Goal: Task Accomplishment & Management: Contribute content

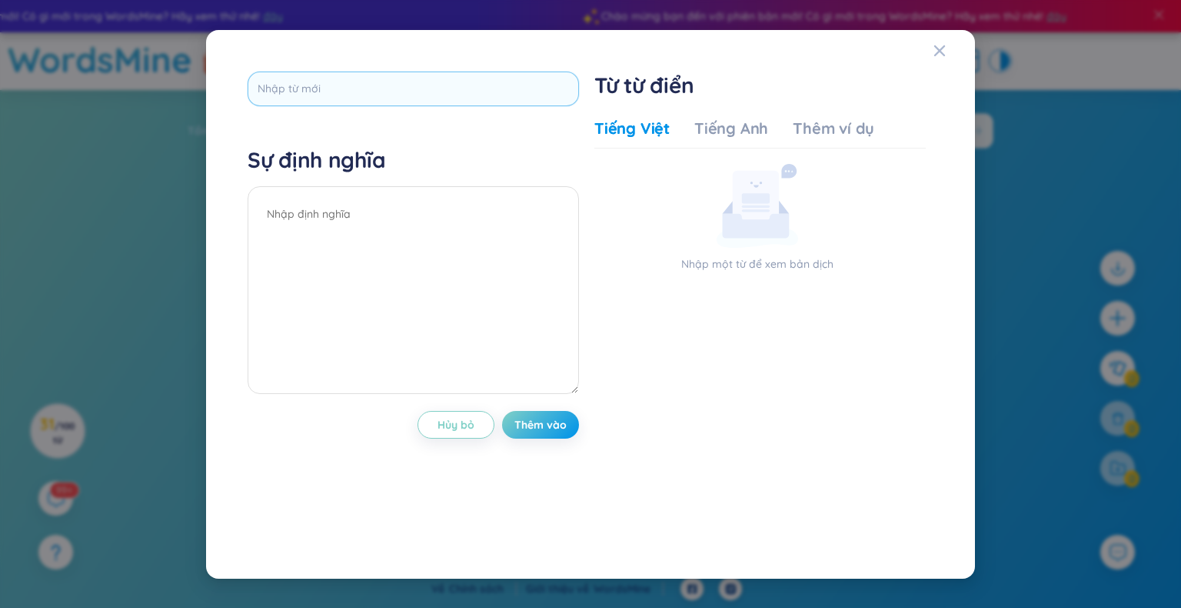
click at [352, 91] on input "text" at bounding box center [414, 89] width 332 height 35
type input "Seasonal products"
click at [405, 216] on div "Sự định nghĩa" at bounding box center [414, 272] width 332 height 252
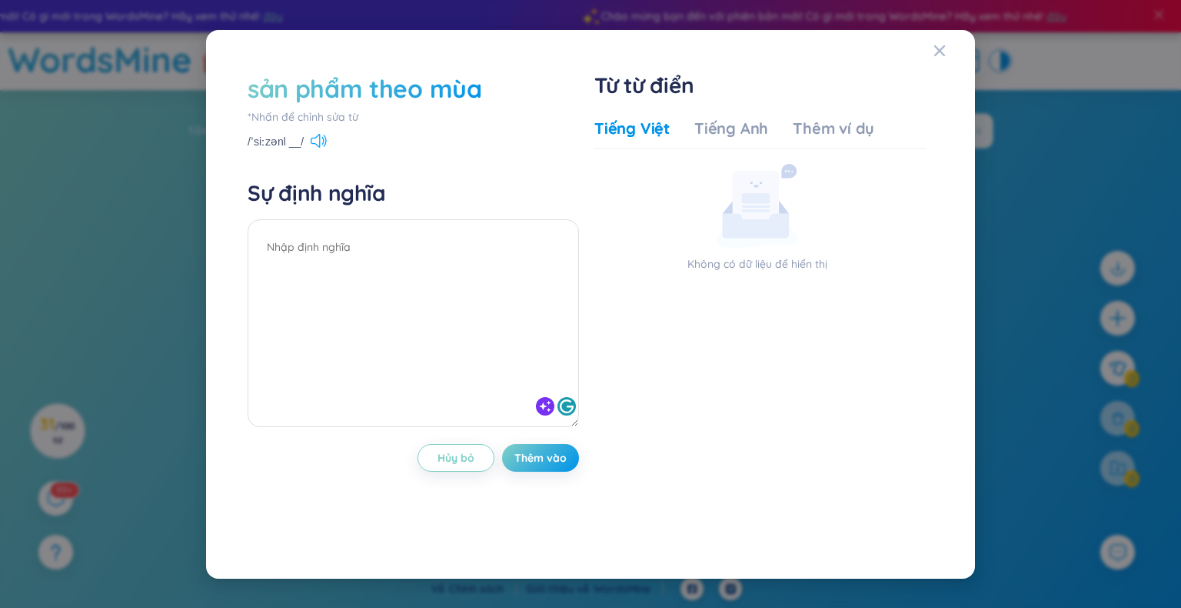
click at [315, 143] on icon at bounding box center [319, 141] width 16 height 14
click at [725, 137] on font "Tiếng Anh" at bounding box center [732, 127] width 74 height 19
click at [646, 137] on font "Tiếng Việt" at bounding box center [632, 127] width 75 height 19
click at [856, 133] on font "Thêm ví dụ" at bounding box center [834, 127] width 82 height 19
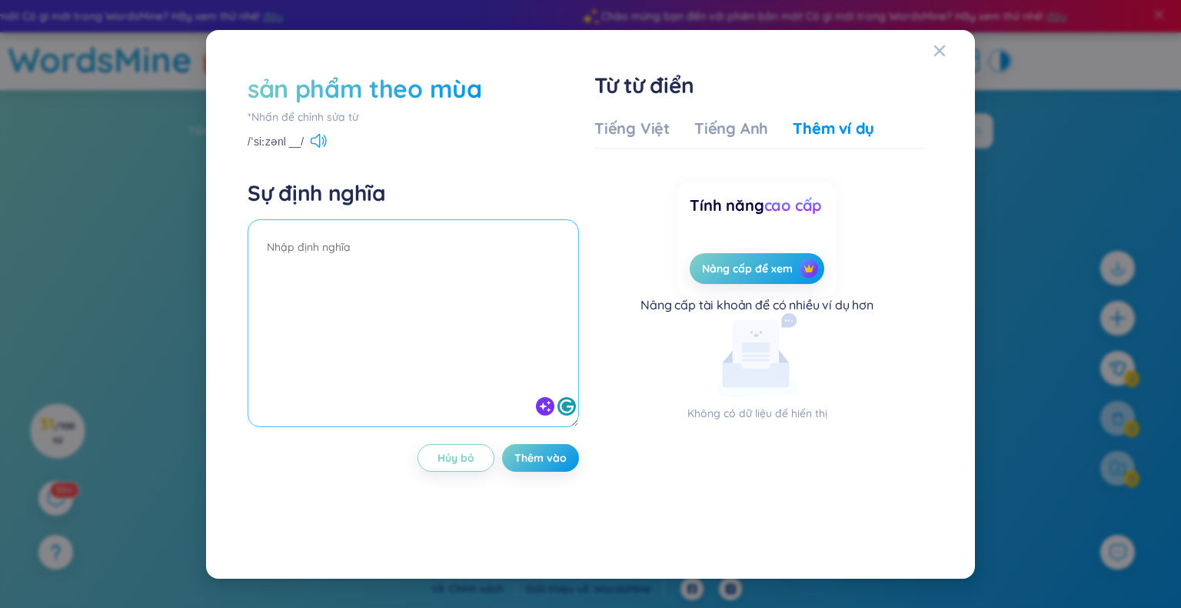
click at [455, 261] on textarea at bounding box center [414, 323] width 332 height 208
paste textarea "sản phẩm theo mùa, thực phẩm theo mùa (salmon, … )"
type textarea "sản phẩm theo mùa, thực phẩm theo mùa (salmon, … )"
click at [528, 459] on font "Thêm vào" at bounding box center [541, 458] width 52 height 14
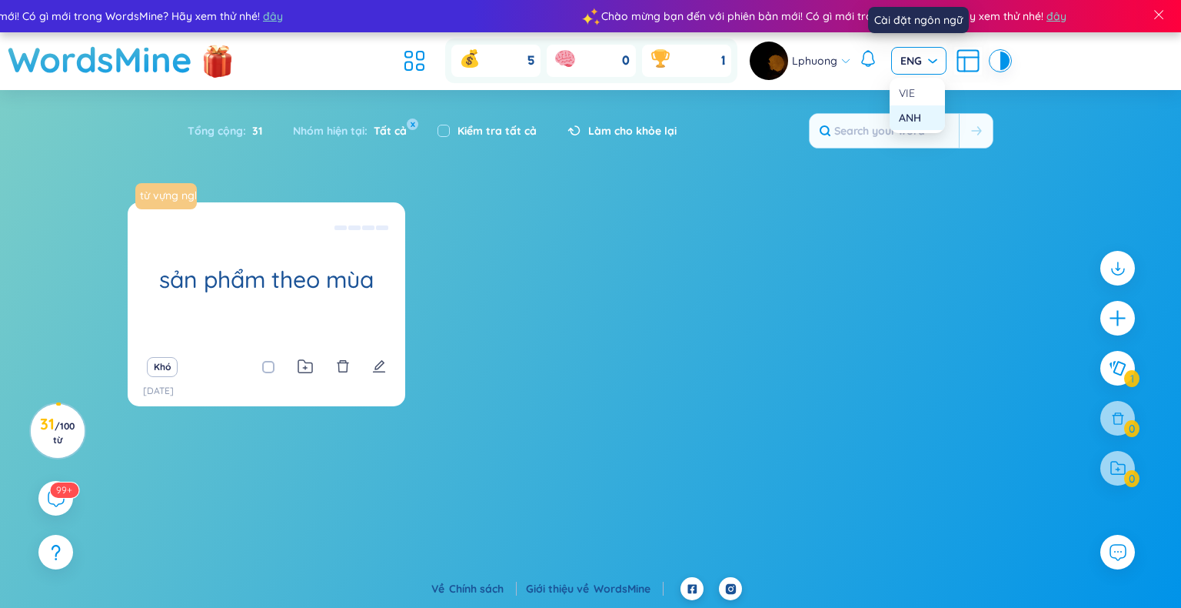
click at [911, 65] on span "ENG" at bounding box center [919, 60] width 37 height 15
click at [918, 116] on font "ANH" at bounding box center [910, 118] width 22 height 14
click at [929, 65] on span "ENG" at bounding box center [919, 60] width 37 height 15
click at [915, 95] on div "VIE" at bounding box center [917, 93] width 37 height 17
click at [925, 56] on span "VIE" at bounding box center [919, 60] width 37 height 15
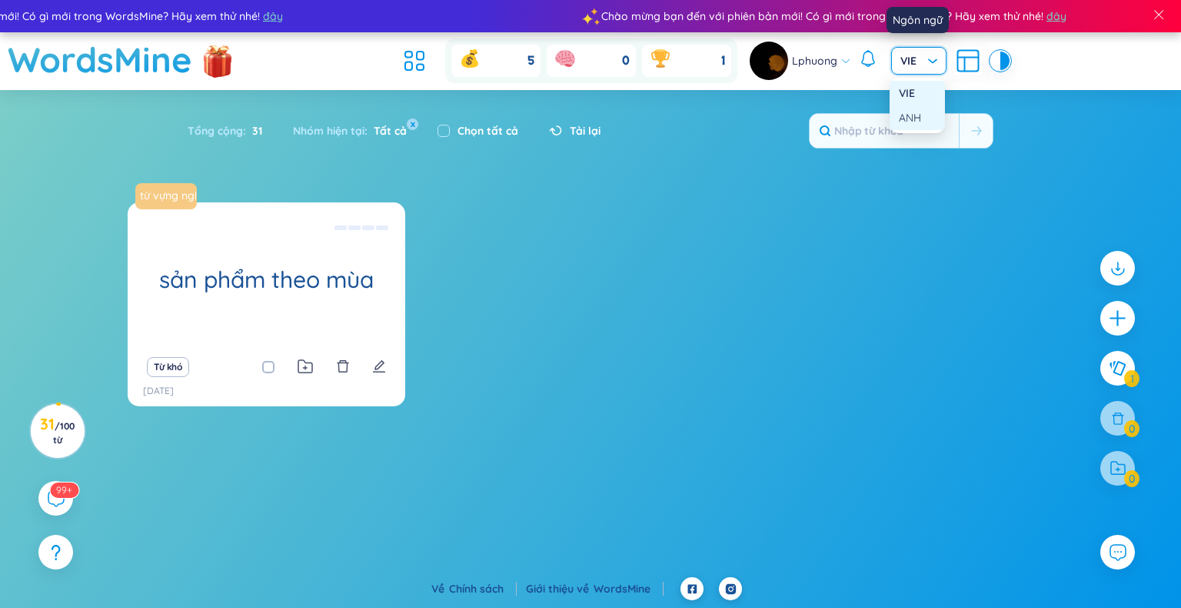
click at [915, 116] on font "ANH" at bounding box center [910, 118] width 22 height 14
click at [591, 125] on font "Làm cho khỏe lại" at bounding box center [632, 131] width 88 height 14
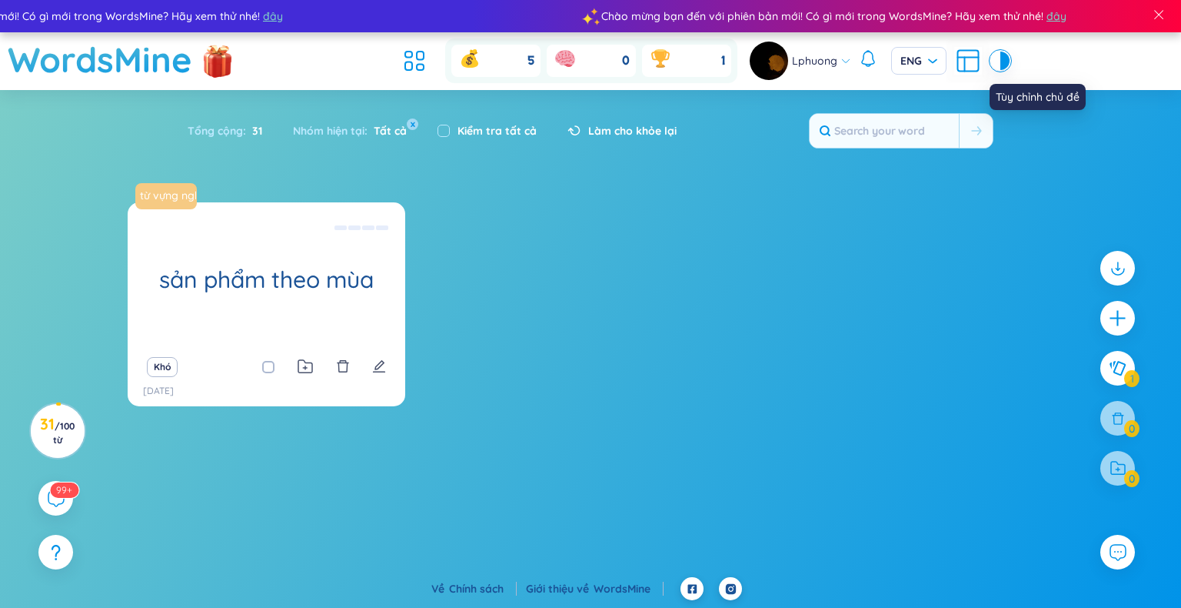
click at [997, 59] on div at bounding box center [995, 61] width 9 height 18
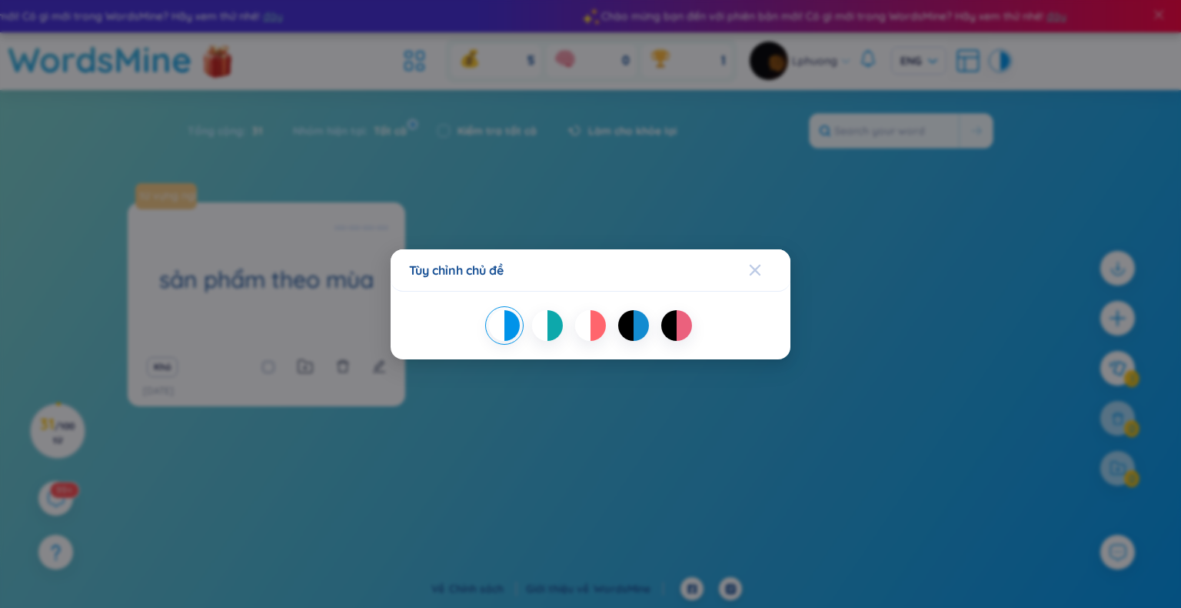
click at [752, 265] on icon "Đóng" at bounding box center [755, 270] width 12 height 12
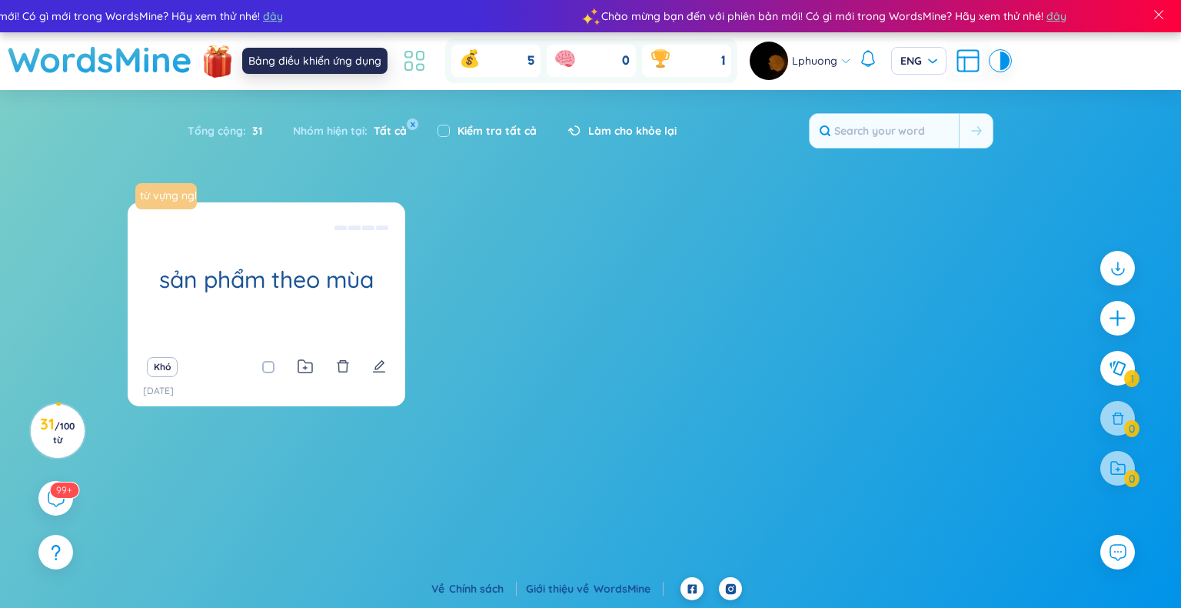
click at [418, 59] on icon at bounding box center [420, 56] width 7 height 8
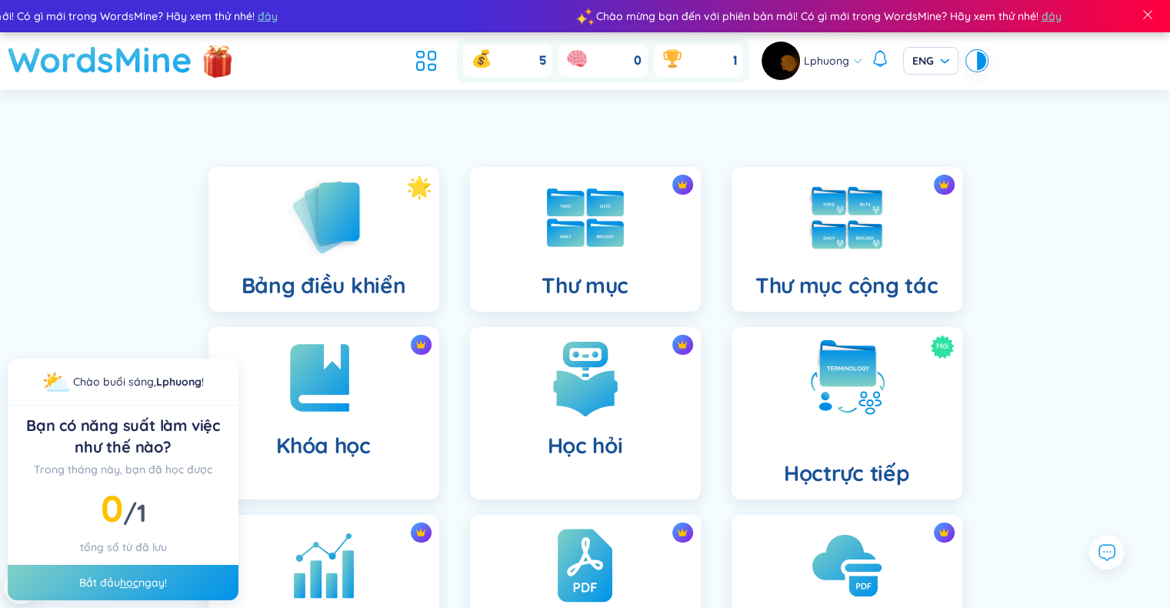
click at [89, 59] on font "WordsMine" at bounding box center [100, 59] width 185 height 43
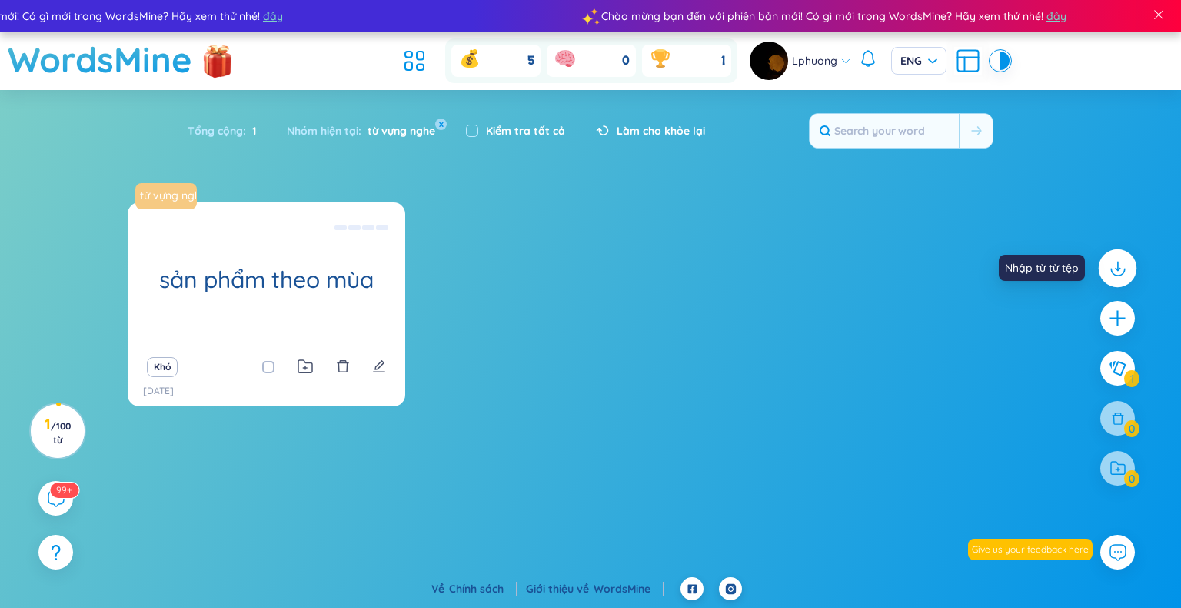
click at [1115, 277] on icon at bounding box center [1118, 268] width 20 height 20
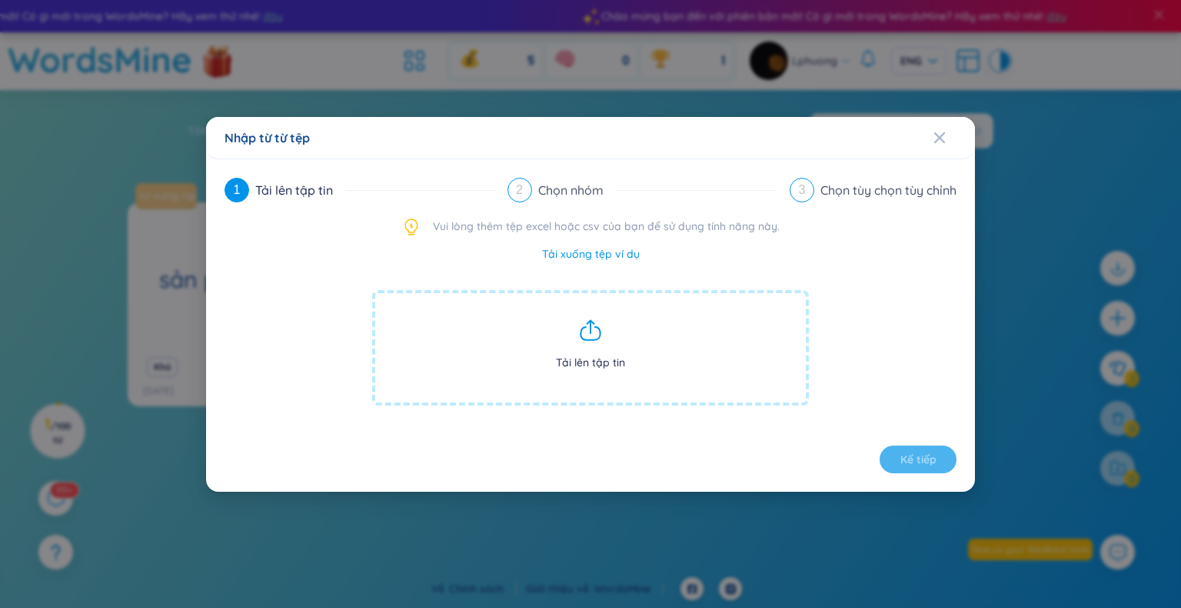
click at [585, 346] on span "Tải lên tập tin" at bounding box center [590, 347] width 437 height 115
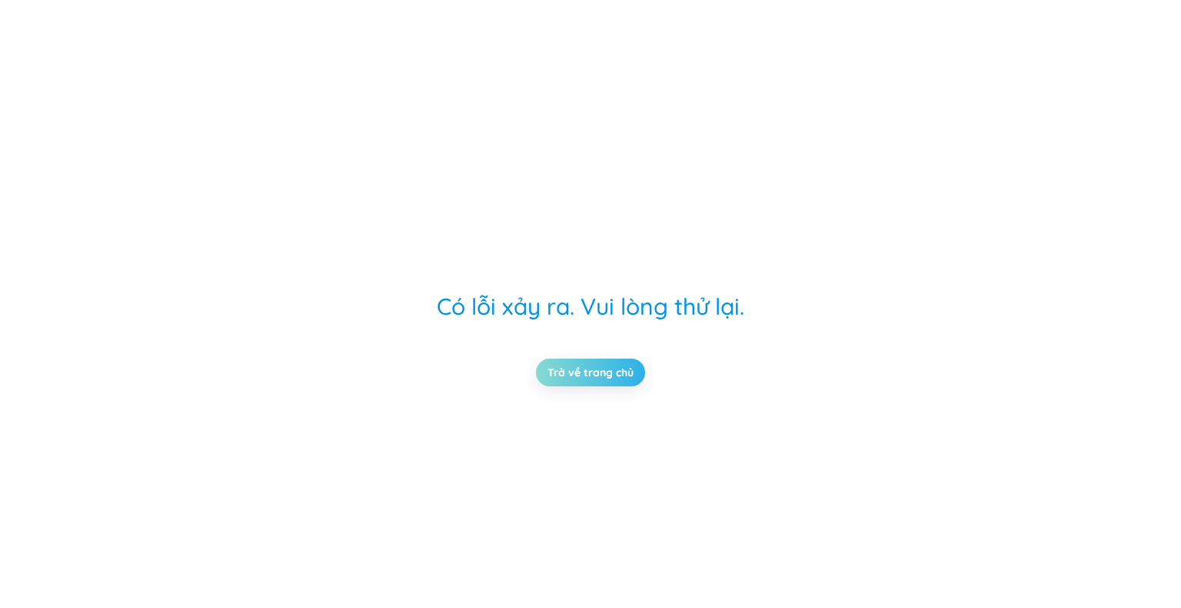
click at [582, 378] on link "Trở về trang chủ" at bounding box center [591, 372] width 86 height 17
click at [612, 374] on link "Trở về trang chủ" at bounding box center [591, 372] width 86 height 17
click at [616, 375] on link "Trở về trang chủ" at bounding box center [591, 372] width 86 height 17
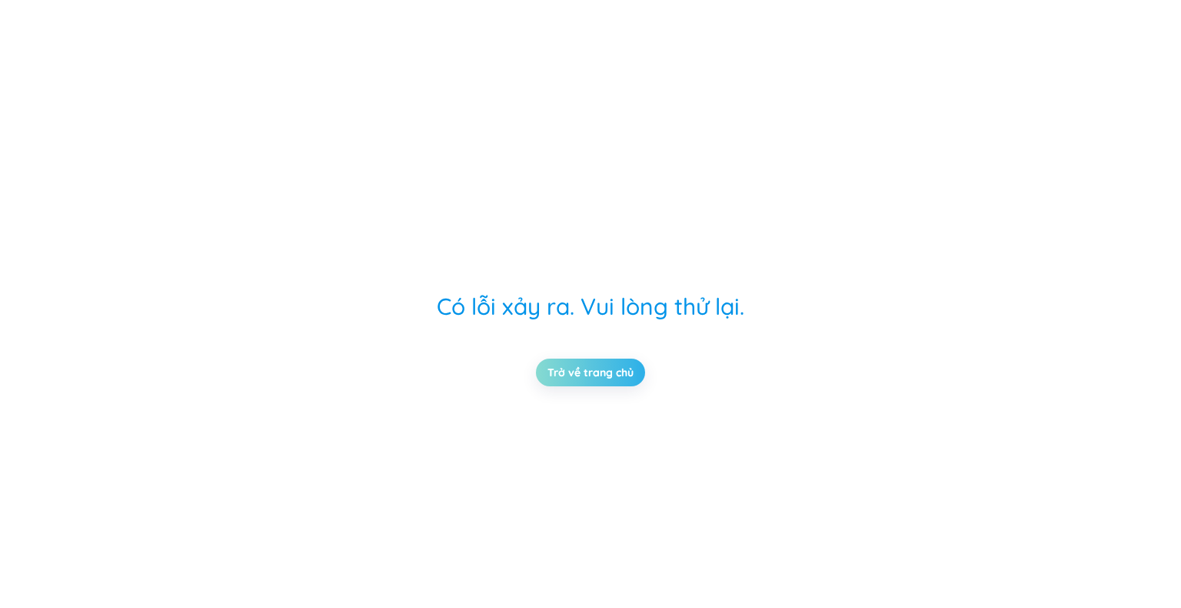
click at [616, 375] on link "Trở về trang chủ" at bounding box center [591, 372] width 86 height 17
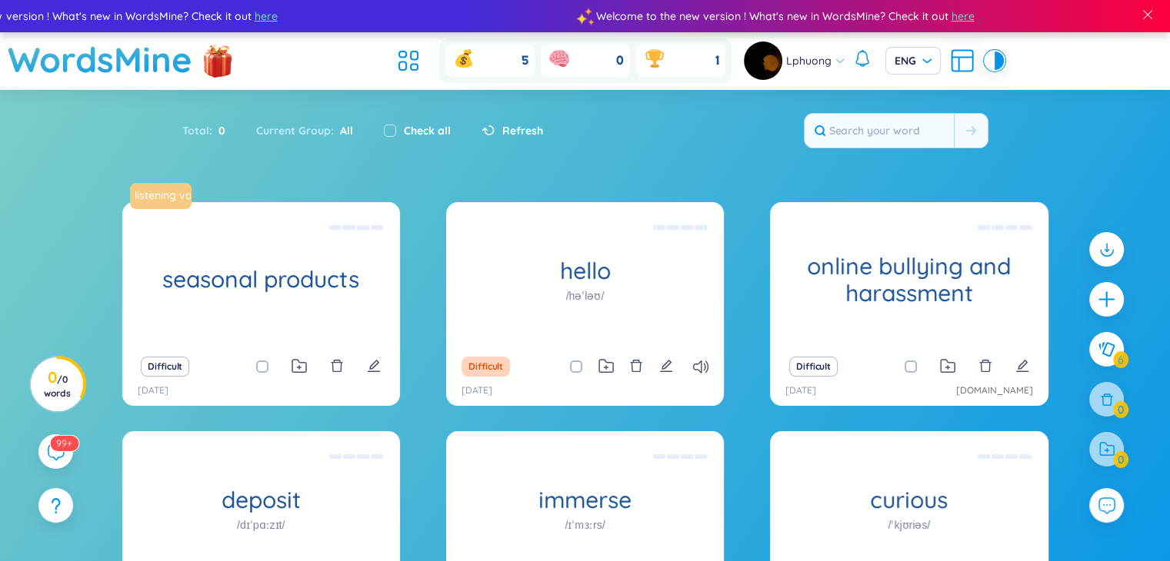
click at [685, 143] on div "Total : 0 Current Group : All Check all Refresh" at bounding box center [585, 138] width 960 height 66
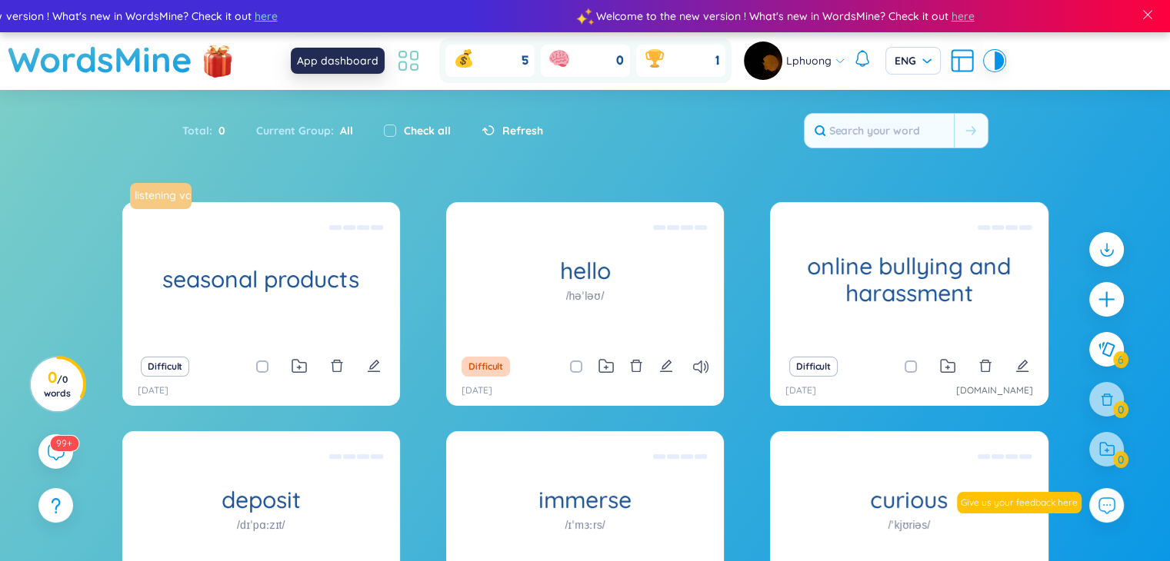
click at [405, 67] on icon at bounding box center [409, 61] width 28 height 28
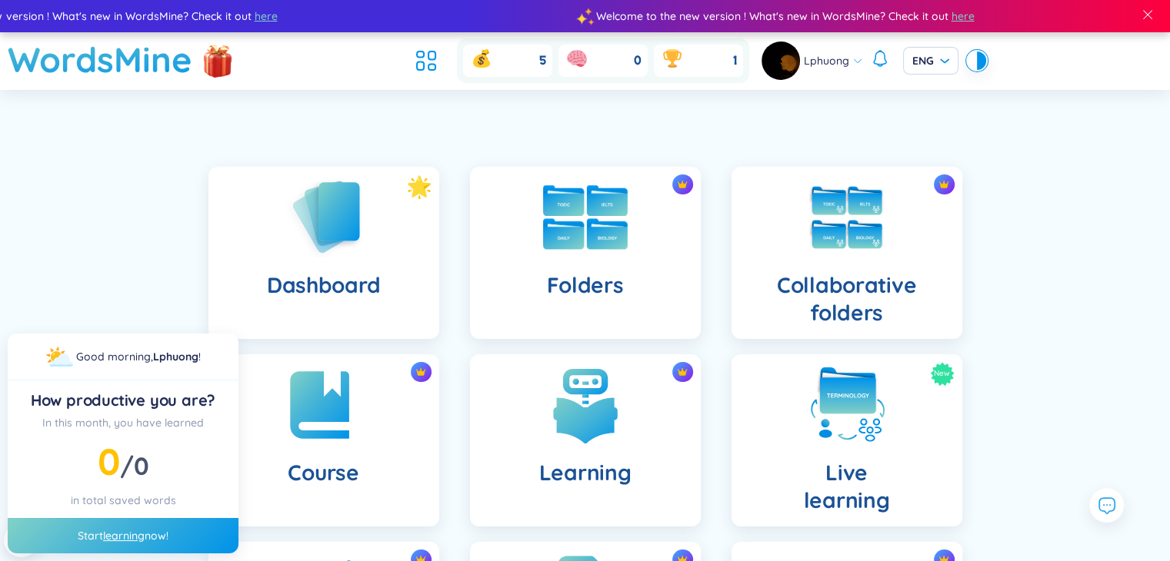
click at [605, 259] on div "Folders" at bounding box center [585, 253] width 231 height 172
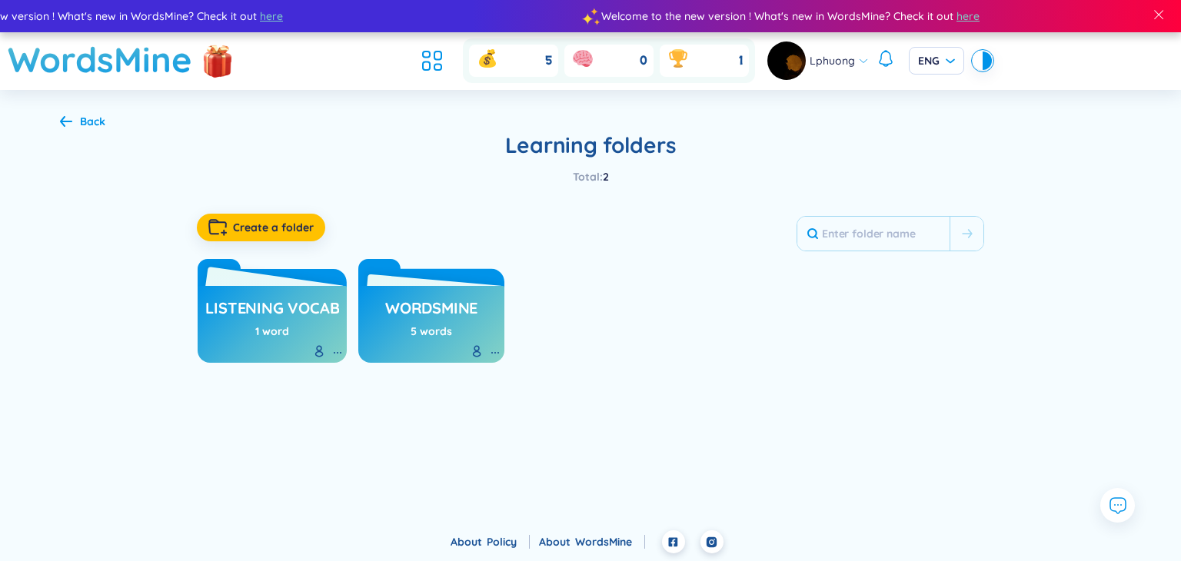
click at [265, 299] on h3 "listening vocab" at bounding box center [272, 312] width 134 height 29
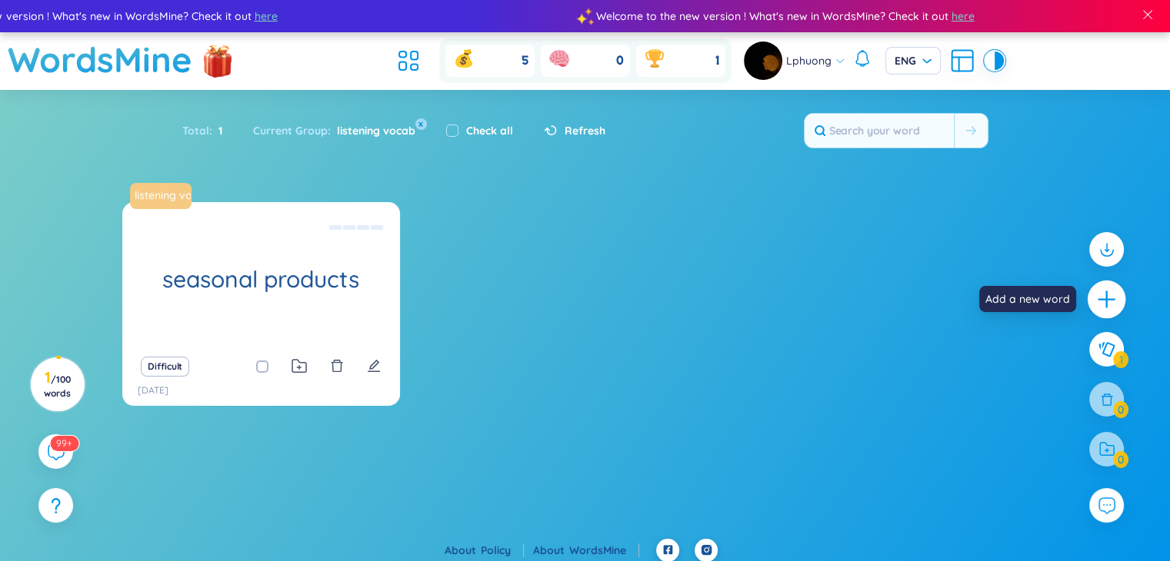
click at [1112, 299] on icon "plus" at bounding box center [1106, 299] width 17 height 2
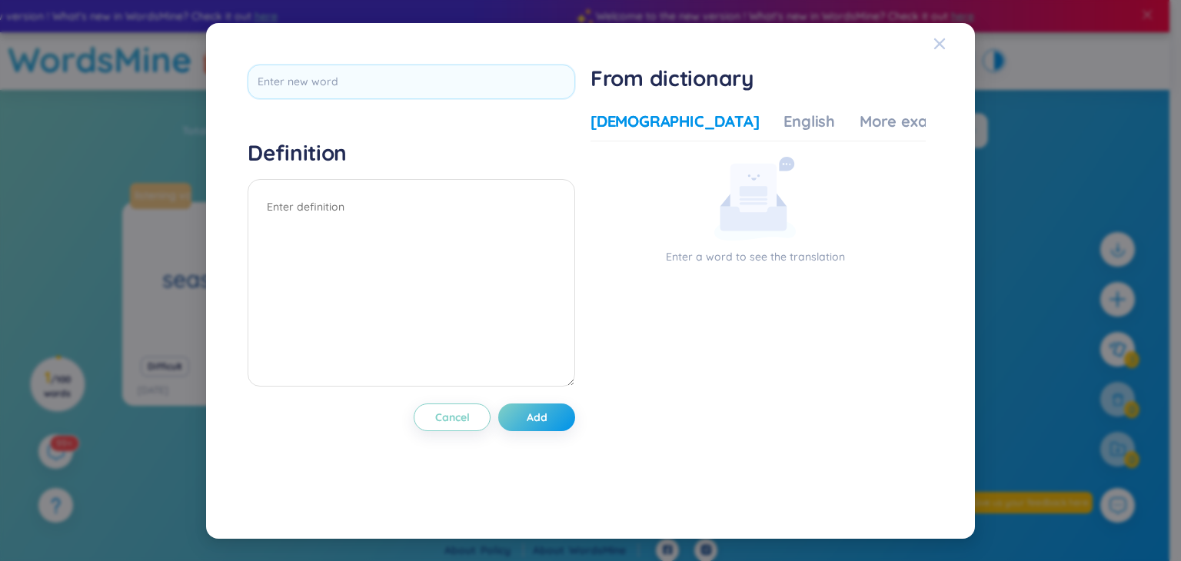
click at [945, 49] on icon "Close" at bounding box center [940, 44] width 12 height 12
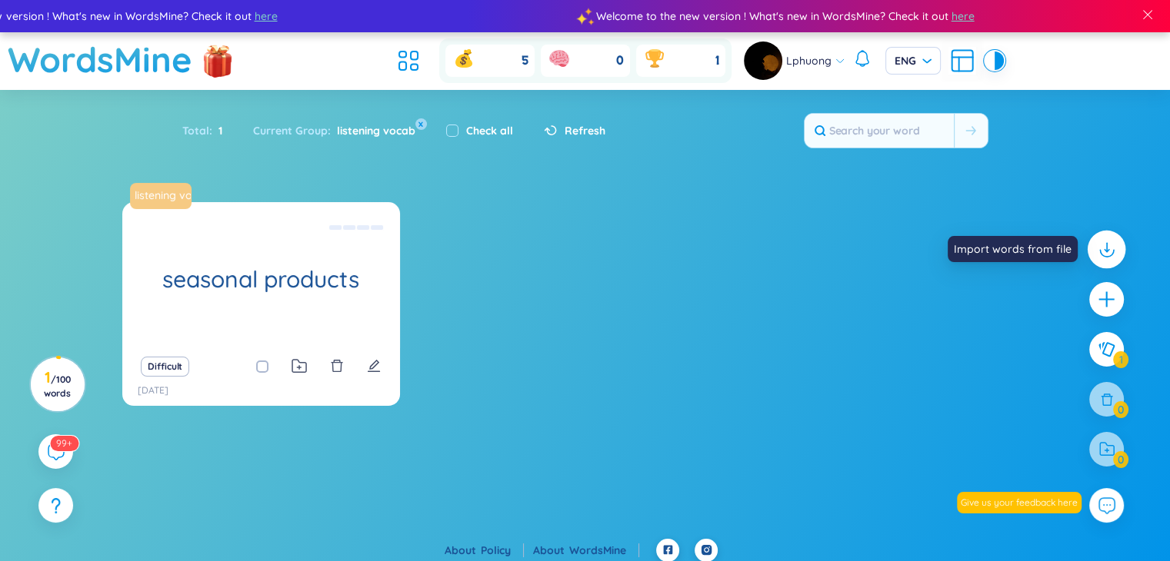
click at [1103, 245] on icon at bounding box center [1106, 249] width 20 height 20
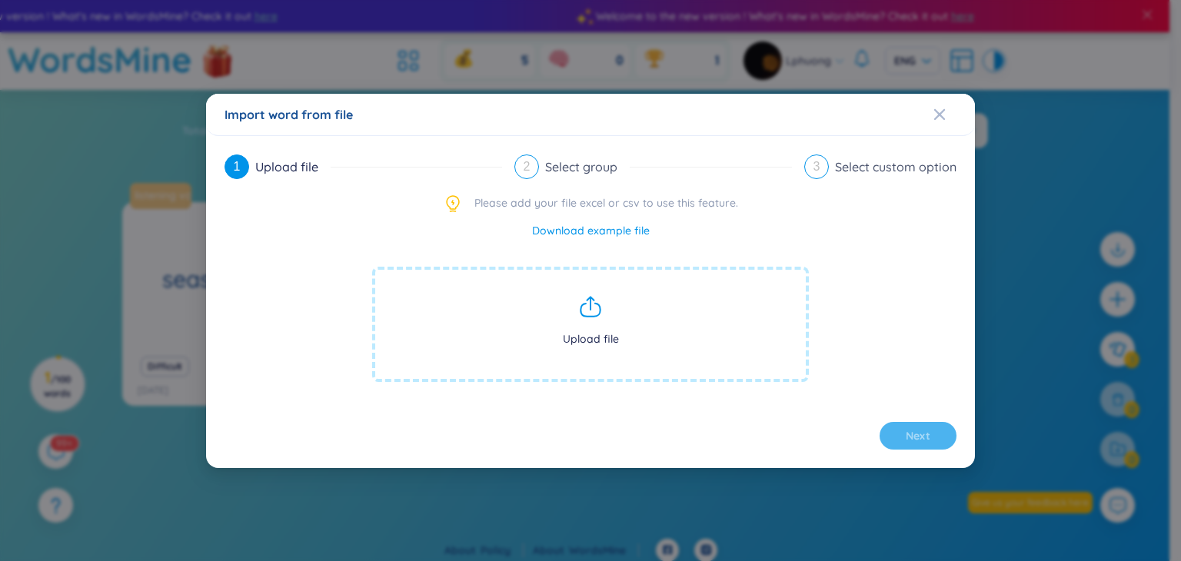
click at [574, 308] on span "Upload file" at bounding box center [590, 324] width 437 height 115
click at [588, 318] on icon at bounding box center [590, 307] width 25 height 25
click at [574, 306] on span "Upload file" at bounding box center [590, 324] width 437 height 115
click at [946, 118] on span "Close" at bounding box center [955, 115] width 42 height 42
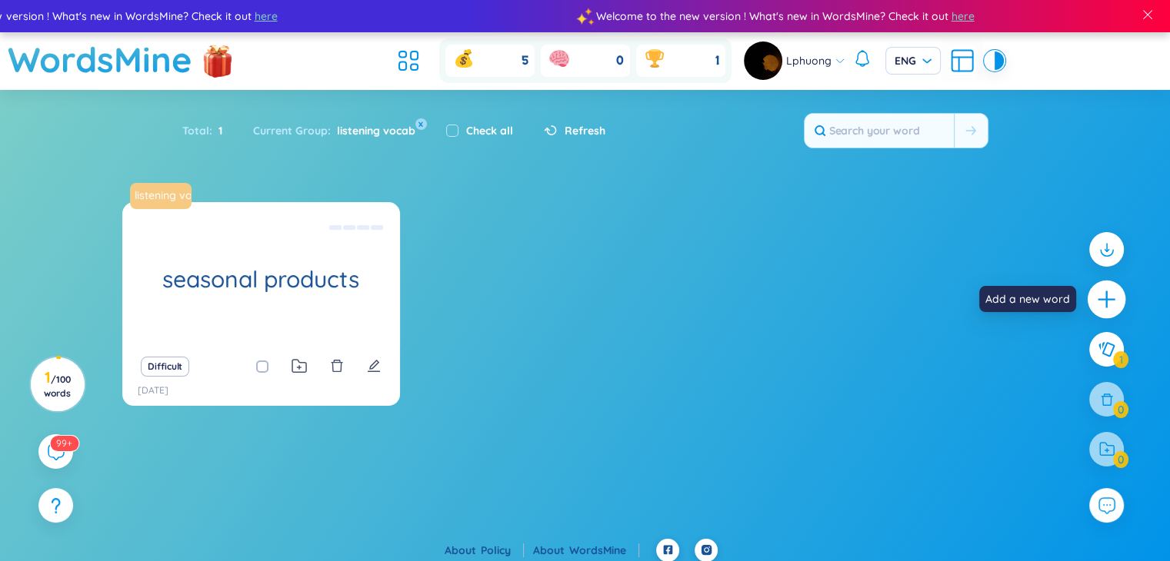
click at [1105, 308] on icon "plus" at bounding box center [1107, 300] width 22 height 22
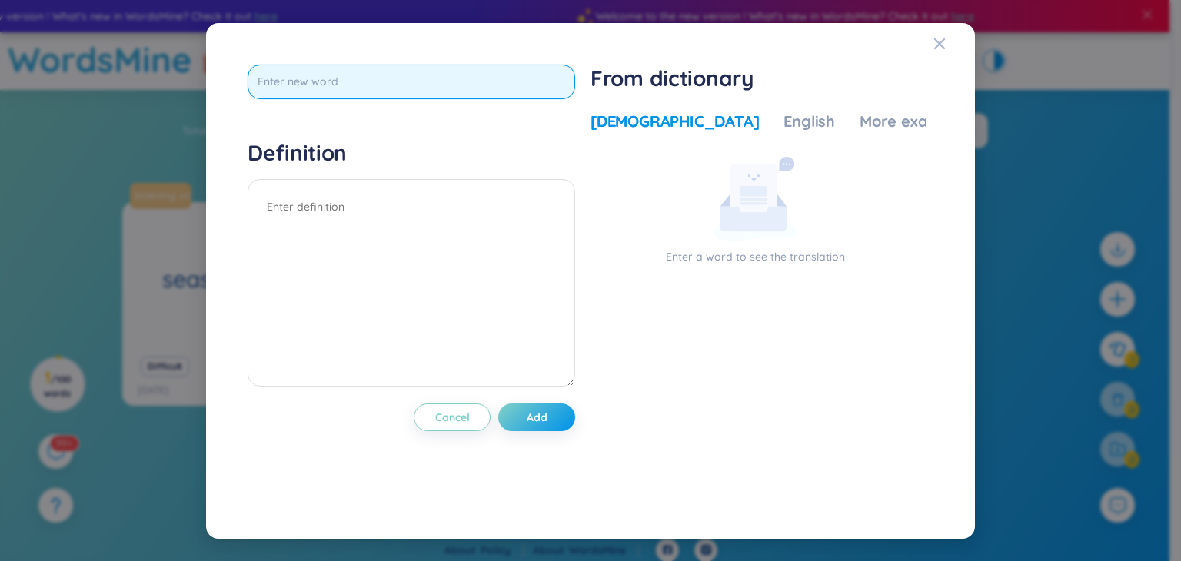
click at [396, 77] on input "text" at bounding box center [412, 82] width 328 height 35
paste input "Offer (v)"
type input "Offer (v)"
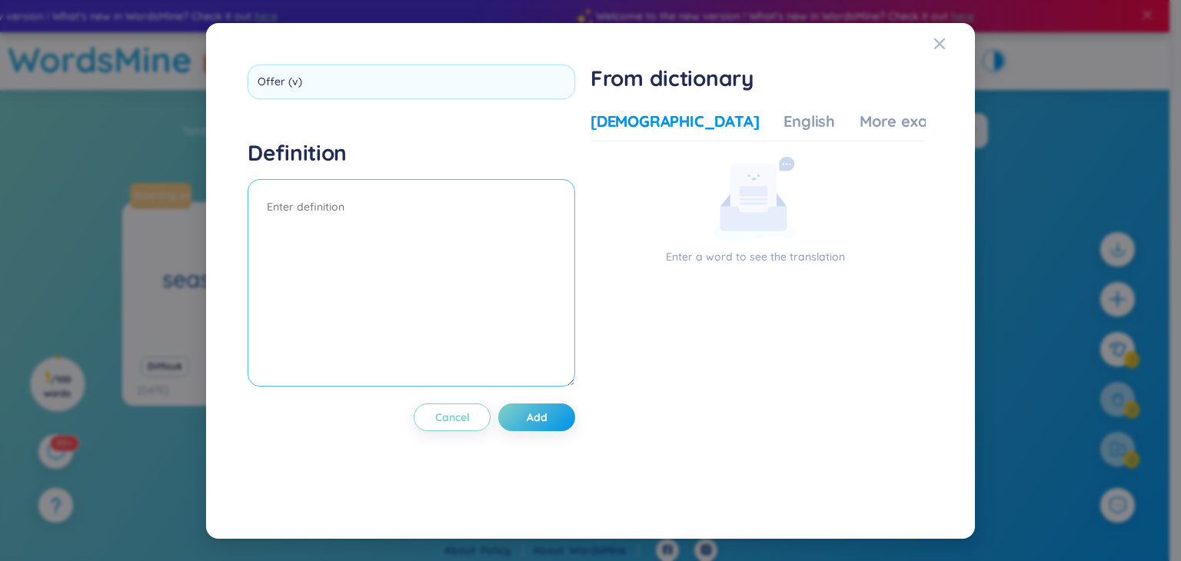
click at [405, 208] on div "Definition" at bounding box center [412, 265] width 328 height 252
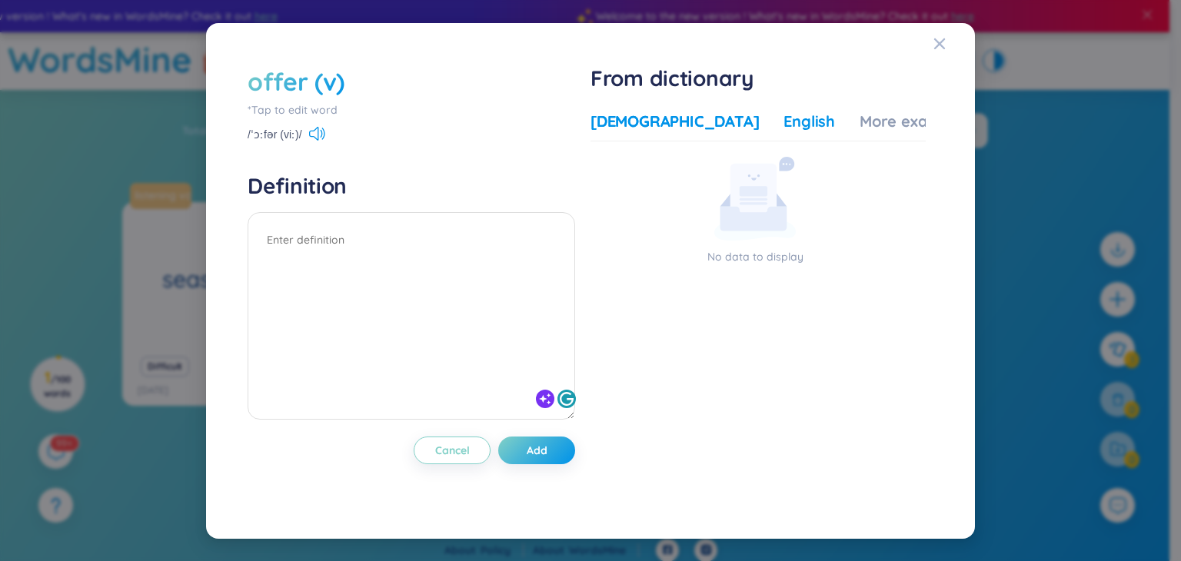
click at [784, 124] on div "English" at bounding box center [810, 122] width 52 height 22
click at [860, 119] on div "More examples" at bounding box center [916, 122] width 112 height 22
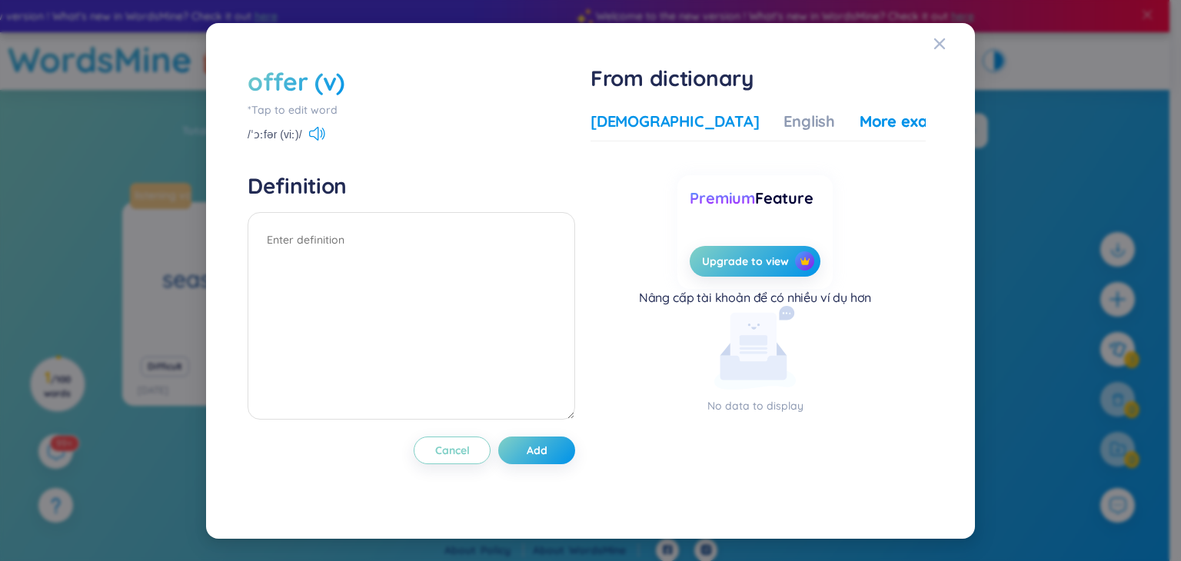
click at [652, 115] on div "[DEMOGRAPHIC_DATA]" at bounding box center [675, 122] width 168 height 22
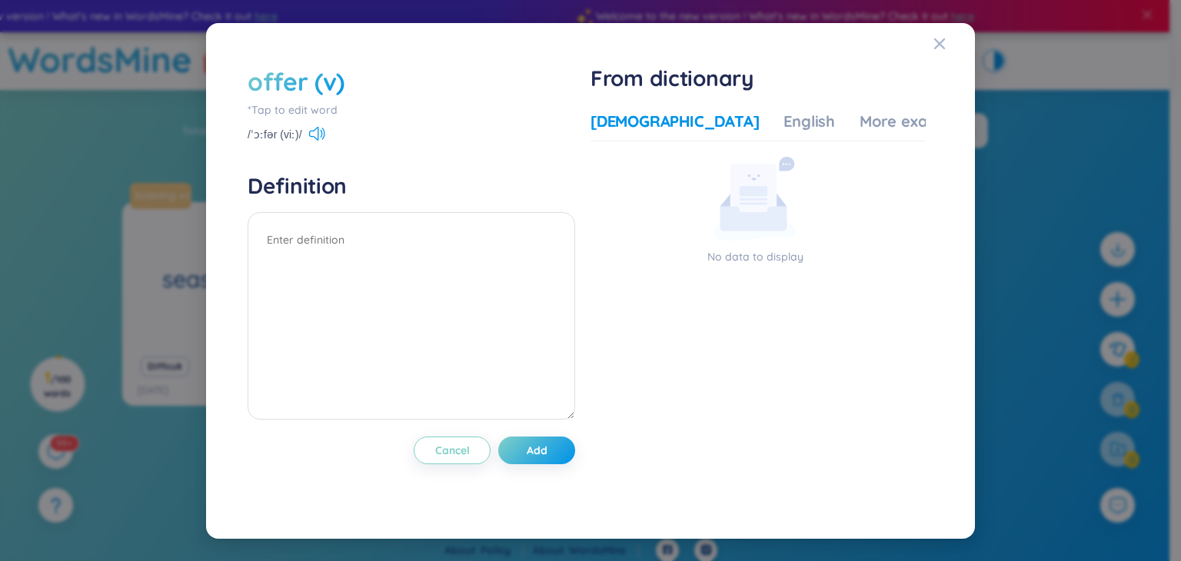
click at [342, 87] on div "offer (v)" at bounding box center [296, 82] width 97 height 34
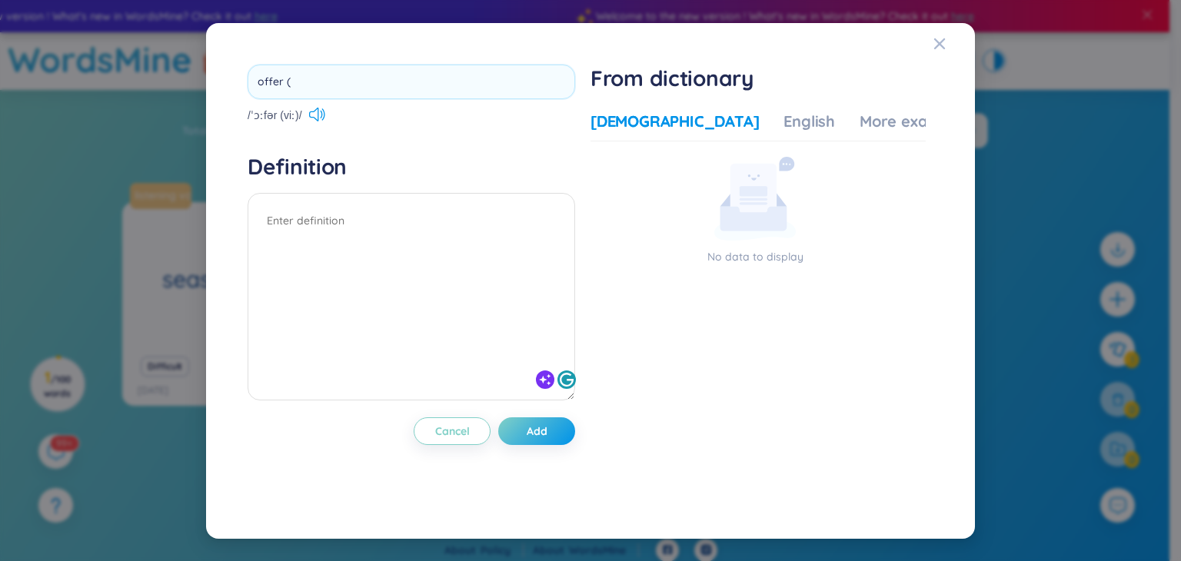
type input "offer"
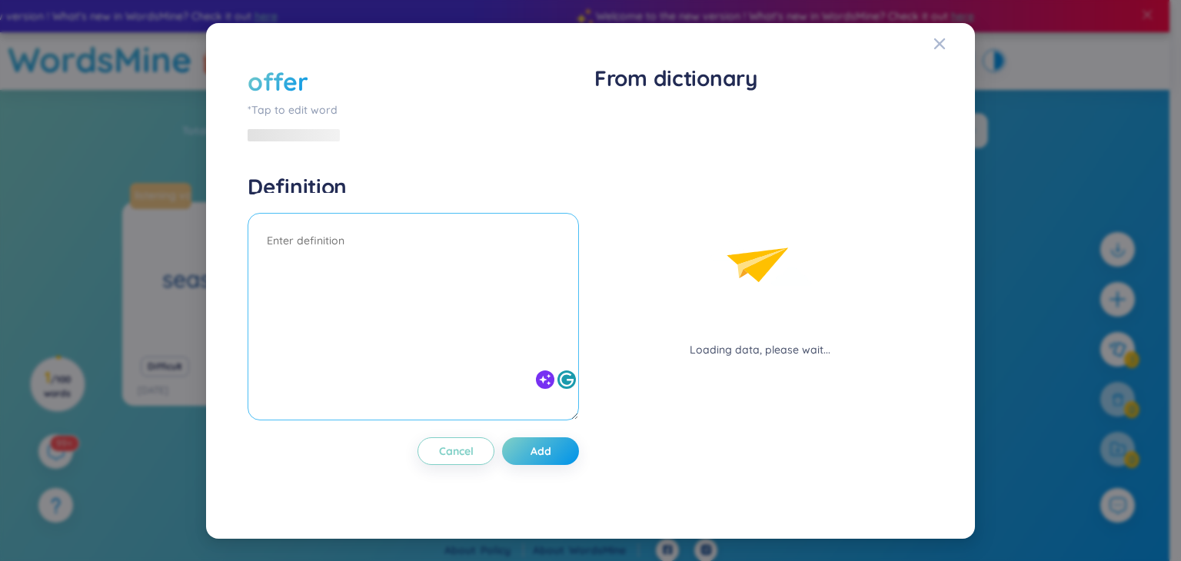
click at [403, 287] on textarea at bounding box center [414, 317] width 332 height 208
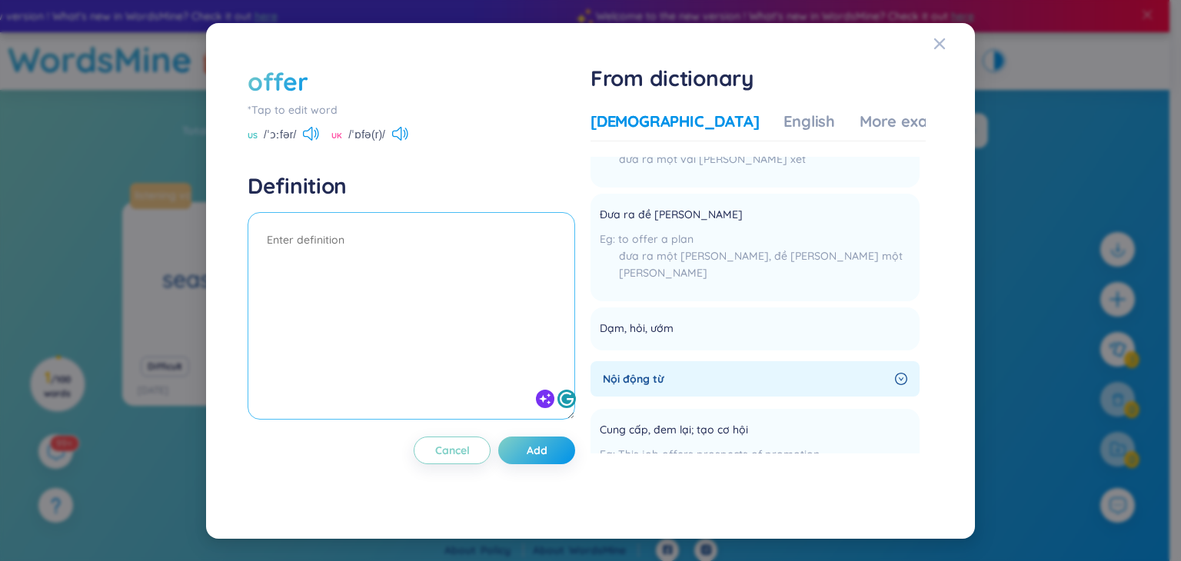
scroll to position [818, 0]
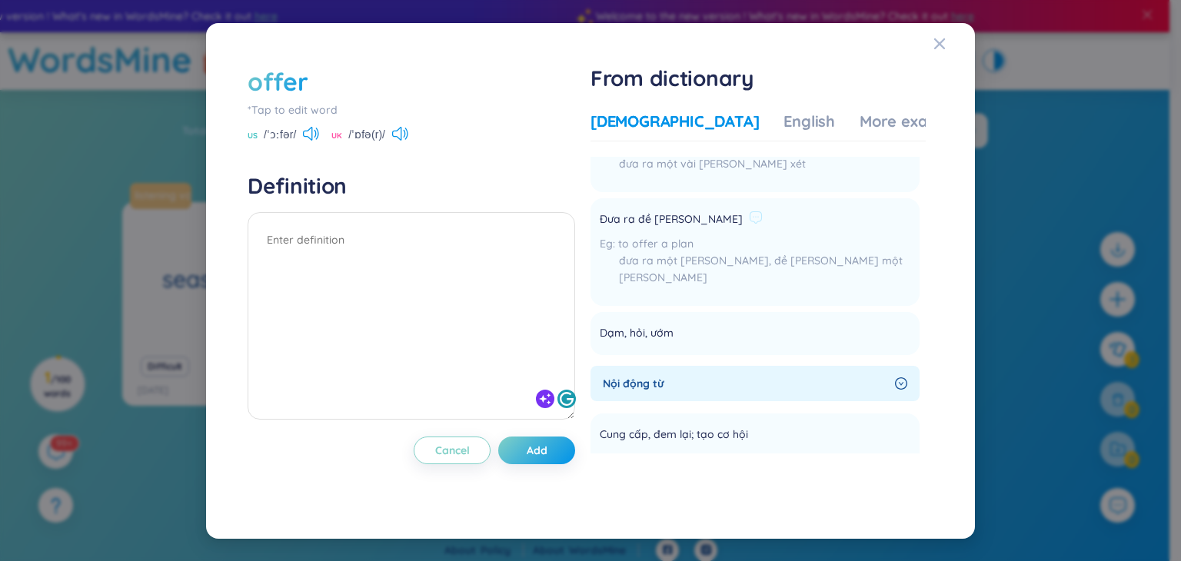
click at [713, 252] on div "đưa ra một kế hoạch, đề nghị một kế hoạch" at bounding box center [755, 269] width 311 height 34
drag, startPoint x: 603, startPoint y: 187, endPoint x: 721, endPoint y: 217, distance: 122.2
type textarea "Đưa ra đề [PERSON_NAME] to offer a plan"
click at [721, 217] on div "Đưa ra đề nghị to offer a plan đưa ra một kế hoạch, đề nghị một kế hoạch" at bounding box center [755, 252] width 311 height 89
copy div "Đưa ra đề nghị to offer a plan"
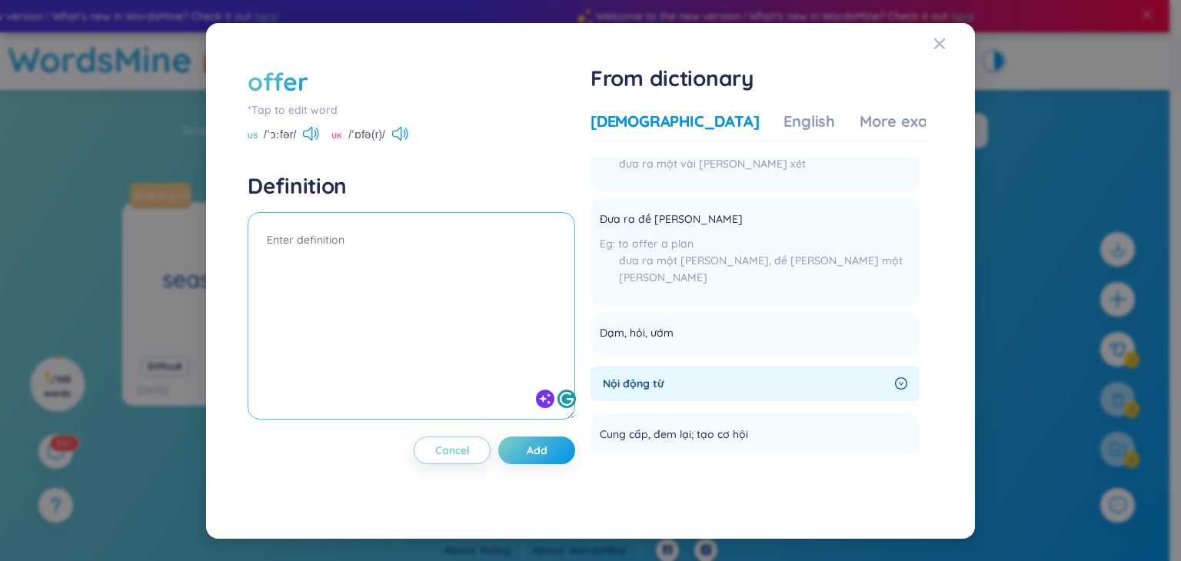
click at [398, 242] on textarea at bounding box center [412, 316] width 328 height 208
paste textarea "Đưa ra đề [PERSON_NAME] to offer a plan"
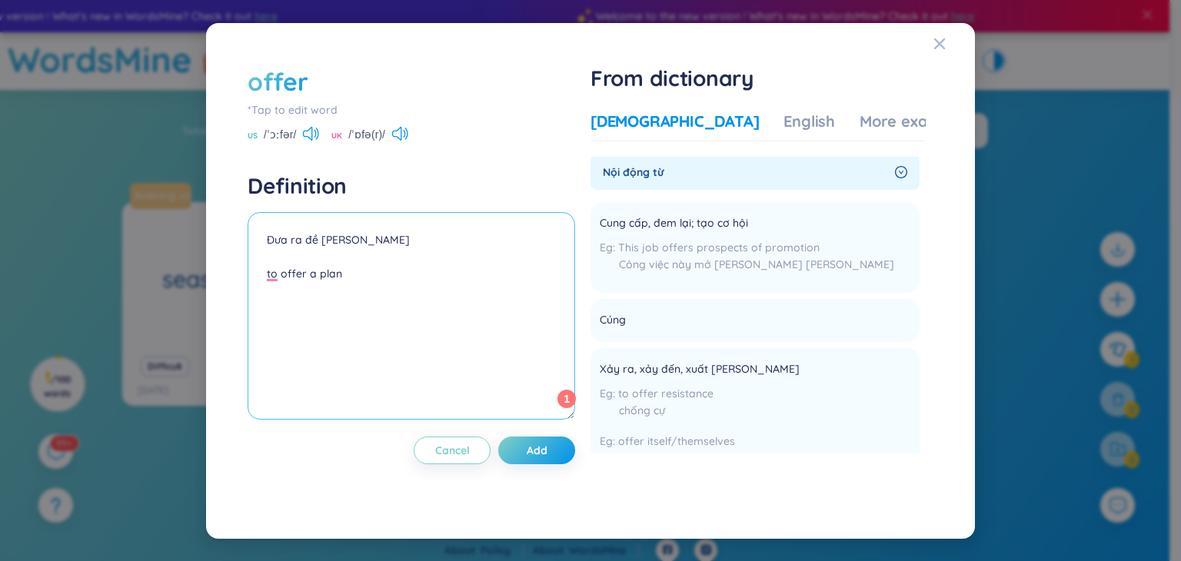
scroll to position [1015, 0]
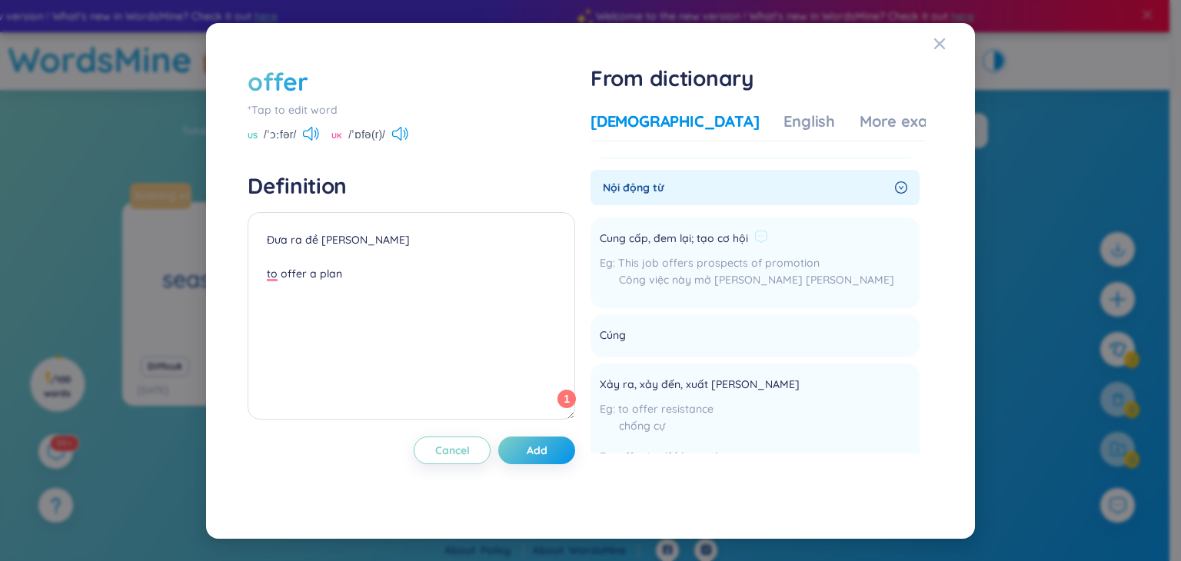
click at [864, 222] on li "Cung cấp, đem lại; tạo cơ hội This job offers prospects of promotion Công việc …" at bounding box center [755, 263] width 329 height 91
click at [712, 230] on span "Cung cấp, đem lại; tạo cơ hội" at bounding box center [674, 239] width 148 height 18
click at [763, 230] on icon at bounding box center [762, 237] width 14 height 14
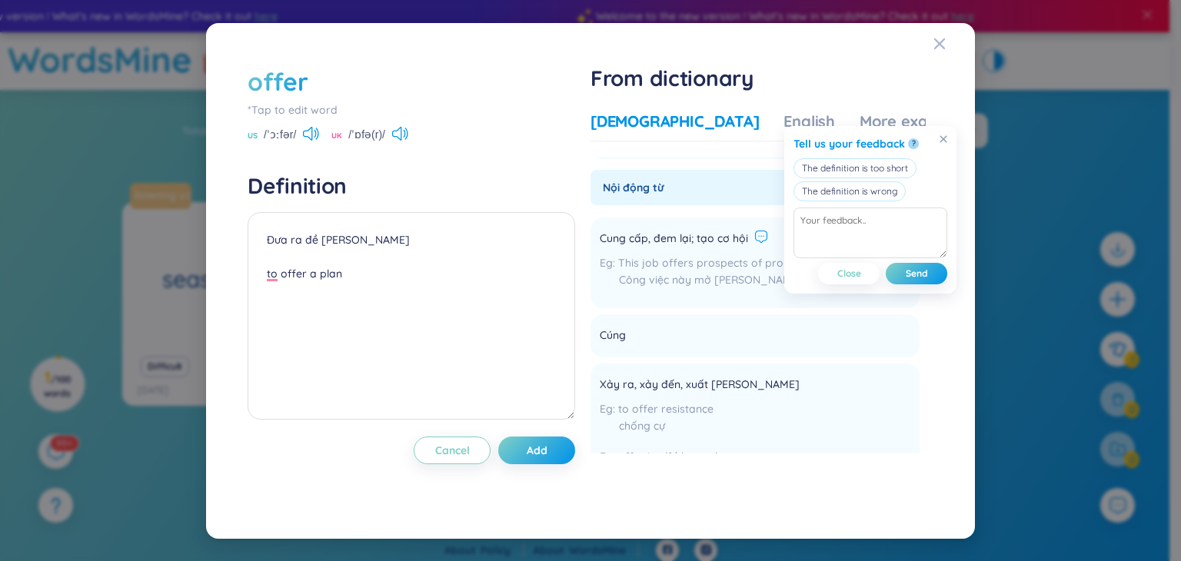
click at [734, 256] on span "This job offers prospects of promotion" at bounding box center [719, 263] width 202 height 14
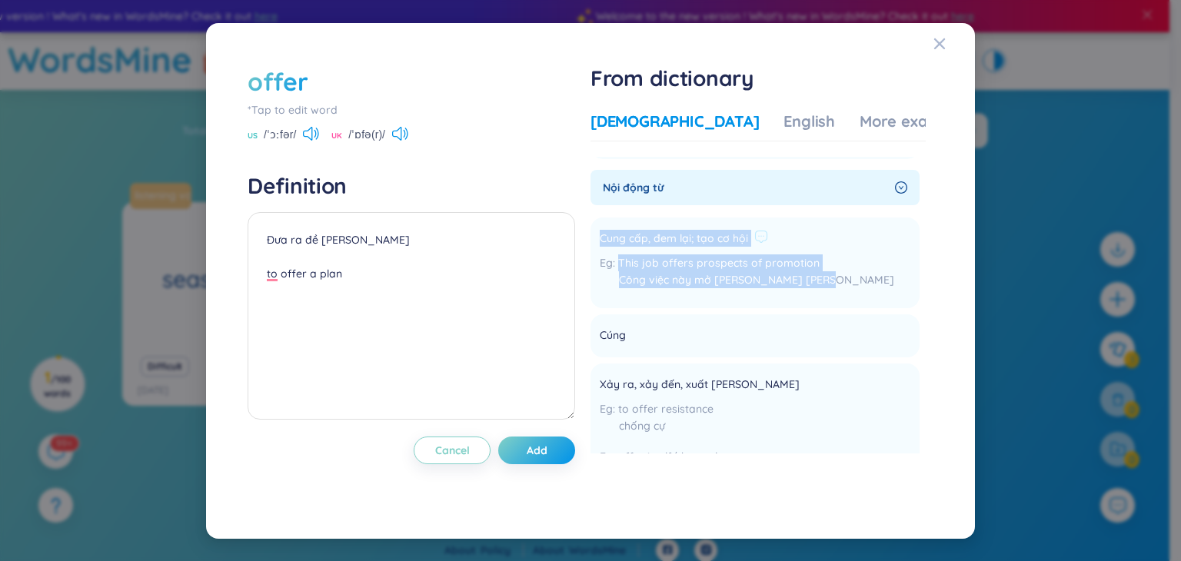
drag, startPoint x: 605, startPoint y: 205, endPoint x: 836, endPoint y: 238, distance: 233.8
click at [836, 238] on li "Cung cấp, đem lại; tạo cơ hội This job offers prospects of promotion Công việc …" at bounding box center [755, 263] width 329 height 91
click at [668, 227] on div "Cung cấp, đem lại; tạo cơ hội This job offers prospects of promotion Công việc …" at bounding box center [747, 263] width 295 height 72
drag, startPoint x: 603, startPoint y: 202, endPoint x: 820, endPoint y: 245, distance: 221.1
click at [820, 245] on li "Cung cấp, đem lại; tạo cơ hội This job offers prospects of promotion Công việc …" at bounding box center [755, 263] width 329 height 91
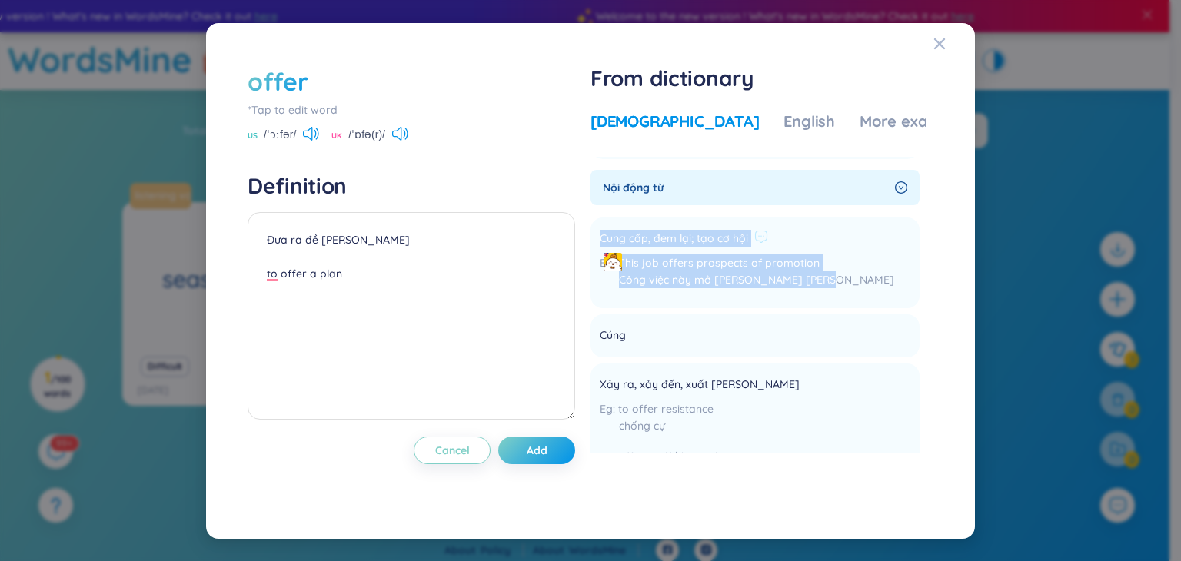
copy div "Cung cấp, đem lại; tạo cơ hội This job offers prospects of promotion Công việc …"
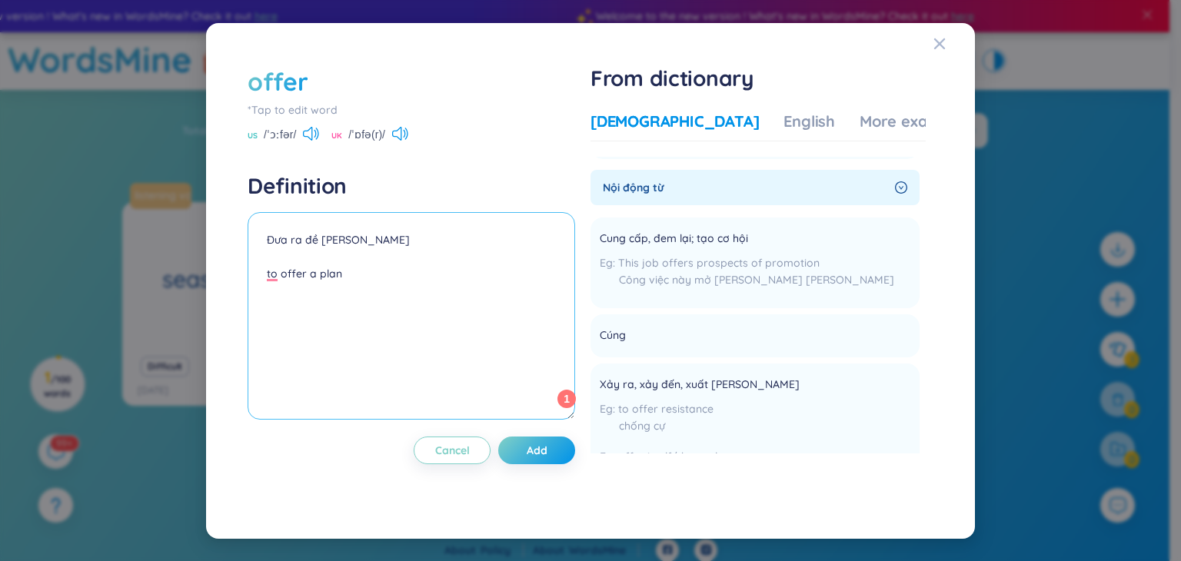
click at [374, 302] on textarea "Đưa ra đề [PERSON_NAME] to offer a plan" at bounding box center [412, 316] width 328 height 208
paste textarea "Cung cấp, đem lại; tạo cơ hội This job offers prospects of promotion Công việc …"
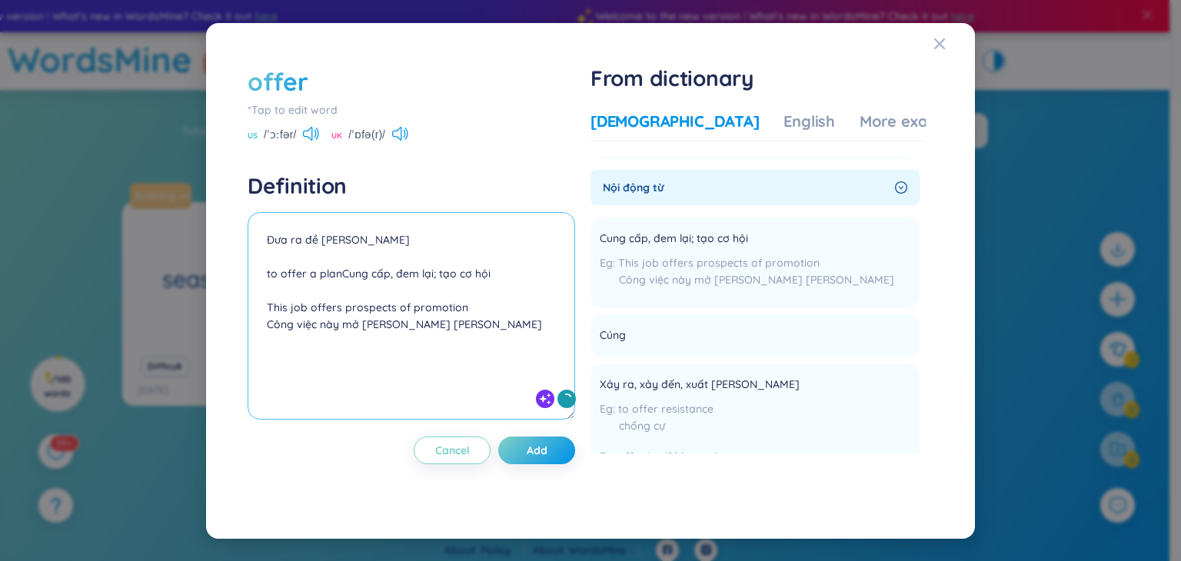
click at [338, 272] on textarea "Đưa ra đề nghị to offer a planCung cấp, đem lại; tạo cơ hội This job offers pro…" at bounding box center [412, 316] width 328 height 208
drag, startPoint x: 339, startPoint y: 275, endPoint x: 508, endPoint y: 276, distance: 168.4
click at [508, 276] on textarea "Đưa ra đề nghị to offer a planCung cấp, đem lại; tạo cơ hội This job offers pro…" at bounding box center [412, 316] width 328 height 208
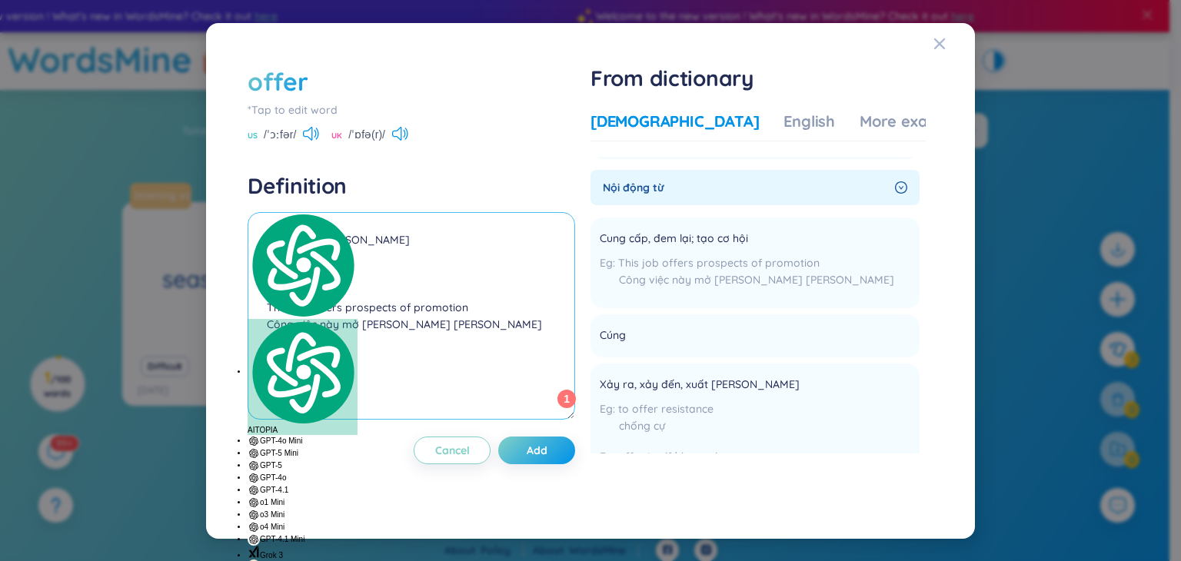
click at [430, 245] on textarea "Đưa ra đề nghị to offer a plan This job offers prospects of promotion Công việc…" at bounding box center [412, 316] width 328 height 208
paste textarea "Cung cấp, đem lại; tạo cơ hội"
type textarea "Đưa ra đề nghị, Cung cấp, đem lại; tạo cơ hội to offer a plan This job offers p…"
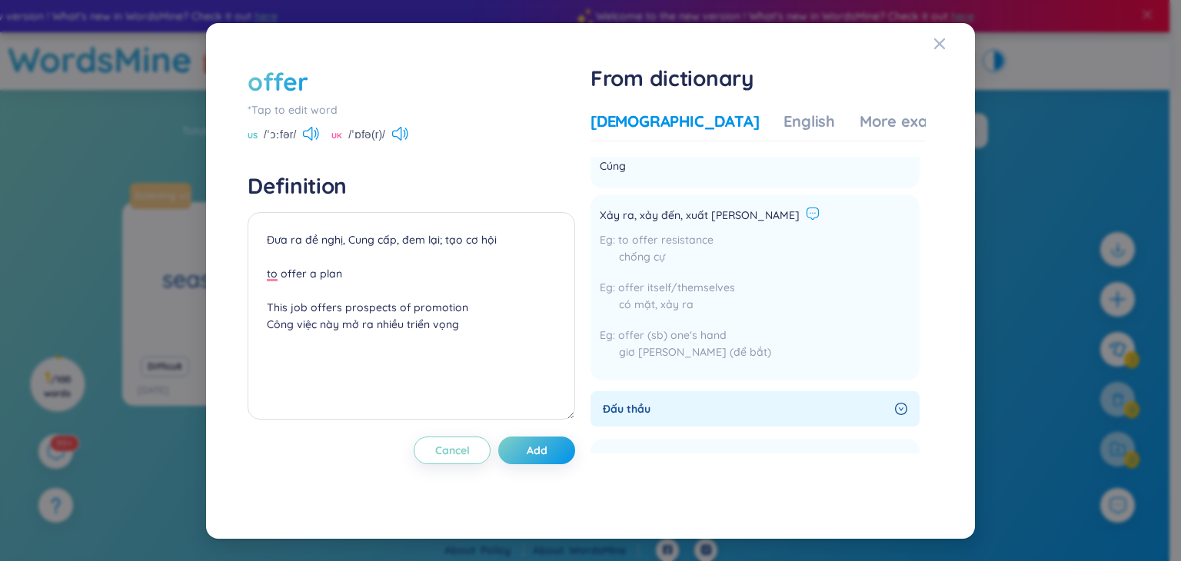
scroll to position [1194, 0]
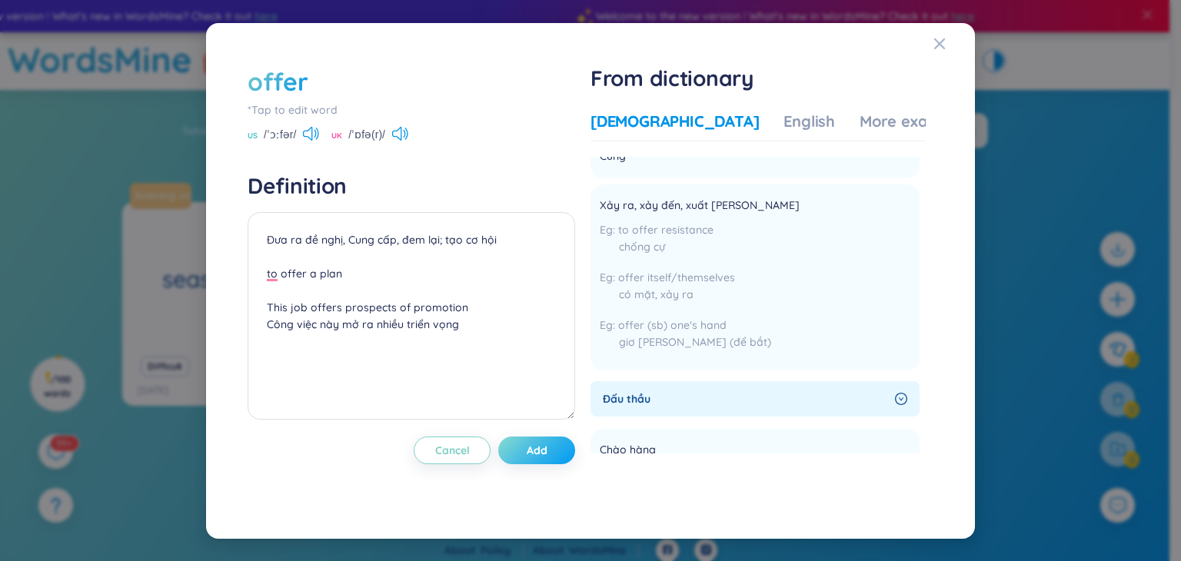
click at [551, 448] on button "Add" at bounding box center [536, 451] width 77 height 28
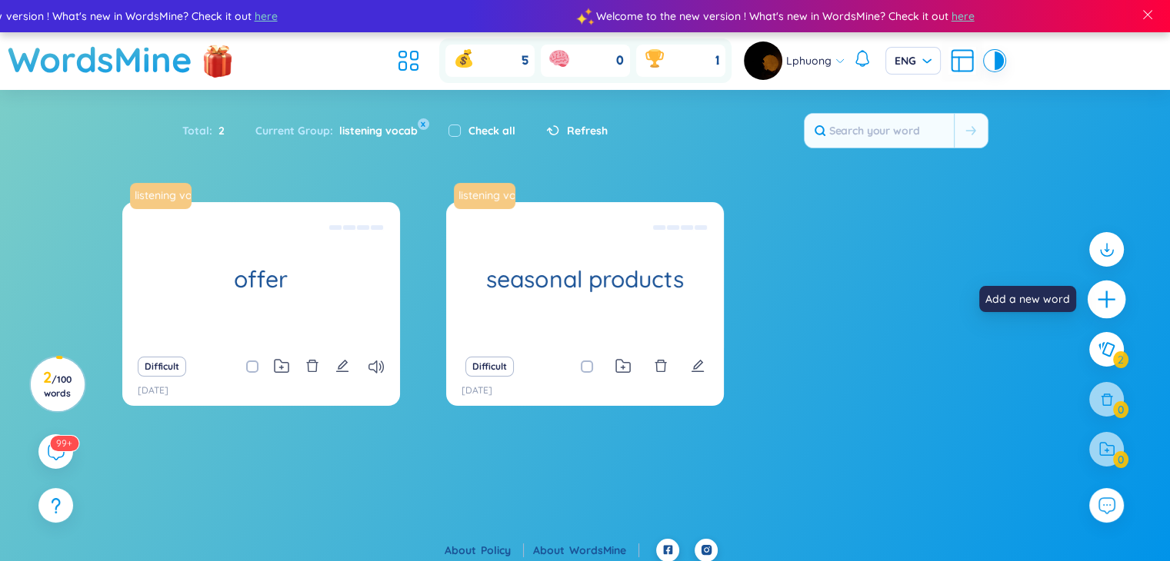
click at [1112, 297] on icon "plus" at bounding box center [1107, 300] width 22 height 22
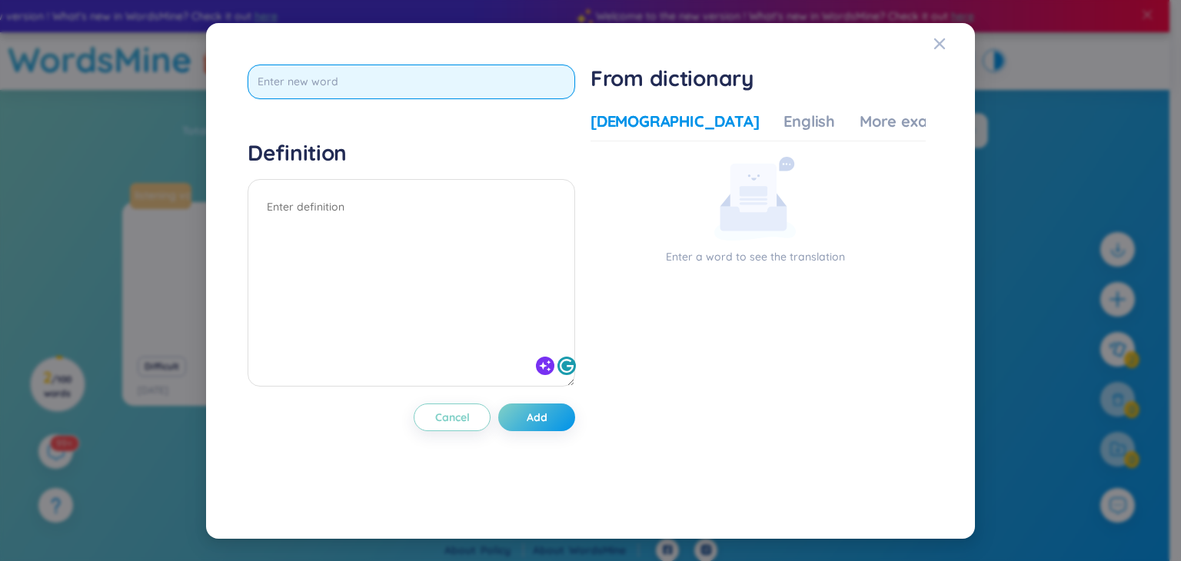
click at [489, 81] on input "text" at bounding box center [412, 82] width 328 height 35
paste input "Basic class"
type input "Basic class"
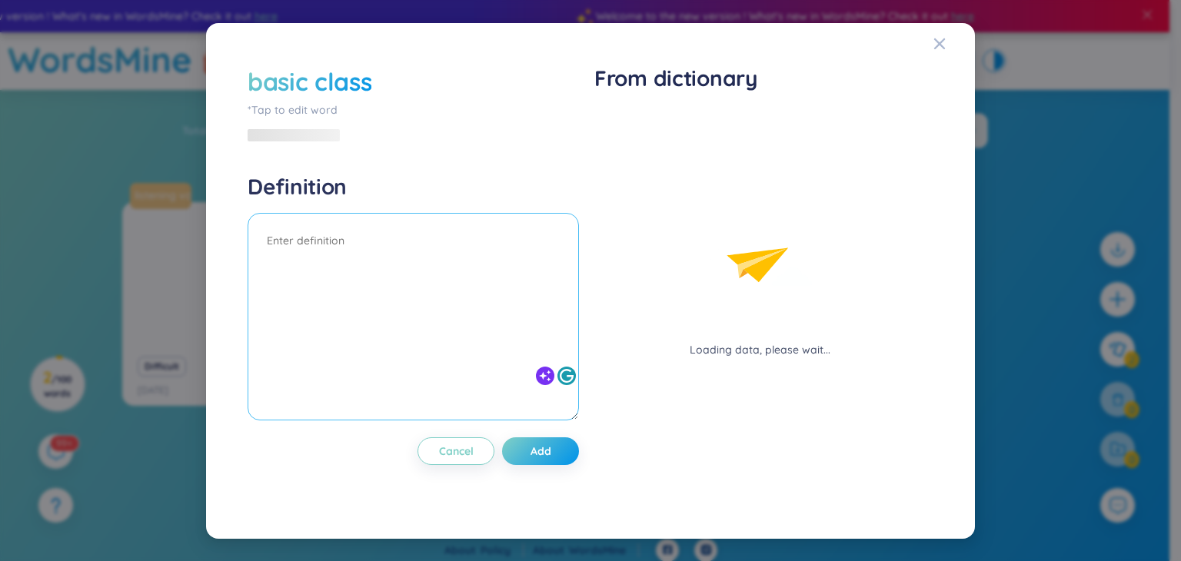
click at [433, 213] on div at bounding box center [414, 319] width 332 height 212
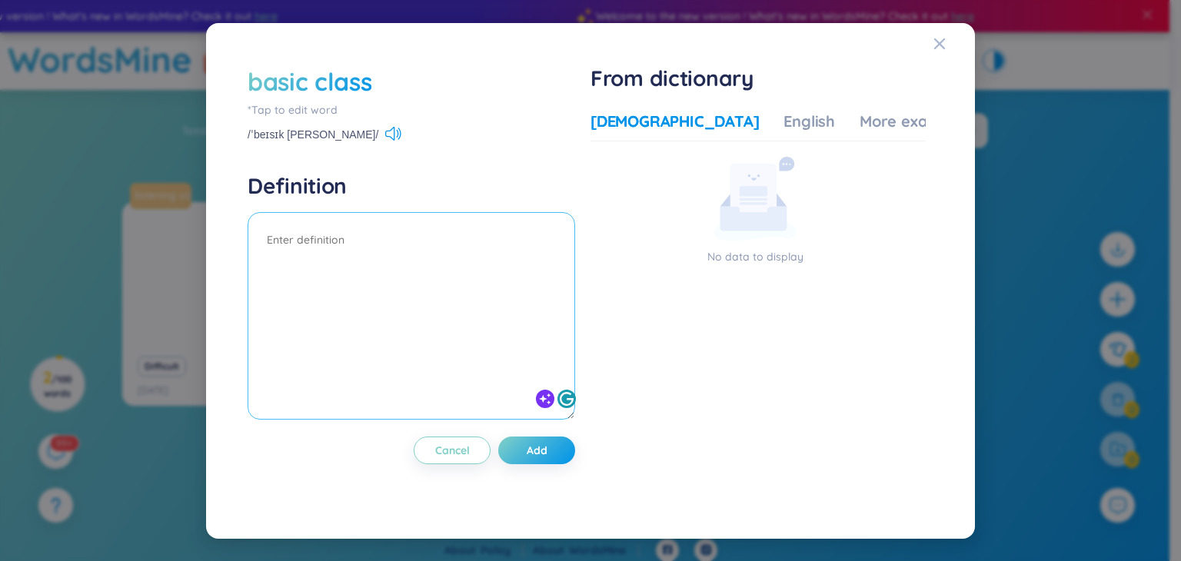
click at [437, 245] on textarea at bounding box center [412, 316] width 328 height 208
type textarea "Lớp cơ bản"
click at [521, 447] on button "Add" at bounding box center [536, 451] width 77 height 28
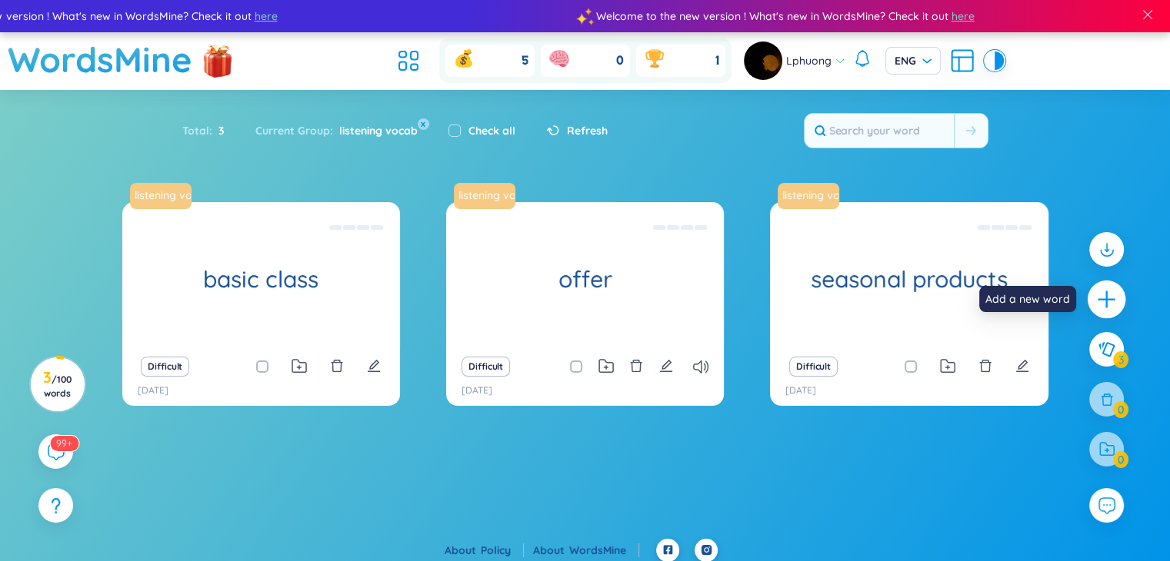
click at [1114, 296] on icon "plus" at bounding box center [1107, 300] width 22 height 22
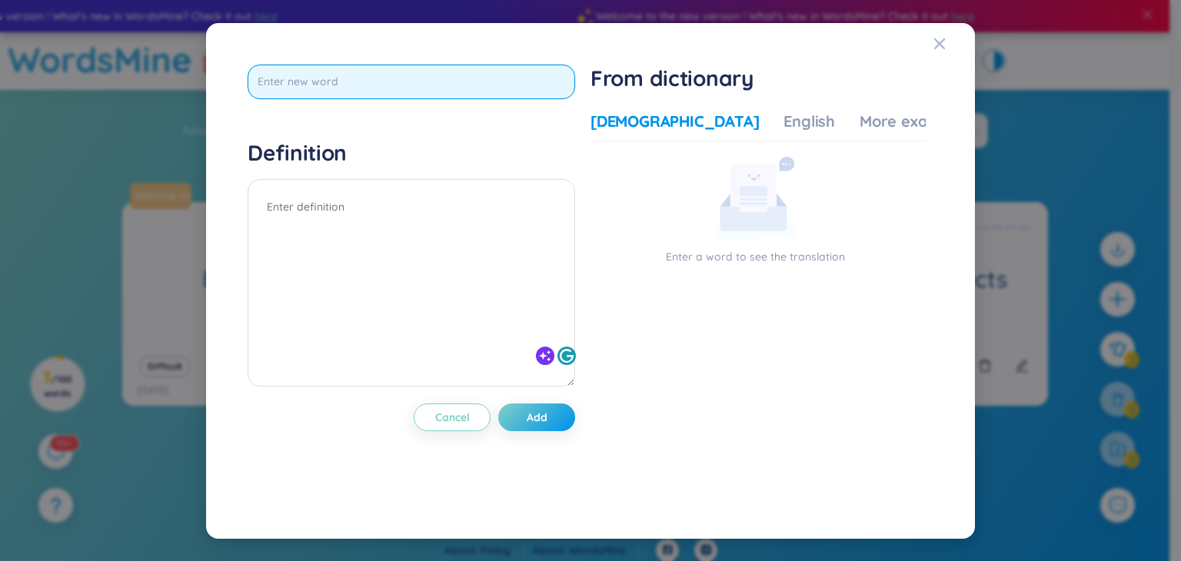
click at [504, 88] on input "text" at bounding box center [412, 82] width 328 height 35
paste input "Advanced class"
type input "Advanced class"
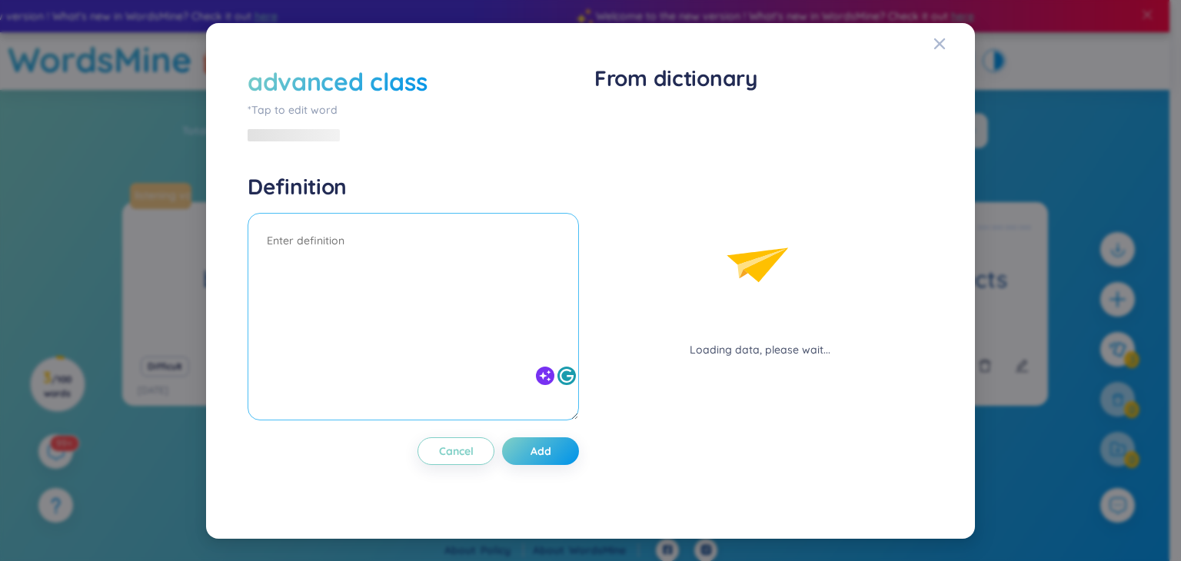
click at [418, 213] on div at bounding box center [414, 319] width 332 height 212
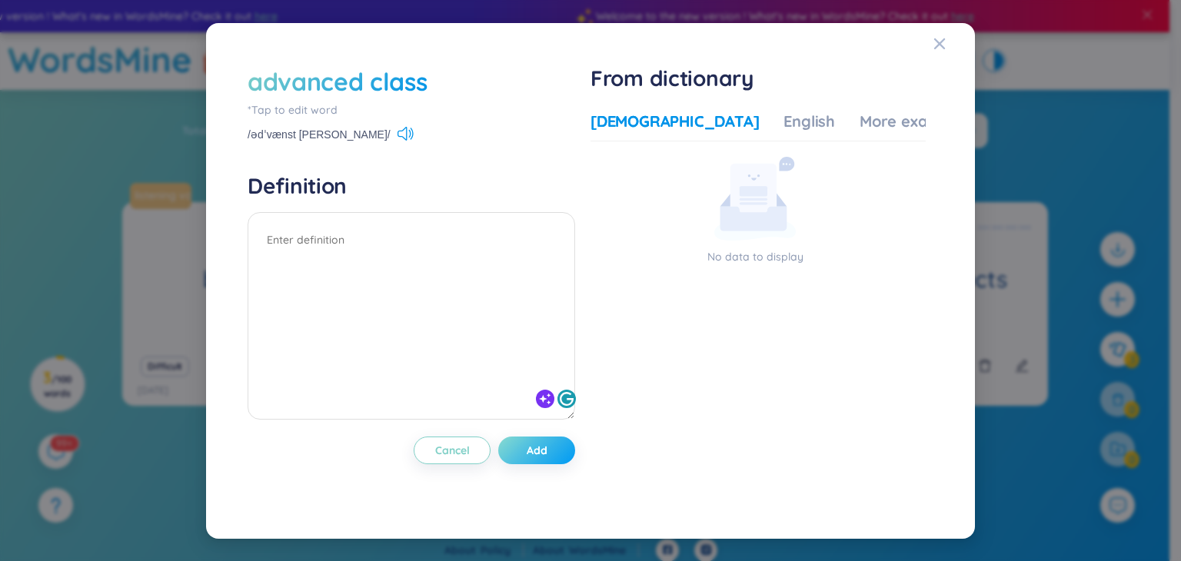
click at [561, 450] on button "Add" at bounding box center [536, 451] width 77 height 28
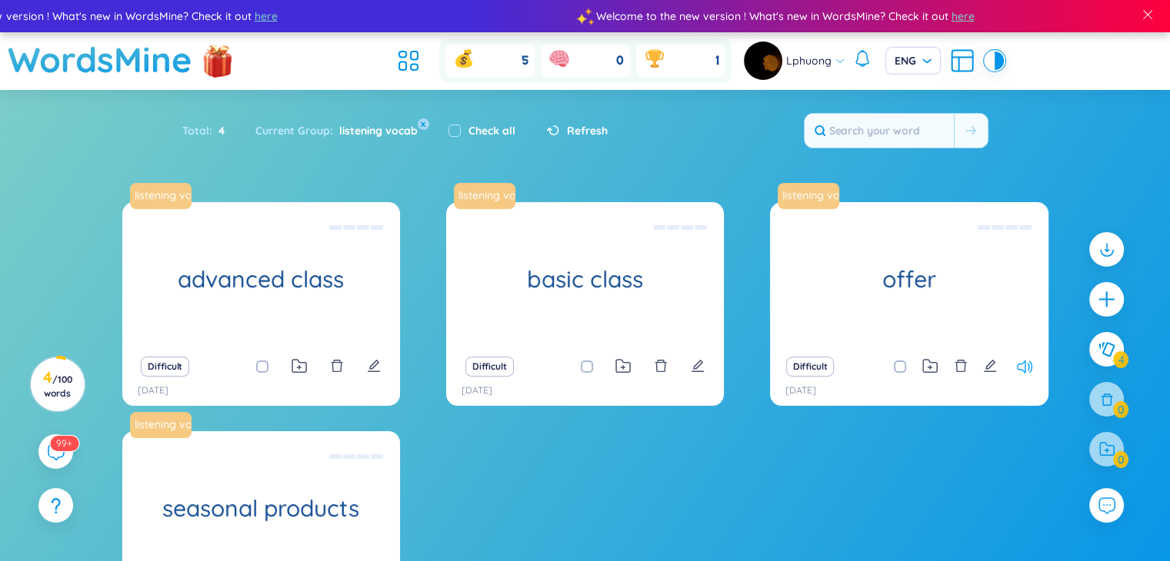
click at [1025, 370] on icon at bounding box center [1024, 367] width 15 height 13
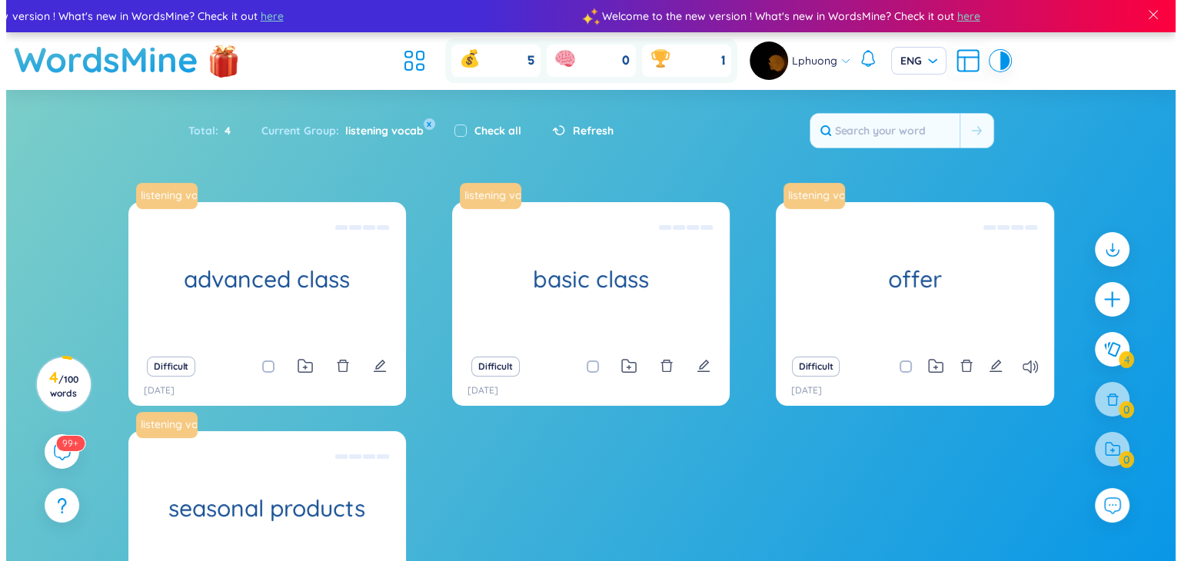
scroll to position [145, 0]
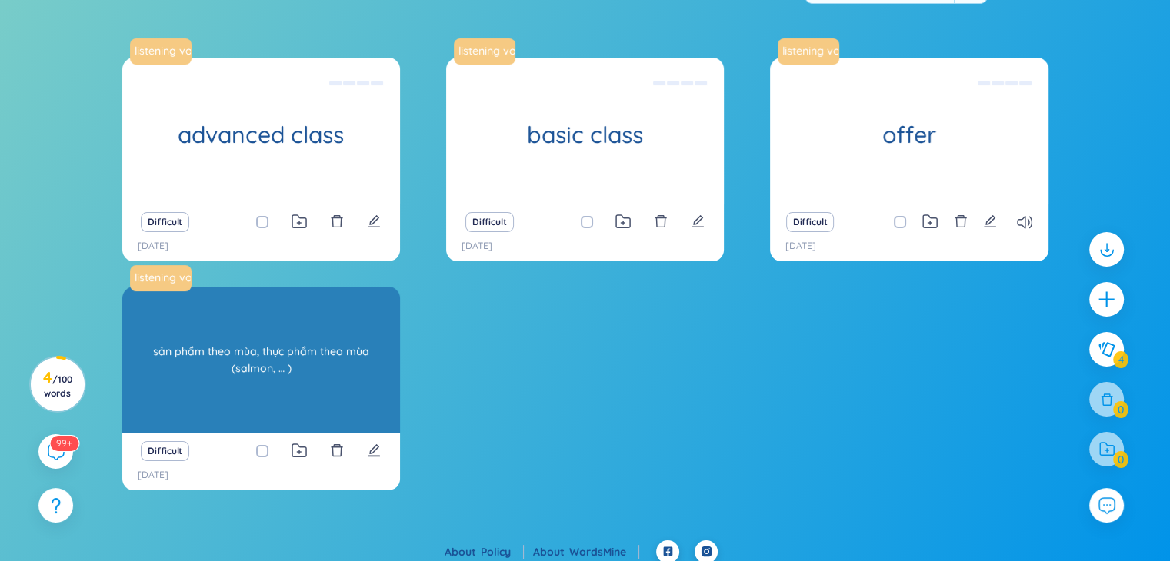
click at [237, 336] on div "sản phẩm theo mùa, thực phẩm theo mùa (salmon, … )" at bounding box center [261, 360] width 262 height 138
click at [295, 344] on div "sản phẩm theo mùa, thực phẩm theo mùa (salmon, … )" at bounding box center [261, 360] width 262 height 138
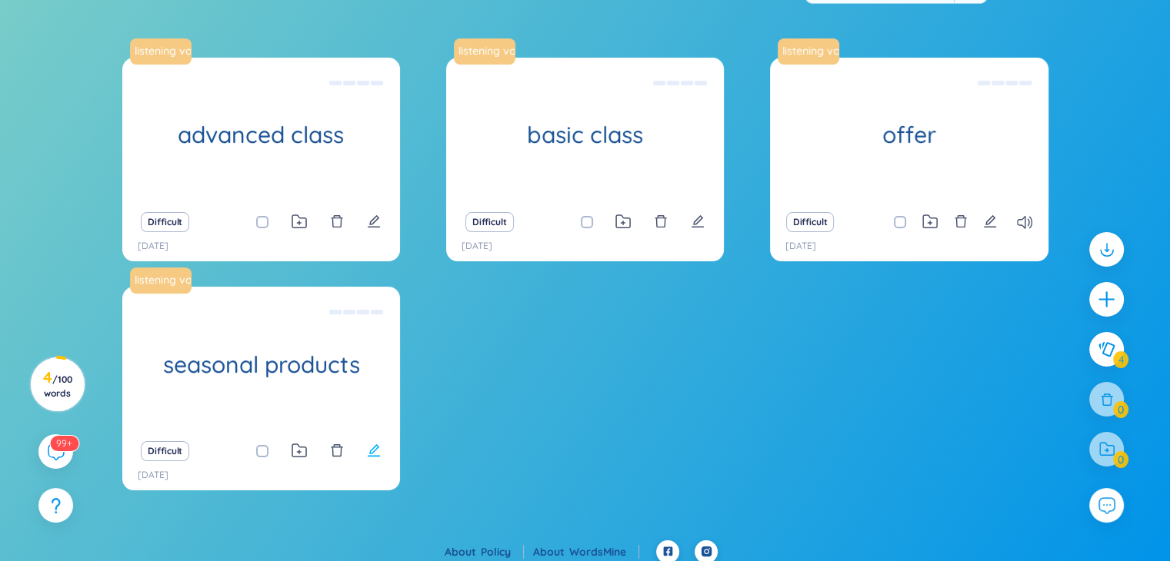
click at [377, 449] on icon "edit" at bounding box center [374, 451] width 12 height 12
type textarea "sản phẩm theo mùa, thực phẩm theo mùa (salmon, … )"
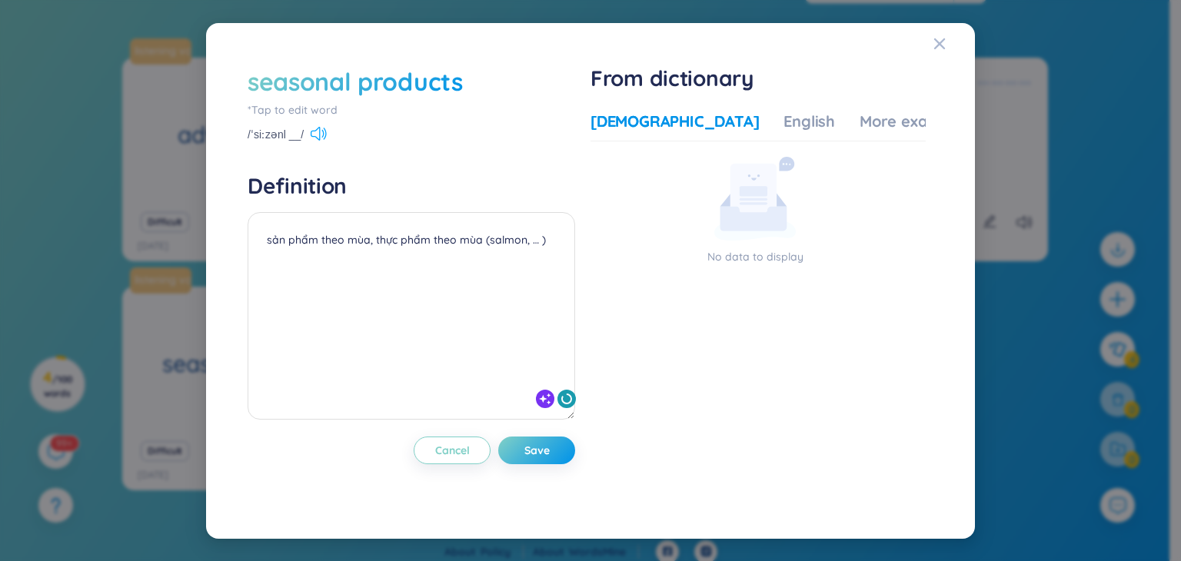
click at [315, 128] on icon at bounding box center [315, 134] width 9 height 14
click at [945, 46] on icon "Close" at bounding box center [940, 44] width 12 height 12
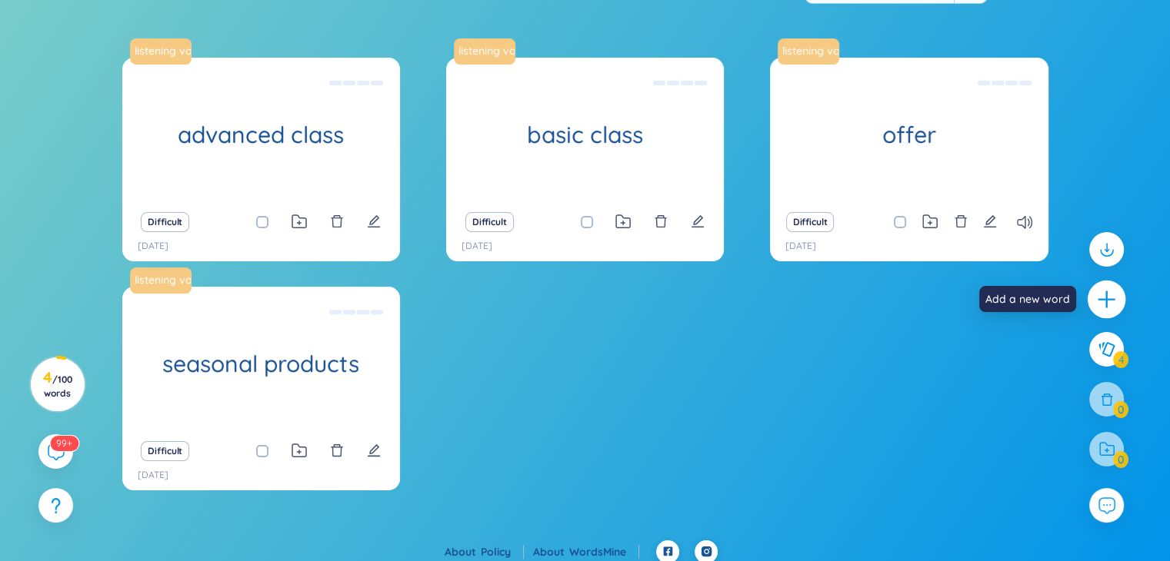
click at [1108, 312] on div at bounding box center [1107, 300] width 38 height 38
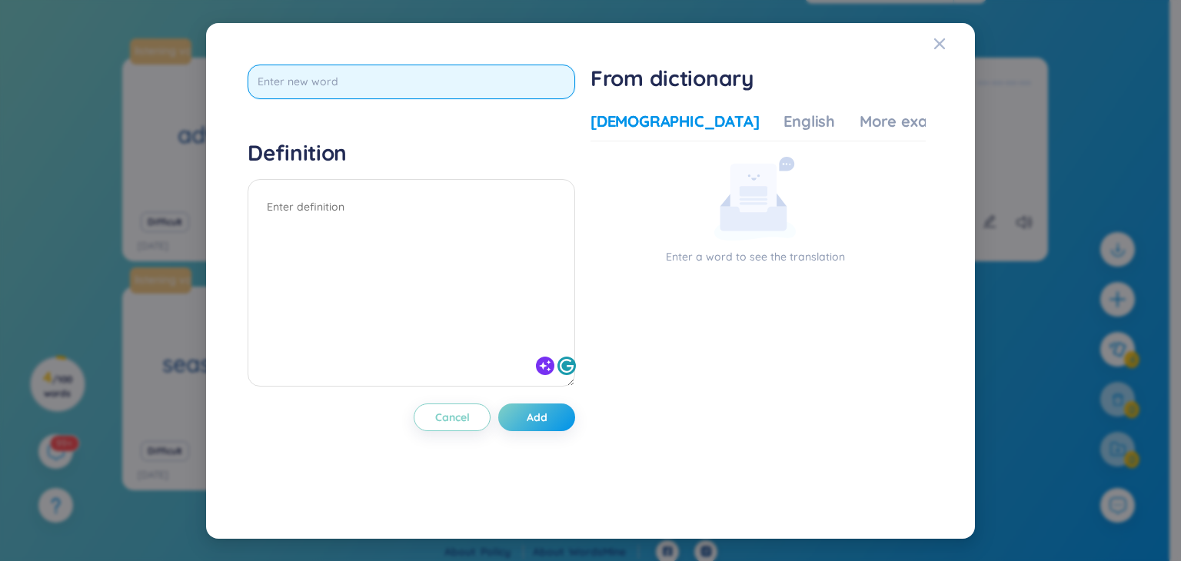
click at [490, 81] on input "text" at bounding box center [412, 82] width 328 height 35
paste input "Private class"
type input "Private class"
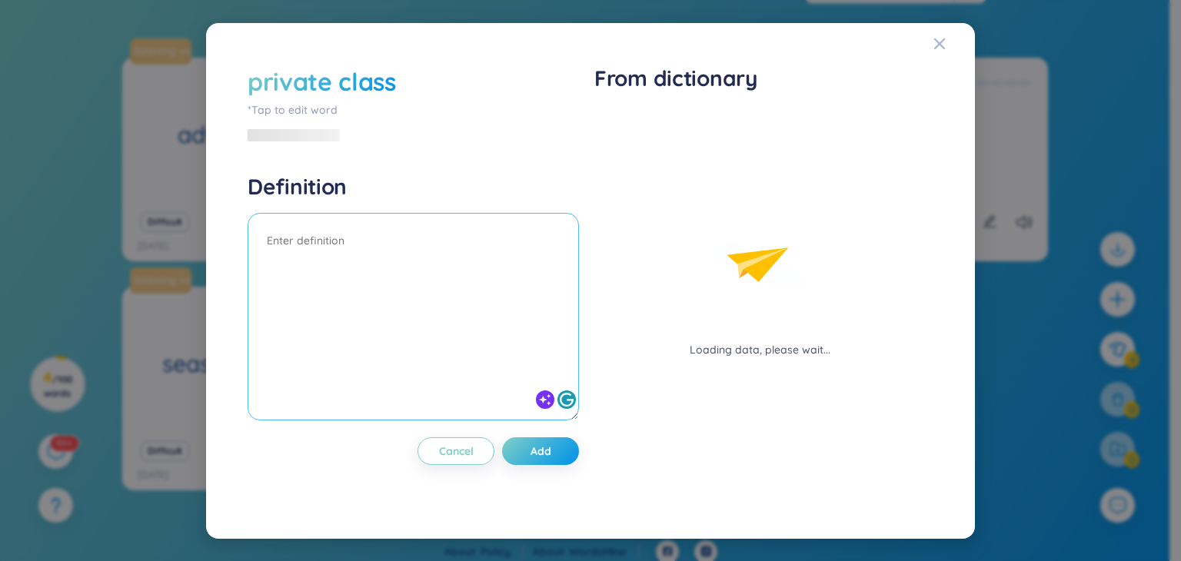
click at [455, 281] on textarea at bounding box center [414, 317] width 332 height 208
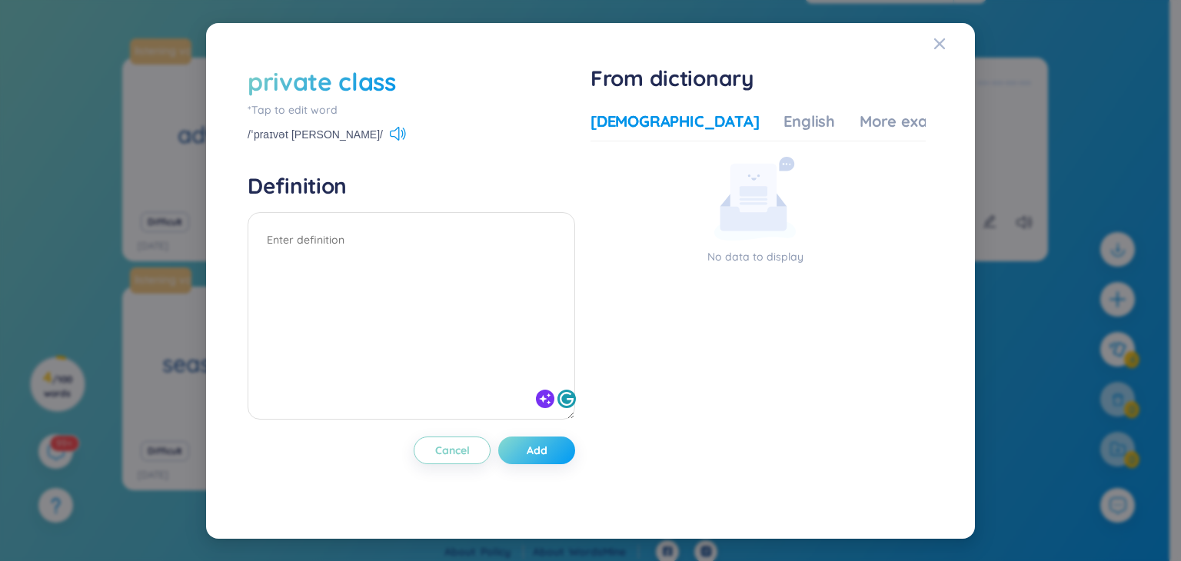
click at [541, 451] on span "Add" at bounding box center [537, 450] width 21 height 15
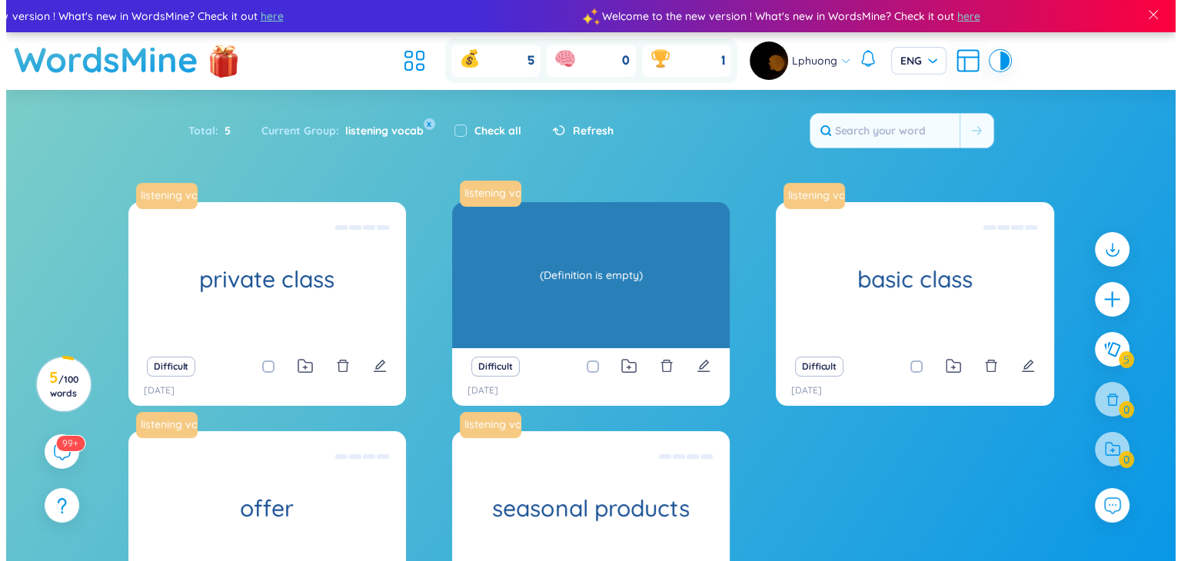
scroll to position [154, 0]
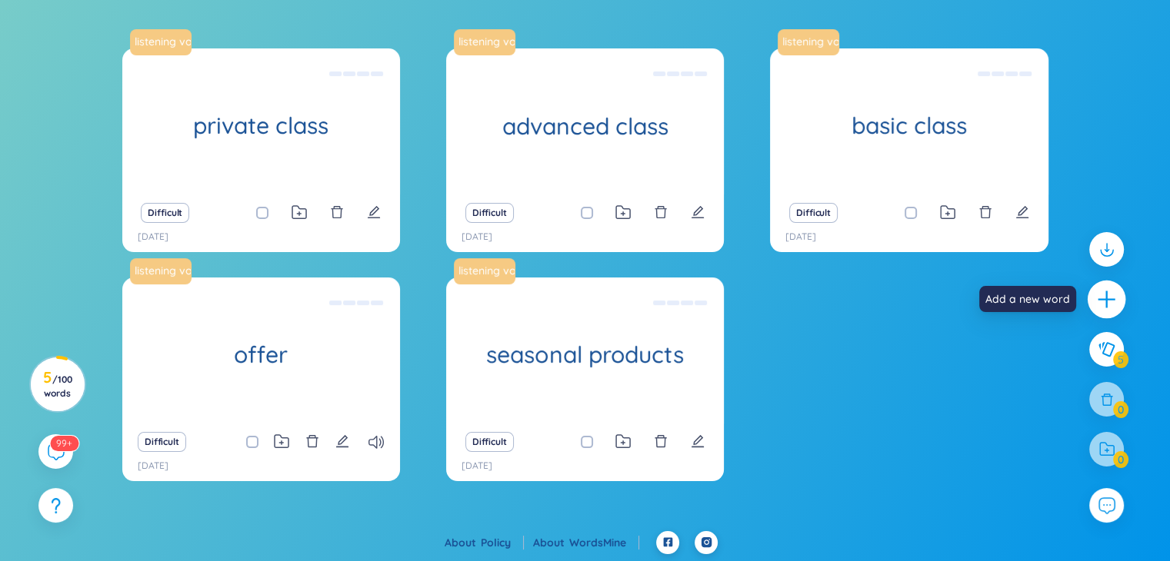
click at [1100, 302] on icon "plus" at bounding box center [1107, 300] width 22 height 22
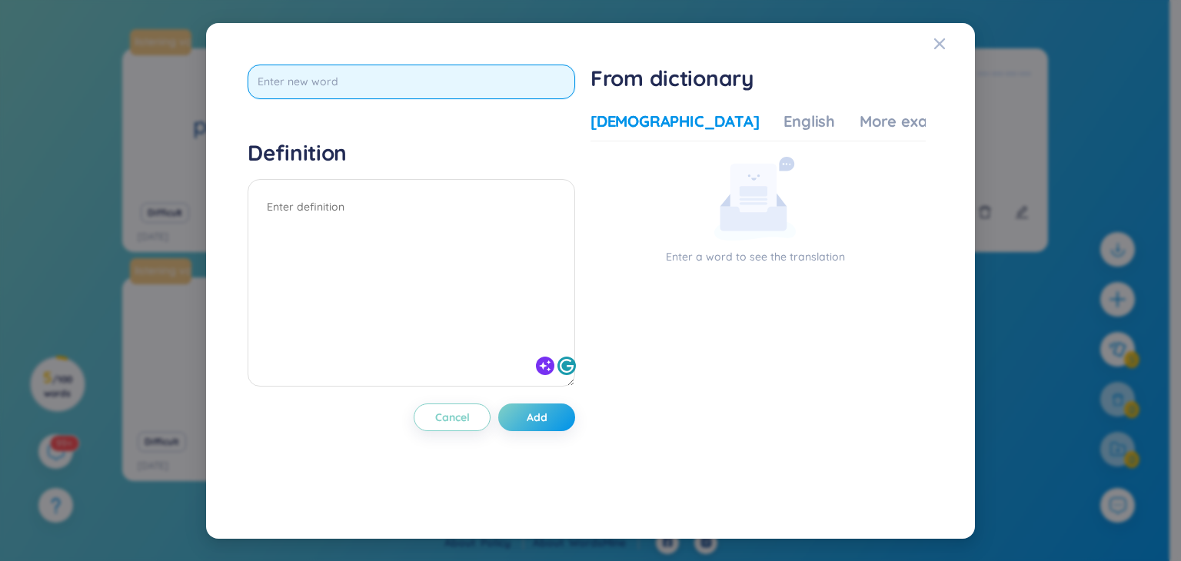
click at [445, 75] on input "text" at bounding box center [412, 82] width 328 height 35
paste input "Intensive class"
type input "Intensive class"
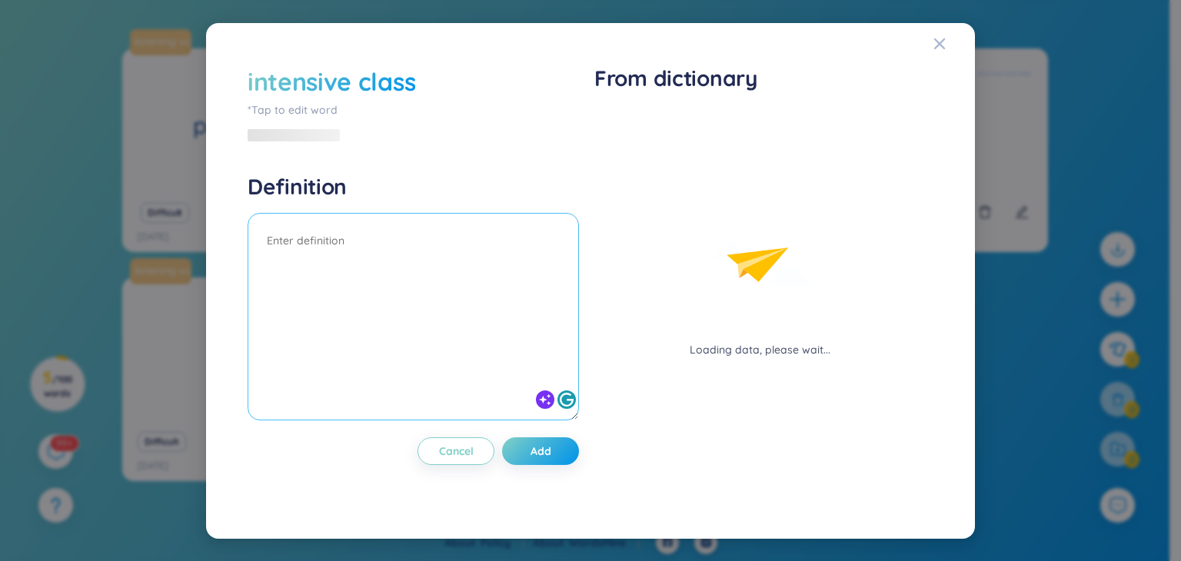
click at [459, 305] on textarea at bounding box center [414, 317] width 332 height 208
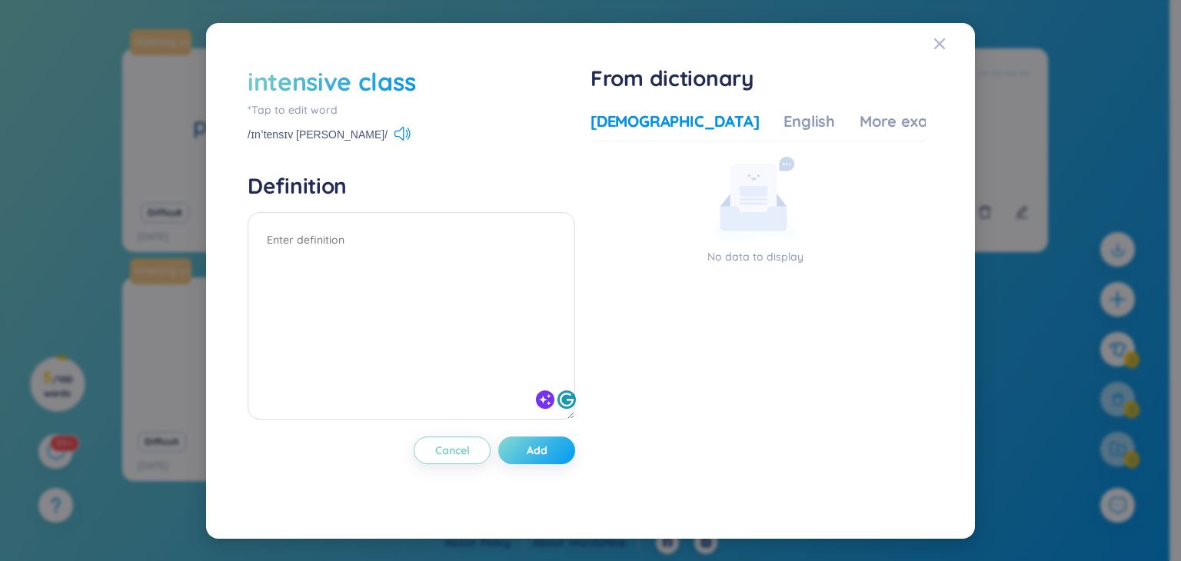
click at [542, 447] on span "Add" at bounding box center [537, 450] width 21 height 15
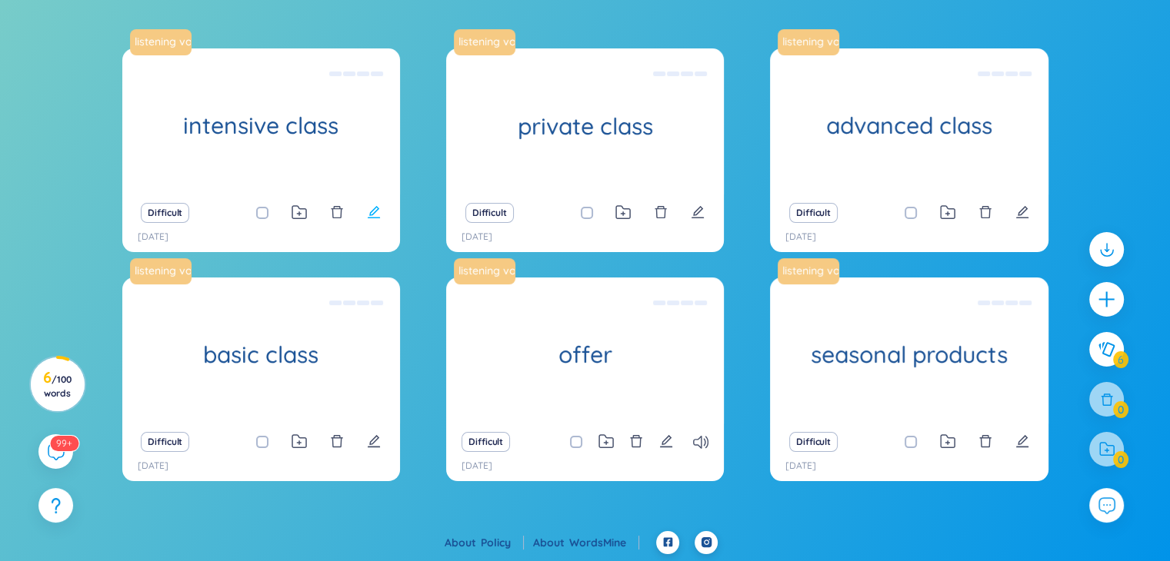
click at [372, 211] on icon "edit" at bounding box center [374, 212] width 14 height 14
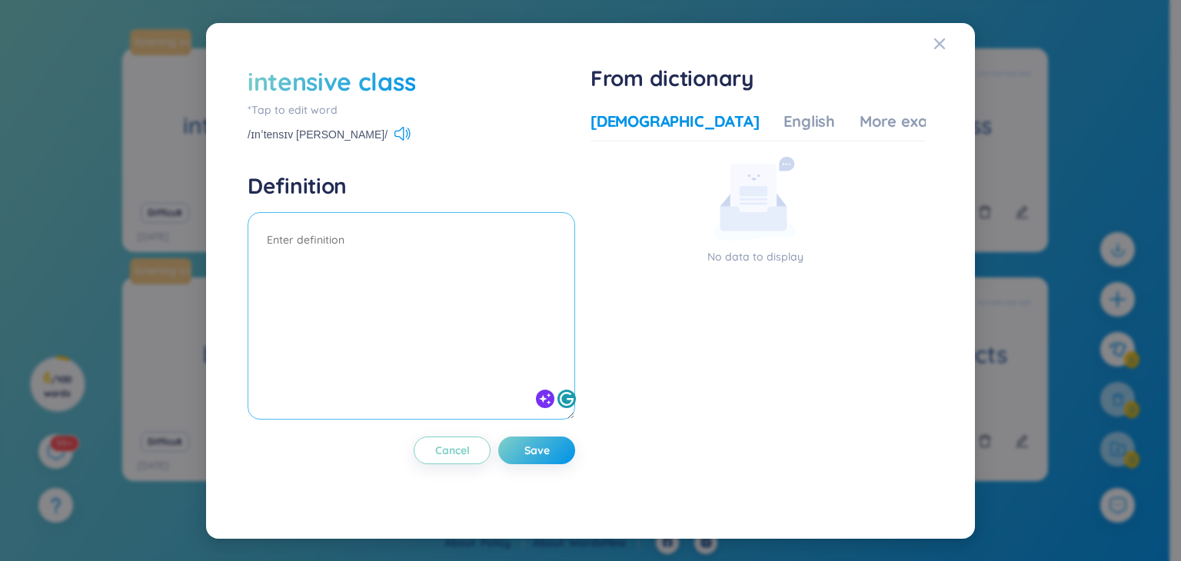
click at [381, 247] on textarea at bounding box center [412, 316] width 328 height 208
paste textarea "Lớp học cấp tốc"
type textarea "Lớp học cấp tốc"
click at [556, 447] on button "Save" at bounding box center [536, 451] width 77 height 28
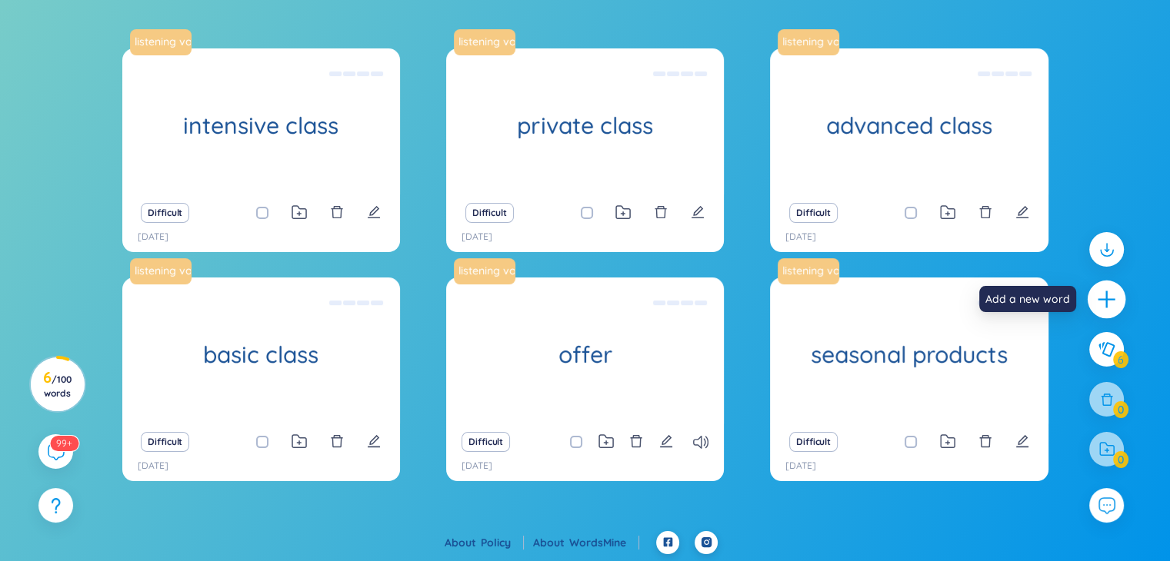
click at [1101, 302] on icon "plus" at bounding box center [1107, 300] width 22 height 22
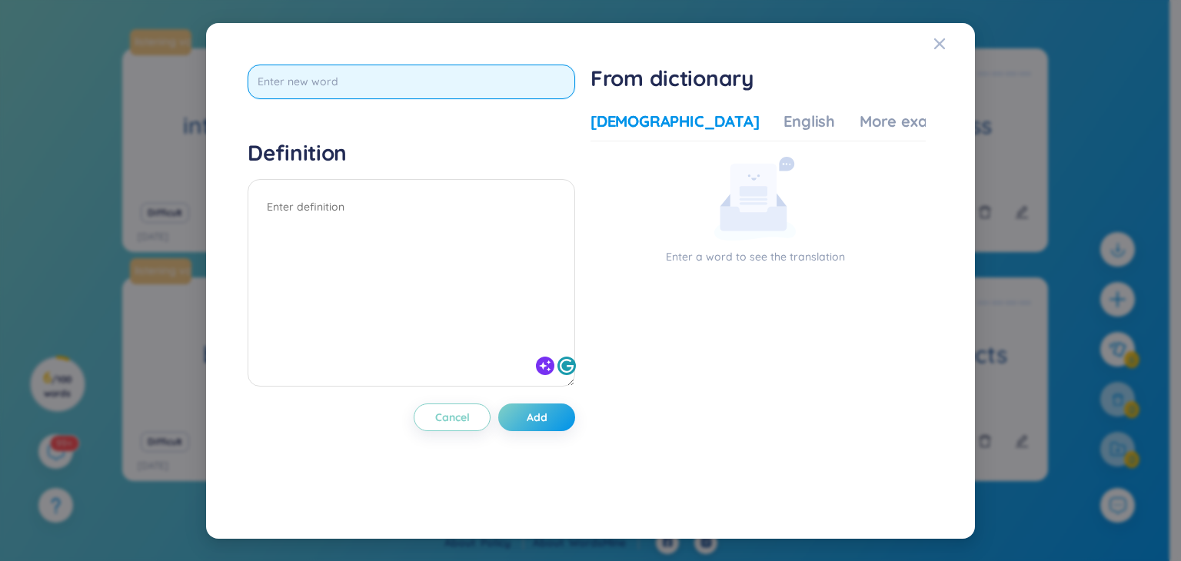
click at [531, 81] on input "text" at bounding box center [412, 82] width 328 height 35
paste input "Client (n)"
type input "Client (n)"
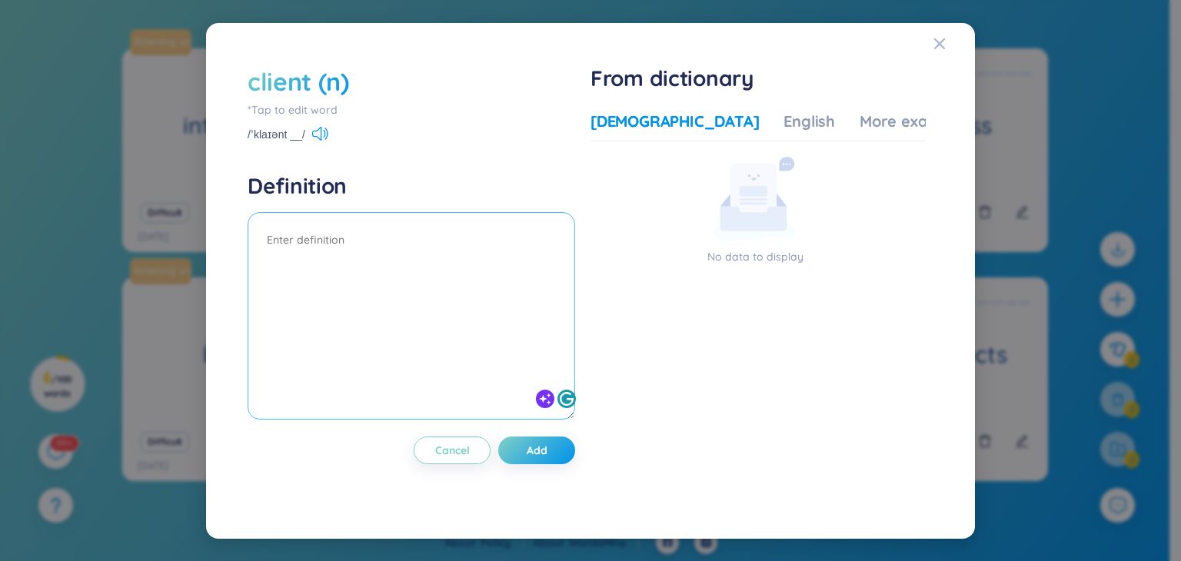
click at [500, 239] on textarea at bounding box center [412, 316] width 328 height 208
paste textarea "Service (n) : Dịch vụ => Agency (n) : Công ty (dịch vụ) Ex: A travel agency An …"
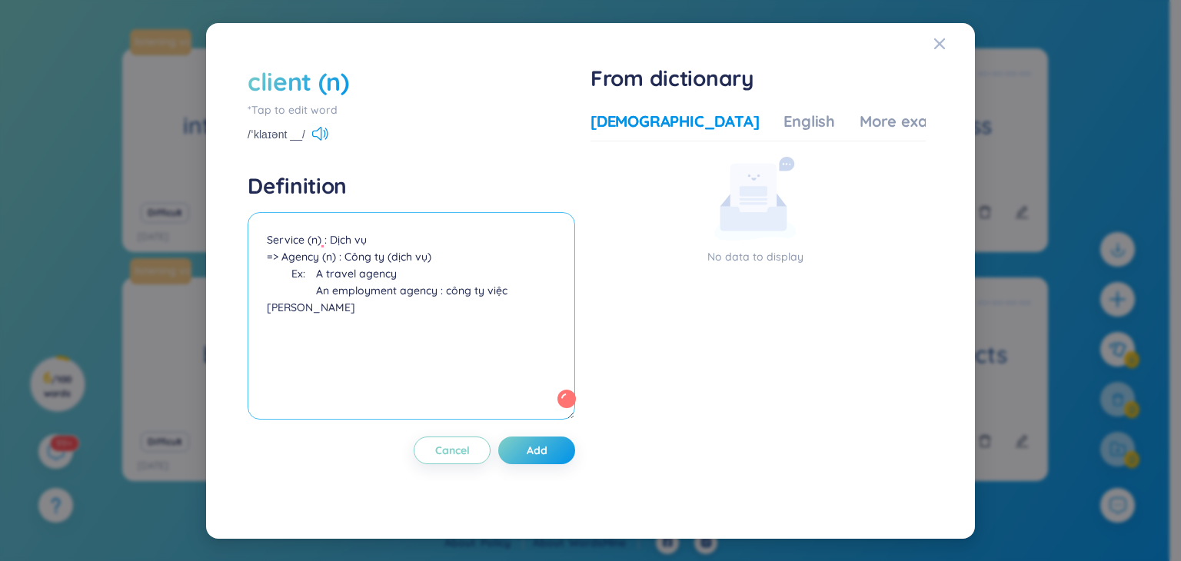
click at [266, 241] on textarea "Service (n) : Dịch vụ => Agency (n) : Công ty (dịch vụ) Ex: A travel agency An …" at bounding box center [412, 316] width 328 height 208
type textarea "=> Service (n) : Dịch vụ => Agency (n) : Công ty (dịch vụ) Ex: A travel agency …"
click at [551, 451] on button "Add" at bounding box center [536, 451] width 77 height 28
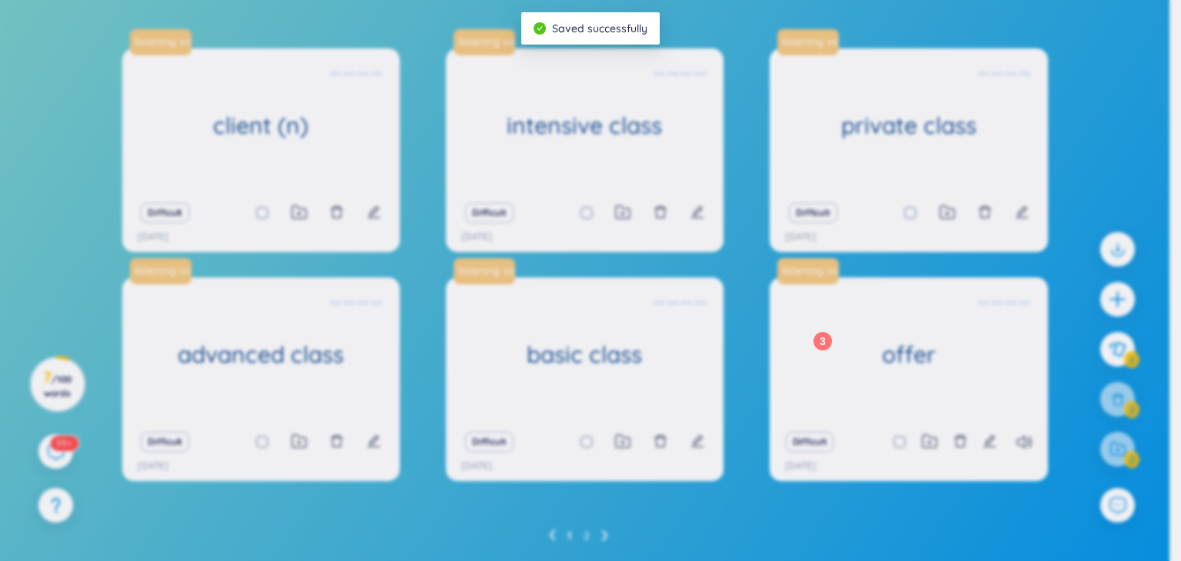
scroll to position [0, 0]
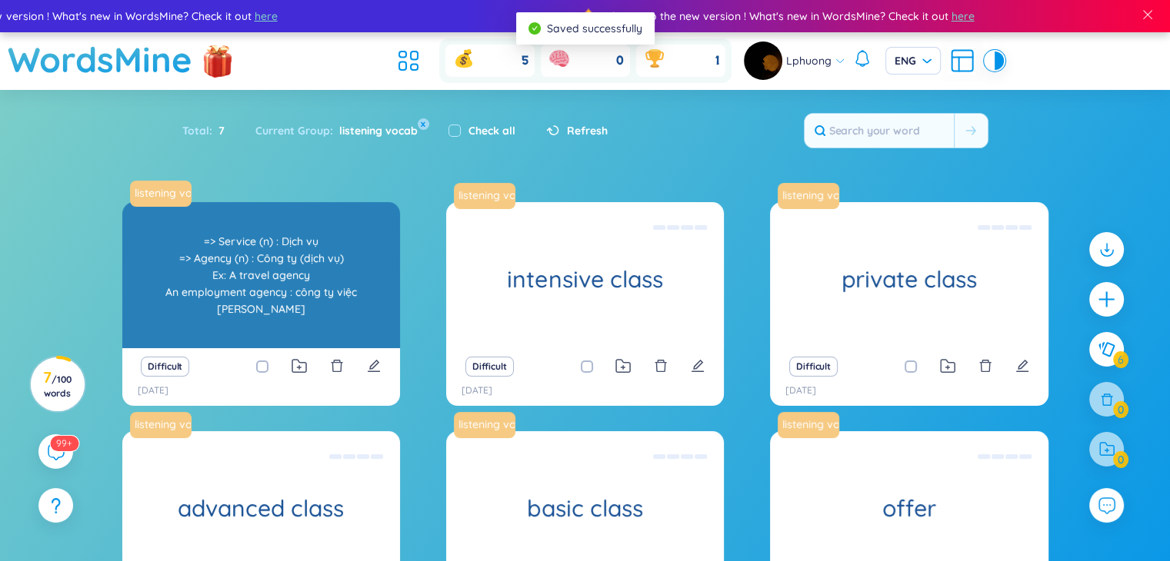
click at [285, 284] on div "=> Service (n) : Dịch vụ => Agency (n) : Công ty (dịch vụ) Ex: A travel agency …" at bounding box center [261, 275] width 262 height 138
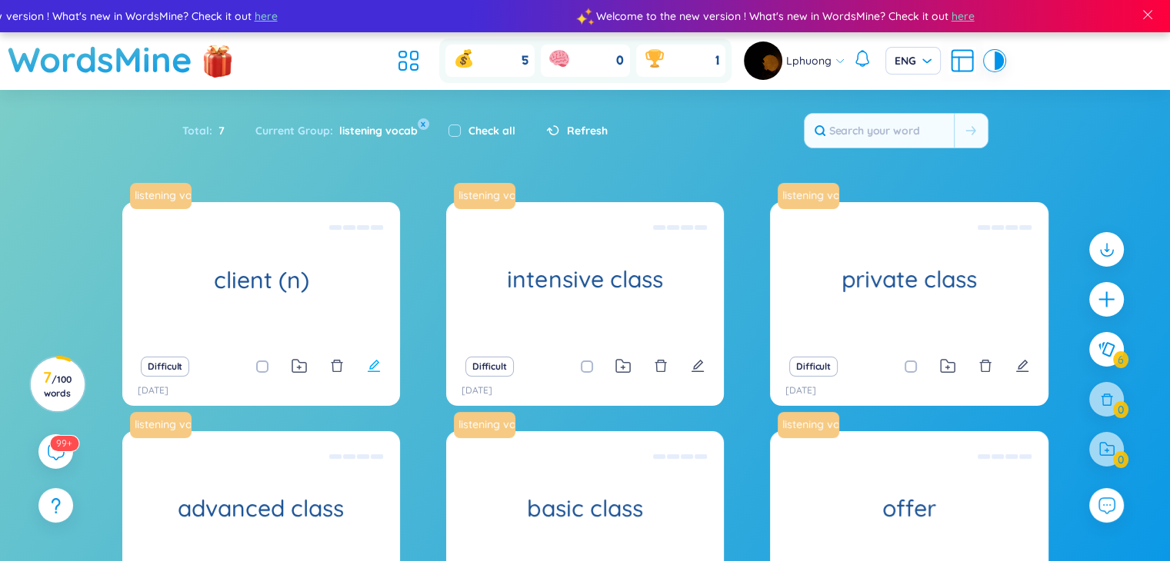
click at [378, 368] on icon "edit" at bounding box center [374, 366] width 14 height 14
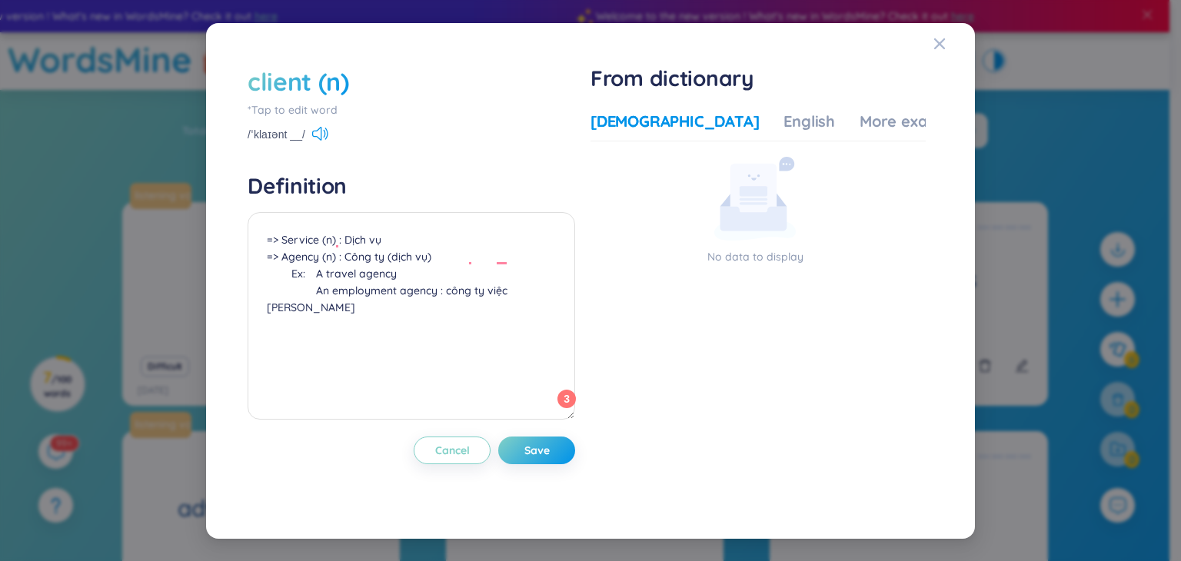
click at [347, 84] on div "client (n)" at bounding box center [299, 82] width 102 height 34
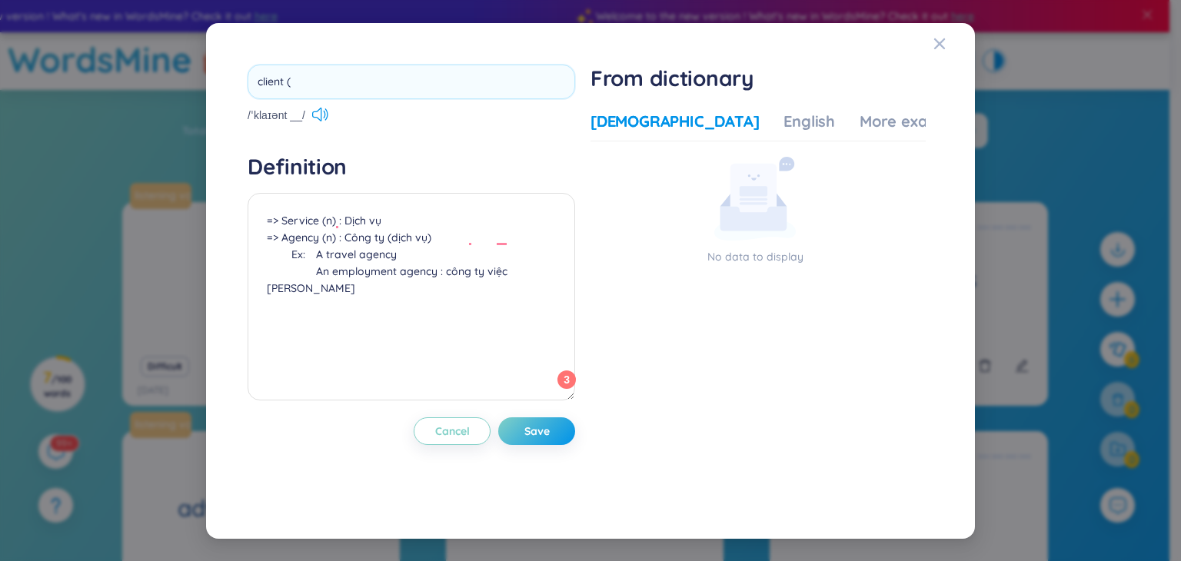
type input "client"
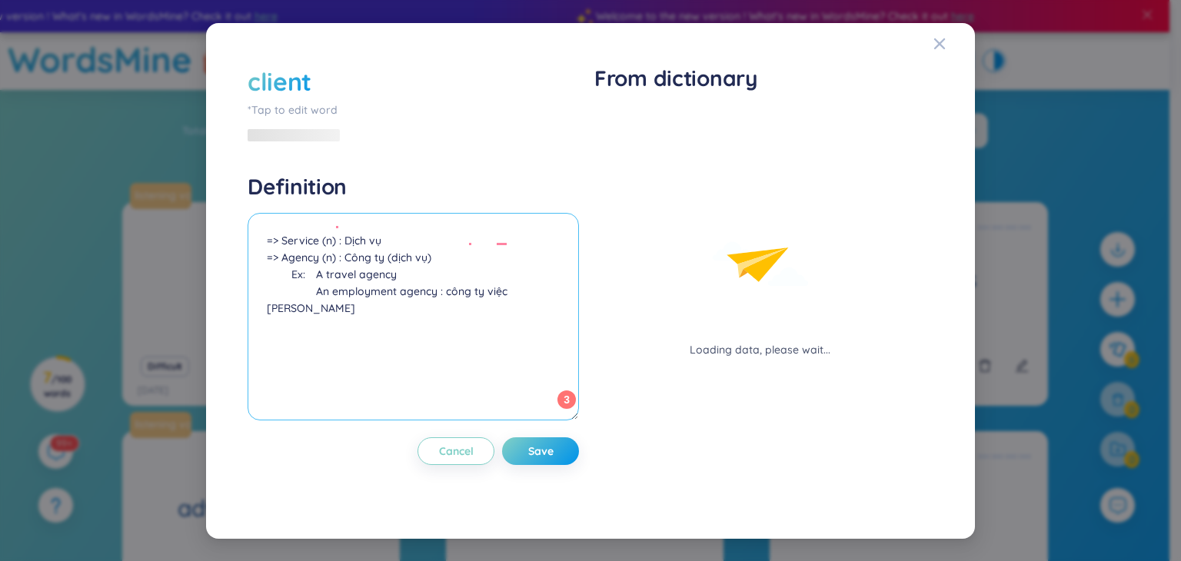
click at [375, 261] on textarea "=> Service (n) : Dịch vụ => Agency (n) : Công ty (dịch vụ) Ex: A travel agency …" at bounding box center [414, 317] width 332 height 208
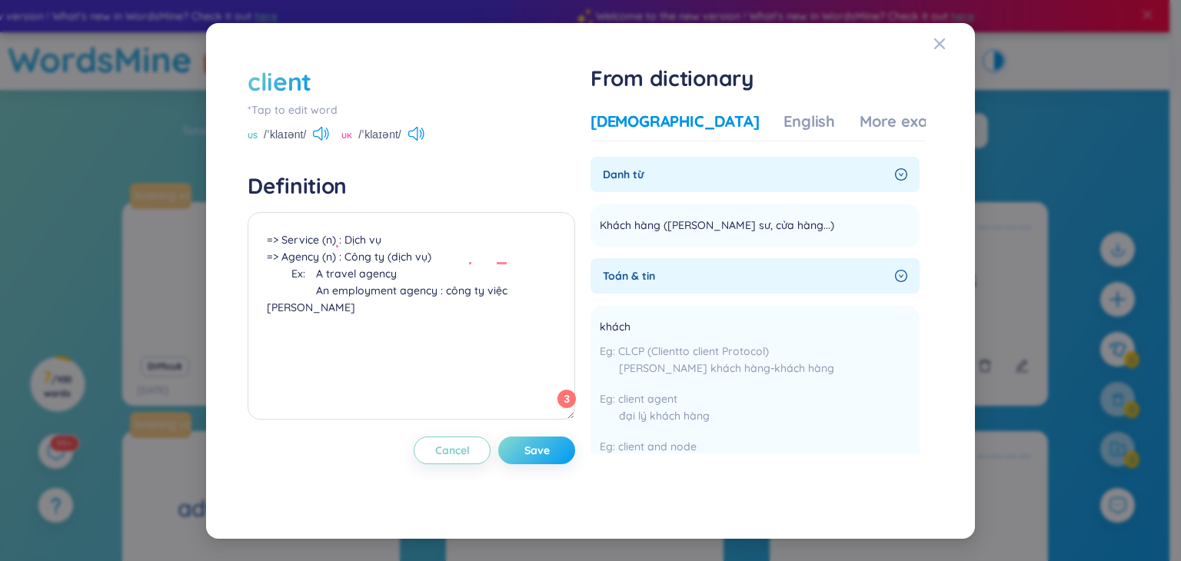
click at [535, 443] on span "Save" at bounding box center [537, 450] width 25 height 15
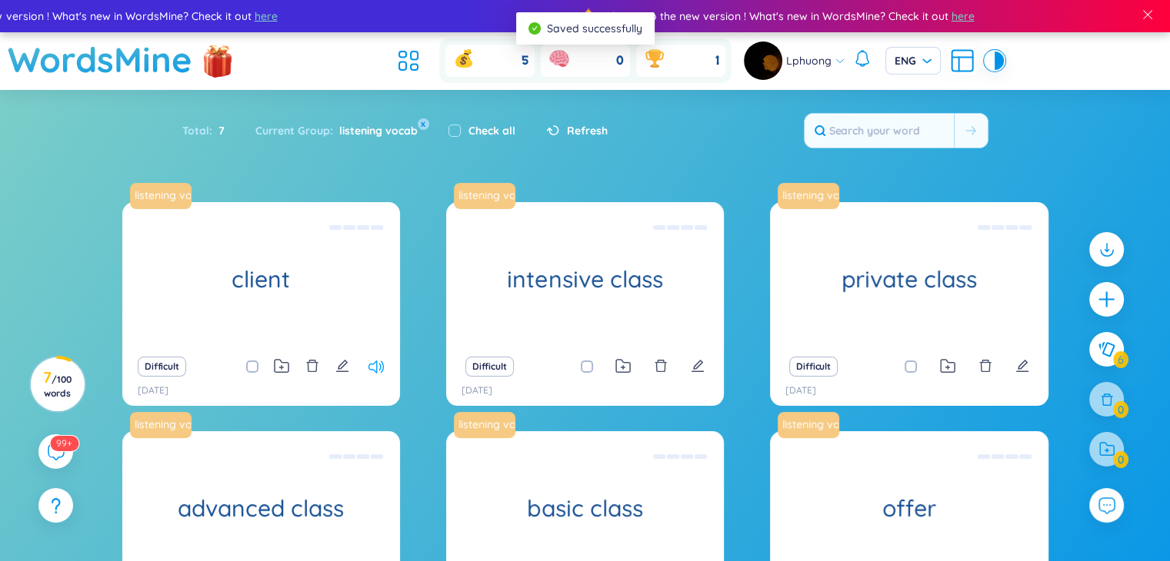
click at [377, 364] on icon at bounding box center [375, 367] width 15 height 13
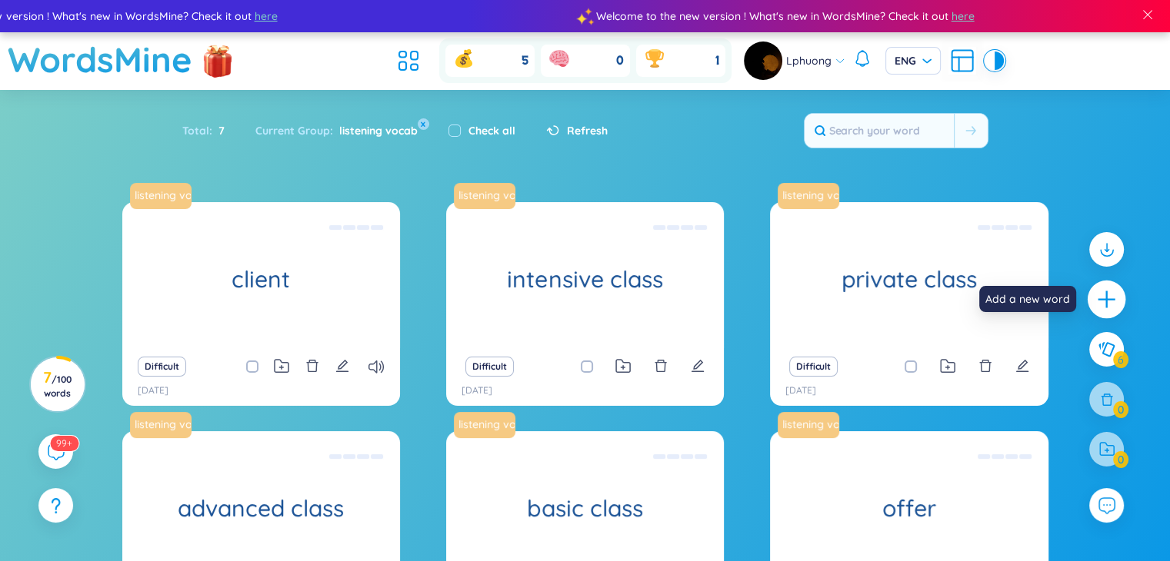
click at [1101, 293] on icon "plus" at bounding box center [1107, 300] width 22 height 22
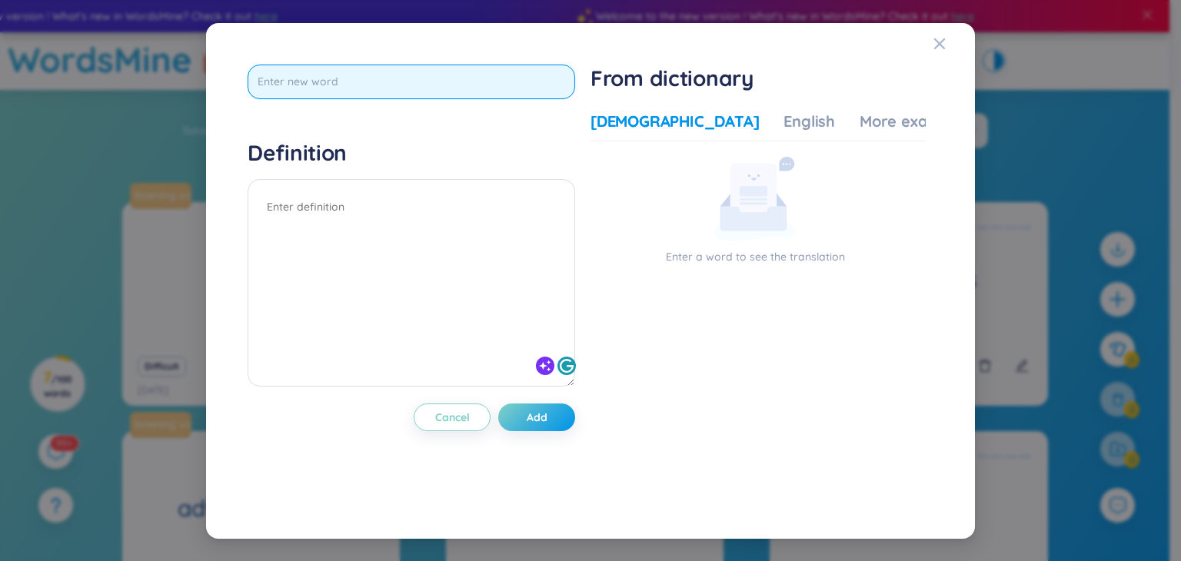
click at [465, 91] on input "text" at bounding box center [412, 82] width 328 height 35
paste input "Customer"
type input "Customer"
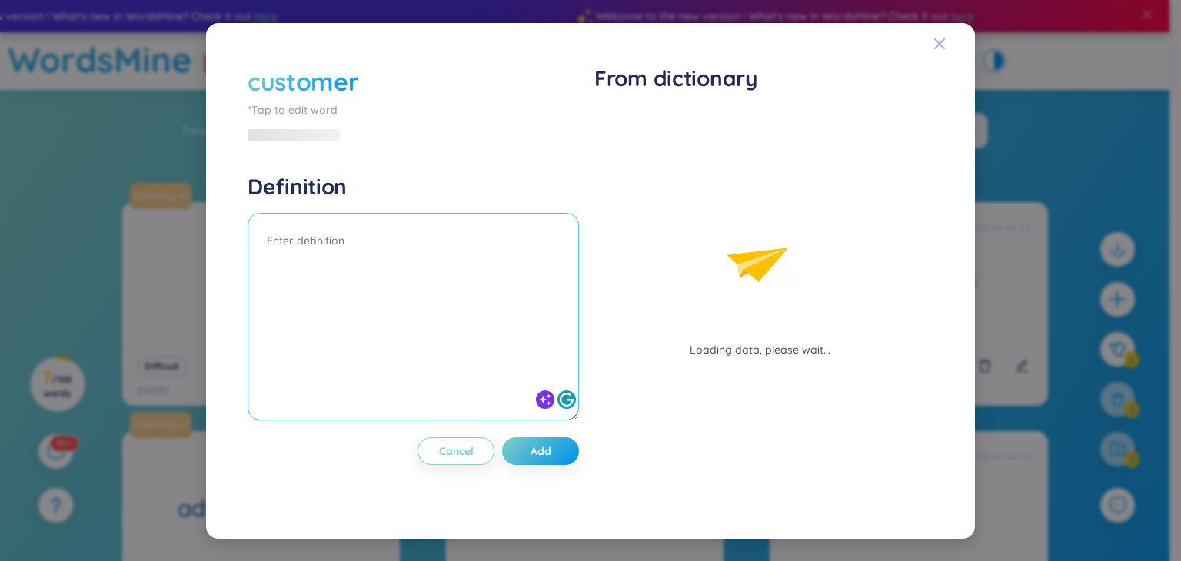
click at [381, 213] on textarea at bounding box center [414, 317] width 332 height 208
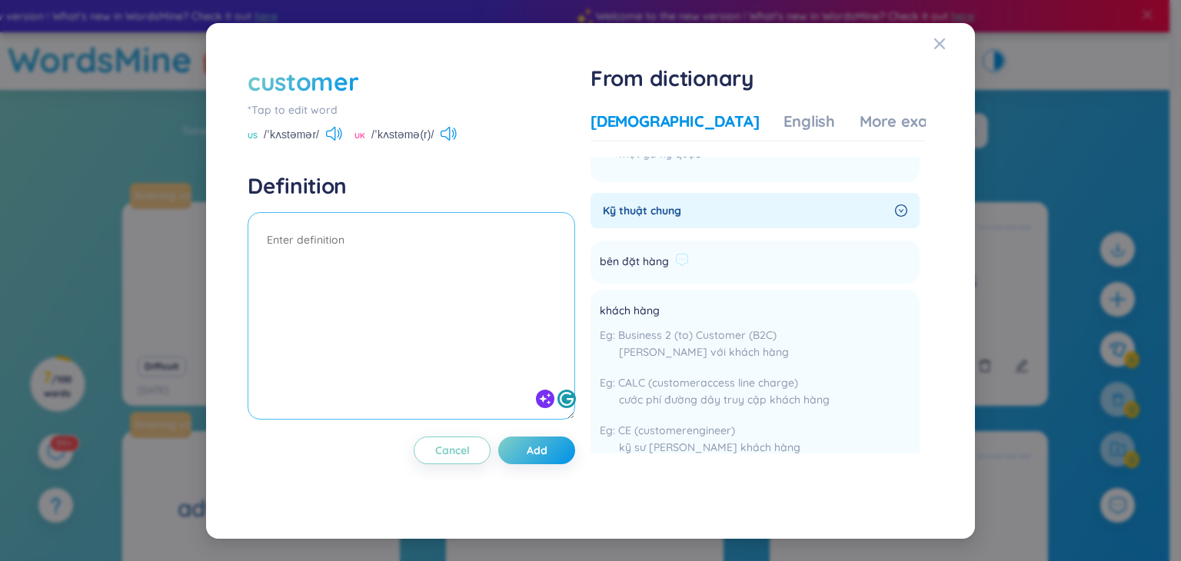
scroll to position [165, 0]
click at [400, 262] on textarea at bounding box center [412, 316] width 328 height 208
paste textarea "=> Product (n) : sản phẩm => Company (n) : công ty"
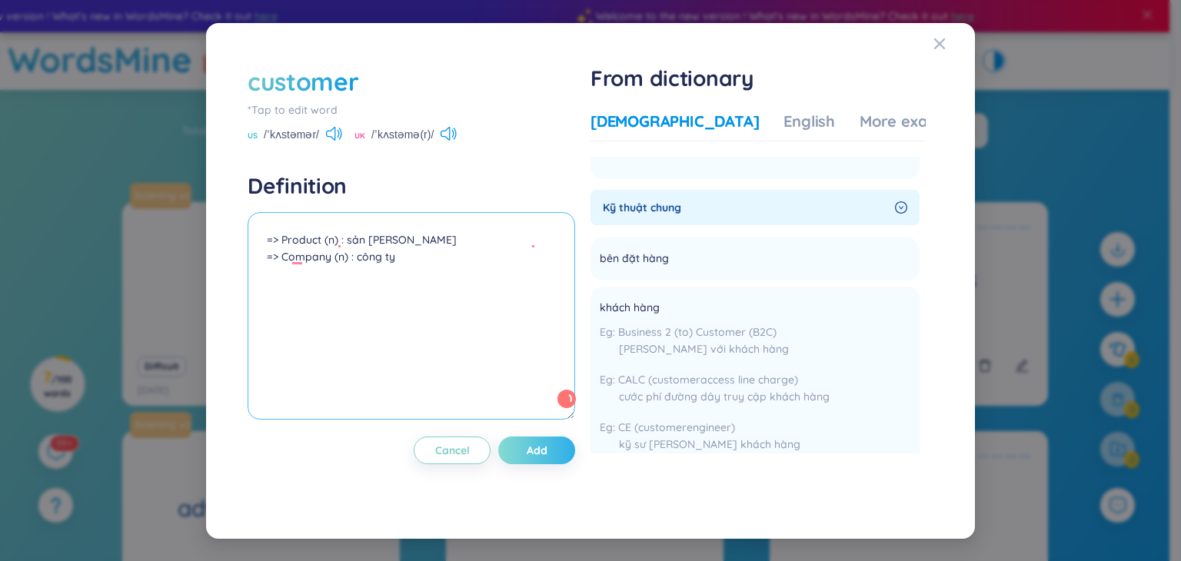
type textarea "=> Product (n) : sản phẩm => Company (n) : công ty"
click at [533, 449] on span "Add" at bounding box center [537, 450] width 21 height 15
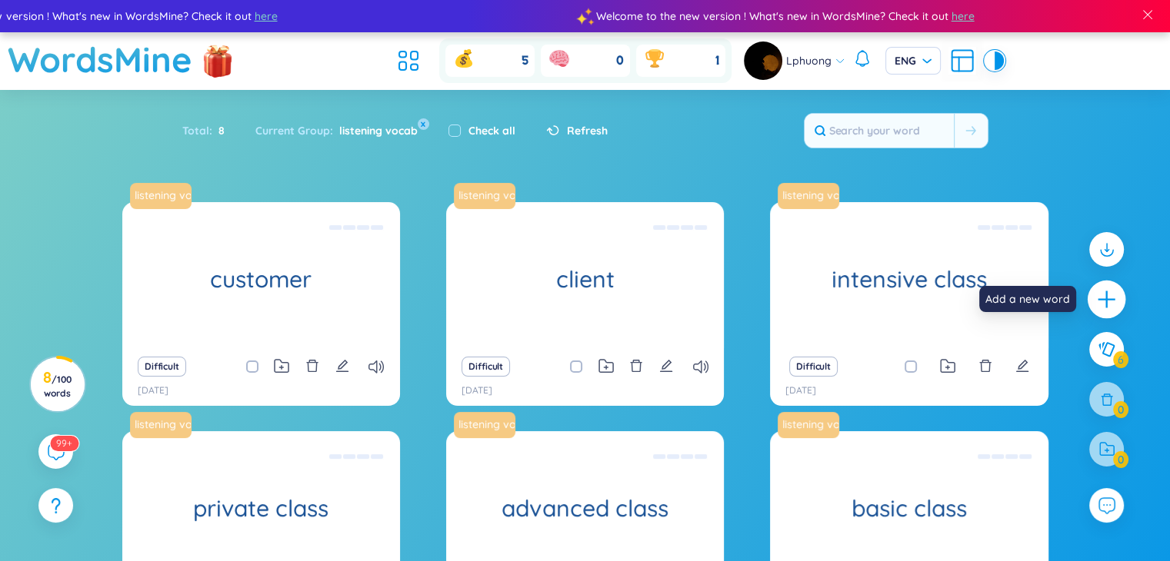
click at [1101, 295] on icon "plus" at bounding box center [1107, 300] width 22 height 22
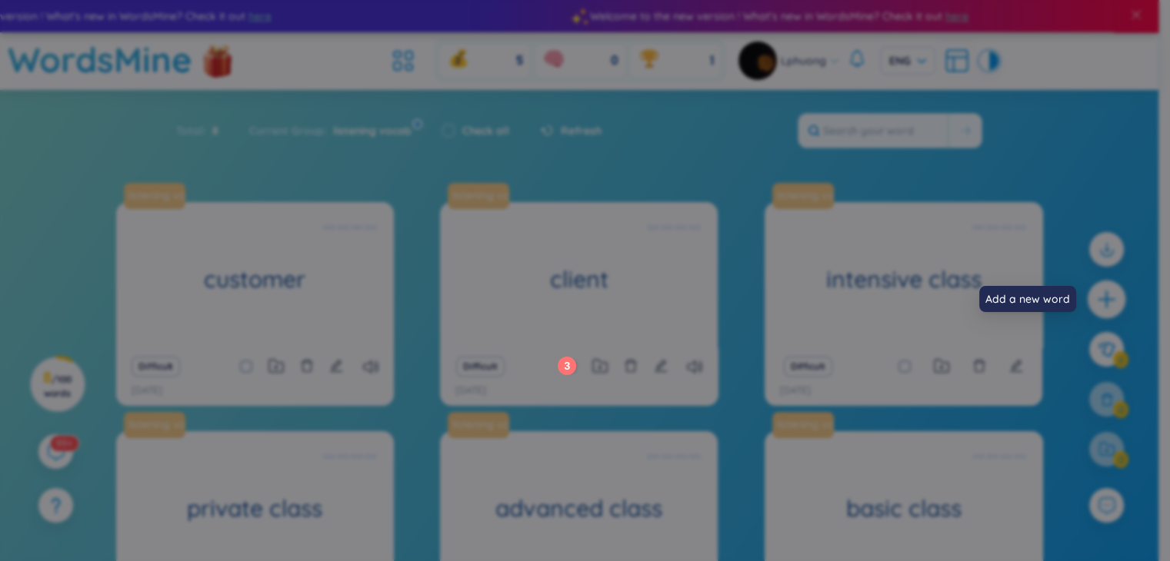
scroll to position [0, 0]
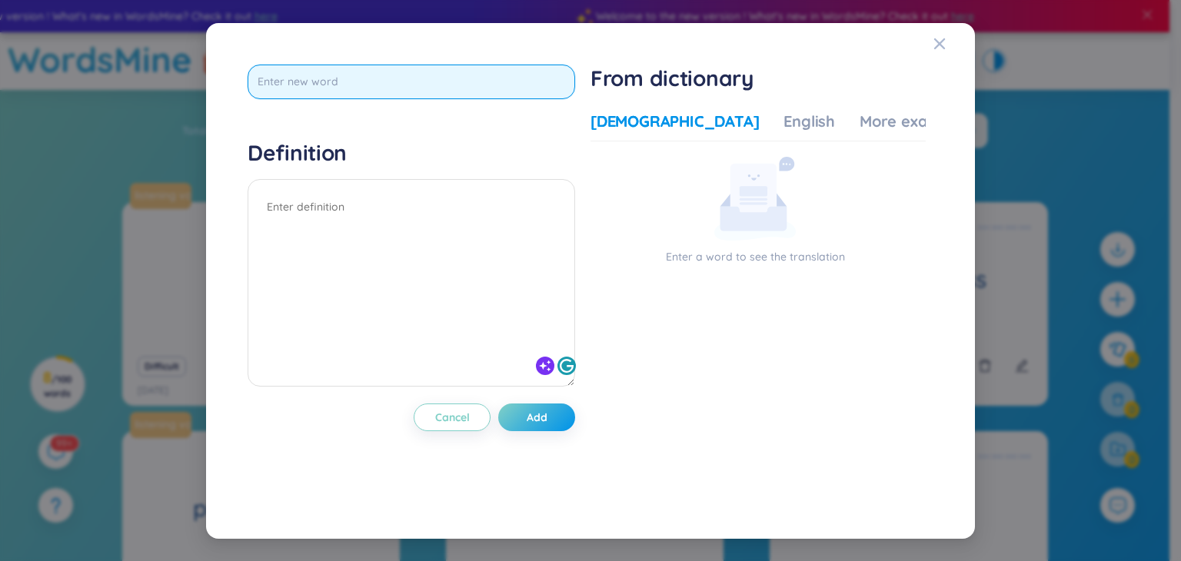
click at [434, 77] on input "text" at bounding box center [412, 82] width 328 height 35
paste input "Junk food"
type input "Junk food"
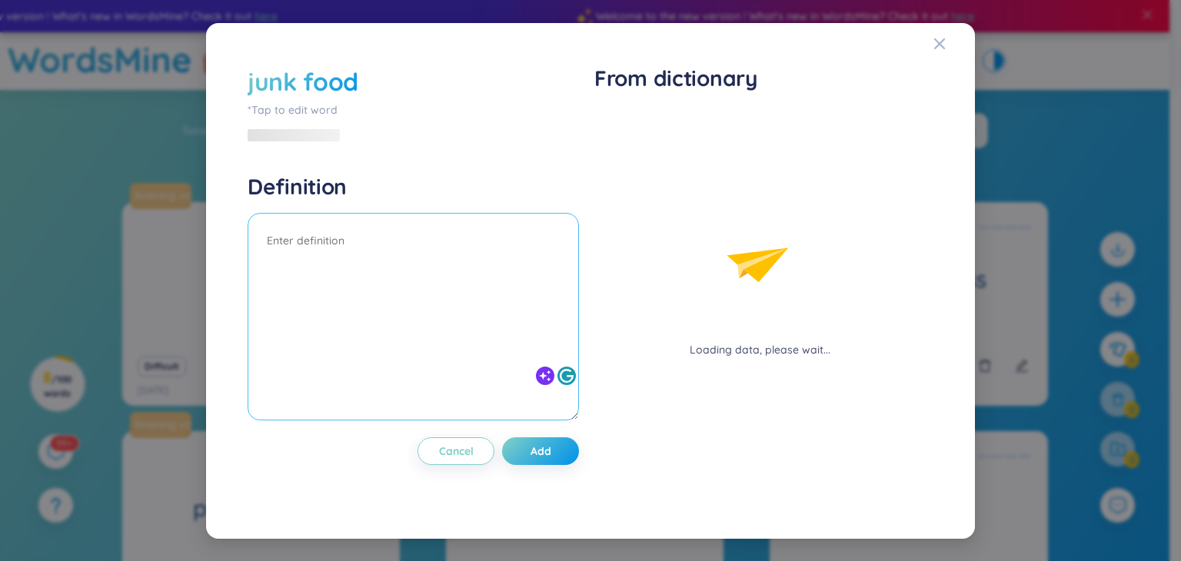
click at [462, 213] on div at bounding box center [414, 319] width 332 height 212
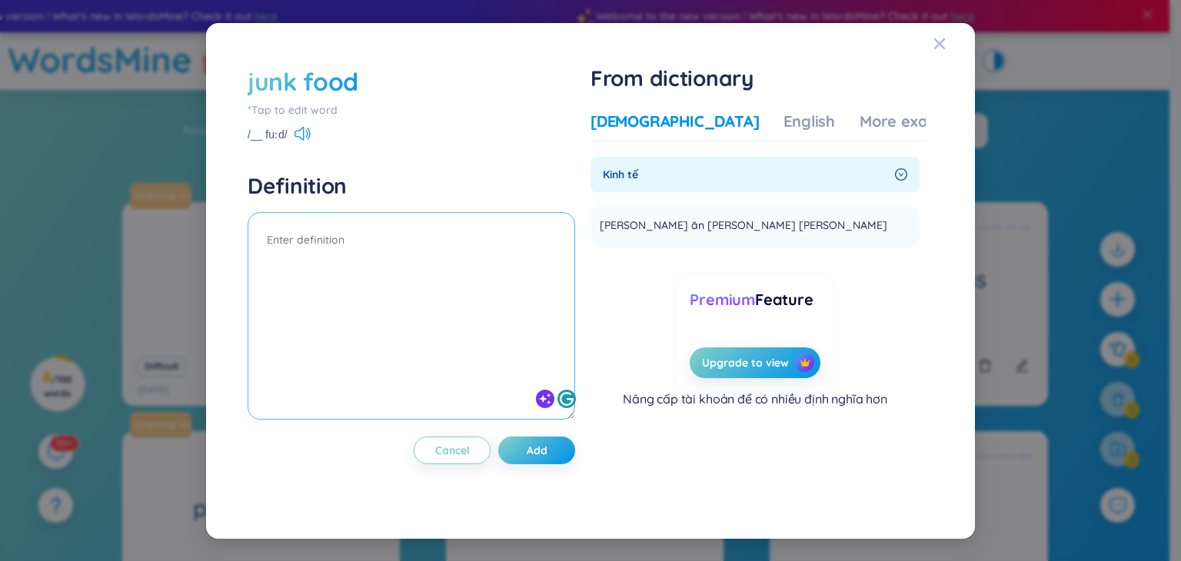
click at [419, 248] on textarea at bounding box center [412, 316] width 328 height 208
paste textarea "Đồ ăn vặt"
click at [860, 123] on div "More examples" at bounding box center [916, 122] width 112 height 22
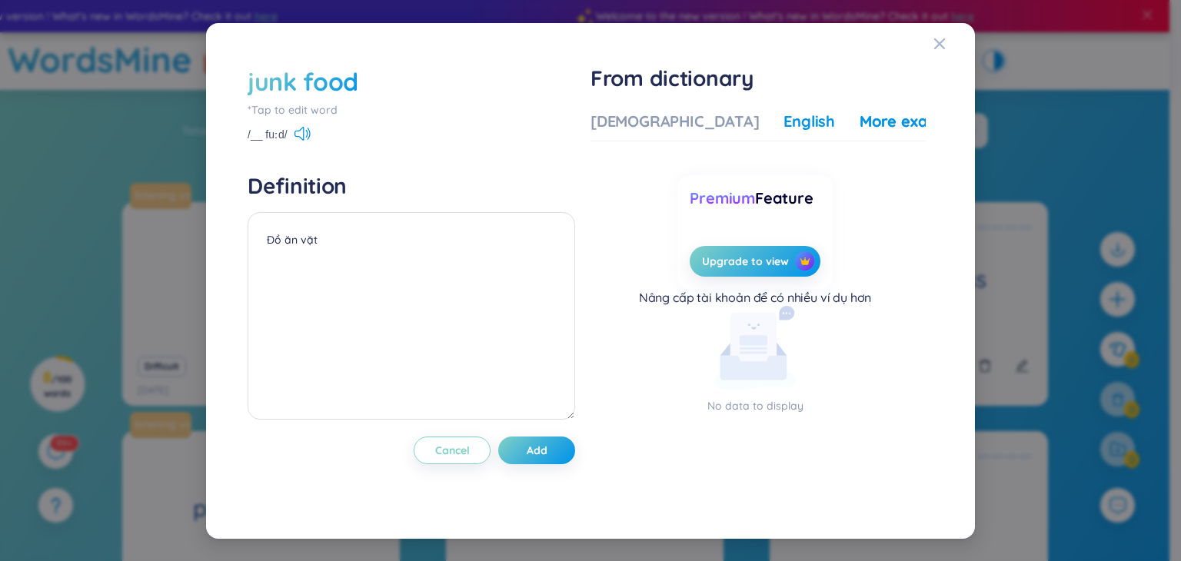
click at [784, 121] on div "English" at bounding box center [810, 122] width 52 height 22
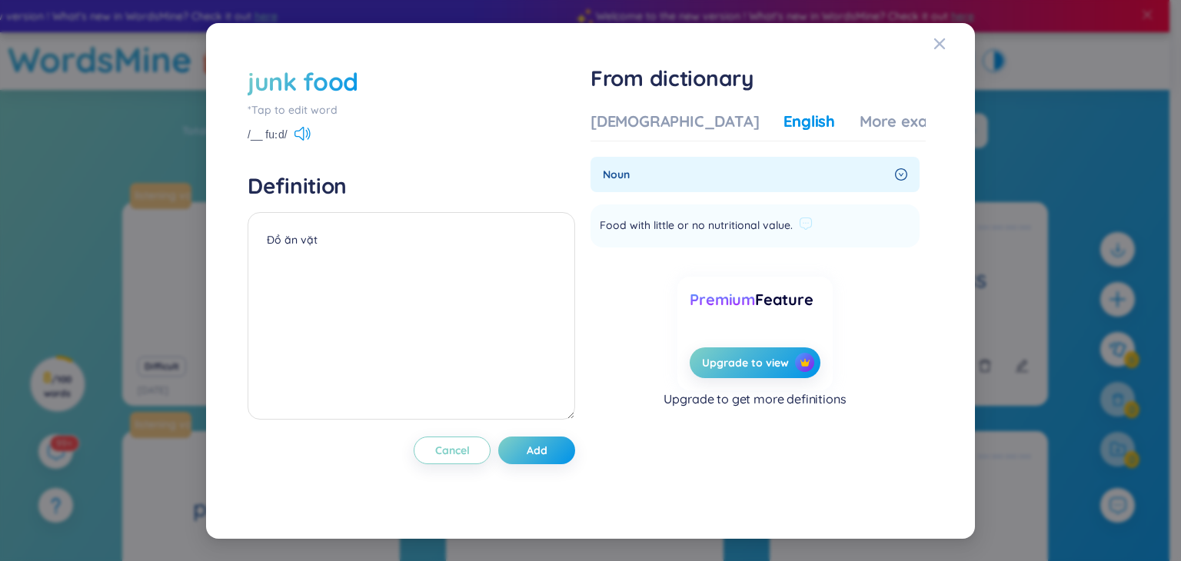
click at [696, 228] on span "Food with little or no nutritional value." at bounding box center [696, 226] width 193 height 18
click at [544, 447] on span "Add" at bounding box center [537, 450] width 21 height 15
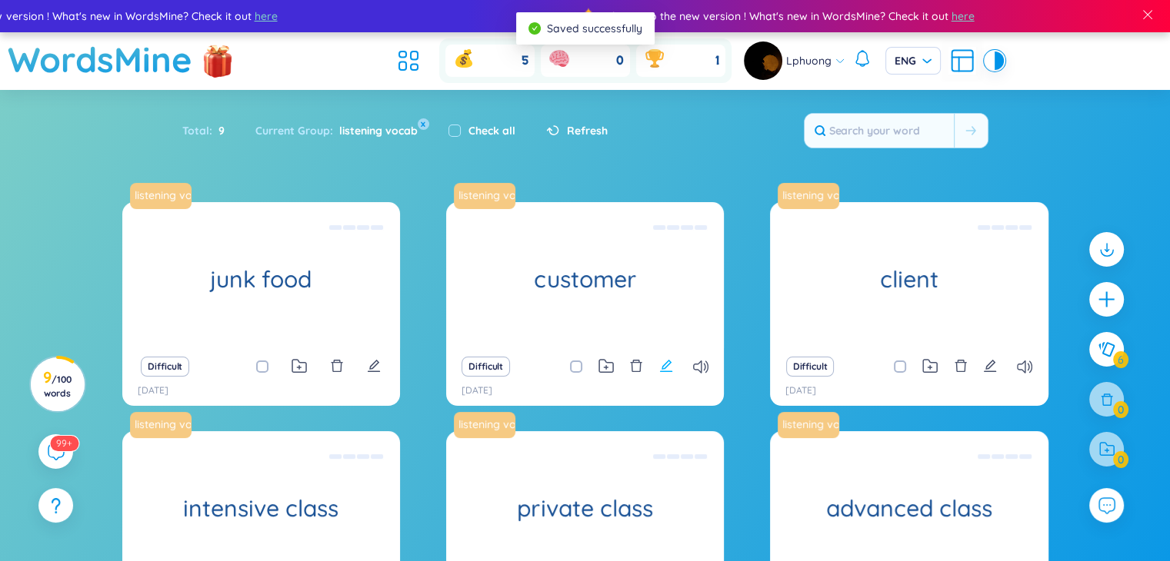
click at [663, 364] on icon "edit" at bounding box center [666, 366] width 14 height 14
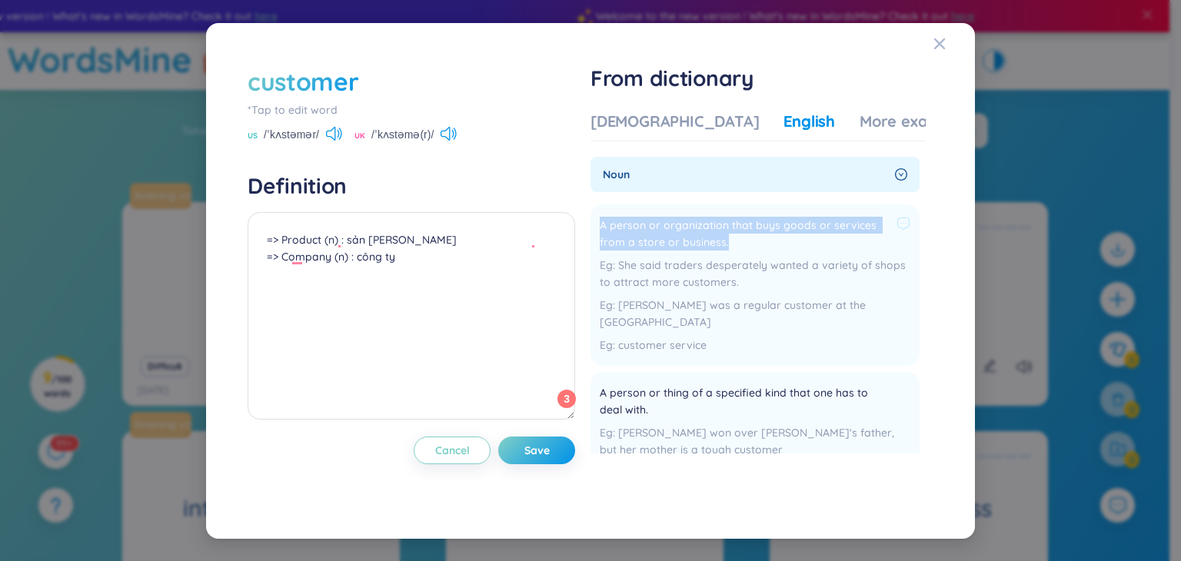
drag, startPoint x: 741, startPoint y: 240, endPoint x: 601, endPoint y: 228, distance: 140.5
click at [601, 228] on li "A person or organization that buys goods or services from a store or business. …" at bounding box center [755, 286] width 329 height 162
copy span "A person or organization that buys goods or services from a store or business."
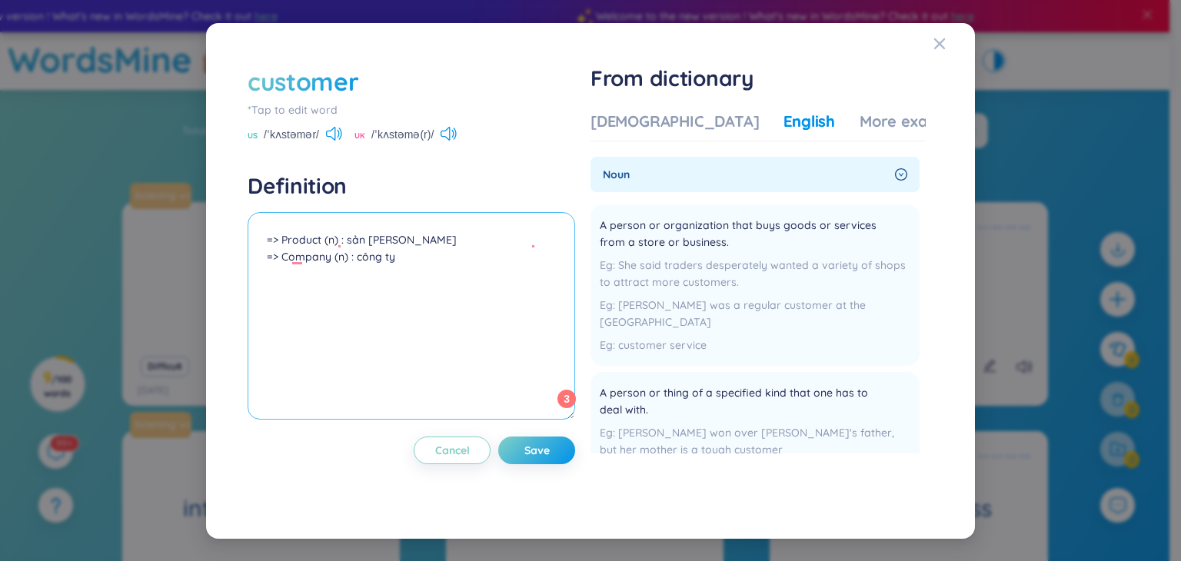
click at [262, 240] on textarea "=> Product (n) : sản phẩm => Company (n) : công ty" at bounding box center [412, 316] width 328 height 208
paste textarea "A person or organization that buys goods or services from a store or business."
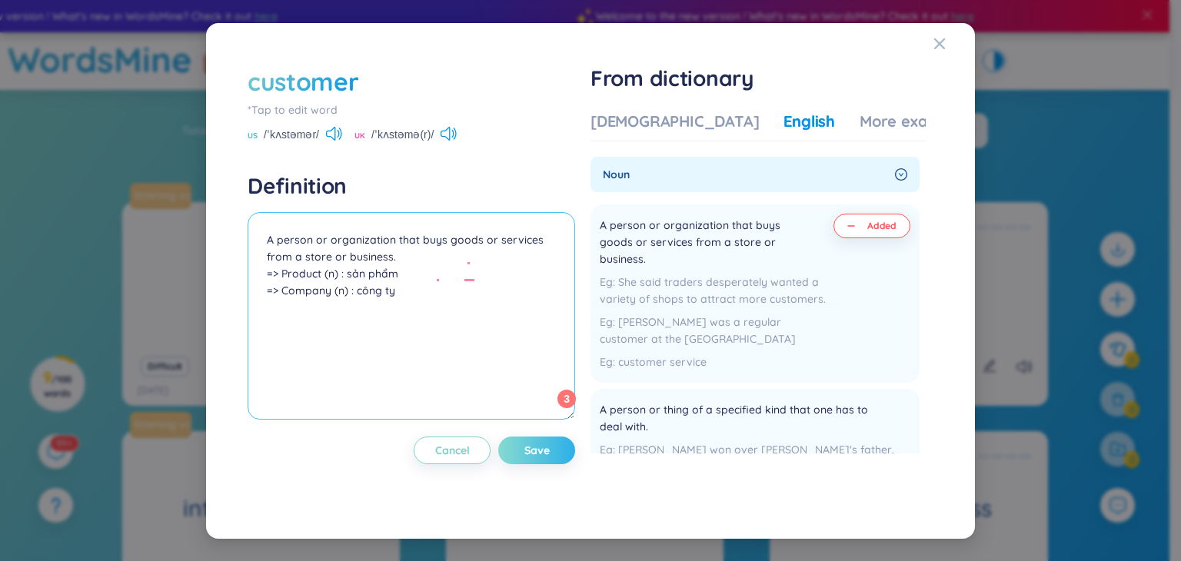
type textarea "A person or organization that buys goods or services from a store or business. …"
click at [548, 453] on span "Save" at bounding box center [537, 450] width 25 height 15
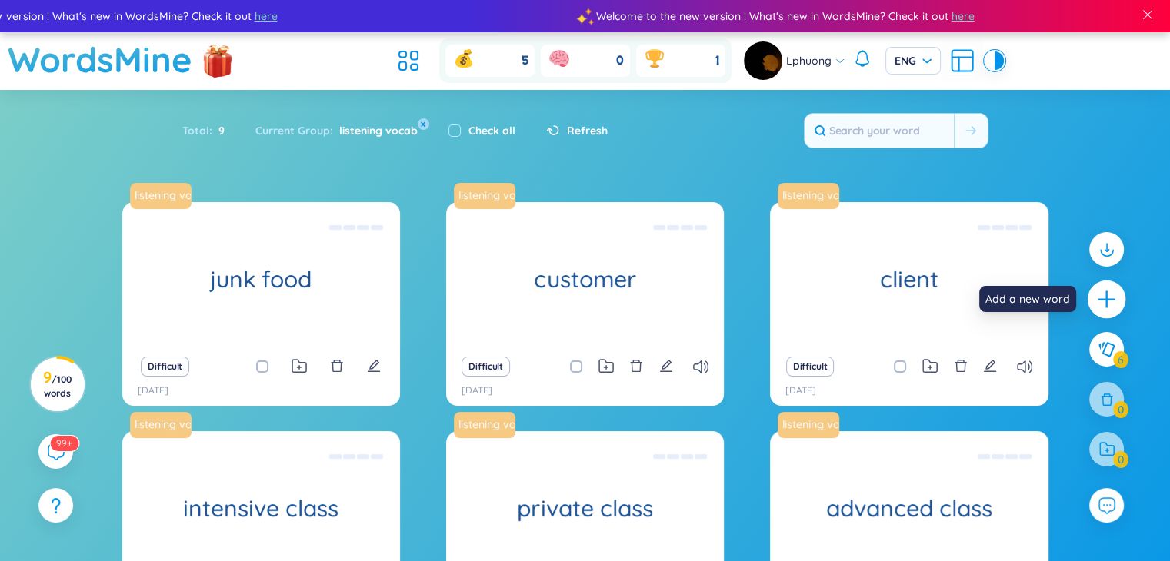
click at [1101, 293] on icon "plus" at bounding box center [1107, 300] width 22 height 22
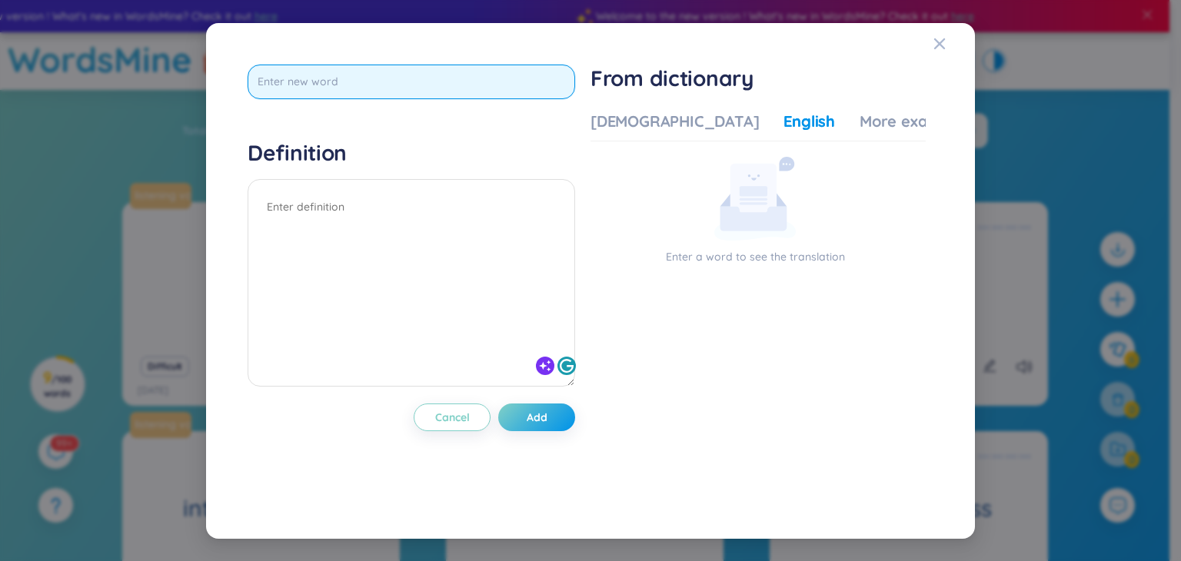
click at [399, 93] on input "text" at bounding box center [412, 82] width 328 height 35
paste input "Vegetarian food"
type input "Vegetarian food"
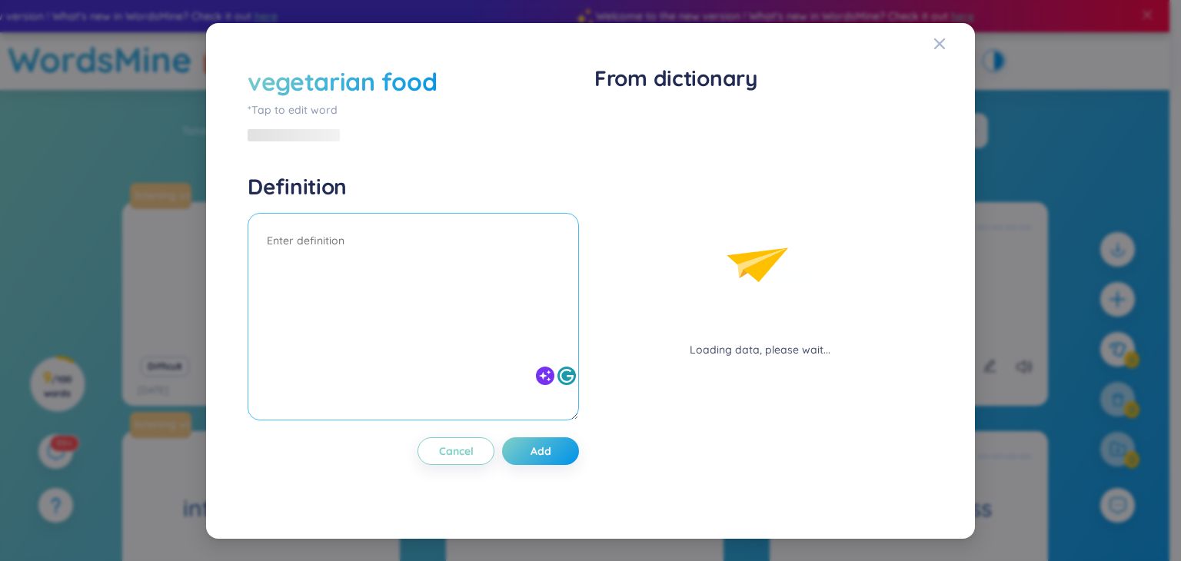
click at [410, 216] on textarea at bounding box center [414, 317] width 332 height 208
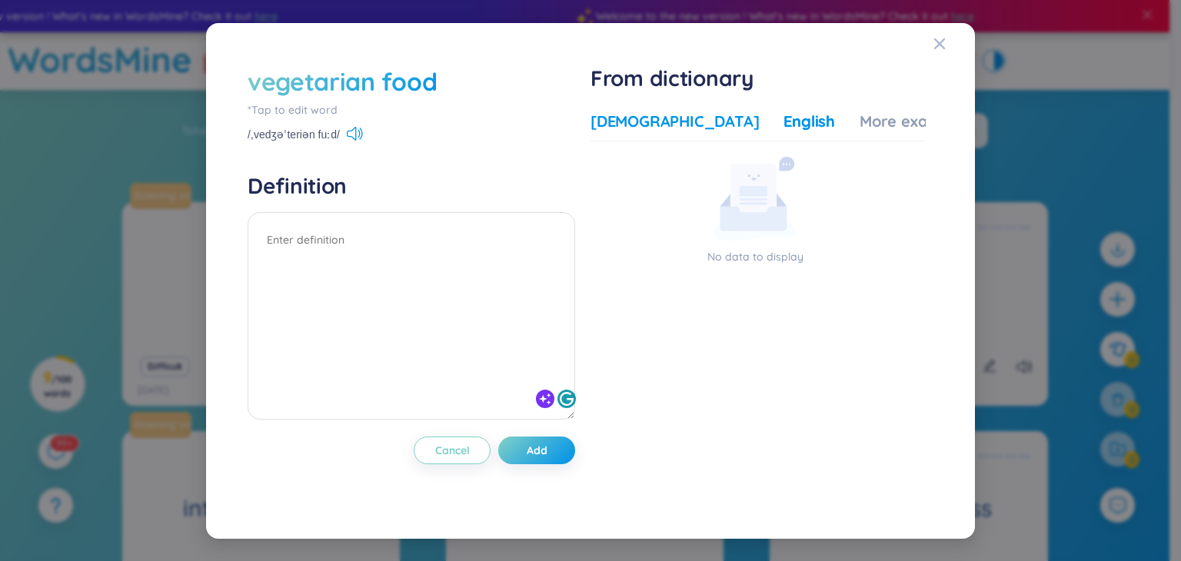
click at [646, 118] on div "[DEMOGRAPHIC_DATA]" at bounding box center [675, 122] width 168 height 22
click at [784, 122] on div "English" at bounding box center [810, 122] width 52 height 22
click at [402, 252] on textarea at bounding box center [412, 316] width 328 height 208
click at [531, 444] on span "Add" at bounding box center [537, 450] width 21 height 15
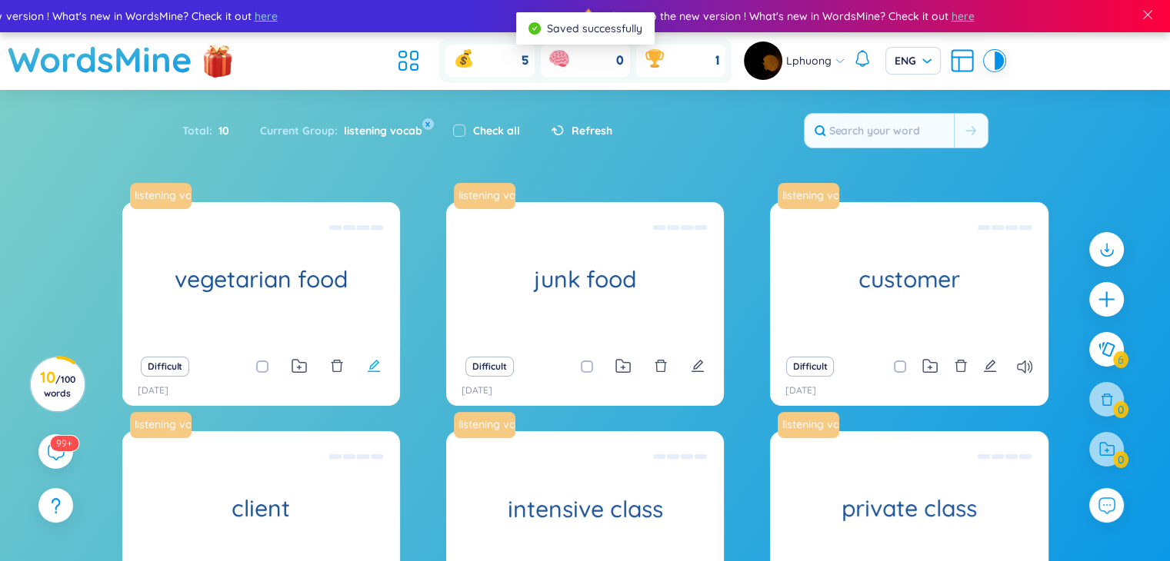
click at [375, 365] on icon "edit" at bounding box center [374, 366] width 14 height 14
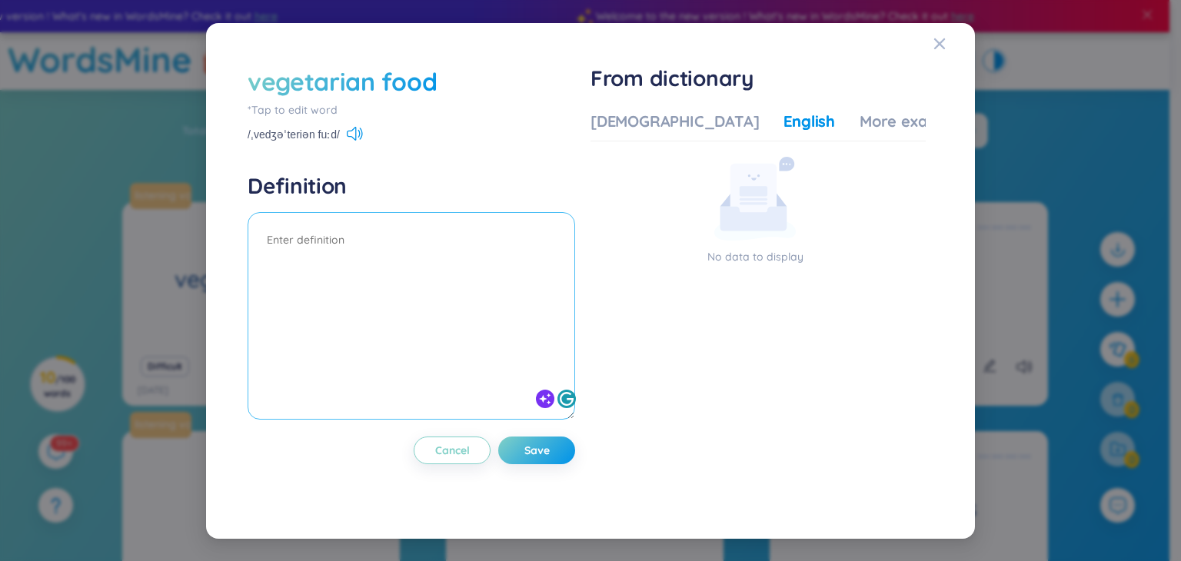
click at [396, 232] on textarea at bounding box center [412, 316] width 328 height 208
type textarea "thức ăn chay"
click at [535, 452] on span "Save" at bounding box center [537, 450] width 25 height 15
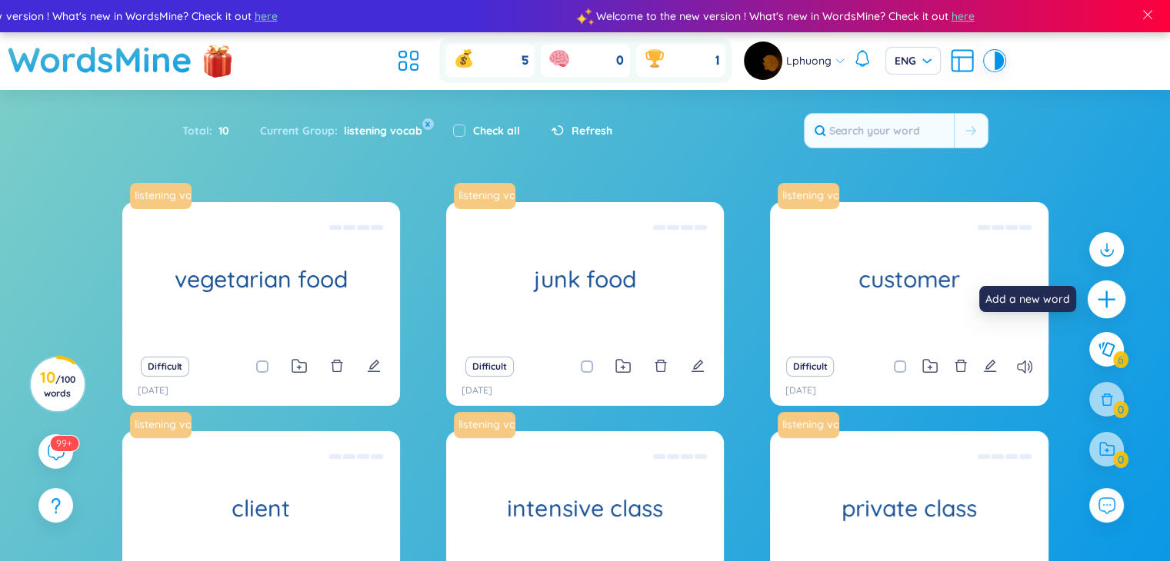
click at [1108, 298] on icon "plus" at bounding box center [1107, 300] width 22 height 22
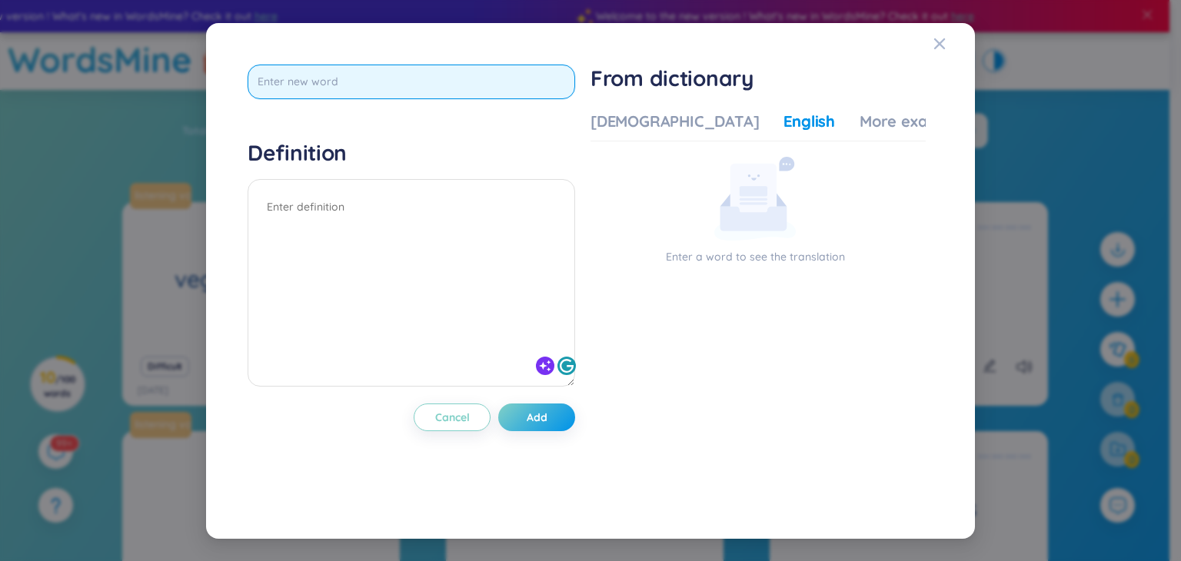
click at [435, 78] on input "text" at bounding box center [412, 82] width 328 height 35
paste input "Organic food"
type input "Organic food"
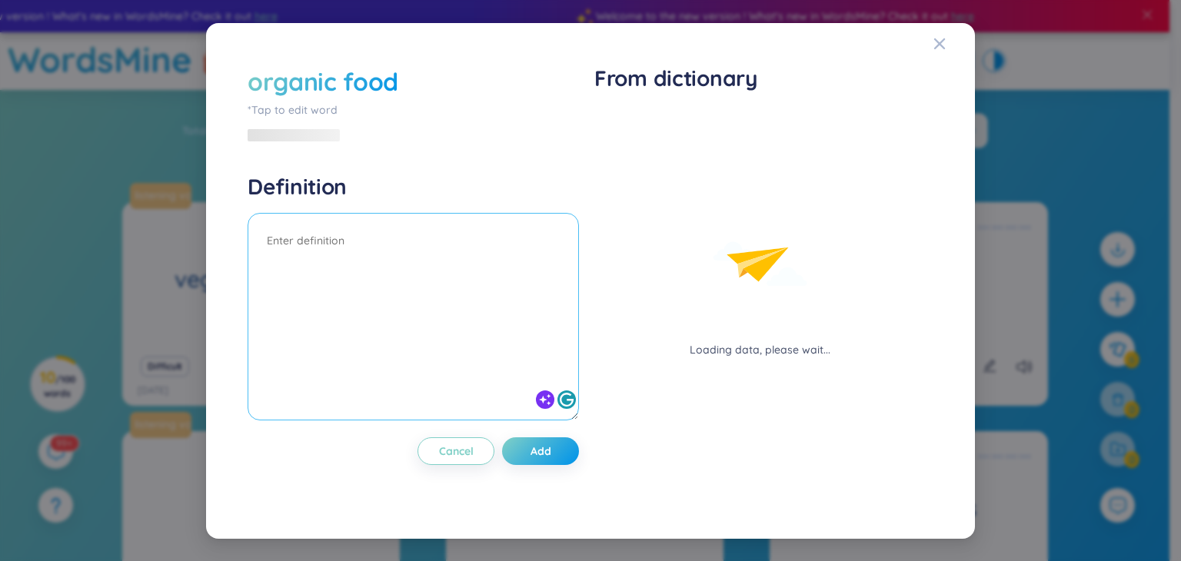
click at [438, 213] on div at bounding box center [414, 319] width 332 height 212
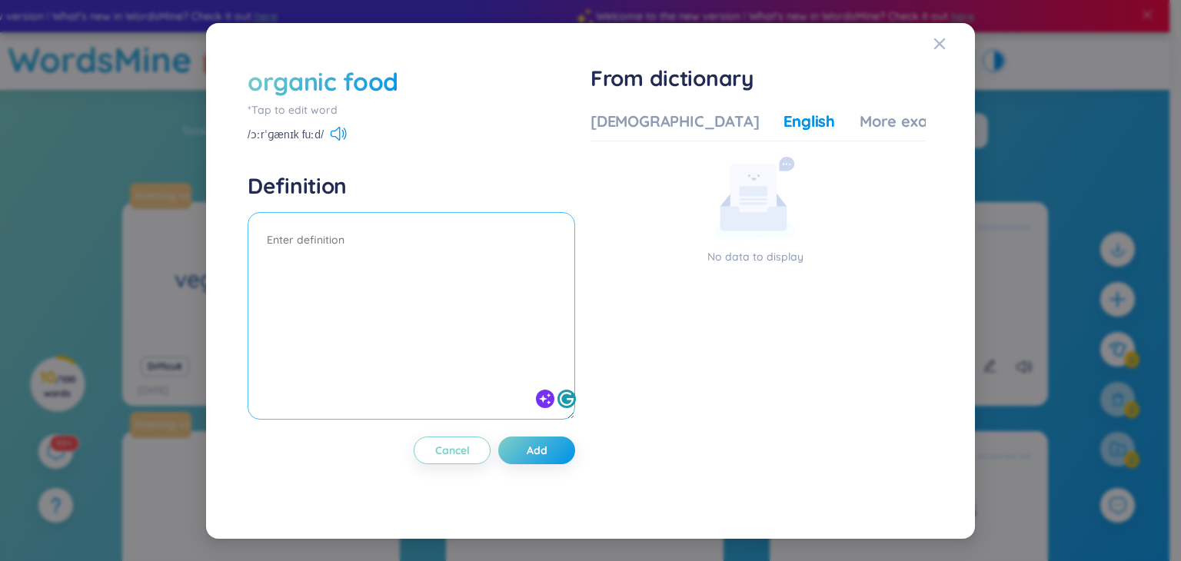
click at [363, 239] on textarea at bounding box center [412, 316] width 328 height 208
paste textarea "Đồ ăn tự nhiên"
type textarea "Đồ ăn tự nhiên"
click at [557, 445] on button "Add" at bounding box center [536, 451] width 77 height 28
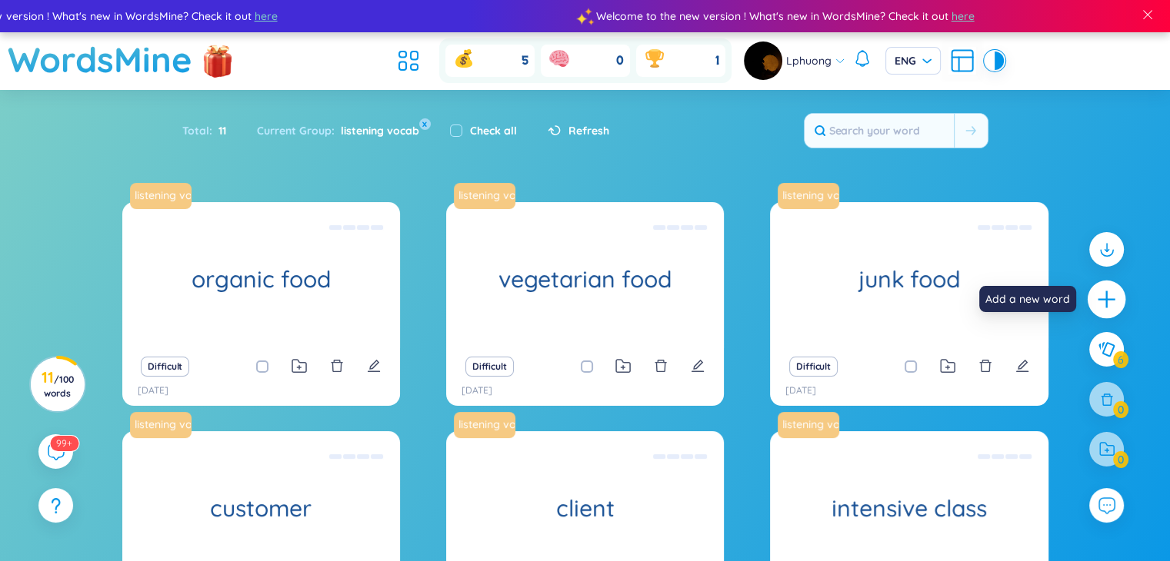
click at [1097, 292] on icon "plus" at bounding box center [1107, 300] width 22 height 22
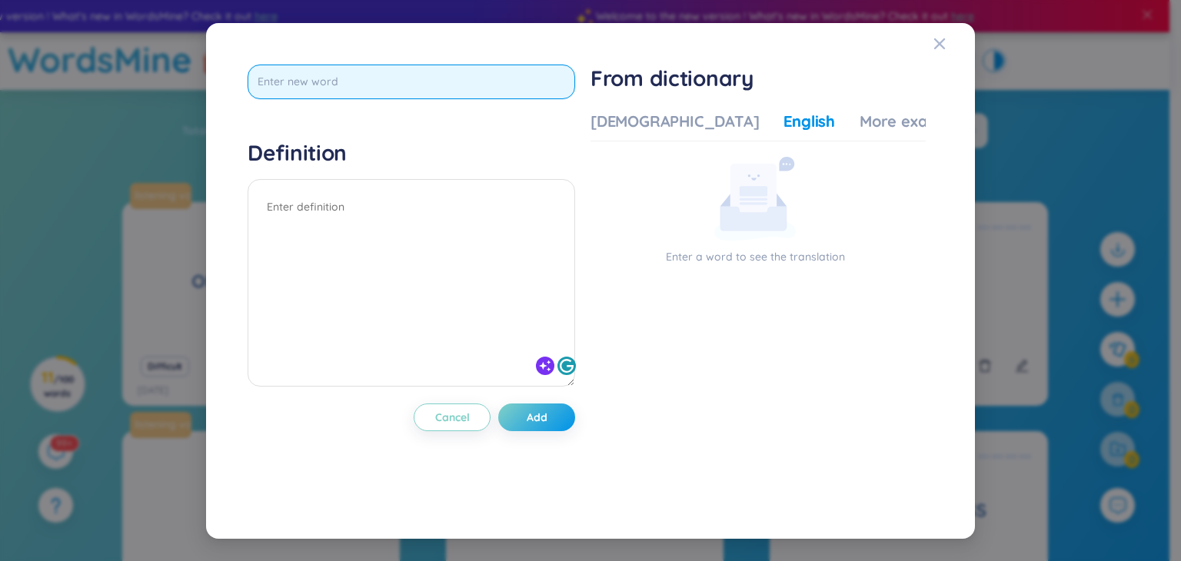
click at [411, 80] on input "text" at bounding box center [412, 82] width 328 height 35
paste input "Recipe"
type input "Recipe"
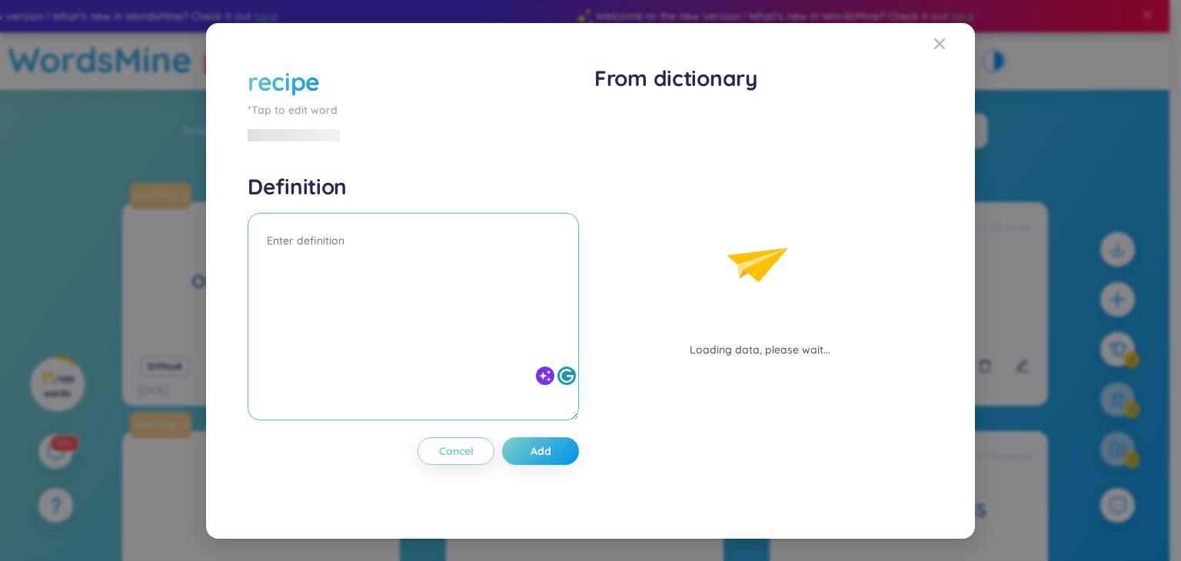
click at [418, 213] on div at bounding box center [414, 319] width 332 height 212
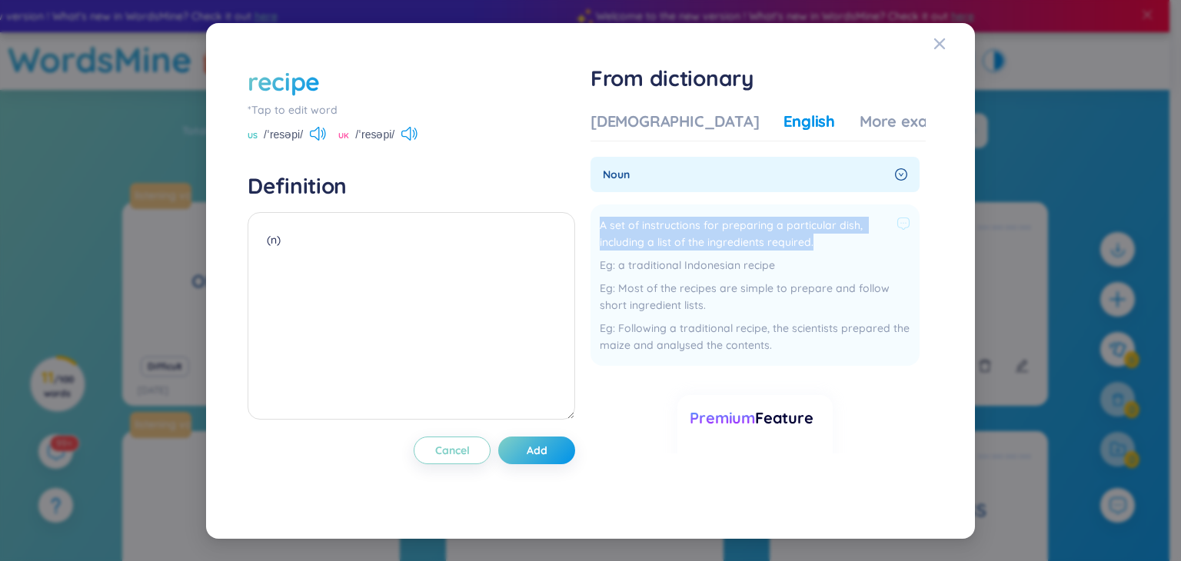
drag, startPoint x: 601, startPoint y: 226, endPoint x: 838, endPoint y: 239, distance: 238.0
click at [838, 239] on li "A set of instructions for preparing a particular dish, including a list of the …" at bounding box center [755, 286] width 329 height 162
copy span "A set of instructions for preparing a particular dish, including a list of the …"
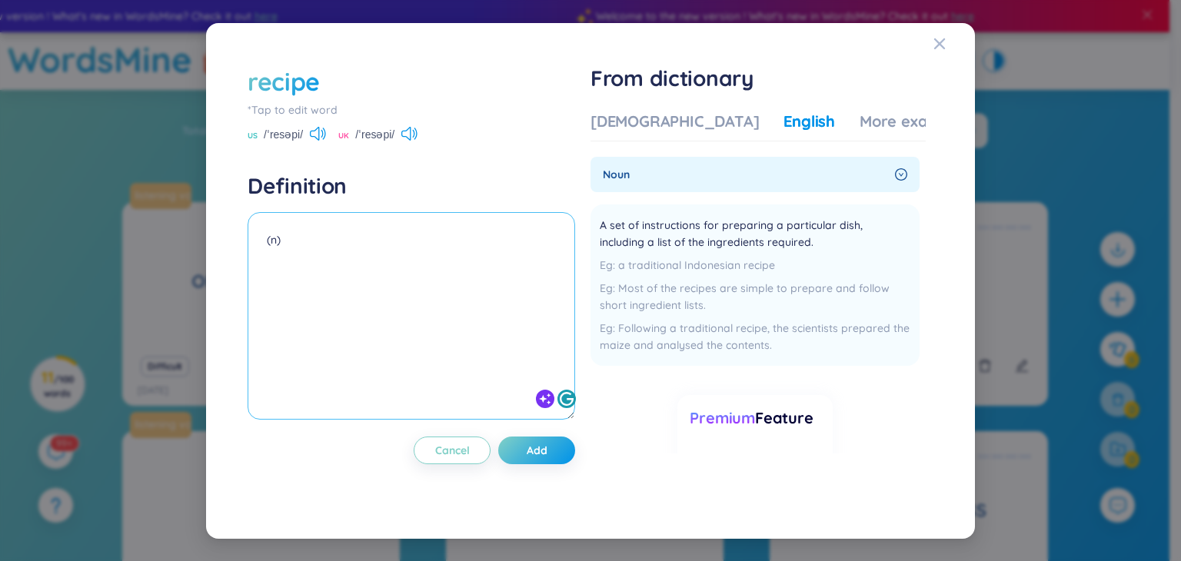
click at [362, 278] on textarea "(n)" at bounding box center [412, 316] width 328 height 208
paste textarea "A set of instructions for preparing a particular dish, including a list of the …"
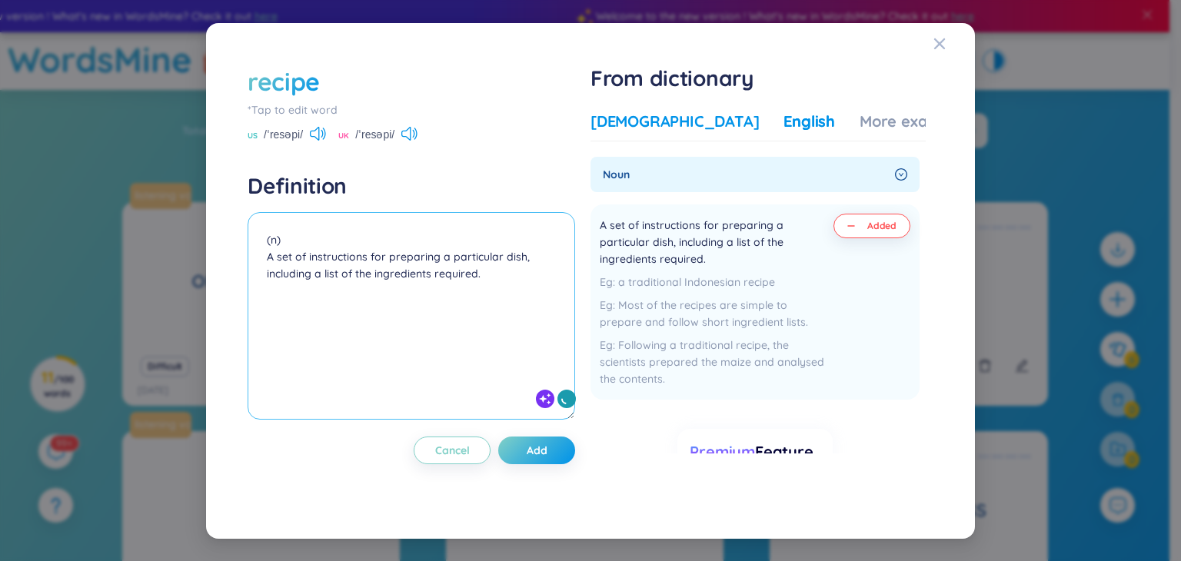
type textarea "(n) A set of instructions for preparing a particular dish, including a list of …"
click at [658, 125] on div "[DEMOGRAPHIC_DATA]" at bounding box center [675, 122] width 168 height 22
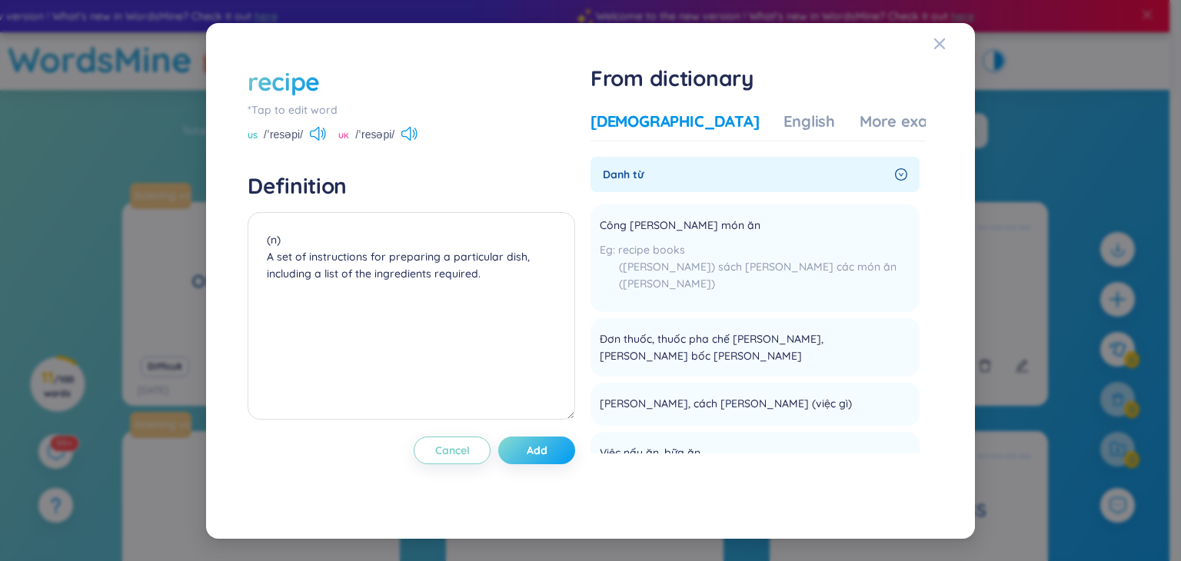
click at [562, 453] on button "Add" at bounding box center [536, 451] width 77 height 28
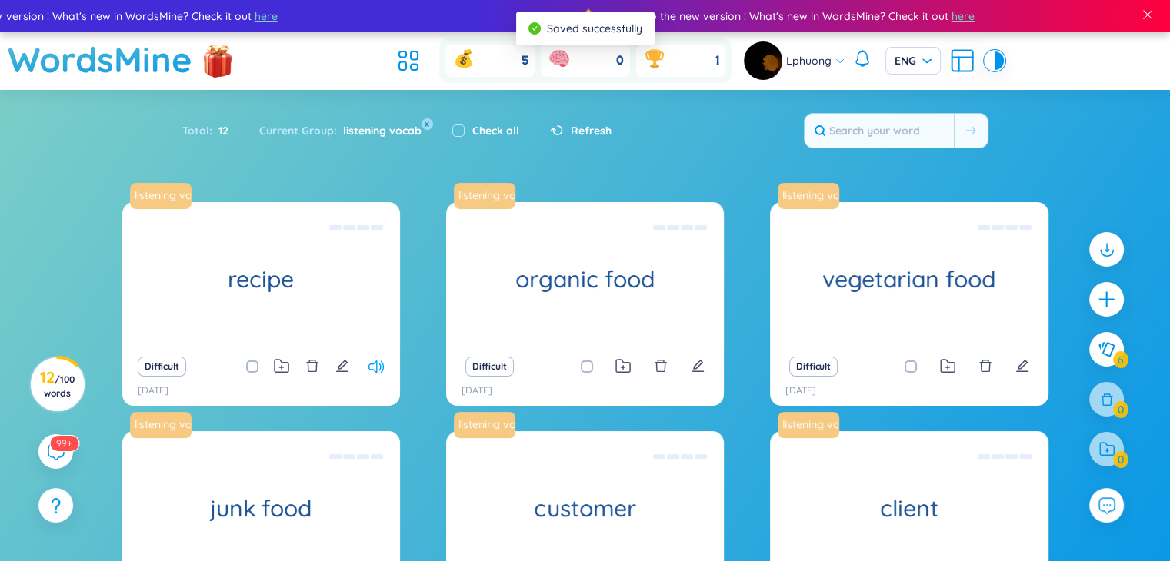
click at [378, 367] on icon at bounding box center [375, 367] width 15 height 13
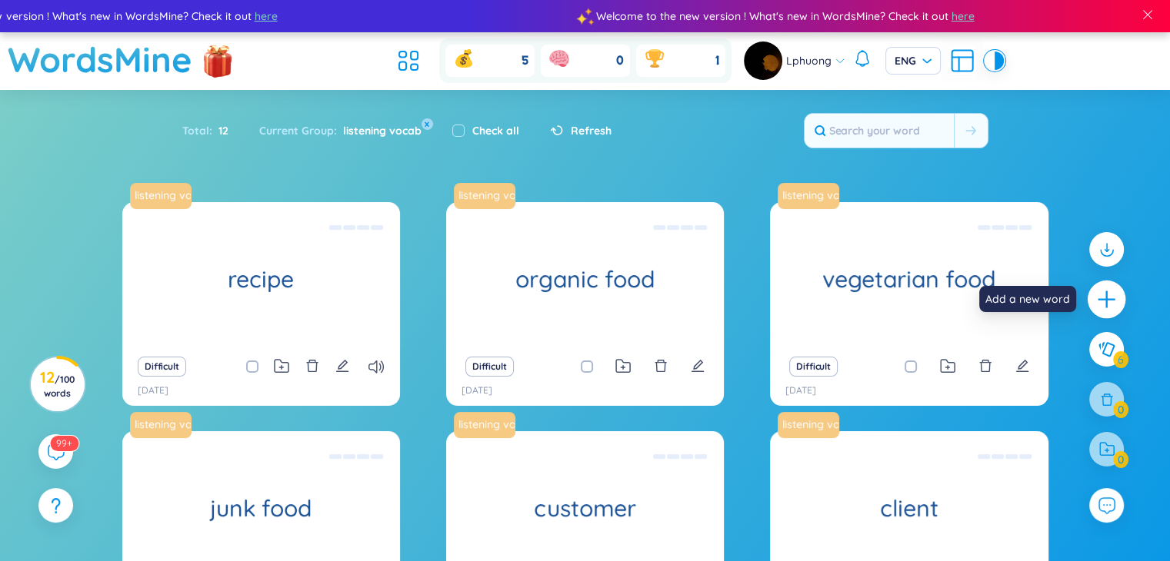
click at [1109, 292] on icon "plus" at bounding box center [1107, 300] width 22 height 22
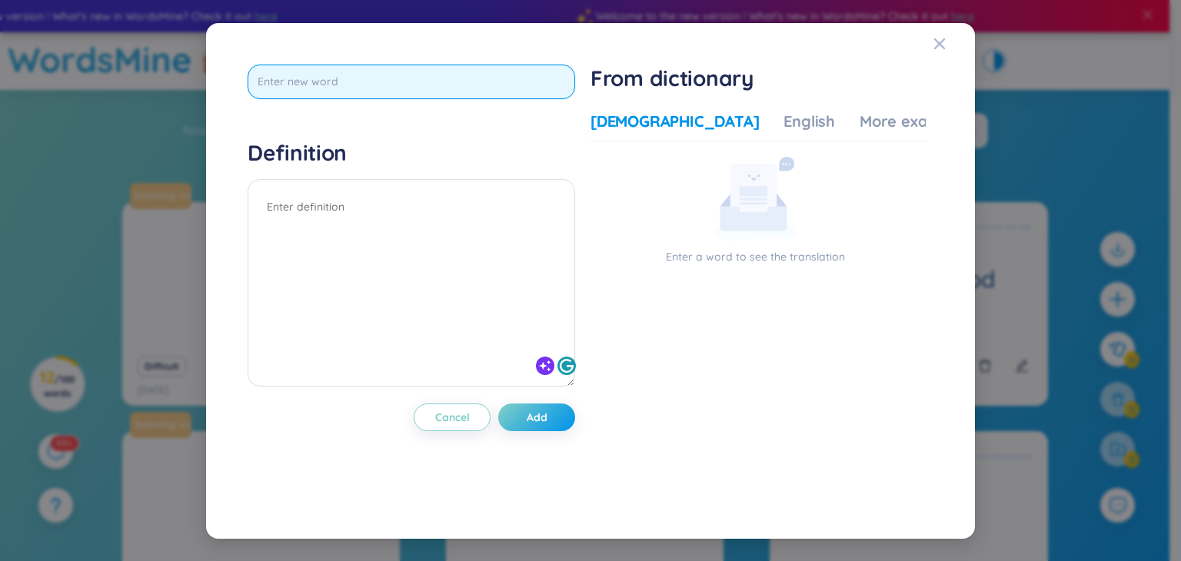
click at [445, 81] on input "text" at bounding box center [412, 82] width 328 height 35
paste input "Strength"
type input "Strength"
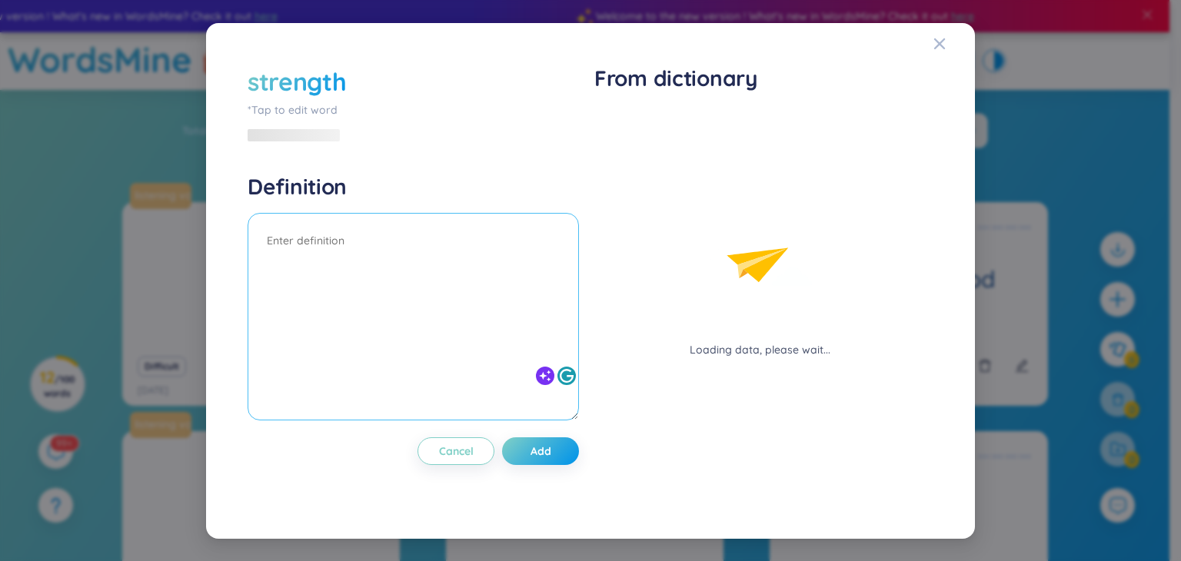
click at [478, 214] on textarea at bounding box center [414, 317] width 332 height 208
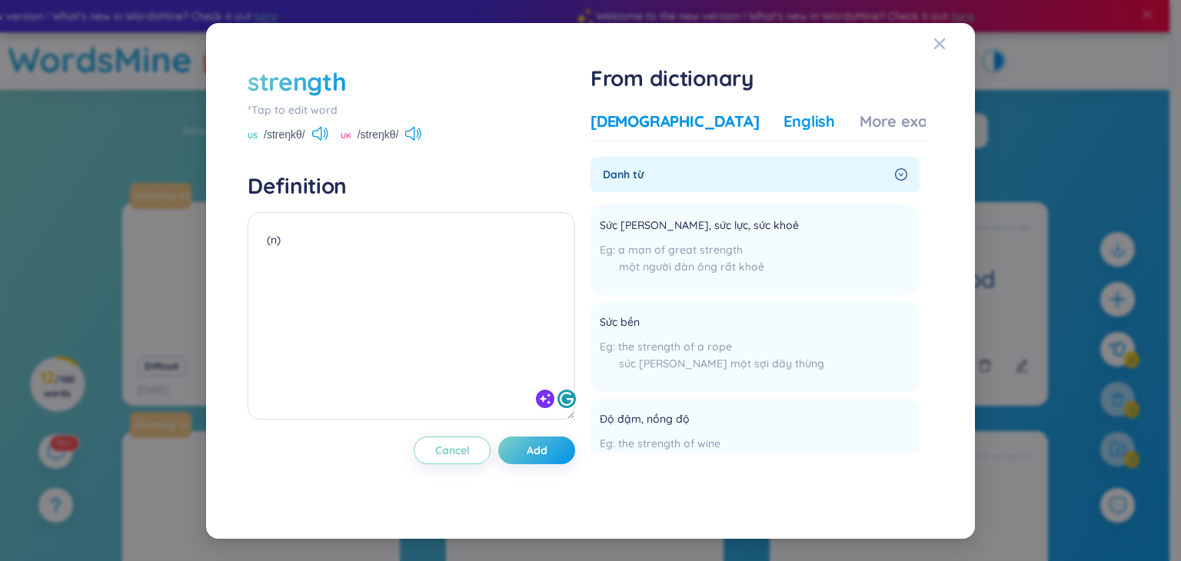
click at [784, 120] on div "English" at bounding box center [810, 122] width 52 height 22
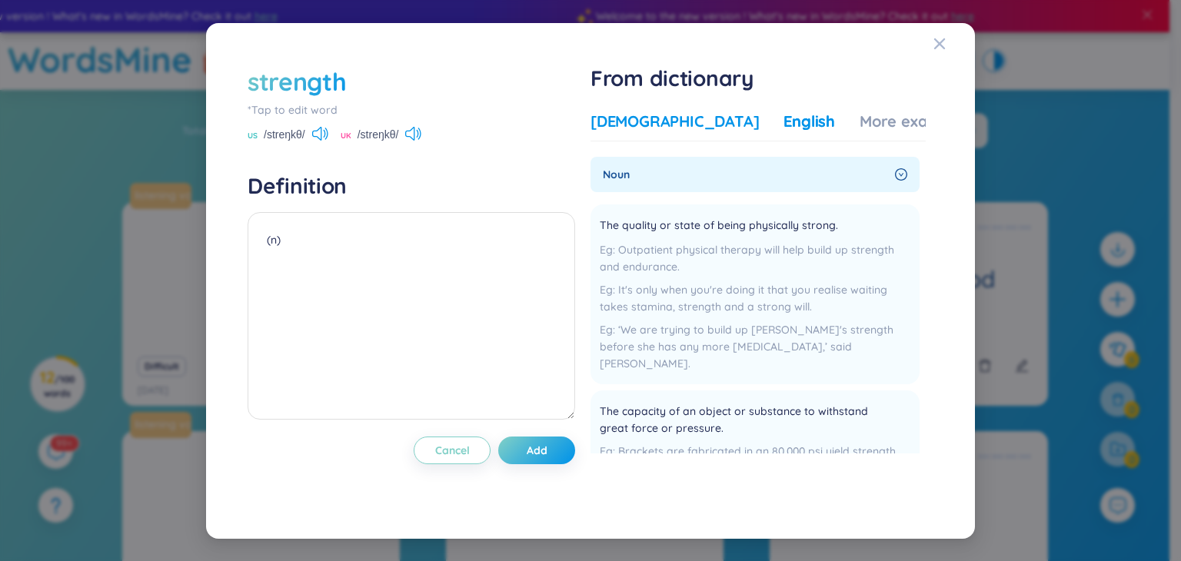
click at [635, 126] on div "[DEMOGRAPHIC_DATA]" at bounding box center [675, 122] width 168 height 22
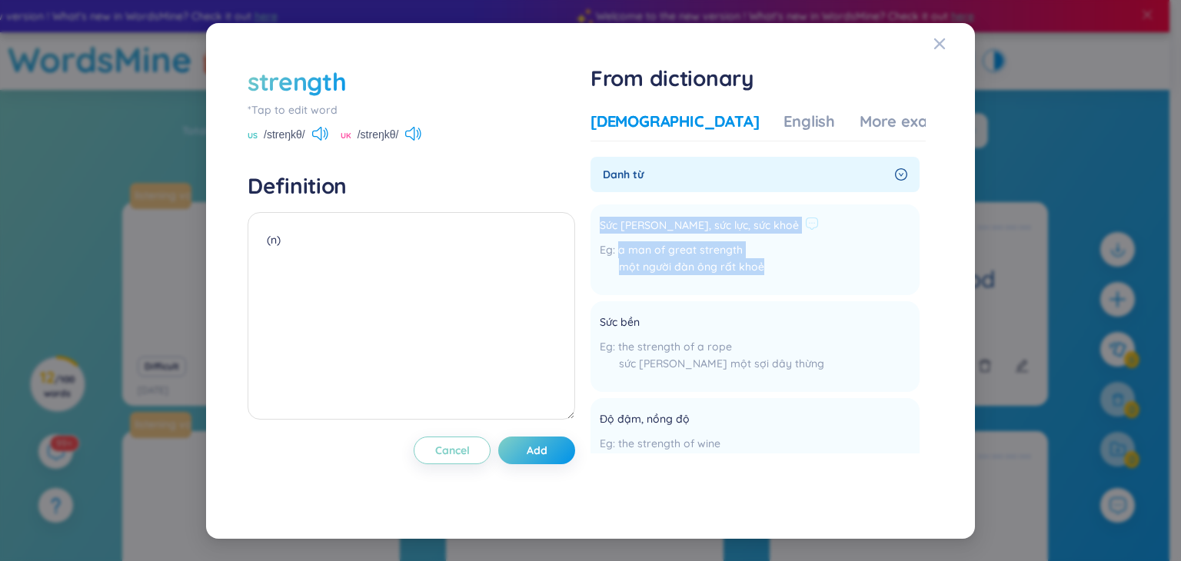
drag, startPoint x: 603, startPoint y: 225, endPoint x: 792, endPoint y: 262, distance: 192.8
click at [792, 262] on li "Sức mạnh, sức lực, sức khoẻ a man of great strength một người đàn ông rất khoẻ …" at bounding box center [755, 250] width 329 height 91
copy div "Sức mạnh, sức lực, sức khoẻ a man of great strength một người đàn ông rất khoẻ"
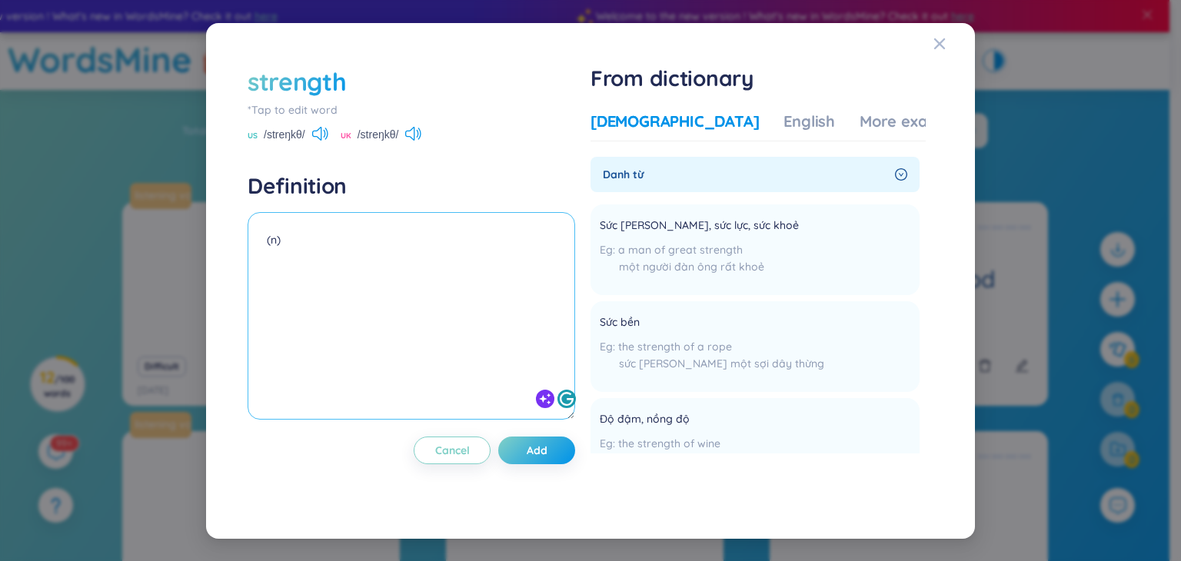
click at [379, 266] on textarea "(n)" at bounding box center [412, 316] width 328 height 208
paste textarea "Sức mạnh, sức lực, sức khoẻ a man of great strength một người đàn ông rất khoẻ"
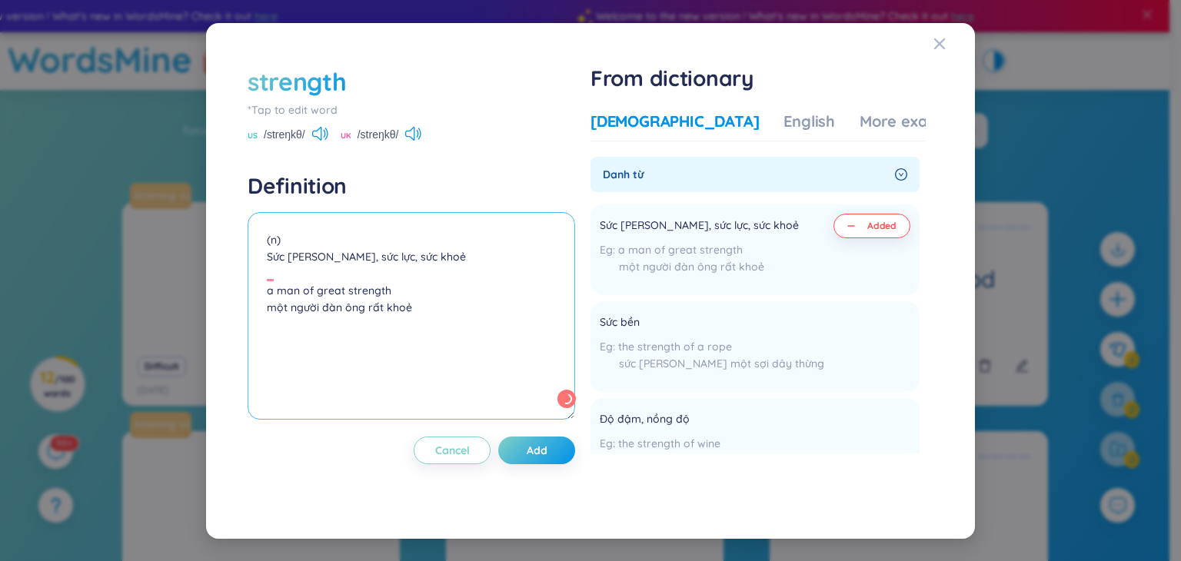
click at [262, 255] on textarea "(n) Sức mạnh, sức lực, sức khoẻ a man of great strength một người đàn ông rất k…" at bounding box center [412, 316] width 328 height 208
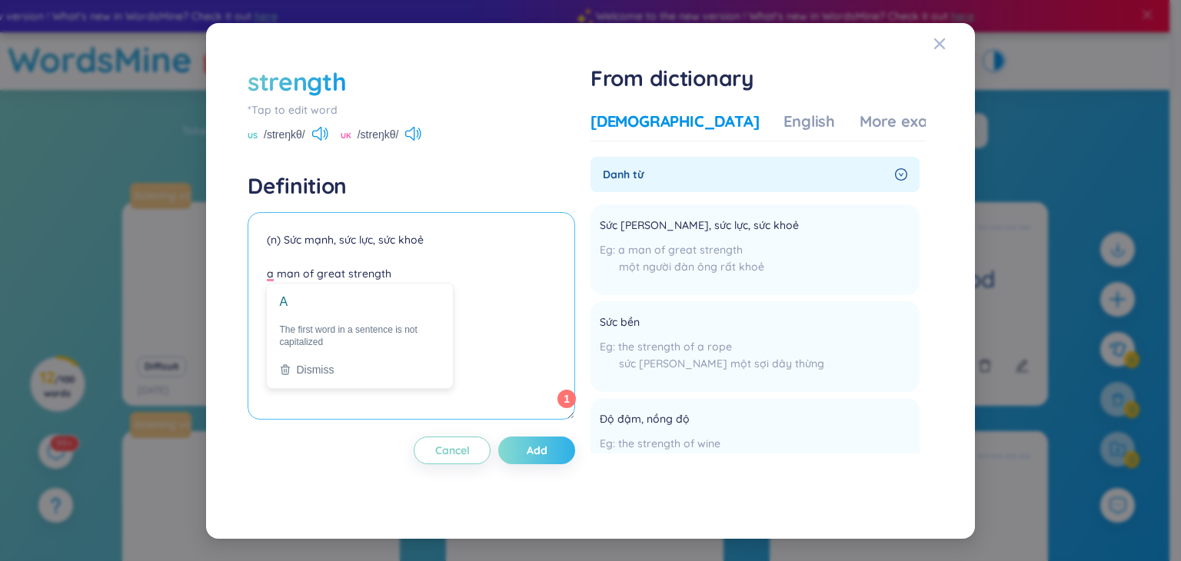
type textarea "(n) Sức mạnh, sức lực, sức khoẻ a man of great strength một người đàn ông rất k…"
click at [538, 453] on span "Add" at bounding box center [537, 450] width 21 height 15
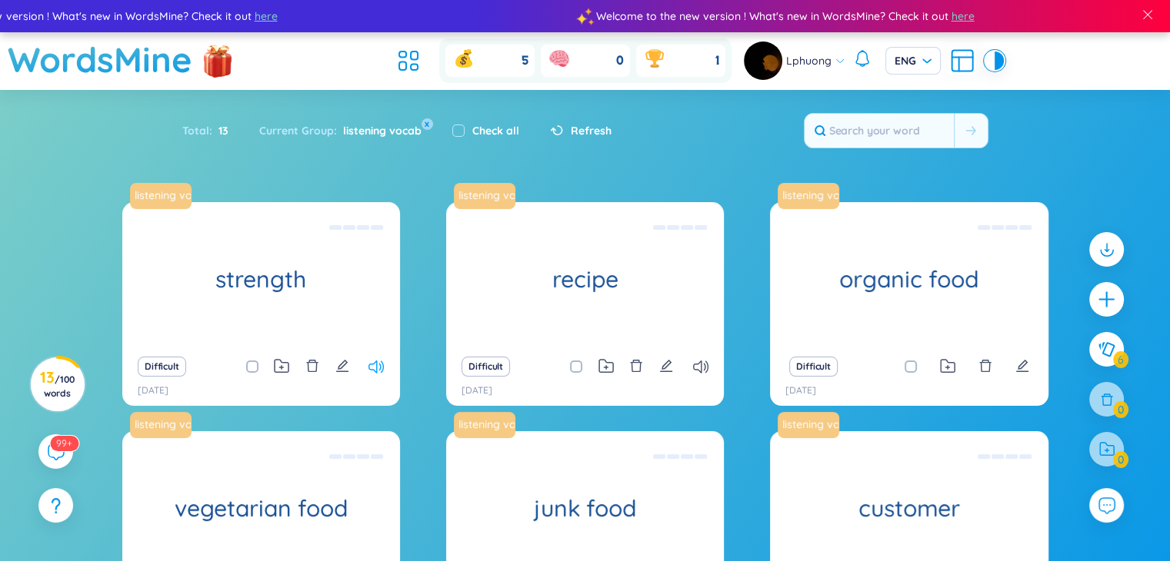
click at [375, 367] on icon at bounding box center [375, 367] width 15 height 13
click at [1104, 296] on icon "plus" at bounding box center [1107, 300] width 22 height 22
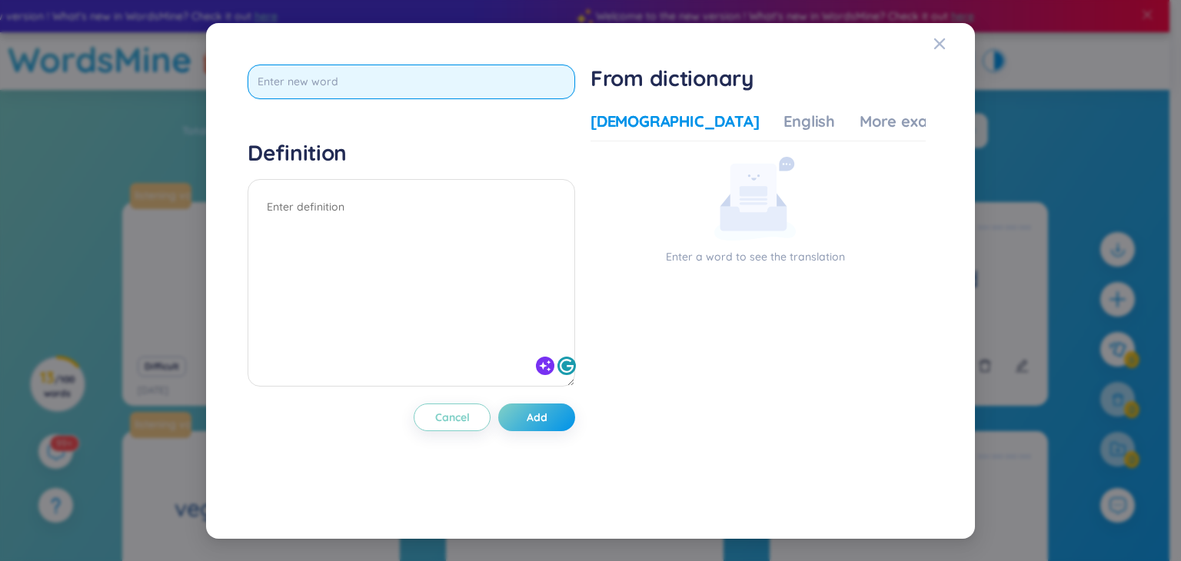
click at [402, 82] on input "text" at bounding box center [412, 82] width 328 height 35
paste input "Strengthen"
type input "Strengthen"
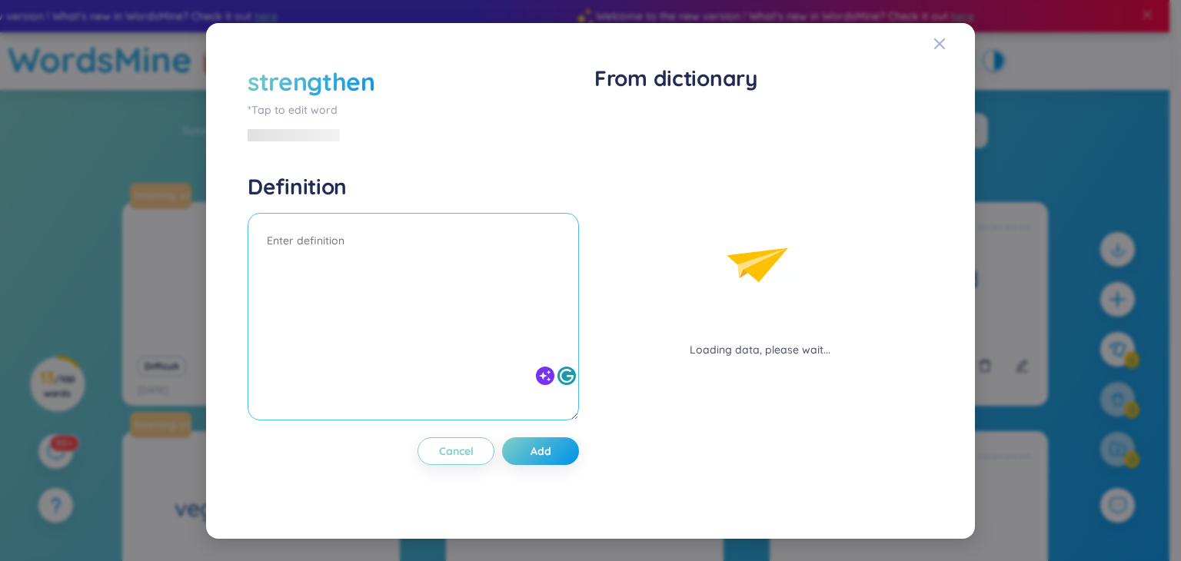
click at [409, 213] on div at bounding box center [414, 319] width 332 height 212
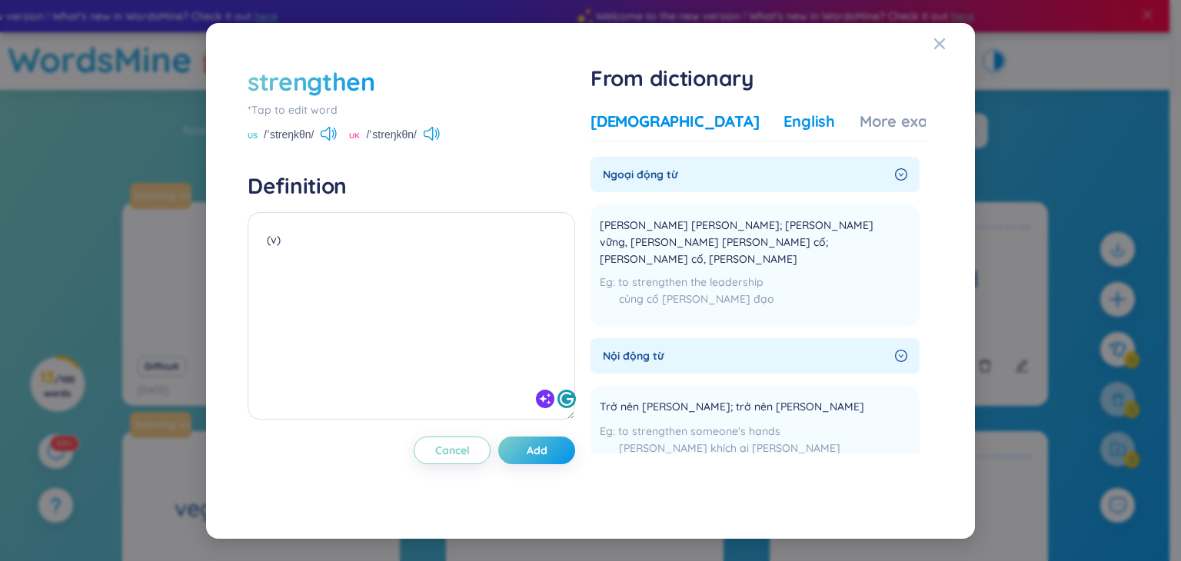
click at [784, 119] on div "English" at bounding box center [810, 122] width 52 height 22
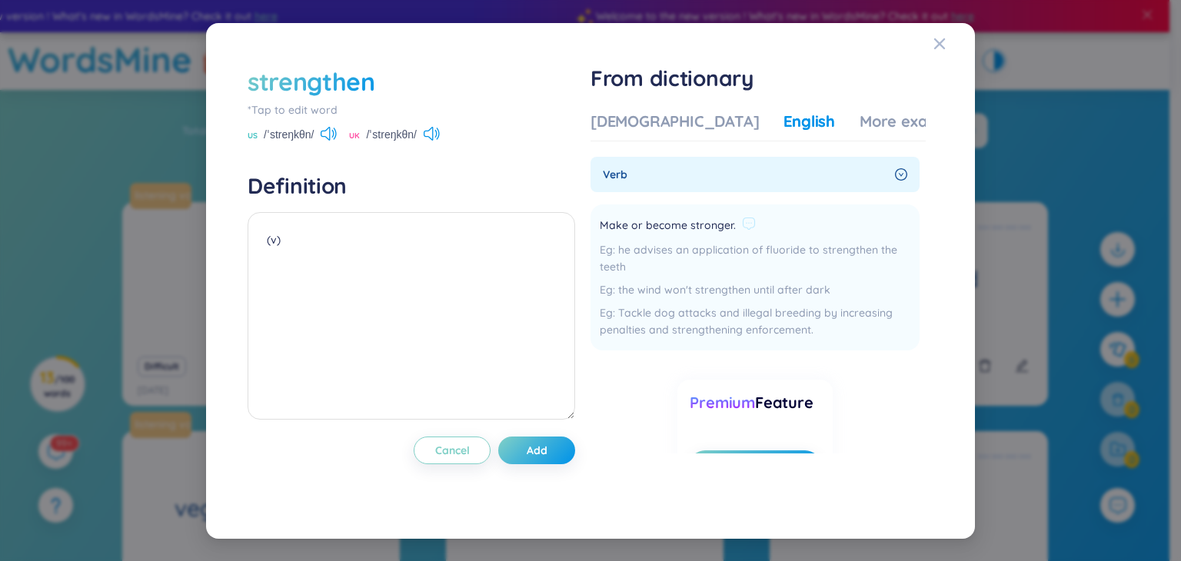
click at [681, 228] on span "Make or become stronger." at bounding box center [668, 226] width 136 height 18
copy div "Make or become stronger."
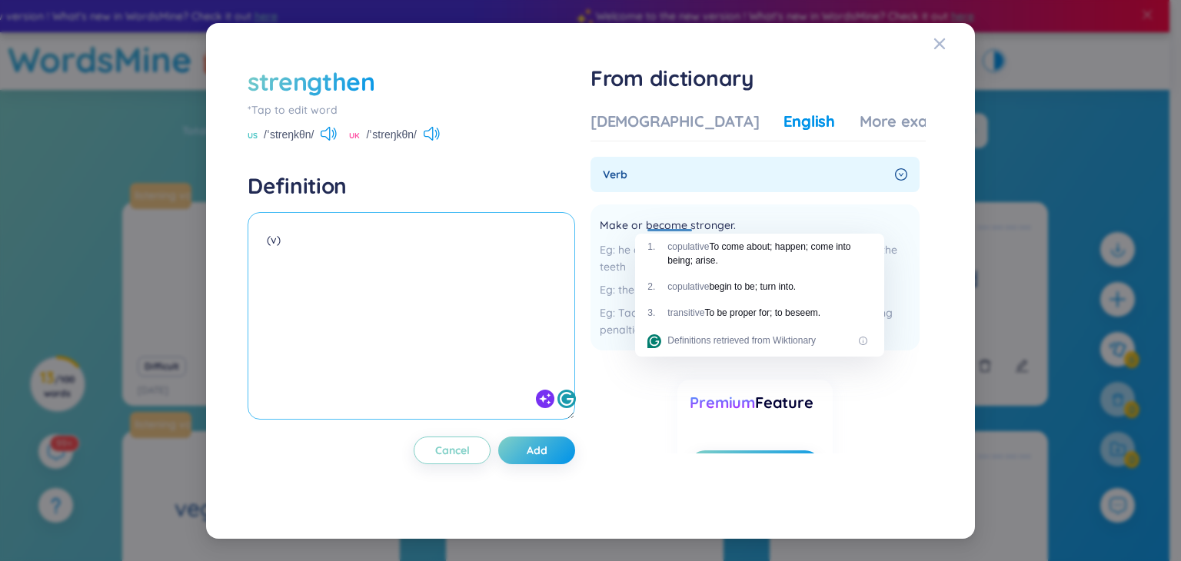
click at [488, 241] on textarea "(v)" at bounding box center [412, 316] width 328 height 208
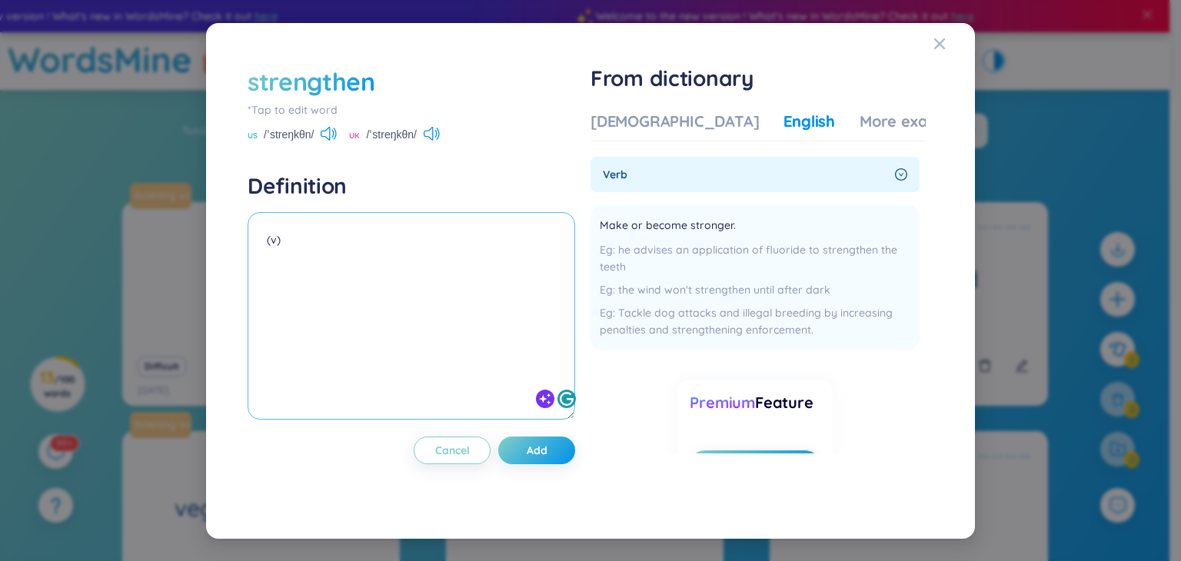
paste textarea "Make or become stronger."
type textarea "(v) Make or become stronger."
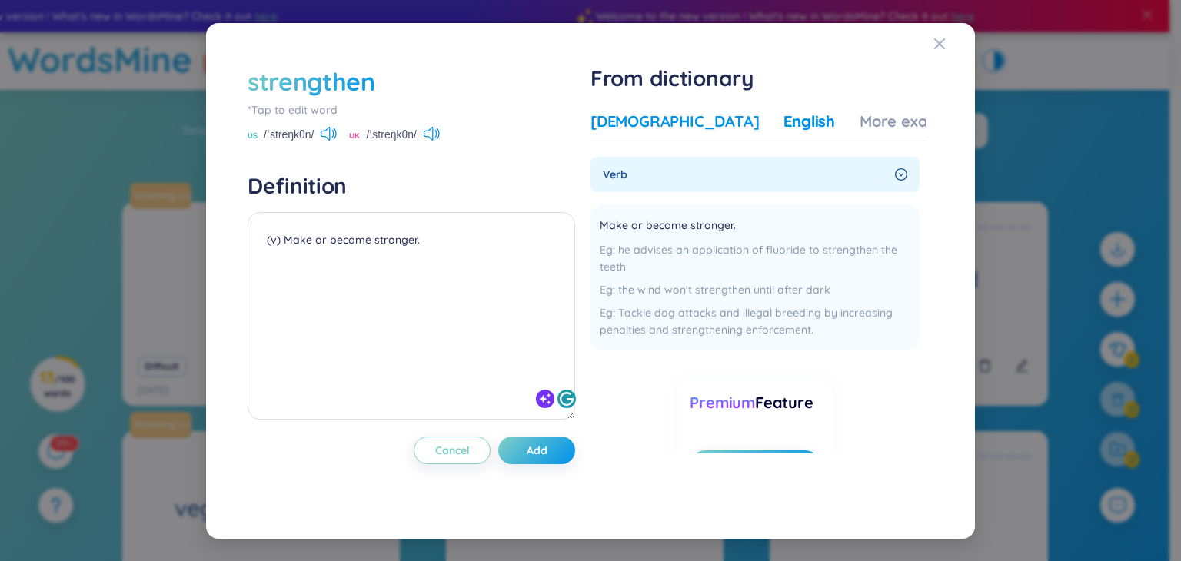
click at [647, 121] on div "[DEMOGRAPHIC_DATA]" at bounding box center [675, 122] width 168 height 22
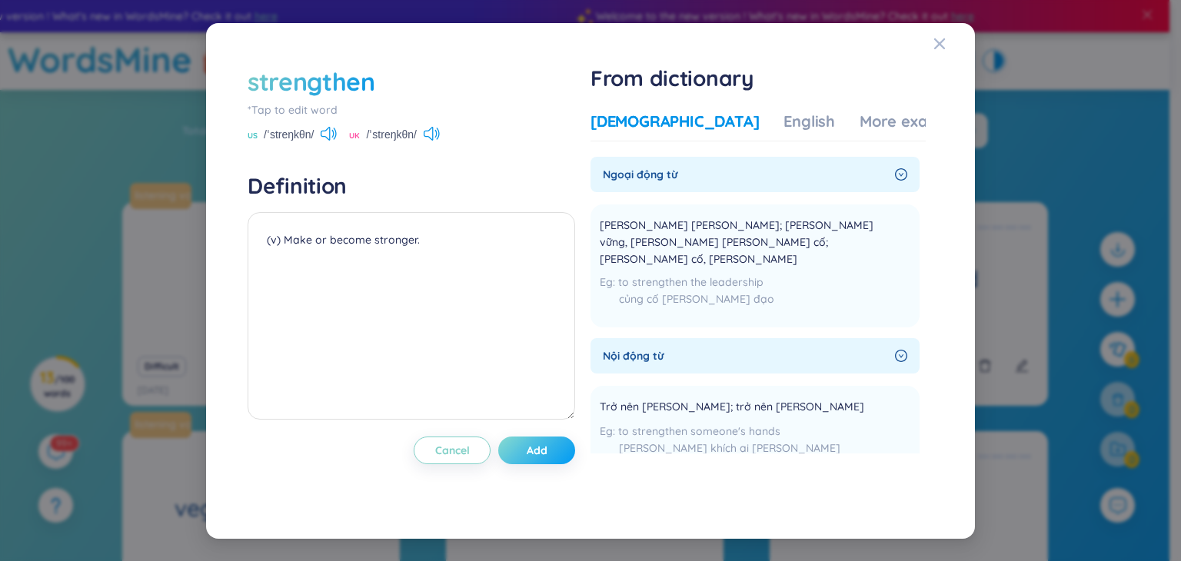
click at [534, 454] on span "Add" at bounding box center [537, 450] width 21 height 15
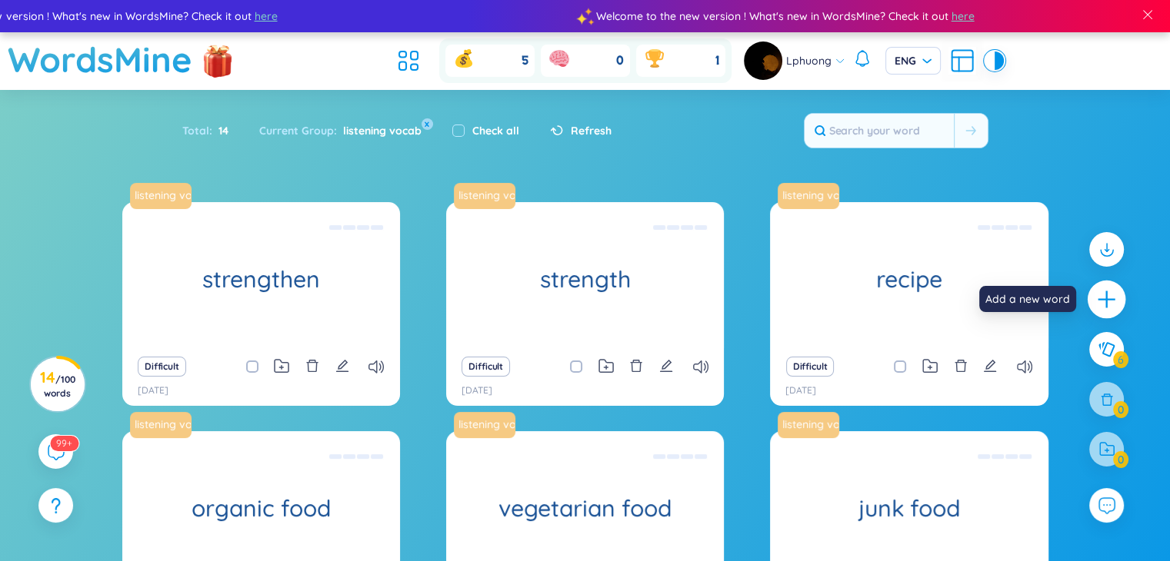
click at [1104, 302] on icon "plus" at bounding box center [1107, 300] width 22 height 22
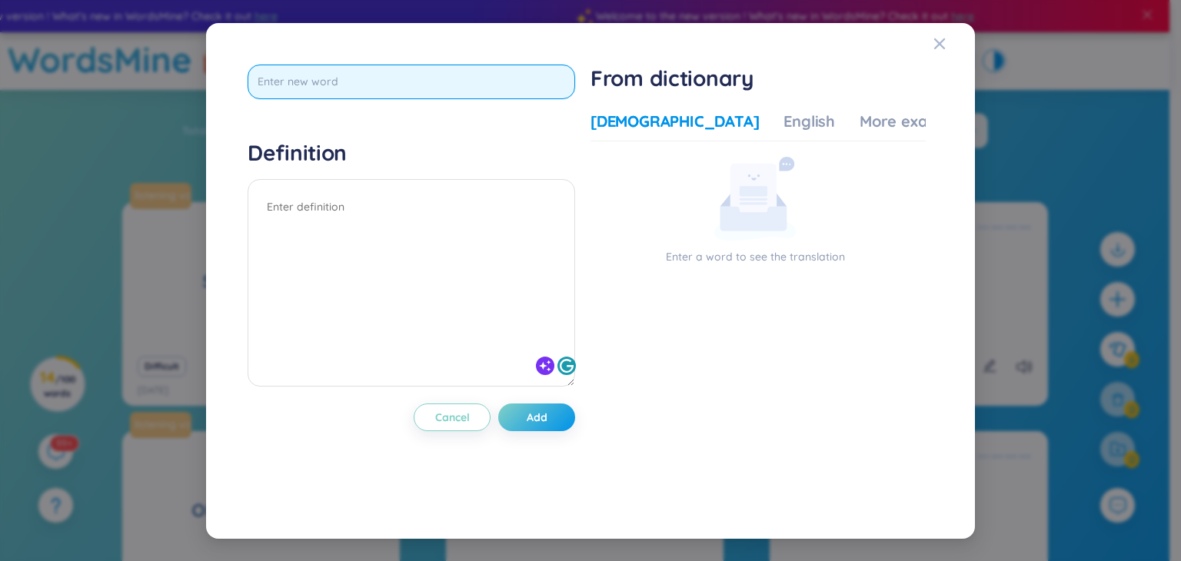
click at [496, 78] on input "text" at bounding box center [412, 82] width 328 height 35
paste input "Specialise"
type input "Specialise"
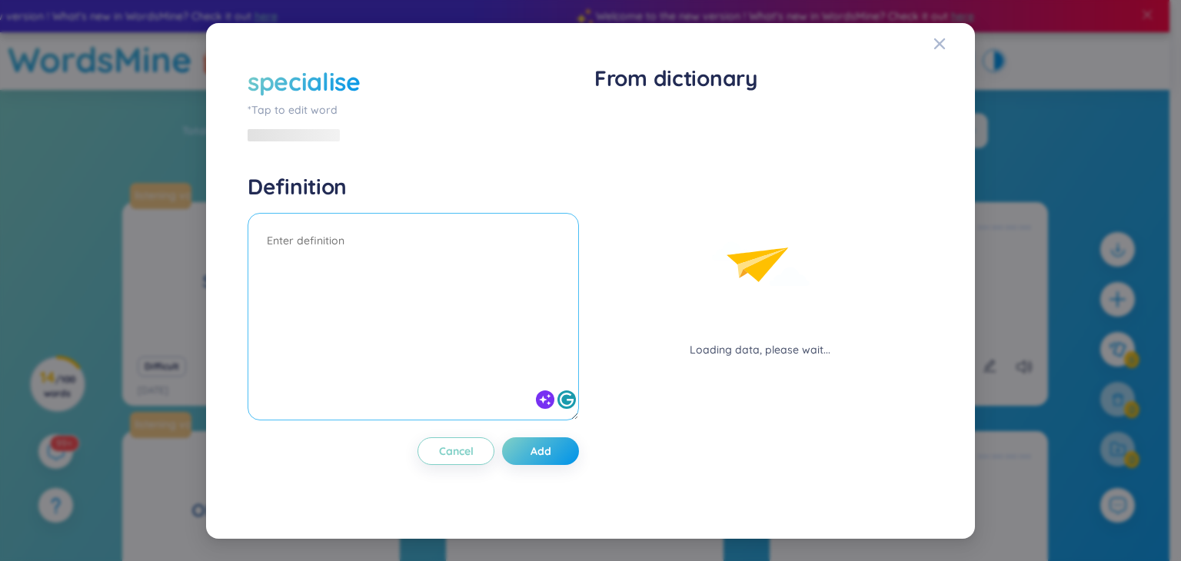
click at [489, 216] on textarea at bounding box center [414, 317] width 332 height 208
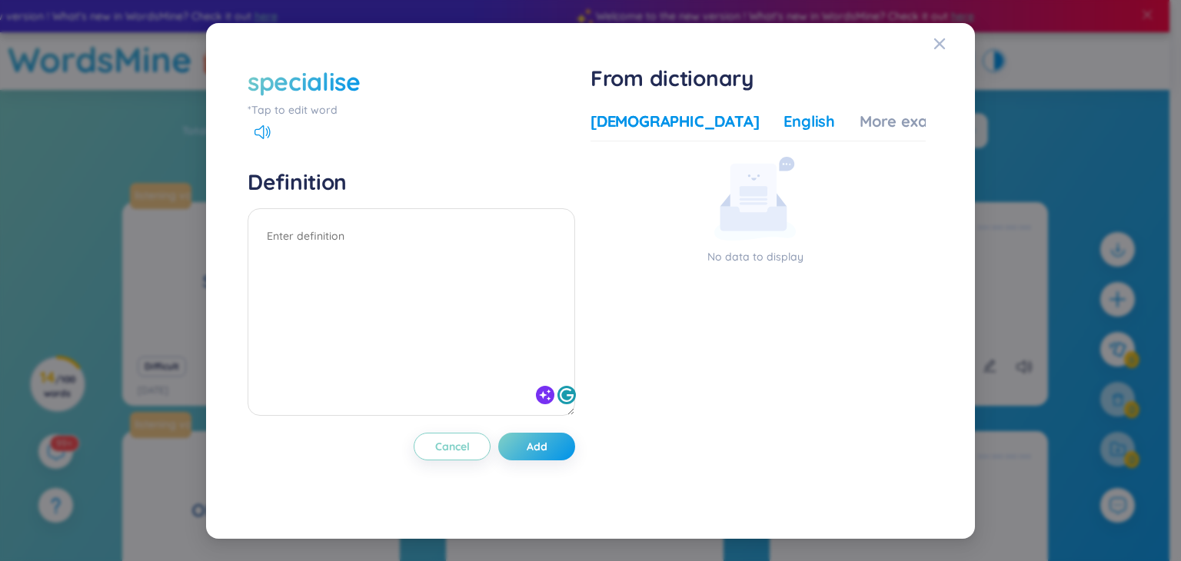
click at [784, 118] on div "English" at bounding box center [810, 122] width 52 height 22
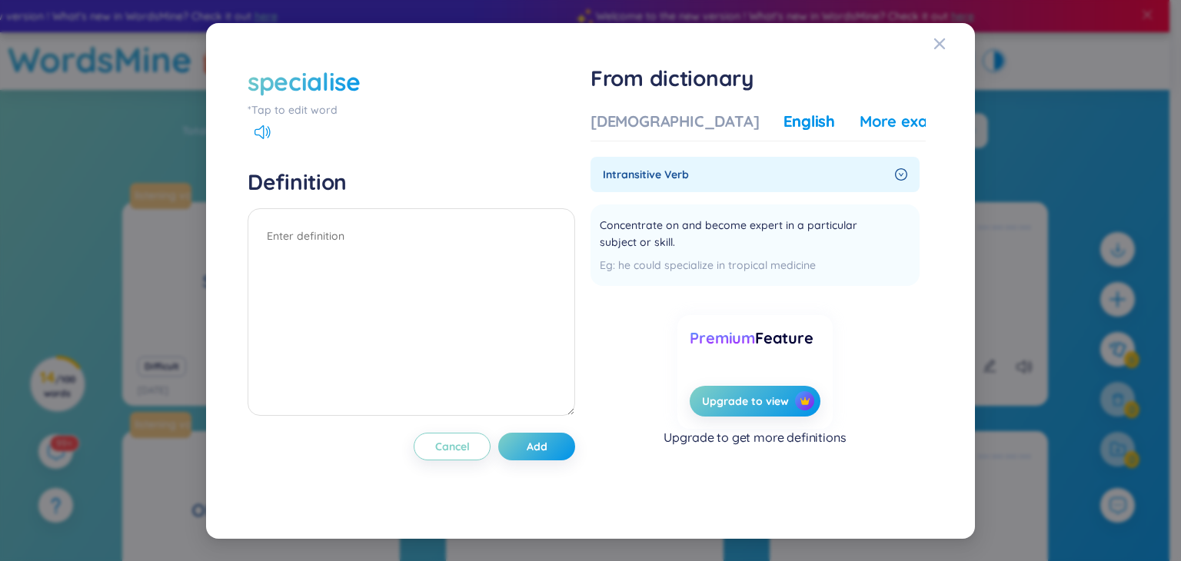
click at [860, 121] on div "More examples" at bounding box center [916, 122] width 112 height 22
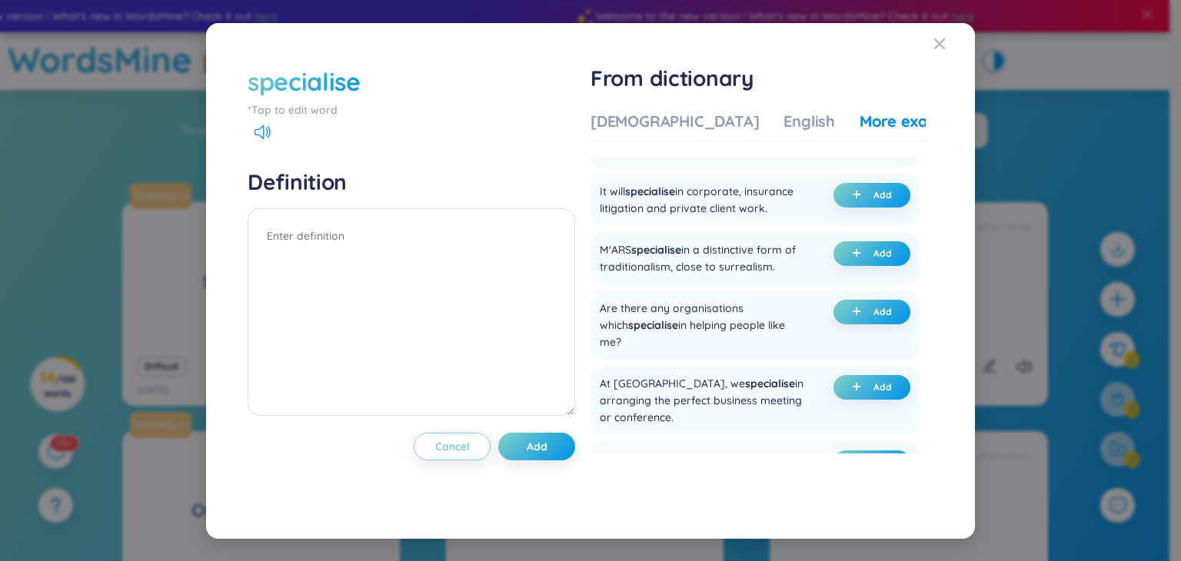
scroll to position [400, 0]
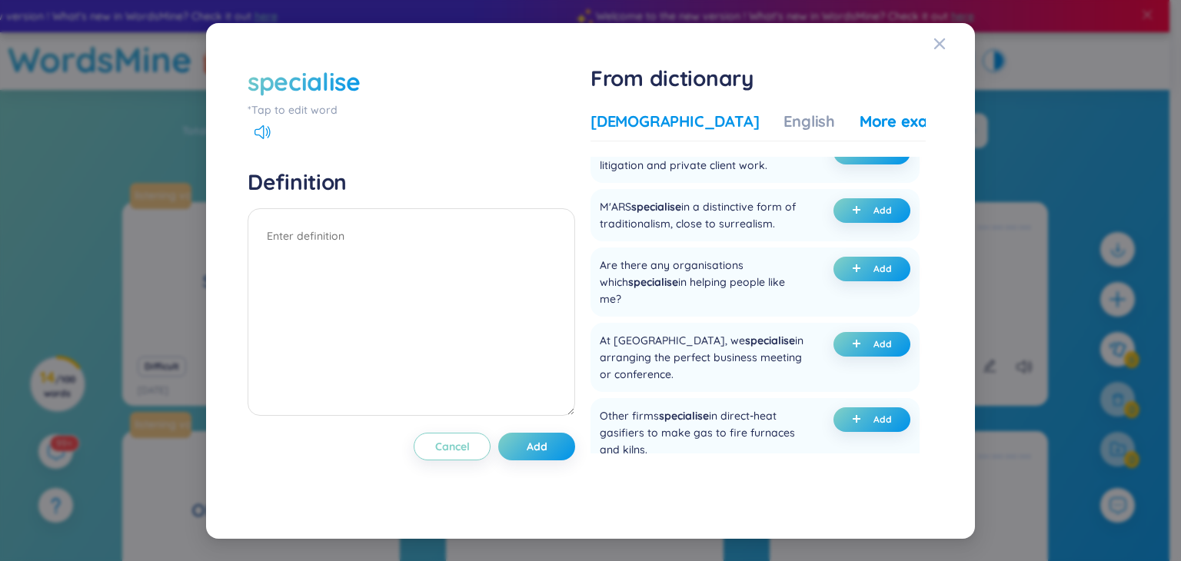
click at [636, 121] on div "[DEMOGRAPHIC_DATA]" at bounding box center [675, 122] width 168 height 22
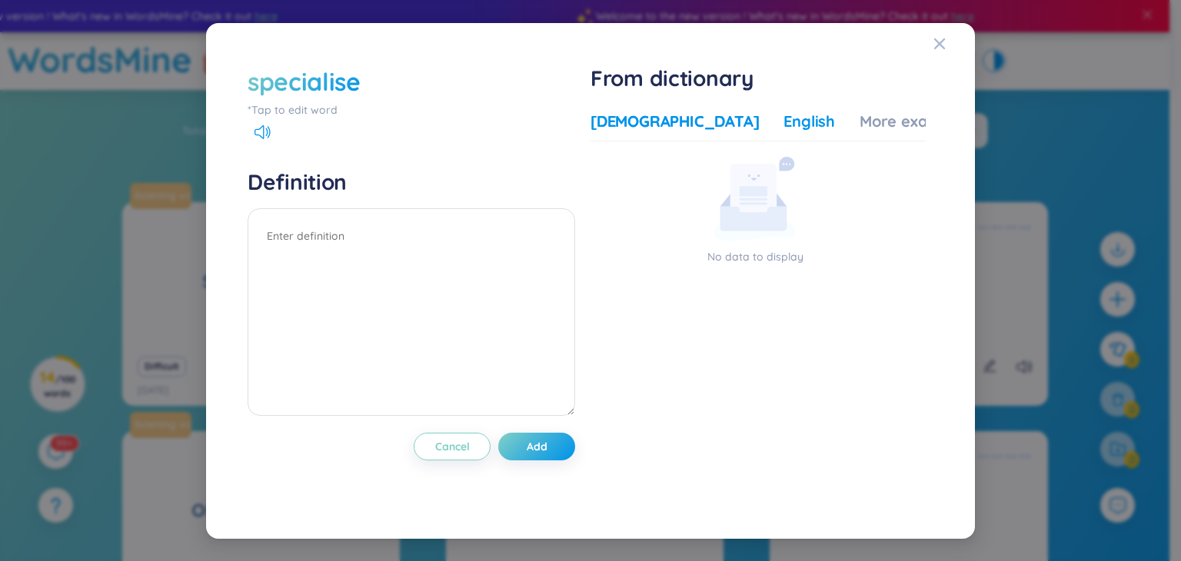
click at [784, 123] on div "English" at bounding box center [810, 122] width 52 height 22
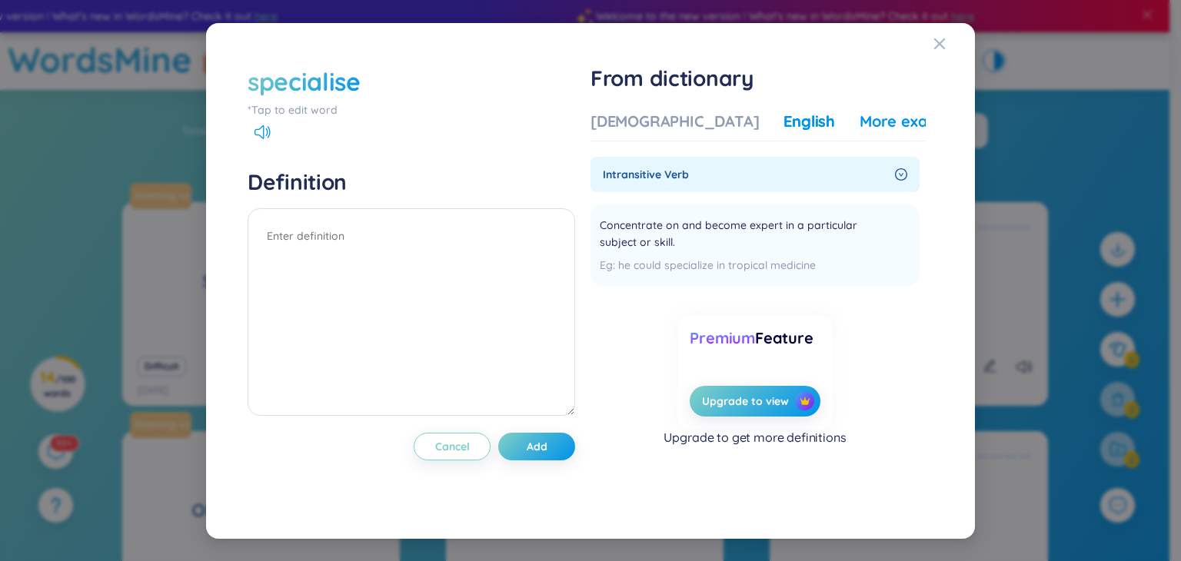
click at [860, 121] on div "More examples" at bounding box center [916, 122] width 112 height 22
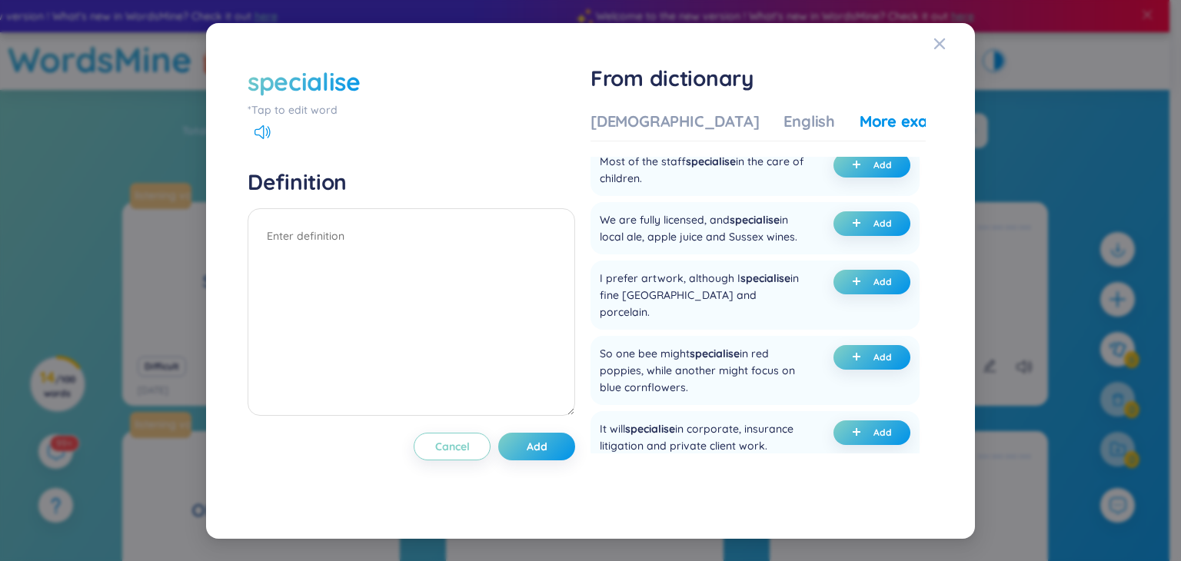
scroll to position [0, 0]
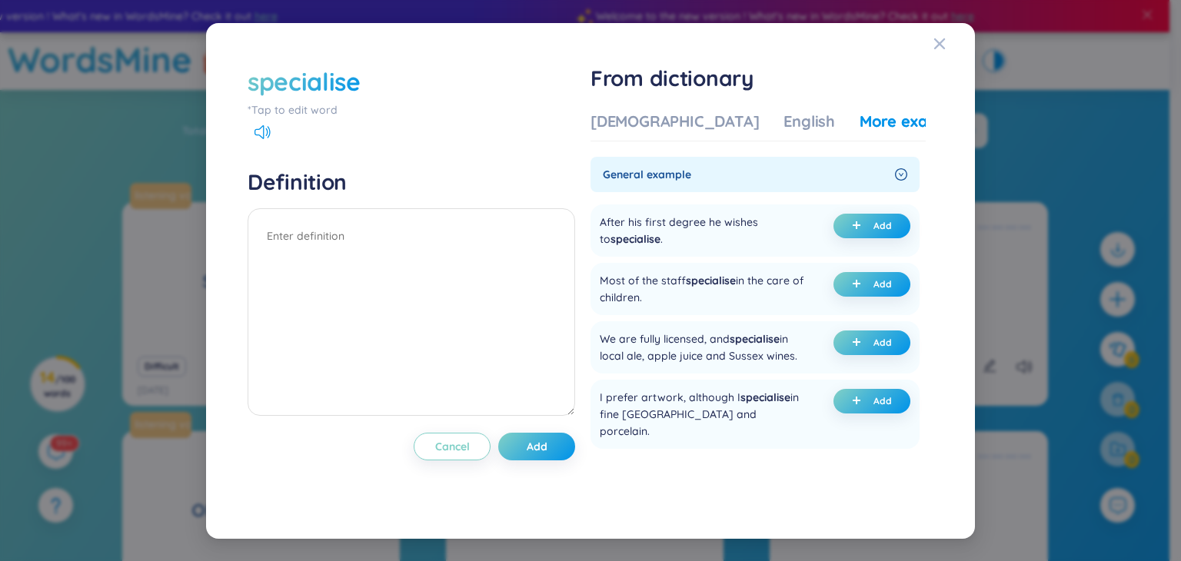
click at [356, 81] on div "specialise" at bounding box center [304, 82] width 113 height 34
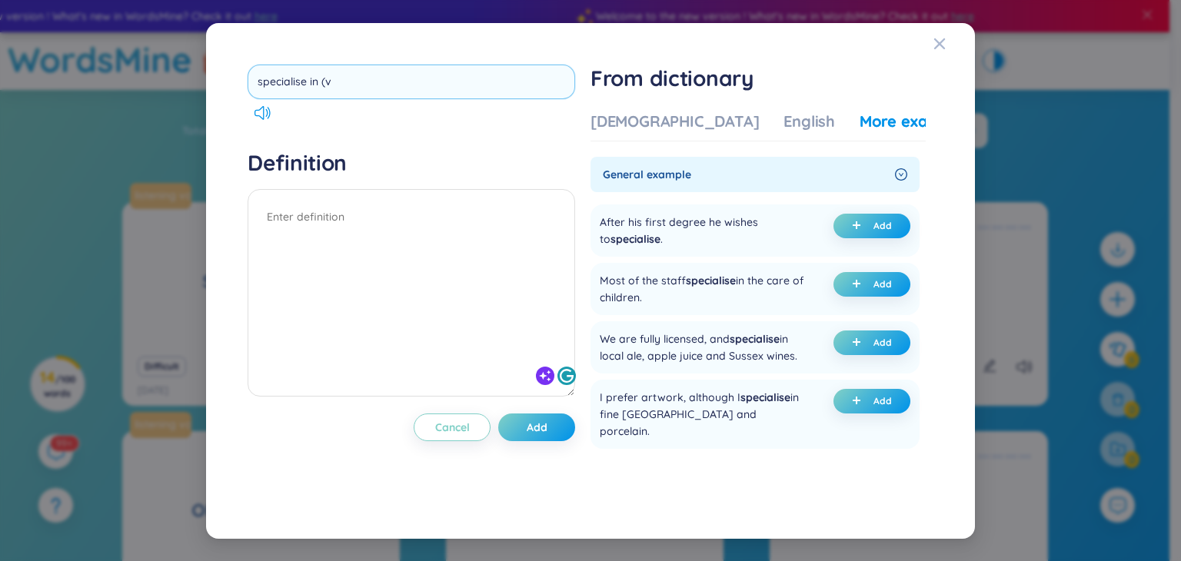
type input "specialise in (v)"
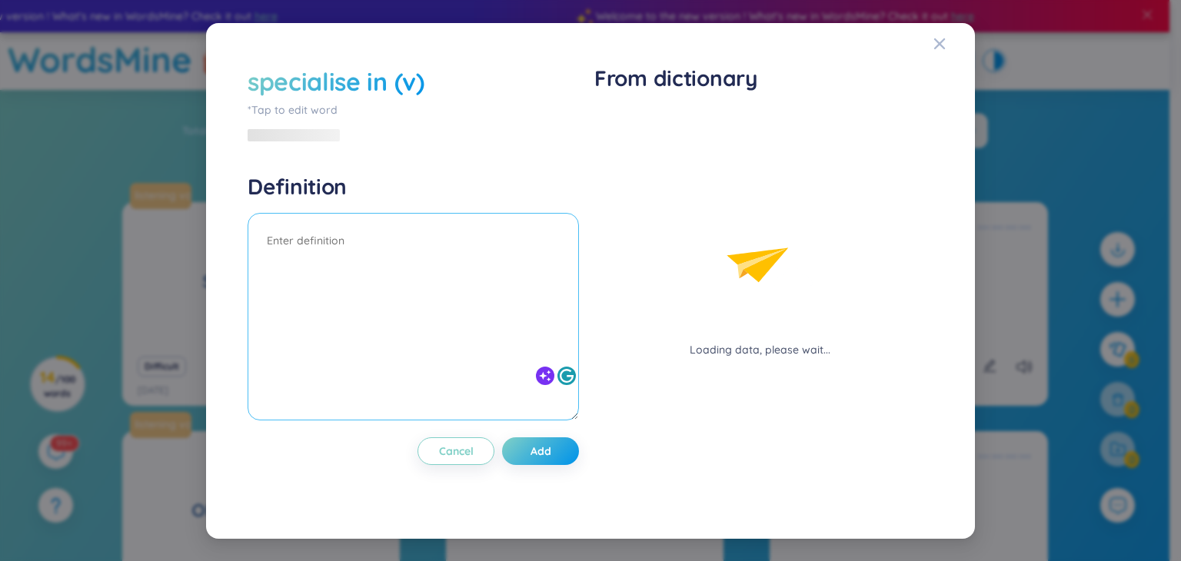
click at [447, 213] on div at bounding box center [414, 319] width 332 height 212
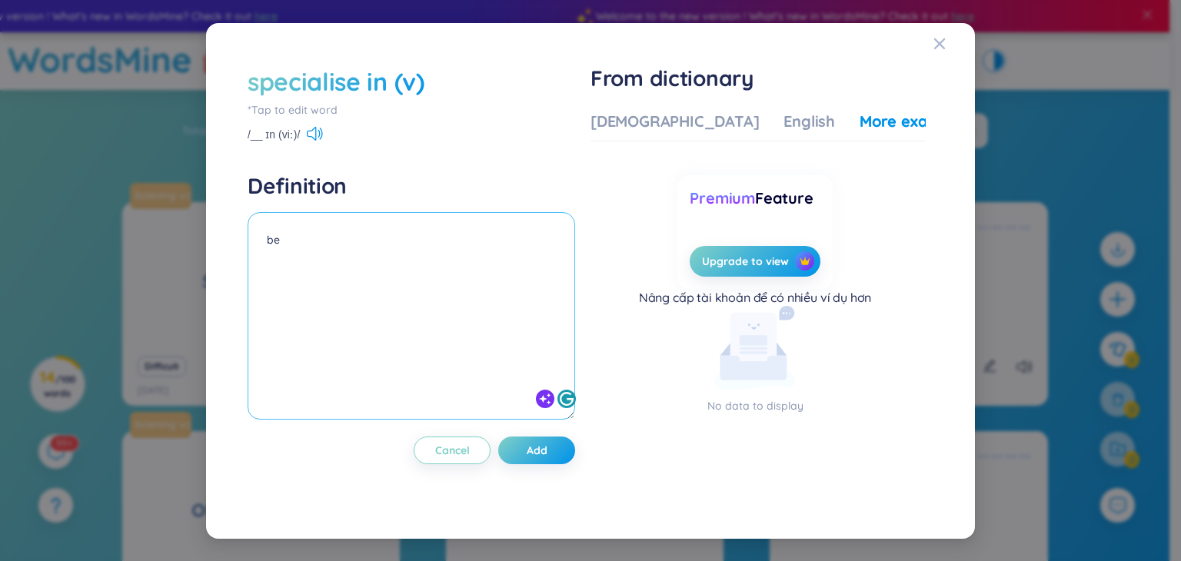
type textarea "b"
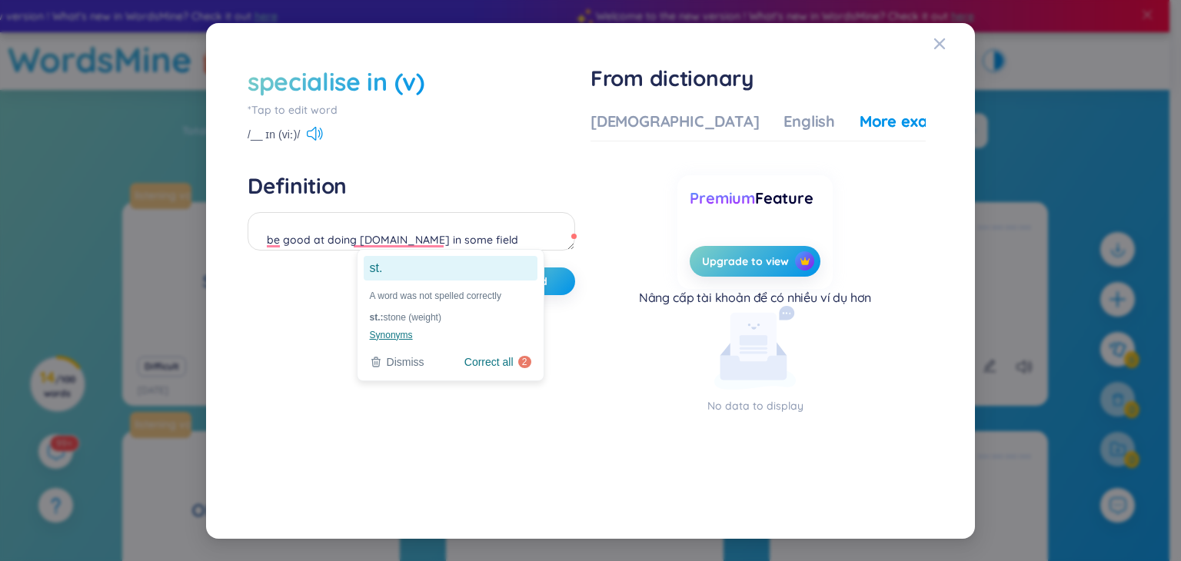
click at [381, 272] on ga "st." at bounding box center [451, 268] width 174 height 25
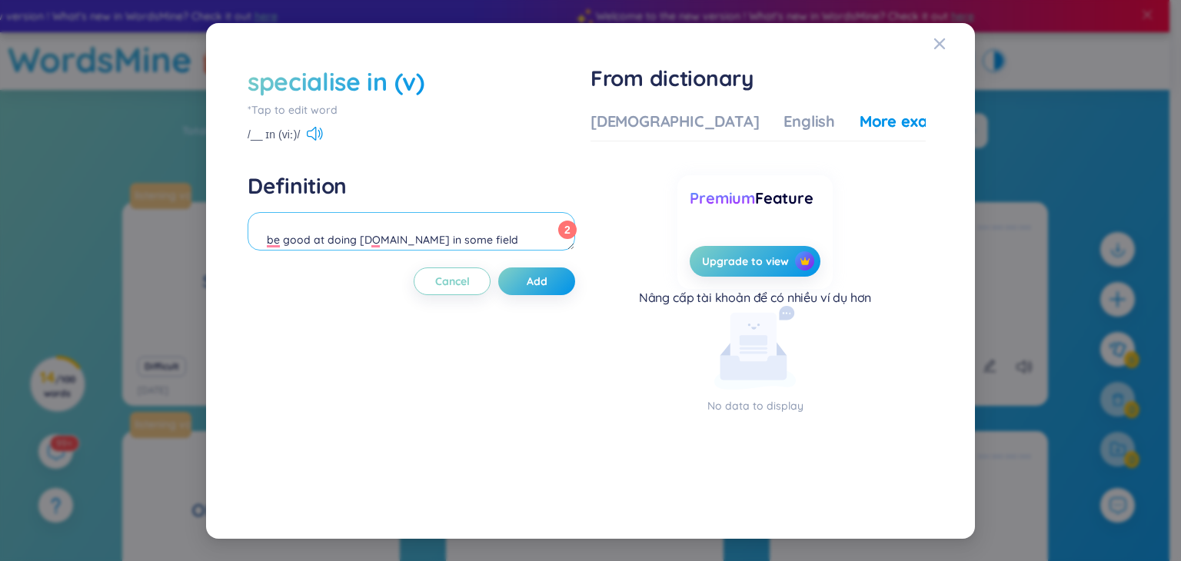
click at [368, 238] on textarea "be good at doing s.th in some field" at bounding box center [412, 231] width 328 height 38
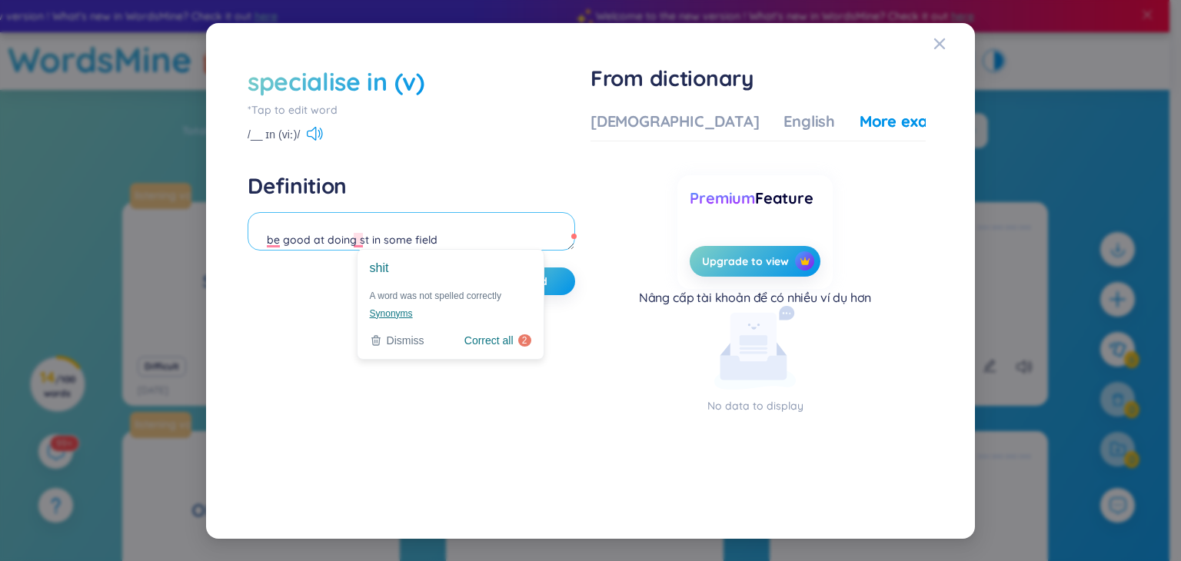
click at [360, 242] on textarea "be good at doing st in some field" at bounding box center [412, 231] width 328 height 38
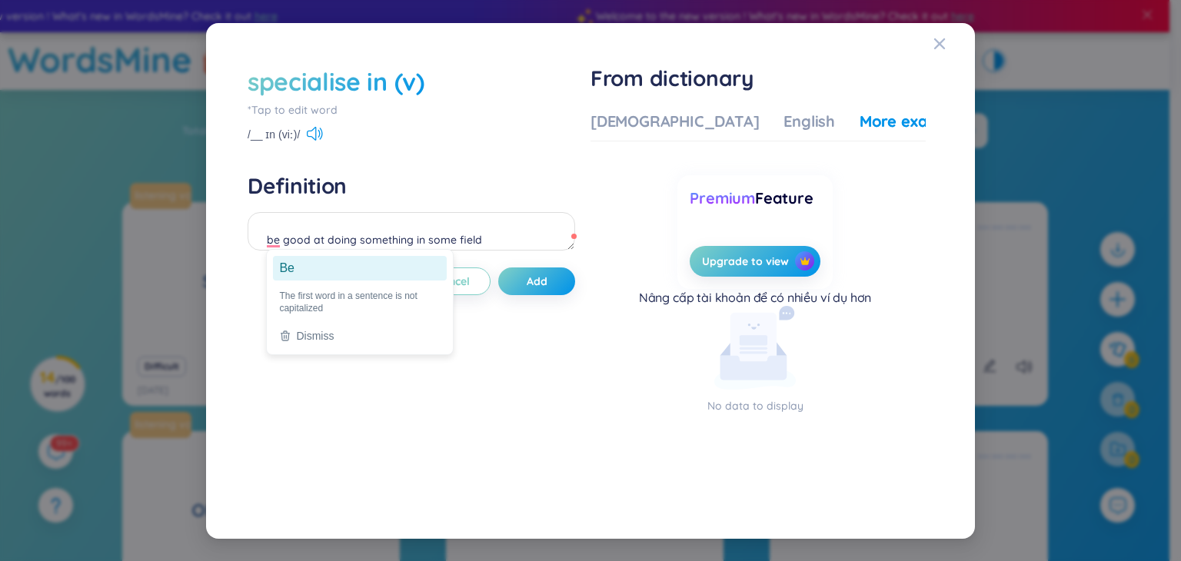
click at [283, 268] on ga "Be" at bounding box center [360, 268] width 174 height 25
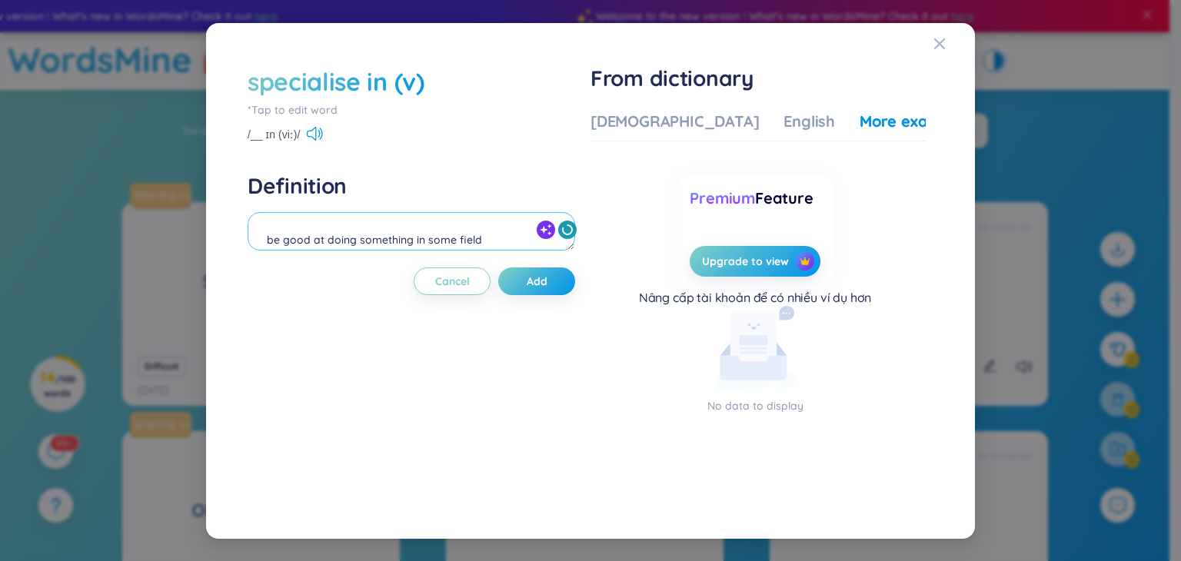
click at [451, 238] on textarea "be good at doing something in some field" at bounding box center [412, 231] width 328 height 38
drag, startPoint x: 409, startPoint y: 243, endPoint x: 358, endPoint y: 229, distance: 53.4
click at [358, 229] on textarea "Be good at doing something in a field" at bounding box center [412, 231] width 328 height 38
click at [452, 223] on textarea "Be good at doing s.th in a field" at bounding box center [412, 231] width 328 height 38
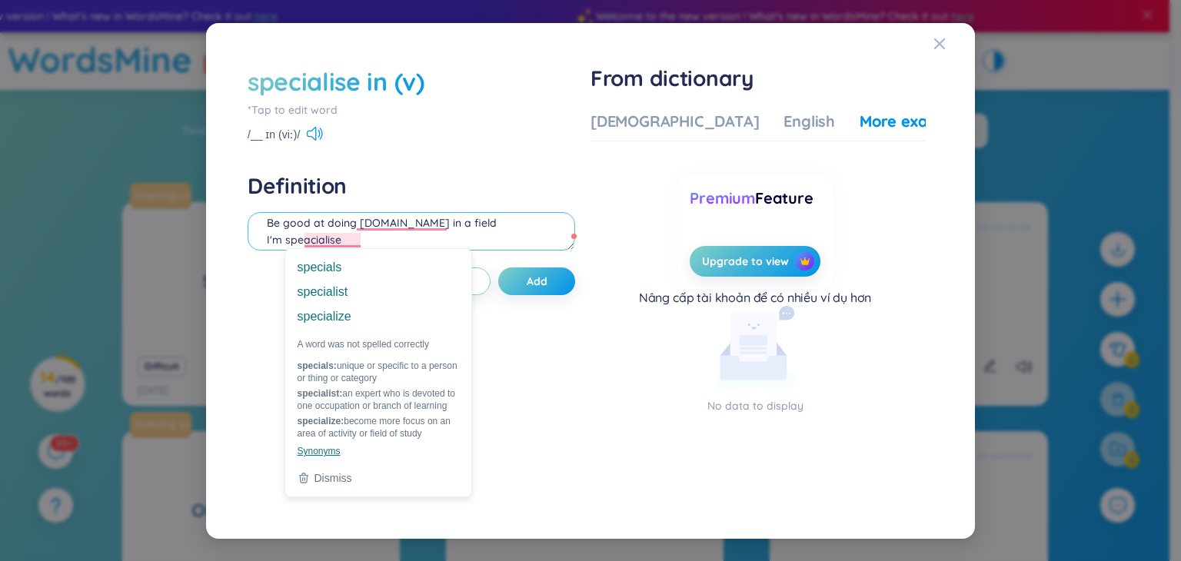
click at [305, 240] on textarea "Be good at doing s.th in a field I'm speacialise" at bounding box center [412, 231] width 328 height 38
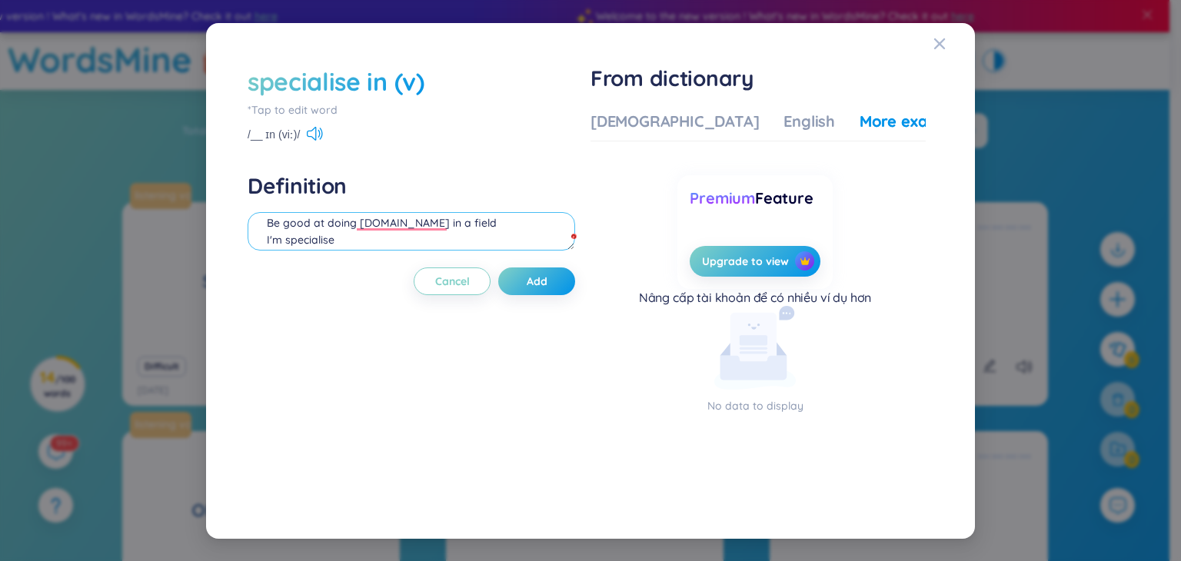
click at [366, 239] on textarea "Be good at doing s.th in a field I'm specialise" at bounding box center [412, 231] width 328 height 38
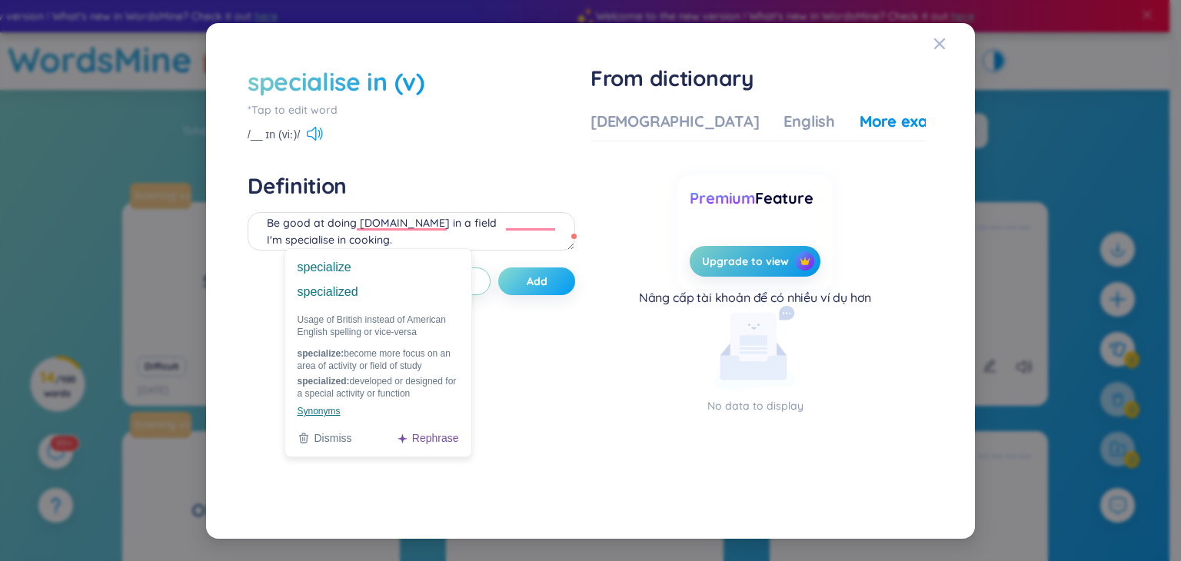
click at [538, 281] on span "Add" at bounding box center [537, 281] width 21 height 15
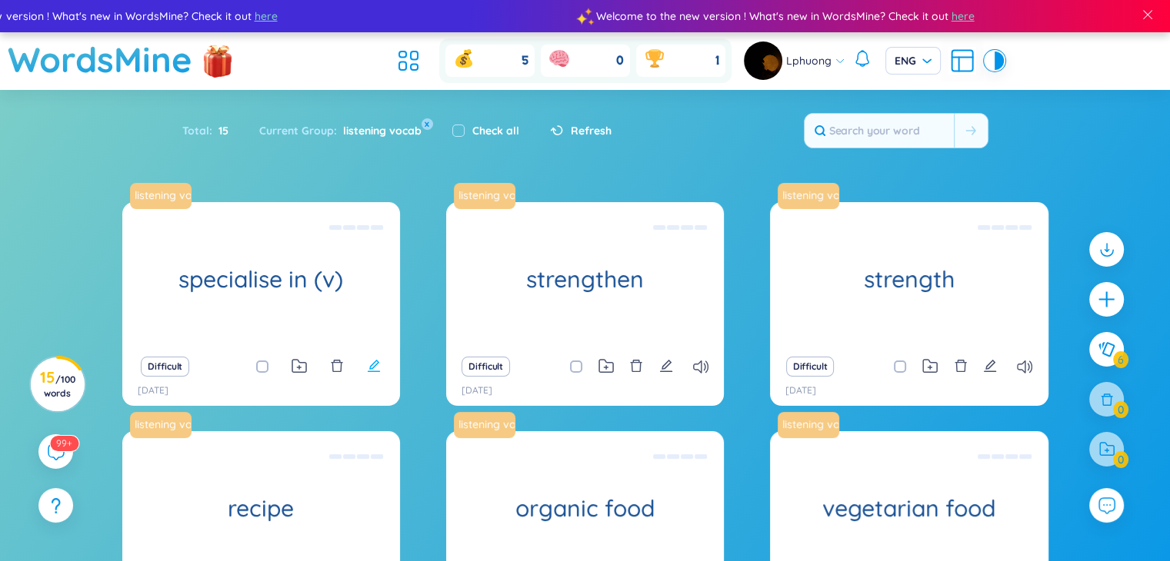
click at [375, 371] on icon "edit" at bounding box center [374, 366] width 14 height 14
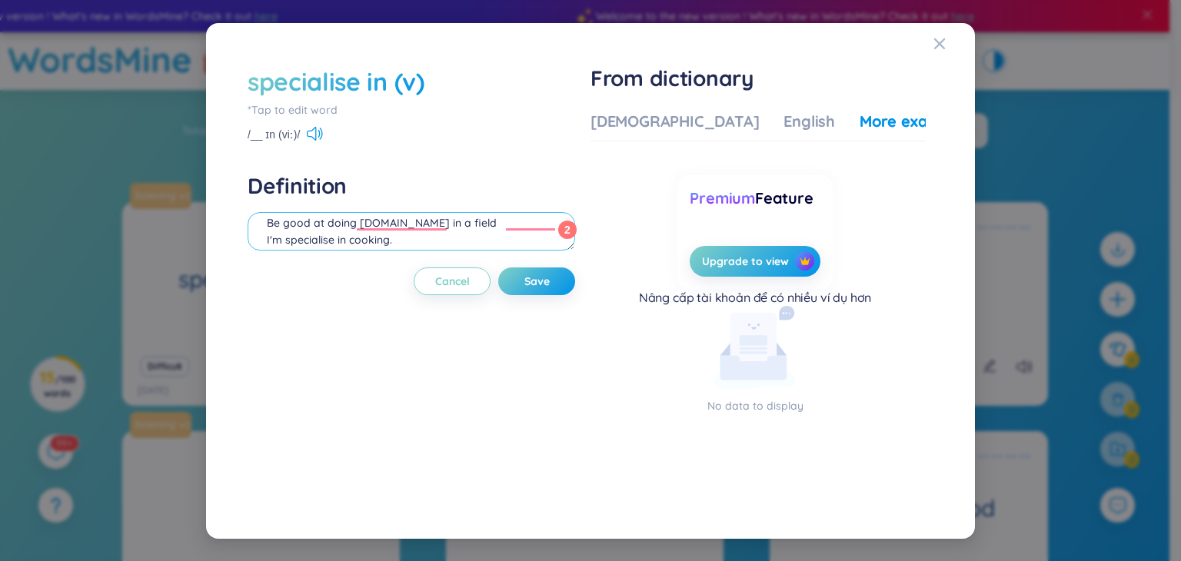
click at [282, 237] on textarea "Be good at doing s.th in a field I'm specialise in cooking." at bounding box center [412, 231] width 328 height 38
type textarea "Be good at doing [DOMAIN_NAME] in a field I specialise in cooking."
click at [531, 282] on span "Save" at bounding box center [537, 281] width 25 height 15
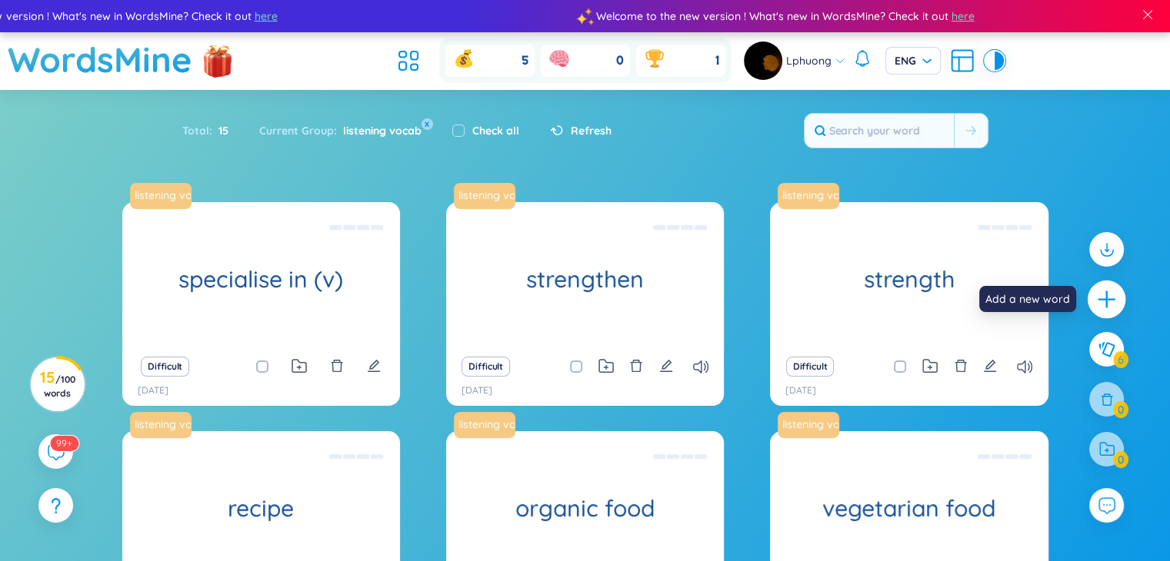
click at [1103, 308] on icon "plus" at bounding box center [1107, 300] width 22 height 22
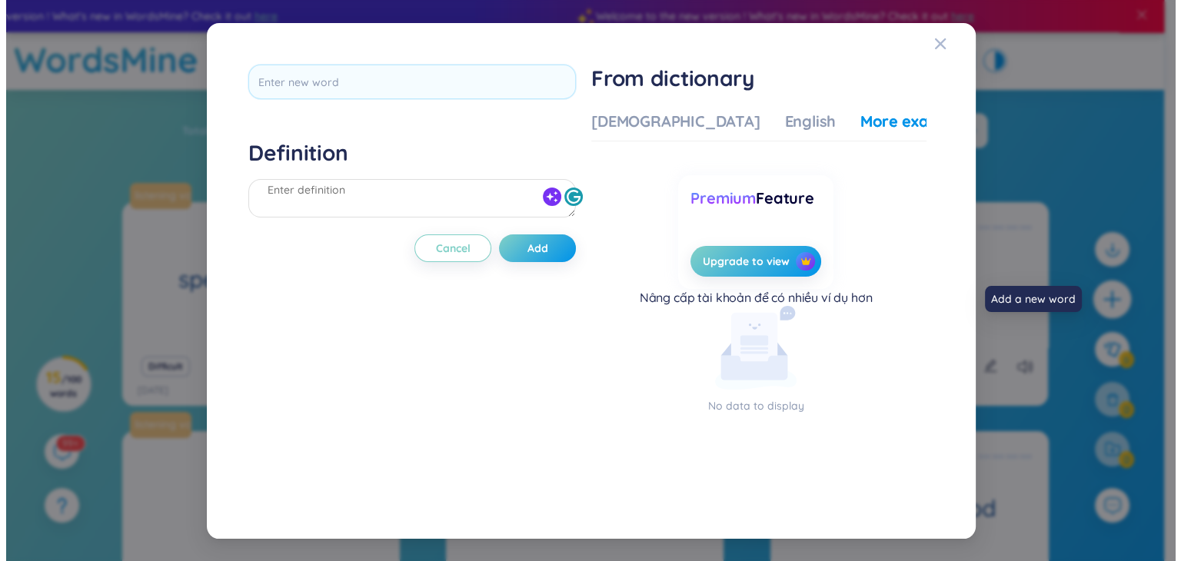
scroll to position [0, 0]
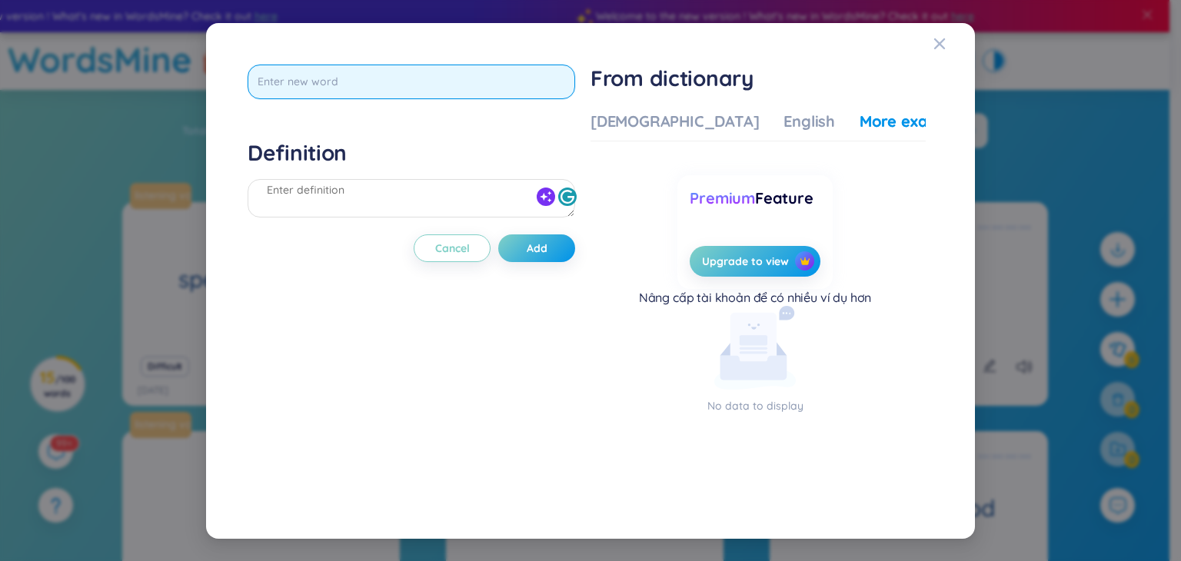
click at [445, 80] on input "text" at bounding box center [412, 82] width 328 height 35
paste input "Specialist"
type input "Specialist"
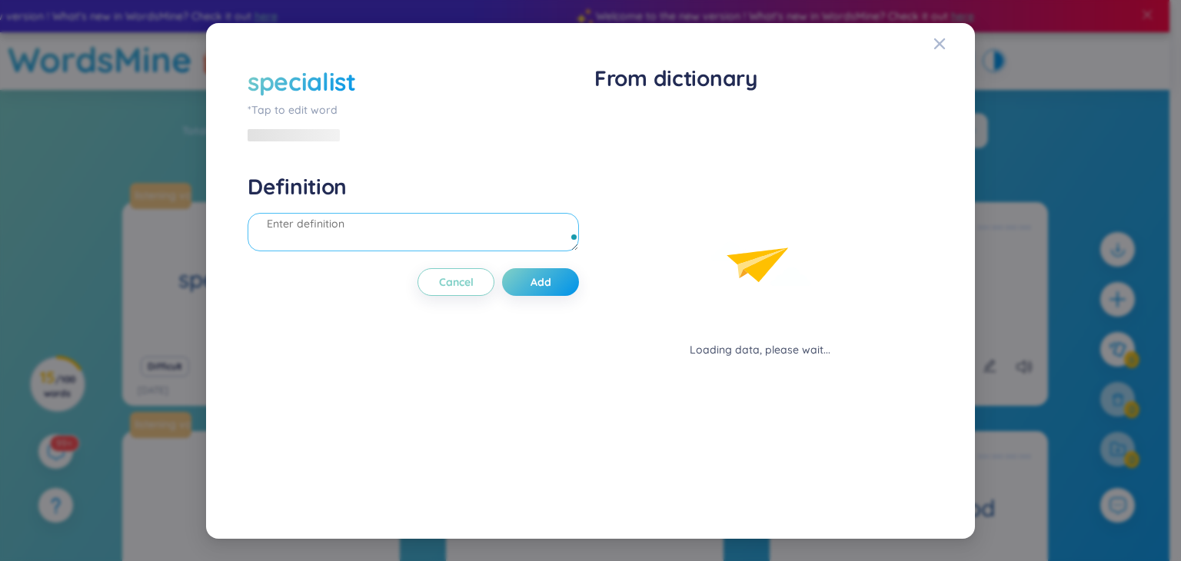
click at [385, 195] on div "Definition" at bounding box center [414, 214] width 332 height 83
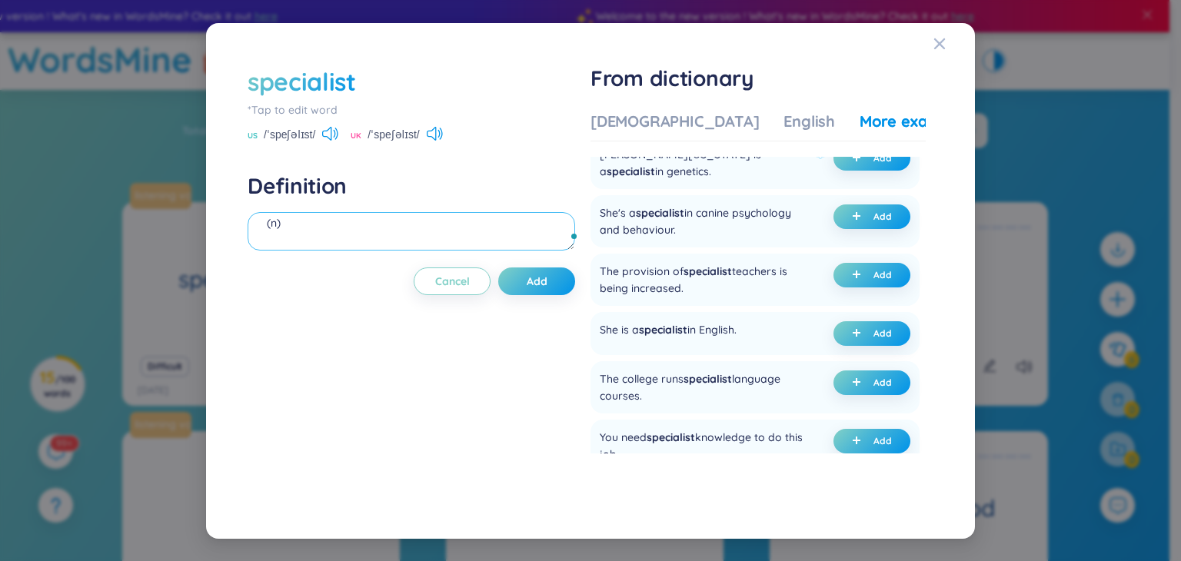
scroll to position [132, 0]
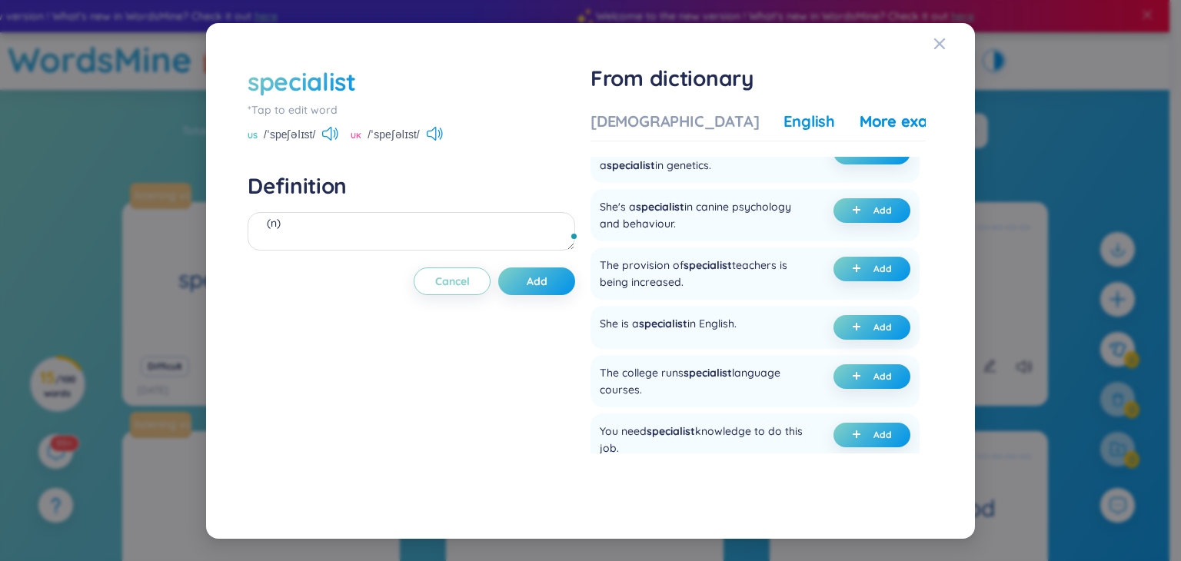
click at [784, 115] on div "English" at bounding box center [810, 122] width 52 height 22
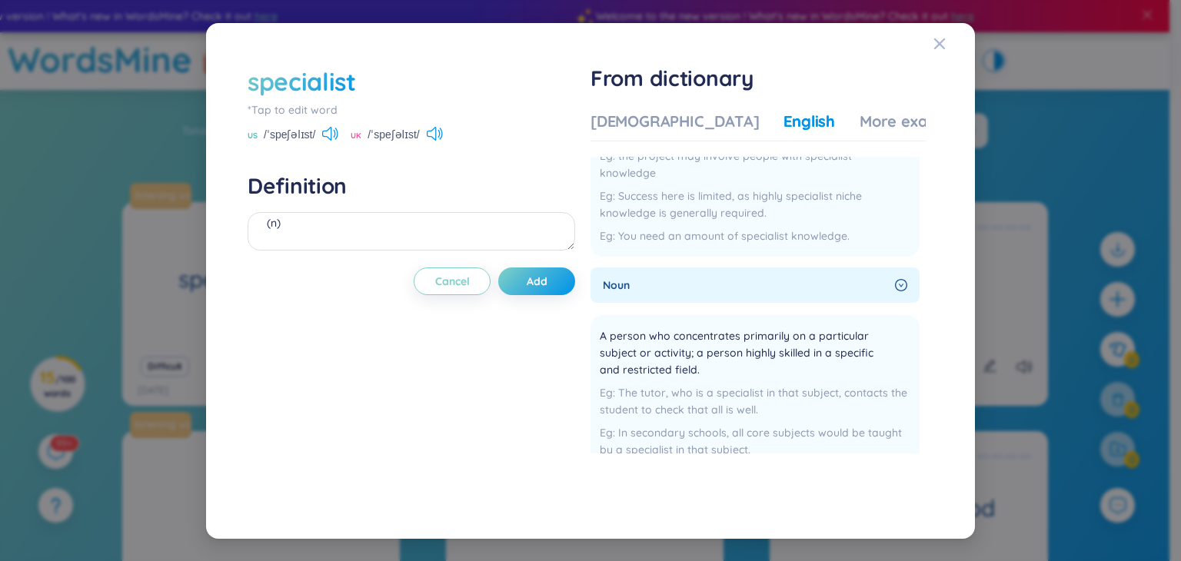
scroll to position [0, 0]
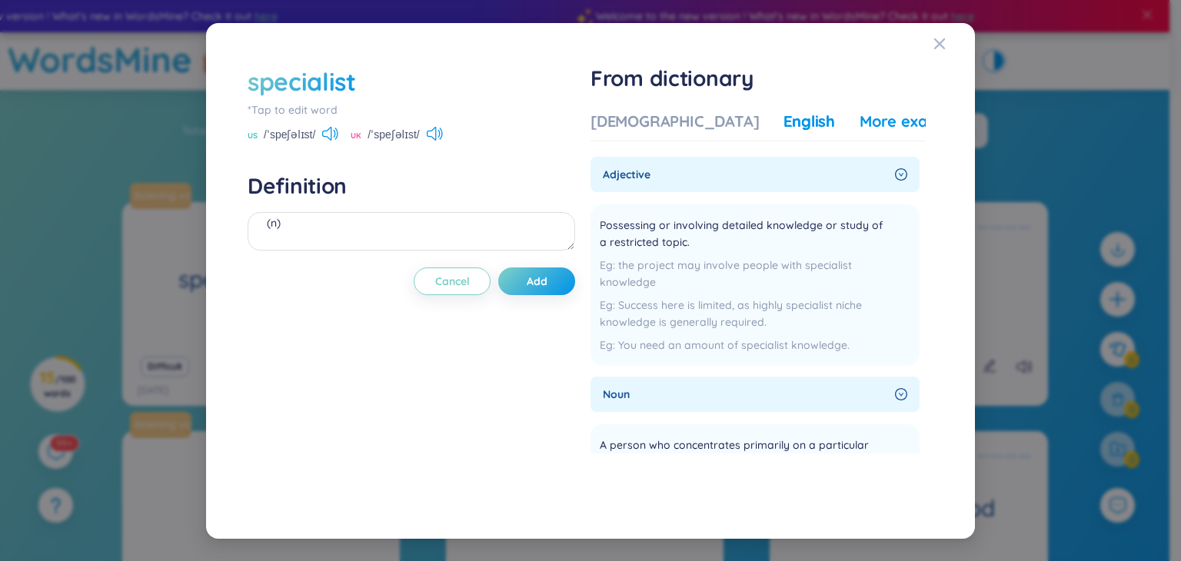
click at [860, 126] on div "More examples" at bounding box center [916, 122] width 112 height 22
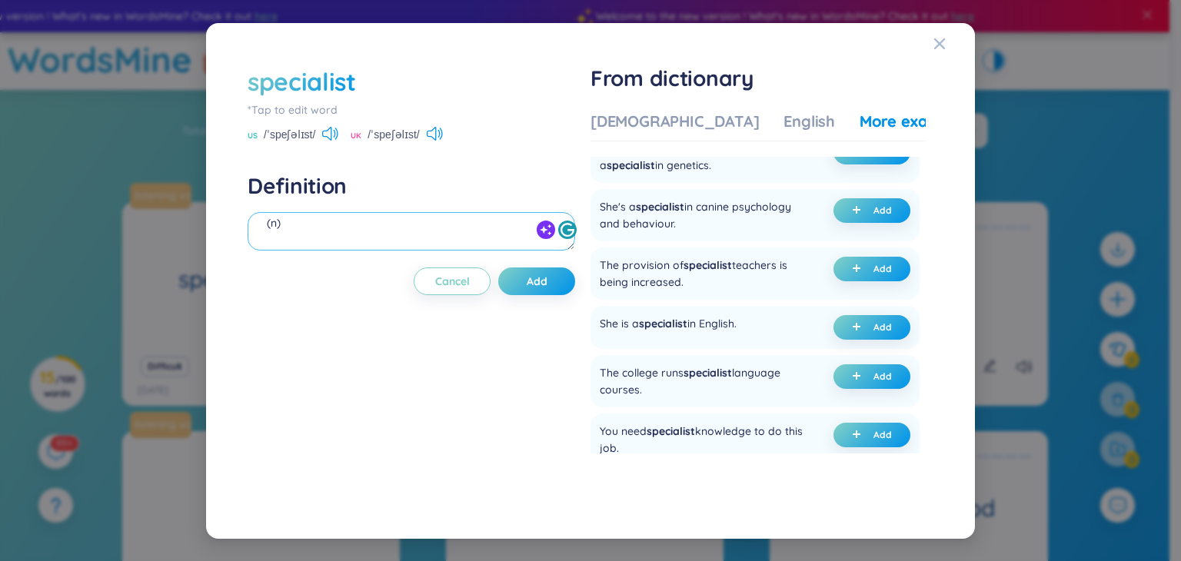
click at [298, 223] on textarea "(n)" at bounding box center [412, 231] width 328 height 38
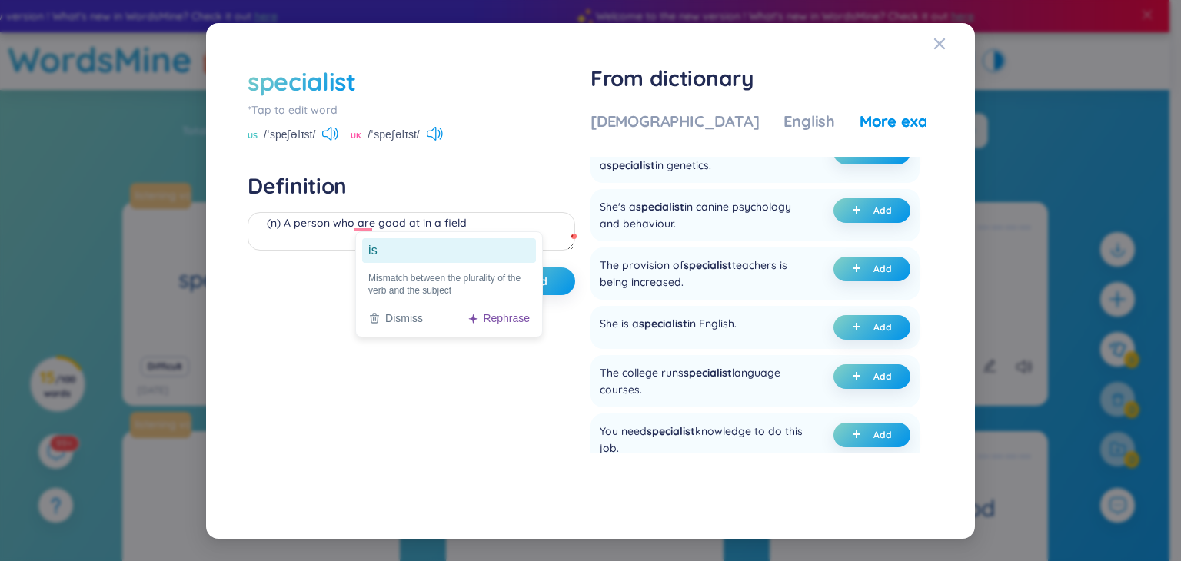
click at [373, 252] on ga "is" at bounding box center [449, 250] width 174 height 25
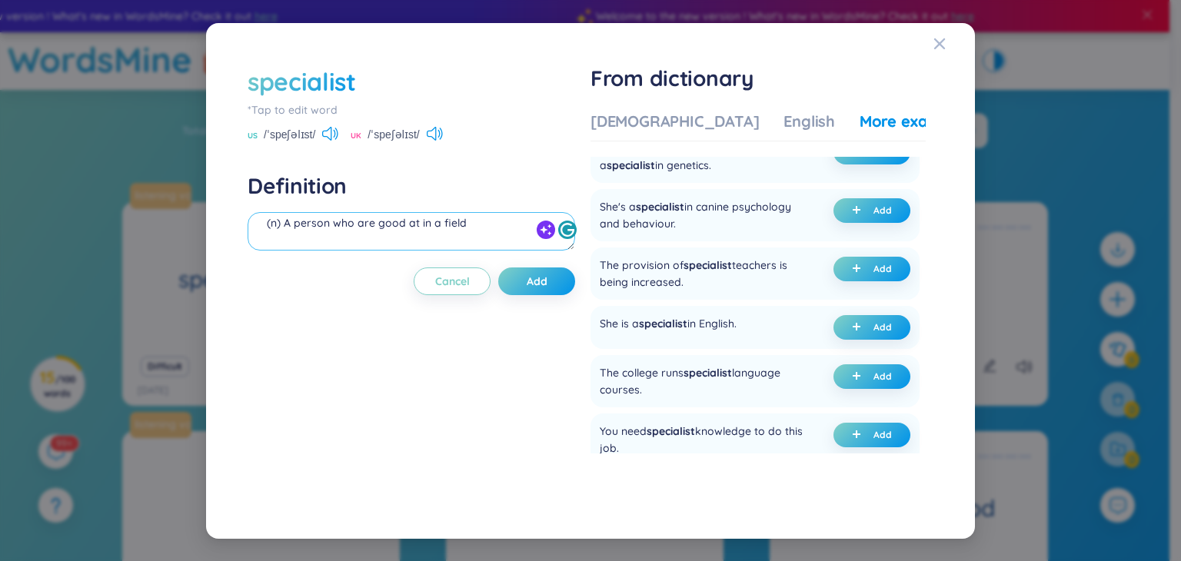
click at [473, 222] on textarea "(n) A person who are good at in a field" at bounding box center [412, 231] width 328 height 38
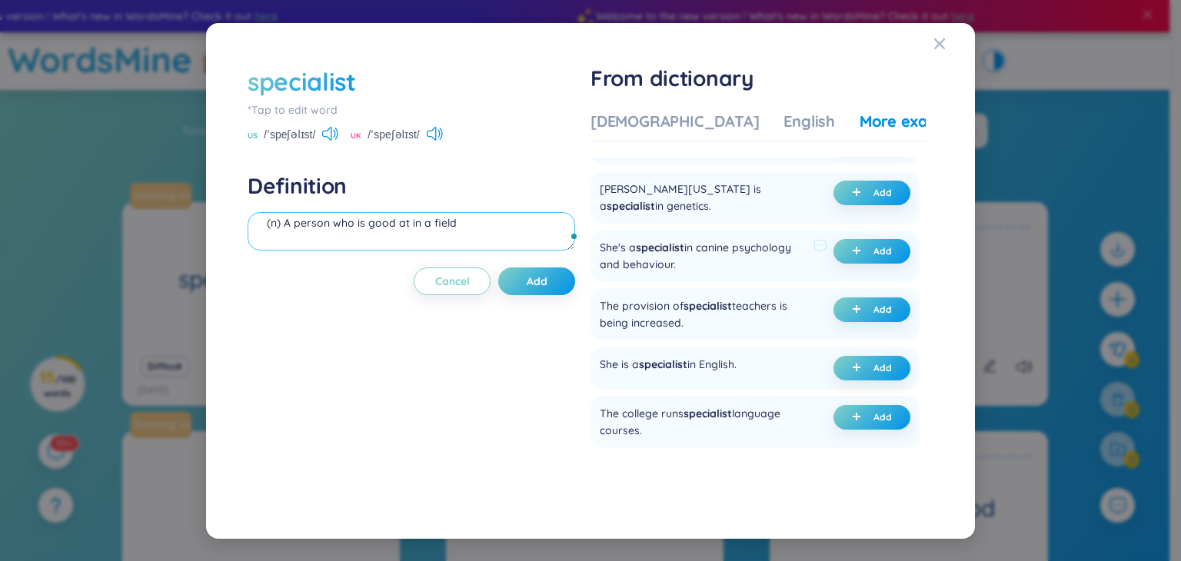
scroll to position [94, 0]
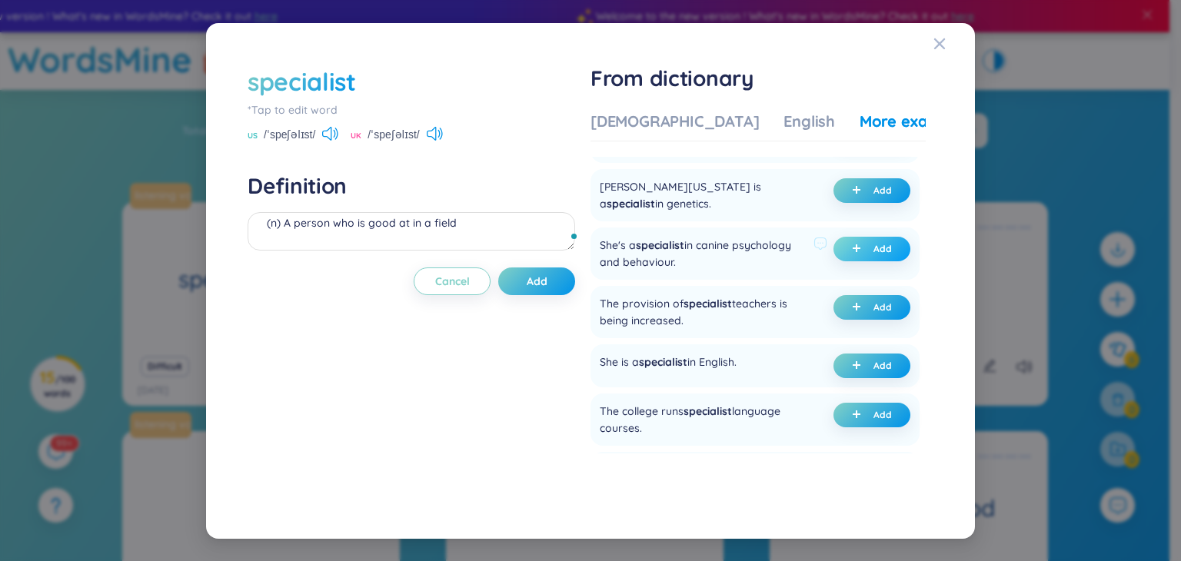
click at [861, 248] on span "plus" at bounding box center [859, 249] width 15 height 11
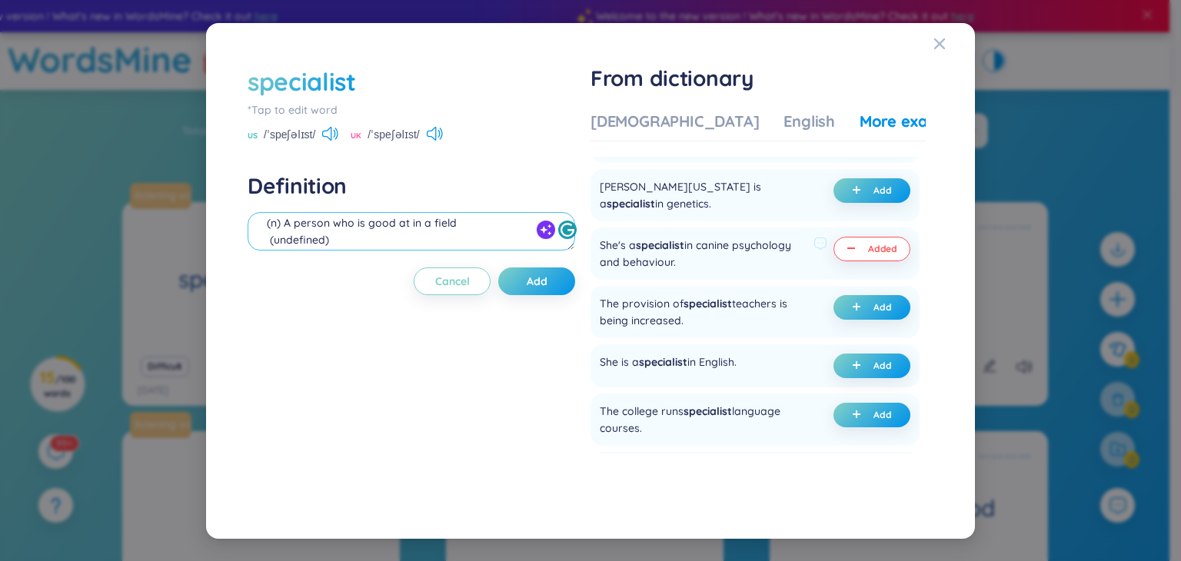
click at [384, 232] on textarea "(n) A person who is good at in a field (undefined) Eg: She's a specialist in ca…" at bounding box center [412, 231] width 328 height 38
drag, startPoint x: 345, startPoint y: 242, endPoint x: 325, endPoint y: 238, distance: 19.8
click at [325, 238] on textarea "(n) A person who is good at in a field (undefined) Eg: She's a specialist in ca…" at bounding box center [412, 231] width 328 height 38
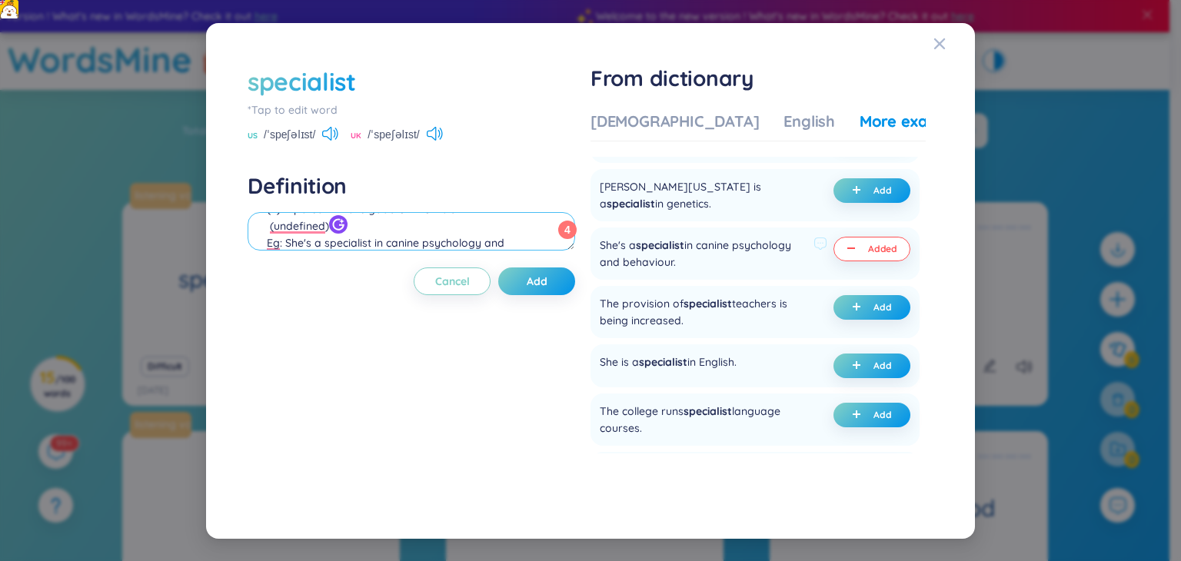
click at [311, 232] on textarea "(n) A person who is good at in a field (undefined) Eg: She's a specialist in ca…" at bounding box center [412, 231] width 328 height 38
drag, startPoint x: 342, startPoint y: 226, endPoint x: 269, endPoint y: 235, distance: 72.8
click at [269, 235] on textarea "(n) A person who is good at in a field (undefined) Eg: She's a specialist in ca…" at bounding box center [412, 231] width 328 height 38
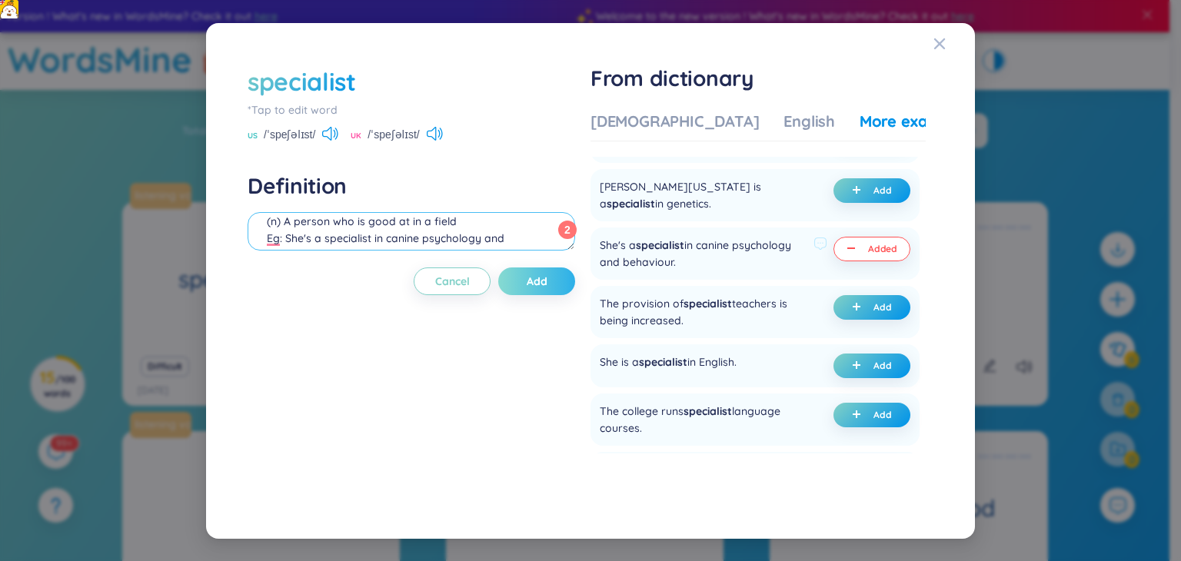
type textarea "(n) A person who is good at in a field Eg: She's a specialist in canine psychol…"
click at [548, 281] on span "Add" at bounding box center [537, 281] width 21 height 15
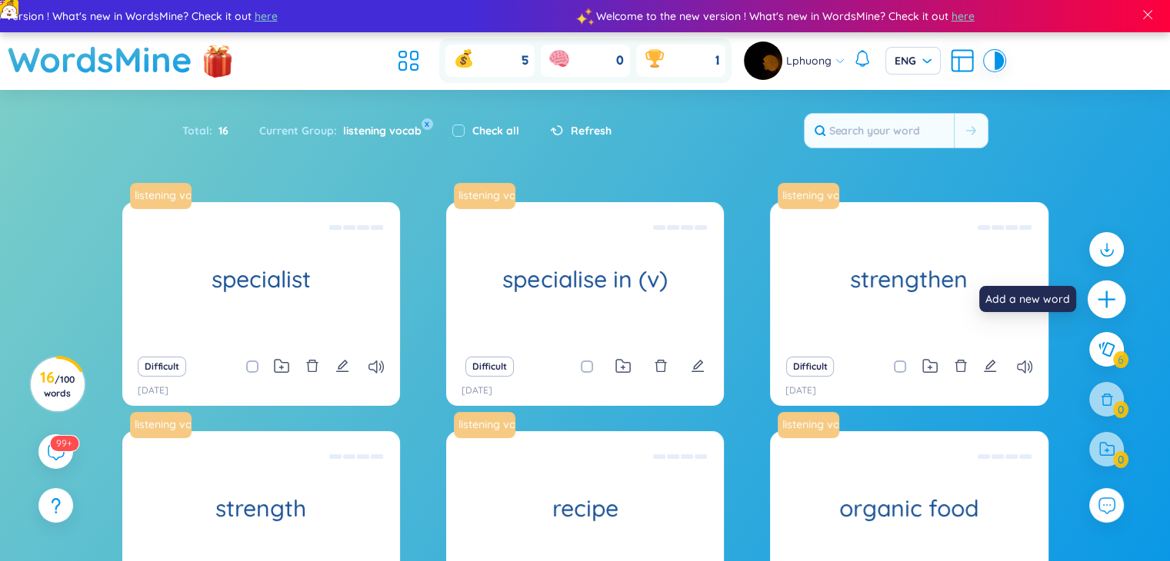
click at [1111, 299] on icon "plus" at bounding box center [1106, 299] width 17 height 2
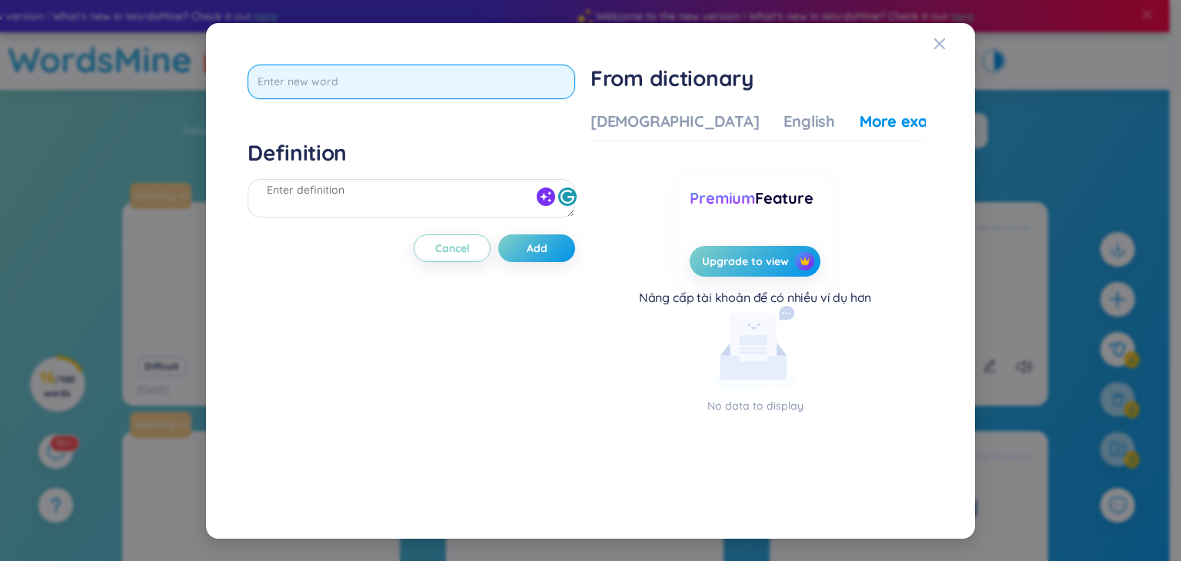
click at [421, 84] on input "text" at bounding box center [412, 82] width 328 height 35
paste input "Lecture"
type input "Lecture"
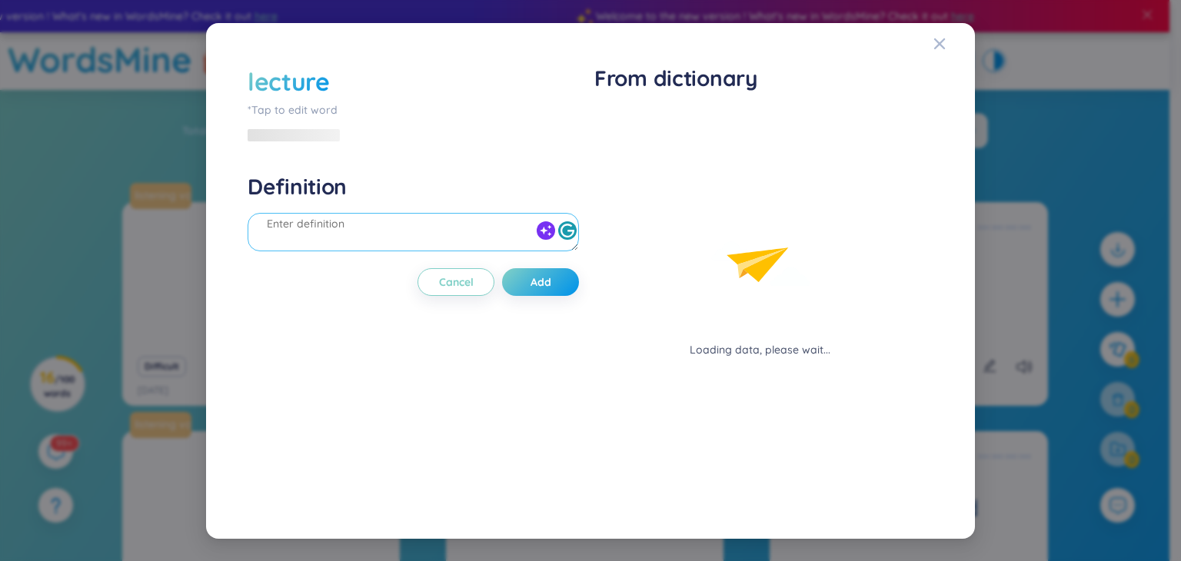
click at [421, 213] on div at bounding box center [414, 234] width 332 height 43
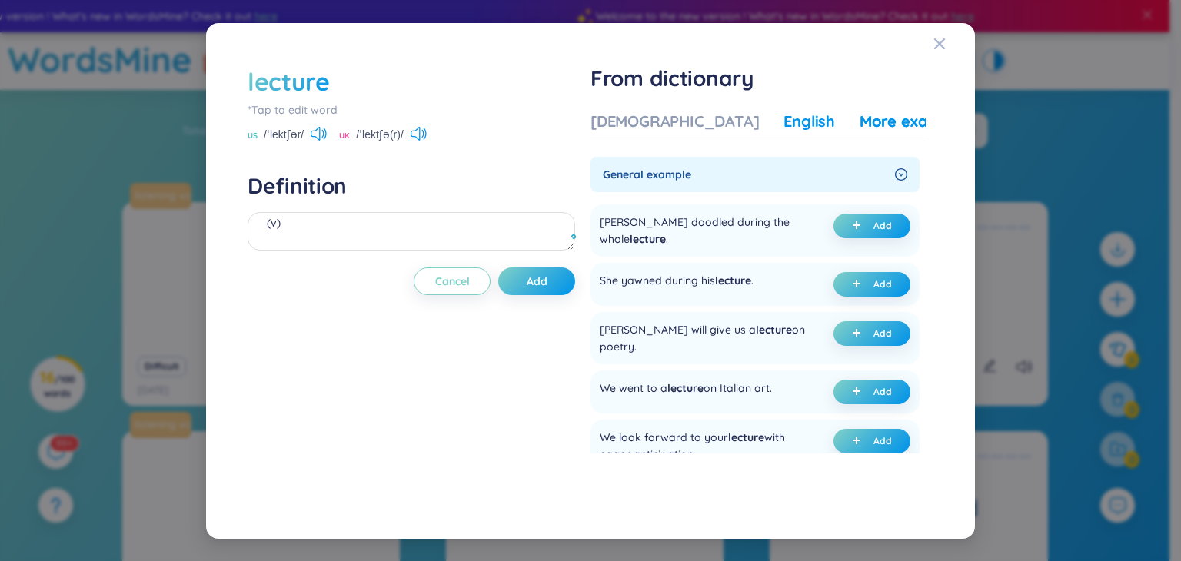
click at [784, 120] on div "English" at bounding box center [810, 122] width 52 height 22
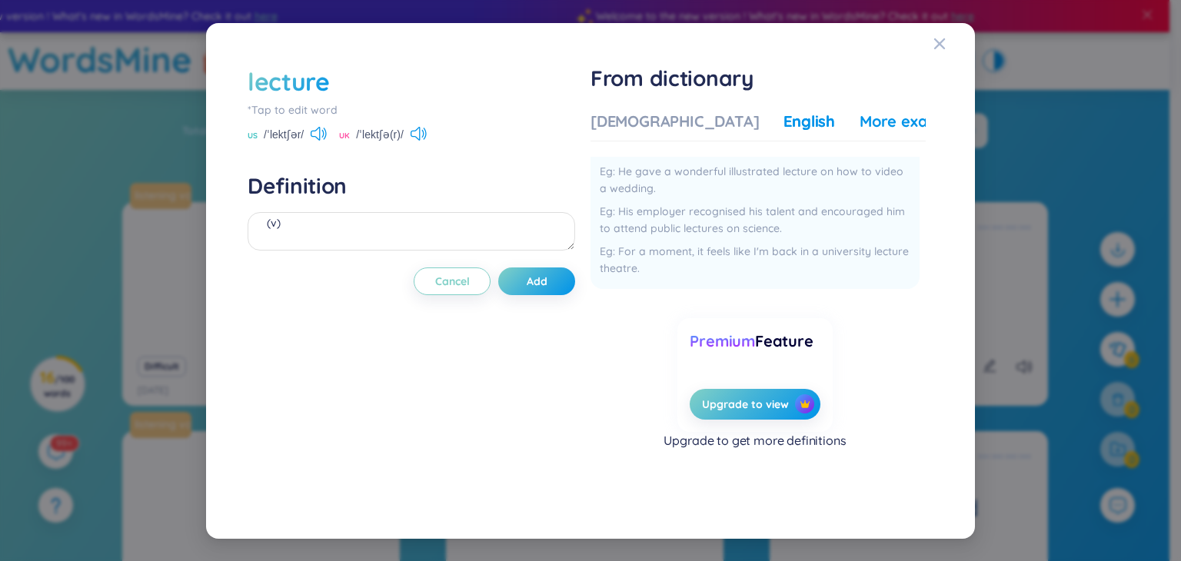
click at [860, 124] on div "More examples" at bounding box center [916, 122] width 112 height 22
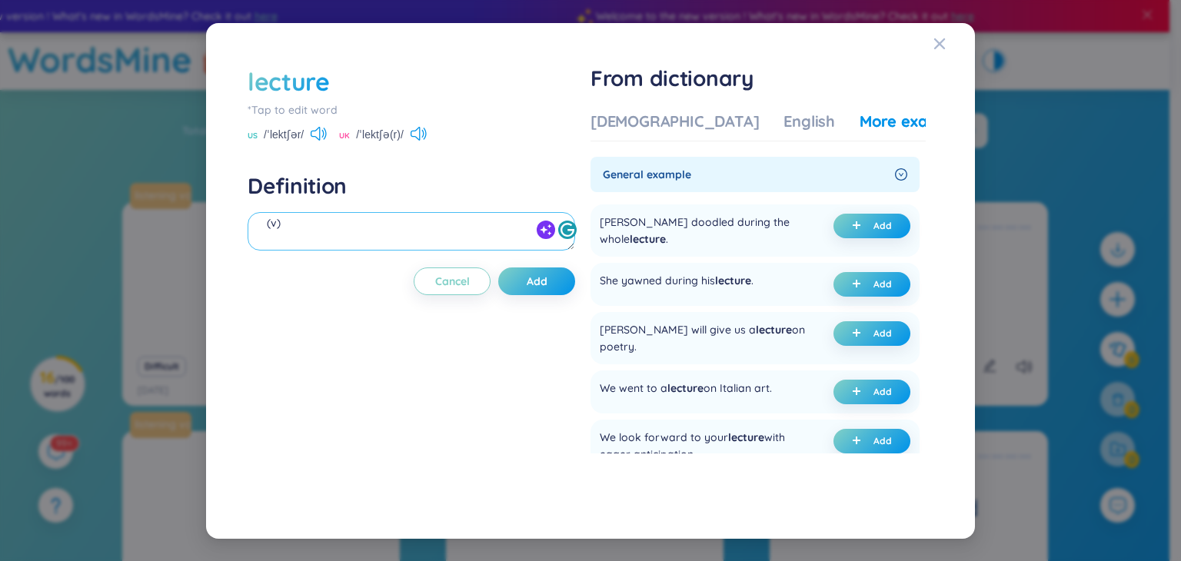
click at [384, 228] on textarea "(v)" at bounding box center [412, 231] width 328 height 38
paste textarea "Stop lecturing me ! My parents often LECTURE me ABOUT studying"
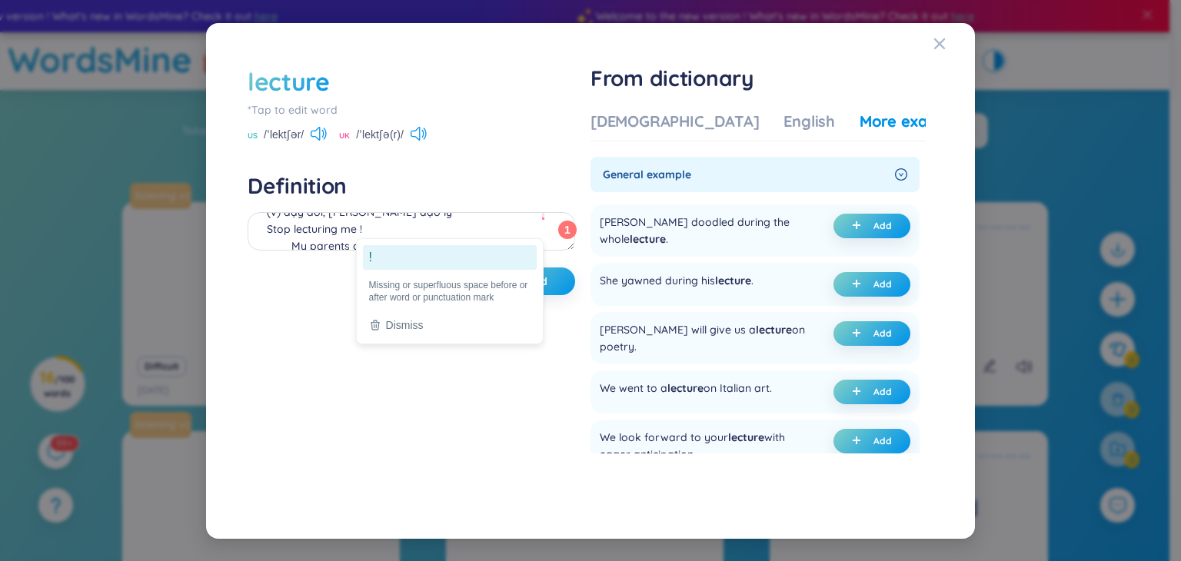
click at [371, 254] on ga "!" at bounding box center [450, 257] width 174 height 25
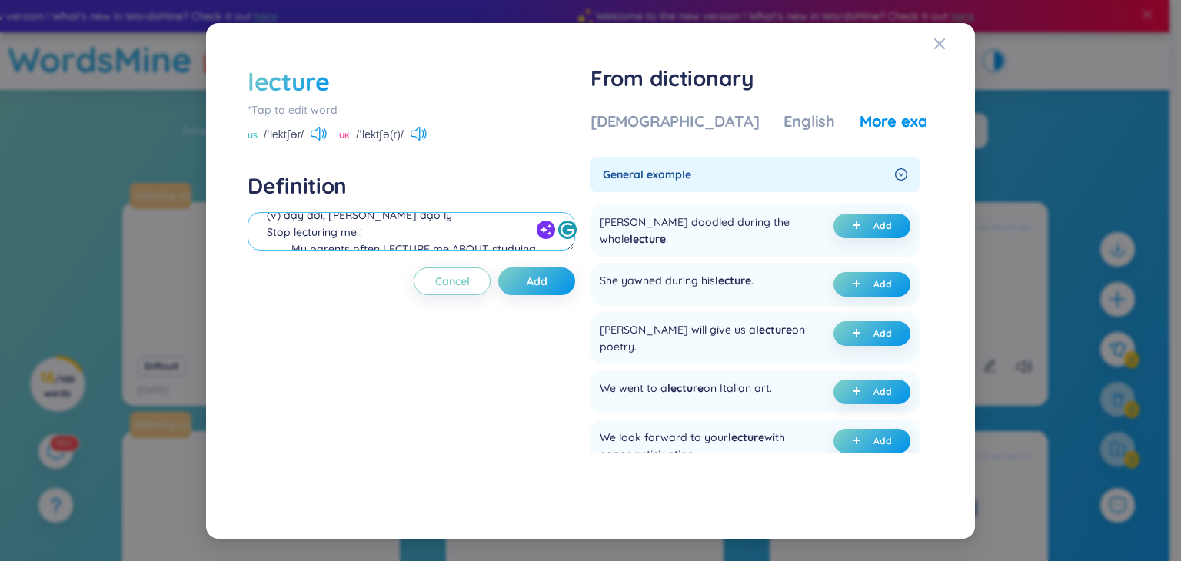
scroll to position [39, 0]
click at [262, 219] on textarea "(v) dạy đời, giảng đạo lý Stop lecturing me ! My parents often LECTURE me ABOUT…" at bounding box center [412, 231] width 328 height 38
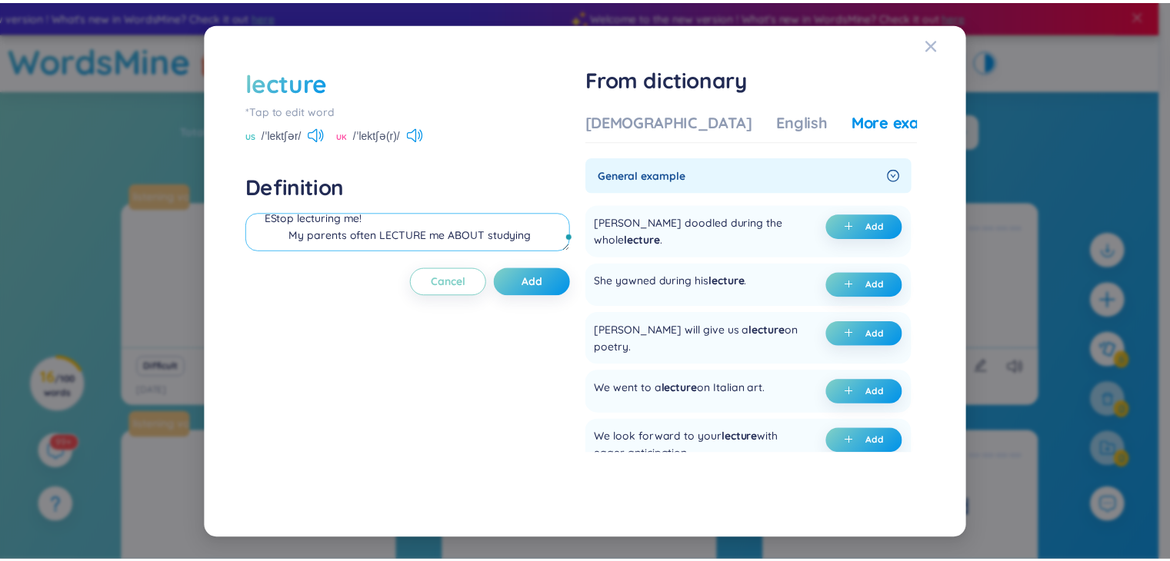
scroll to position [36, 0]
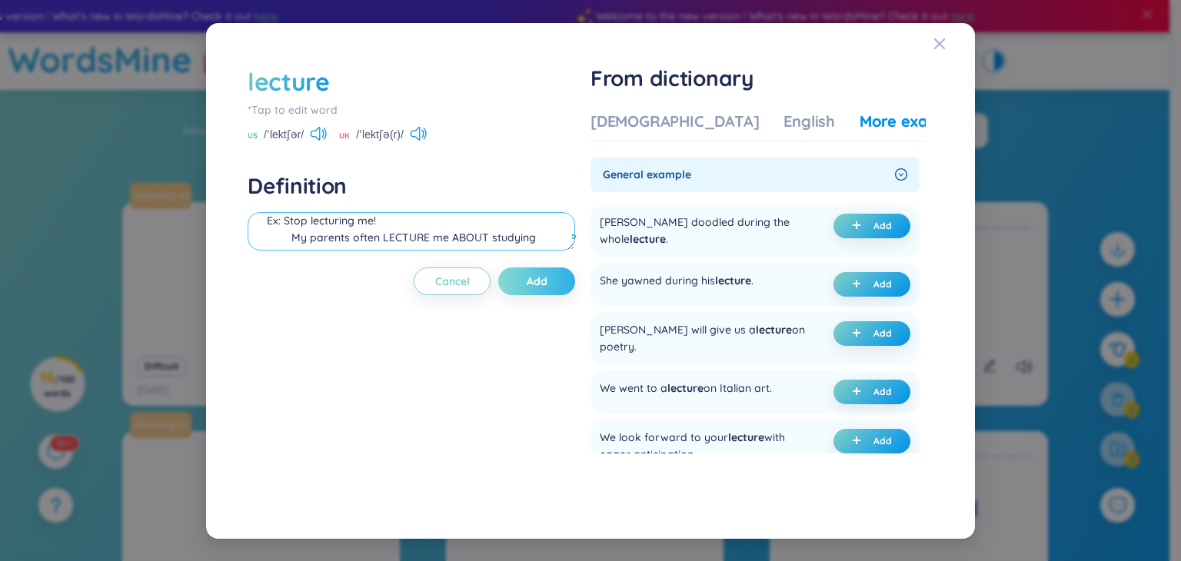
type textarea "(v) dạy đời, giảng đạo lý Ex: Stop lecturing me! My parents often LECTURE me AB…"
click at [530, 280] on span "Add" at bounding box center [537, 281] width 21 height 15
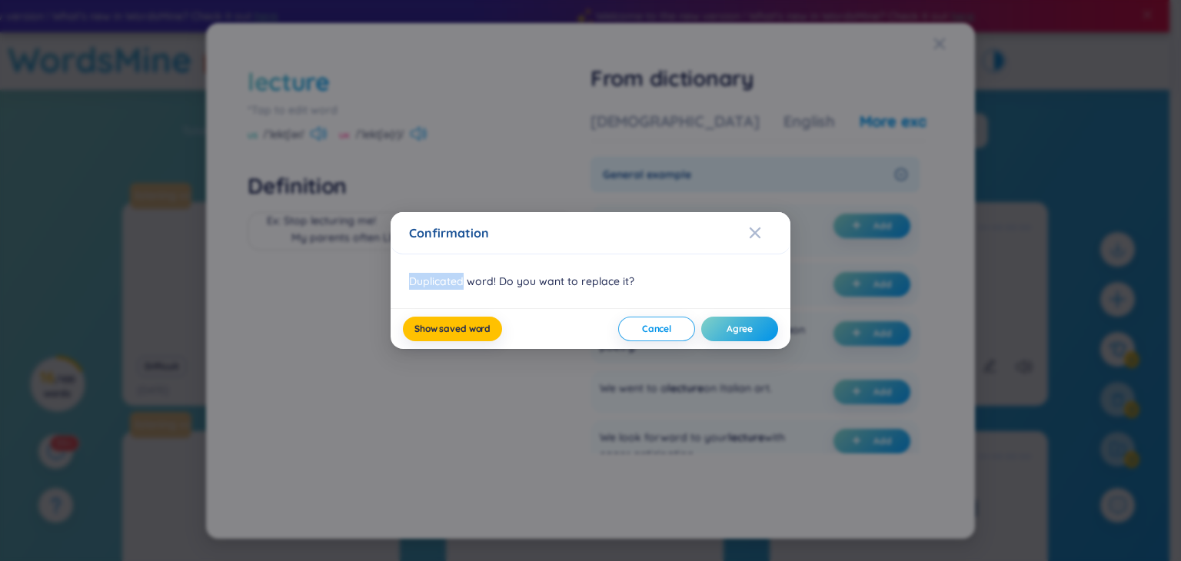
drag, startPoint x: 409, startPoint y: 281, endPoint x: 461, endPoint y: 281, distance: 52.3
click at [461, 281] on div "Duplicated word! Do you want to replace it?" at bounding box center [591, 282] width 400 height 54
click at [451, 252] on div at bounding box center [451, 252] width 0 height 0
click at [495, 278] on div "Duplicated word! Do you want to replace it?" at bounding box center [591, 282] width 400 height 54
click at [741, 325] on span "Agree" at bounding box center [740, 329] width 26 height 12
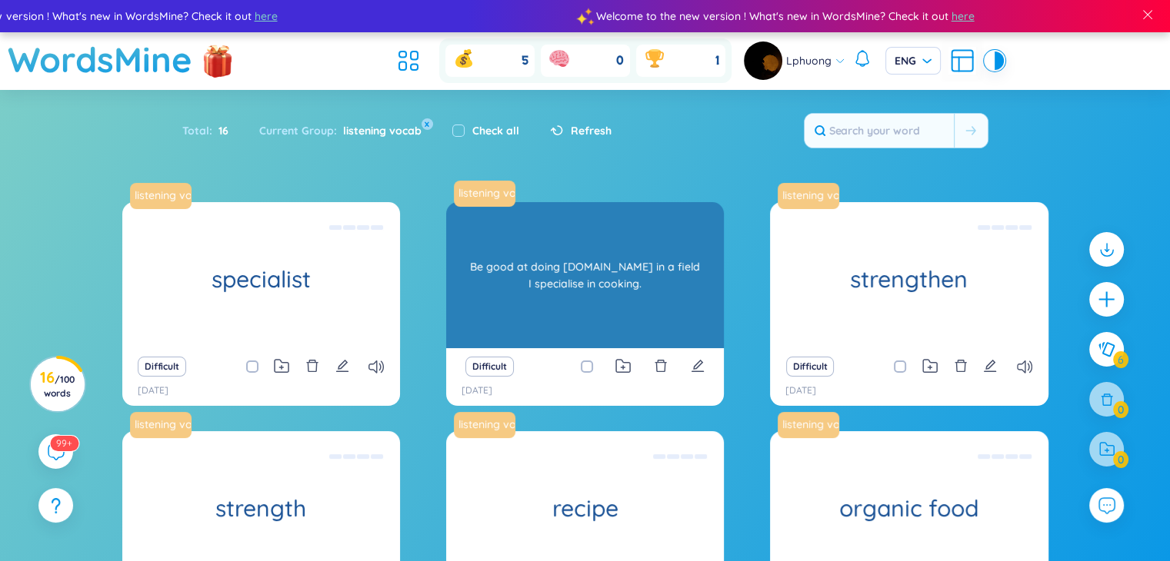
scroll to position [202, 0]
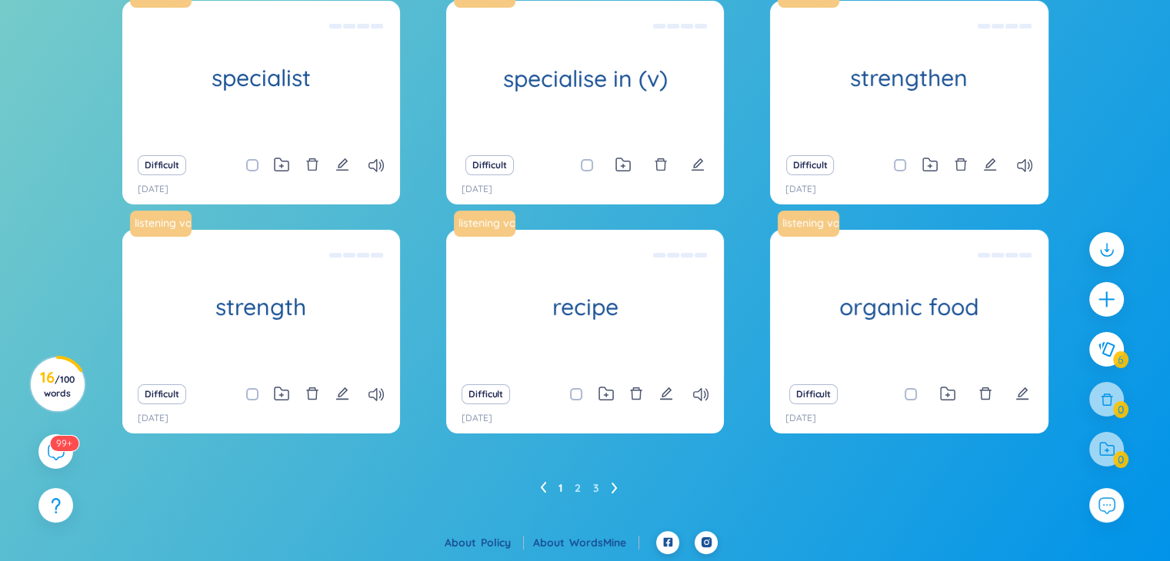
click at [612, 487] on icon at bounding box center [614, 488] width 6 height 12
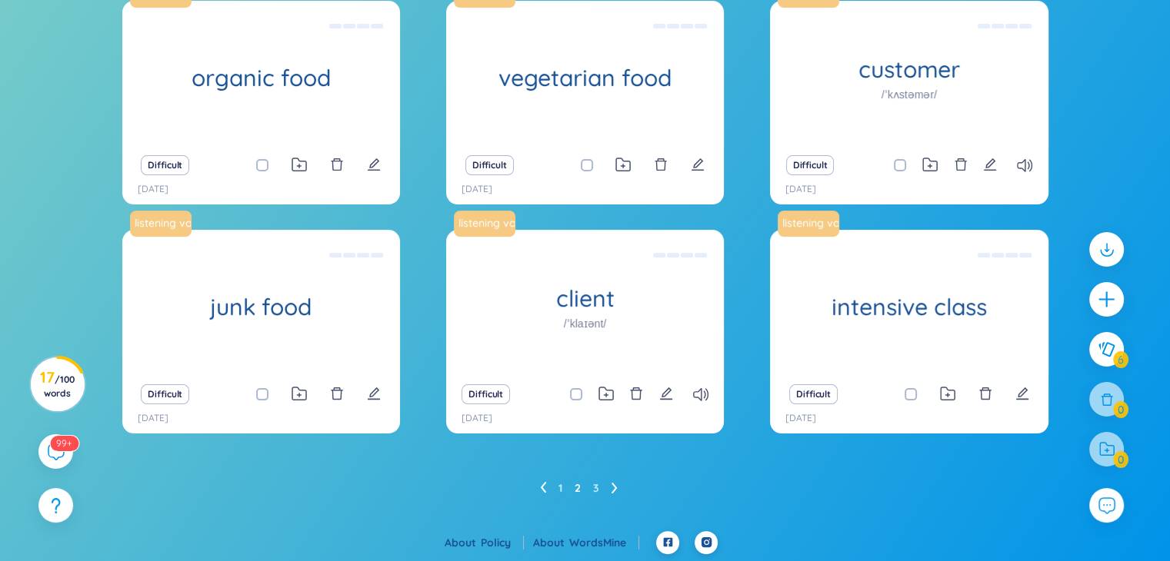
click at [612, 487] on icon at bounding box center [614, 488] width 6 height 12
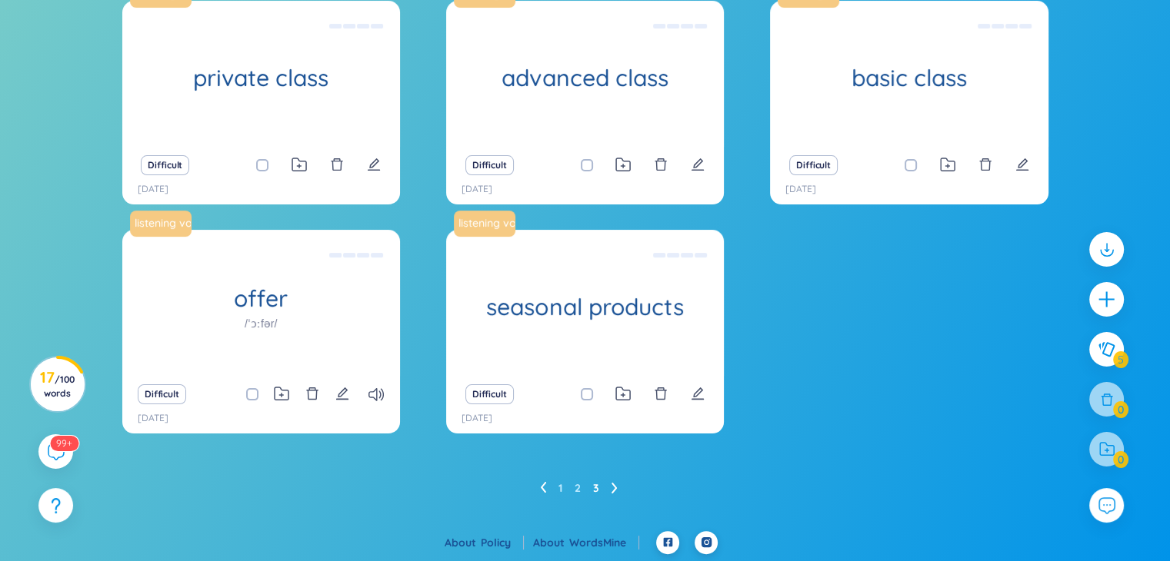
click at [545, 485] on icon at bounding box center [543, 488] width 6 height 12
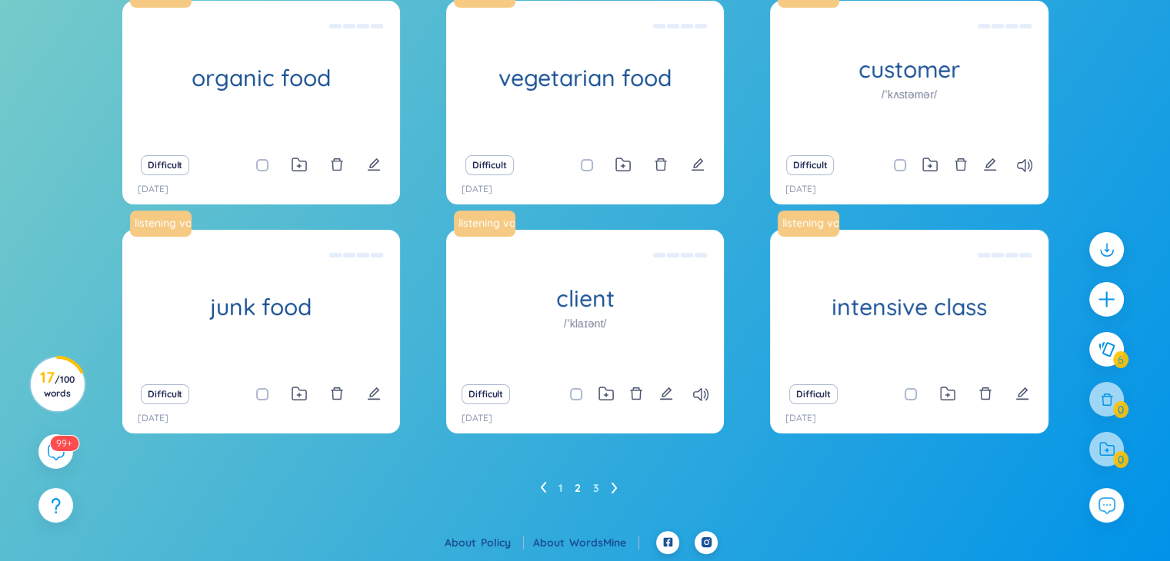
click at [545, 485] on icon at bounding box center [543, 488] width 6 height 12
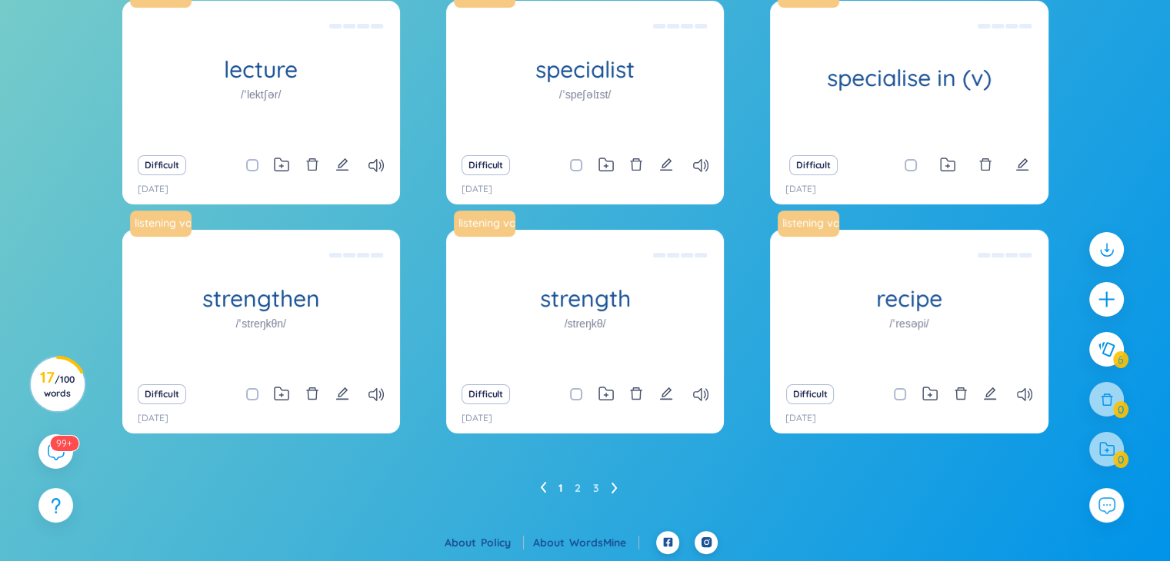
click at [545, 485] on icon at bounding box center [543, 488] width 6 height 12
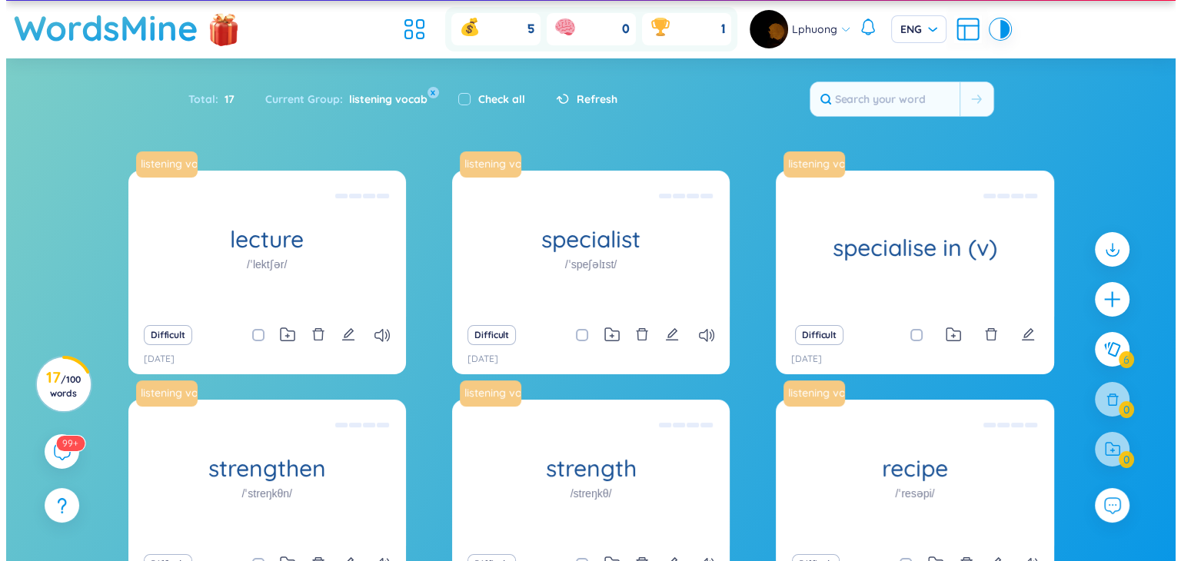
scroll to position [27, 0]
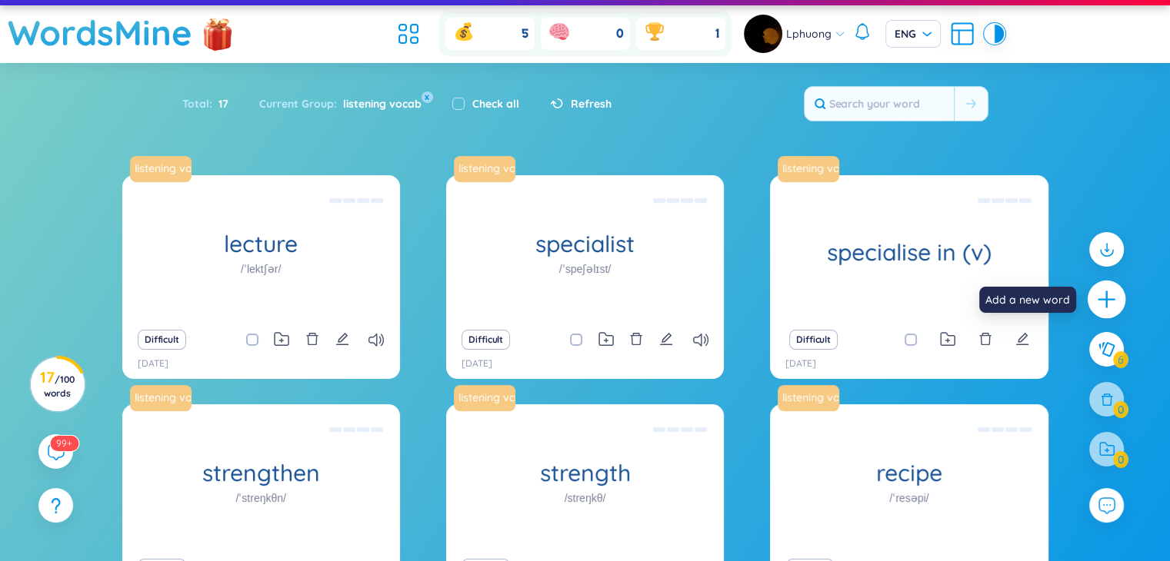
click at [1099, 296] on icon "plus" at bounding box center [1107, 300] width 22 height 22
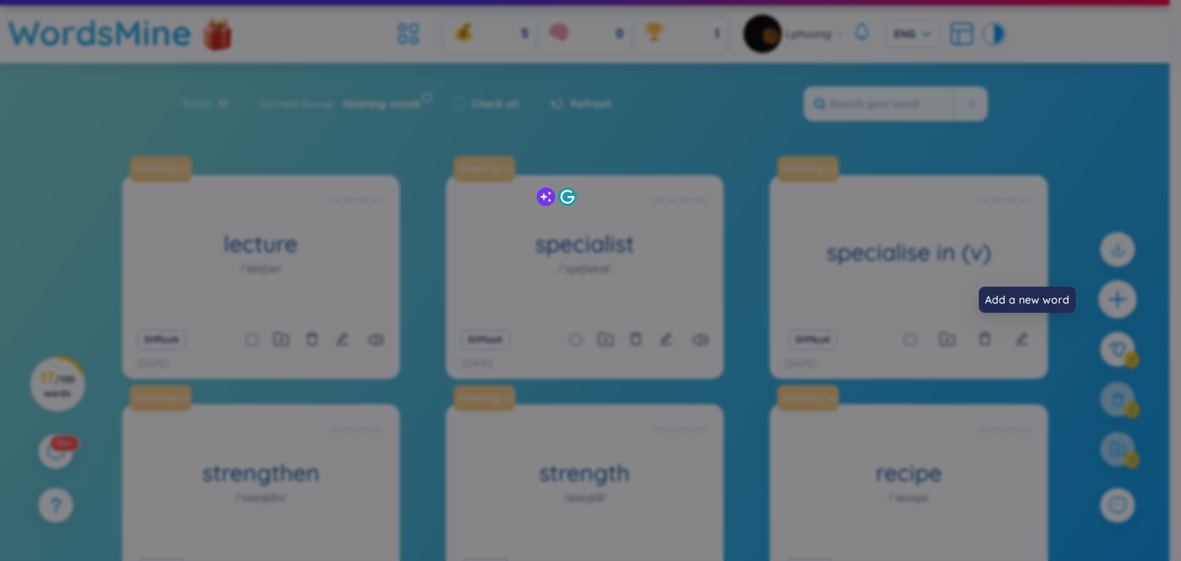
scroll to position [0, 0]
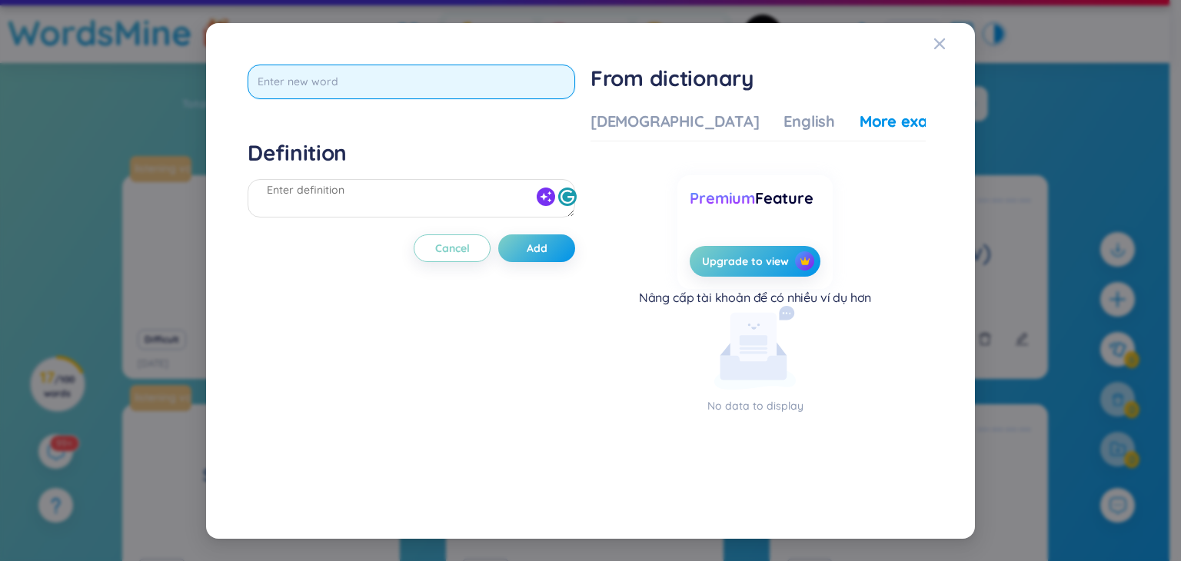
click at [488, 92] on input "text" at bounding box center [412, 82] width 328 height 35
type input "predict"
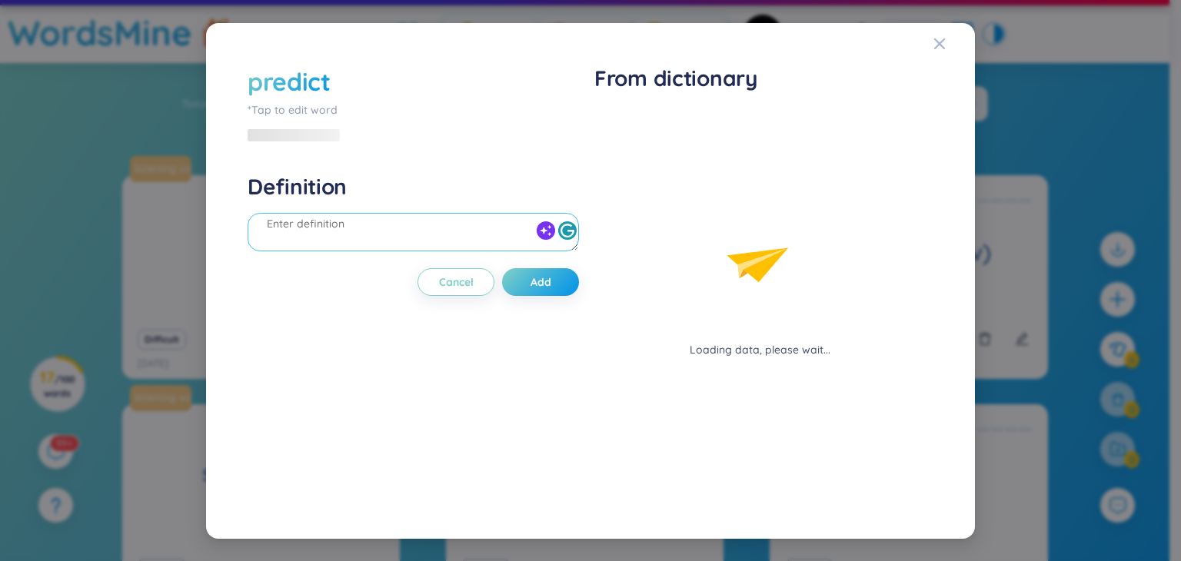
click at [400, 213] on textarea at bounding box center [414, 232] width 332 height 38
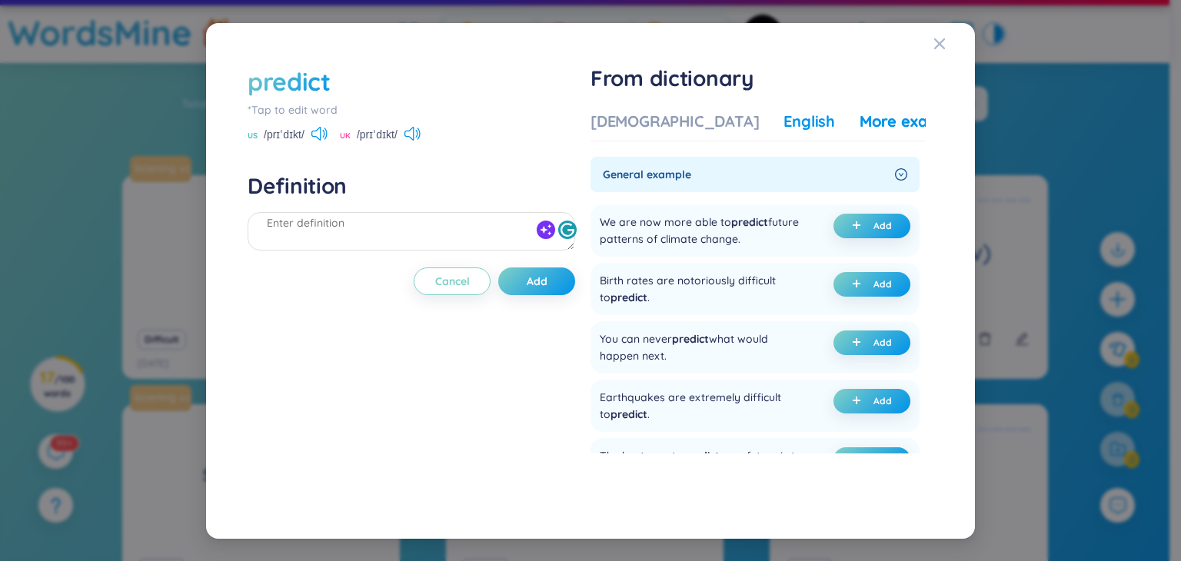
click at [784, 122] on div "English" at bounding box center [810, 122] width 52 height 22
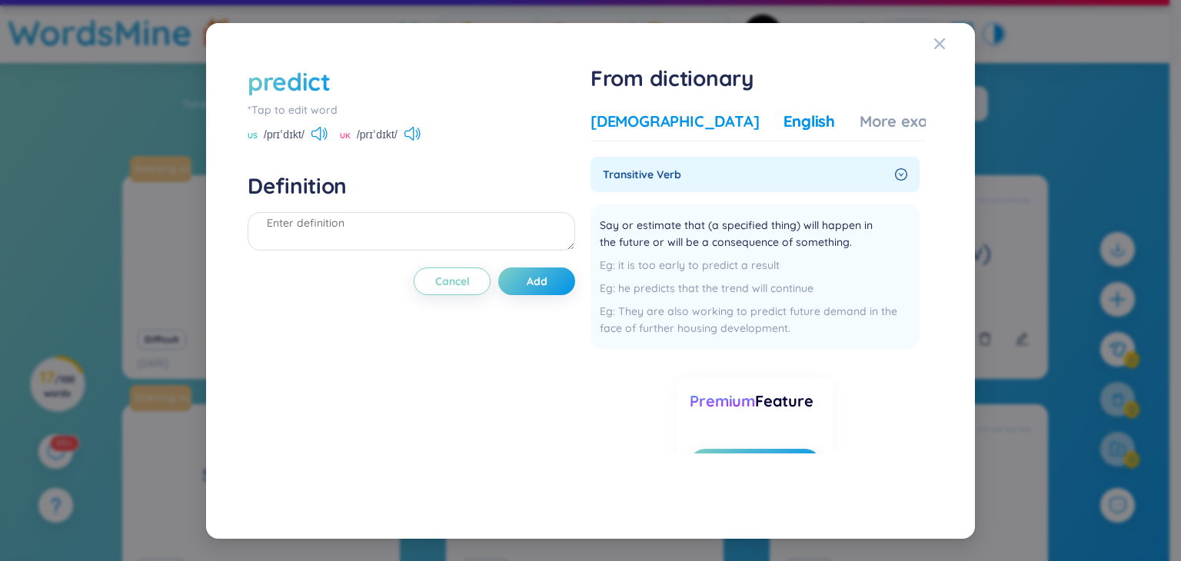
click at [648, 118] on div "[DEMOGRAPHIC_DATA]" at bounding box center [675, 122] width 168 height 22
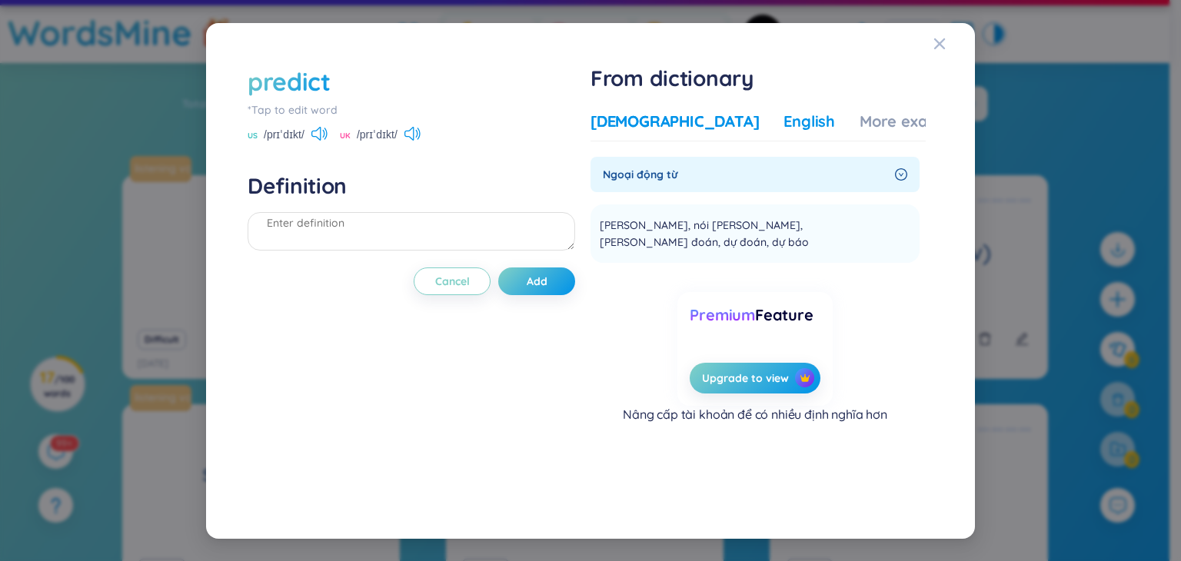
click at [784, 124] on div "English" at bounding box center [810, 122] width 52 height 22
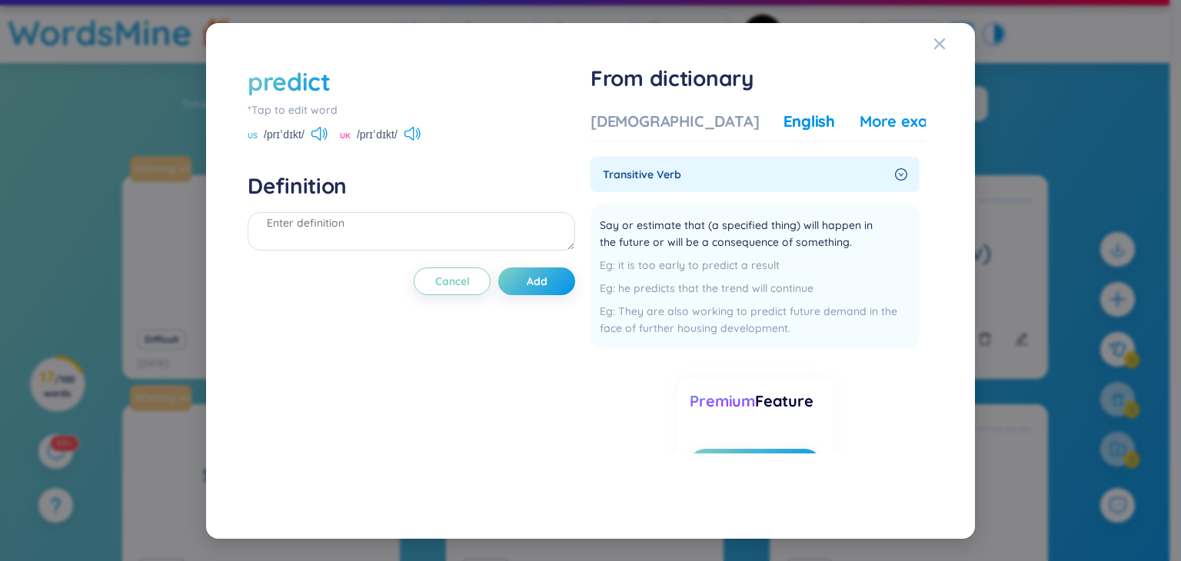
click at [860, 119] on div "More examples" at bounding box center [916, 122] width 112 height 22
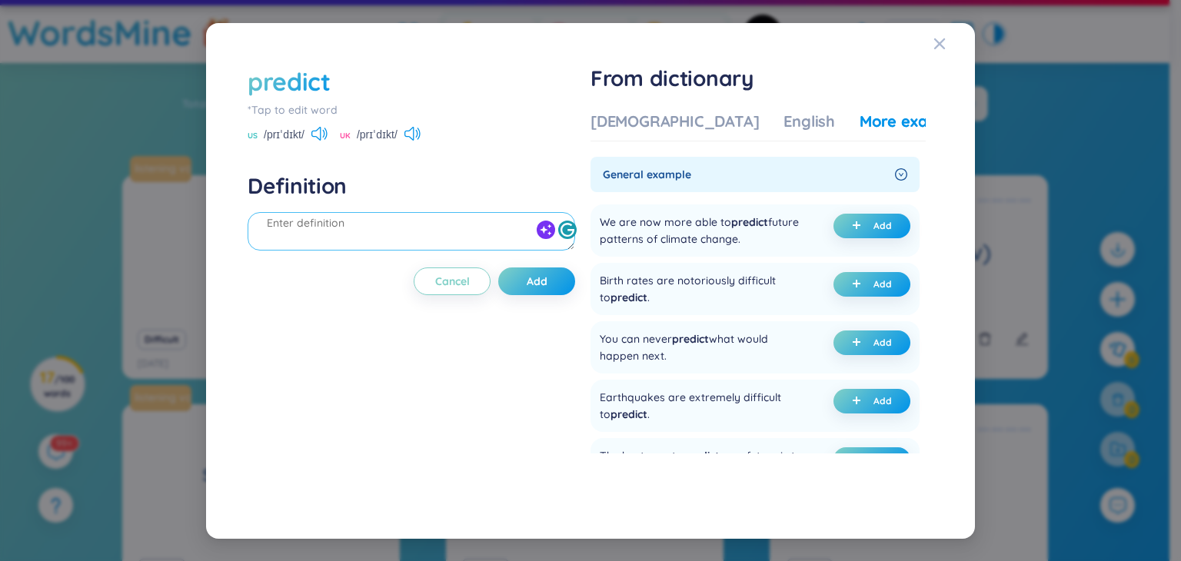
click at [428, 224] on textarea at bounding box center [412, 231] width 328 height 38
click at [861, 405] on span "plus" at bounding box center [859, 401] width 15 height 11
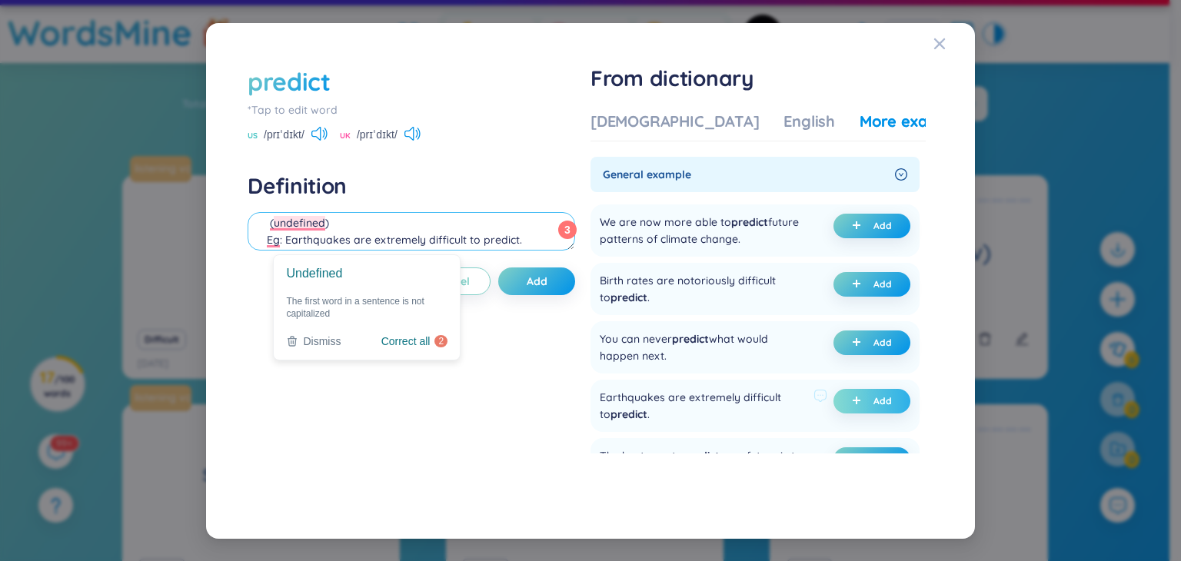
scroll to position [51, 0]
drag, startPoint x: 348, startPoint y: 239, endPoint x: 288, endPoint y: 238, distance: 60.0
click at [288, 238] on textarea "(v) dự đoán, tiên đoán (undefined) Eg: Earthquakes are extremely difficult to p…" at bounding box center [412, 231] width 328 height 38
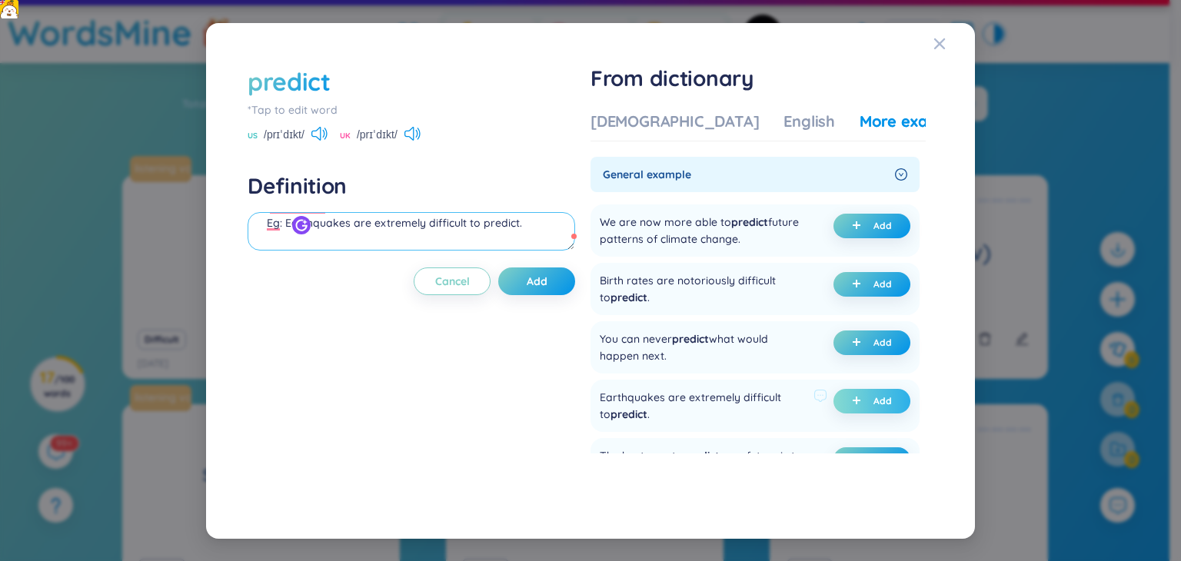
scroll to position [37, 0]
click at [337, 221] on textarea "(v) dự đoán, tiên đoán (undefined) Eg: Earthquakes are extremely difficult to p…" at bounding box center [412, 231] width 328 height 38
type textarea "(v) dự đoán, tiên đoán Eg: Earthquakes are extremely difficult to predict."
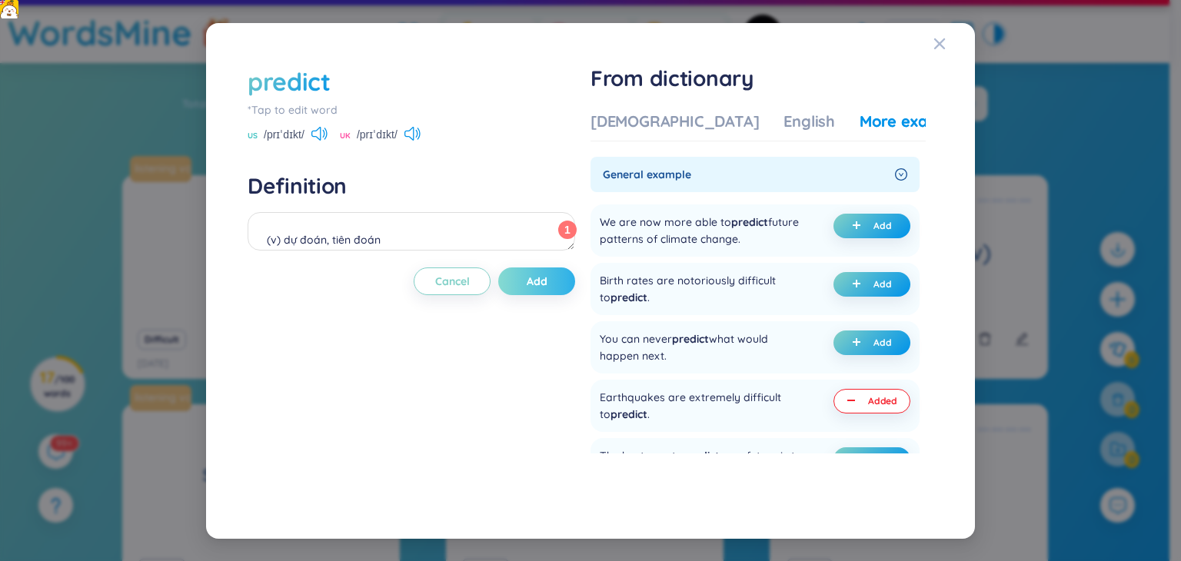
scroll to position [18, 0]
type textarea "(v) dự đoán, tiên đoán Eg: Earthquakes are extremely difficult to predict."
click at [528, 281] on button "Add" at bounding box center [536, 282] width 77 height 28
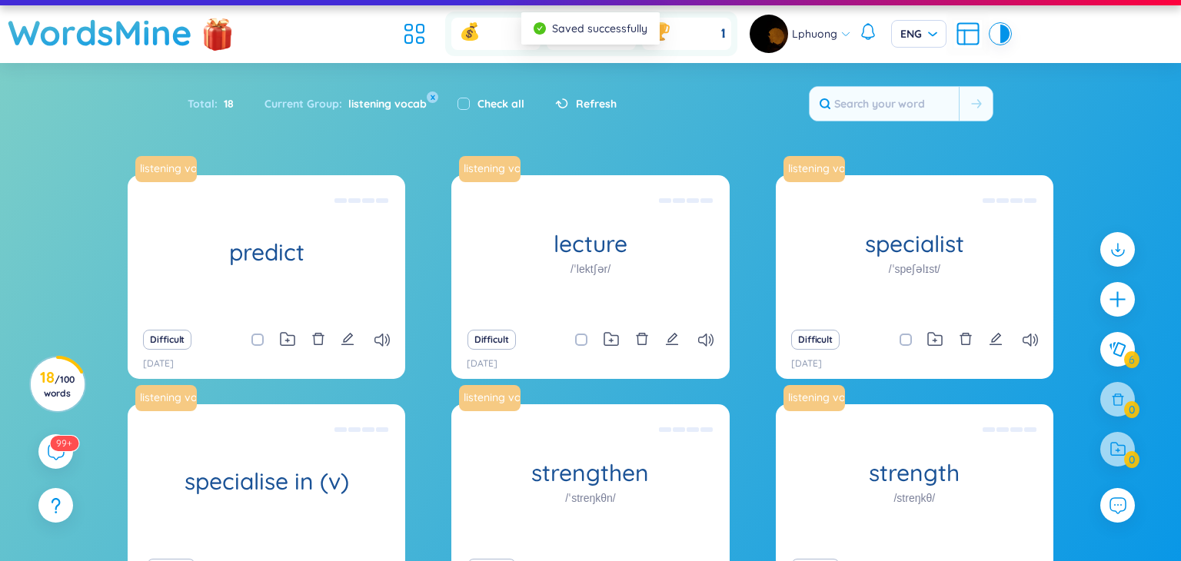
scroll to position [0, 0]
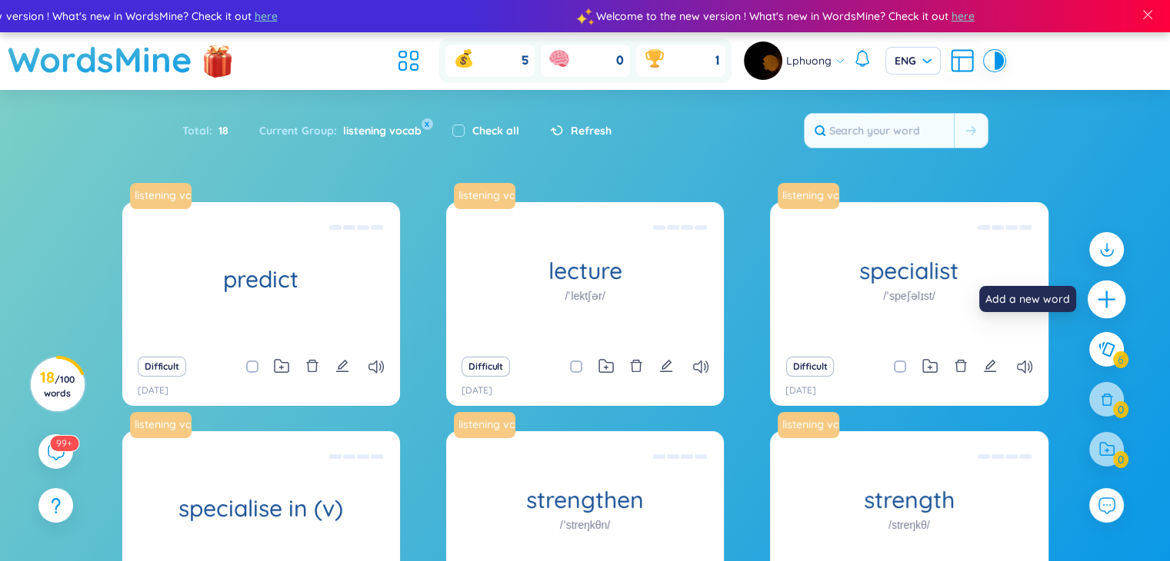
click at [1108, 305] on icon "plus" at bounding box center [1107, 300] width 22 height 22
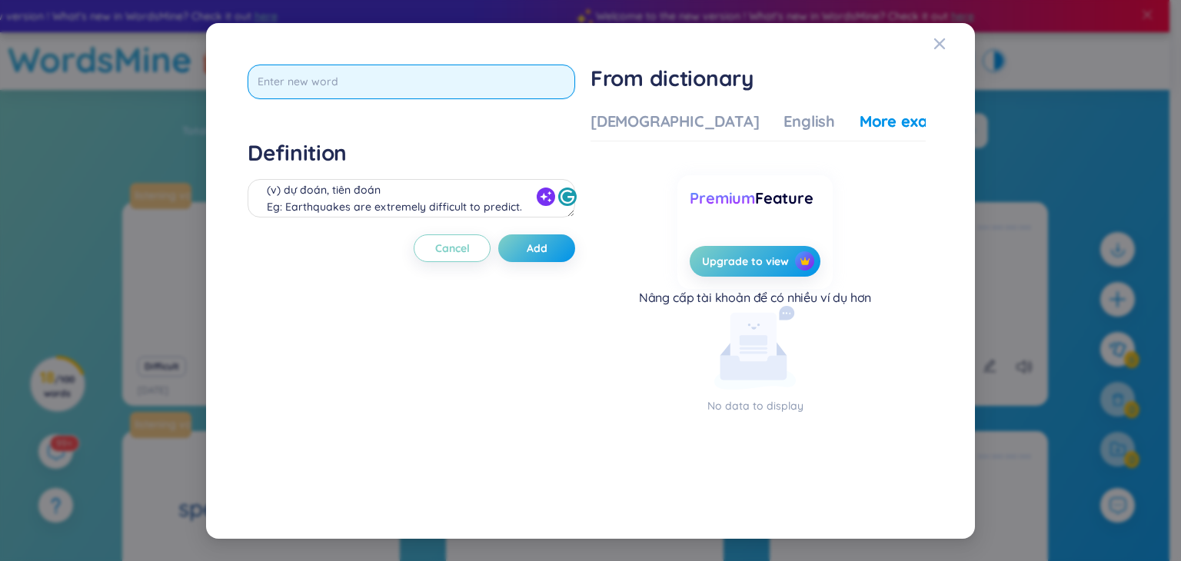
click at [322, 75] on input "text" at bounding box center [412, 82] width 328 height 35
type input "though"
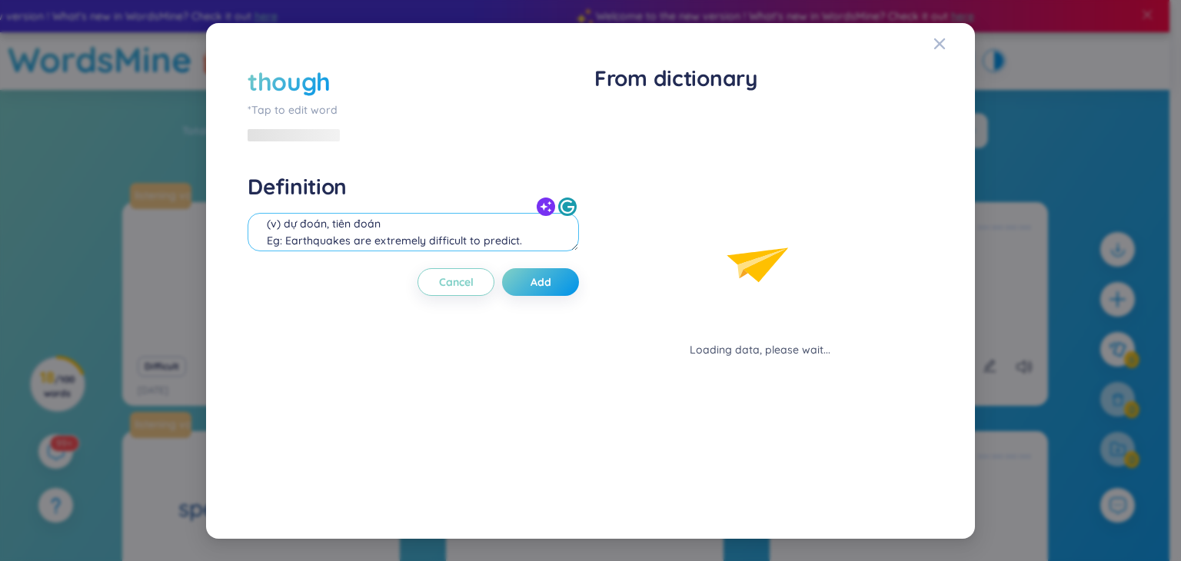
click at [338, 198] on div "Definition (v) dự đoán, tiên đoán Eg: Earthquakes are extremely difficult to pr…" at bounding box center [414, 214] width 332 height 83
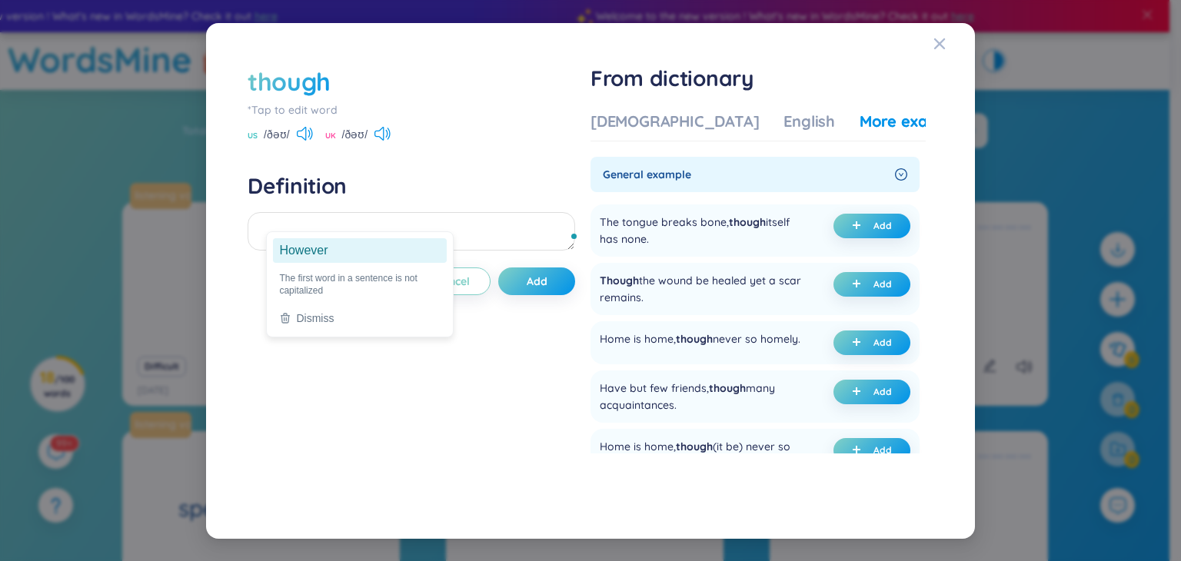
click at [305, 250] on ga "However" at bounding box center [360, 250] width 174 height 25
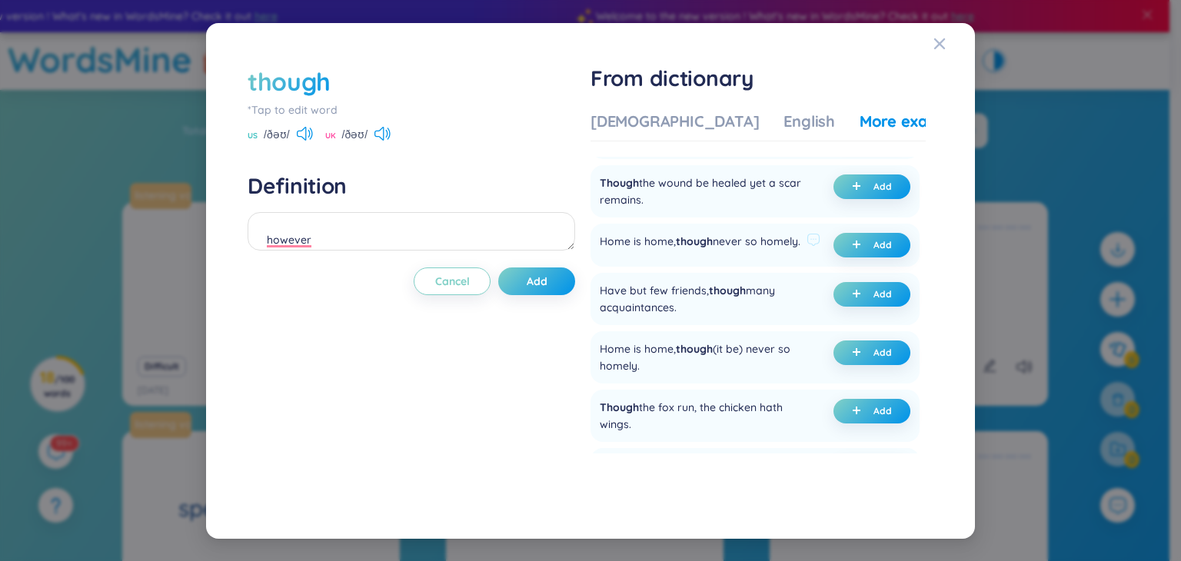
scroll to position [98, 0]
click at [784, 125] on div "English" at bounding box center [810, 122] width 52 height 22
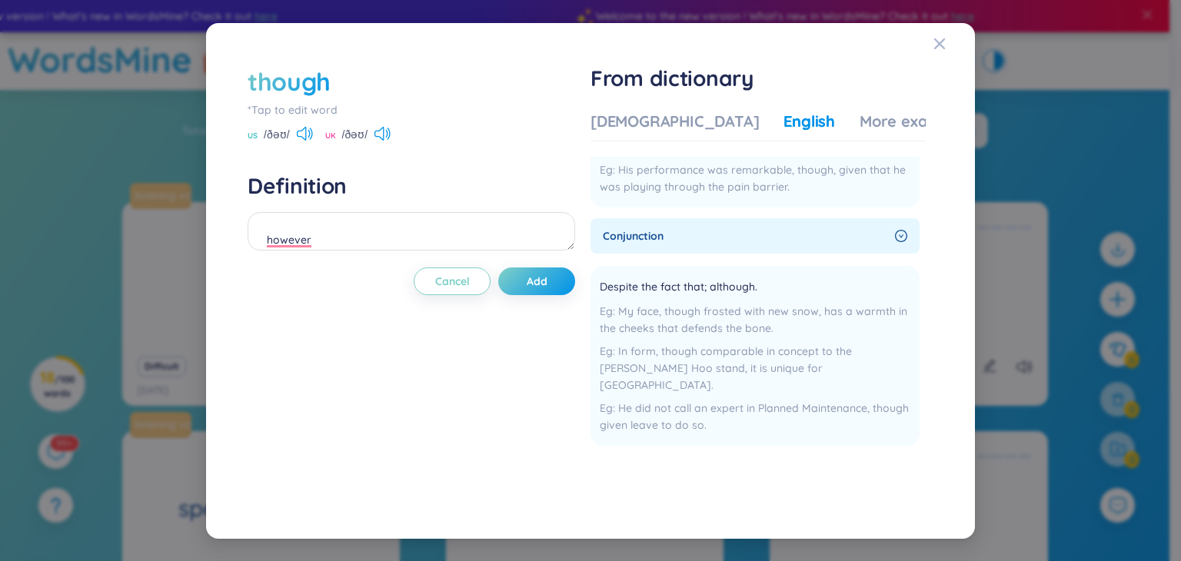
scroll to position [175, 0]
click at [642, 128] on div "[DEMOGRAPHIC_DATA]" at bounding box center [675, 122] width 168 height 22
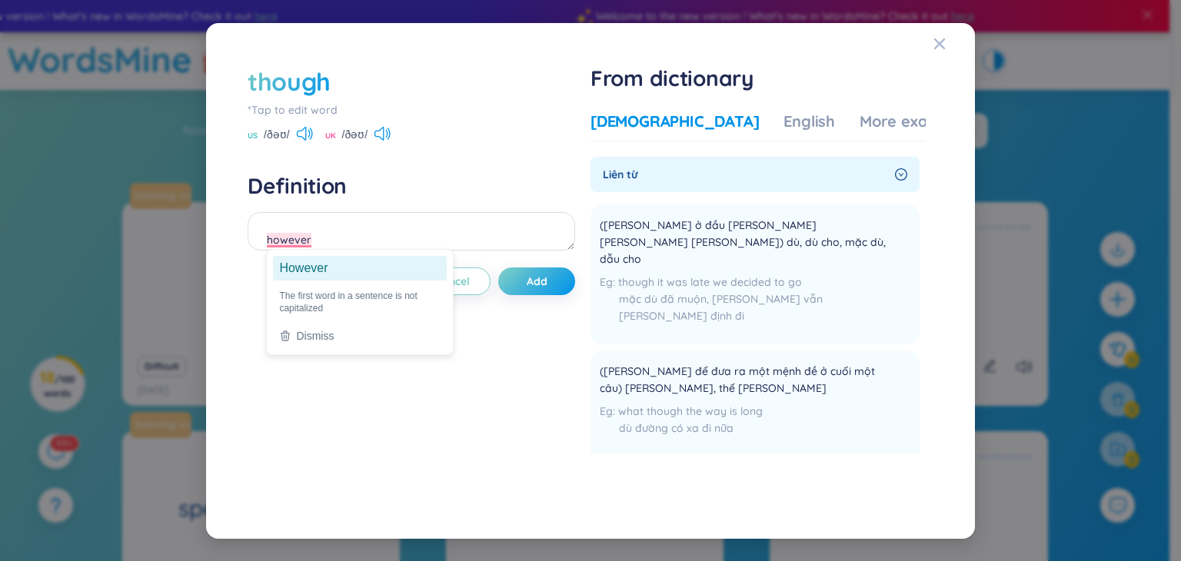
click at [308, 275] on ga "However" at bounding box center [360, 268] width 174 height 25
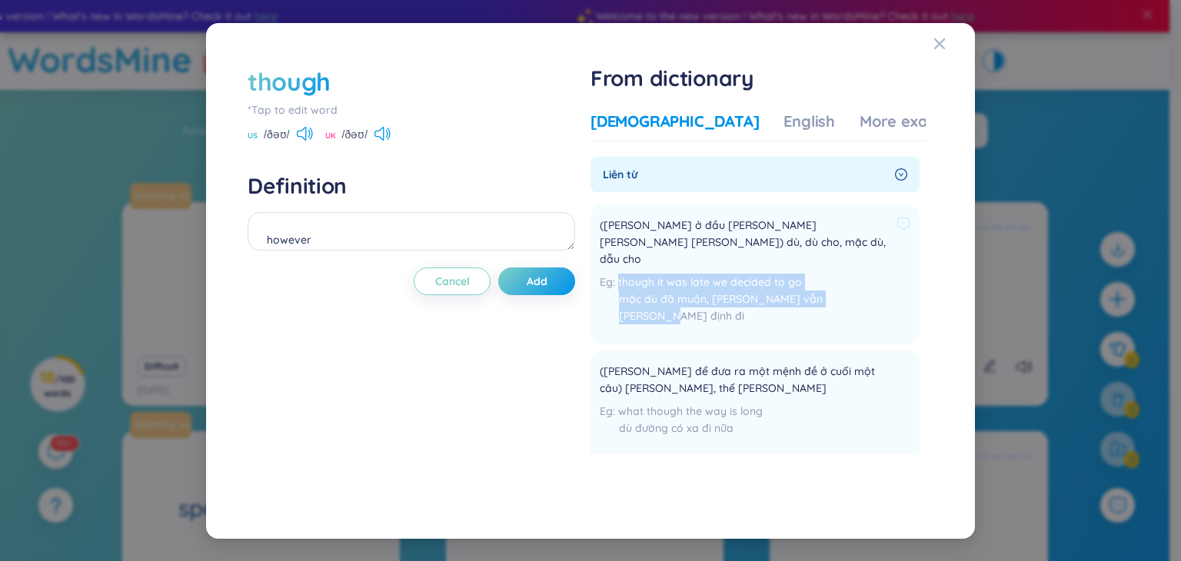
drag, startPoint x: 603, startPoint y: 265, endPoint x: 861, endPoint y: 290, distance: 259.6
click at [861, 290] on div "though it was late we decided to go mặc dù đã muộn, [PERSON_NAME] vẫn [PERSON_N…" at bounding box center [755, 303] width 311 height 58
copy div "though it was late we decided to go mặc dù đã muộn, [PERSON_NAME] vẫn [PERSON_N…"
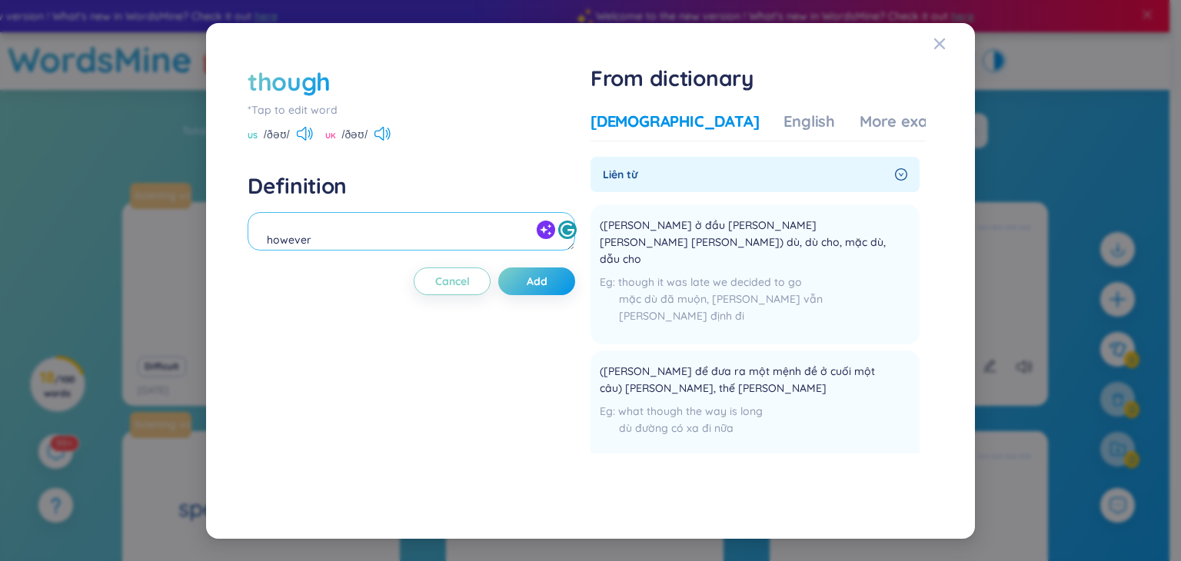
click at [437, 231] on textarea "however" at bounding box center [412, 231] width 328 height 38
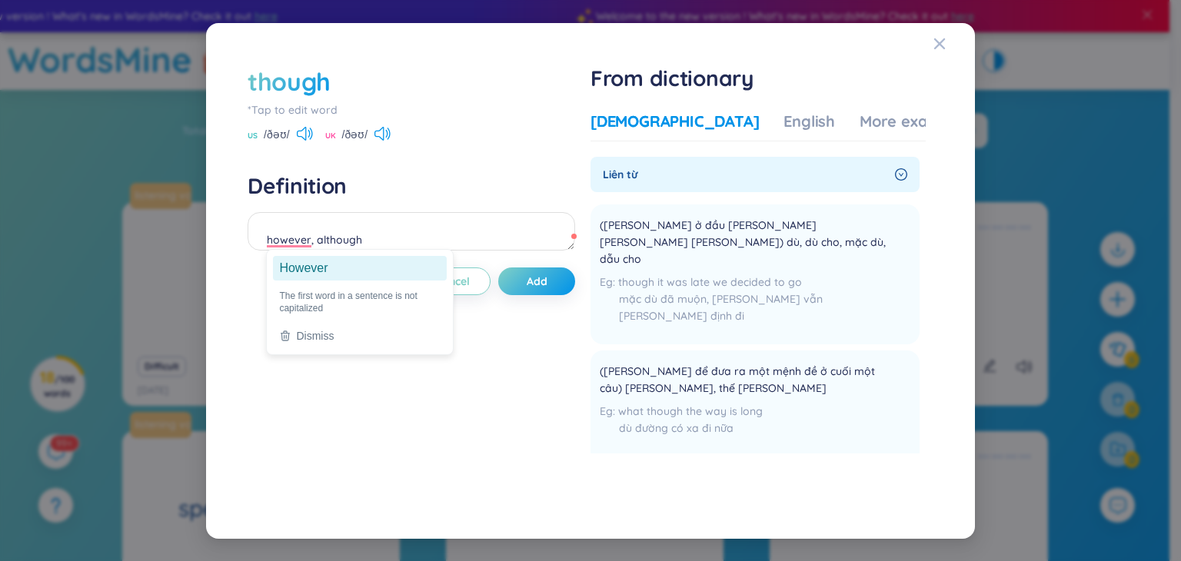
click at [317, 272] on ga "However" at bounding box center [360, 268] width 174 height 25
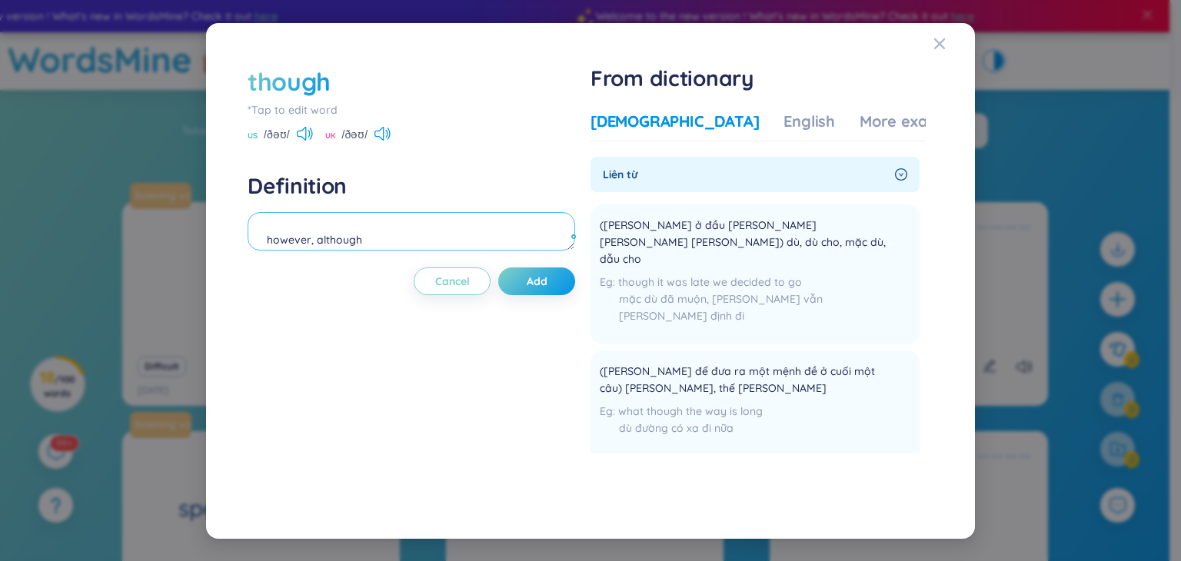
click at [384, 243] on textarea "however, although" at bounding box center [412, 231] width 328 height 38
paste textarea "though it was late we decided to go mặc dù đã muộn, [PERSON_NAME] vẫn [PERSON_N…"
click at [262, 231] on textarea "However, although though it was late we decided to go mặc dù đã muộn, [PERSON_N…" at bounding box center [412, 231] width 328 height 38
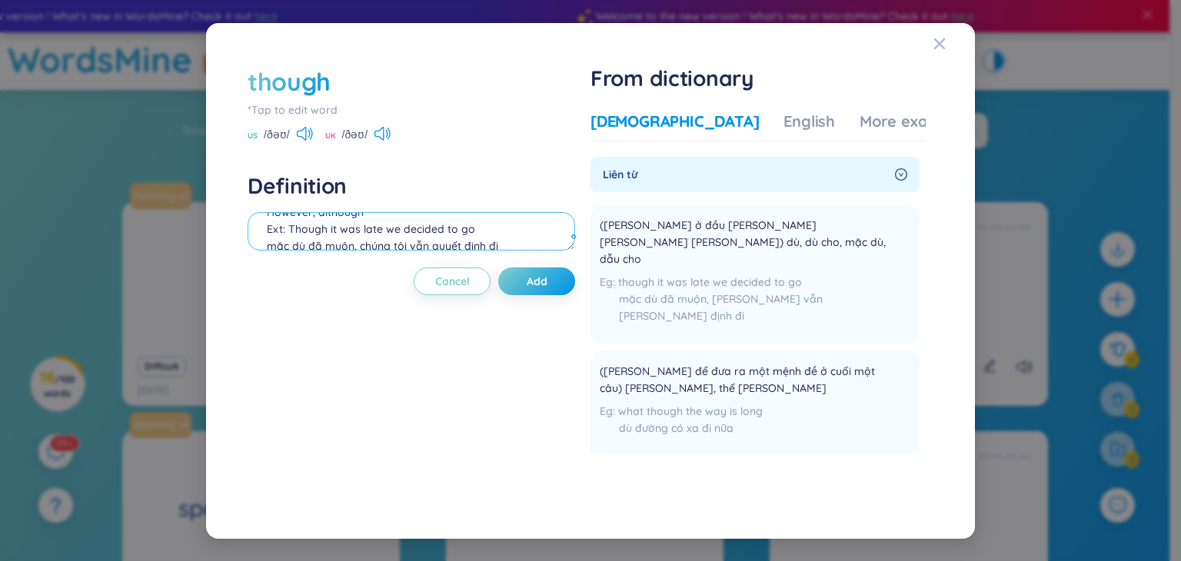
click at [471, 232] on textarea "However, although Ext: Though it was late we decided to go mặc dù đã muộn, chún…" at bounding box center [412, 231] width 328 height 38
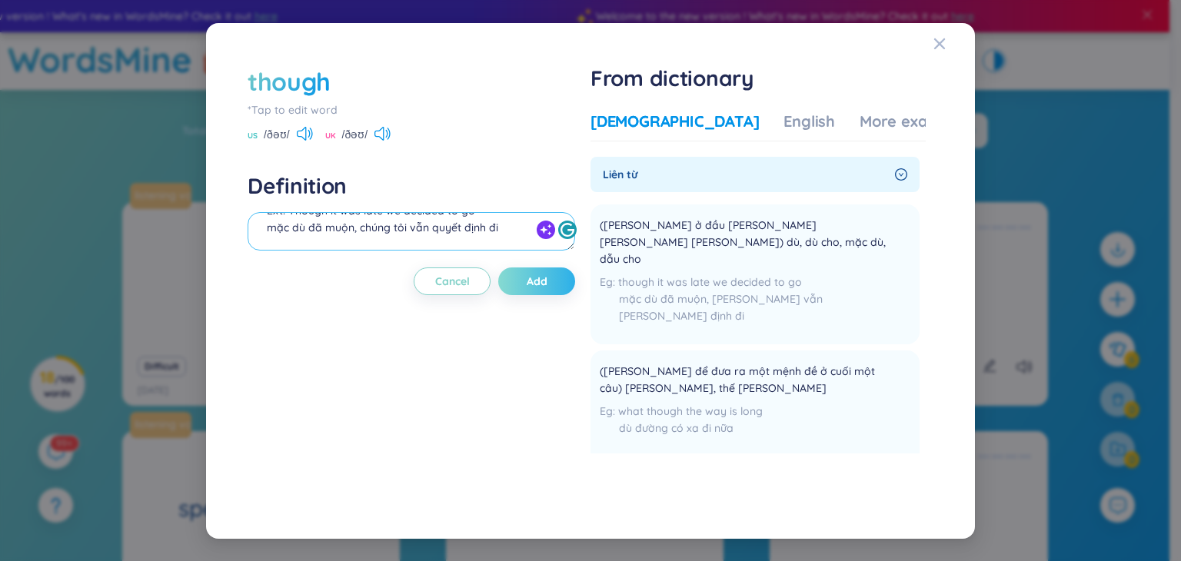
type textarea "However, although Ext: Though it was late we decided to go mặc dù đã muộn, chún…"
click at [564, 276] on button "Add" at bounding box center [536, 282] width 77 height 28
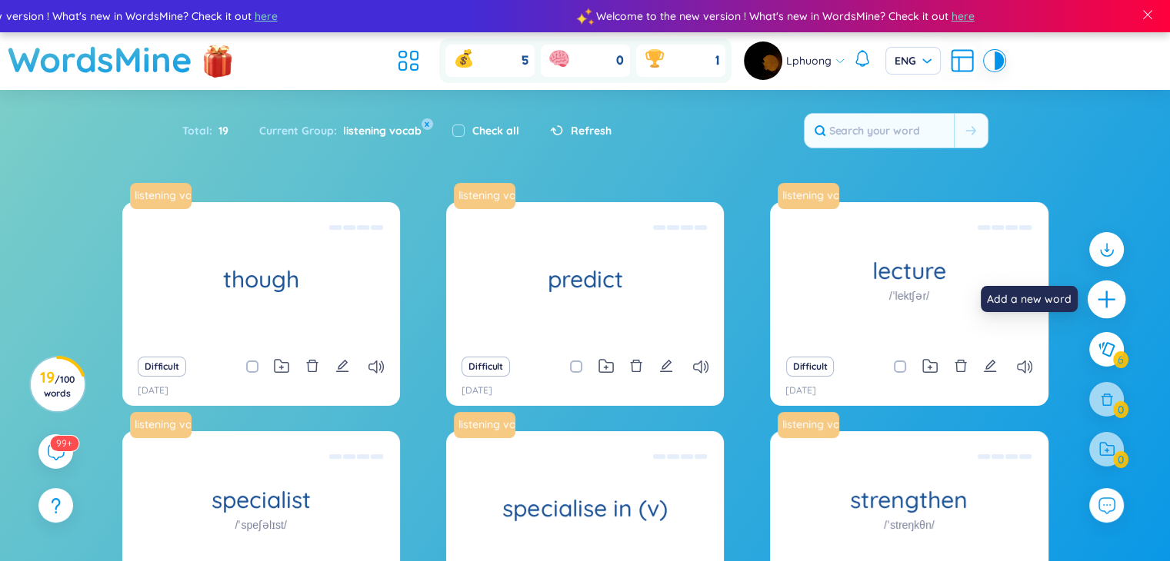
click at [1118, 294] on div at bounding box center [1107, 300] width 38 height 38
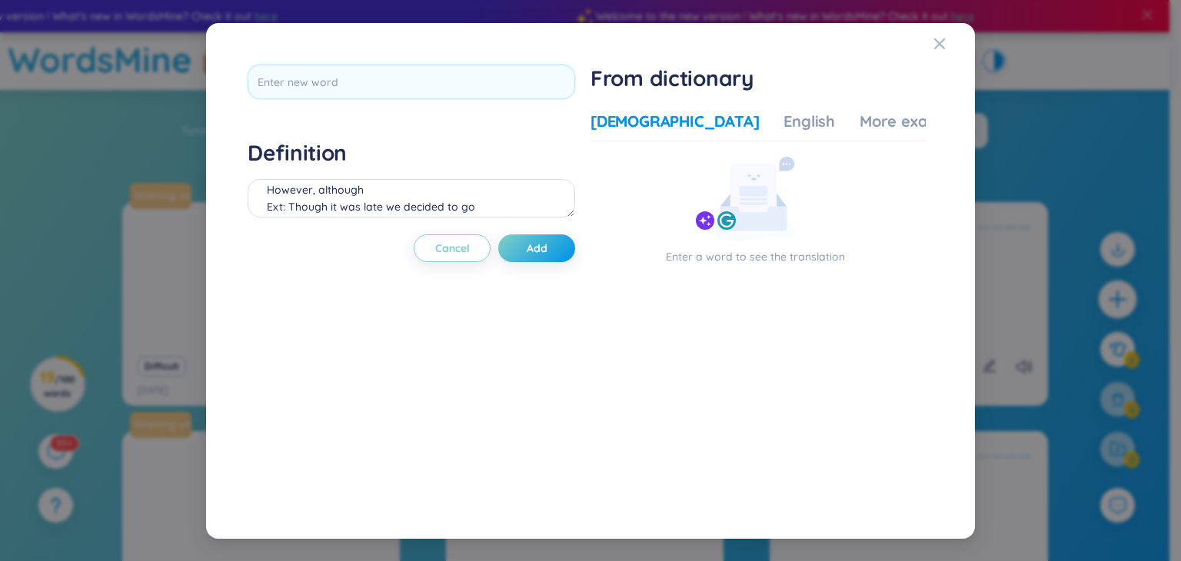
scroll to position [0, 0]
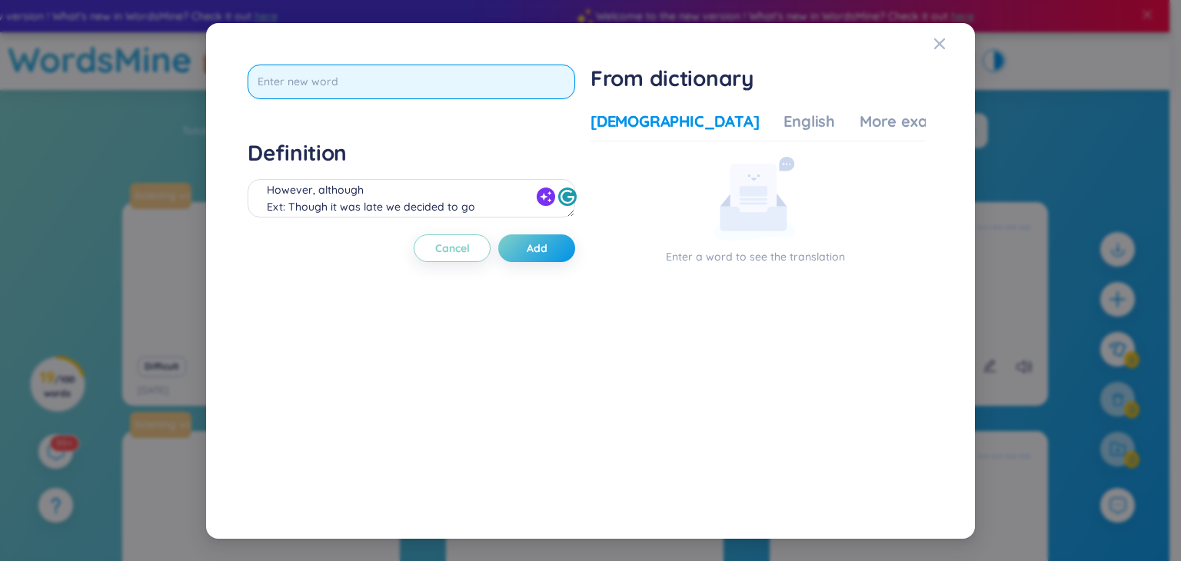
click at [508, 87] on input "text" at bounding box center [412, 82] width 328 height 35
type input "ingredient"
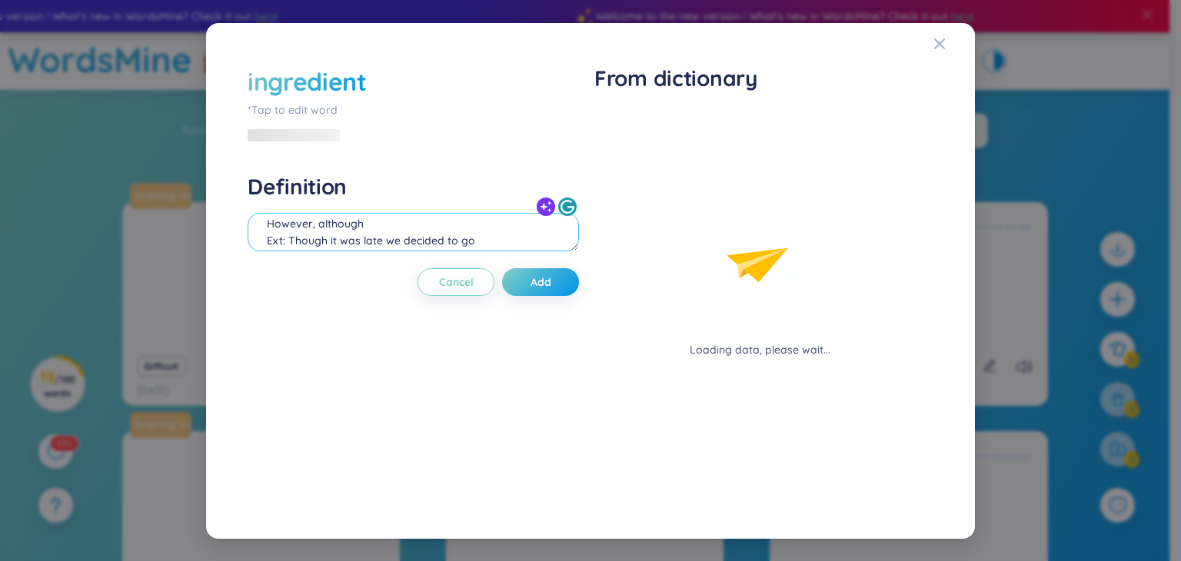
click at [456, 213] on div "However, although Ext: Though it was late we decided to go mặc dù đã muộn, chún…" at bounding box center [414, 234] width 332 height 43
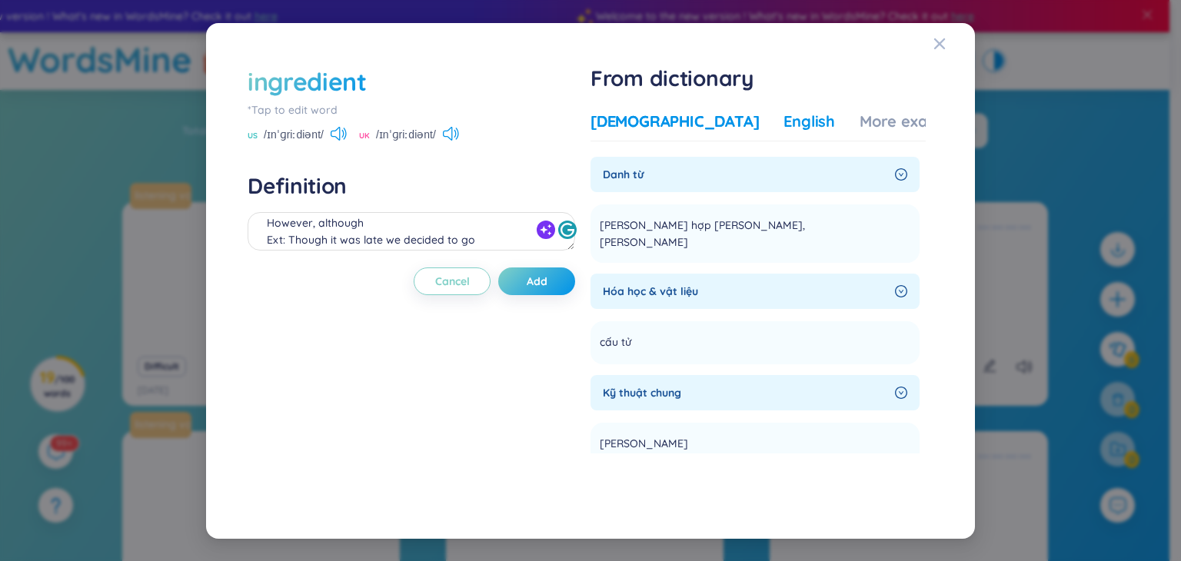
click at [784, 121] on div "English" at bounding box center [810, 122] width 52 height 22
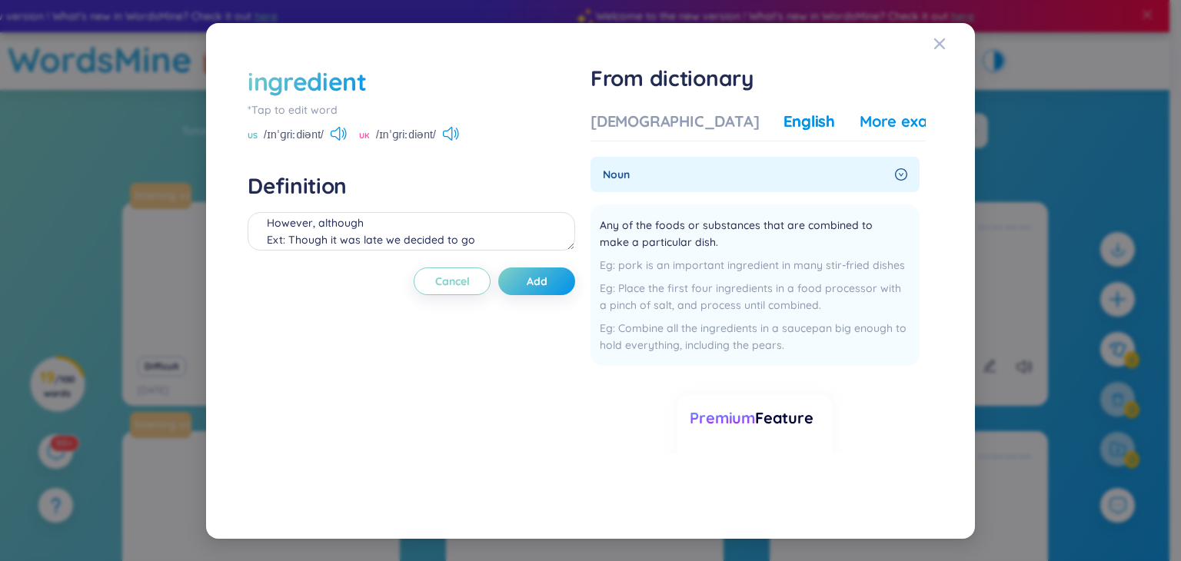
click at [860, 113] on div "More examples" at bounding box center [916, 122] width 112 height 22
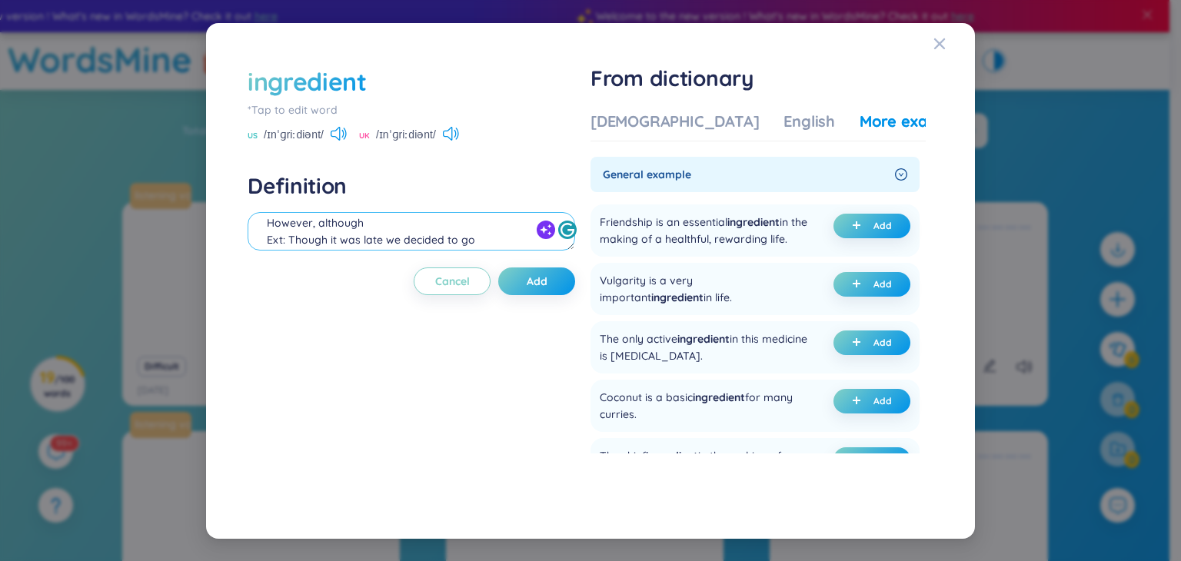
click at [365, 228] on textarea "However, although Ext: Though it was late we decided to go mặc dù đã muộn, chún…" at bounding box center [412, 231] width 328 height 38
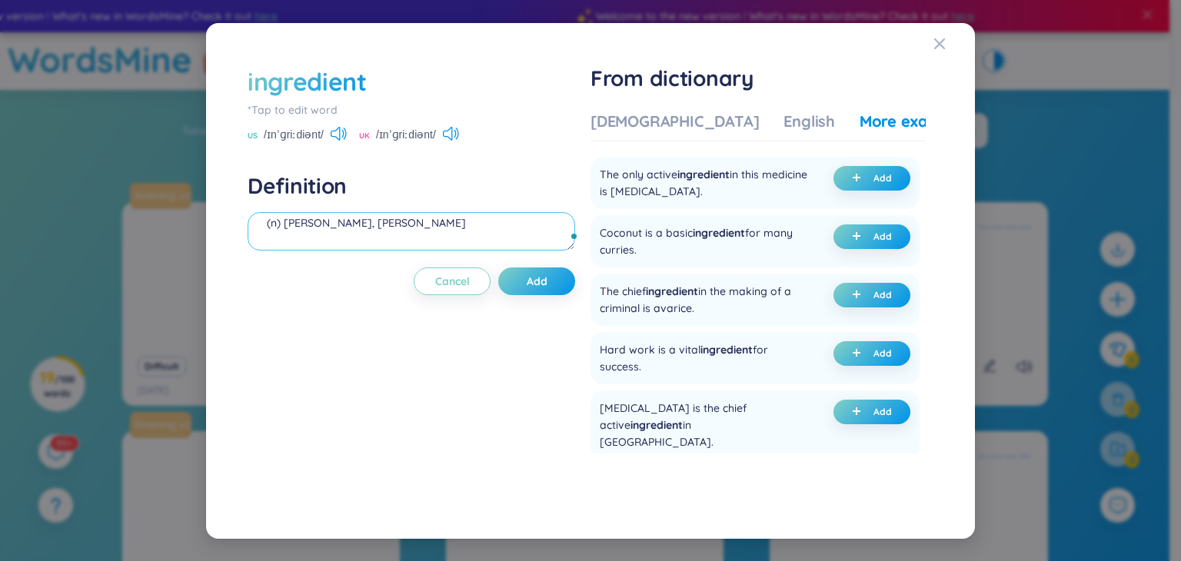
scroll to position [169, 0]
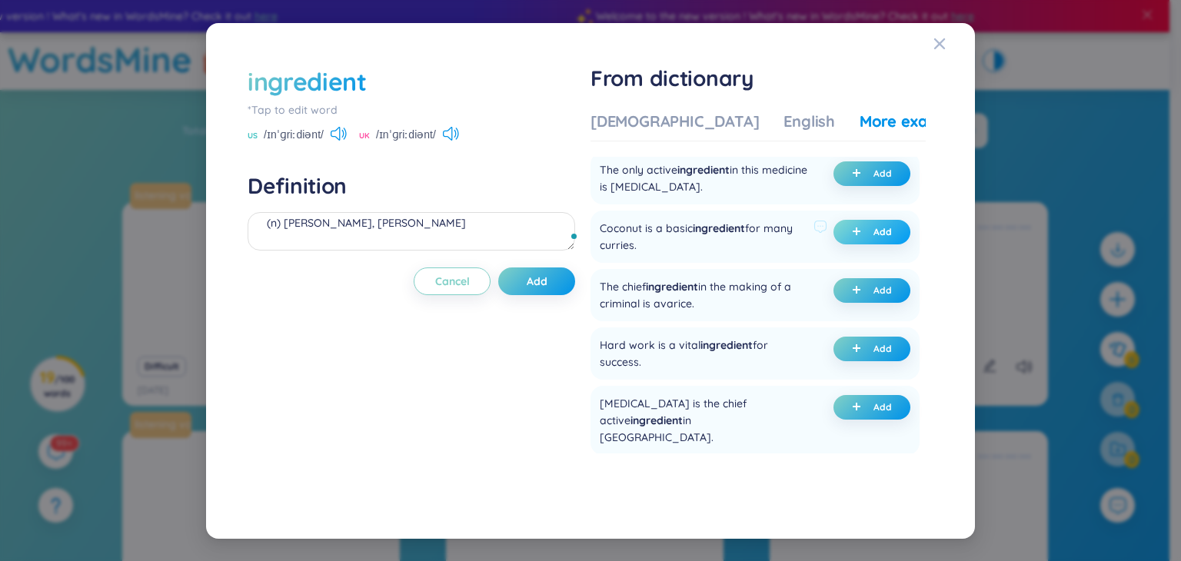
click at [884, 238] on span "Add" at bounding box center [883, 232] width 18 height 12
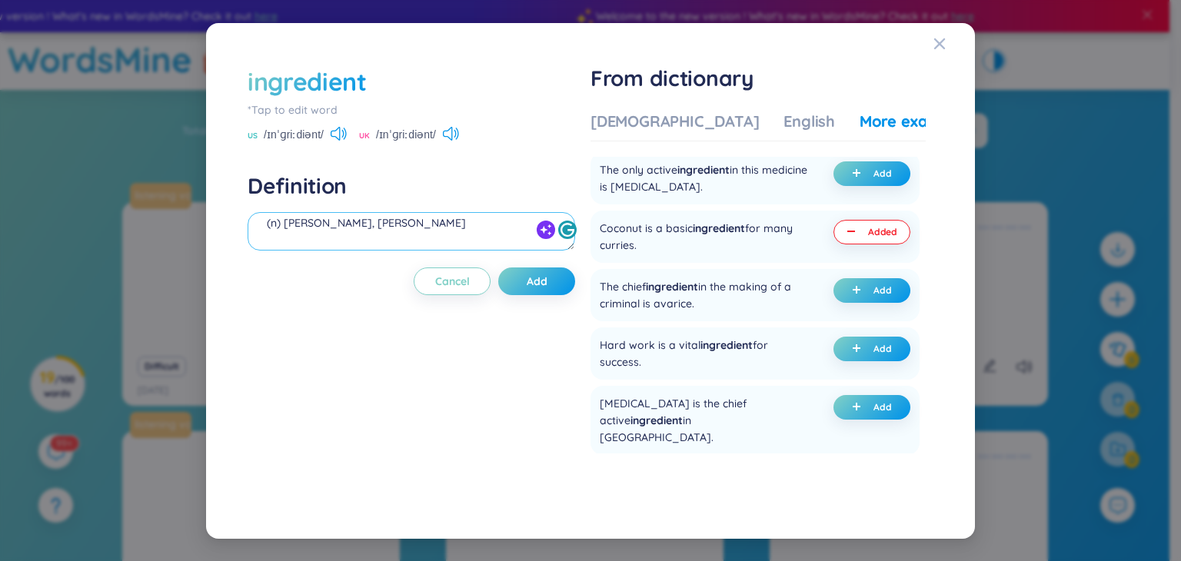
scroll to position [68, 0]
drag, startPoint x: 335, startPoint y: 243, endPoint x: 283, endPoint y: 234, distance: 52.4
click at [283, 234] on textarea "(n) [PERSON_NAME], [PERSON_NAME] (undefined) Eg: Coconut is a basic ingredient …" at bounding box center [412, 231] width 328 height 38
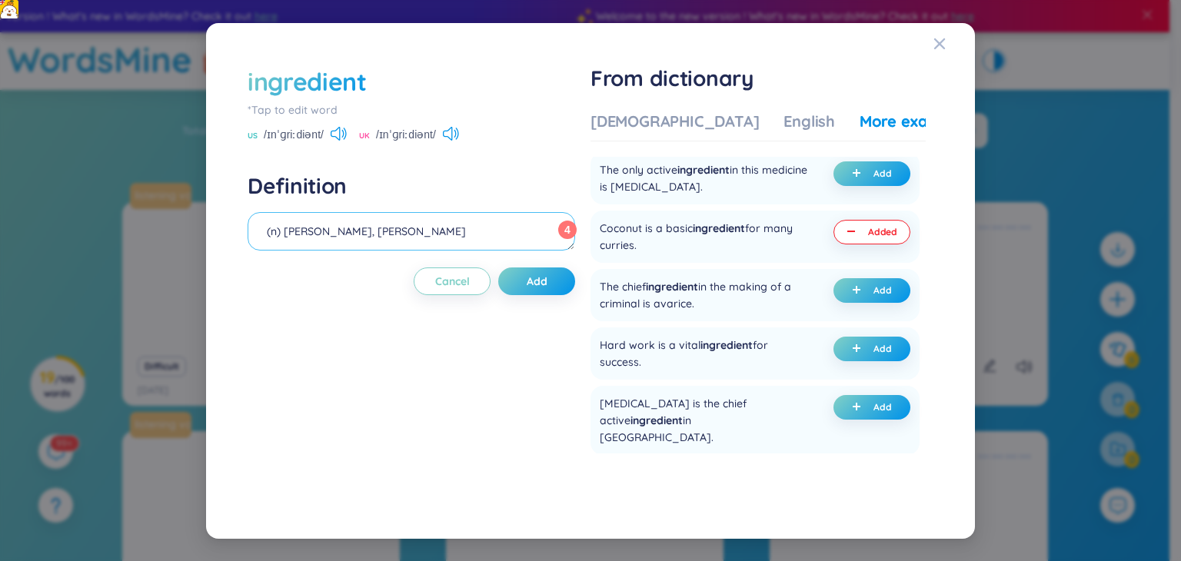
click at [344, 247] on textarea "(n) [PERSON_NAME], [PERSON_NAME] (undefined) Eg: Coconut is a basic ingredient …" at bounding box center [412, 231] width 328 height 38
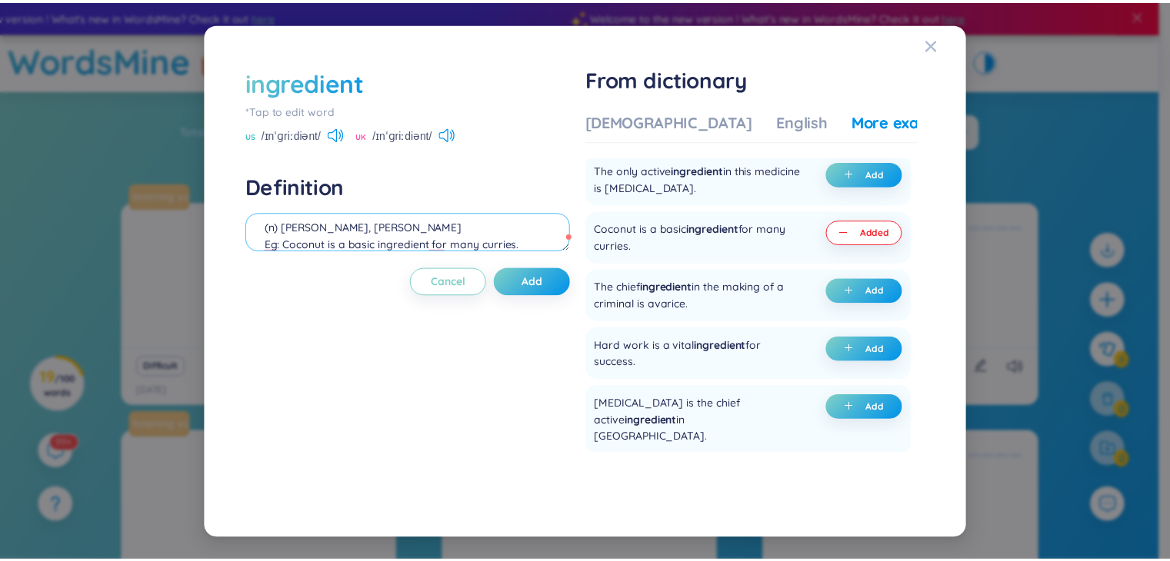
scroll to position [26, 0]
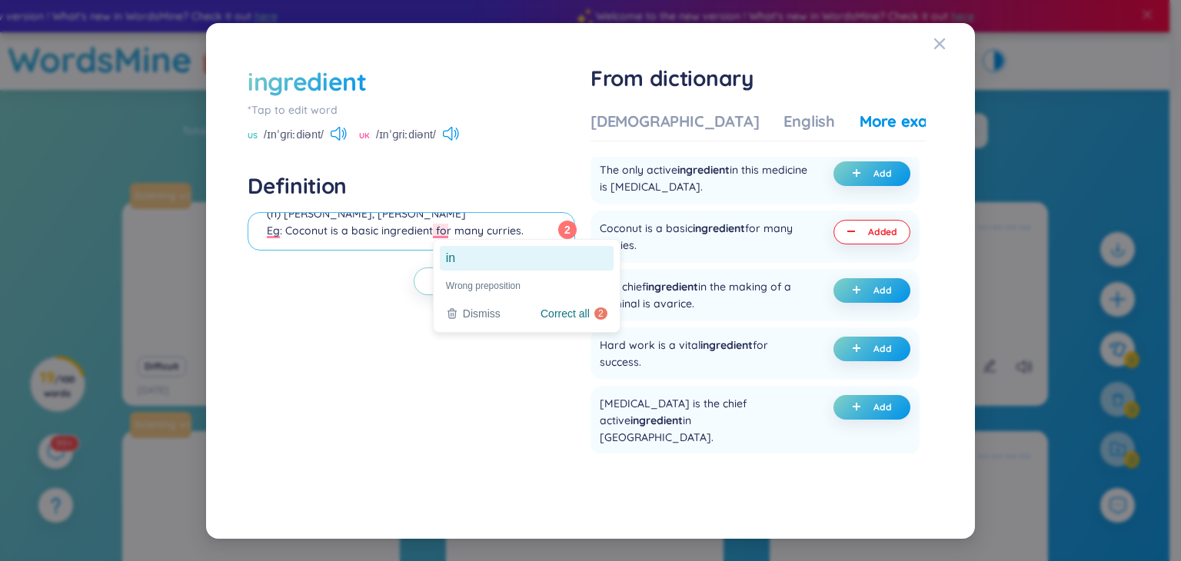
type textarea "(n) [PERSON_NAME], [PERSON_NAME] Eg: Coconut is a basic ingredient for many cur…"
click at [469, 253] on ga "in" at bounding box center [527, 258] width 174 height 25
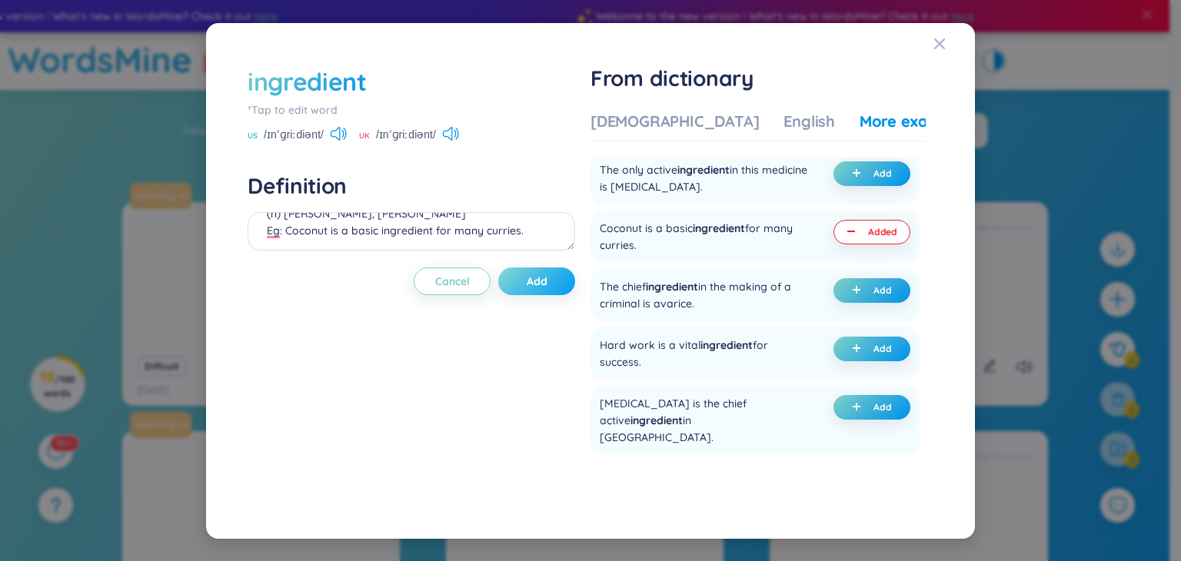
click at [562, 284] on button "Add" at bounding box center [536, 282] width 77 height 28
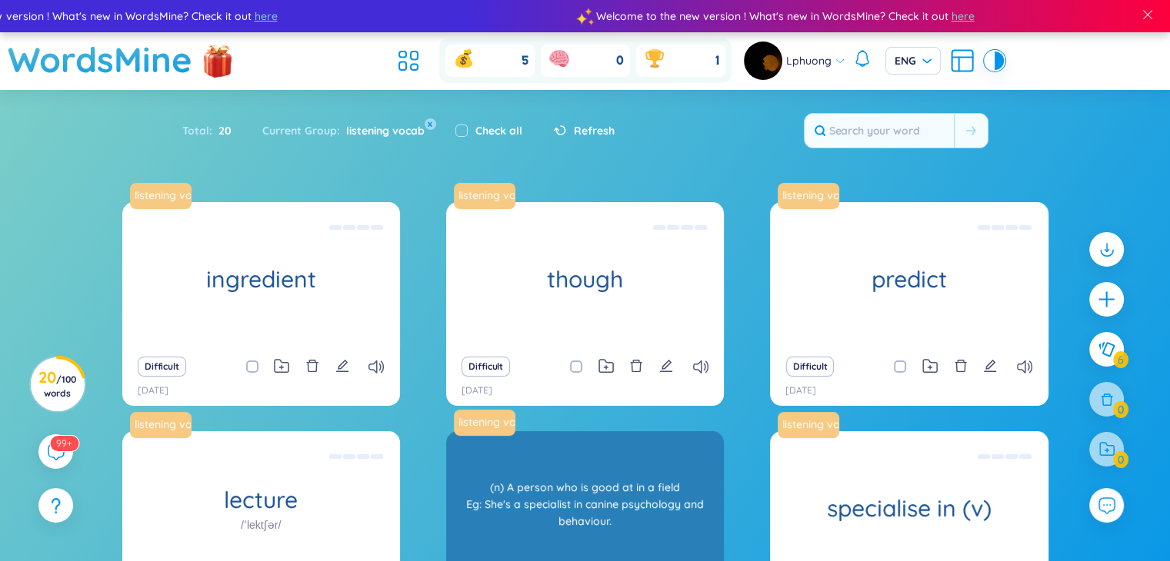
scroll to position [202, 0]
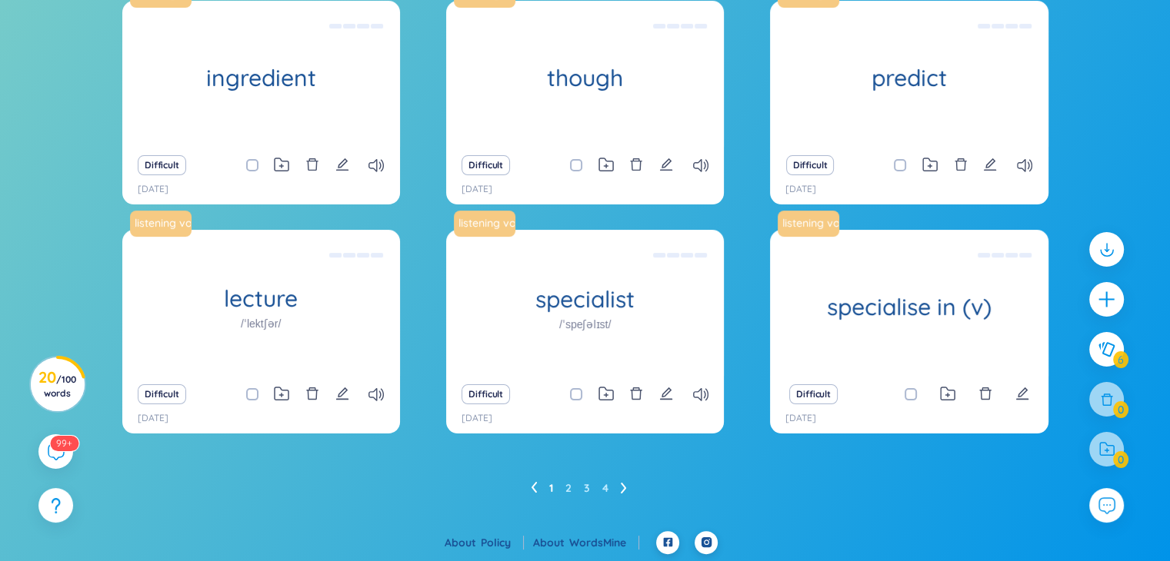
click at [619, 490] on ul "1 2 3 4" at bounding box center [585, 488] width 108 height 25
click at [625, 488] on icon at bounding box center [623, 488] width 5 height 11
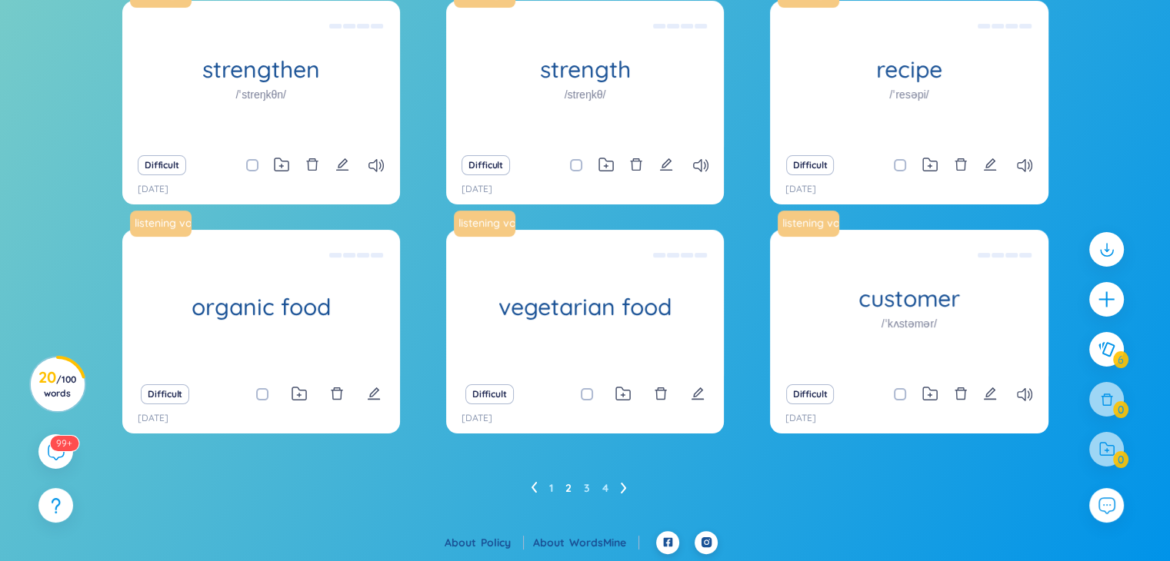
click at [625, 488] on icon at bounding box center [623, 488] width 5 height 11
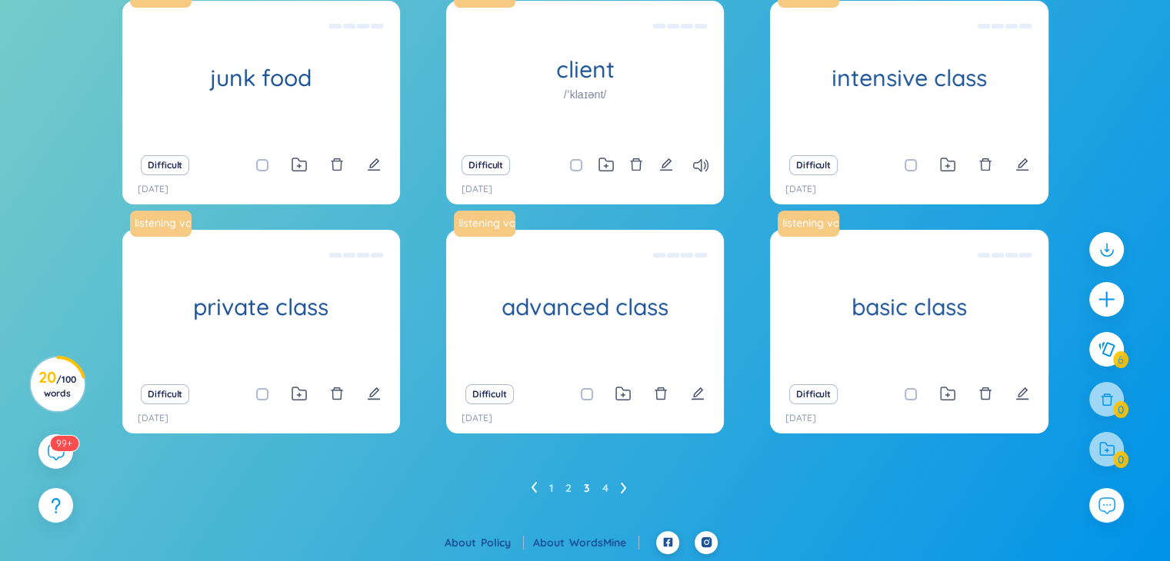
click at [625, 488] on icon at bounding box center [623, 488] width 5 height 11
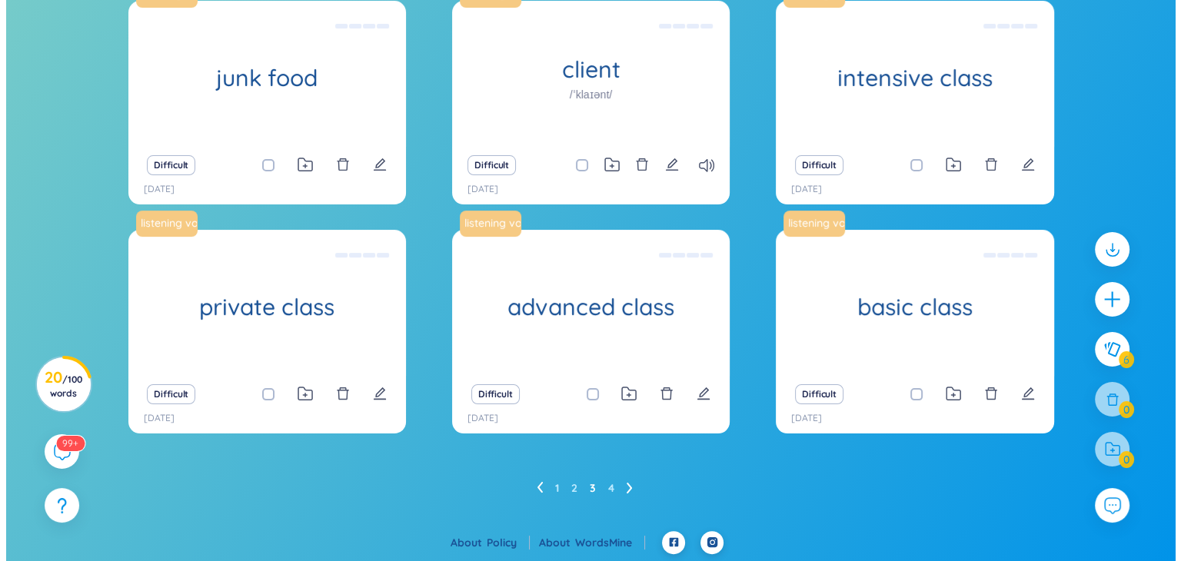
scroll to position [8, 0]
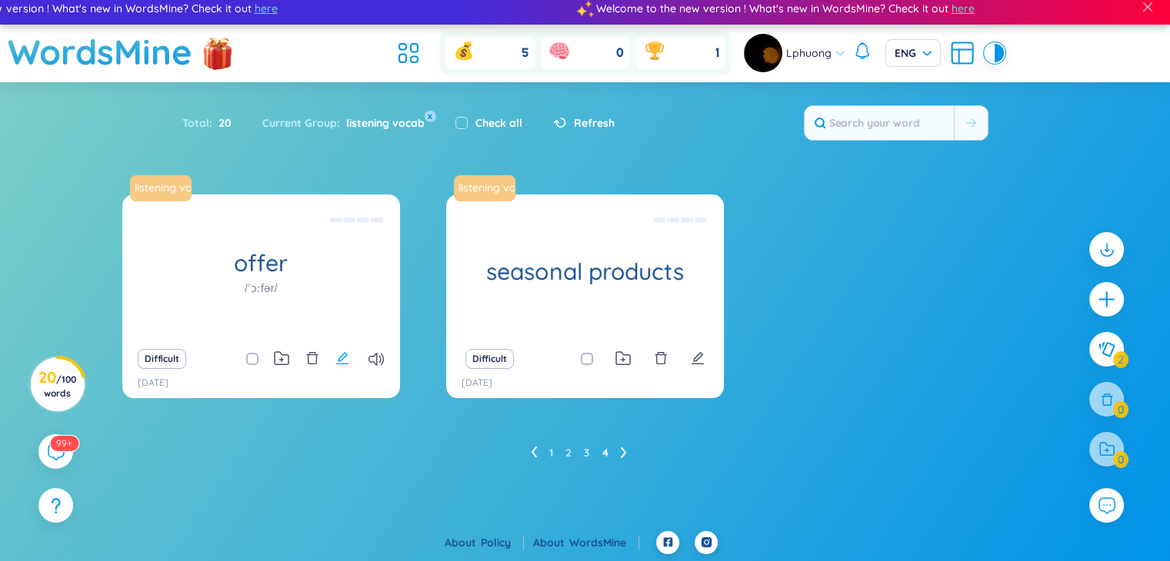
click at [342, 359] on icon "edit" at bounding box center [342, 358] width 12 height 12
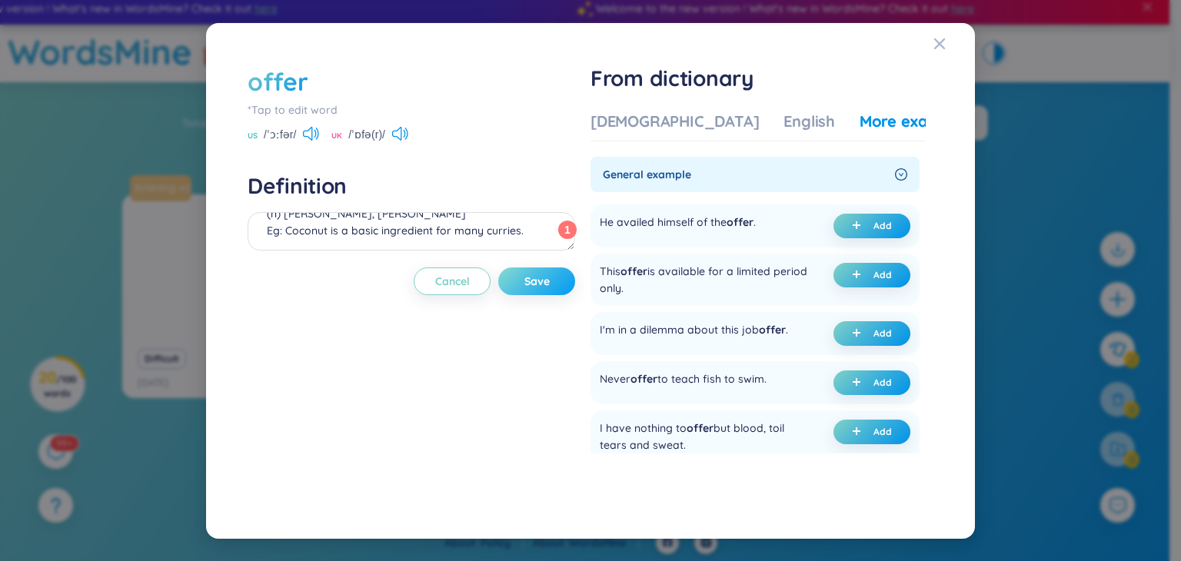
click at [561, 278] on button "Save" at bounding box center [536, 282] width 77 height 28
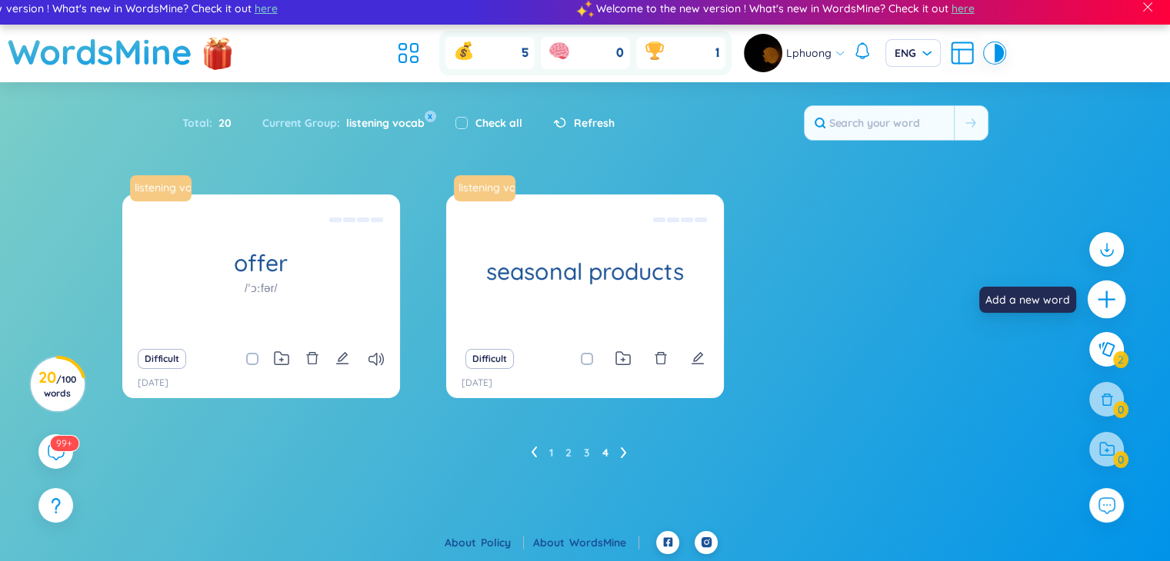
click at [1107, 303] on icon "plus" at bounding box center [1106, 299] width 2 height 17
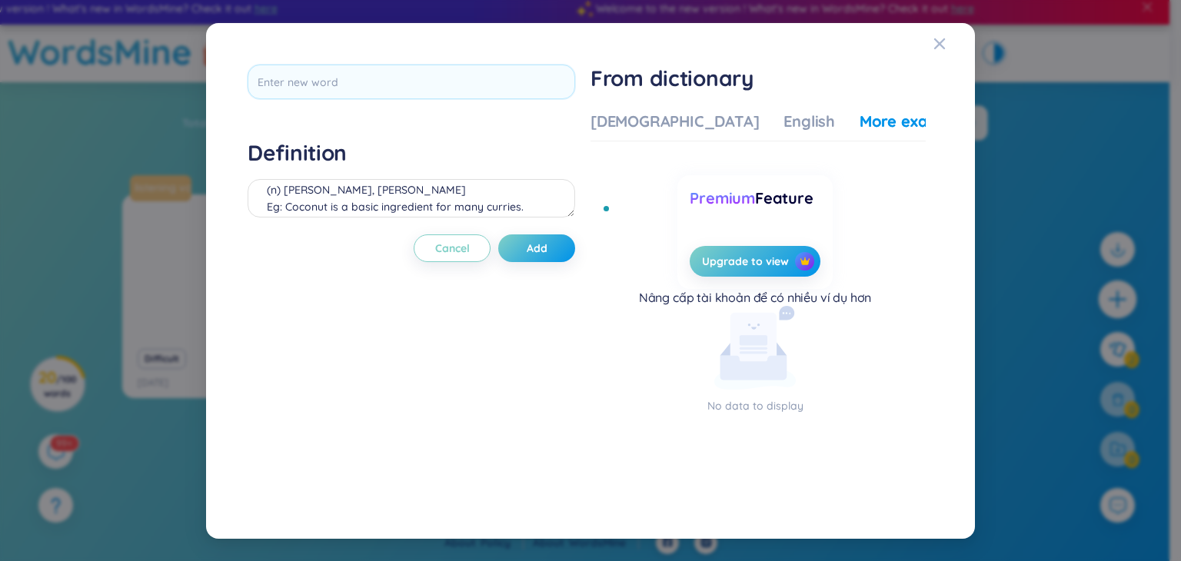
scroll to position [0, 0]
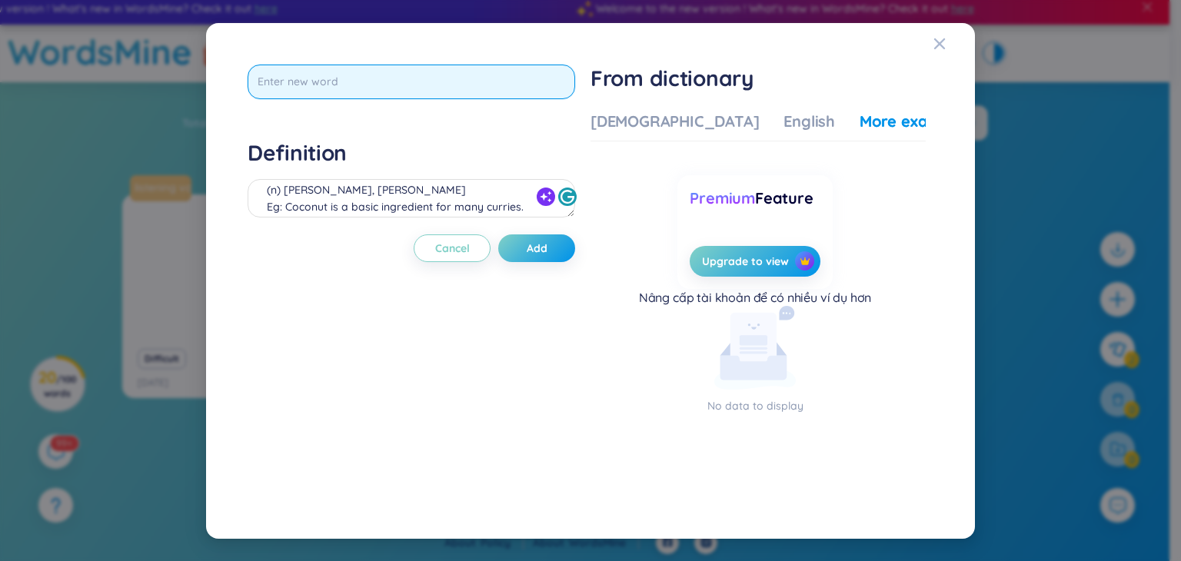
click at [504, 83] on input "text" at bounding box center [412, 82] width 328 height 35
type input "on a diet"
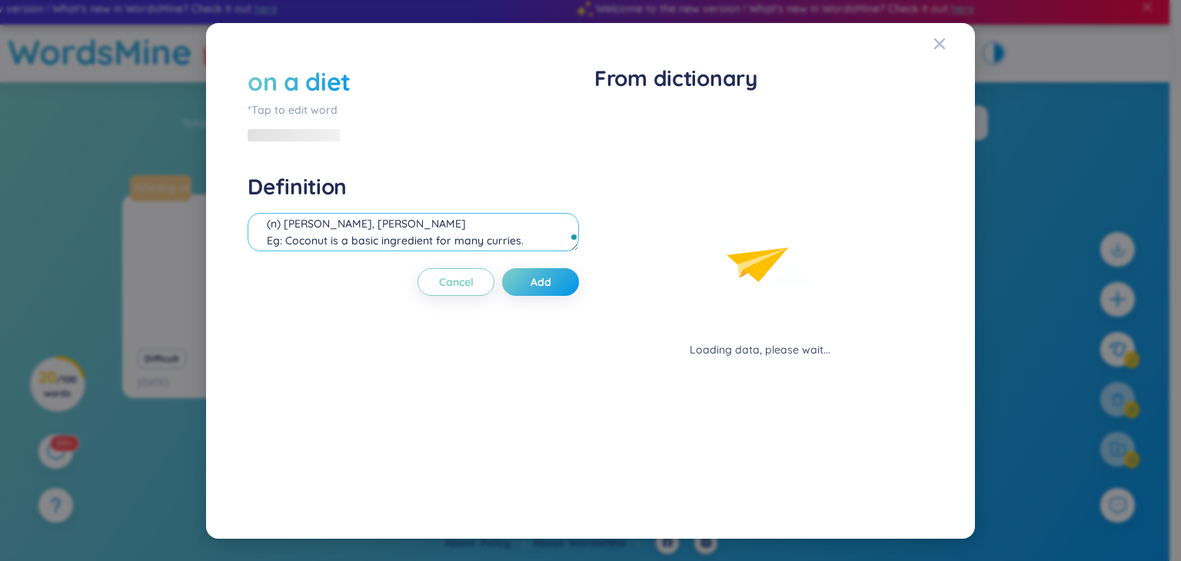
click at [442, 205] on div "Definition (n) [PERSON_NAME], [PERSON_NAME] Eg: Coconut is a basic ingredient f…" at bounding box center [414, 214] width 332 height 83
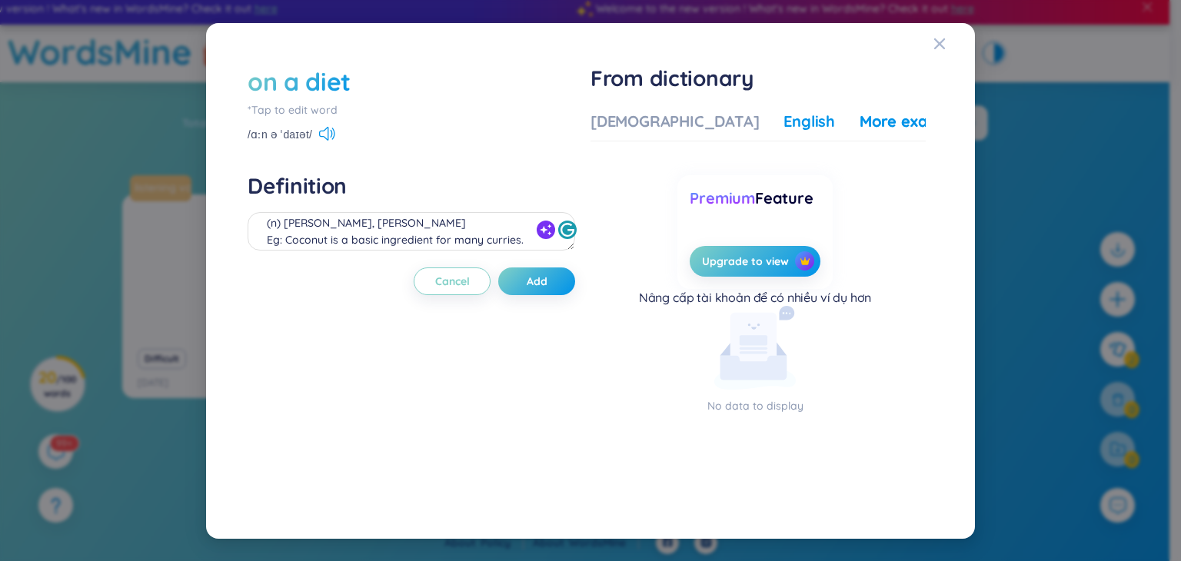
click at [784, 128] on div "English" at bounding box center [810, 122] width 52 height 22
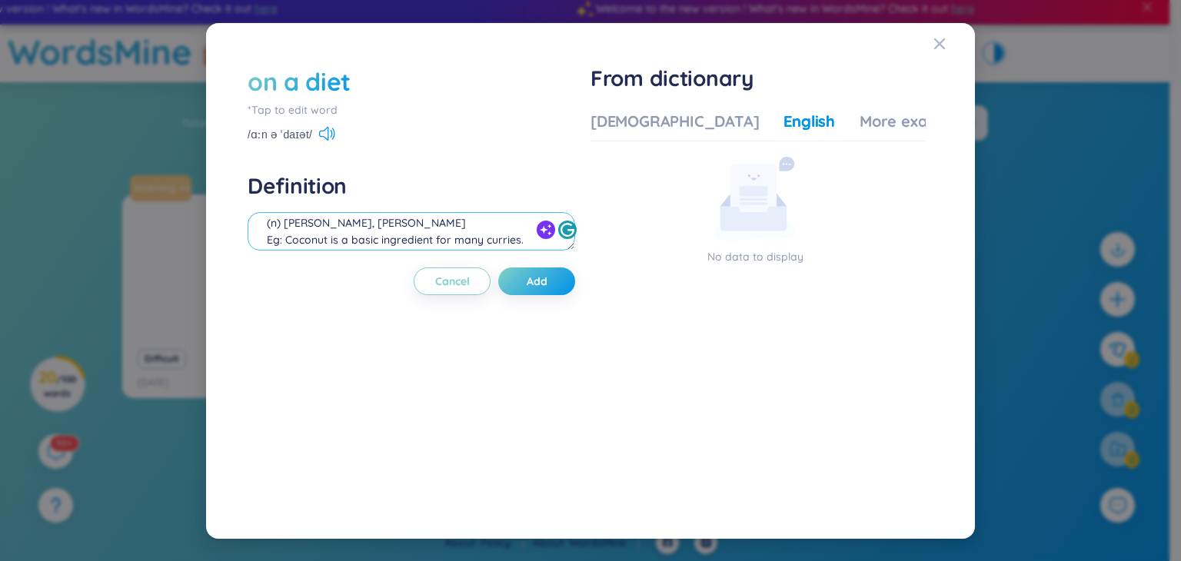
click at [363, 235] on textarea "(n) [PERSON_NAME], [PERSON_NAME] Eg: Coconut is a basic ingredient for many cur…" at bounding box center [412, 231] width 328 height 38
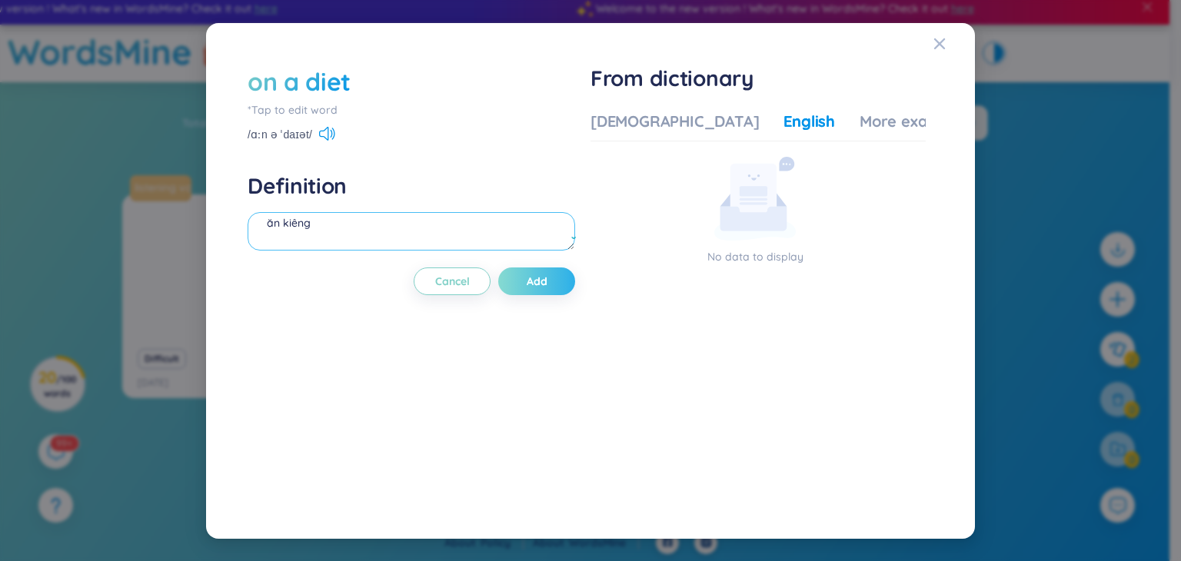
type textarea "ăn kiêng"
click at [530, 282] on span "Add" at bounding box center [537, 281] width 21 height 15
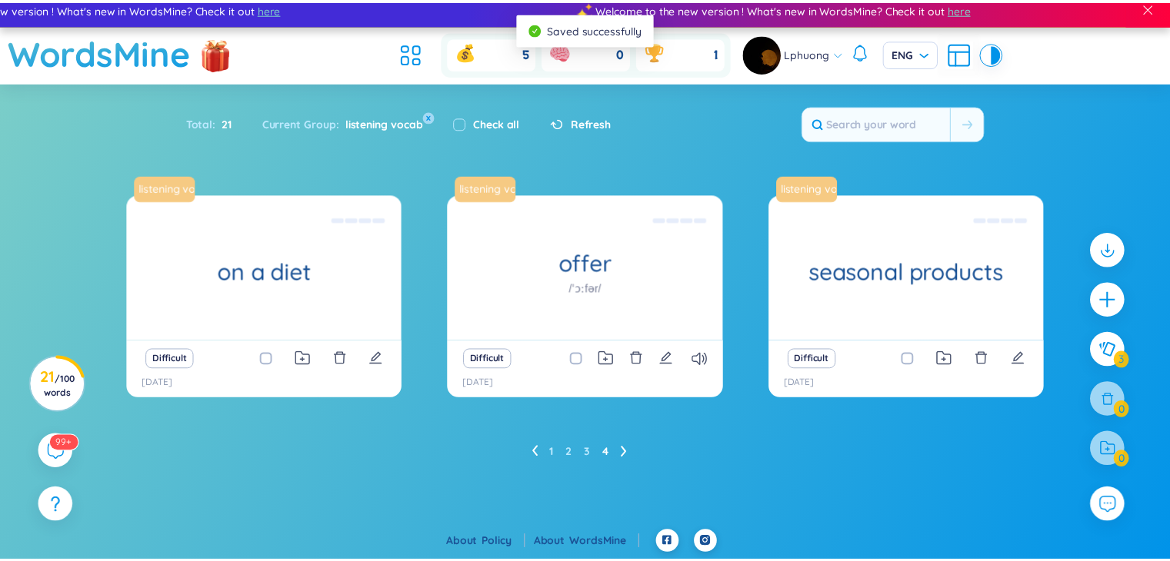
scroll to position [0, 0]
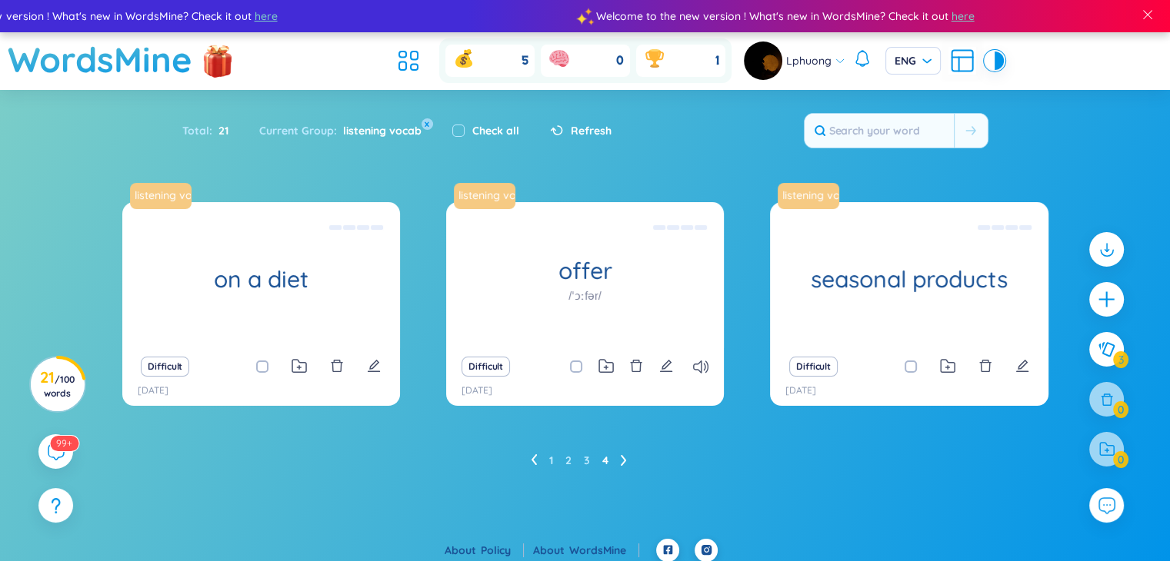
click at [532, 460] on icon at bounding box center [533, 460] width 5 height 11
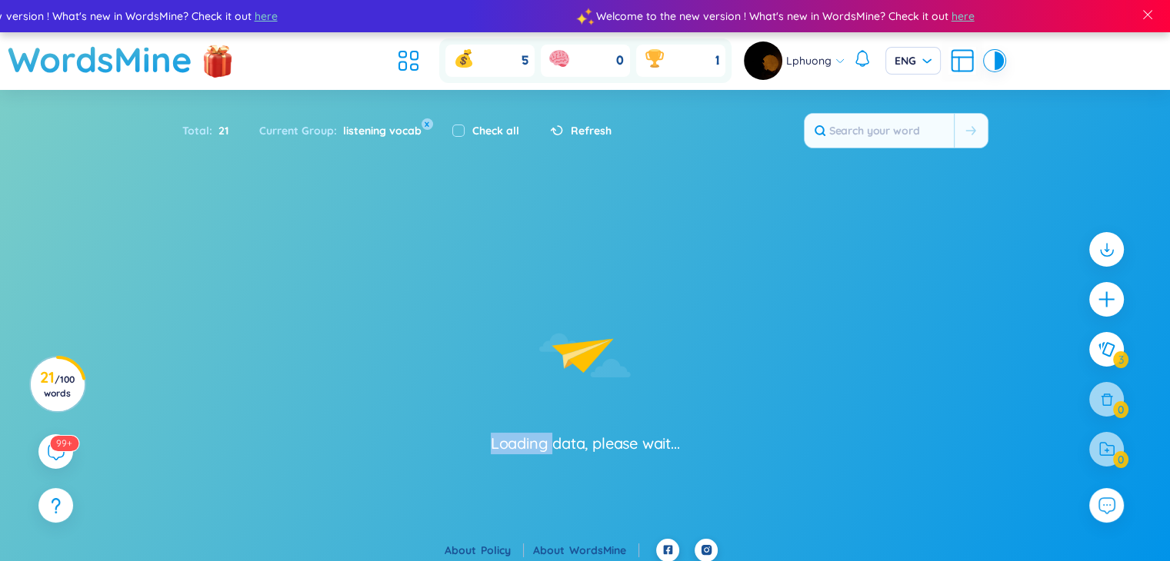
click at [532, 460] on section "Loading data, please wait..." at bounding box center [585, 370] width 1170 height 337
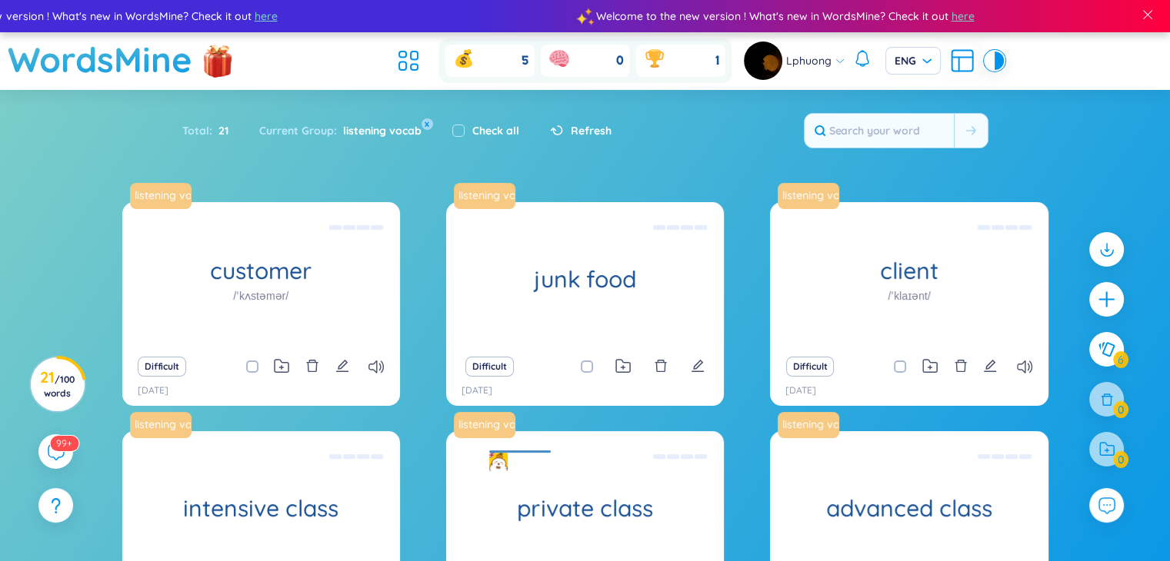
scroll to position [202, 0]
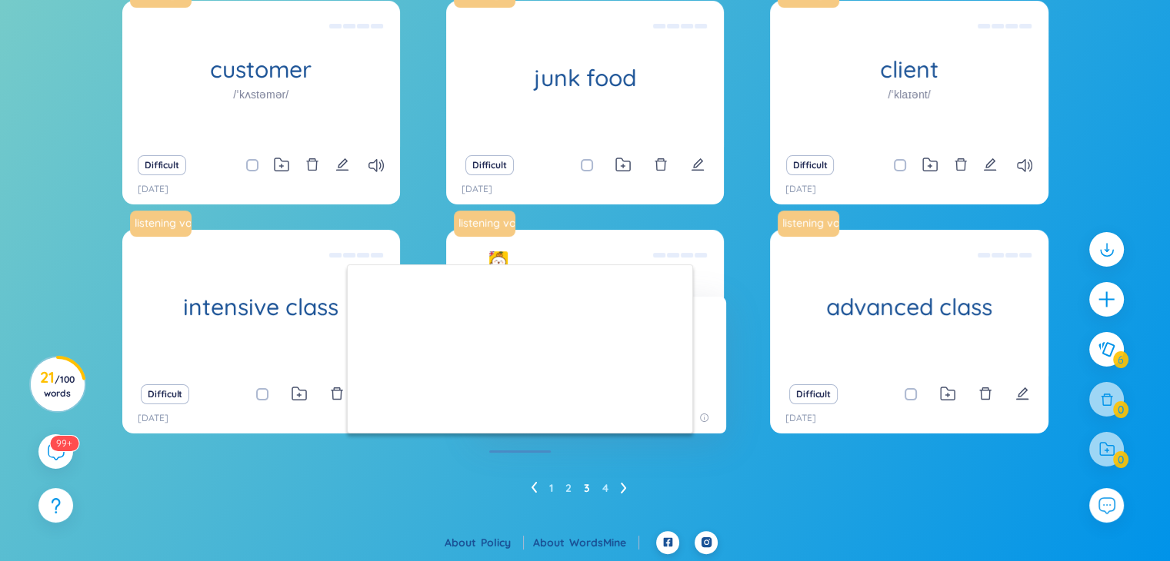
click at [531, 485] on icon at bounding box center [534, 488] width 6 height 12
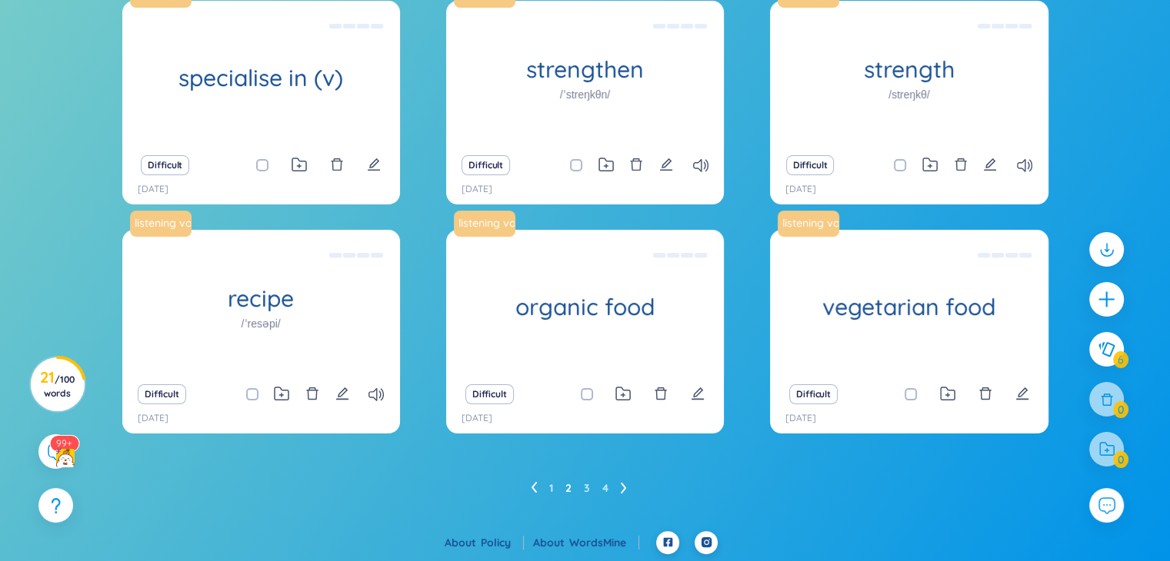
click at [531, 489] on icon at bounding box center [534, 488] width 6 height 12
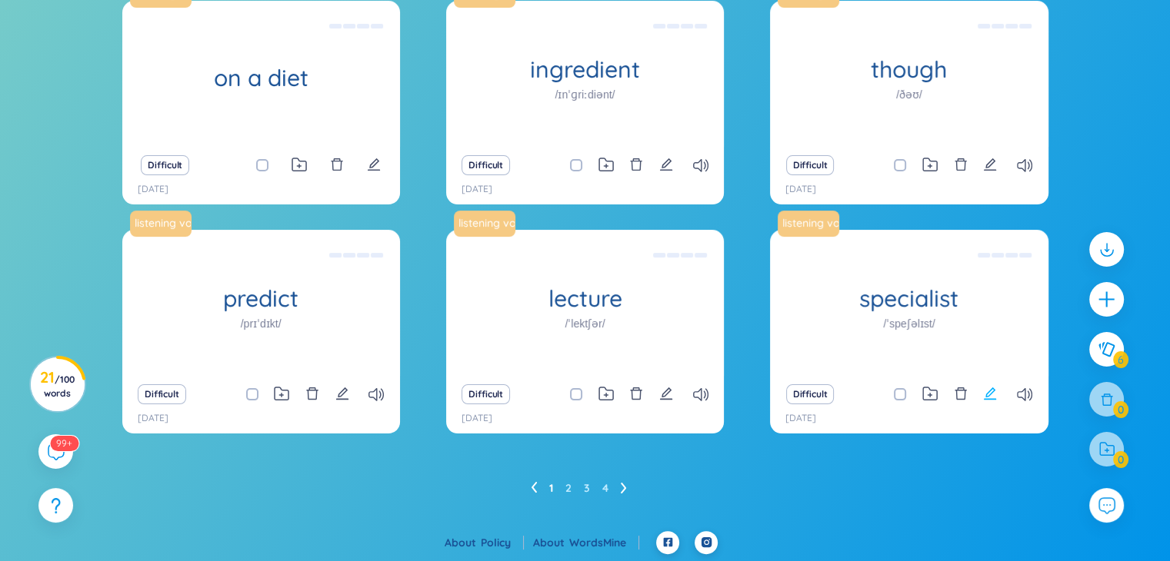
click at [988, 401] on button at bounding box center [990, 395] width 14 height 22
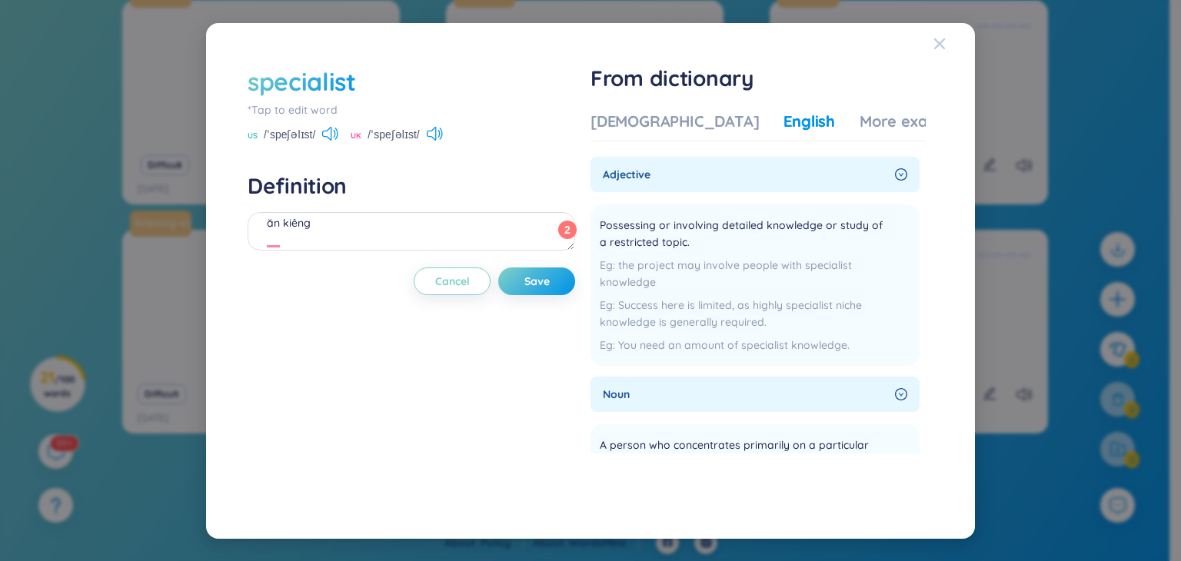
click at [934, 47] on icon "Close" at bounding box center [940, 44] width 12 height 12
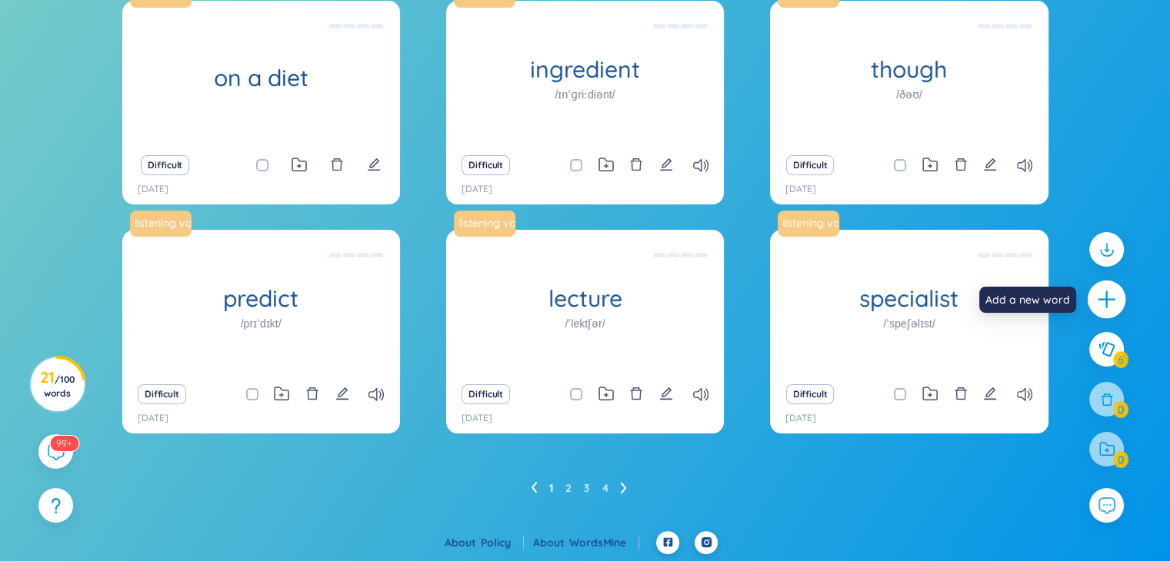
click at [1098, 308] on icon "plus" at bounding box center [1107, 300] width 22 height 22
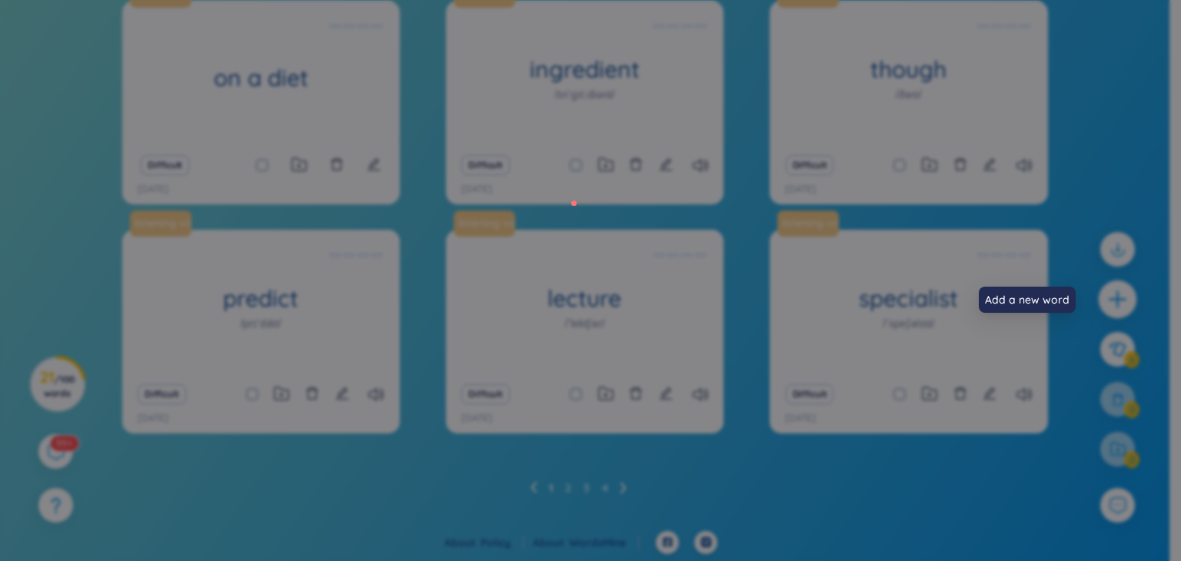
scroll to position [0, 0]
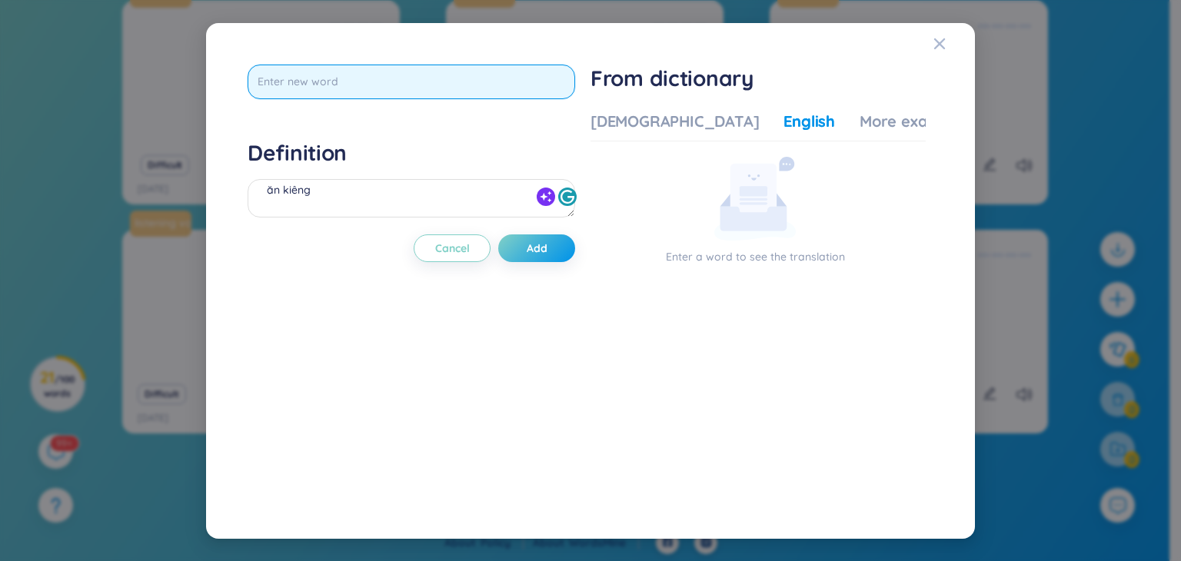
click at [461, 82] on input "text" at bounding box center [412, 82] width 328 height 35
type input "particularly"
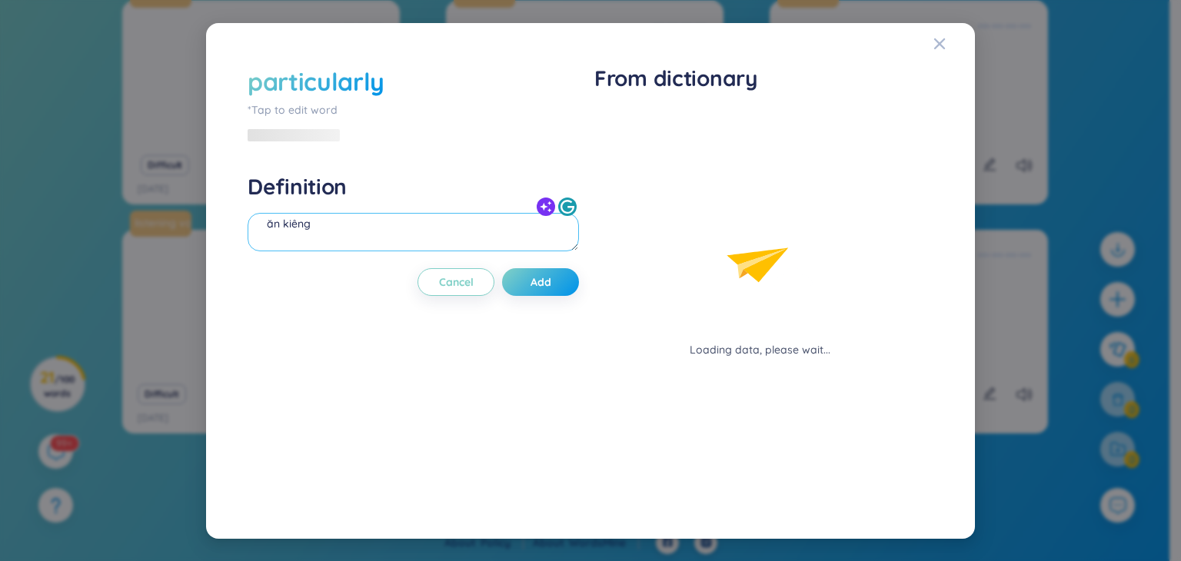
click at [346, 213] on div "ăn kiêng" at bounding box center [414, 234] width 332 height 43
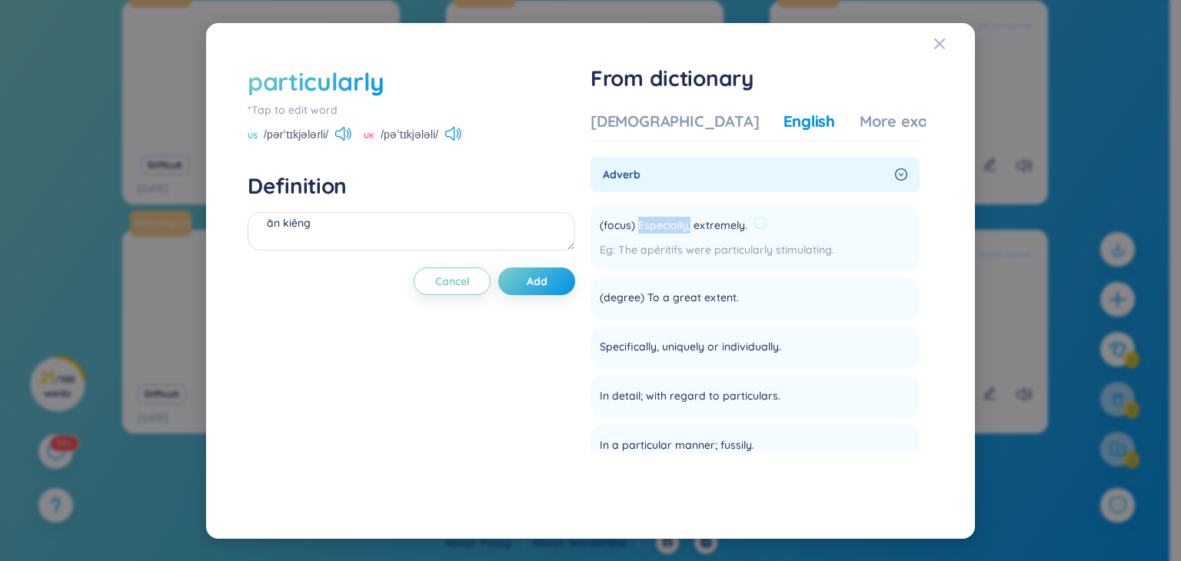
drag, startPoint x: 694, startPoint y: 225, endPoint x: 641, endPoint y: 226, distance: 52.3
click at [641, 226] on span "(focus) Especially, extremely." at bounding box center [674, 226] width 148 height 18
copy span "Especially,"
click at [444, 222] on textarea "ăn kiêng" at bounding box center [412, 231] width 328 height 38
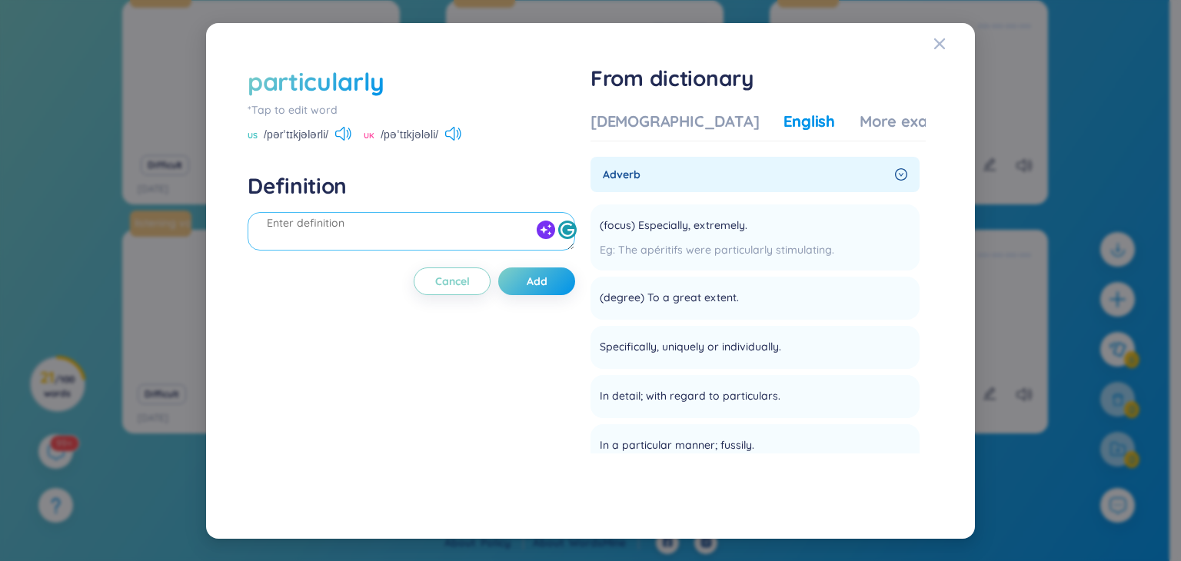
paste textarea "Especially,"
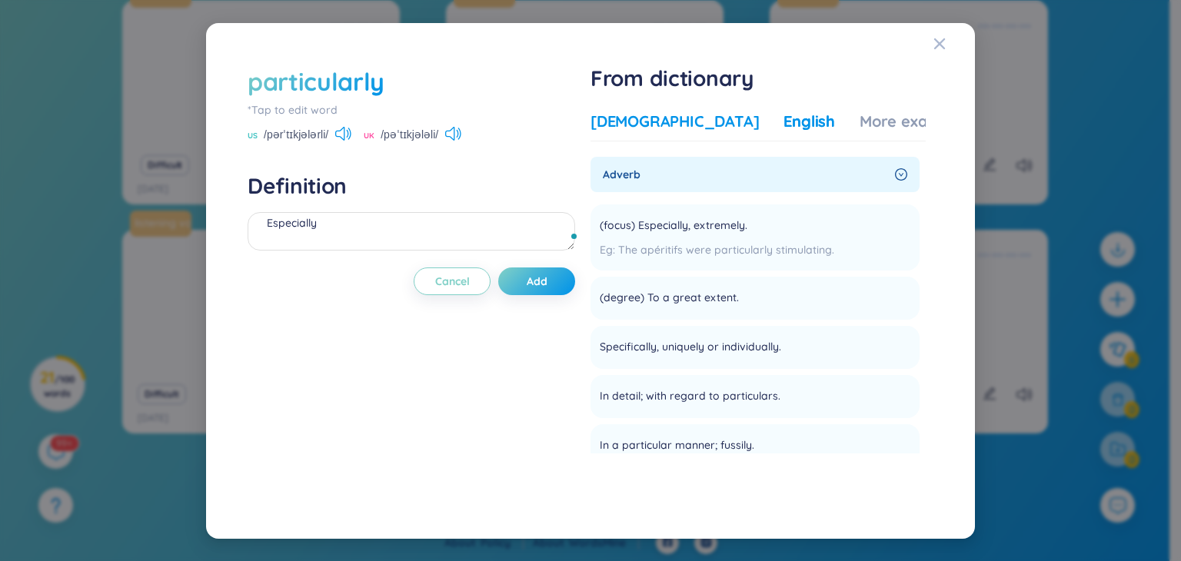
click at [638, 116] on div "[DEMOGRAPHIC_DATA]" at bounding box center [675, 122] width 168 height 22
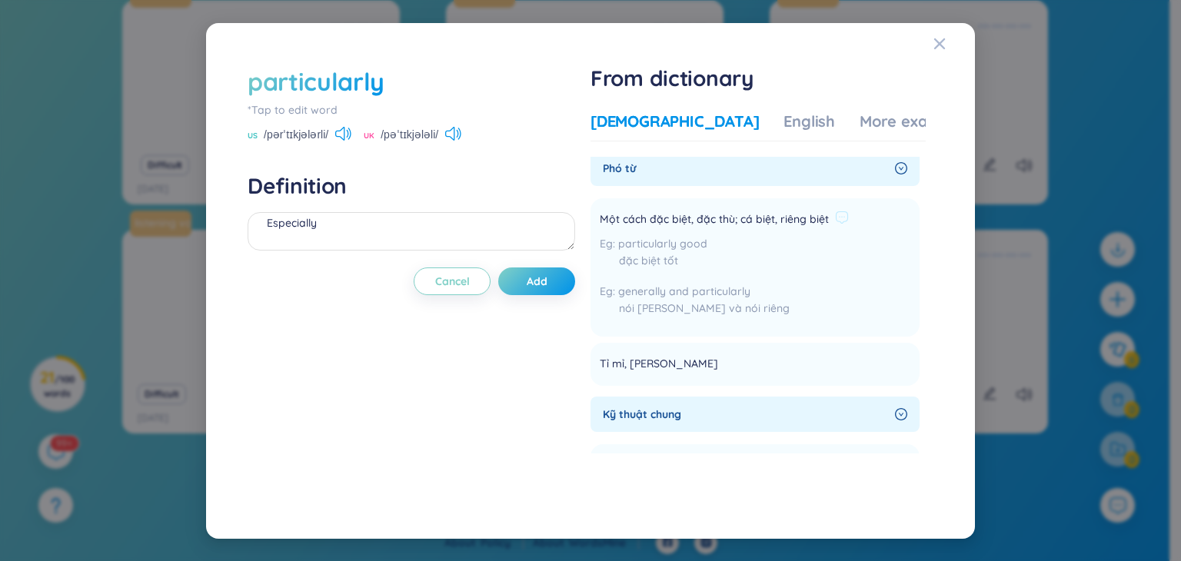
scroll to position [0, 0]
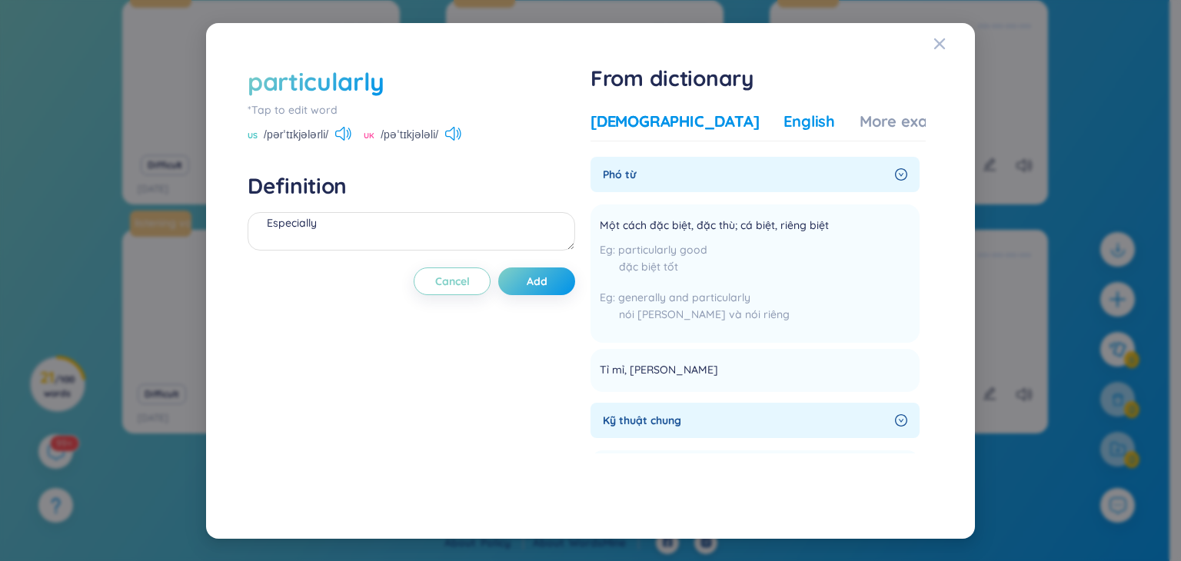
click at [784, 122] on div "English" at bounding box center [810, 122] width 52 height 22
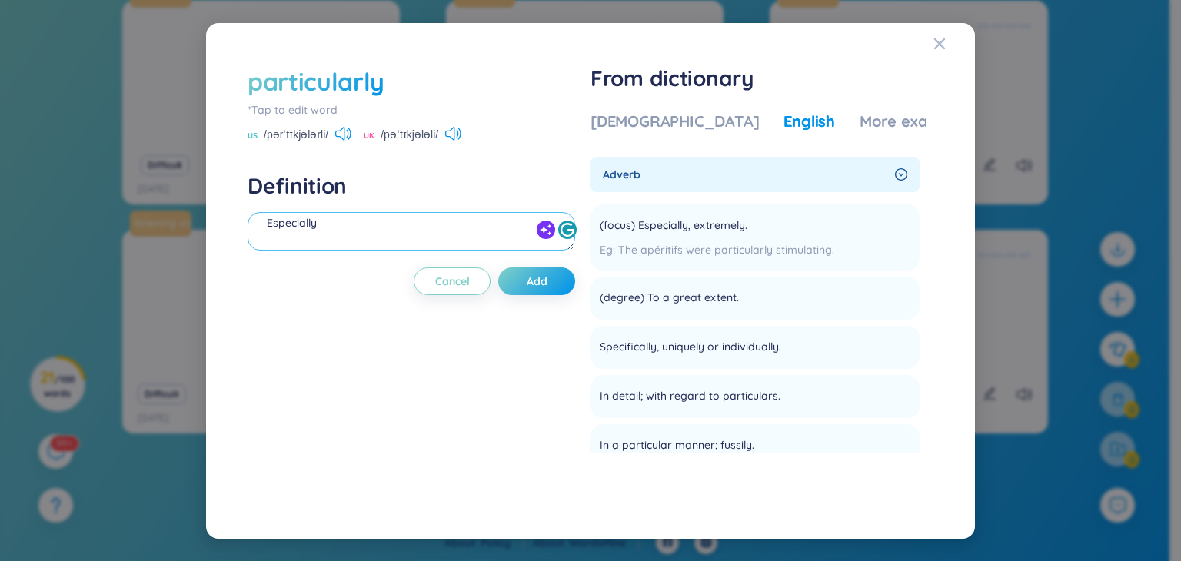
click at [376, 225] on textarea "Especially" at bounding box center [412, 231] width 328 height 38
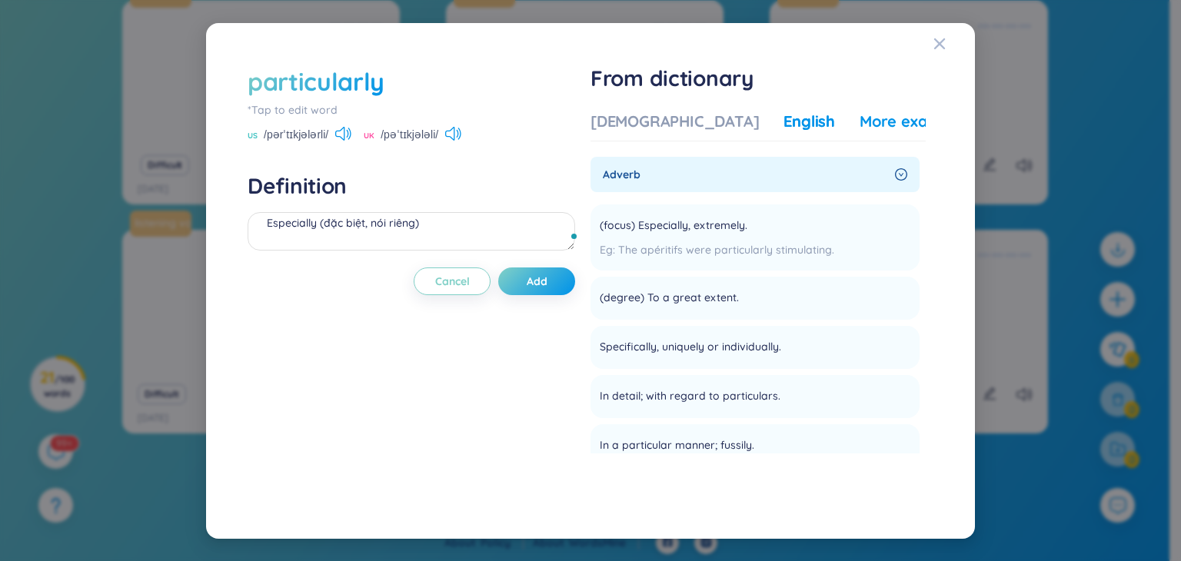
click at [860, 115] on div "More examples" at bounding box center [916, 122] width 112 height 22
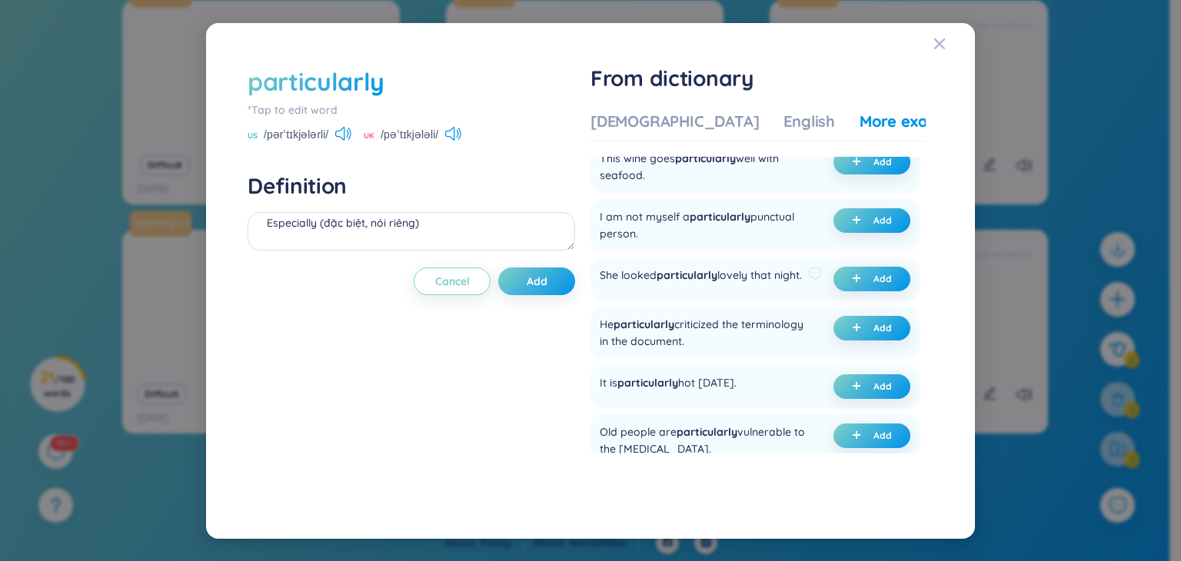
scroll to position [280, 0]
click at [883, 285] on span "Add" at bounding box center [883, 278] width 18 height 12
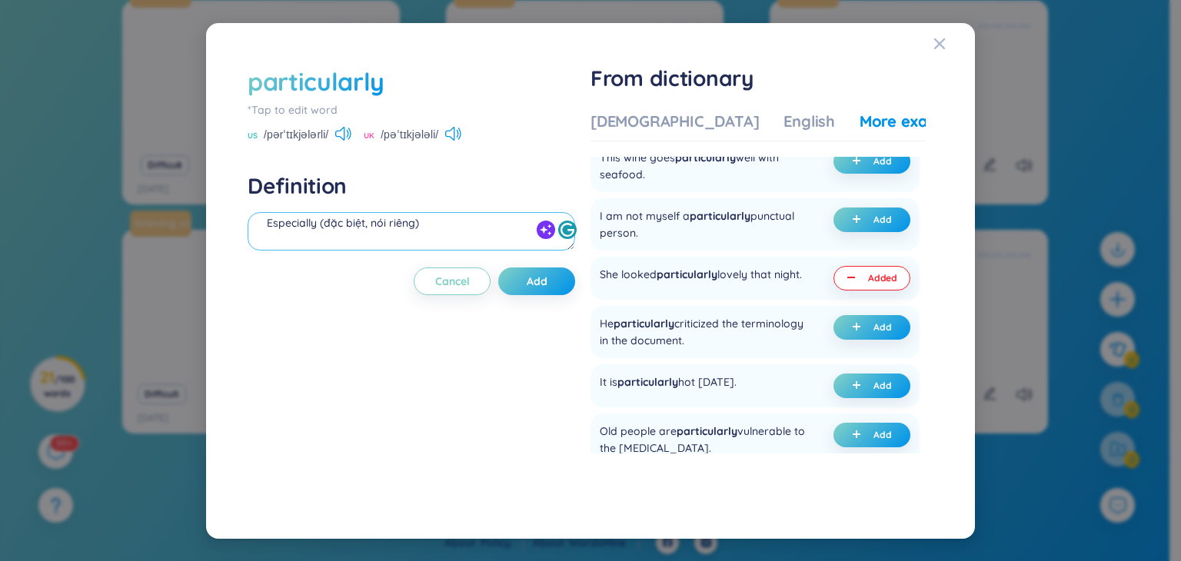
click at [342, 240] on textarea "Especially (đặc biệt, nói riêng) (undefined) Eg: She looked particularly lovely…" at bounding box center [412, 231] width 328 height 38
type textarea "Especially (đặc biệt, nói riêng) Eg: She looked particularly lovely that night."
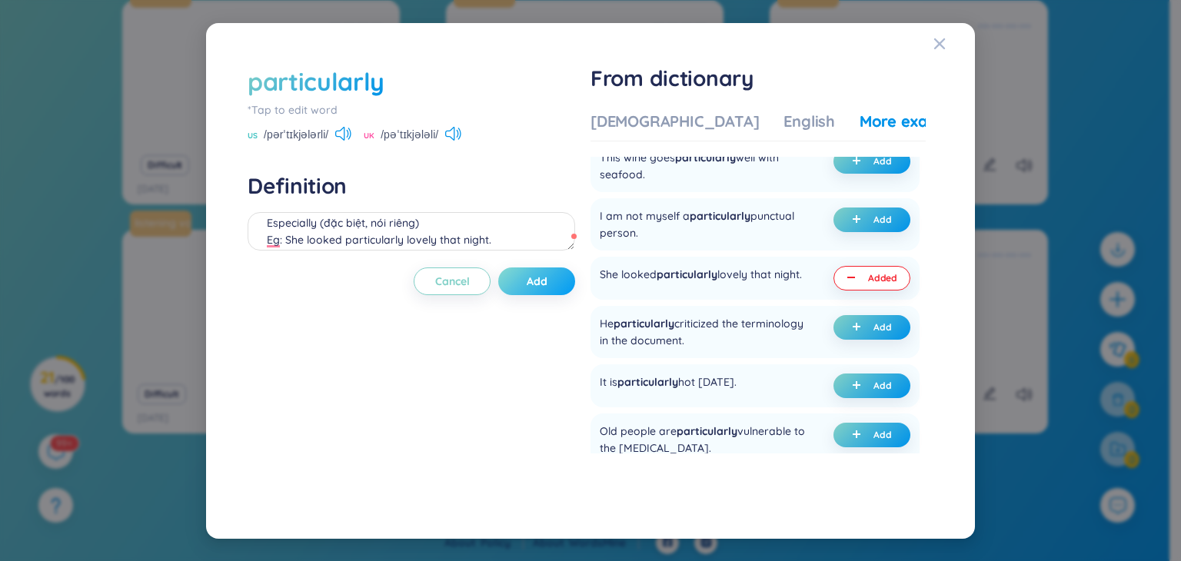
click at [541, 278] on span "Add" at bounding box center [537, 281] width 21 height 15
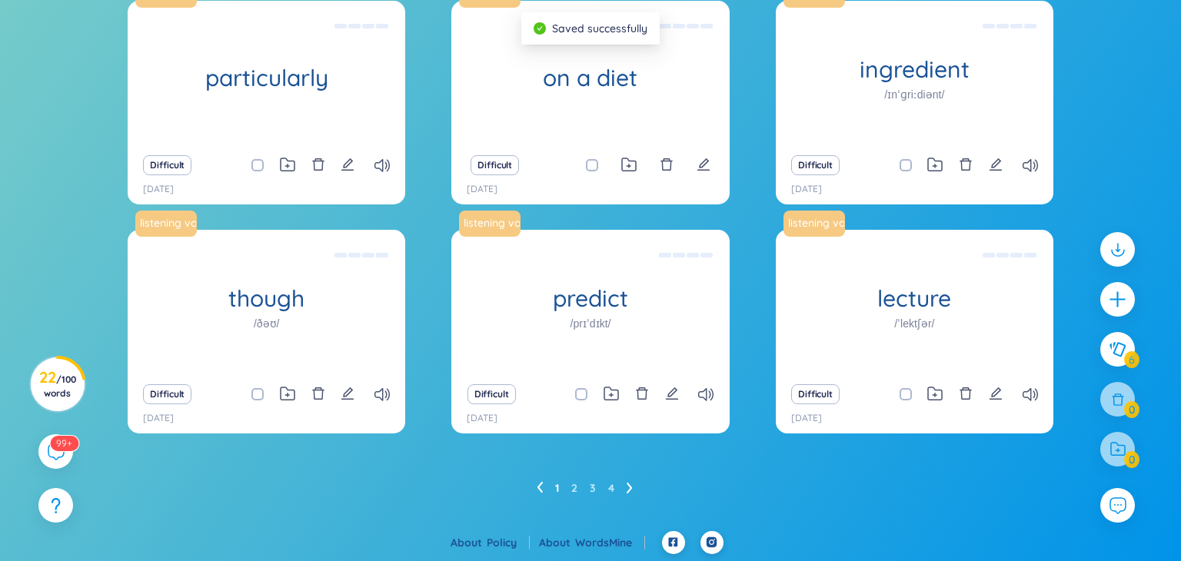
scroll to position [0, 0]
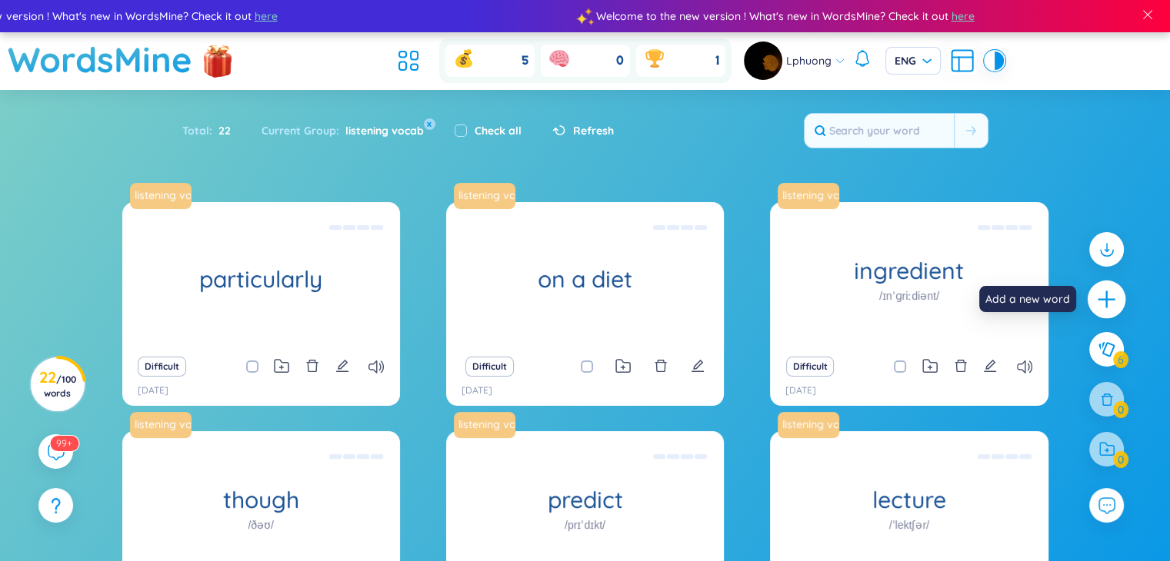
click at [1107, 301] on icon "plus" at bounding box center [1106, 299] width 2 height 17
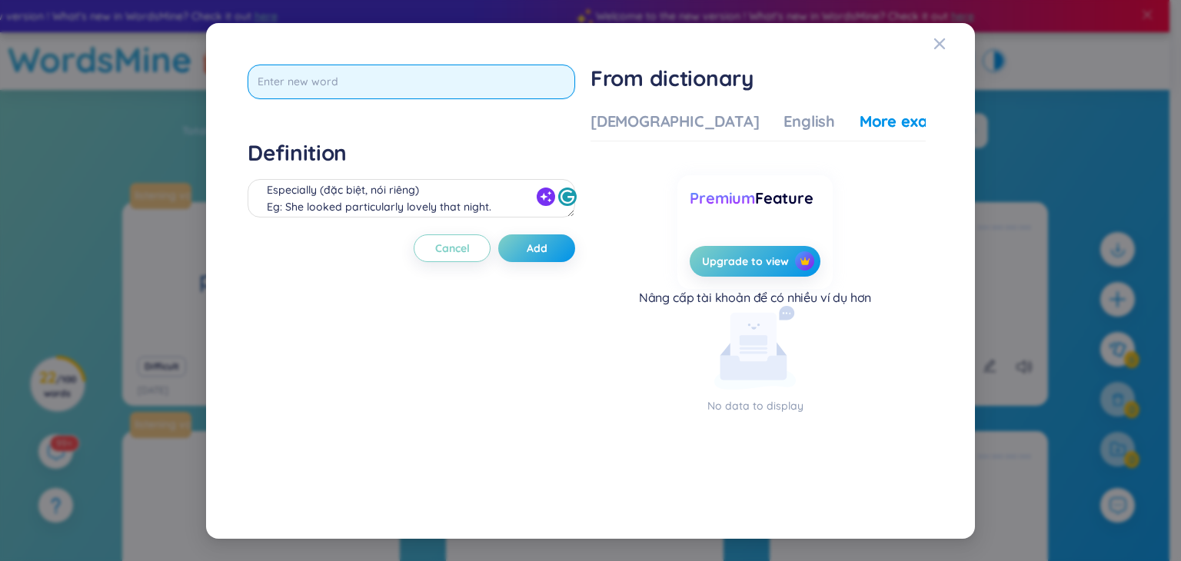
click at [505, 89] on input "text" at bounding box center [412, 82] width 328 height 35
type input "weight loss"
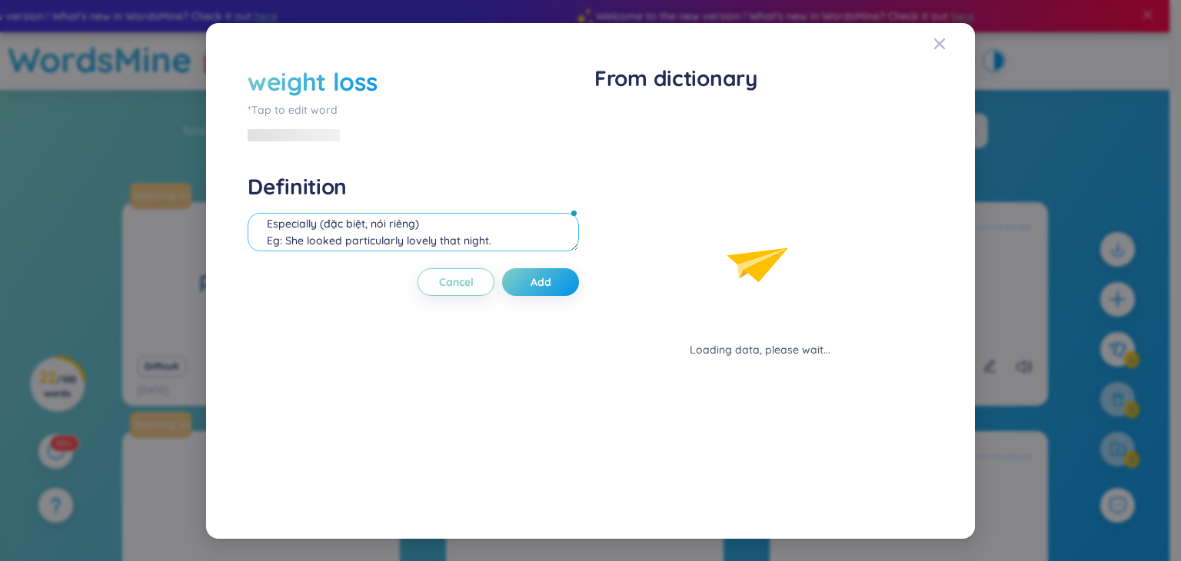
click at [414, 195] on div "Definition Especially (đặc biệt, nói riêng) Eg: She looked particularly lovely …" at bounding box center [414, 214] width 332 height 83
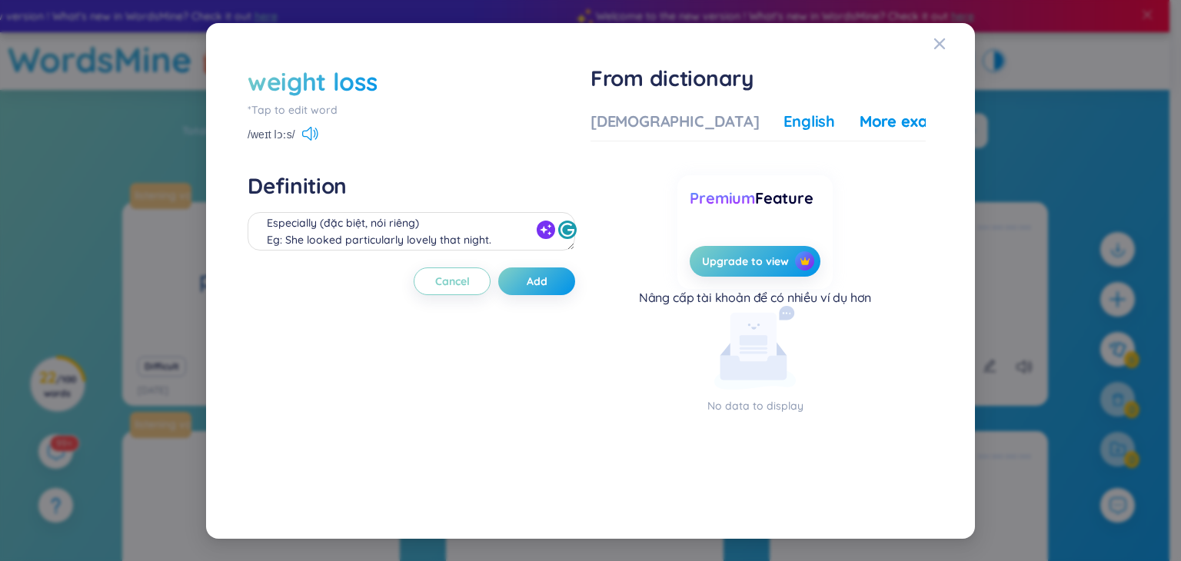
click at [784, 118] on div "English" at bounding box center [810, 122] width 52 height 22
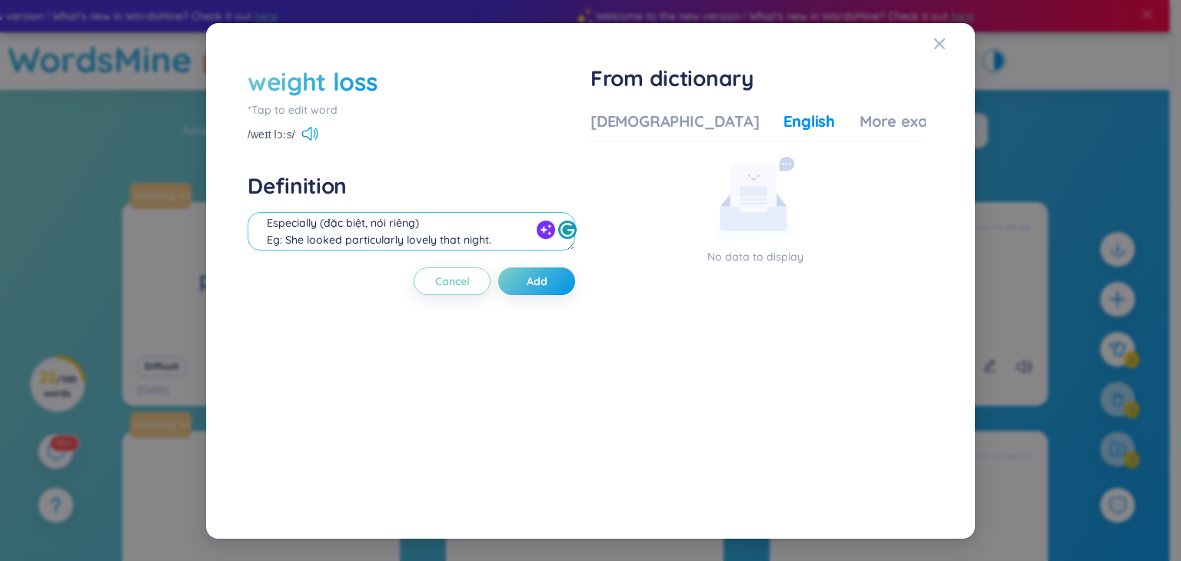
click at [348, 232] on textarea "Especially (đặc biệt, nói riêng) Eg: She looked particularly lovely that night." at bounding box center [412, 231] width 328 height 38
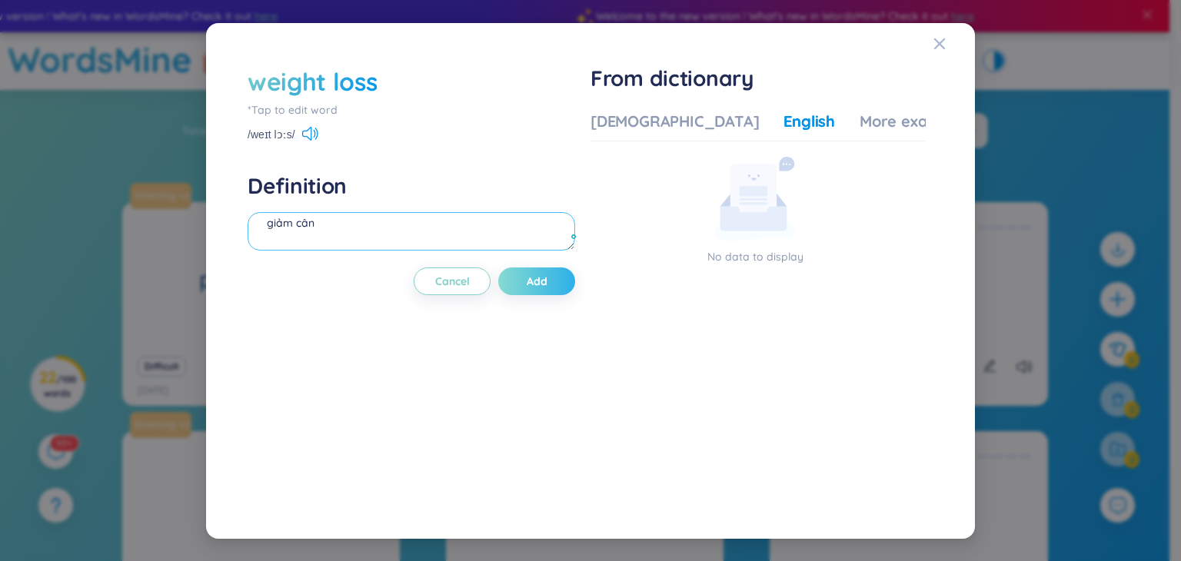
type textarea "giảm cân"
click at [555, 281] on button "Add" at bounding box center [536, 282] width 77 height 28
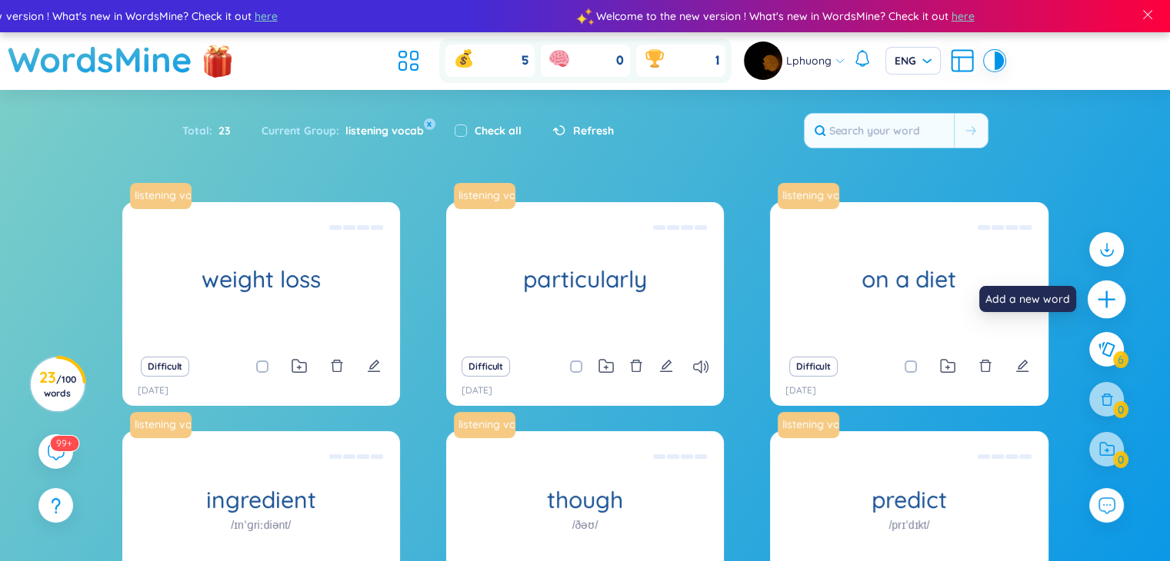
click at [1098, 302] on icon "plus" at bounding box center [1107, 300] width 22 height 22
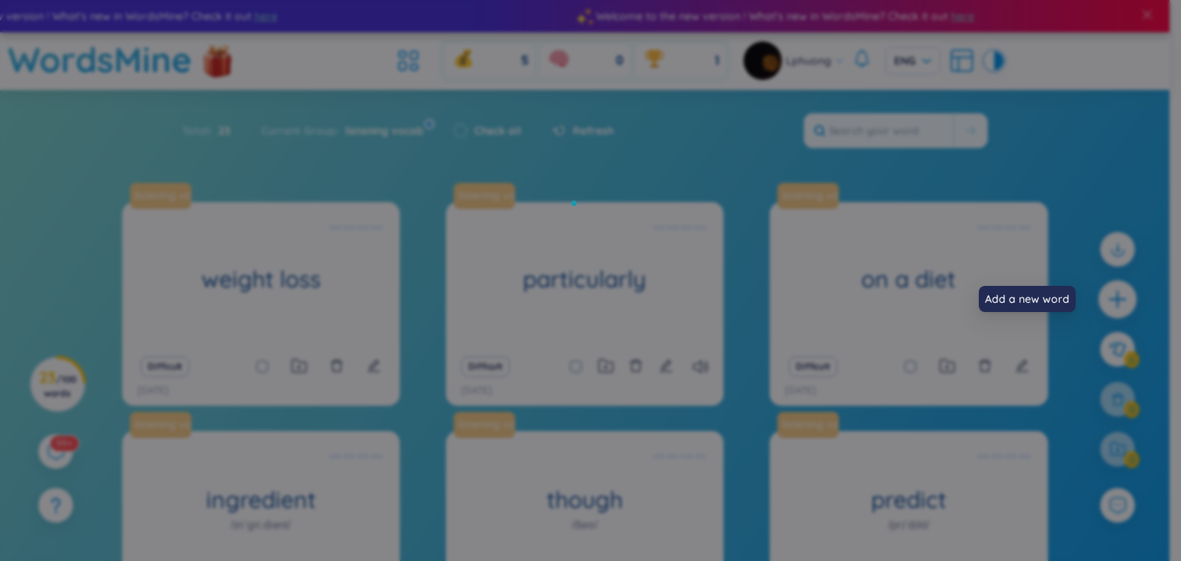
scroll to position [0, 0]
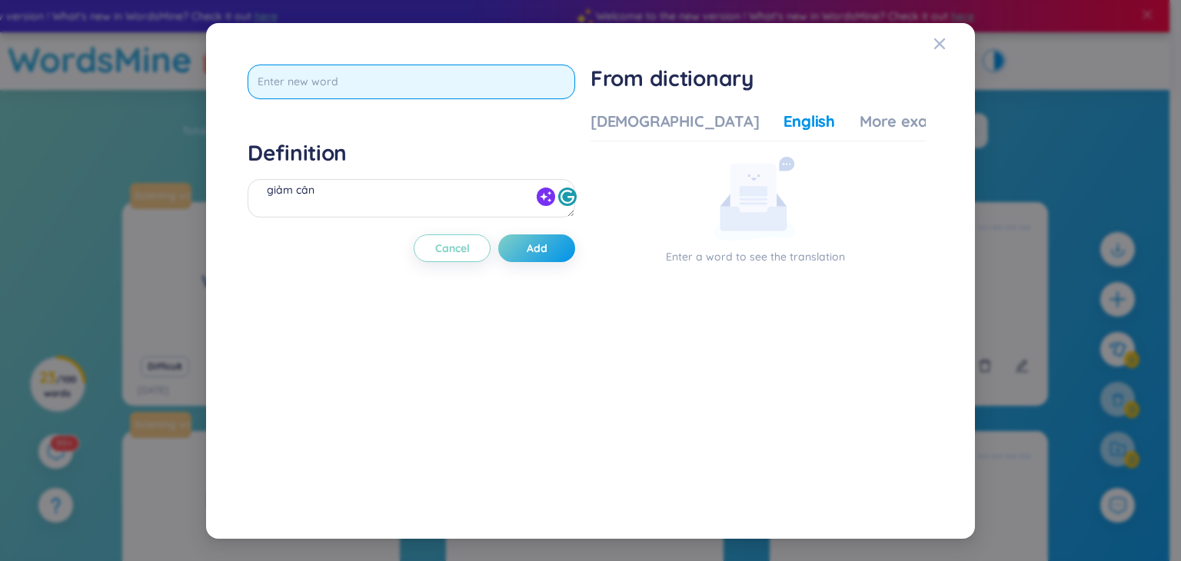
click at [367, 85] on input "text" at bounding box center [412, 82] width 328 height 35
type input "that sort of thing"
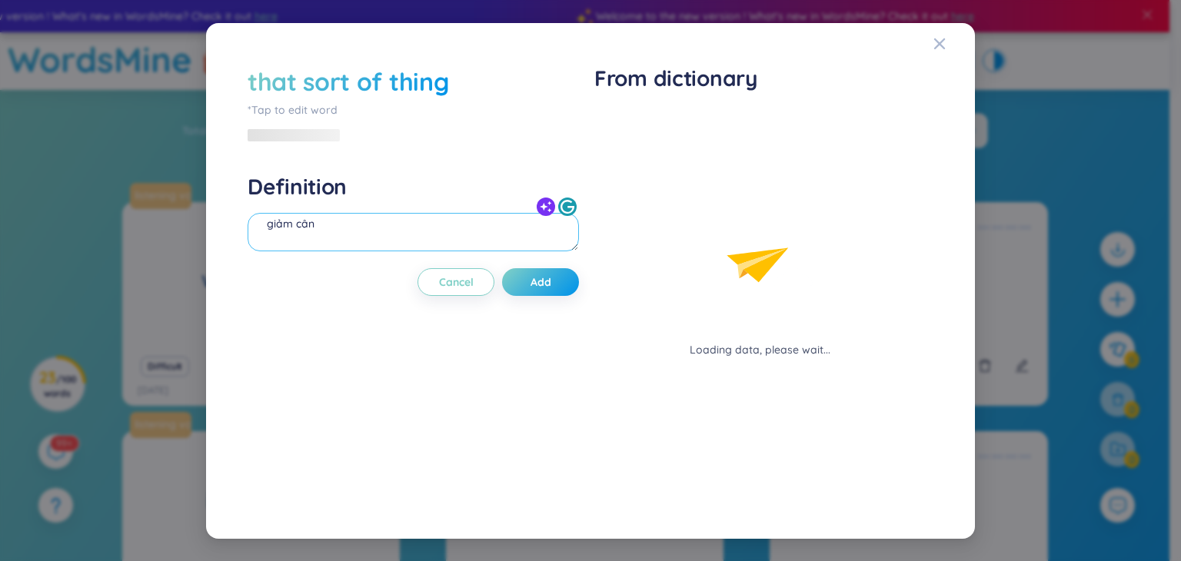
click at [305, 213] on div "giảm cân" at bounding box center [414, 234] width 332 height 43
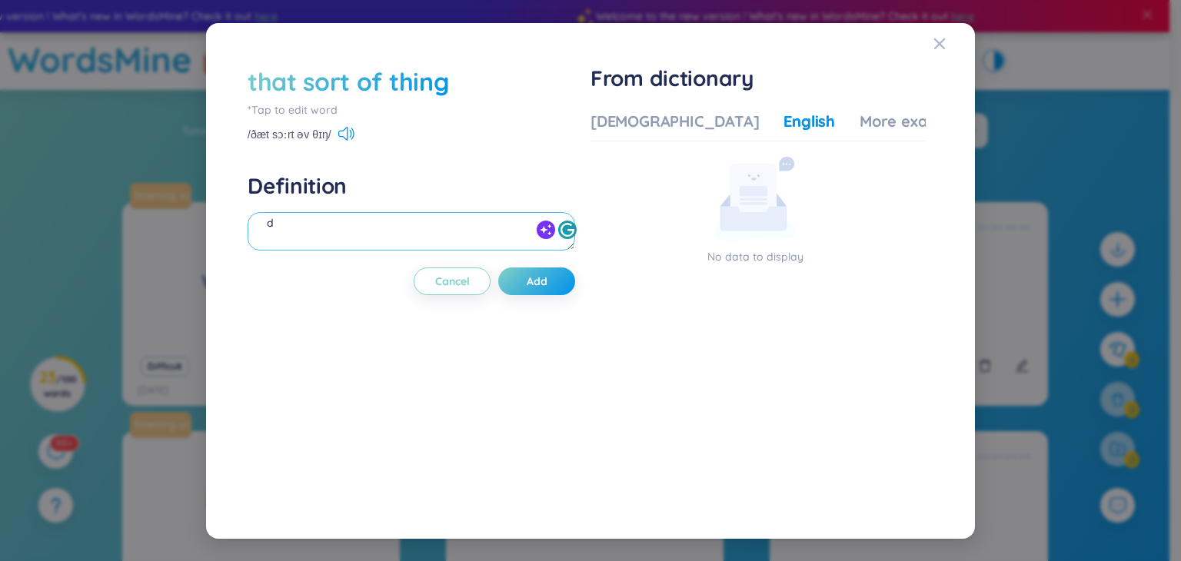
scroll to position [17, 0]
click at [303, 222] on textarea "đại [PERSON_NAME]" at bounding box center [412, 231] width 328 height 38
type textarea "đại loại là như vậy"
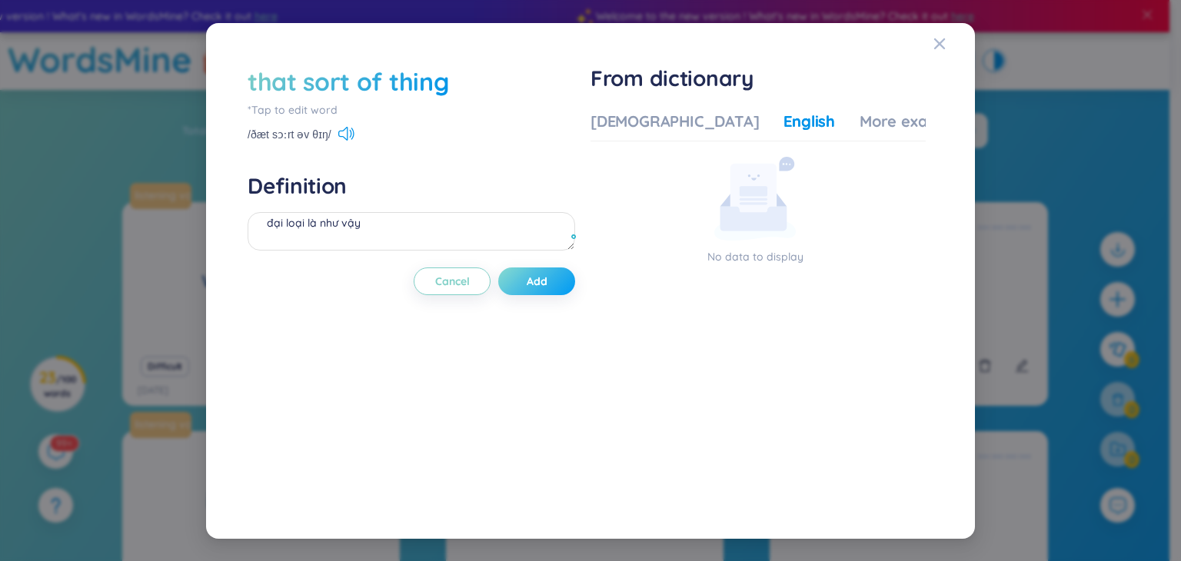
click at [520, 278] on button "Add" at bounding box center [536, 282] width 77 height 28
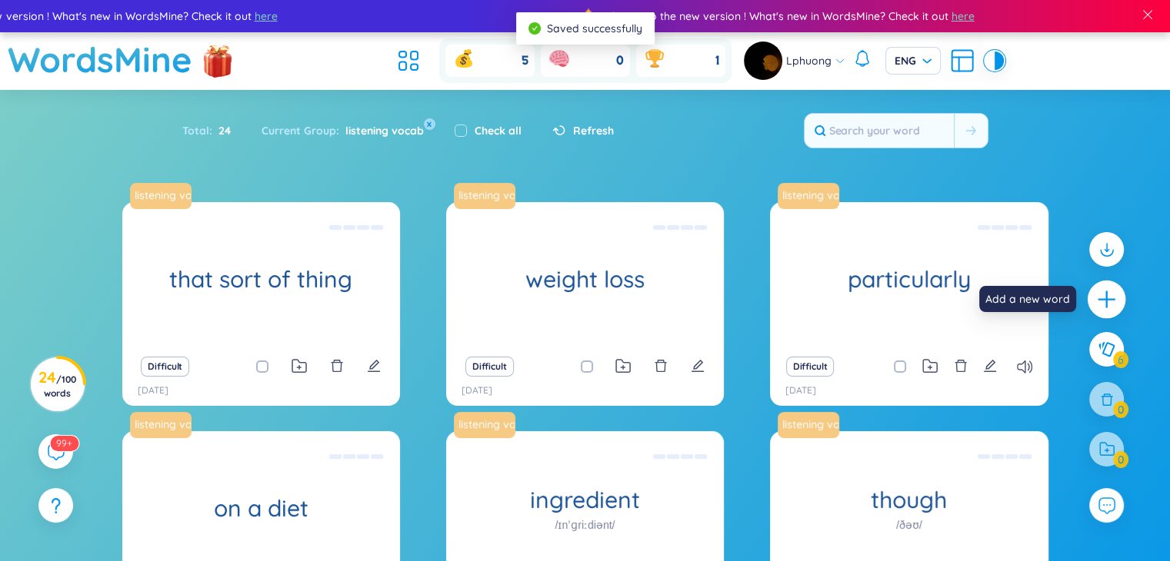
click at [1107, 295] on icon "plus" at bounding box center [1106, 299] width 2 height 17
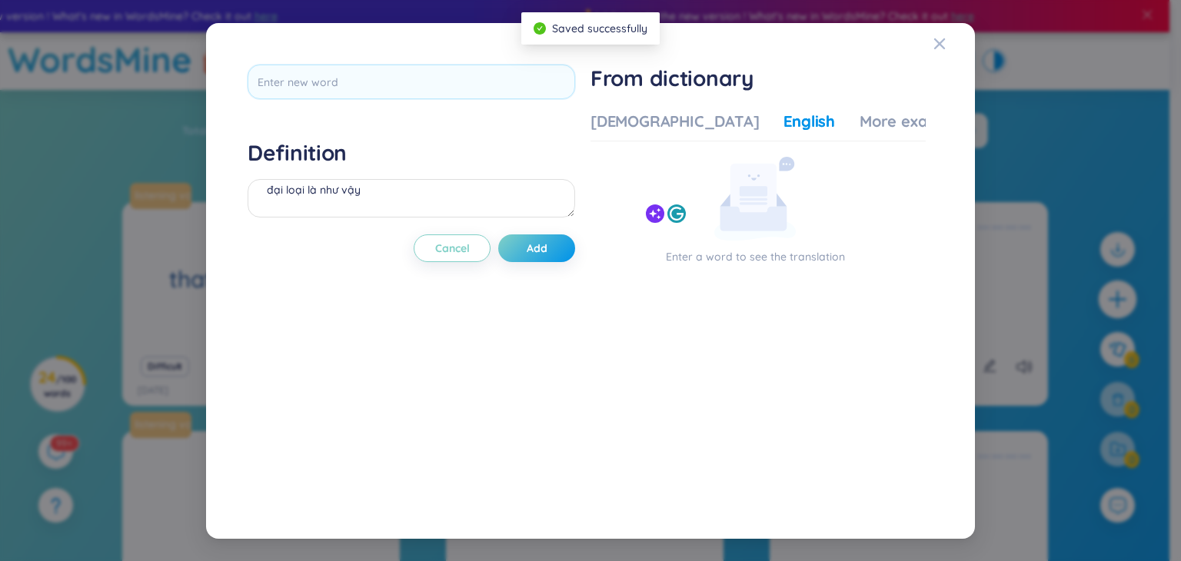
scroll to position [0, 0]
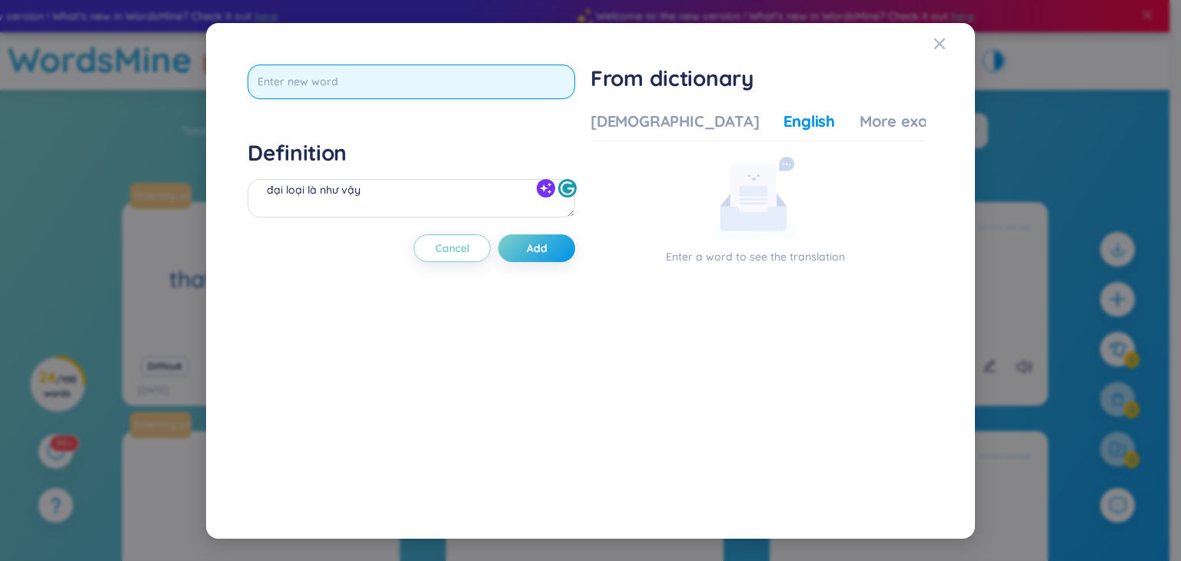
click at [307, 85] on input "text" at bounding box center [412, 82] width 328 height 35
type input "see"
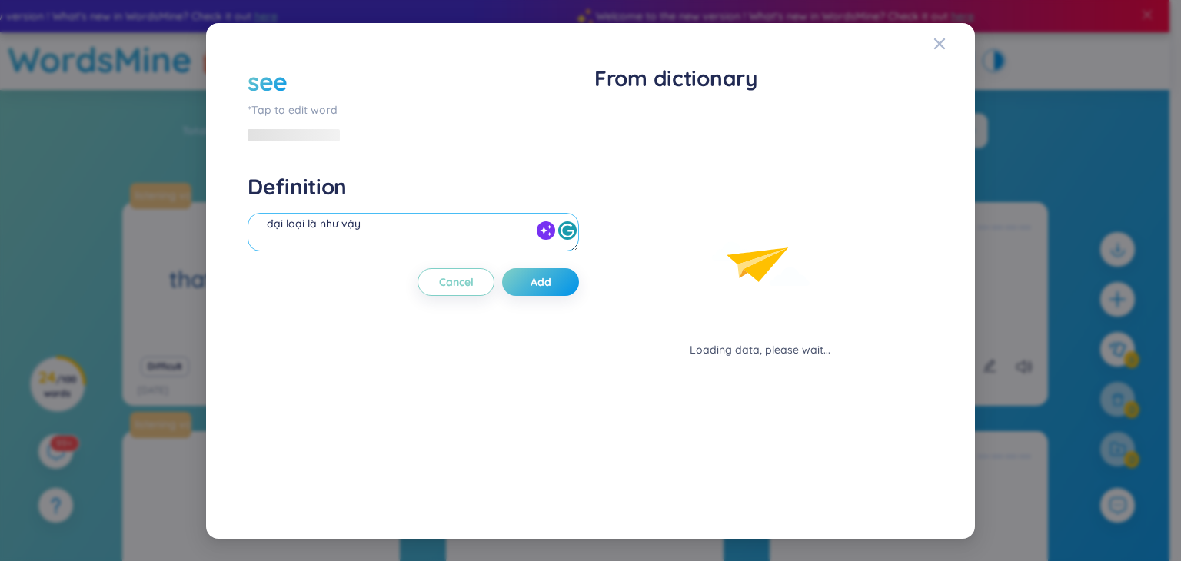
click at [375, 213] on div "đại loại là như vậy" at bounding box center [414, 234] width 332 height 43
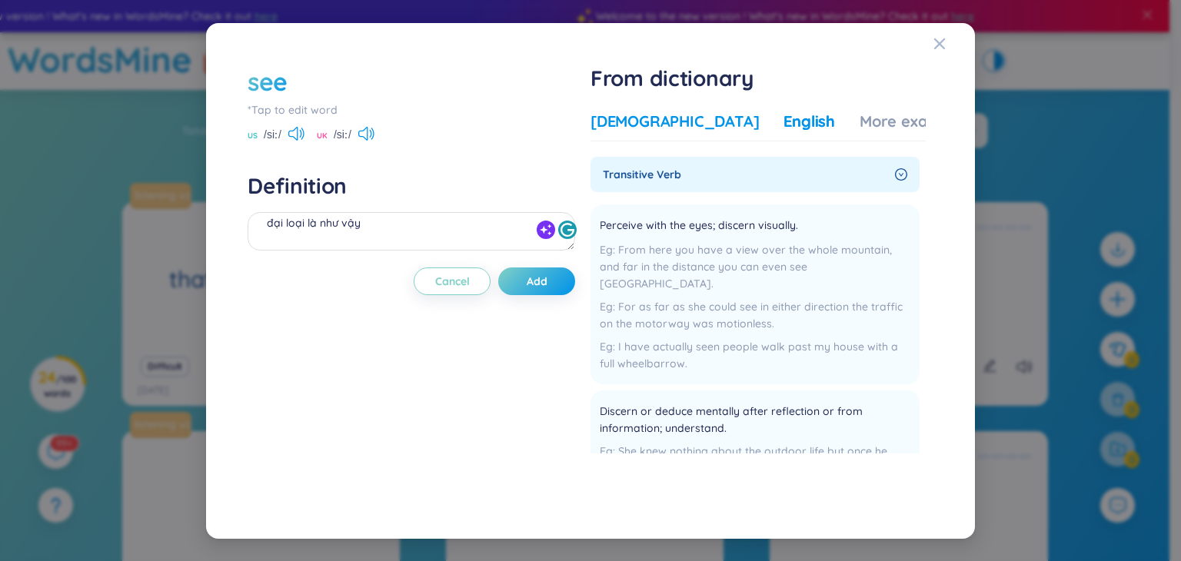
click at [638, 115] on div "[DEMOGRAPHIC_DATA]" at bounding box center [675, 122] width 168 height 22
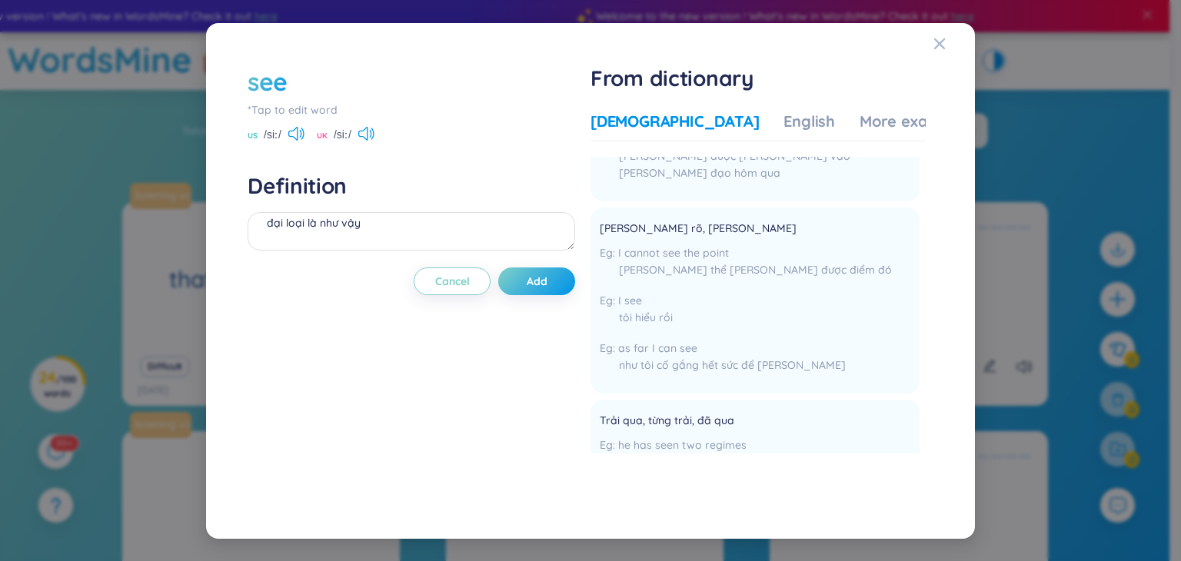
scroll to position [320, 0]
click at [337, 222] on textarea "đại loại là như vậy" at bounding box center [412, 231] width 328 height 38
click at [784, 118] on div "English" at bounding box center [810, 122] width 52 height 22
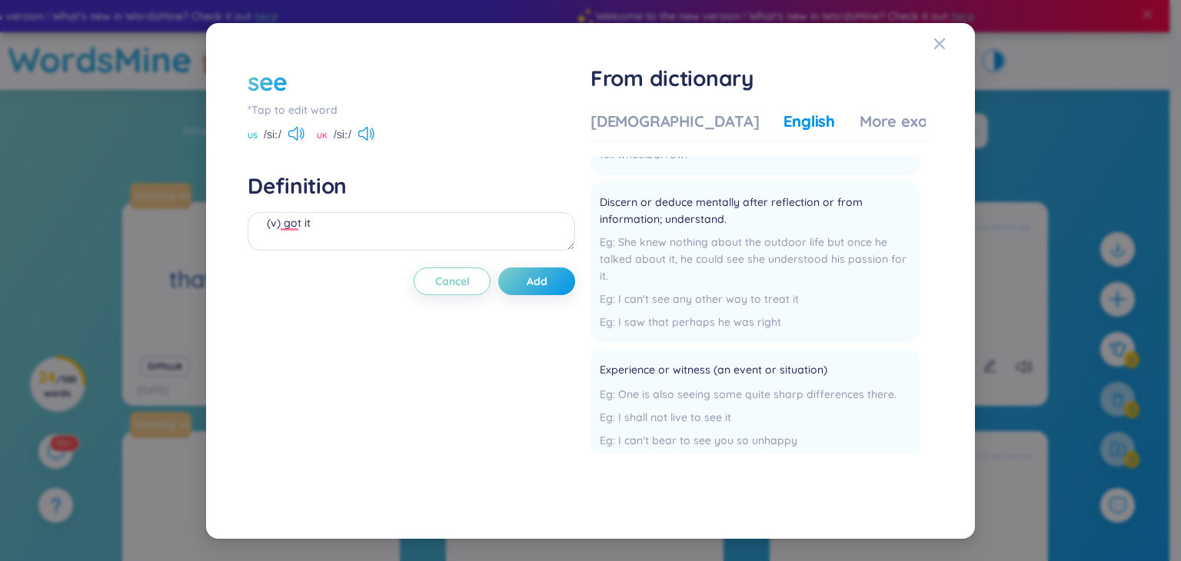
scroll to position [208, 0]
click at [325, 222] on textarea "(v) got it" at bounding box center [412, 231] width 328 height 38
click at [646, 125] on div "[DEMOGRAPHIC_DATA]" at bounding box center [675, 122] width 168 height 22
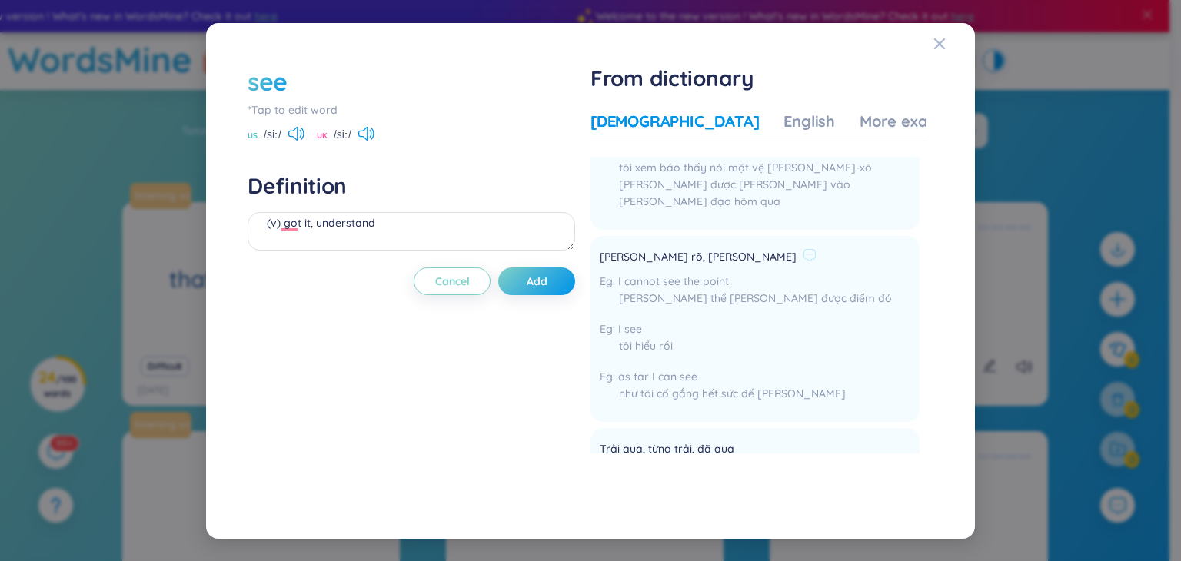
scroll to position [292, 0]
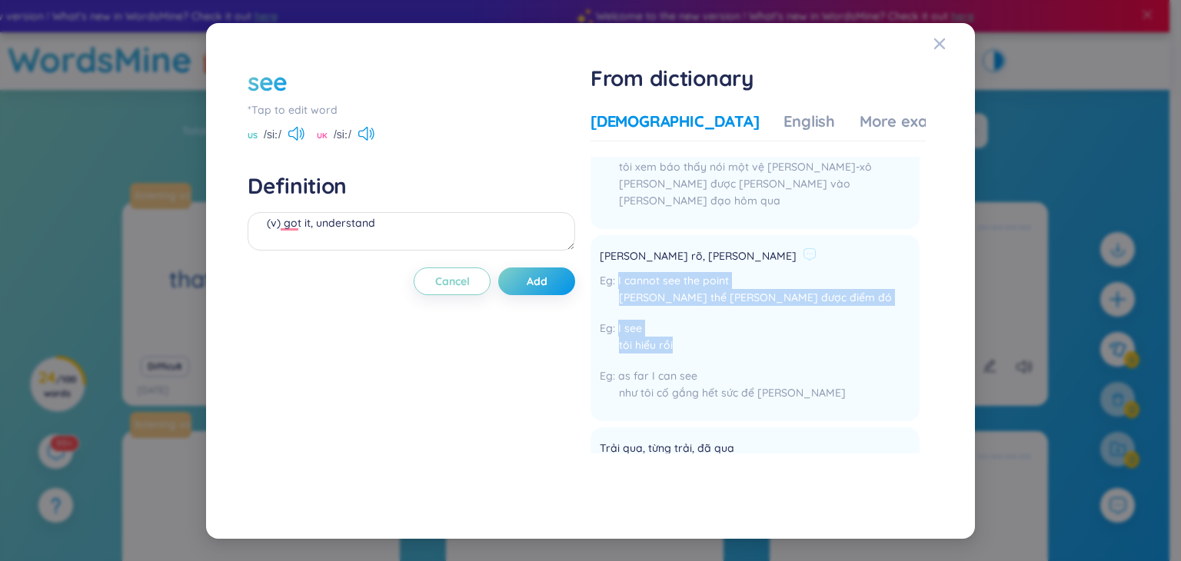
drag, startPoint x: 681, startPoint y: 348, endPoint x: 598, endPoint y: 284, distance: 105.2
click at [598, 284] on li "[PERSON_NAME] rõ, [PERSON_NAME] I cannot see the point [PERSON_NAME] thể [PERSO…" at bounding box center [755, 328] width 329 height 186
copy div "I cannot see the point [PERSON_NAME] thể [PERSON_NAME] được điểm đó I see tôi h…"
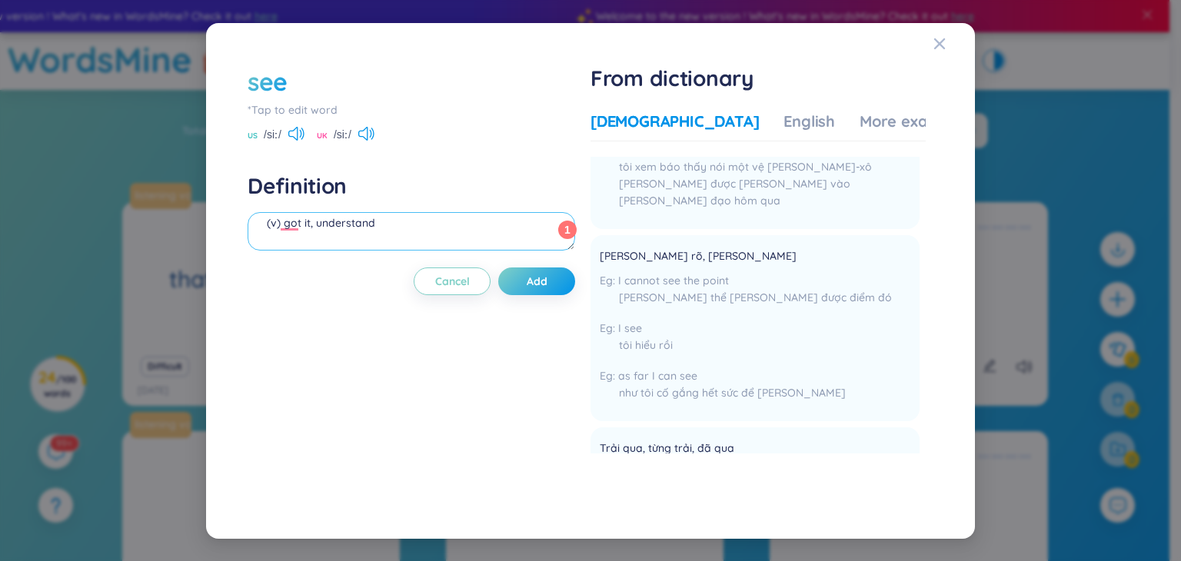
click at [454, 242] on textarea "(v) got it, understand" at bounding box center [412, 231] width 328 height 38
paste textarea "I cannot see the point [PERSON_NAME] thể [PERSON_NAME] được điểm đó I see tôi h…"
click at [265, 228] on textarea "(v) got it, understand I cannot see the point [PERSON_NAME] thể [PERSON_NAME] đ…" at bounding box center [412, 231] width 328 height 38
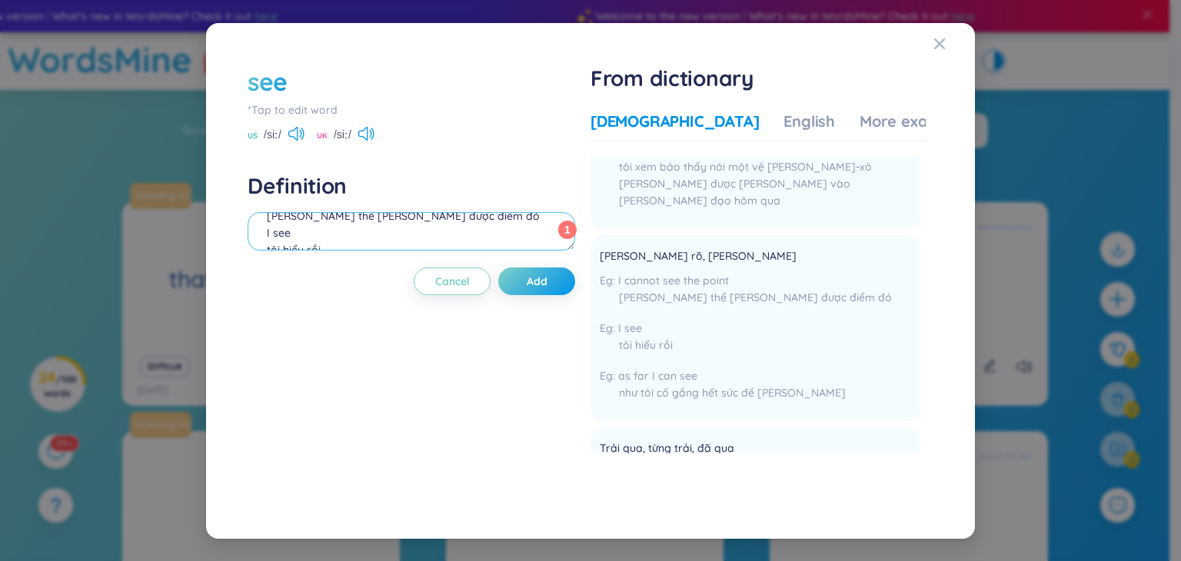
click at [263, 234] on textarea "(v) got it, understand Ex: I cannot see the point [PERSON_NAME] thể [PERSON_NAM…" at bounding box center [412, 231] width 328 height 38
click at [264, 245] on textarea "(v) got it, understand Ex: I cannot see the point [PERSON_NAME] thể [PERSON_NAM…" at bounding box center [412, 231] width 328 height 38
click at [362, 231] on textarea "(v) got it, understand Ex: I cannot see the point [PERSON_NAME] thể [PERSON_NAM…" at bounding box center [412, 231] width 328 height 38
type textarea "(v) got it, understand Ex: I cannot see the point tôi không thể hiểu được điểm …"
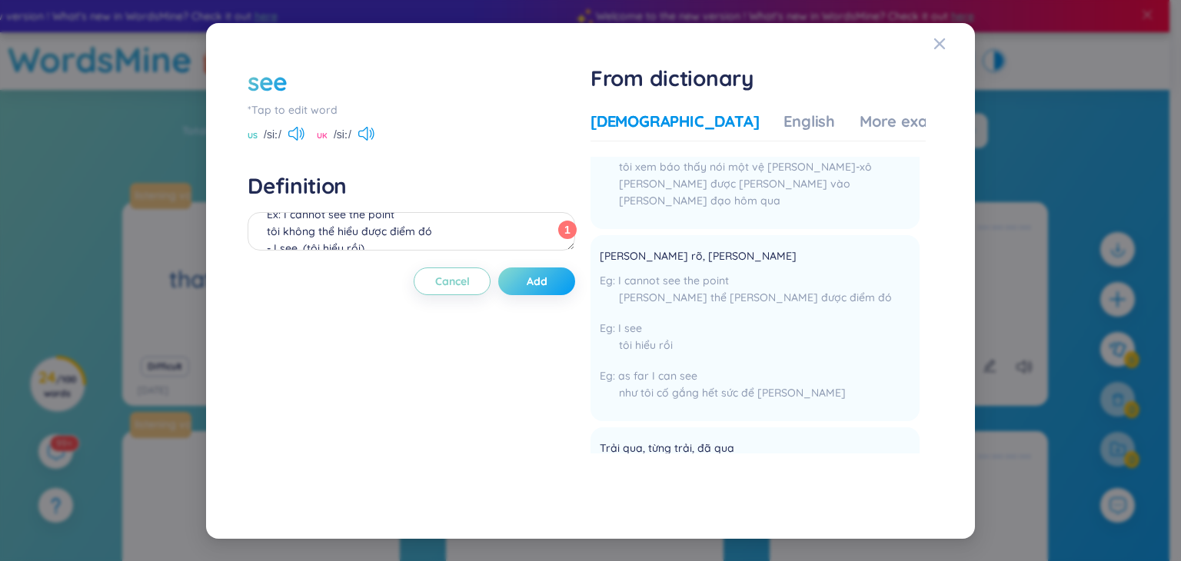
click at [548, 280] on span "Add" at bounding box center [537, 281] width 21 height 15
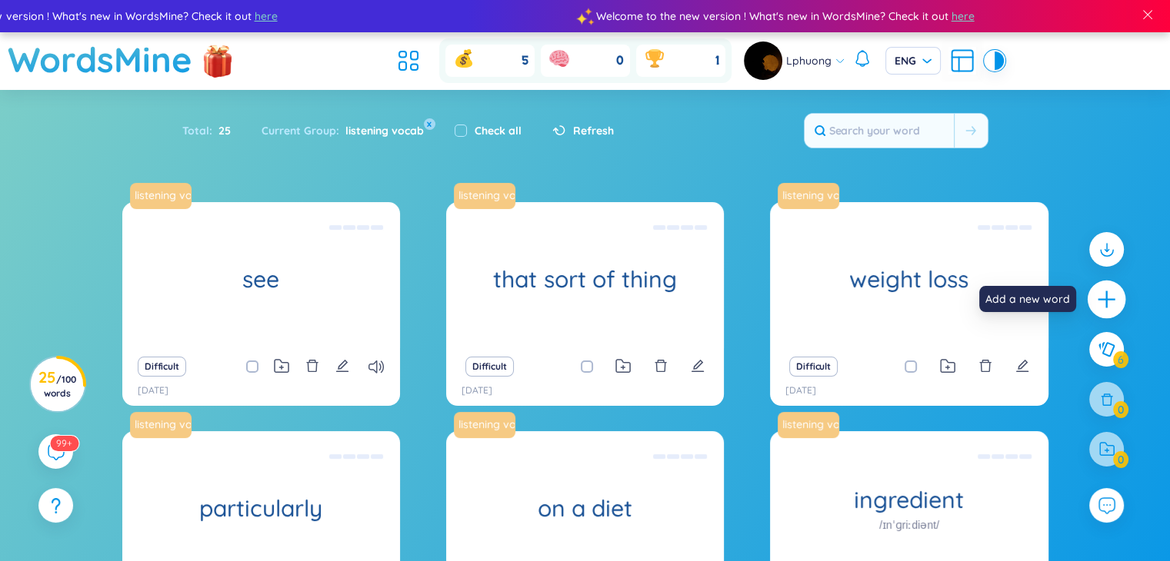
click at [1108, 301] on icon "plus" at bounding box center [1107, 300] width 22 height 22
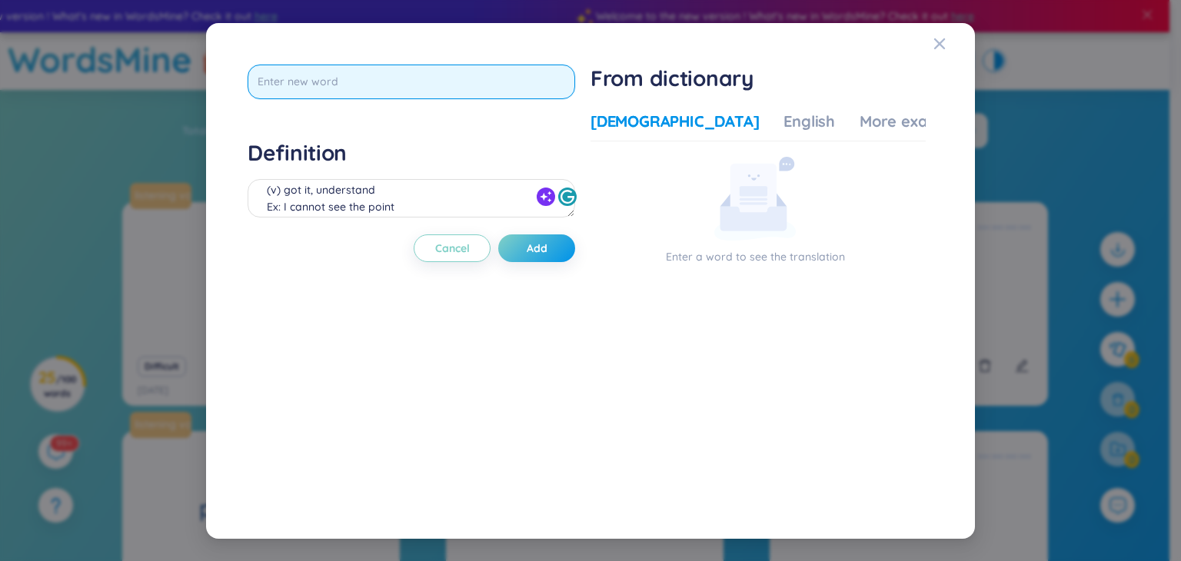
click at [535, 85] on input "text" at bounding box center [412, 82] width 328 height 35
type input "key in"
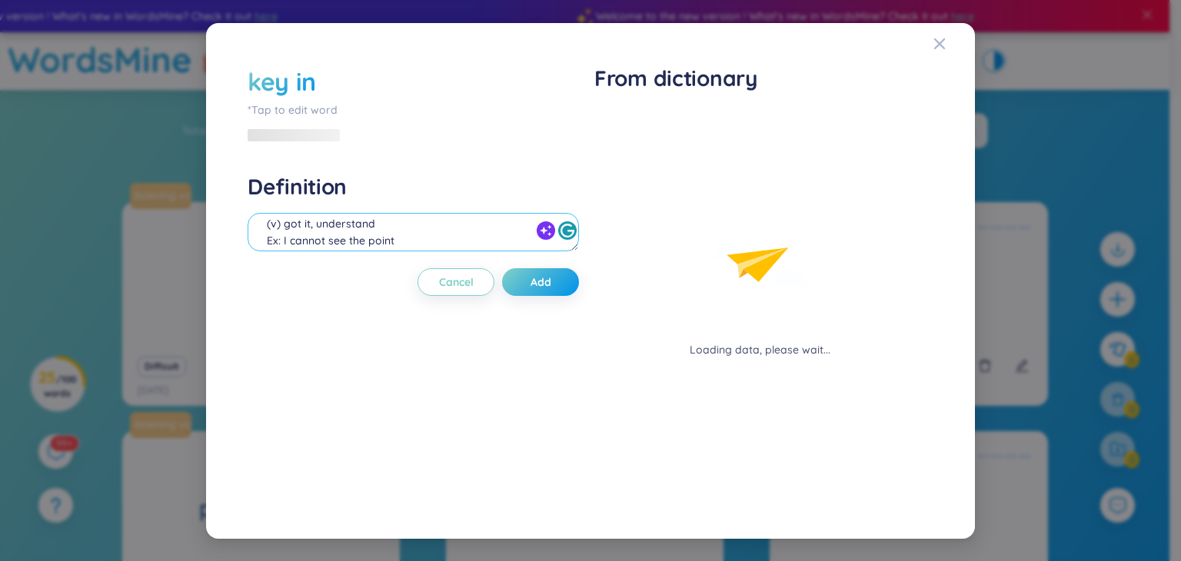
click at [473, 213] on div "(v) got it, understand Ex: I cannot see the point tôi không thể hiểu được điểm …" at bounding box center [414, 234] width 332 height 43
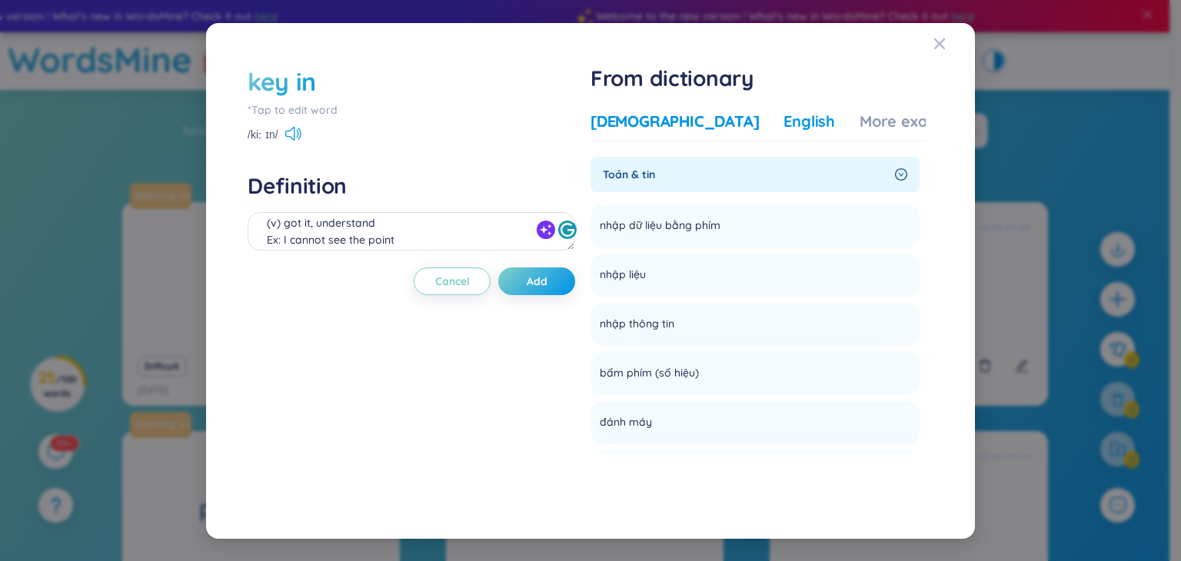
click at [784, 130] on div "English" at bounding box center [810, 122] width 52 height 22
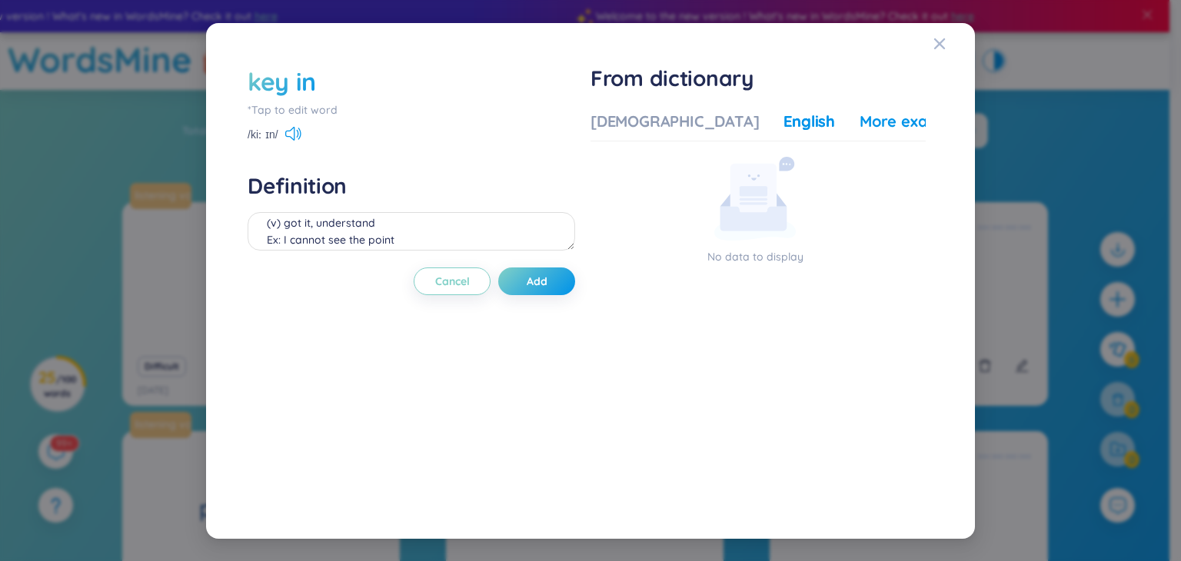
click at [860, 130] on div "More examples" at bounding box center [916, 122] width 112 height 22
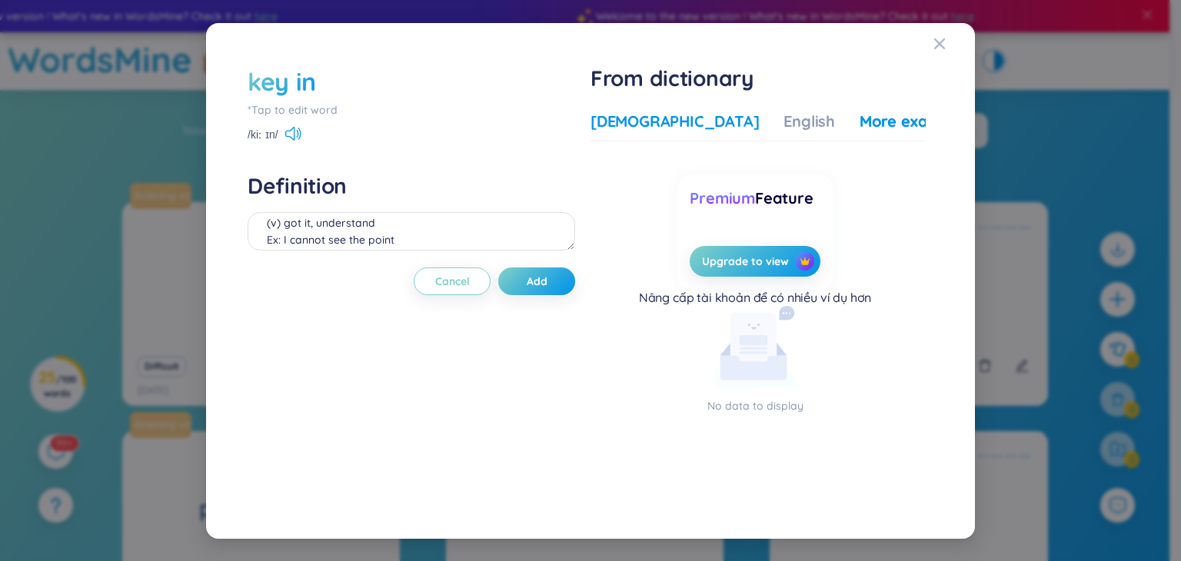
click at [634, 122] on div "[DEMOGRAPHIC_DATA]" at bounding box center [675, 122] width 168 height 22
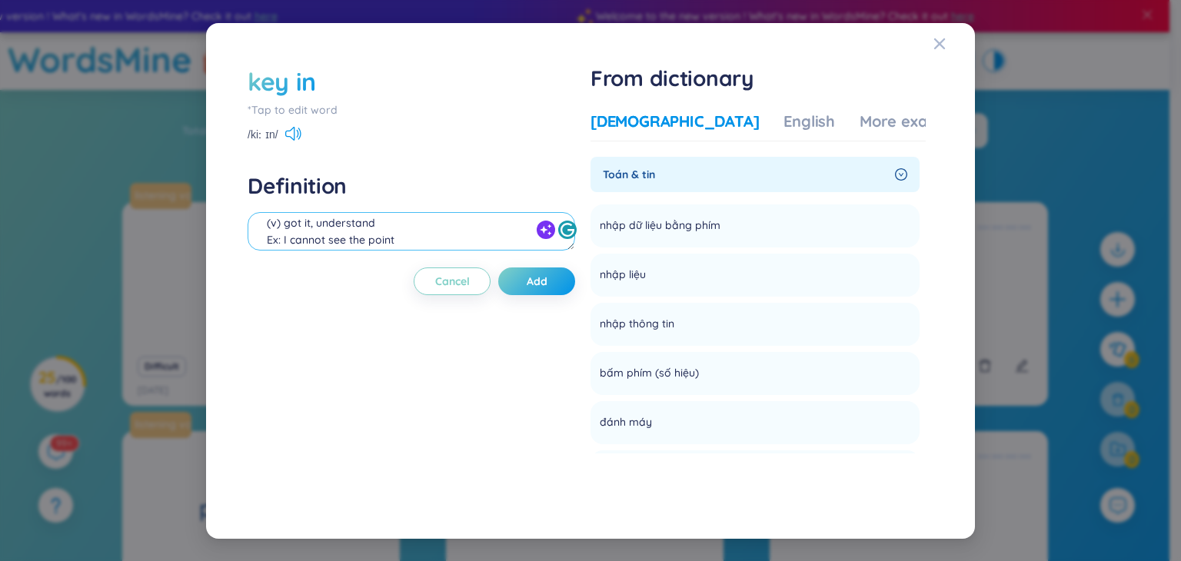
click at [421, 244] on textarea "(v) got it, understand Ex: I cannot see the point tôi không thể hiểu được điểm …" at bounding box center [412, 231] width 328 height 38
type textarea "(v) fill in"
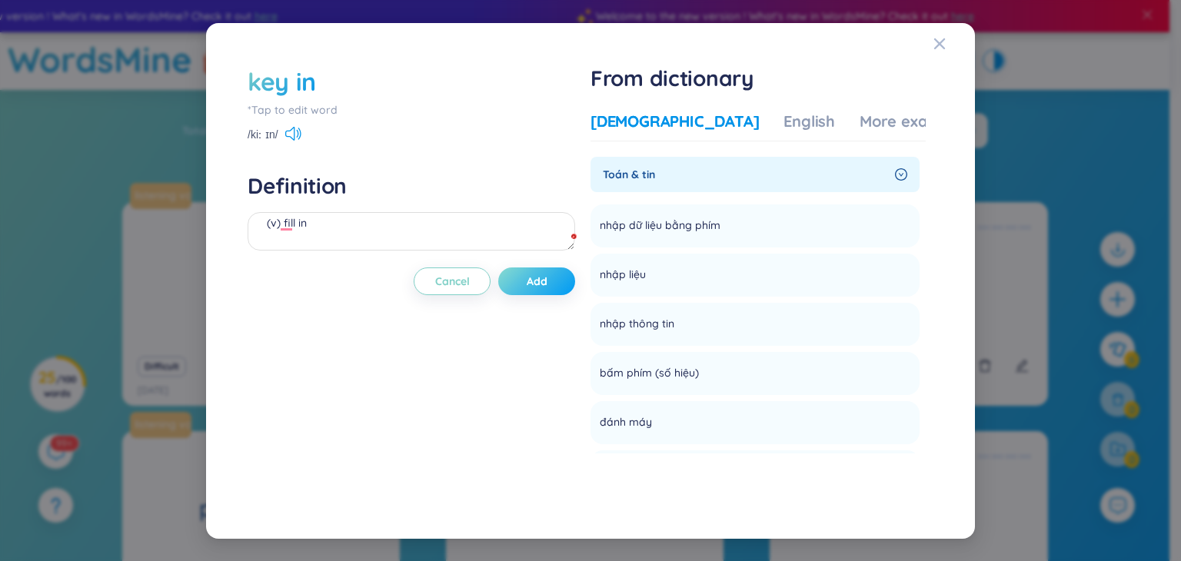
click at [541, 279] on span "Add" at bounding box center [537, 281] width 21 height 15
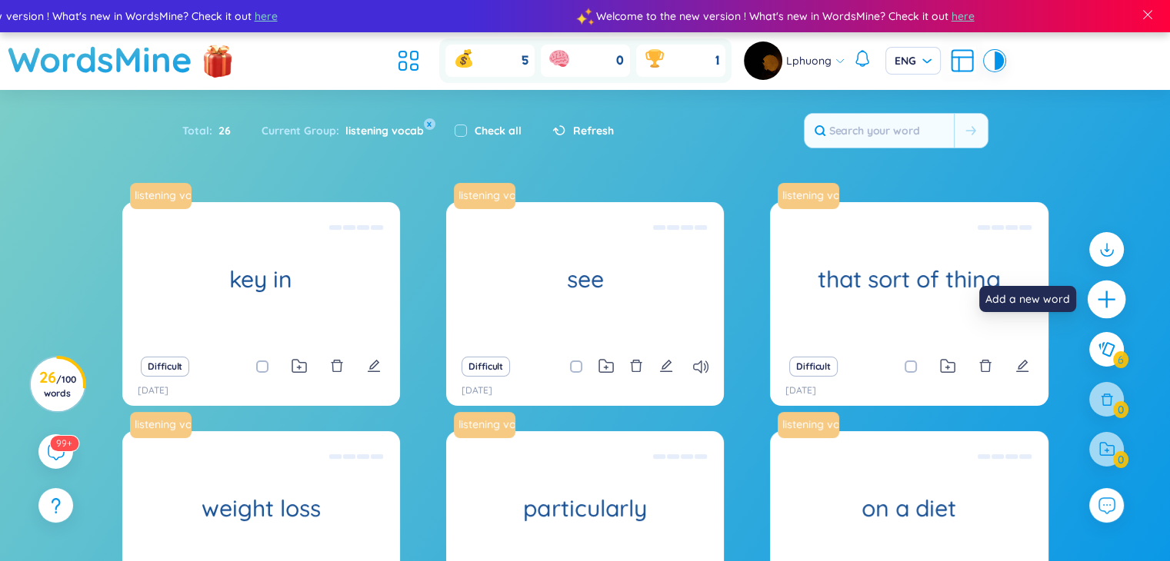
click at [1104, 305] on icon "plus" at bounding box center [1107, 300] width 22 height 22
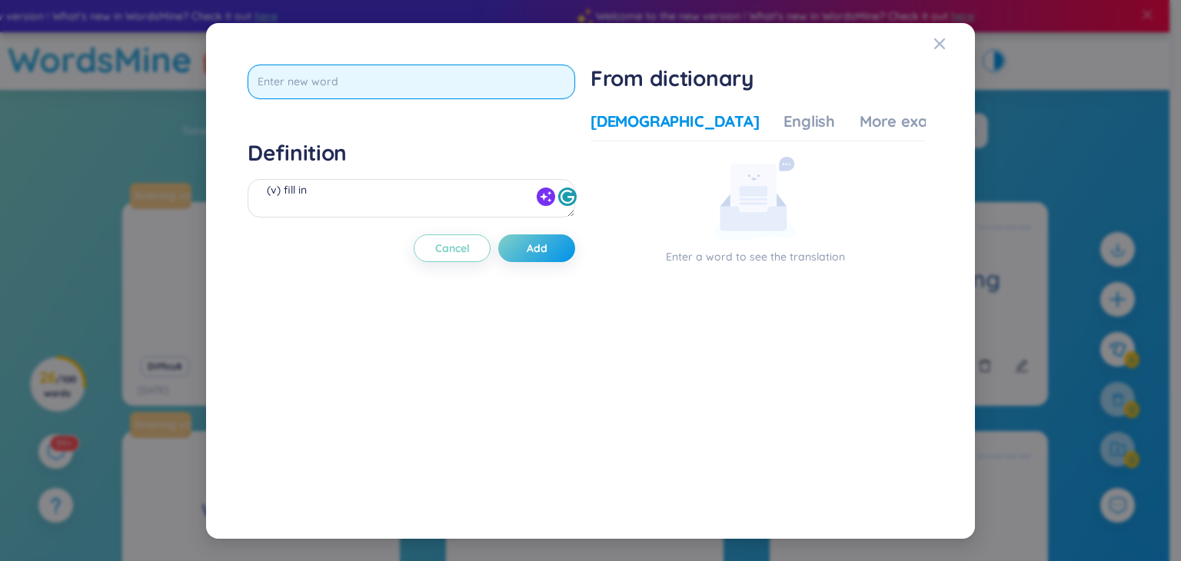
click at [412, 82] on input "text" at bounding box center [412, 82] width 328 height 35
type input "come up"
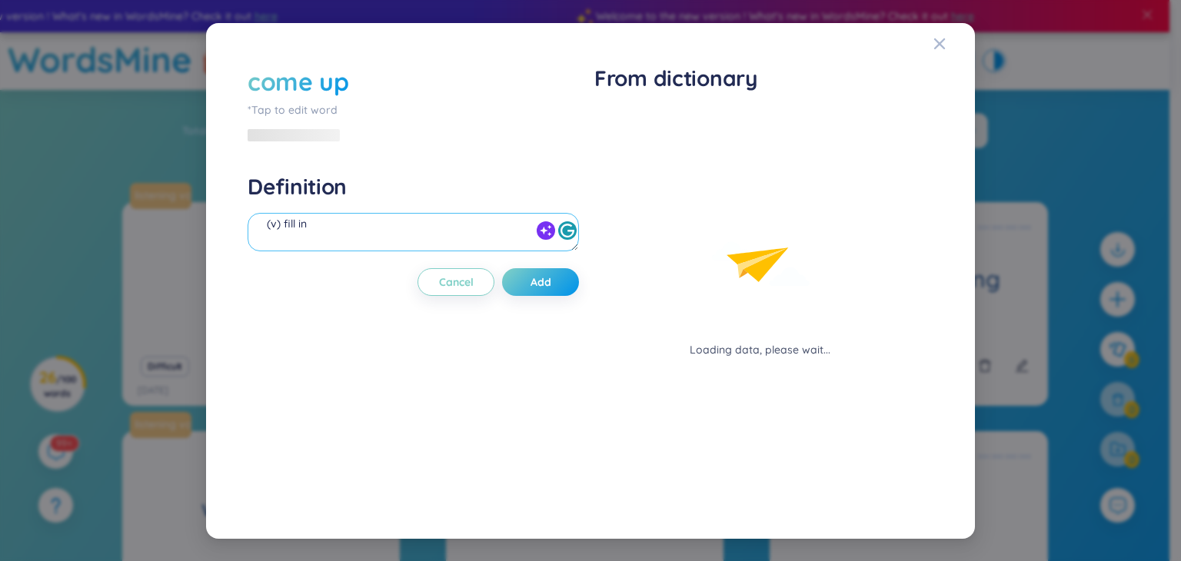
click at [428, 191] on div "Definition (v) fill in" at bounding box center [414, 214] width 332 height 83
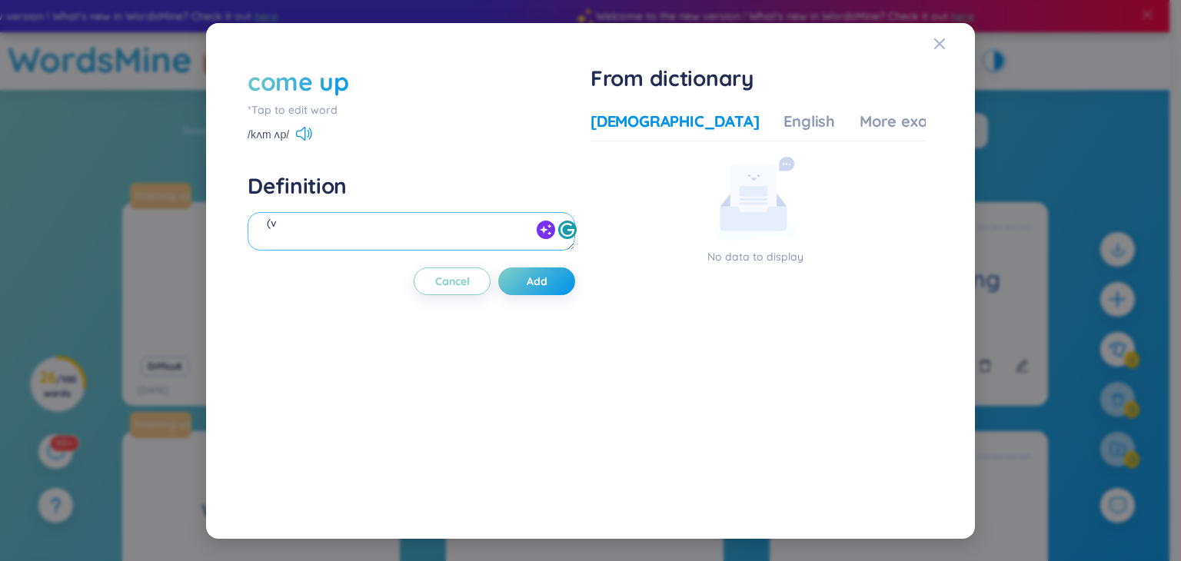
scroll to position [17, 0]
type textarea "(v) appear"
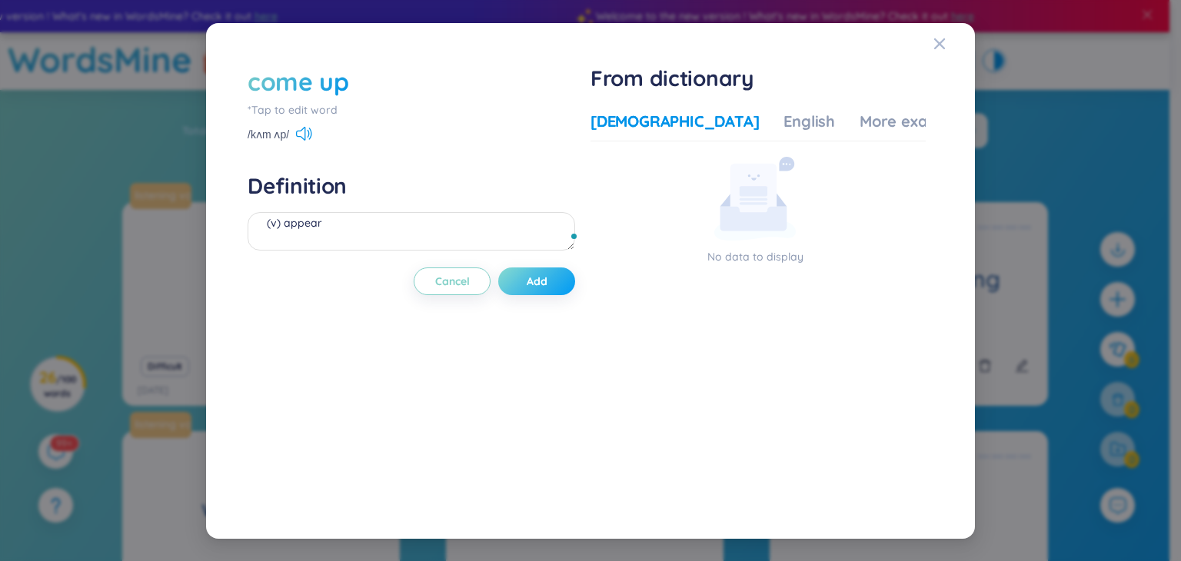
click at [547, 282] on span "Add" at bounding box center [537, 281] width 21 height 15
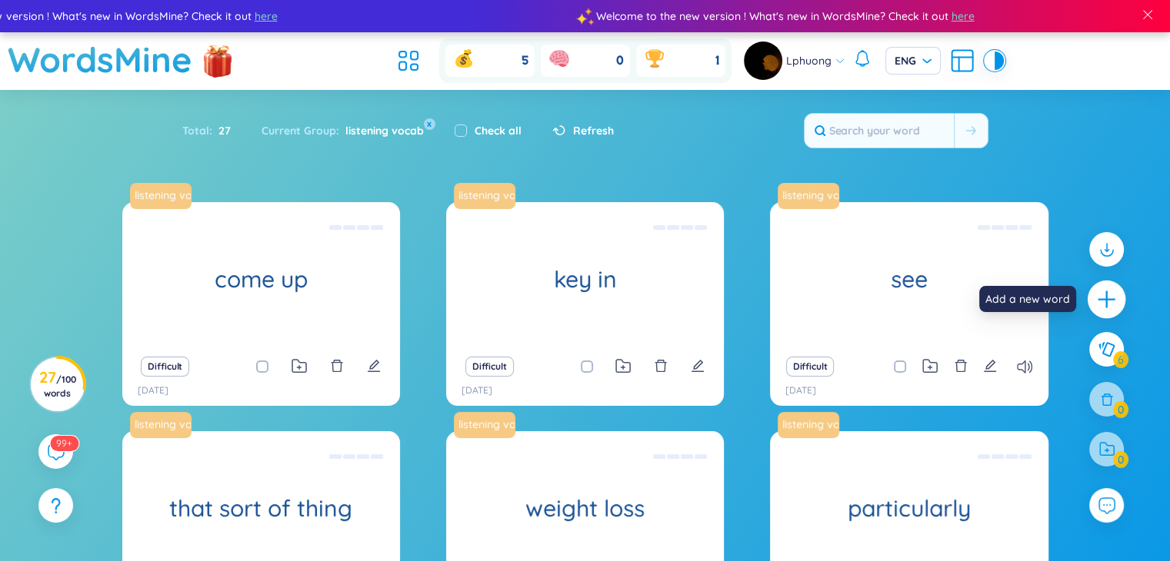
click at [1104, 293] on icon "plus" at bounding box center [1107, 300] width 22 height 22
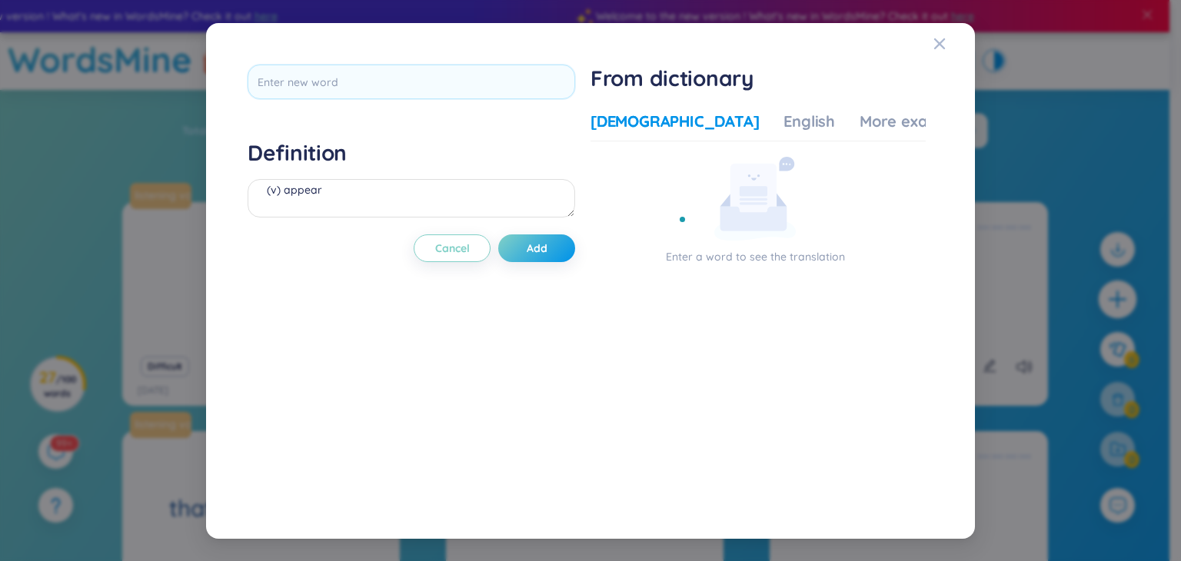
scroll to position [0, 0]
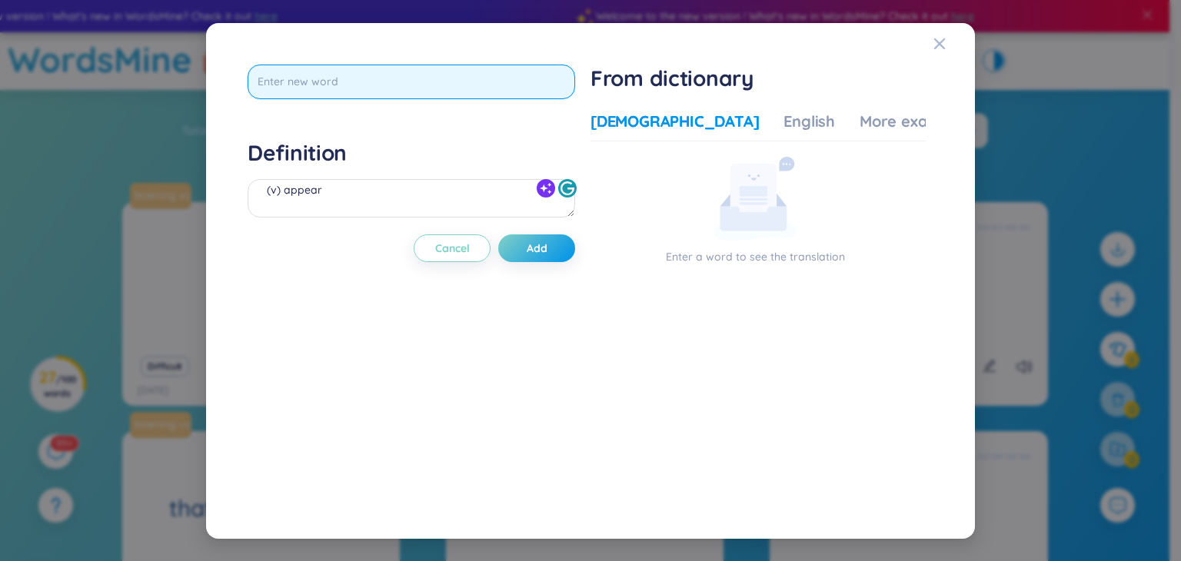
click at [451, 82] on input "text" at bounding box center [412, 82] width 328 height 35
type input "turn up"
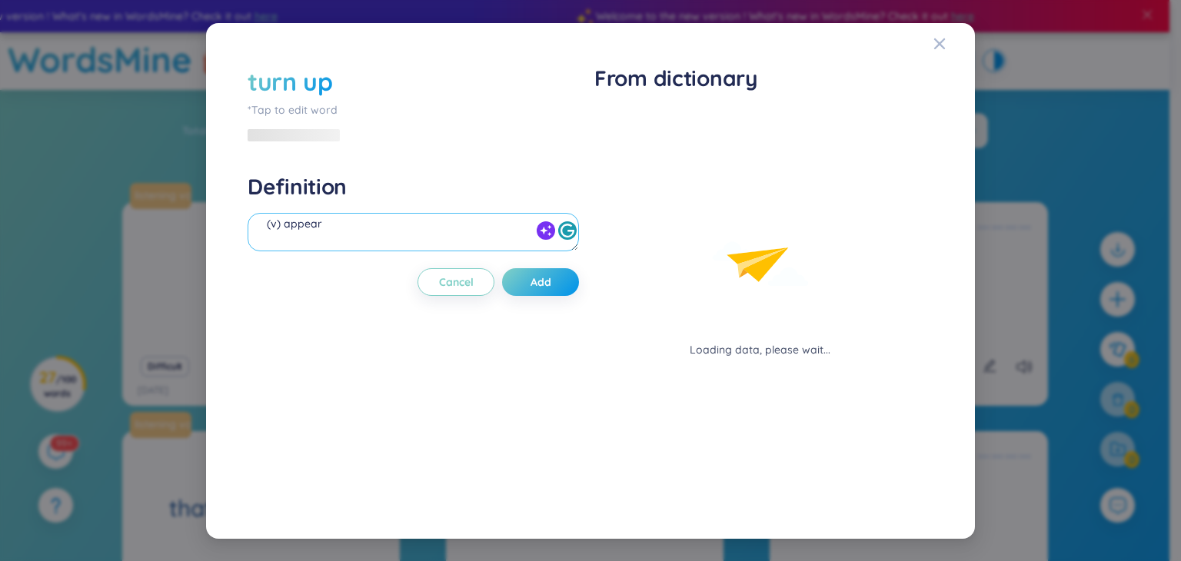
click at [412, 213] on div "(v) appear" at bounding box center [414, 234] width 332 height 43
type textarea "("
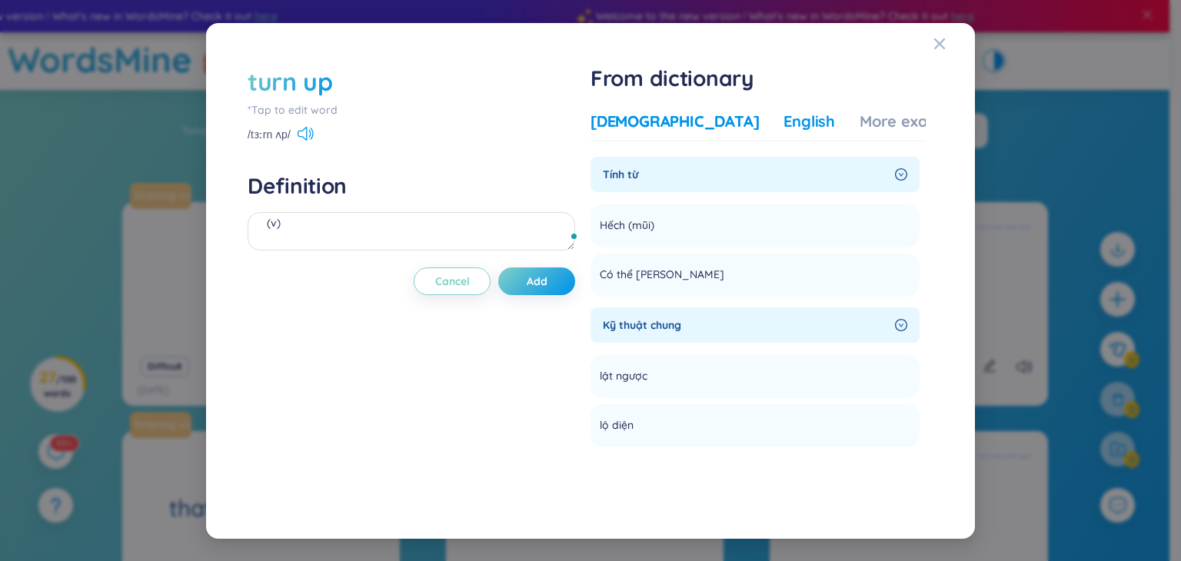
click at [784, 126] on div "English" at bounding box center [810, 122] width 52 height 22
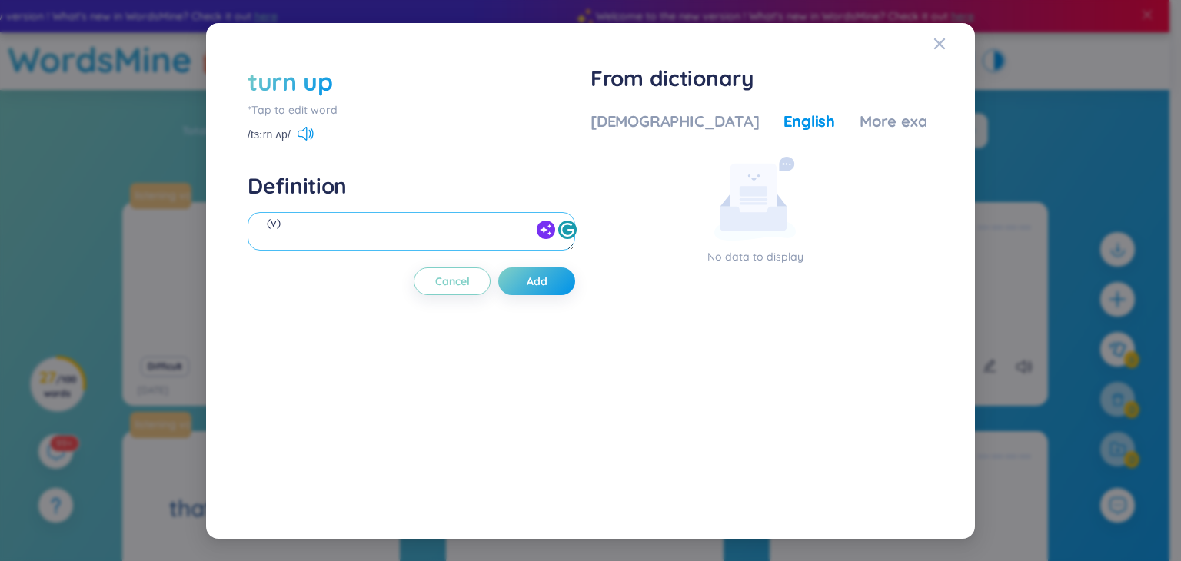
click at [391, 229] on textarea "(v)" at bounding box center [412, 231] width 328 height 38
type textarea "(v) appear, arrive"
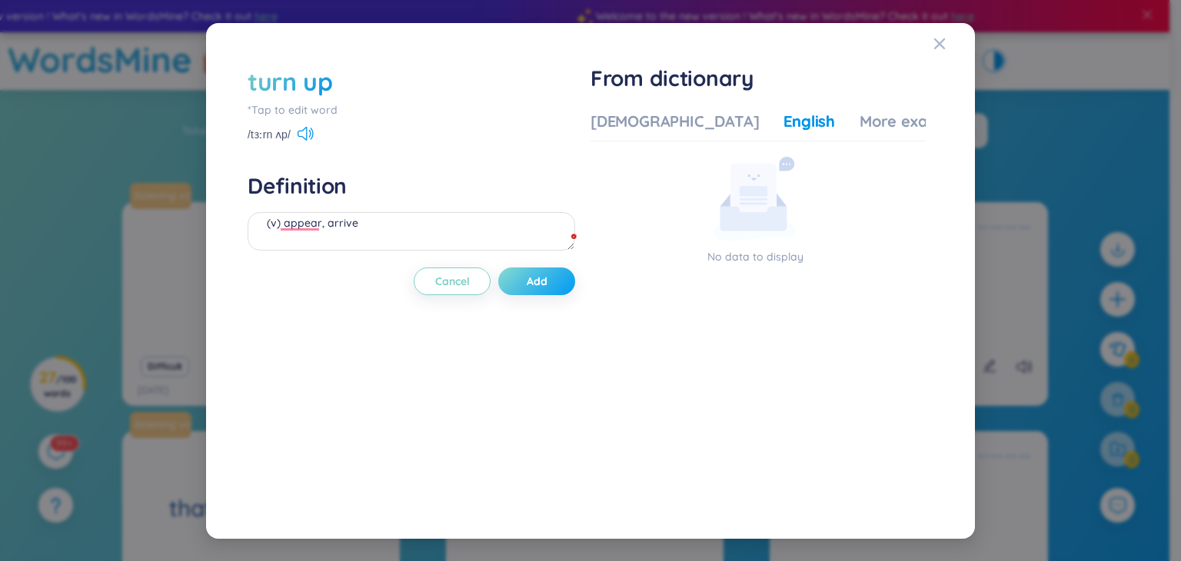
click at [554, 273] on button "Add" at bounding box center [536, 282] width 77 height 28
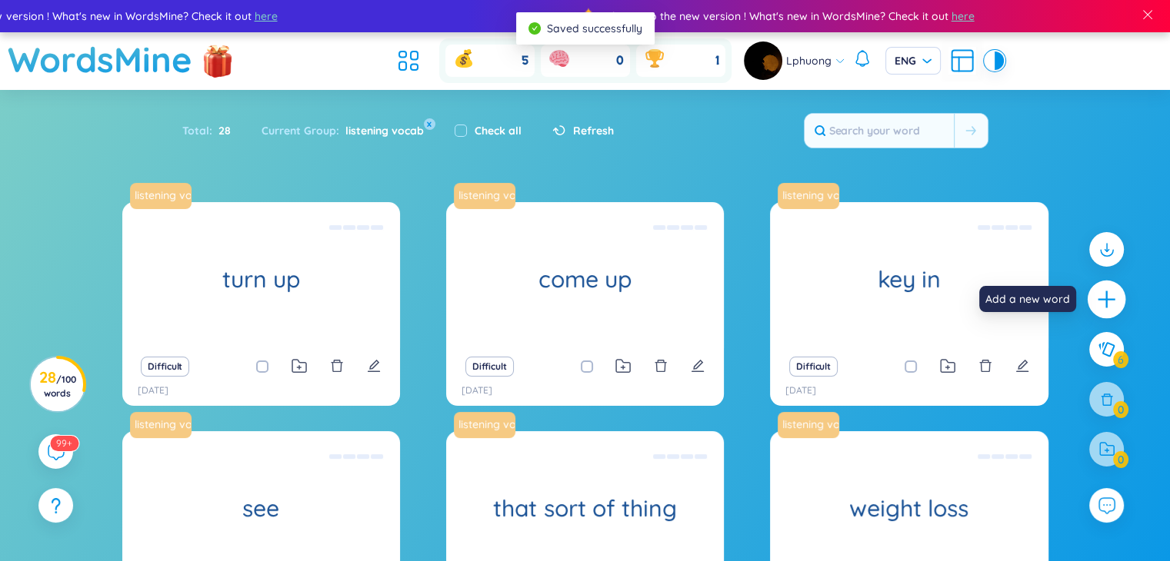
click at [1108, 305] on icon "plus" at bounding box center [1107, 300] width 22 height 22
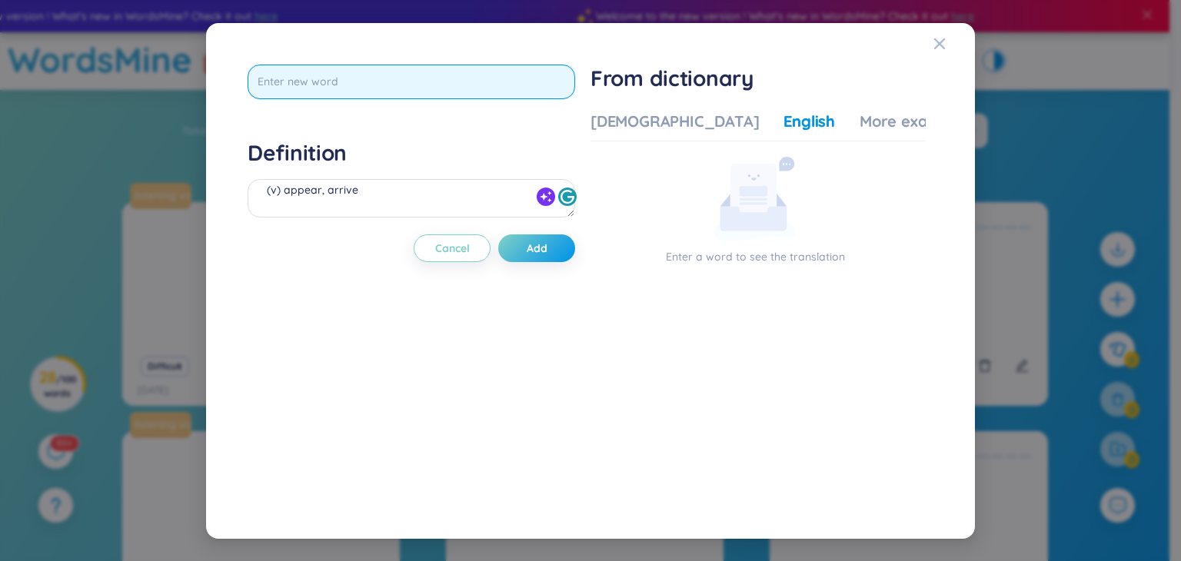
click at [365, 86] on input "text" at bounding box center [412, 82] width 328 height 35
type input "reputation"
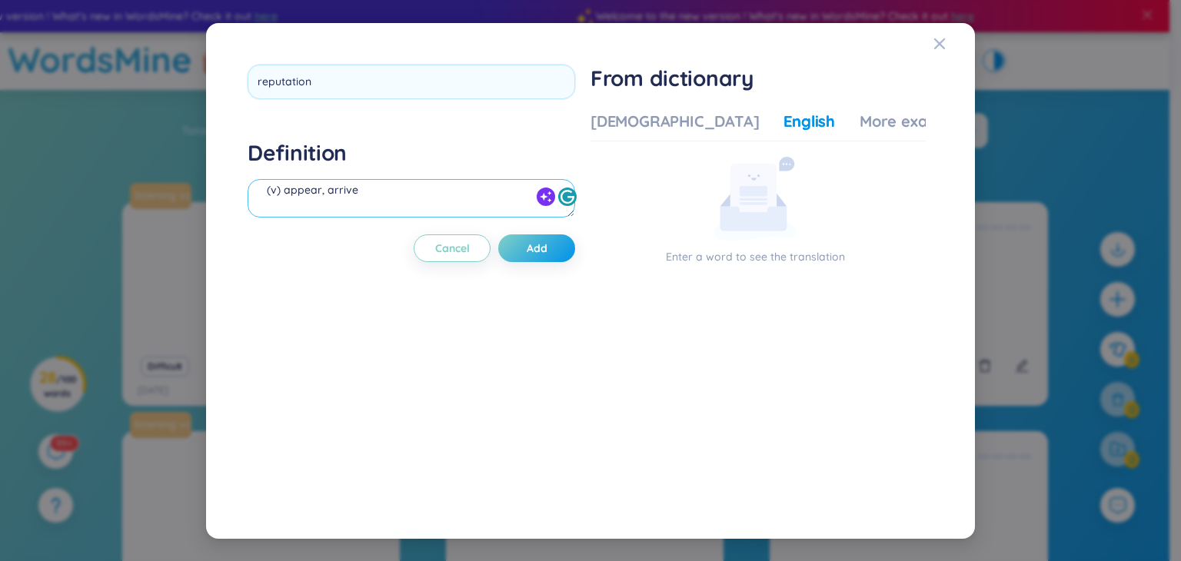
click at [372, 190] on div "(v) appear, arrive" at bounding box center [412, 200] width 328 height 43
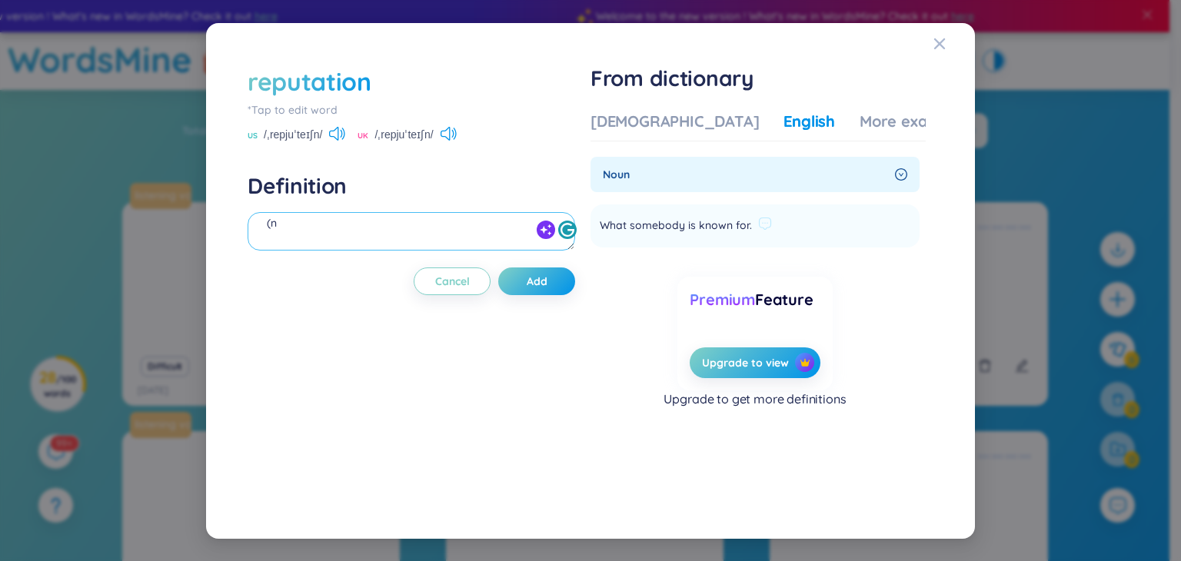
scroll to position [17, 0]
click at [667, 225] on span "What somebody is known for." at bounding box center [676, 226] width 152 height 18
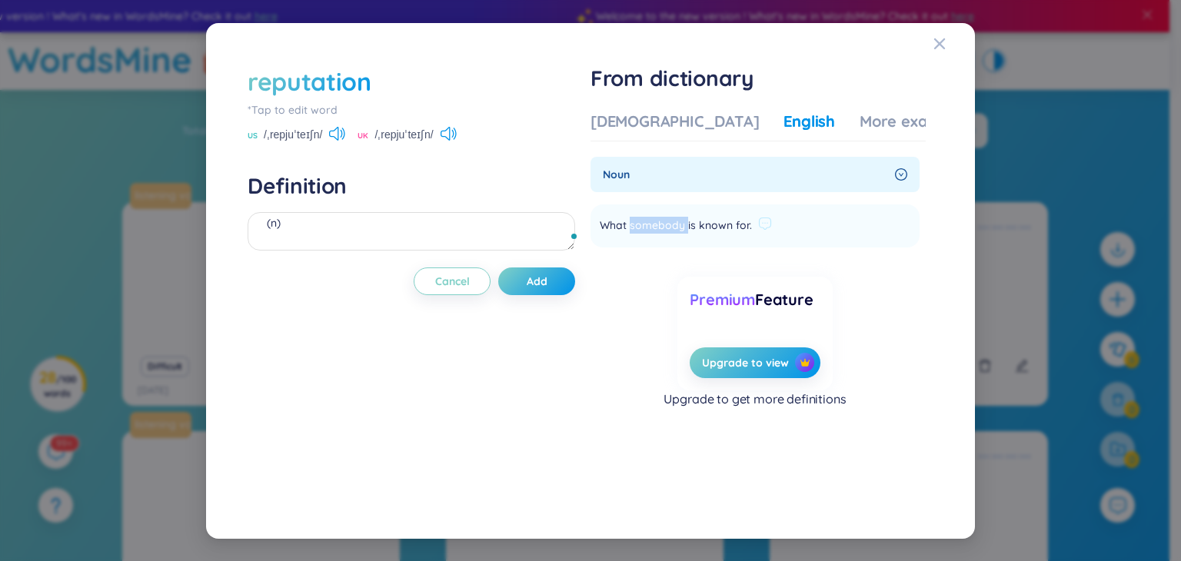
click at [667, 225] on span "What somebody is known for." at bounding box center [676, 226] width 152 height 18
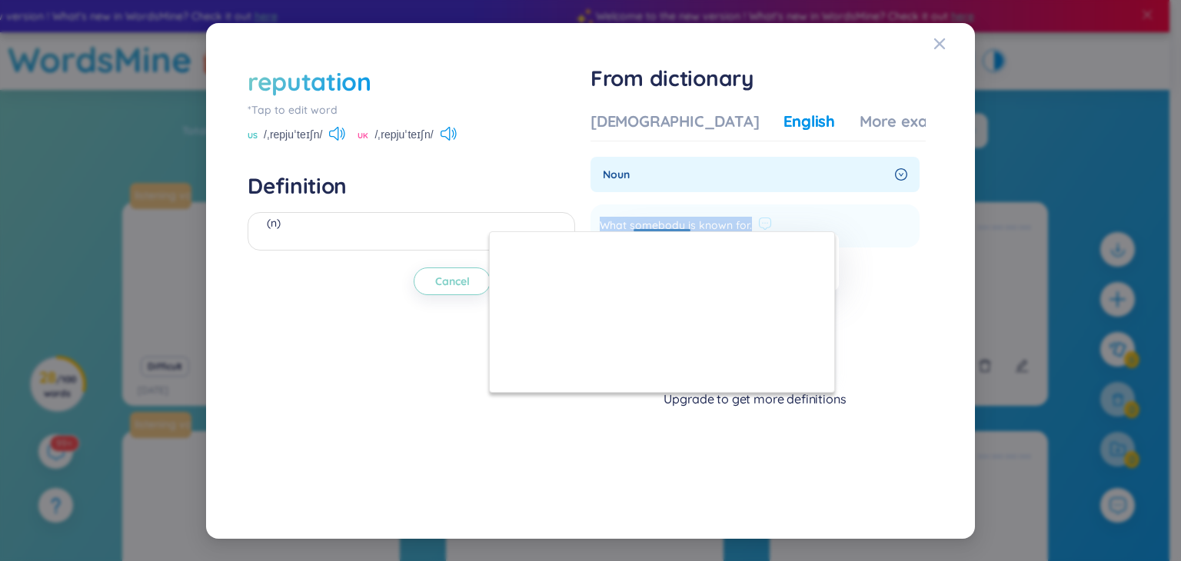
copy li "What somebody is known for. Add"
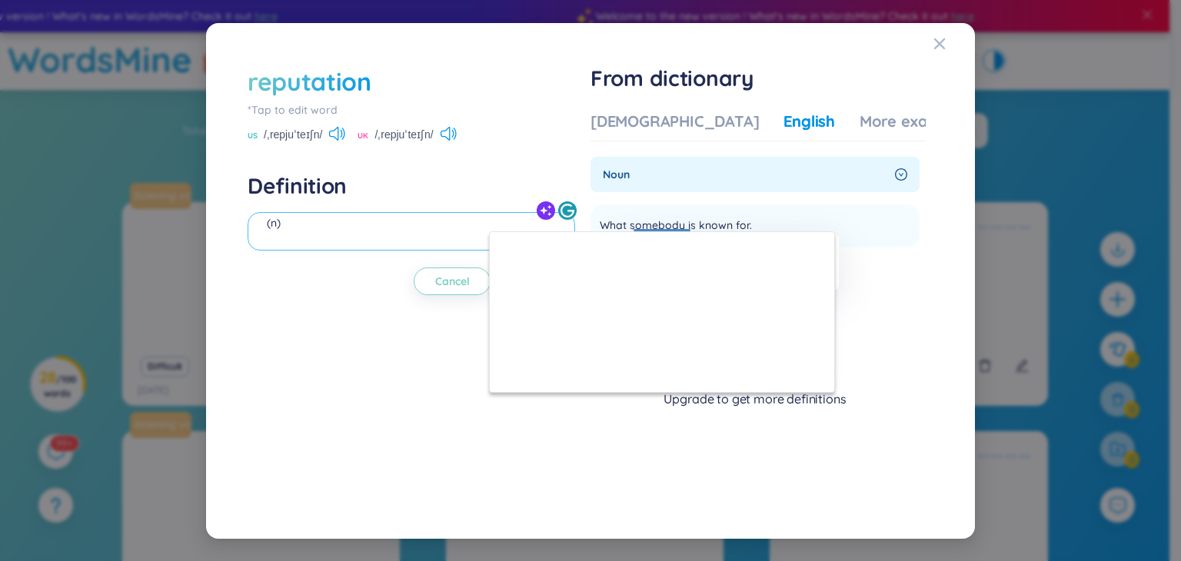
click at [423, 222] on textarea "(n)" at bounding box center [412, 231] width 328 height 38
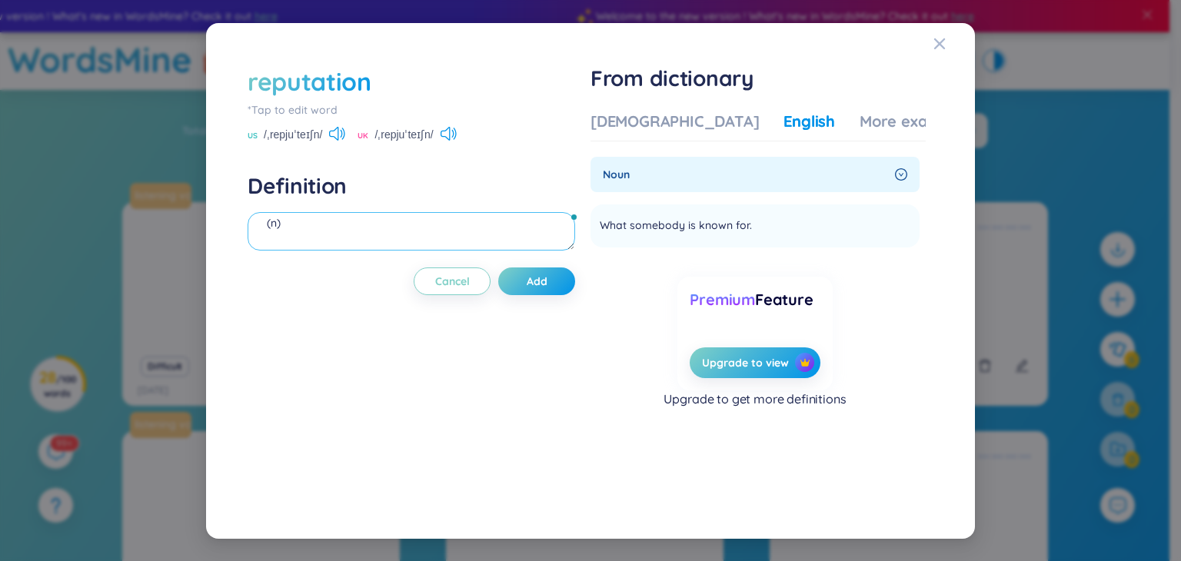
paste textarea "What somebody is known for."
click at [286, 220] on textarea "(n) What somebody is known for." at bounding box center [412, 231] width 328 height 38
click at [501, 225] on textarea "(n) famous, What somebody is known for." at bounding box center [412, 231] width 328 height 38
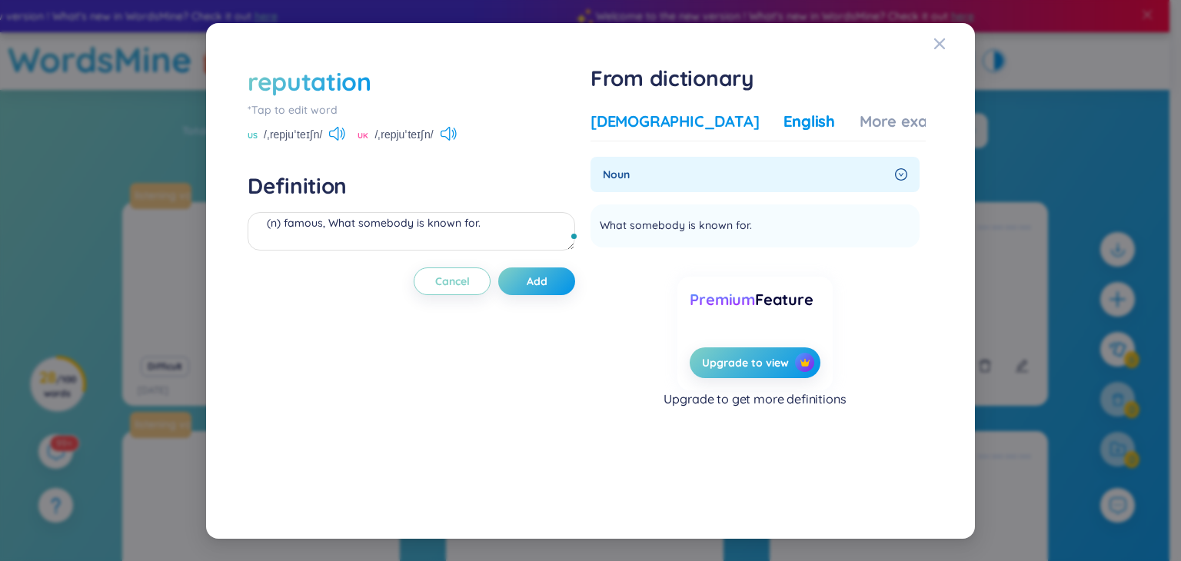
click at [634, 119] on div "[DEMOGRAPHIC_DATA]" at bounding box center [675, 122] width 168 height 22
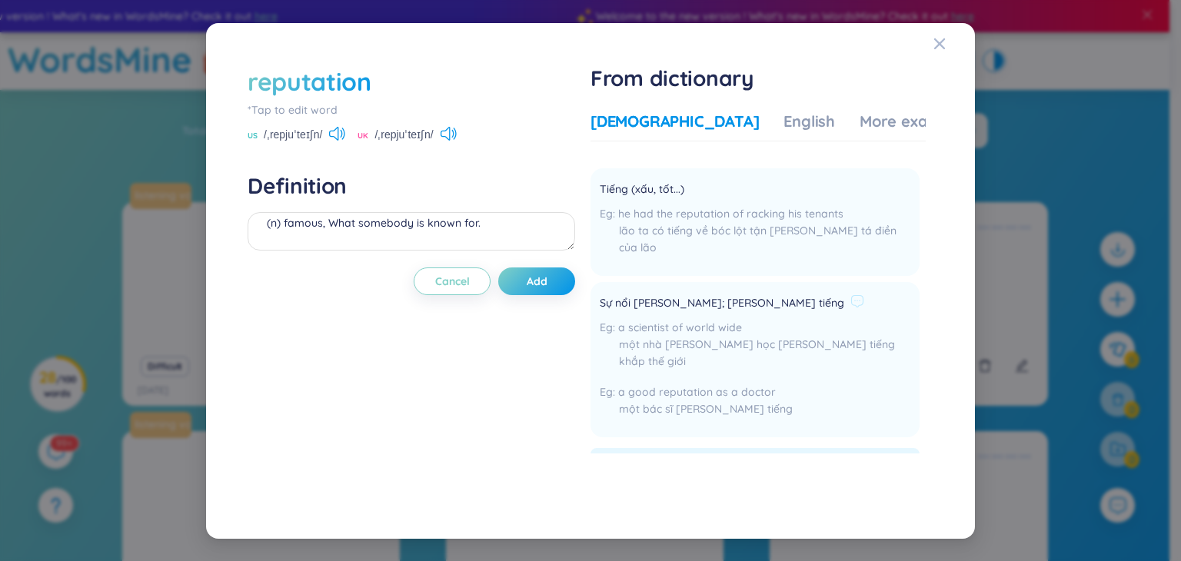
scroll to position [18, 0]
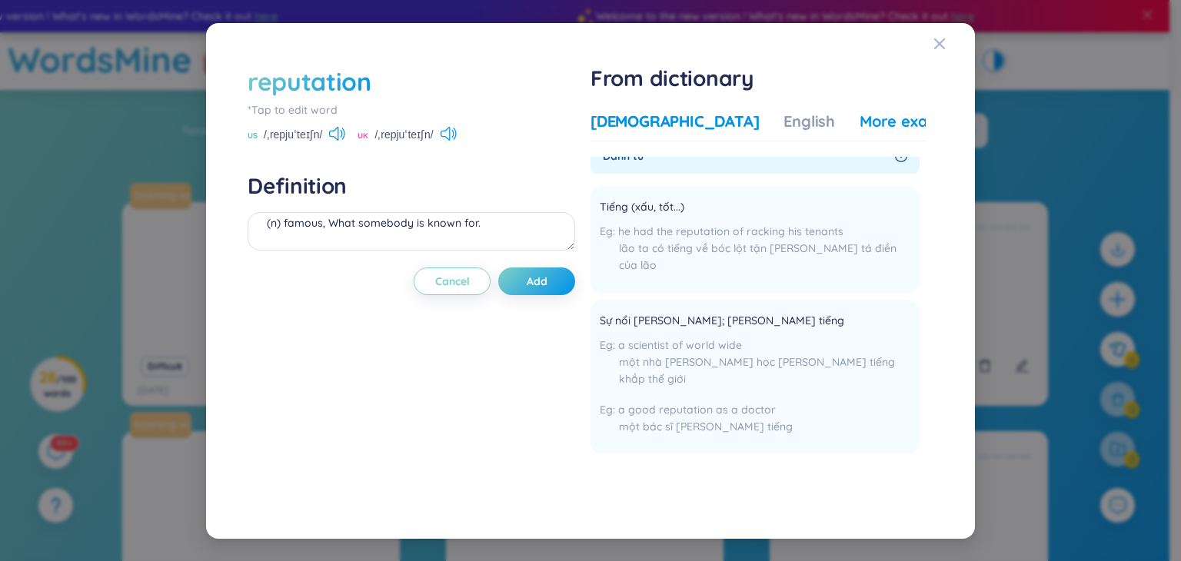
click at [860, 127] on div "More examples" at bounding box center [916, 122] width 112 height 22
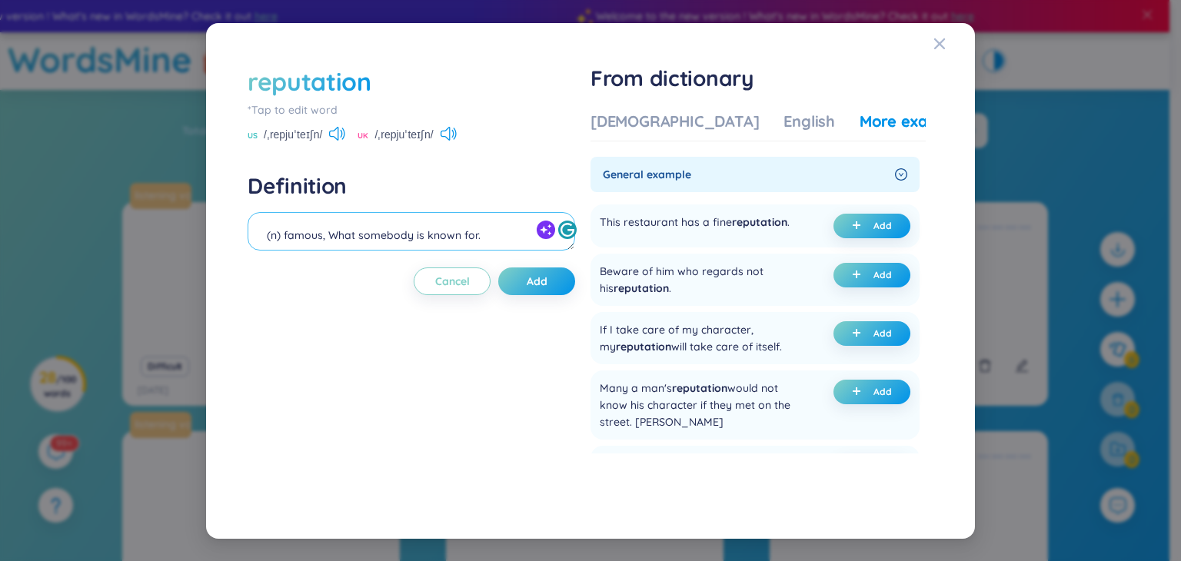
scroll to position [6, 0]
click at [407, 232] on textarea "(n) famous, What somebody is known for." at bounding box center [412, 231] width 328 height 38
click at [474, 232] on textarea "(n) famous, What s.o or [DOMAIN_NAME] is known for." at bounding box center [412, 231] width 328 height 38
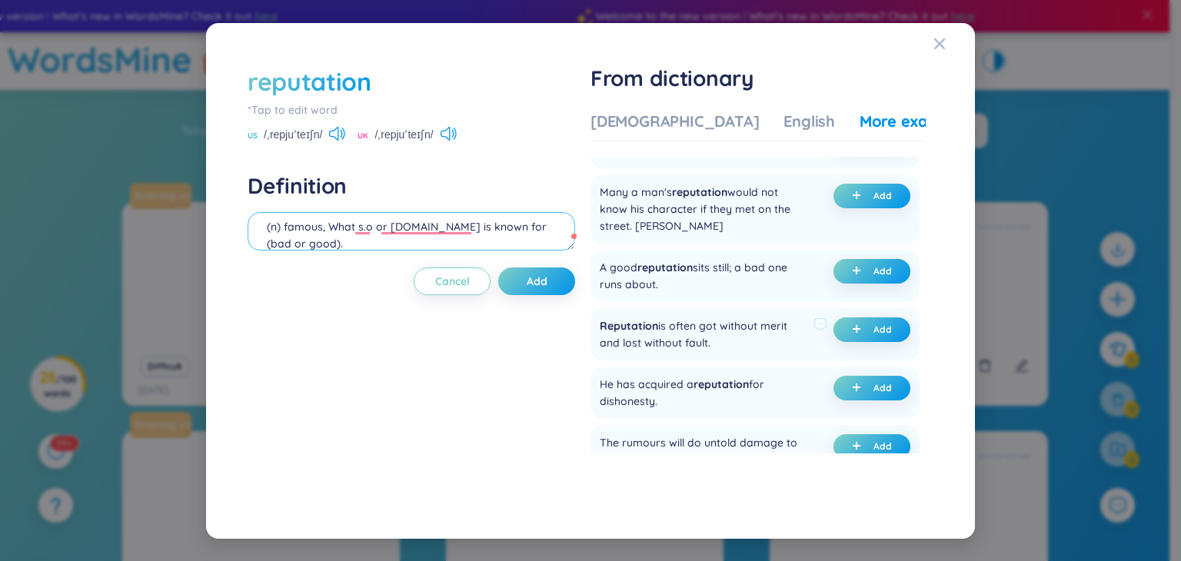
scroll to position [197, 0]
drag, startPoint x: 662, startPoint y: 283, endPoint x: 596, endPoint y: 262, distance: 69.3
click at [596, 262] on div "A good reputation sits still; a bad one runs about. Add" at bounding box center [755, 275] width 329 height 52
click at [586, 238] on div at bounding box center [586, 238] width 0 height 0
click at [630, 275] on div "A good reputation sits still; a bad one runs about." at bounding box center [704, 275] width 208 height 34
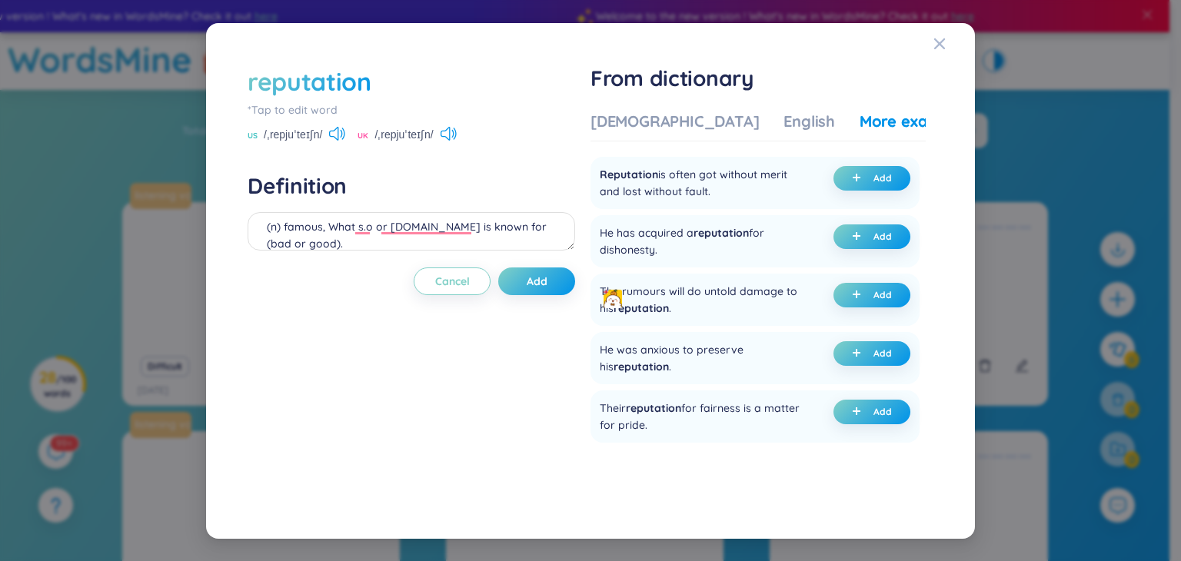
scroll to position [0, 0]
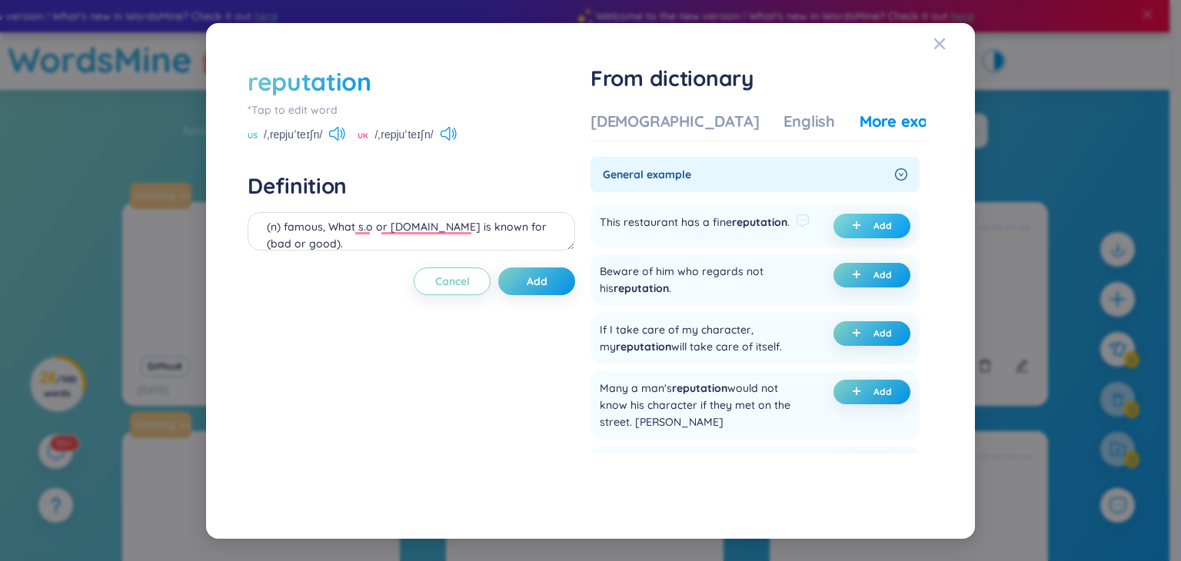
click at [859, 227] on span "plus" at bounding box center [859, 226] width 15 height 11
click at [347, 243] on textarea "(n) famous, What s.o or [DOMAIN_NAME] is known for (bad or good). (undefined) E…" at bounding box center [412, 231] width 328 height 38
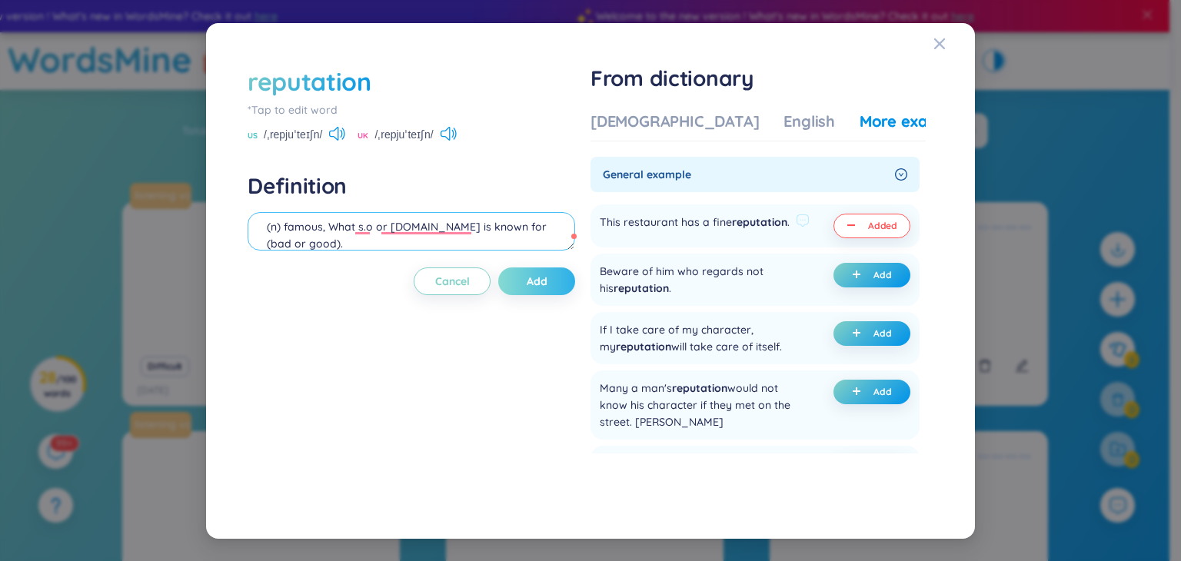
type textarea "(n) famous, What s.o or [DOMAIN_NAME] is known for (bad or good). Eg: This rest…"
click at [526, 279] on button "Add" at bounding box center [536, 282] width 77 height 28
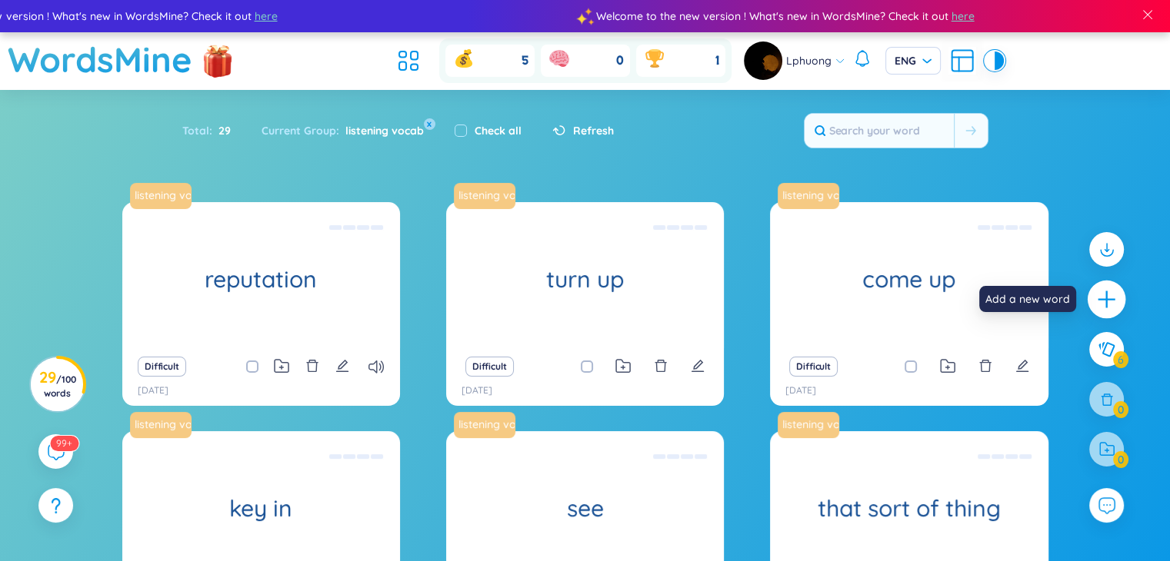
click at [1104, 293] on icon "plus" at bounding box center [1107, 300] width 22 height 22
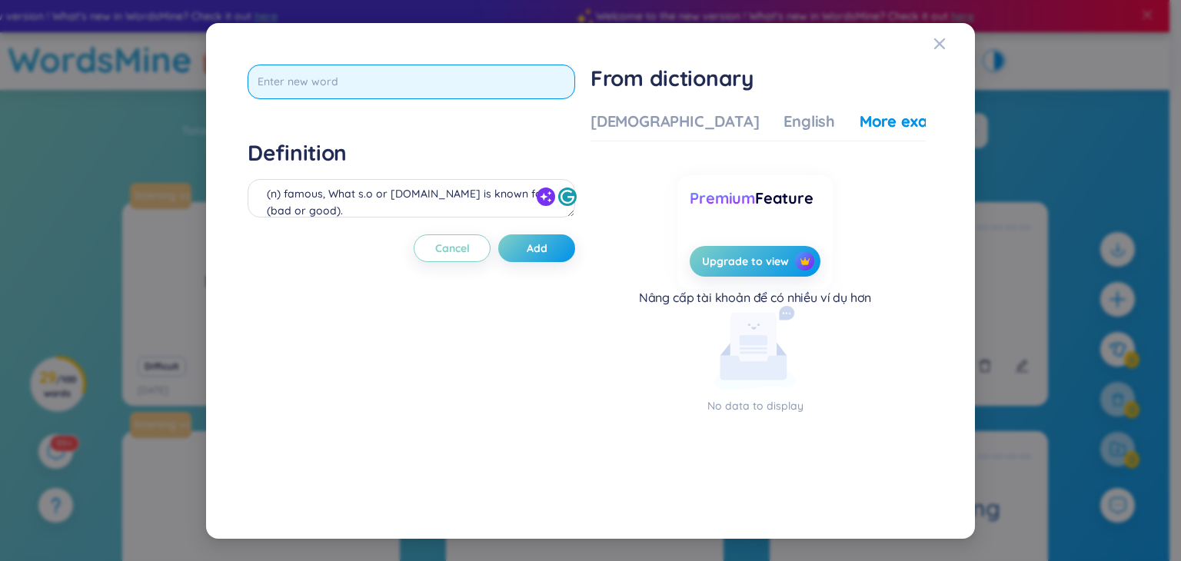
click at [455, 82] on input "text" at bounding box center [412, 82] width 328 height 35
type input "area"
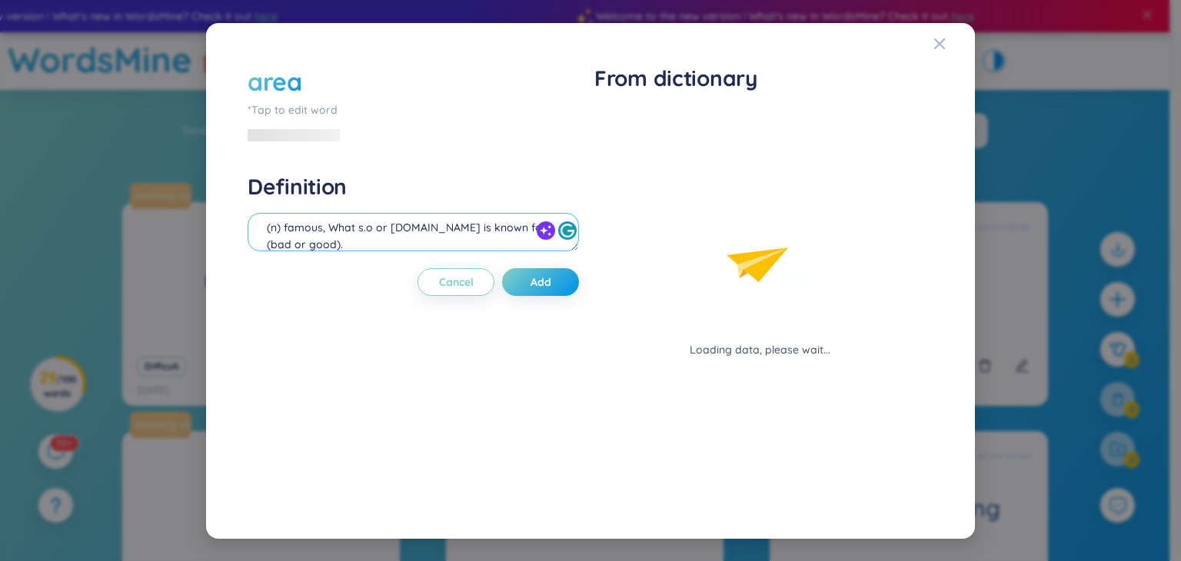
click at [475, 195] on div "Definition (n) famous, What s.o or [DOMAIN_NAME] is known for (bad or good). Eg…" at bounding box center [414, 214] width 332 height 83
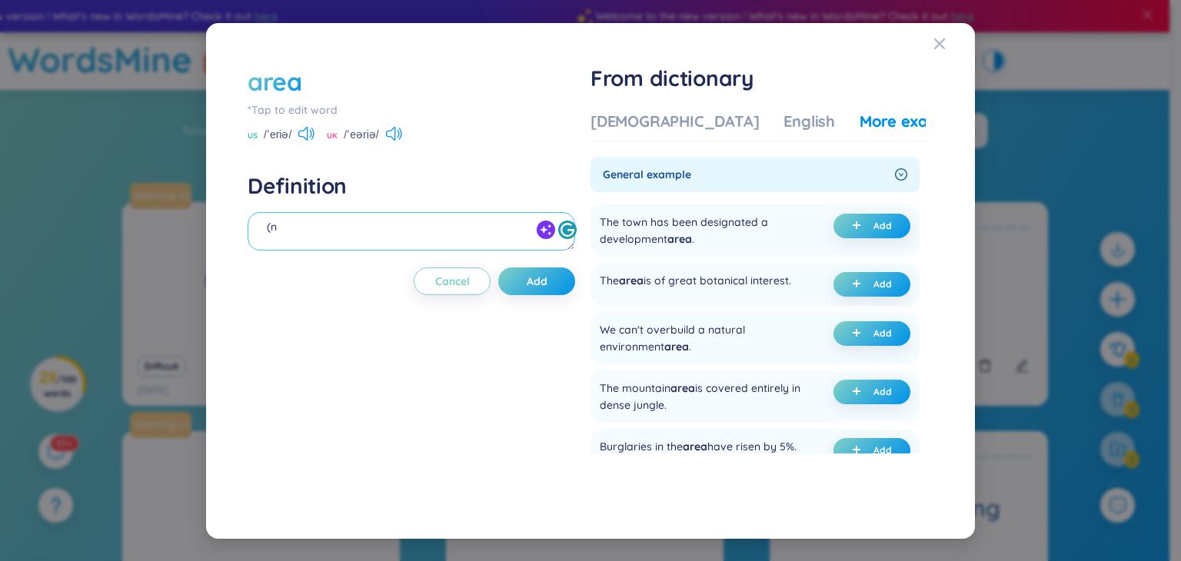
scroll to position [13, 0]
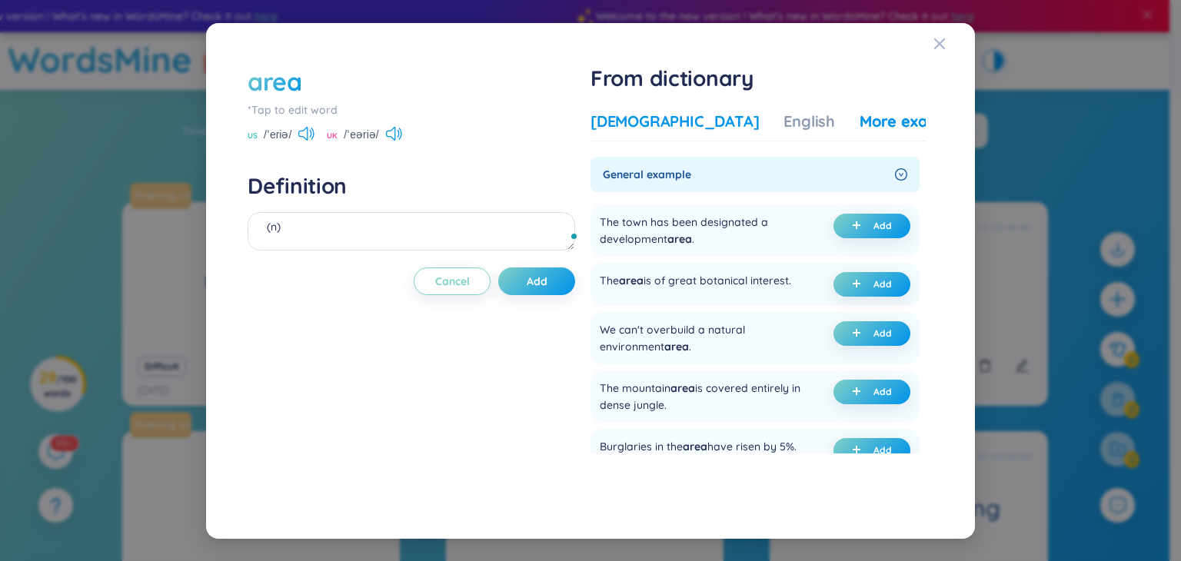
click at [658, 122] on div "[DEMOGRAPHIC_DATA]" at bounding box center [675, 122] width 168 height 22
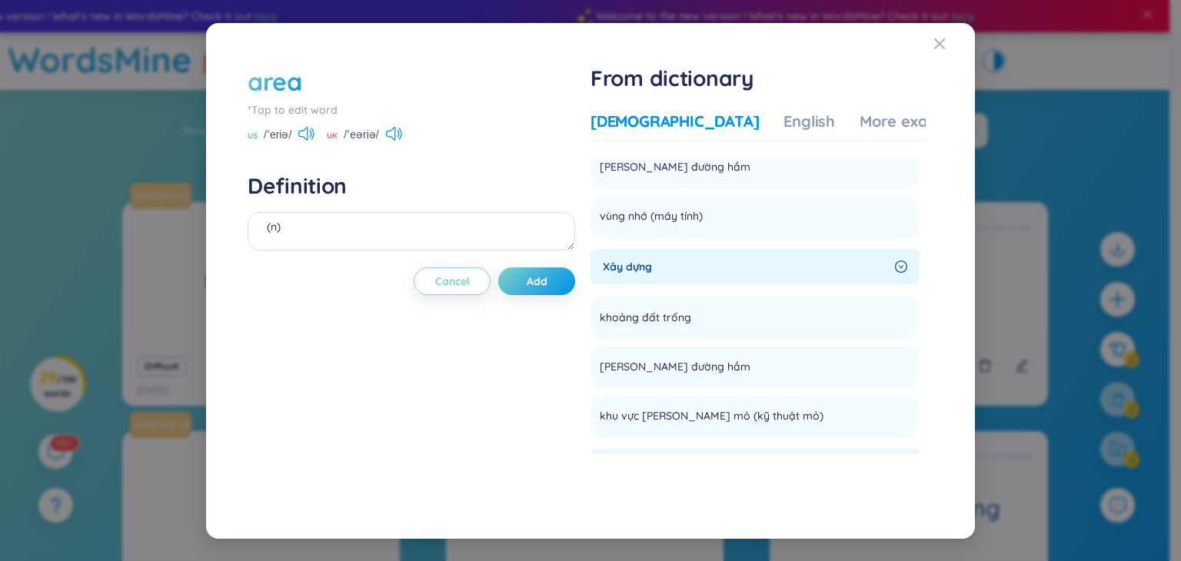
scroll to position [621, 0]
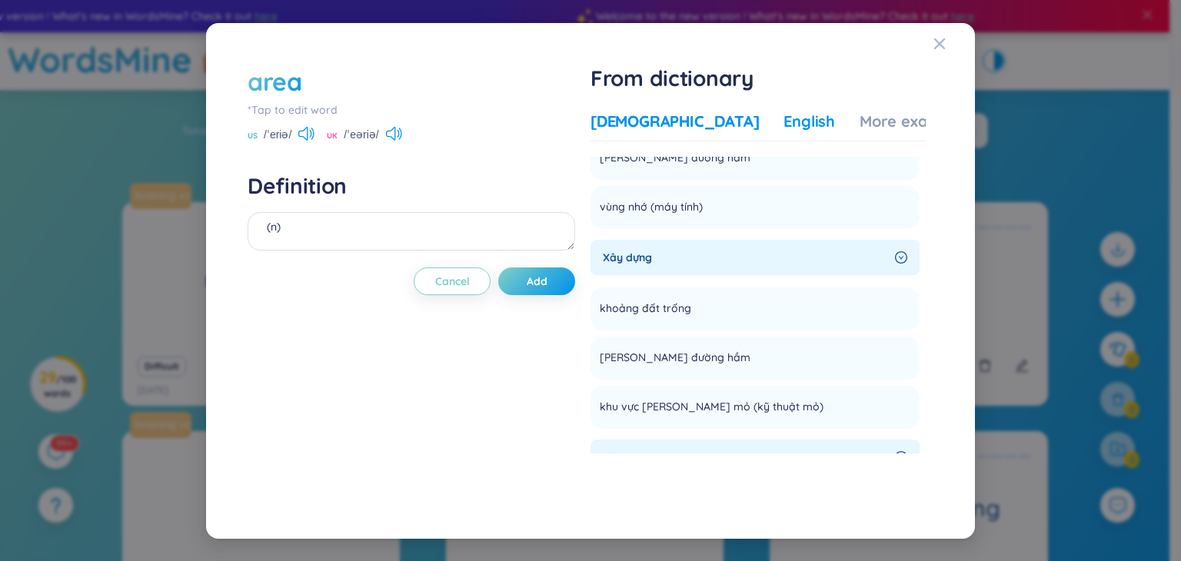
click at [784, 126] on div "English" at bounding box center [810, 122] width 52 height 22
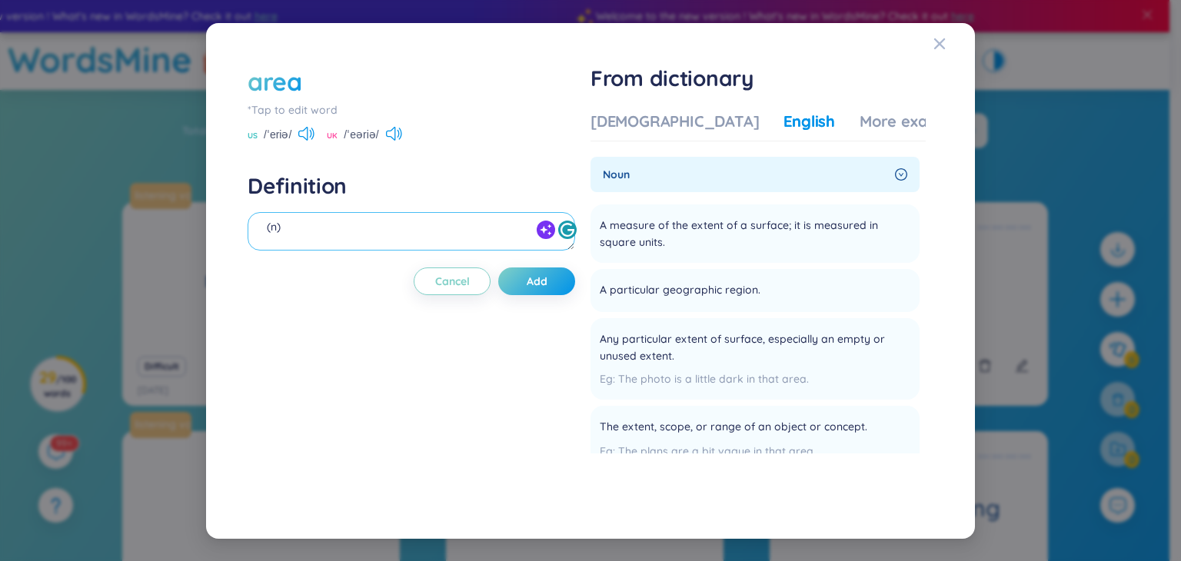
click at [388, 226] on textarea "(n)" at bounding box center [412, 231] width 328 height 38
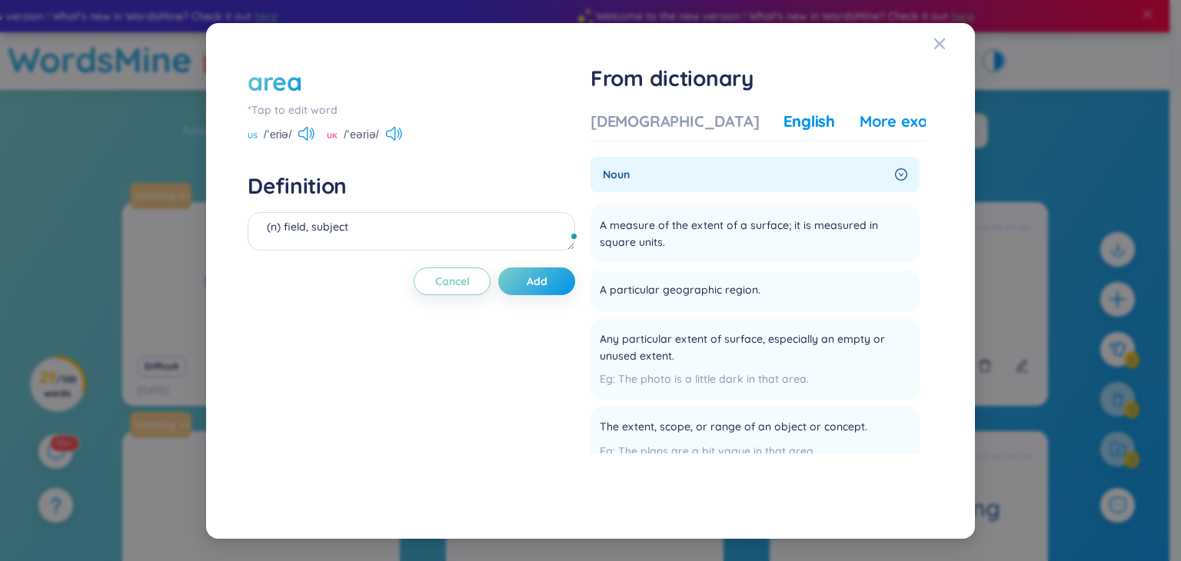
click at [860, 119] on div "More examples" at bounding box center [916, 122] width 112 height 22
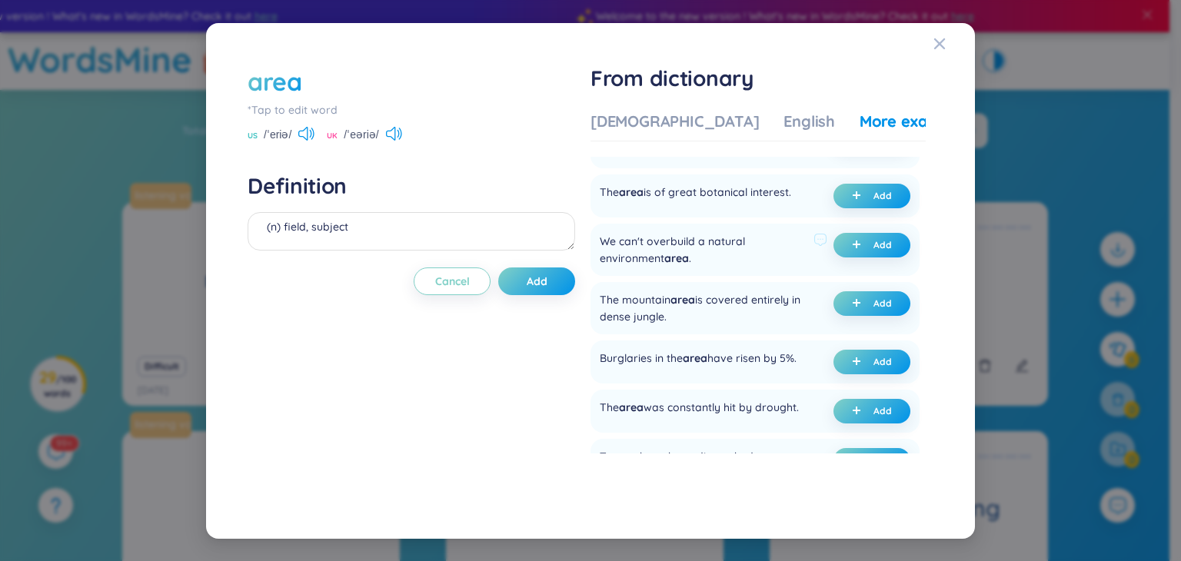
scroll to position [98, 0]
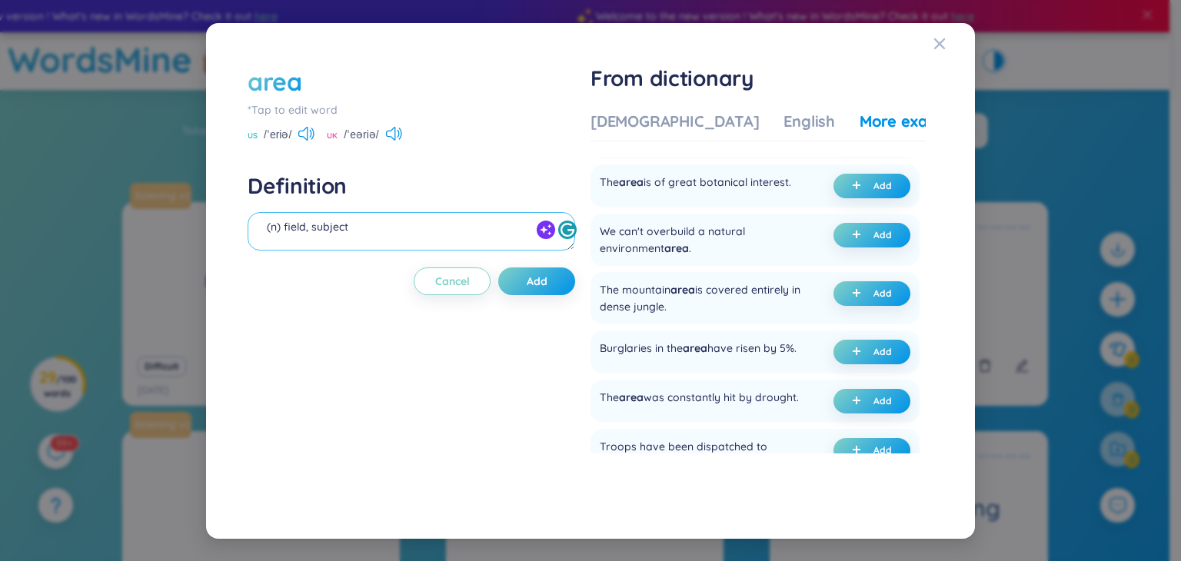
click at [429, 235] on textarea "(n) field, subject" at bounding box center [412, 231] width 328 height 38
click at [465, 242] on textarea "(n) field, subject That's certainly an area I'd like to learn about." at bounding box center [412, 231] width 328 height 38
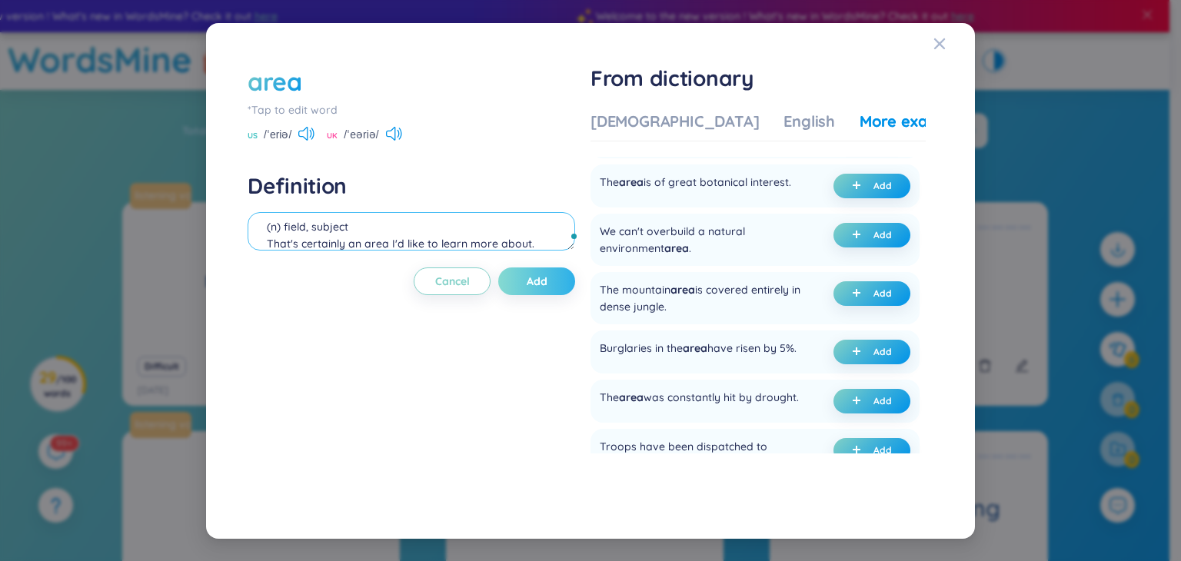
type textarea "(n) field, subject That's certainly an area I'd like to learn more about."
click at [546, 281] on span "Add" at bounding box center [537, 281] width 21 height 15
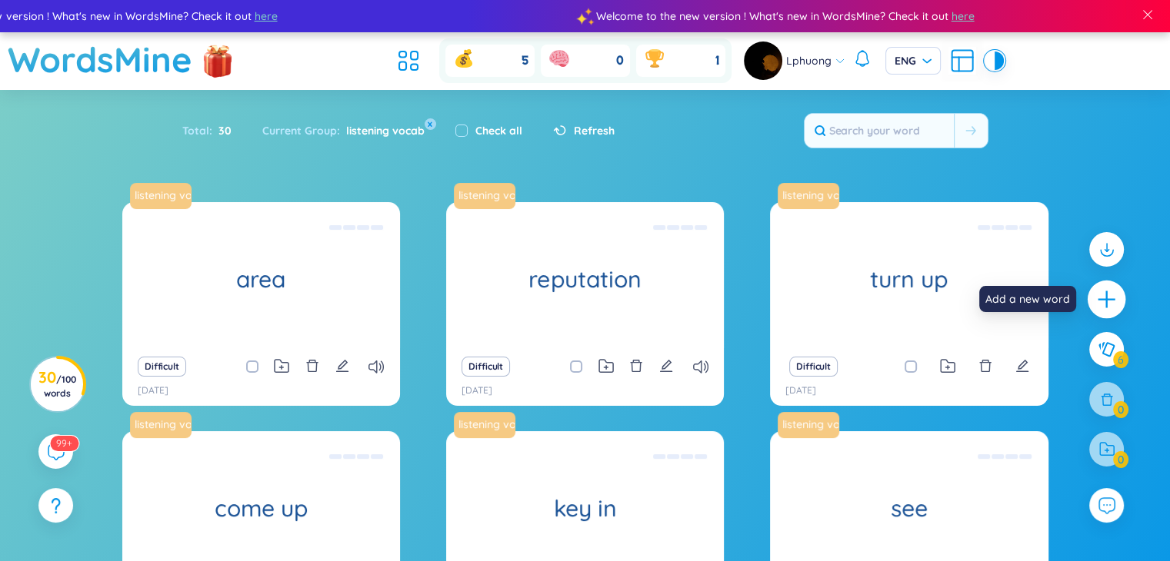
click at [1104, 300] on icon "plus" at bounding box center [1106, 299] width 17 height 2
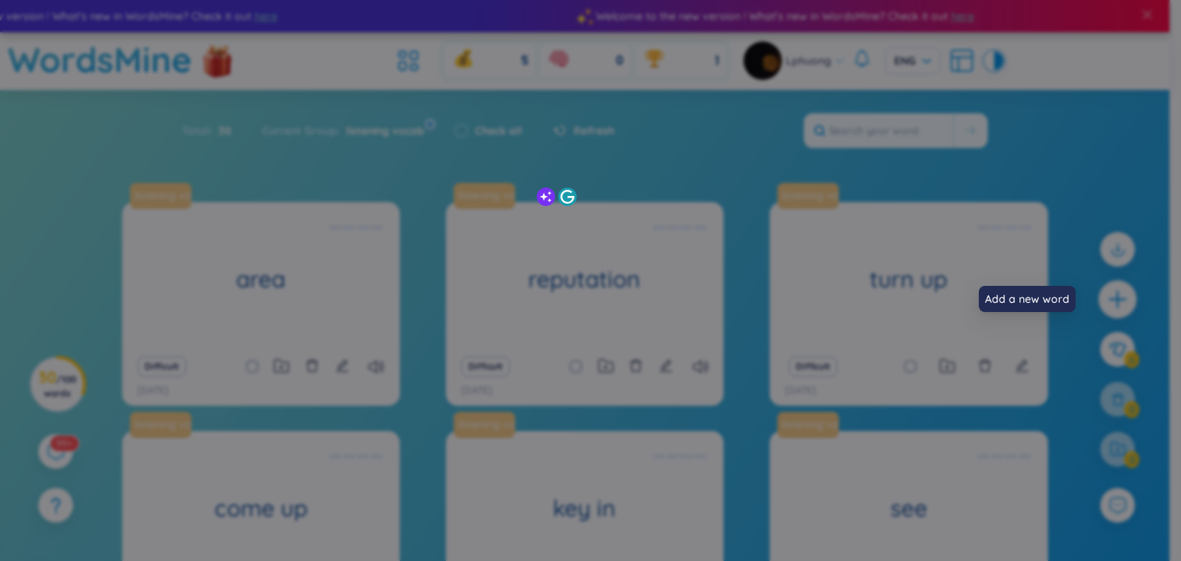
scroll to position [0, 0]
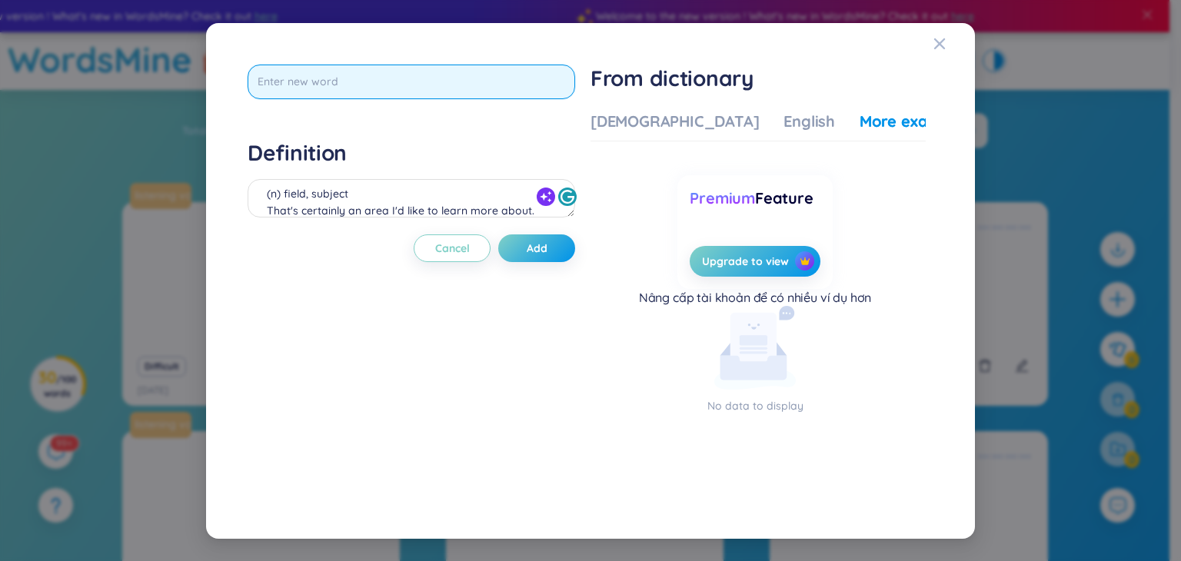
click at [366, 80] on input "text" at bounding box center [412, 82] width 328 height 35
type input "enrol"
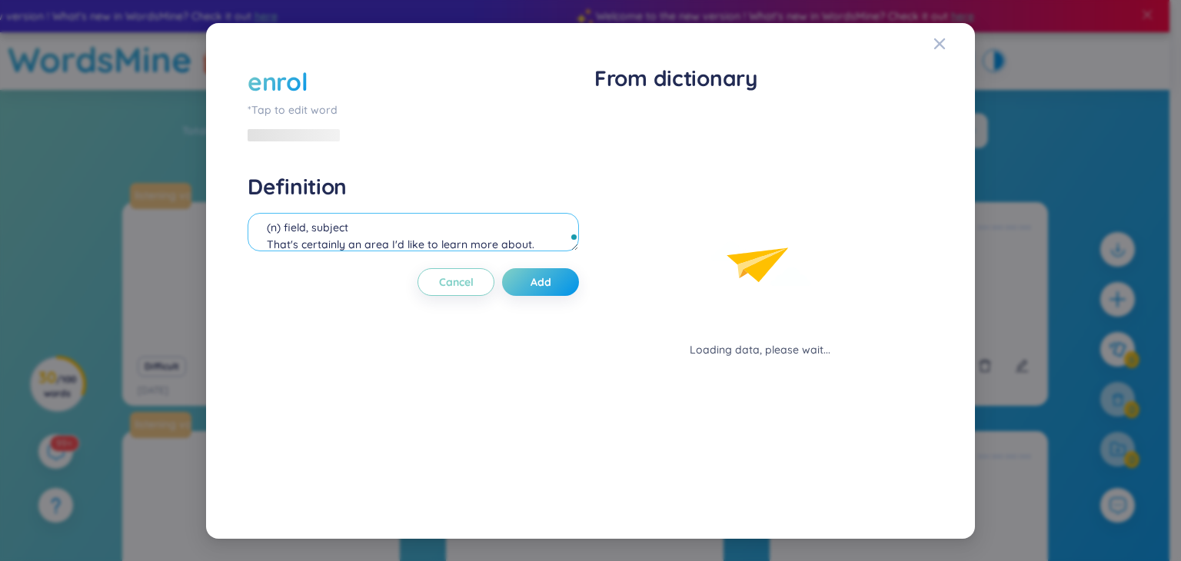
click at [351, 213] on div "(n) field, subject That's certainly an area I'd like to learn more about." at bounding box center [414, 234] width 332 height 43
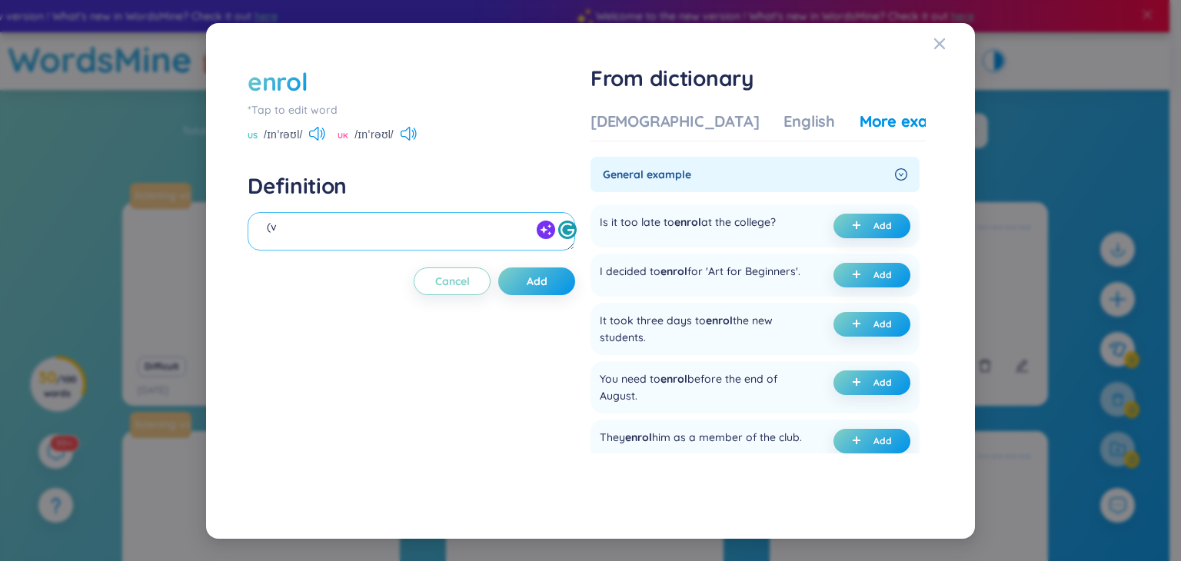
scroll to position [13, 0]
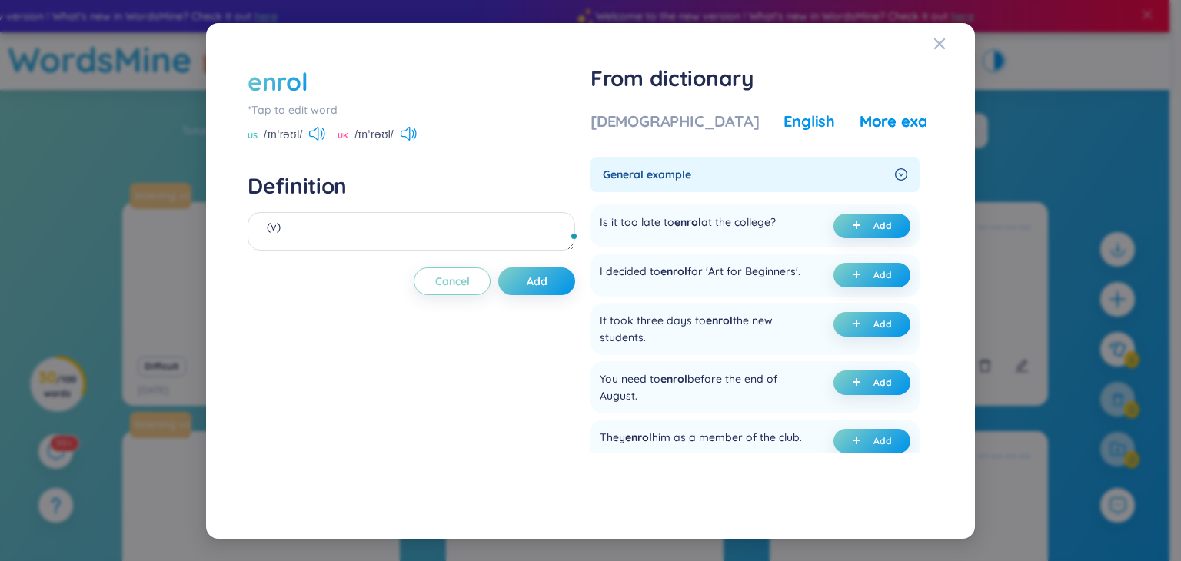
click at [784, 123] on div "English" at bounding box center [810, 122] width 52 height 22
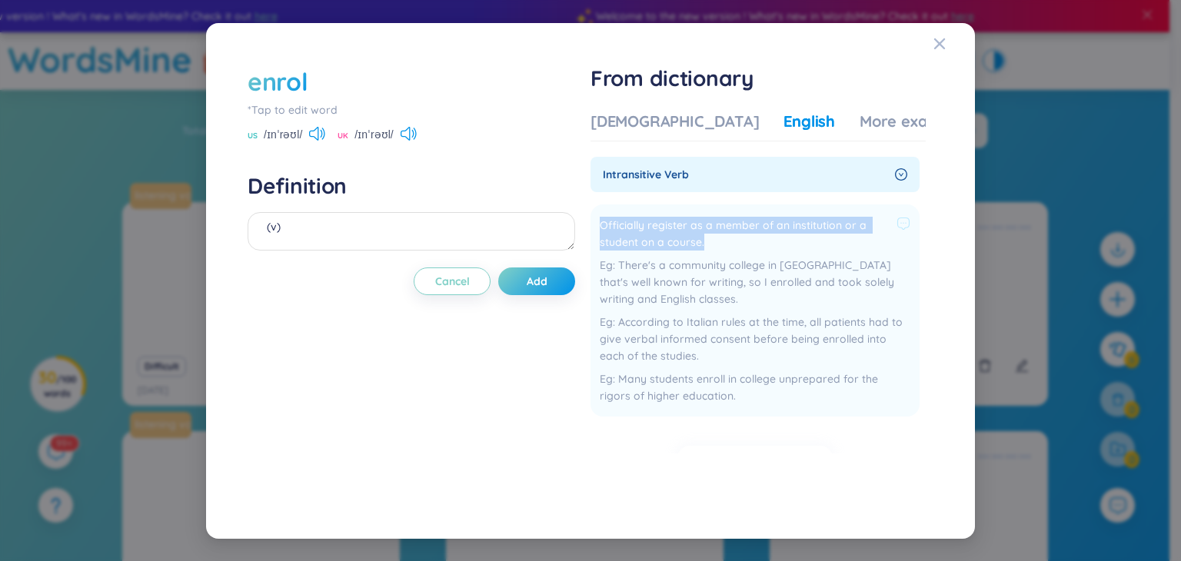
drag, startPoint x: 716, startPoint y: 243, endPoint x: 600, endPoint y: 227, distance: 117.3
click at [600, 227] on li "Officially register as a member of an institution or a student on a course. The…" at bounding box center [755, 311] width 329 height 212
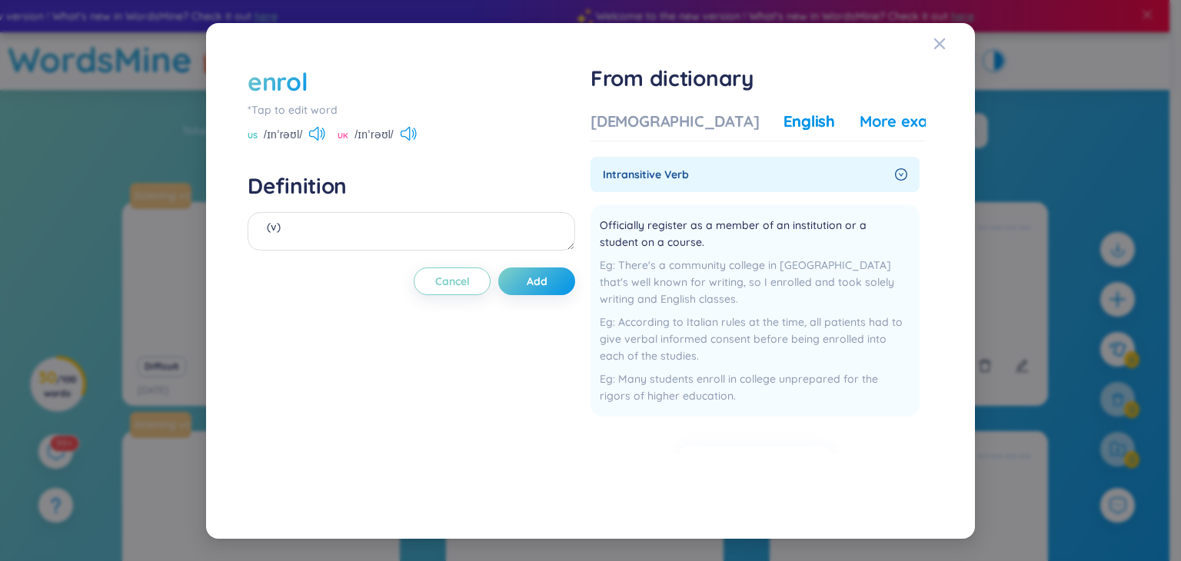
click at [860, 118] on div "More examples" at bounding box center [916, 122] width 112 height 22
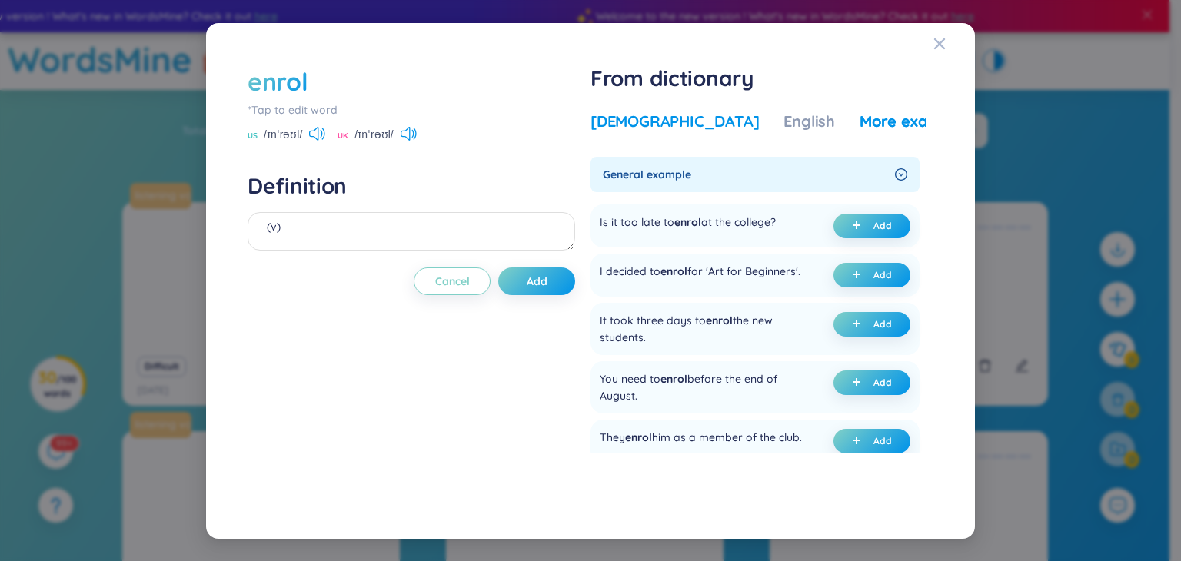
click at [632, 129] on div "[DEMOGRAPHIC_DATA]" at bounding box center [675, 122] width 168 height 22
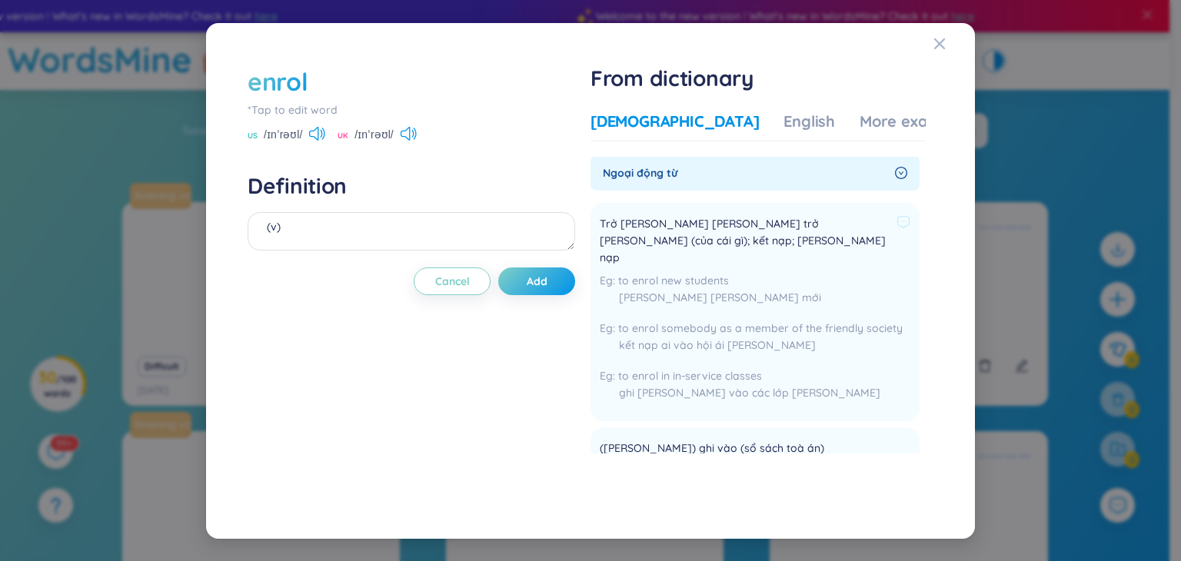
scroll to position [0, 0]
click at [303, 222] on textarea "(v)" at bounding box center [412, 231] width 328 height 38
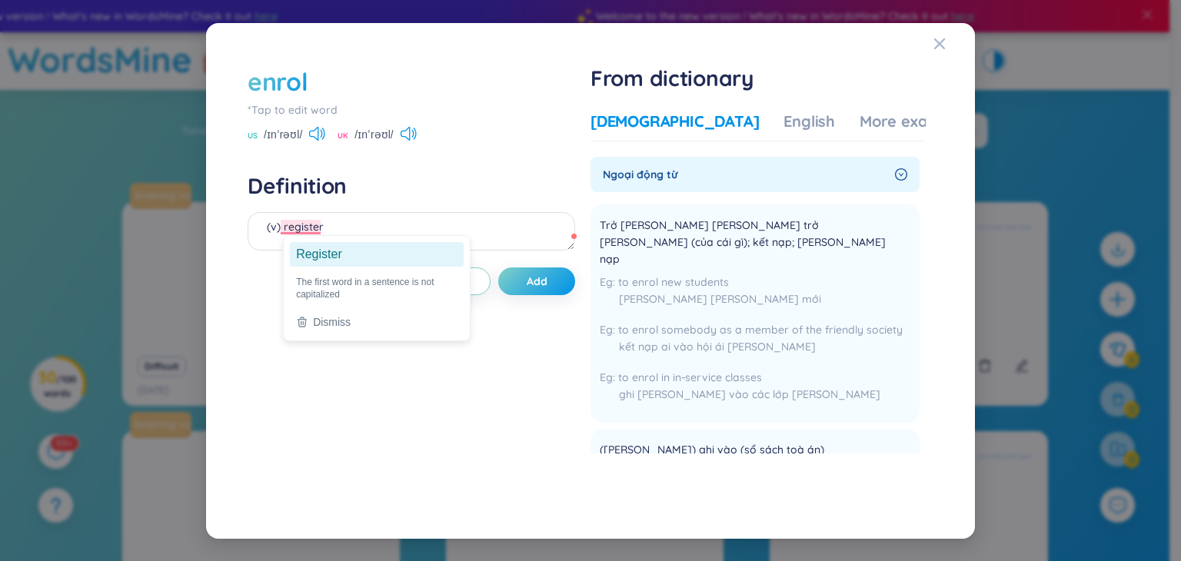
click at [314, 253] on ga "Register" at bounding box center [377, 254] width 174 height 25
click at [332, 257] on ga "Register" at bounding box center [377, 254] width 174 height 25
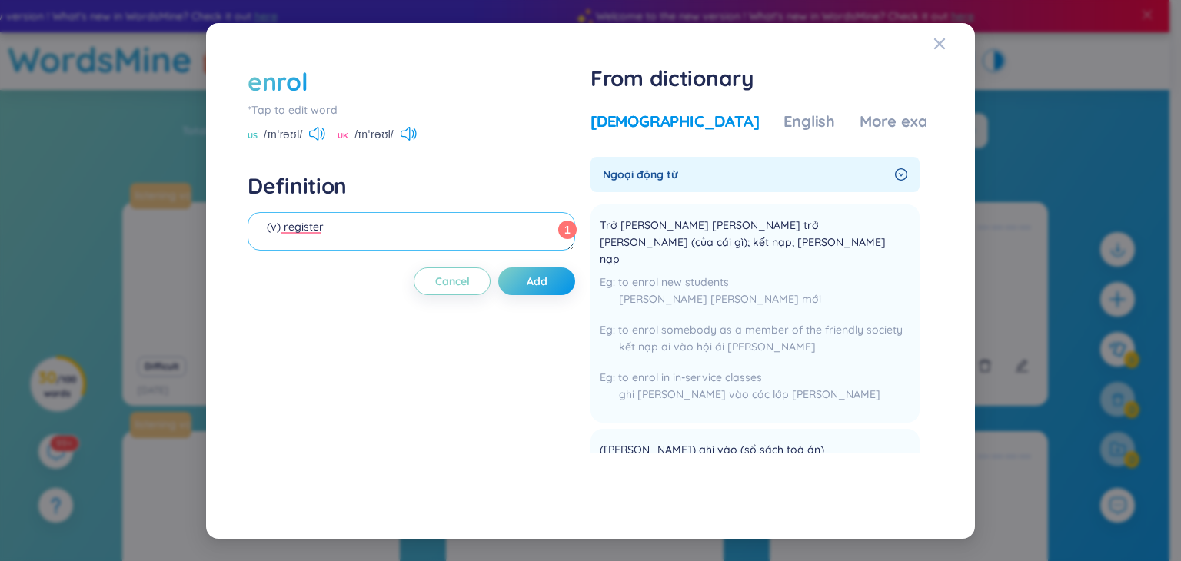
click at [332, 227] on textarea "(v) register" at bounding box center [412, 231] width 328 height 38
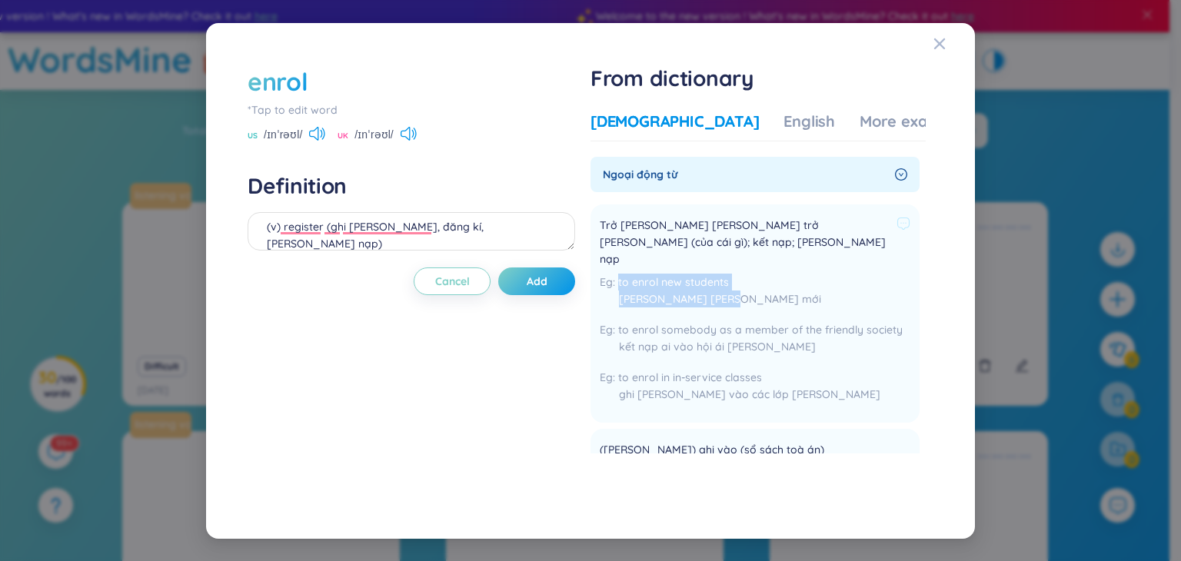
drag, startPoint x: 602, startPoint y: 263, endPoint x: 738, endPoint y: 282, distance: 137.4
click at [738, 282] on li "Trở [PERSON_NAME] [PERSON_NAME] trở [PERSON_NAME] (của cái gì); kết nạp; [PERSO…" at bounding box center [755, 314] width 329 height 218
copy div "to enrol new students [PERSON_NAME] [PERSON_NAME] mới"
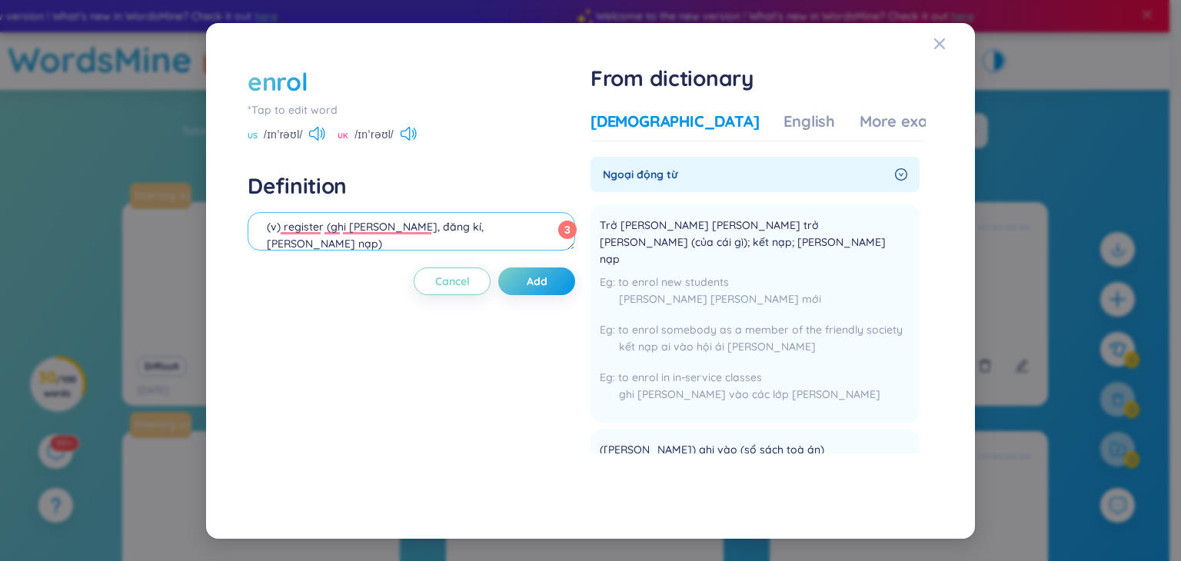
click at [501, 228] on textarea "(v) register (ghi [PERSON_NAME], đăng kí, [PERSON_NAME] nạp)" at bounding box center [412, 231] width 328 height 38
paste textarea "to enrol new students [PERSON_NAME] [PERSON_NAME] mới"
click at [266, 229] on textarea "(v) register (ghi [PERSON_NAME], [PERSON_NAME], [PERSON_NAME] nạp) to enrol new…" at bounding box center [412, 231] width 328 height 38
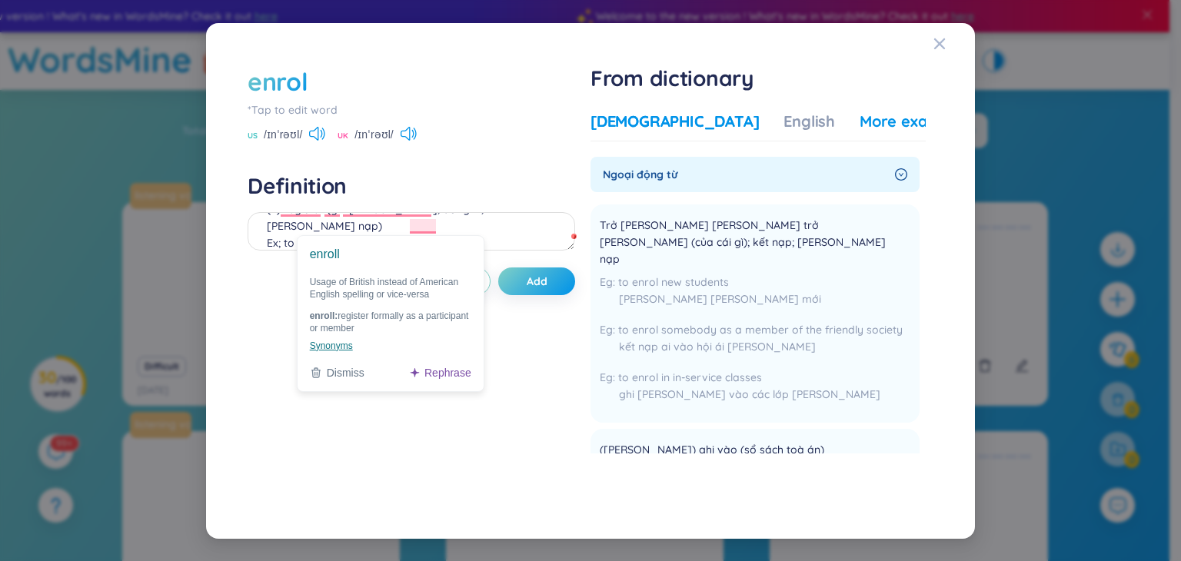
click at [860, 124] on div "More examples" at bounding box center [916, 122] width 112 height 22
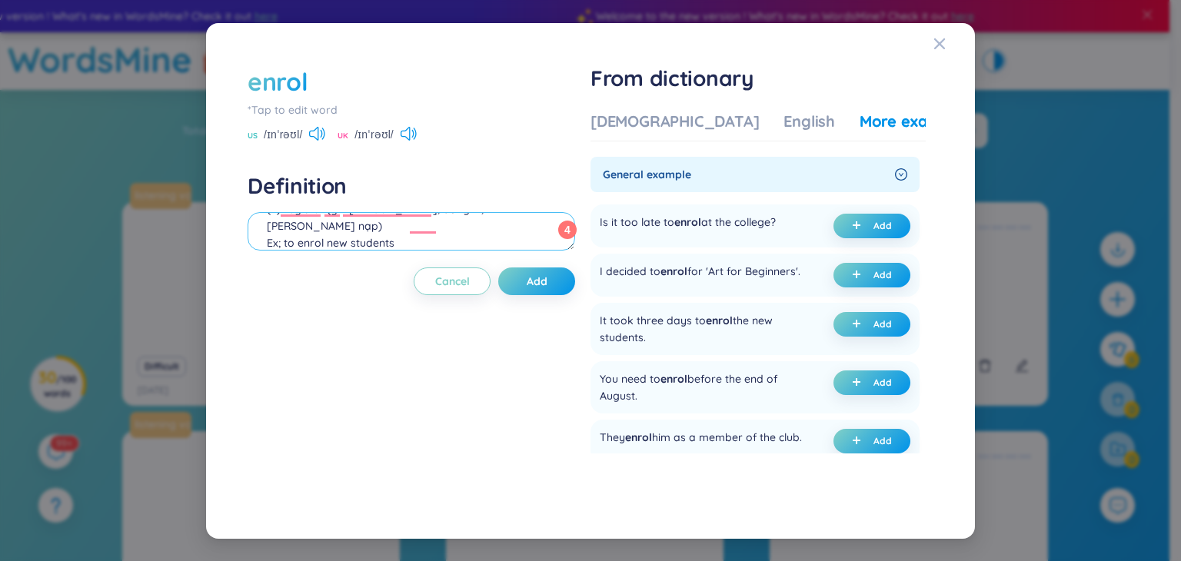
click at [495, 238] on textarea "(v) register (ghi [PERSON_NAME], đăng kí, [PERSON_NAME] nạp) Ex; to enrol new s…" at bounding box center [412, 231] width 328 height 38
click at [496, 247] on textarea "(v) register (ghi [PERSON_NAME], đăng kí, [PERSON_NAME] nạp) Ex; to enrol new s…" at bounding box center [412, 231] width 328 height 38
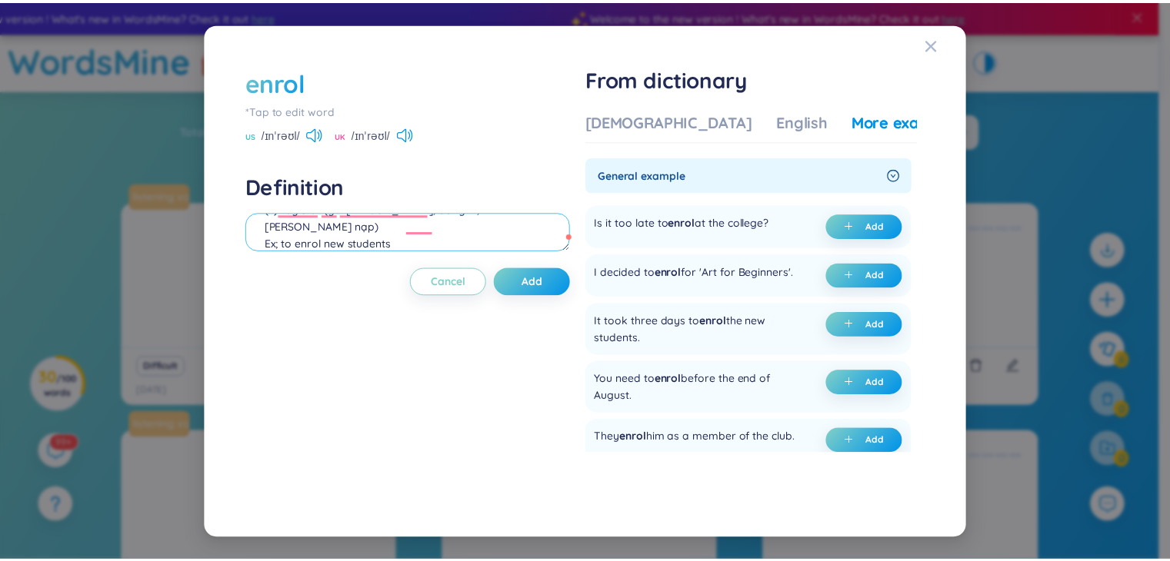
scroll to position [47, 0]
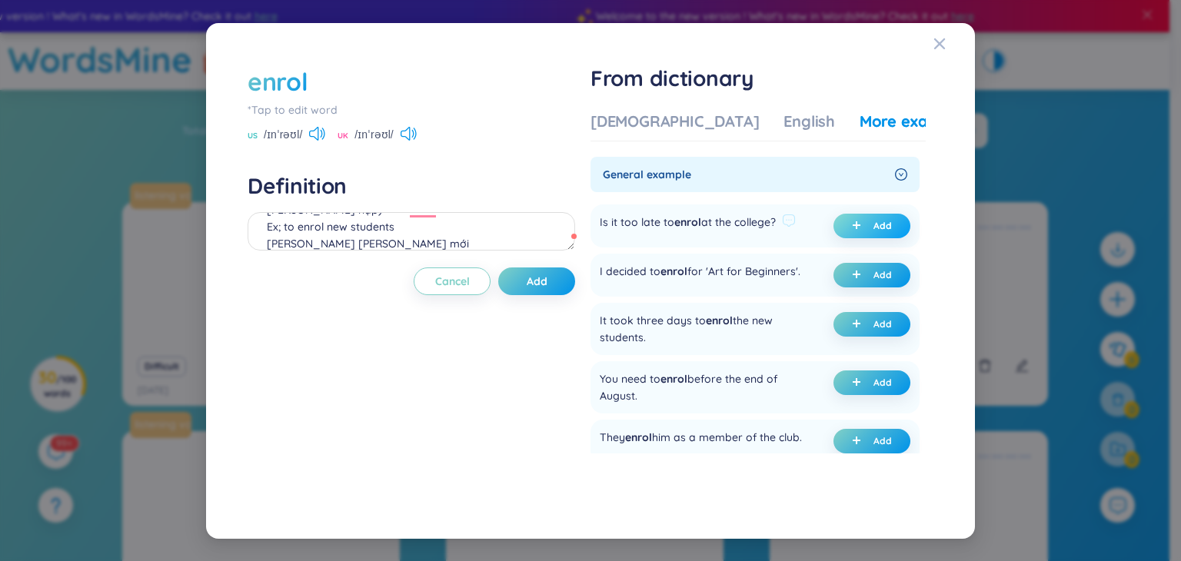
click at [839, 228] on button "Add" at bounding box center [872, 226] width 77 height 25
click at [334, 238] on textarea "(v) register (ghi [PERSON_NAME], đăng kí, [PERSON_NAME] nạp) Ex; to enrol new s…" at bounding box center [412, 231] width 328 height 38
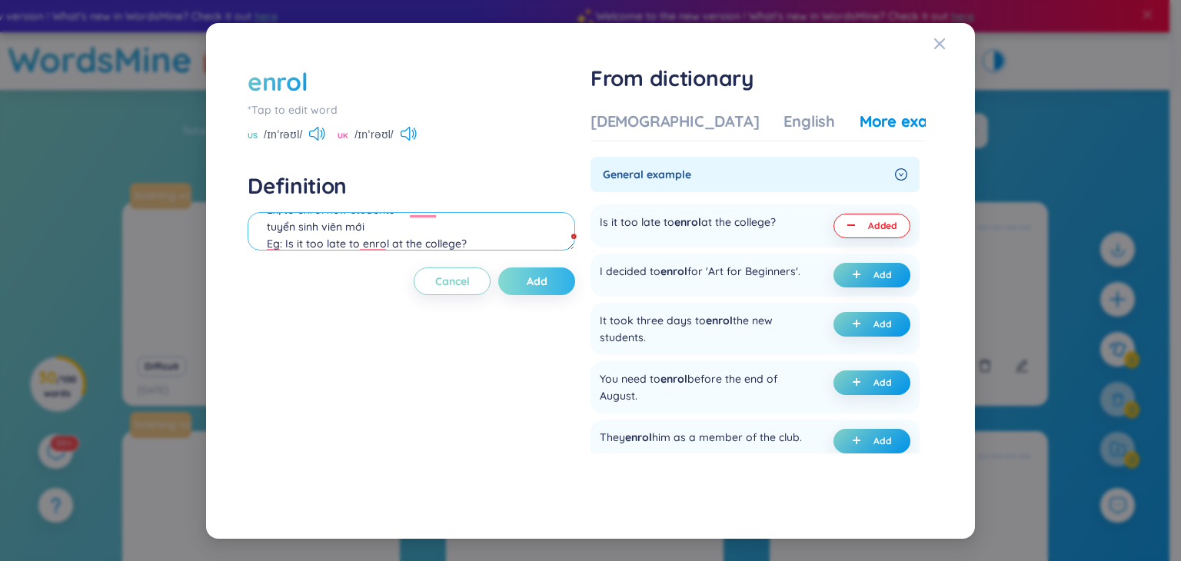
type textarea "(v) register (ghi danh, đăng kí, chiêu nạp) Ex; to enrol new students tuyển sin…"
click at [558, 275] on button "Add" at bounding box center [536, 282] width 77 height 28
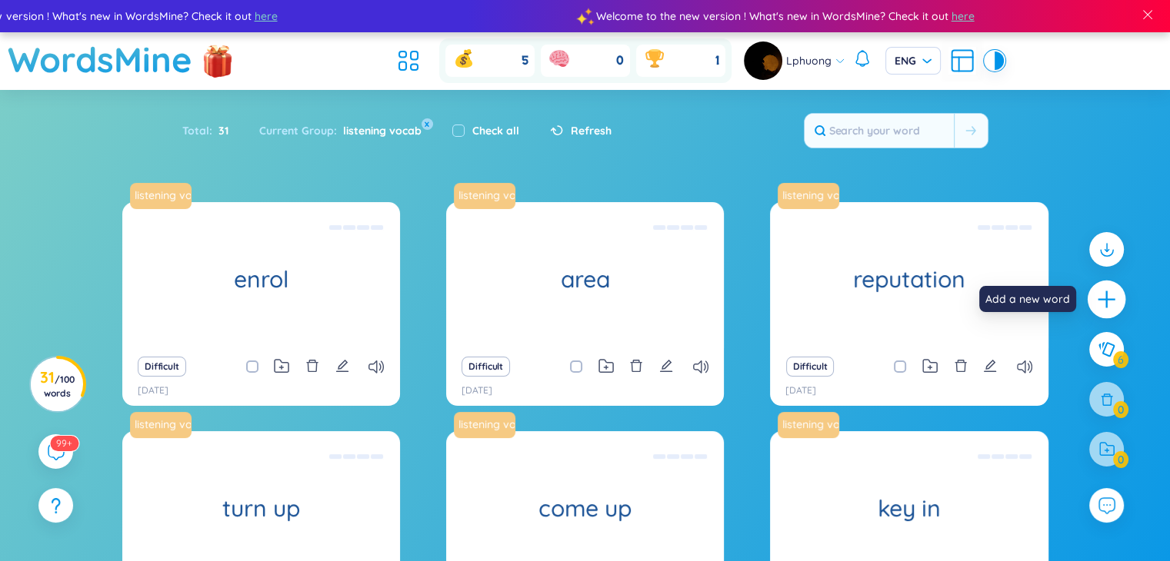
click at [1110, 308] on icon "plus" at bounding box center [1107, 300] width 22 height 22
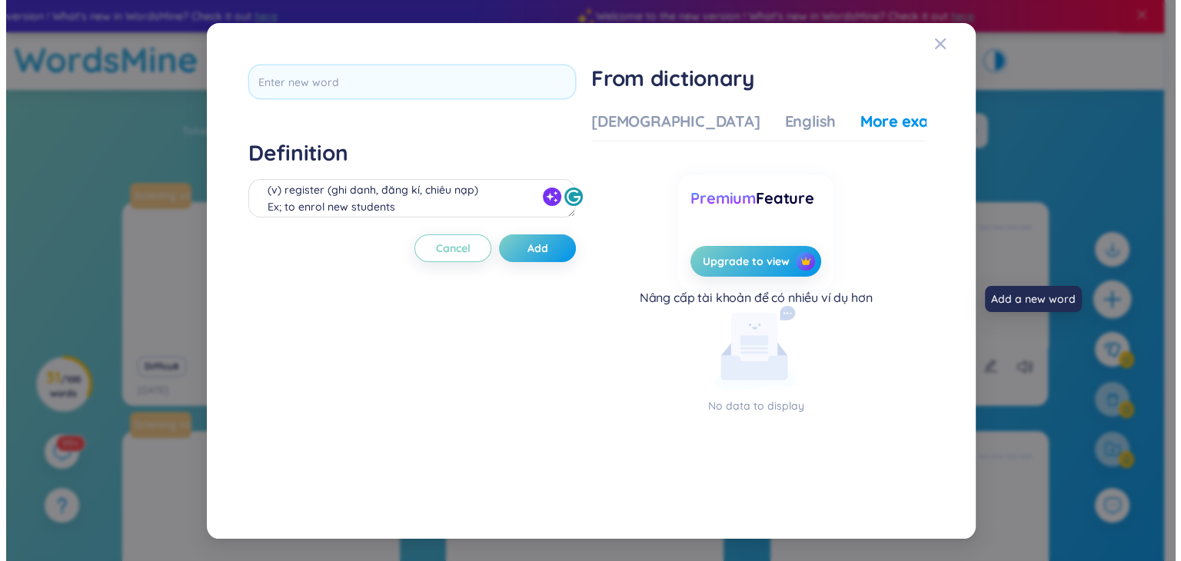
scroll to position [0, 0]
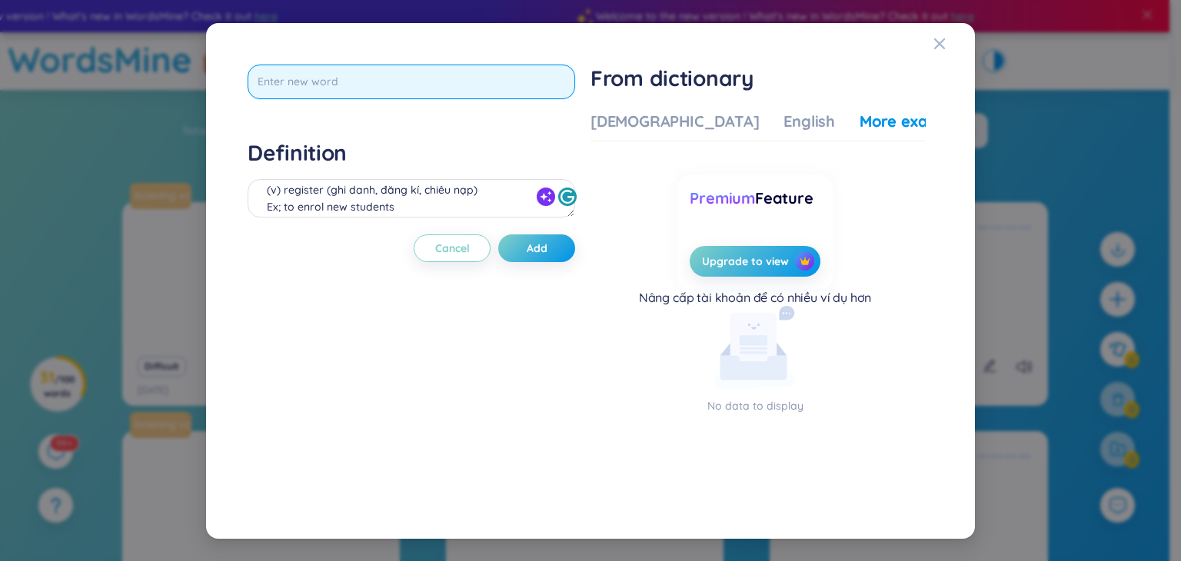
click at [425, 87] on input "text" at bounding box center [412, 82] width 328 height 35
type input "eminent"
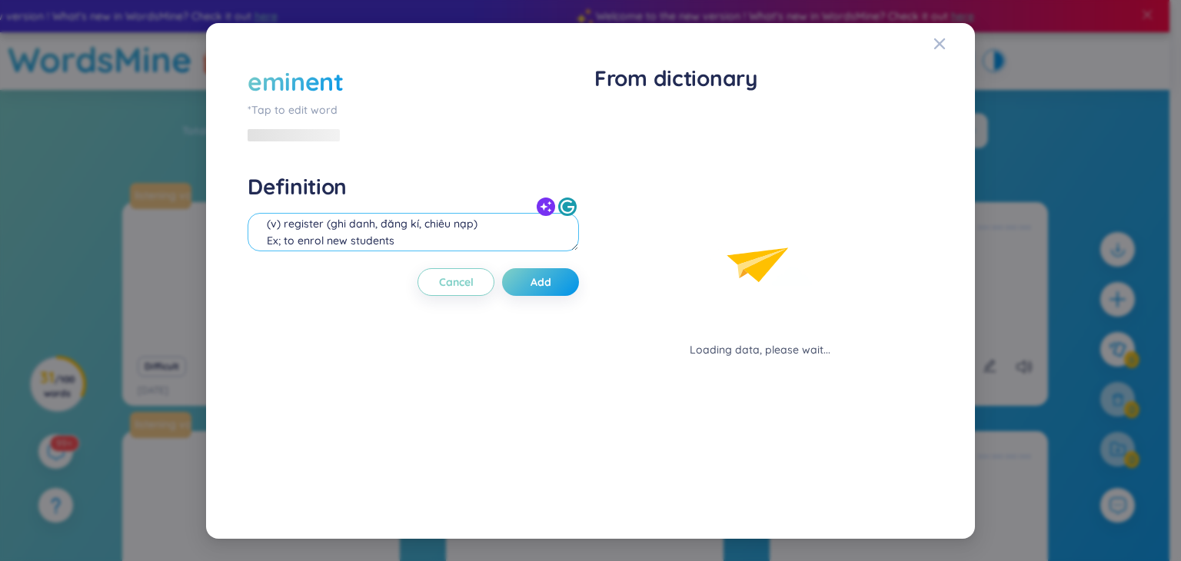
click at [397, 213] on div "(v) register (ghi danh, đăng kí, chiêu nạp) Ex; to enrol new students tuyển sin…" at bounding box center [414, 234] width 332 height 43
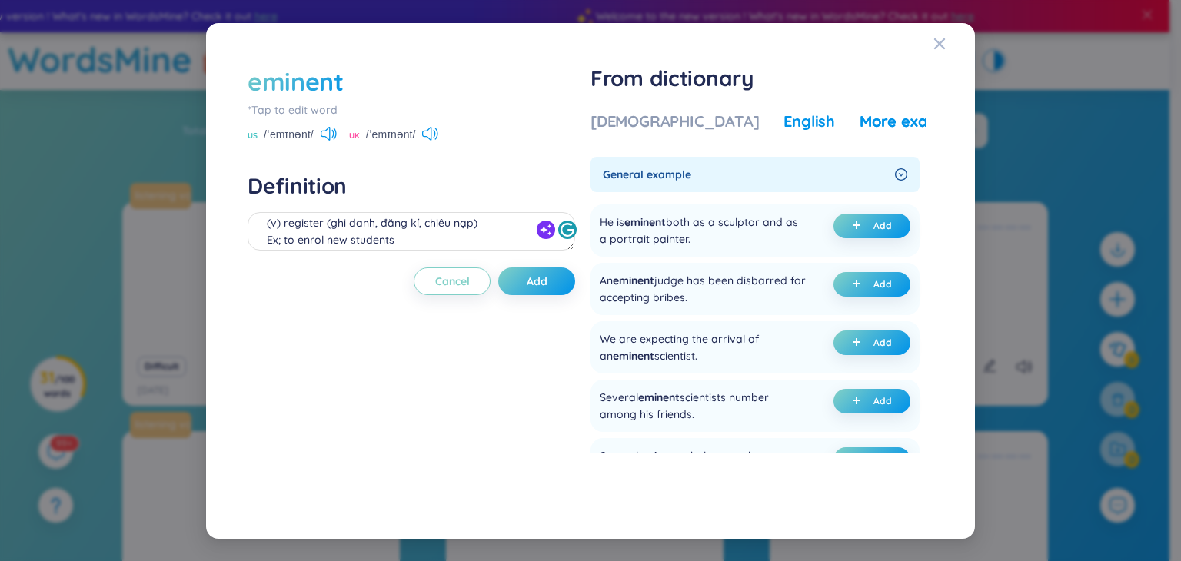
click at [784, 125] on div "English" at bounding box center [810, 122] width 52 height 22
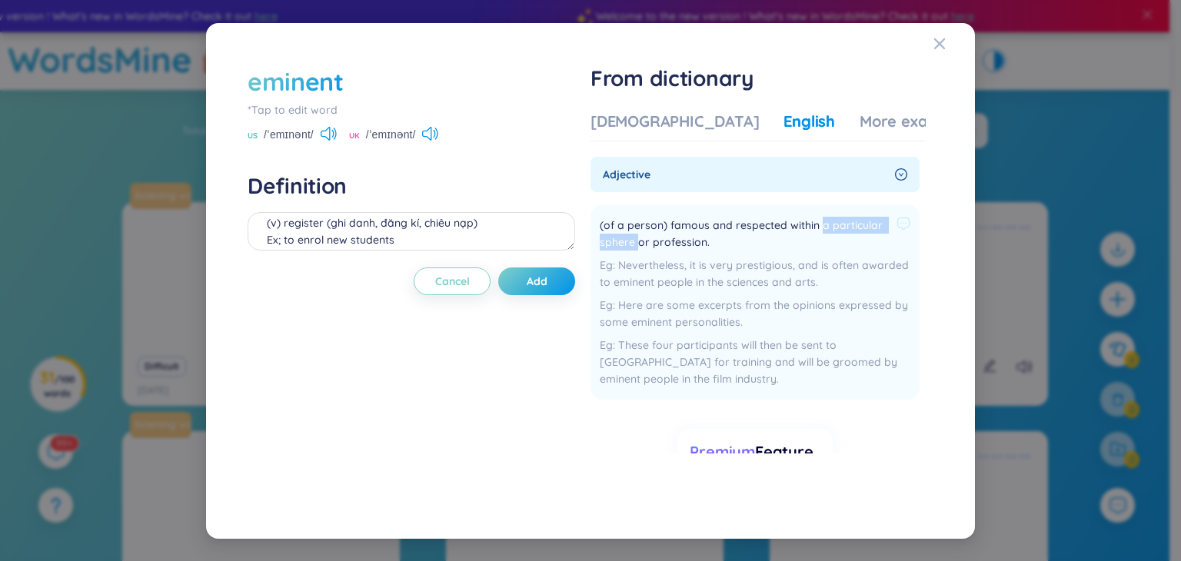
drag, startPoint x: 821, startPoint y: 228, endPoint x: 640, endPoint y: 240, distance: 181.9
click at [640, 240] on span "(of a person) famous and respected within a particular sphere or profession." at bounding box center [745, 234] width 291 height 34
click at [630, 249] on div at bounding box center [630, 249] width 0 height 0
click at [648, 235] on span "(of a person) famous and respected within a particular sphere or profession." at bounding box center [745, 234] width 291 height 34
drag, startPoint x: 637, startPoint y: 241, endPoint x: 603, endPoint y: 244, distance: 34.0
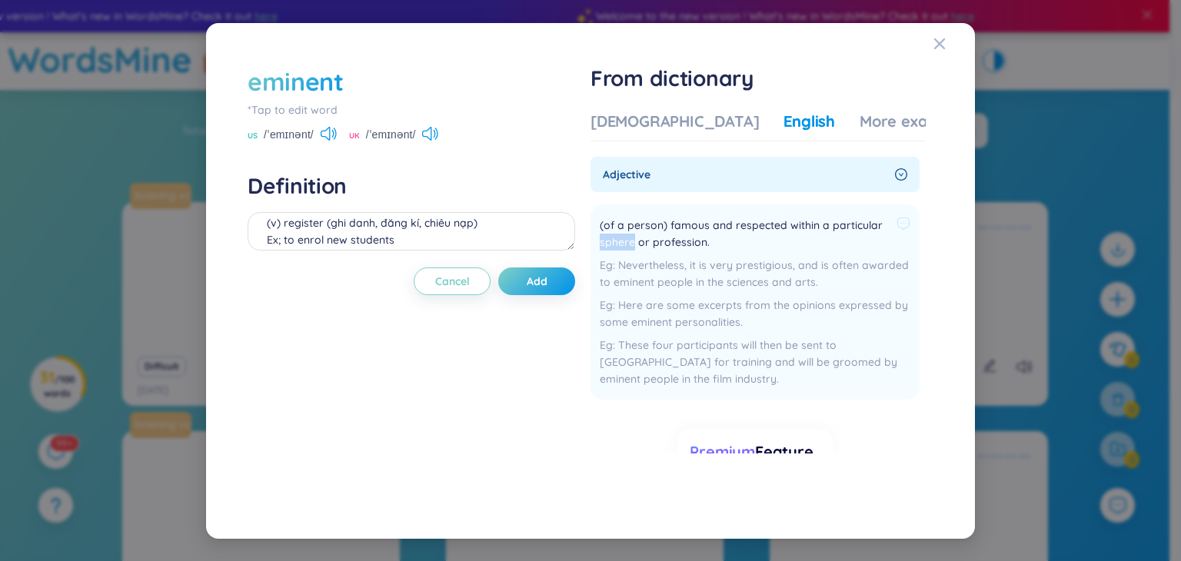
click at [603, 244] on span "(of a person) famous and respected within a particular sphere or profession." at bounding box center [745, 234] width 291 height 34
click at [593, 249] on div at bounding box center [593, 249] width 0 height 0
click at [697, 257] on div "Nevertheless, it is very prestigious, and is often awarded to eminent people in…" at bounding box center [755, 274] width 311 height 34
drag, startPoint x: 686, startPoint y: 268, endPoint x: 617, endPoint y: 272, distance: 69.3
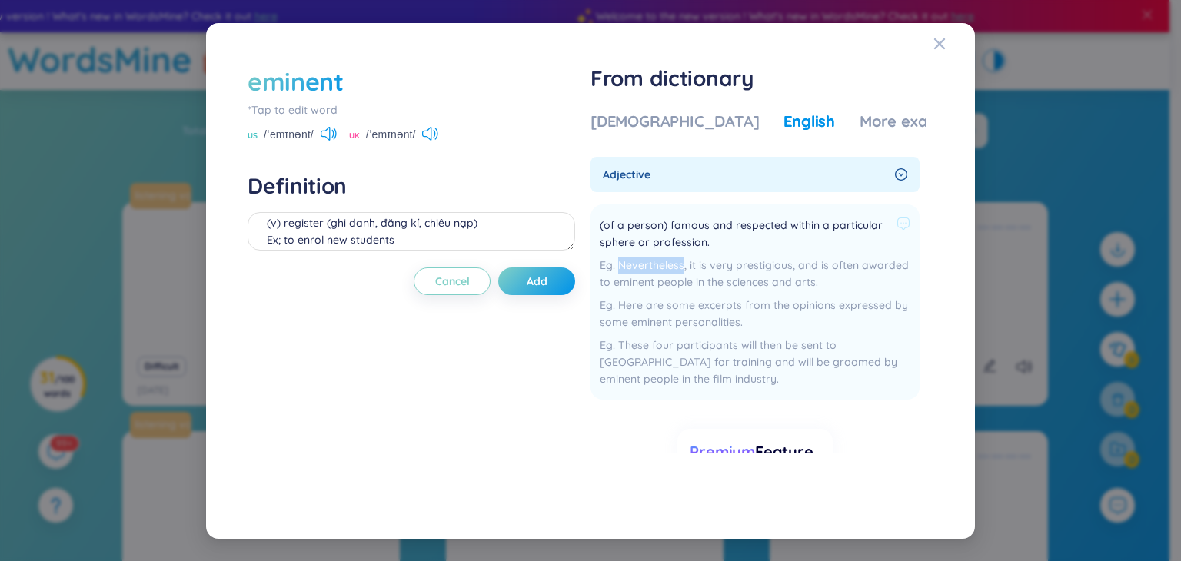
click at [617, 272] on div "Nevertheless, it is very prestigious, and is often awarded to eminent people in…" at bounding box center [755, 274] width 311 height 34
click at [607, 272] on div at bounding box center [607, 272] width 0 height 0
click at [750, 246] on span "(of a person) famous and respected within a particular sphere or profession." at bounding box center [745, 234] width 291 height 34
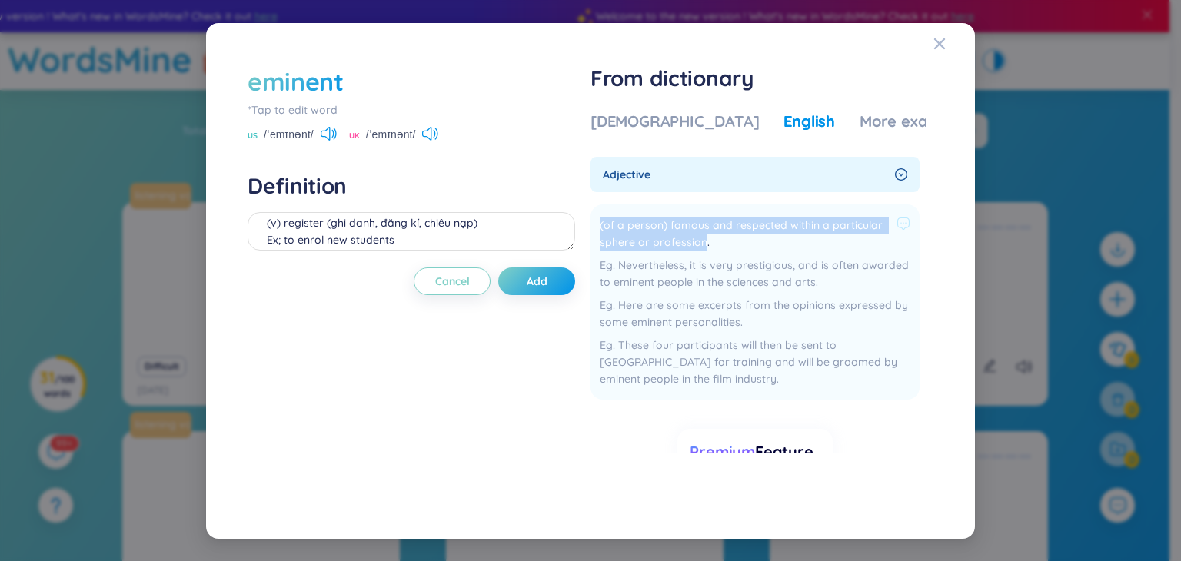
drag, startPoint x: 706, startPoint y: 244, endPoint x: 602, endPoint y: 222, distance: 106.0
click at [602, 222] on li "(of a person) famous and respected within a particular sphere or profession. Ne…" at bounding box center [755, 302] width 329 height 195
copy span "(of a person) famous and respected within a particular sphere or profession"
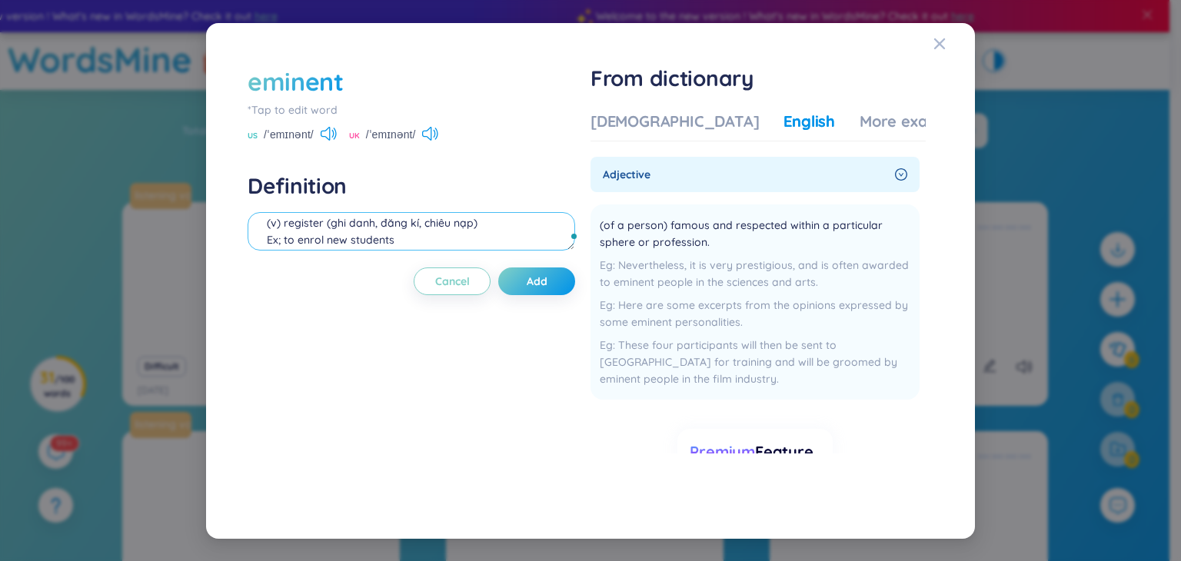
click at [396, 233] on textarea "(v) register (ghi danh, đăng kí, chiêu nạp) Ex; to enrol new students tuyển sin…" at bounding box center [412, 231] width 328 height 38
paste textarea "(of a person) famous and respected within a particular sphere or profession"
drag, startPoint x: 351, startPoint y: 222, endPoint x: 391, endPoint y: 234, distance: 42.4
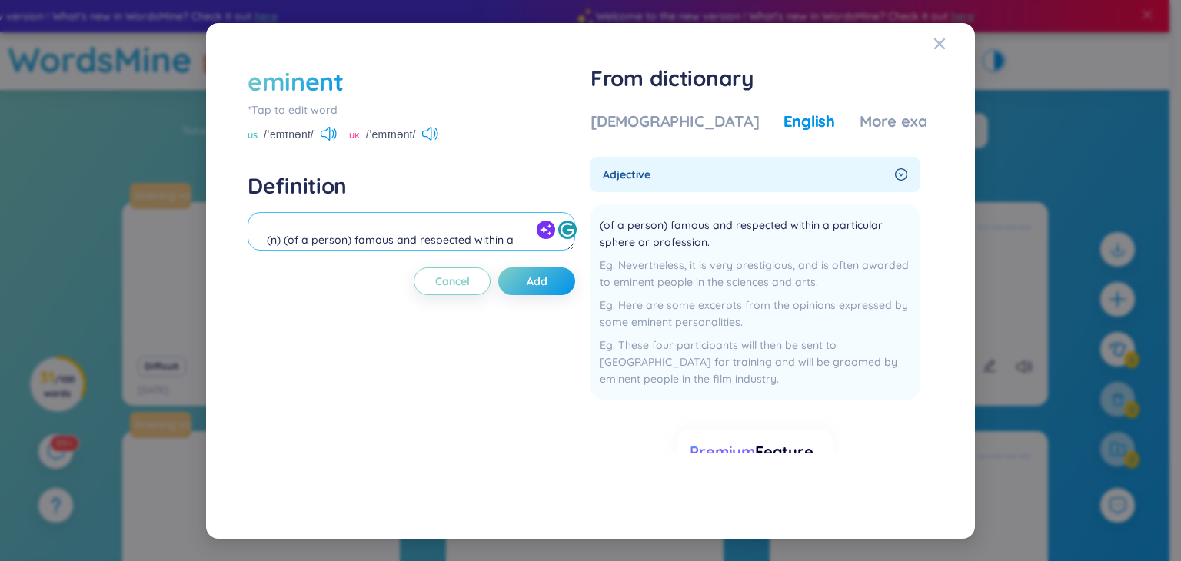
click at [391, 234] on textarea "(n) (of a person) famous and respected within a particular sphere or profession" at bounding box center [412, 231] width 328 height 38
drag, startPoint x: 391, startPoint y: 234, endPoint x: 492, endPoint y: 228, distance: 100.9
click at [492, 228] on textarea "(n) (of a person) famous and respected within a particular sphere or profession" at bounding box center [412, 231] width 328 height 38
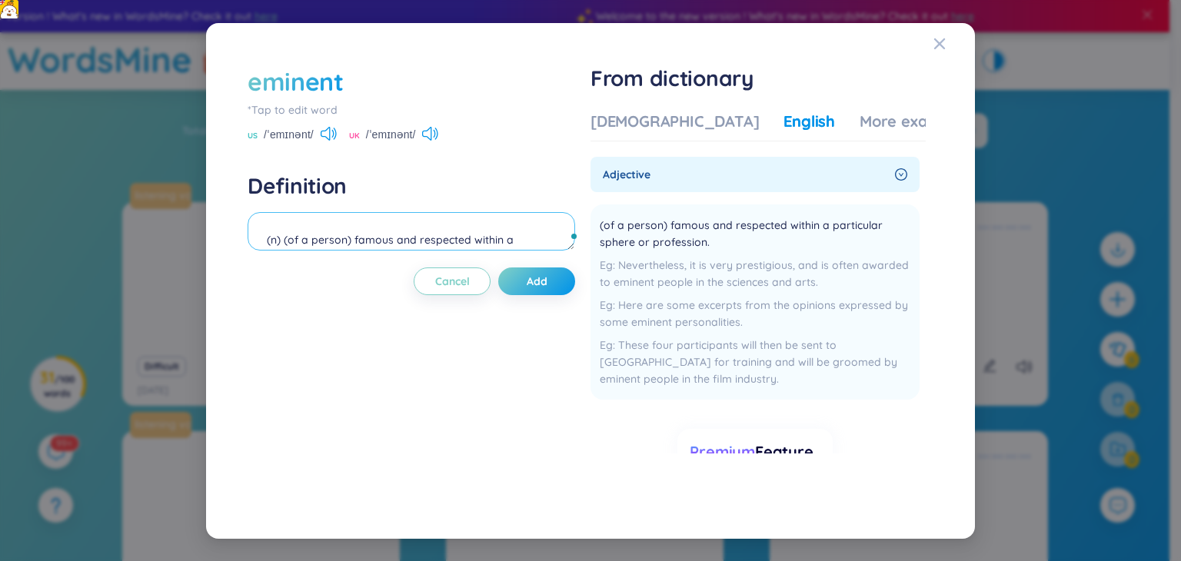
scroll to position [34, 0]
click at [492, 228] on textarea "(n) (of a person) famous and respected within a particular sphere or profession" at bounding box center [412, 231] width 328 height 38
click at [497, 238] on textarea "(n) (of a person) famous and respected within a particular sphere or profession" at bounding box center [412, 231] width 328 height 38
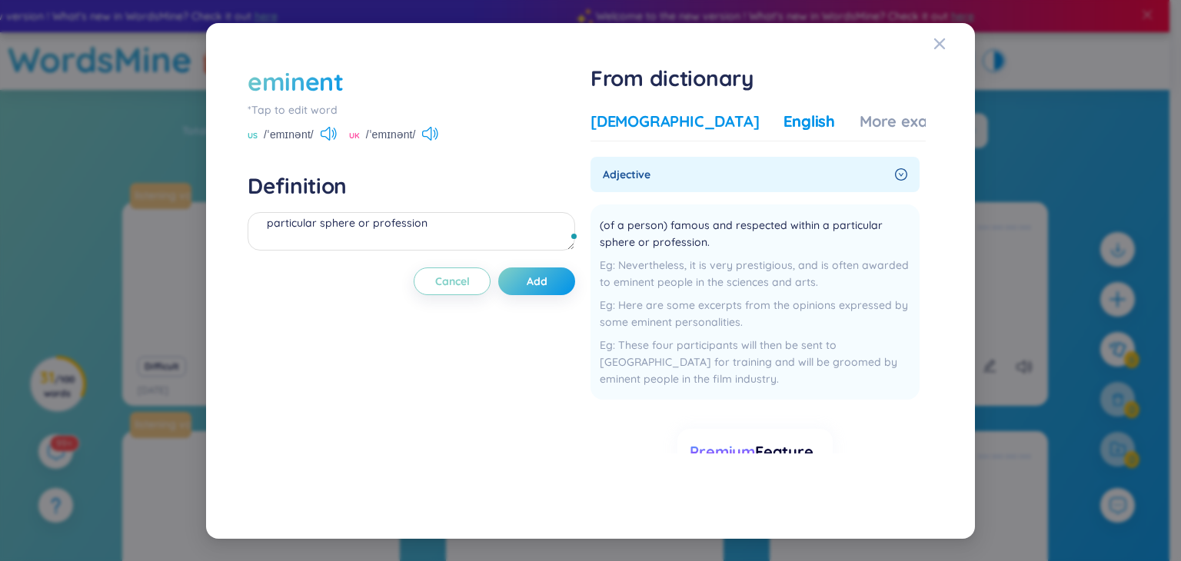
click at [639, 121] on div "[DEMOGRAPHIC_DATA]" at bounding box center [675, 122] width 168 height 22
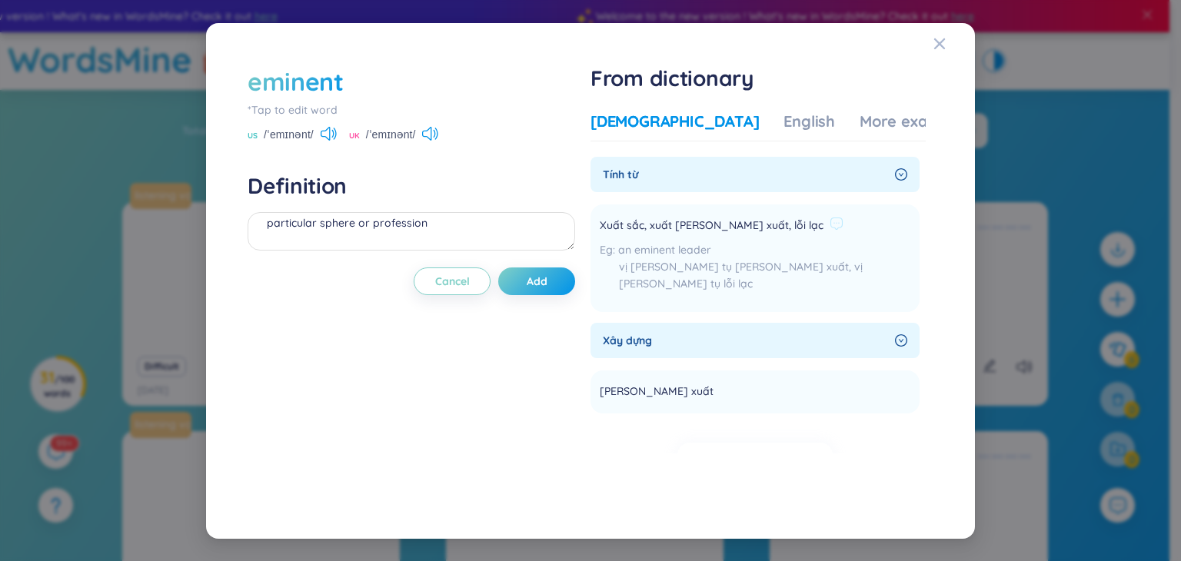
scroll to position [2, 0]
drag, startPoint x: 608, startPoint y: 225, endPoint x: 685, endPoint y: 225, distance: 77.7
click at [685, 225] on span "Xuất sắc, xuất [PERSON_NAME] xuất, lỗi lạc" at bounding box center [712, 224] width 224 height 18
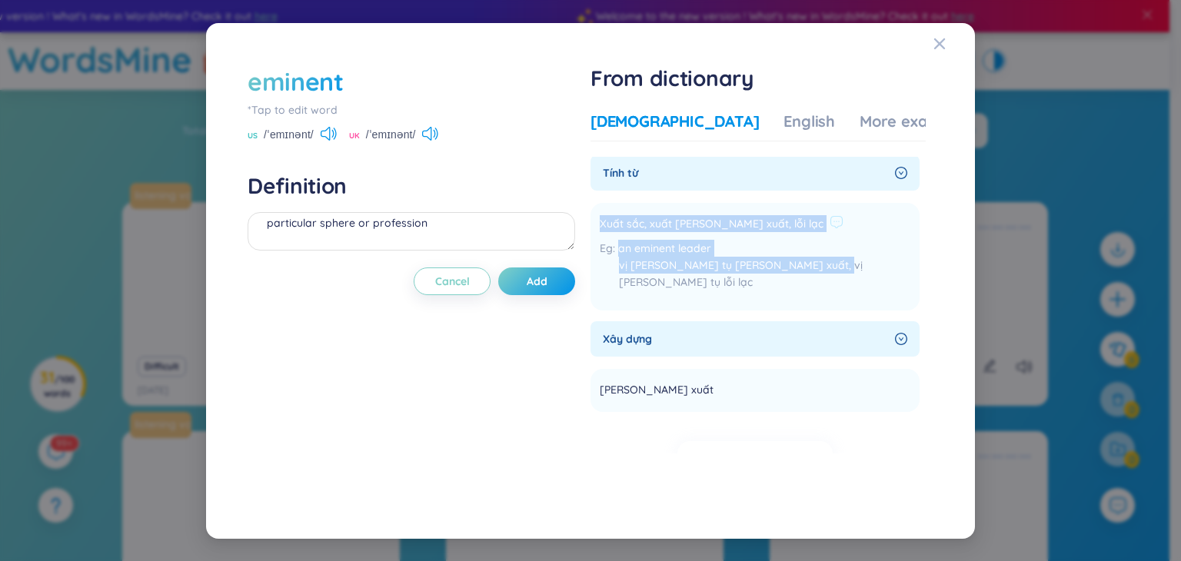
drag, startPoint x: 605, startPoint y: 222, endPoint x: 811, endPoint y: 262, distance: 209.1
click at [811, 262] on div "Xuất sắc, xuất [PERSON_NAME] xuất, lỗi lạc an eminent leader vị [PERSON_NAME] t…" at bounding box center [755, 256] width 311 height 89
copy div "Xuất sắc, xuất [PERSON_NAME] xuất, lỗi lạc an eminent leader vị [PERSON_NAME] t…"
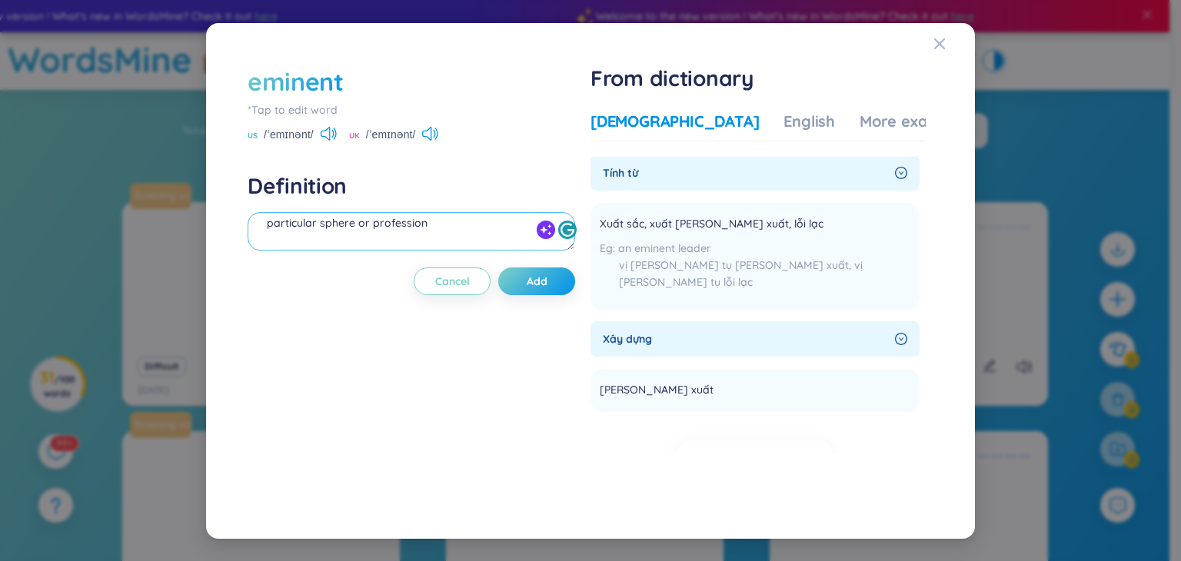
click at [432, 238] on textarea "(n) (of a person) famous and respected within a particular sphere or profession" at bounding box center [412, 231] width 328 height 38
paste textarea "Xuất sắc, xuất [PERSON_NAME] xuất, lỗi lạc an eminent leader vị [PERSON_NAME] t…"
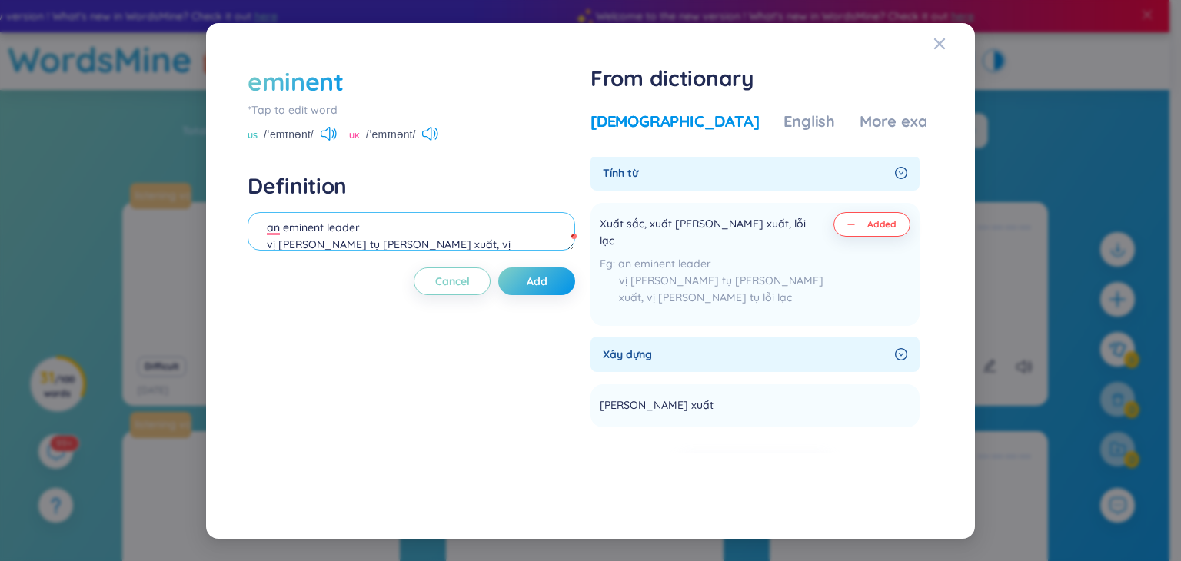
scroll to position [83, 0]
click at [258, 225] on textarea "(n) (of a person) famous and respected within a particular sphere or profession…" at bounding box center [412, 231] width 328 height 38
click at [457, 225] on textarea "(n) (of a person) famous and respected within a particular sphere or profession…" at bounding box center [412, 231] width 328 height 38
click at [317, 226] on textarea "(n) (of a person) famous and respected within a particular sphere or profession…" at bounding box center [412, 231] width 328 height 38
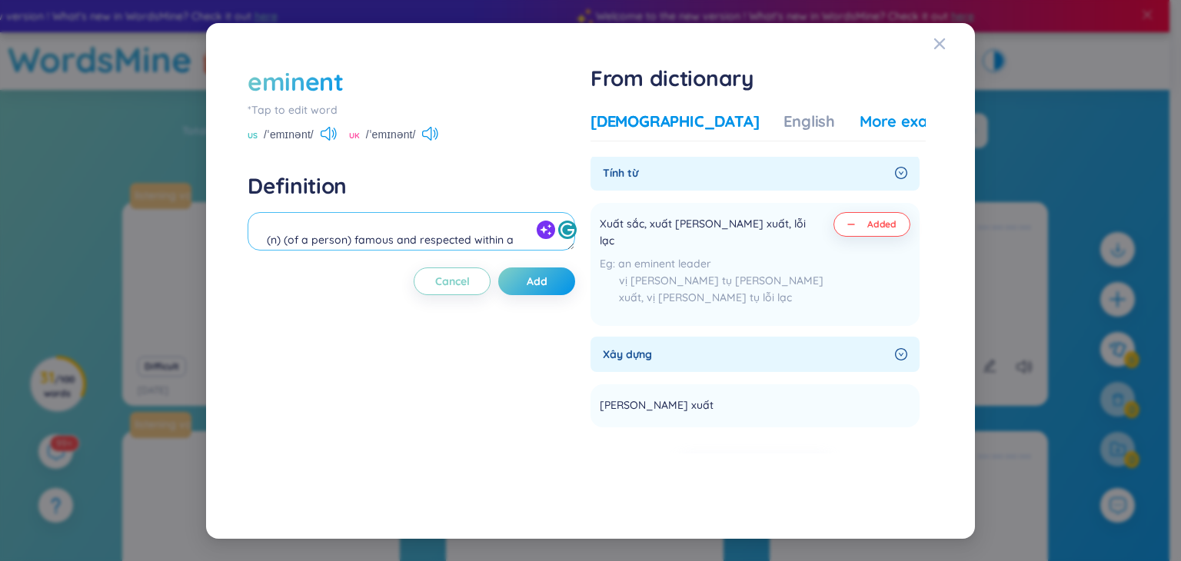
type textarea "(n) (of a person) famous and respected within a particular sphere or profession…"
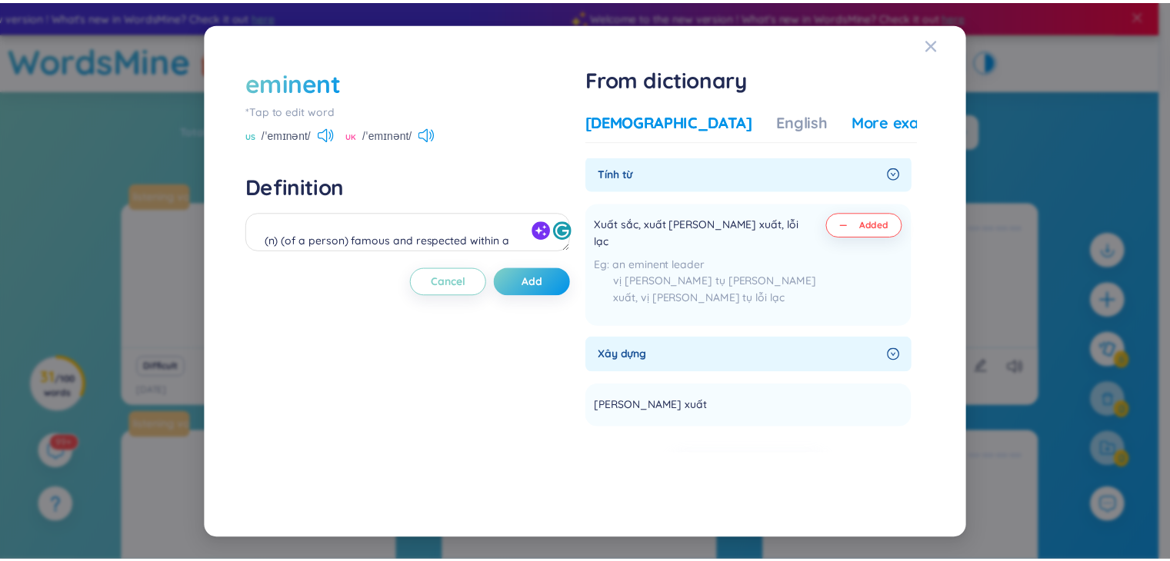
scroll to position [65, 0]
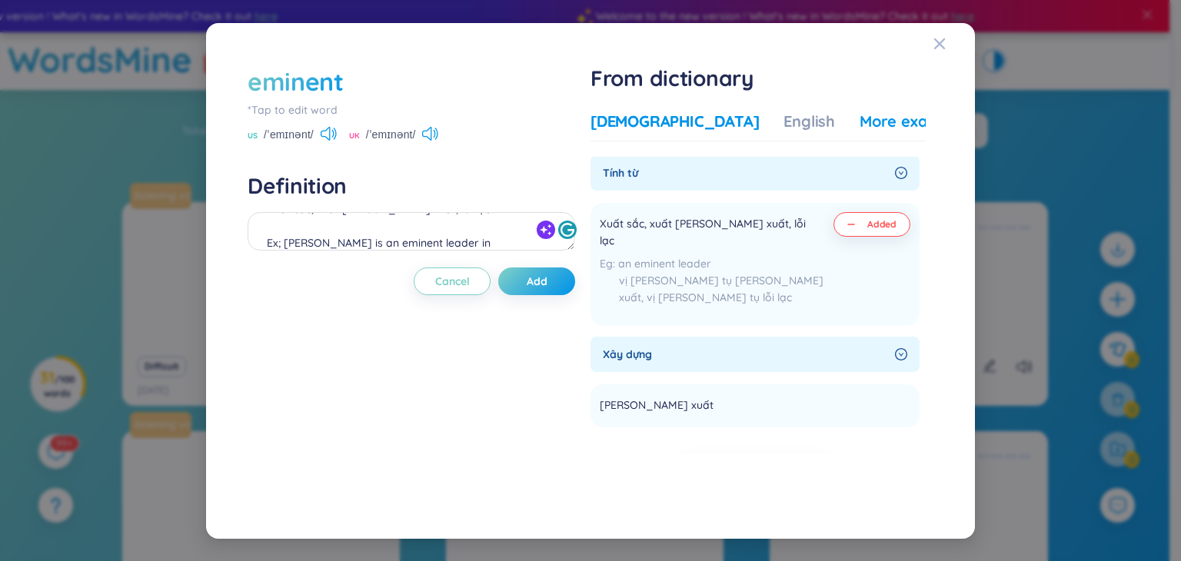
click at [860, 123] on div "More examples" at bounding box center [916, 122] width 112 height 22
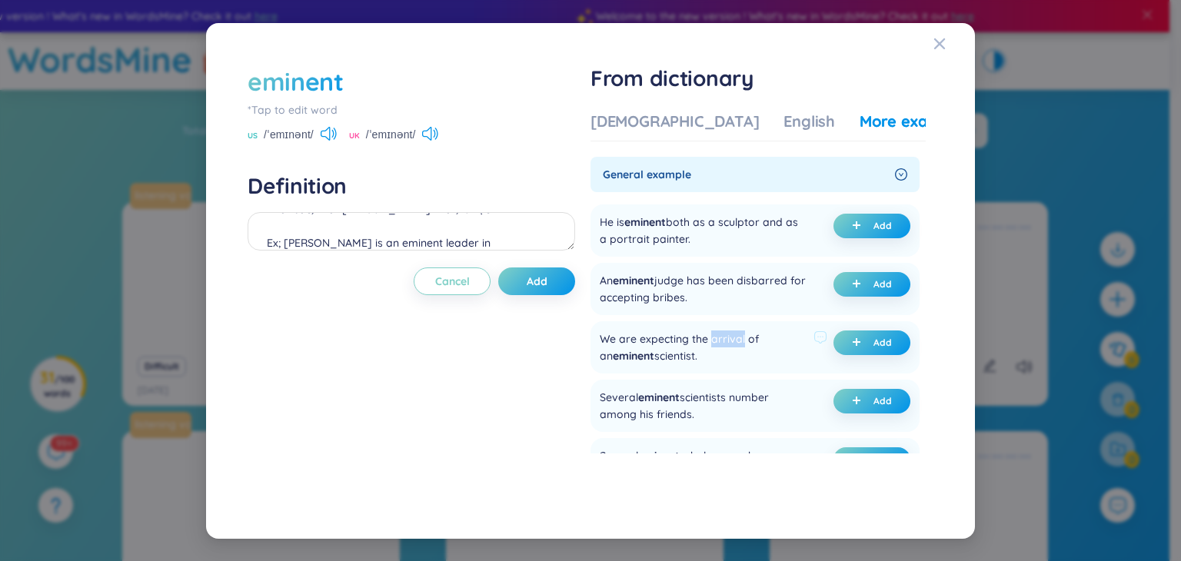
drag, startPoint x: 713, startPoint y: 343, endPoint x: 745, endPoint y: 341, distance: 32.4
click at [745, 341] on div "We are expecting the arrival of an eminent scientist." at bounding box center [704, 348] width 208 height 34
click at [735, 346] on div at bounding box center [735, 346] width 0 height 0
click at [511, 375] on div "eminent *Tap to edit word US /ˈemɪnənt/ UK /ˈemɪnənt/ Definition (n) (of a pers…" at bounding box center [412, 281] width 328 height 433
click at [551, 288] on button "Add" at bounding box center [536, 282] width 77 height 28
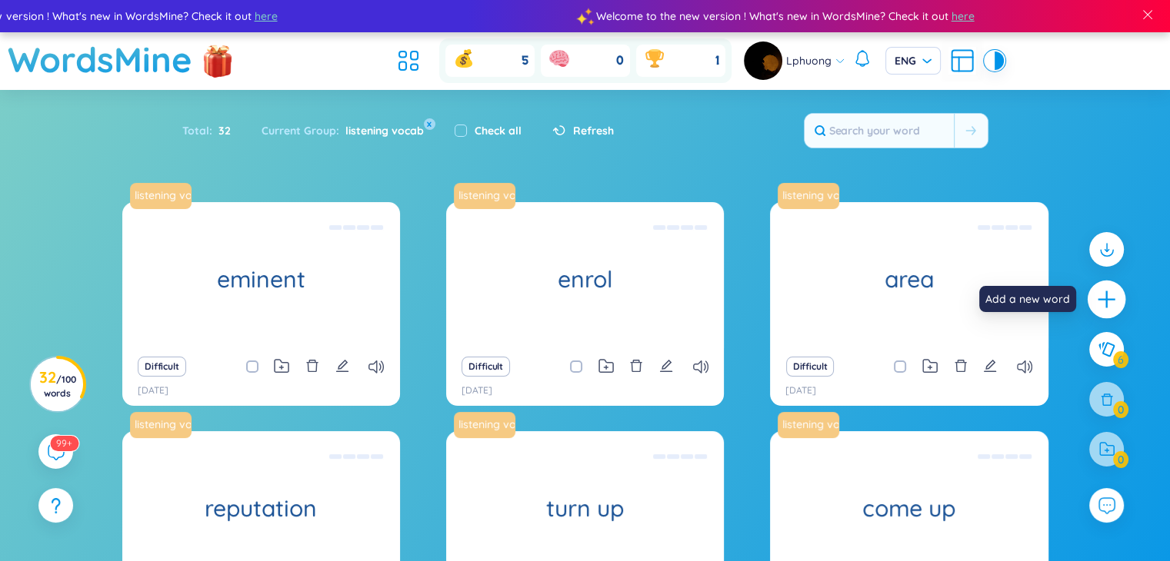
click at [1114, 301] on icon "plus" at bounding box center [1107, 300] width 22 height 22
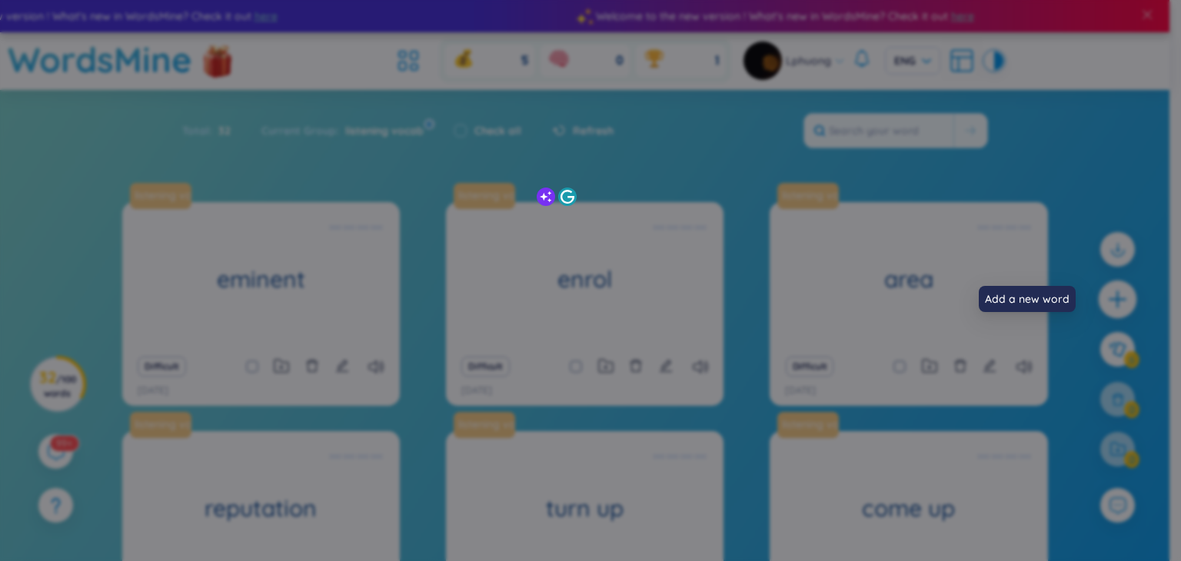
scroll to position [0, 0]
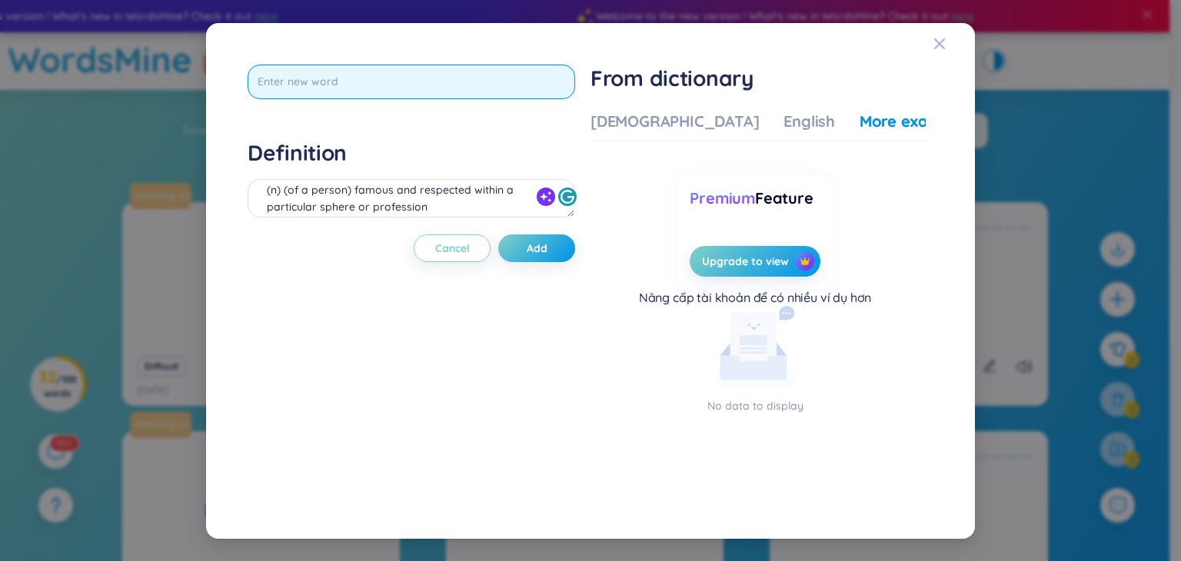
click at [385, 84] on input "text" at bounding box center [412, 82] width 328 height 35
type input "institution"
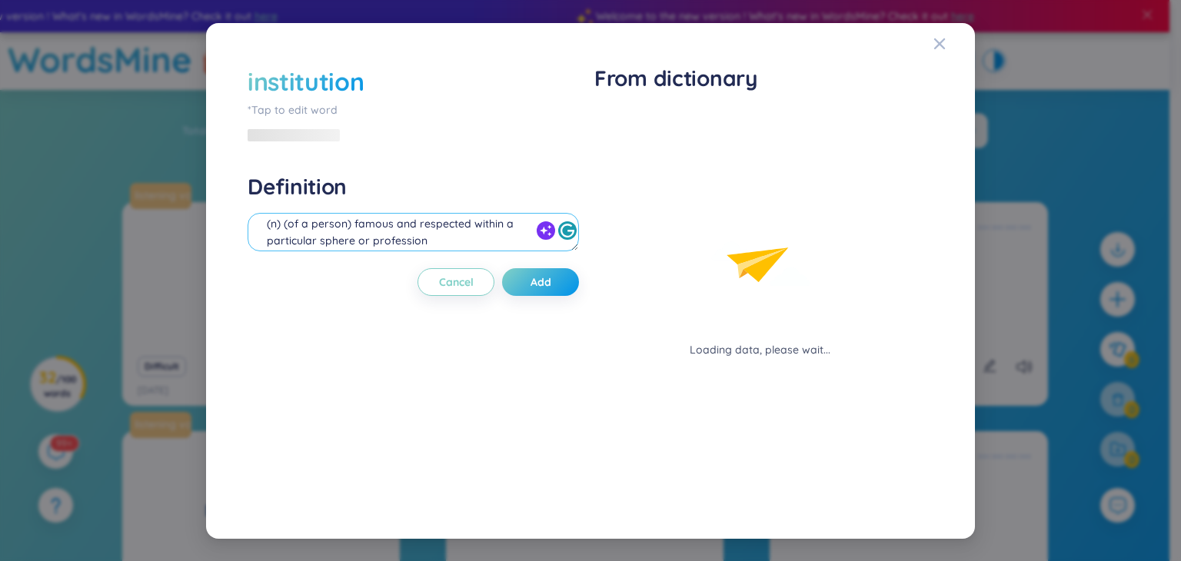
click at [395, 213] on div "(n) (of a person) famous and respected within a particular sphere or profession…" at bounding box center [414, 234] width 332 height 43
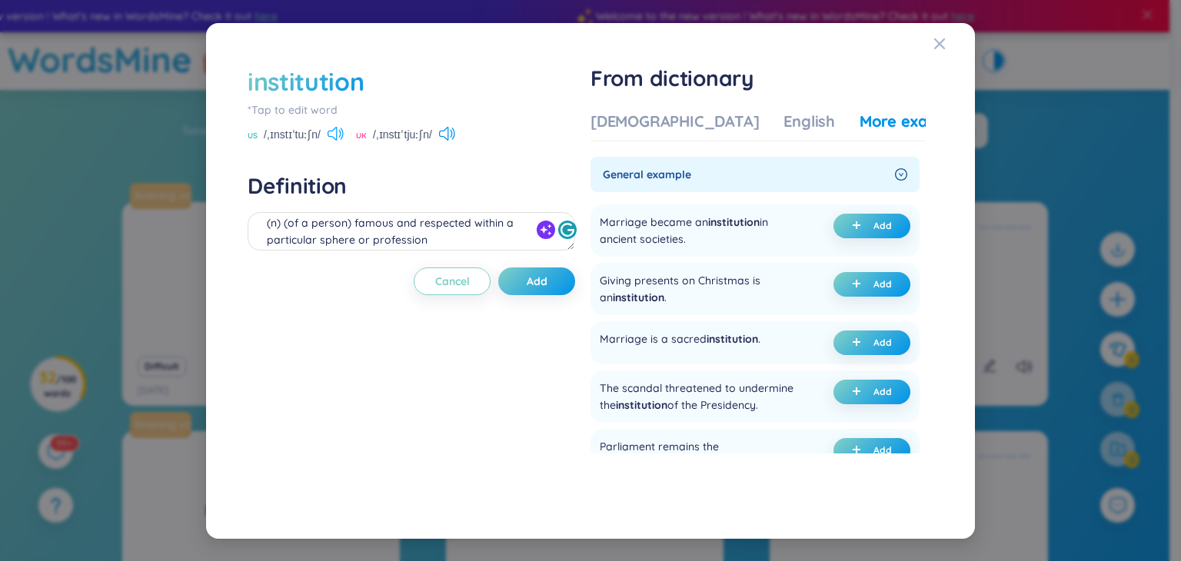
click at [338, 138] on icon at bounding box center [336, 134] width 16 height 14
click at [448, 139] on icon at bounding box center [443, 134] width 9 height 14
click at [640, 114] on div "[DEMOGRAPHIC_DATA]" at bounding box center [675, 122] width 168 height 22
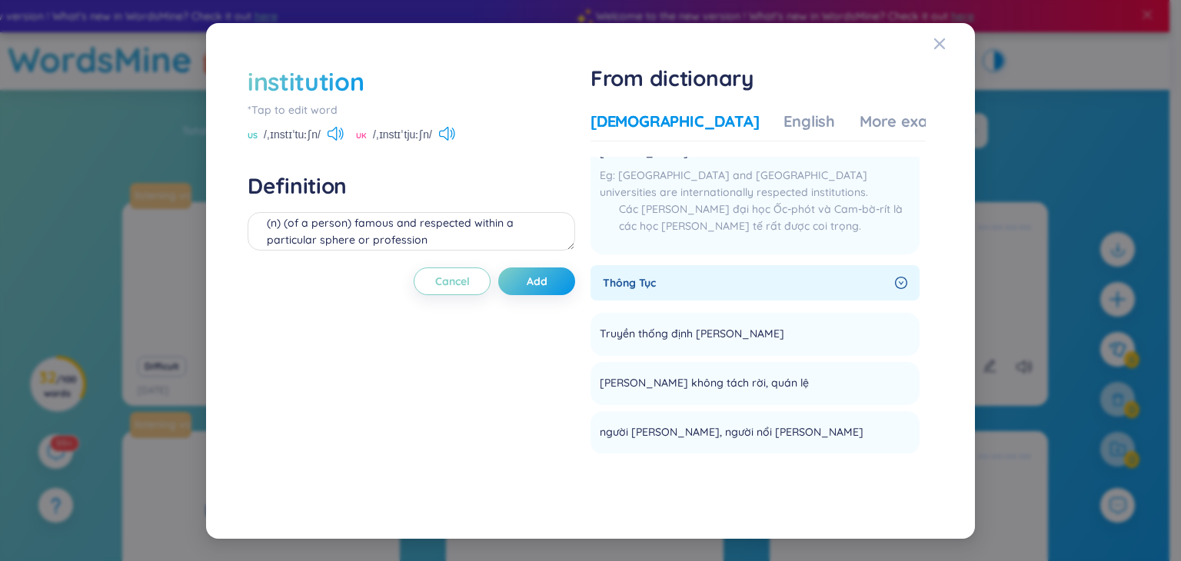
scroll to position [385, 0]
click at [784, 128] on div "English" at bounding box center [810, 122] width 52 height 22
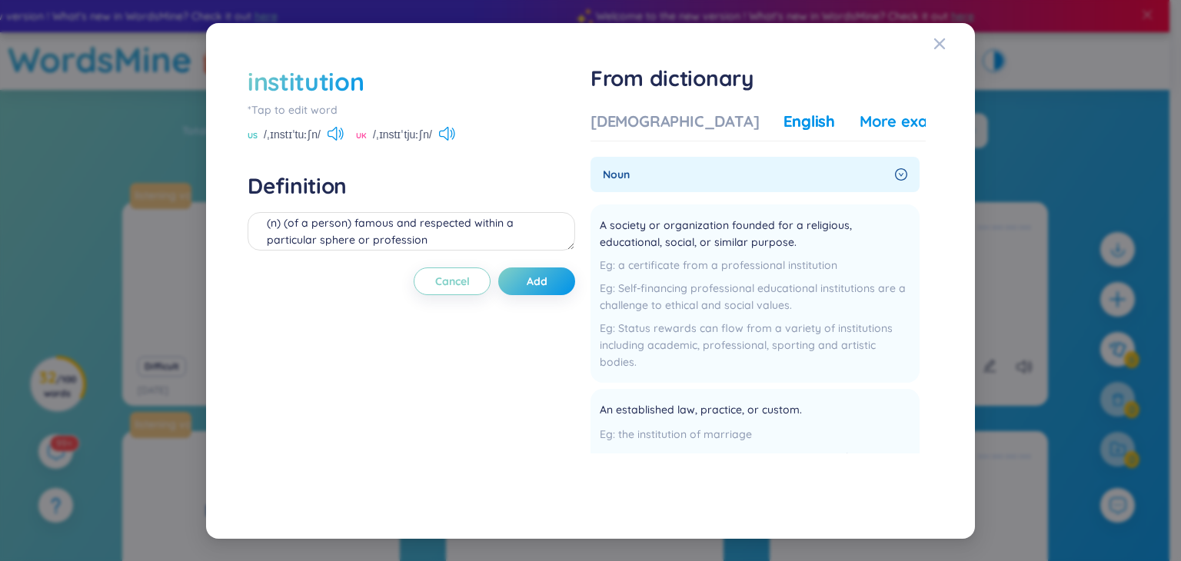
click at [860, 130] on div "More examples" at bounding box center [916, 122] width 112 height 22
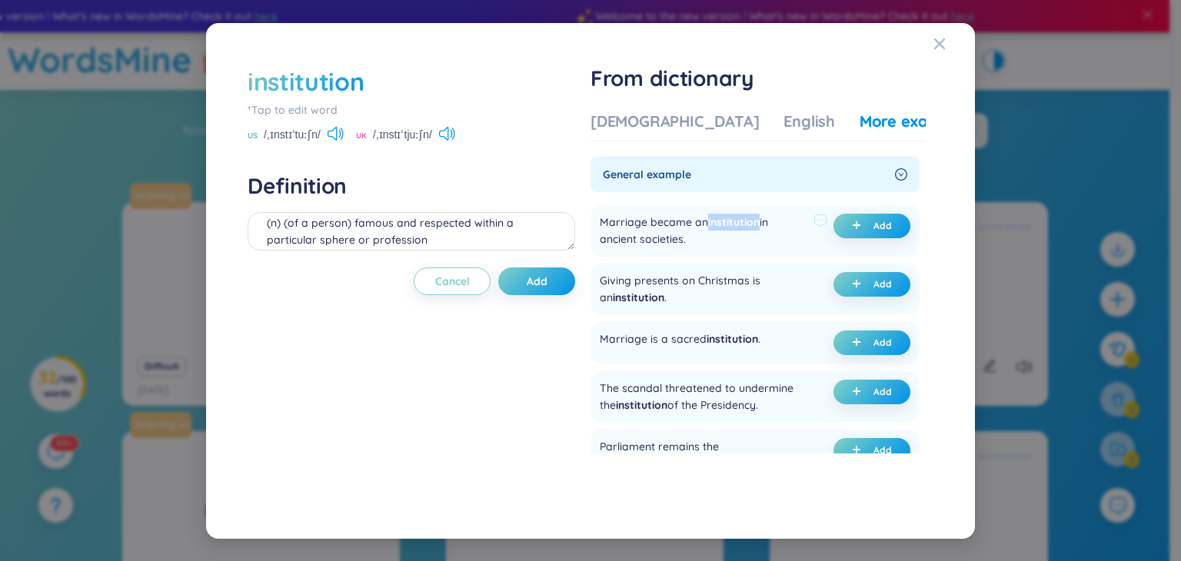
drag, startPoint x: 711, startPoint y: 224, endPoint x: 763, endPoint y: 226, distance: 52.4
click at [763, 226] on div "Marriage became an institution in ancient societies." at bounding box center [704, 231] width 208 height 34
drag, startPoint x: 598, startPoint y: 219, endPoint x: 700, endPoint y: 242, distance: 104.1
click at [700, 242] on div "Marriage became an institution in ancient societies. Add" at bounding box center [755, 231] width 329 height 52
click at [690, 246] on div at bounding box center [690, 246] width 0 height 0
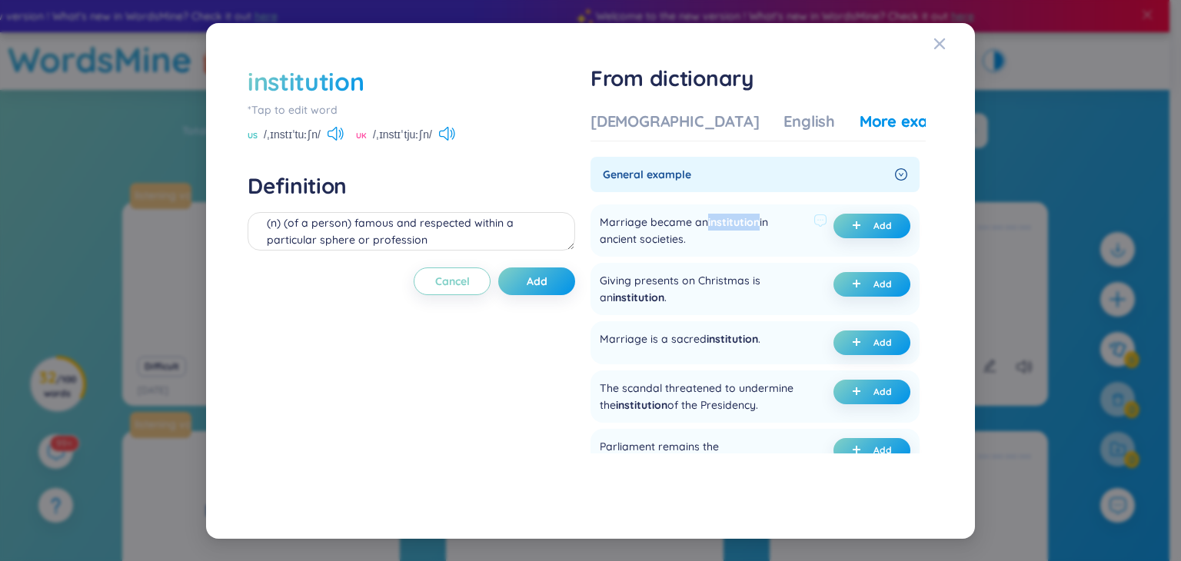
click at [706, 235] on div "Marriage became an institution in ancient societies." at bounding box center [704, 231] width 208 height 34
drag, startPoint x: 664, startPoint y: 301, endPoint x: 601, endPoint y: 279, distance: 66.6
click at [601, 279] on div "Giving presents on Christmas is an institution . Add" at bounding box center [755, 289] width 329 height 52
click at [591, 252] on div at bounding box center [591, 252] width 0 height 0
click at [661, 291] on div "Giving presents on Christmas is an institution ." at bounding box center [704, 289] width 208 height 34
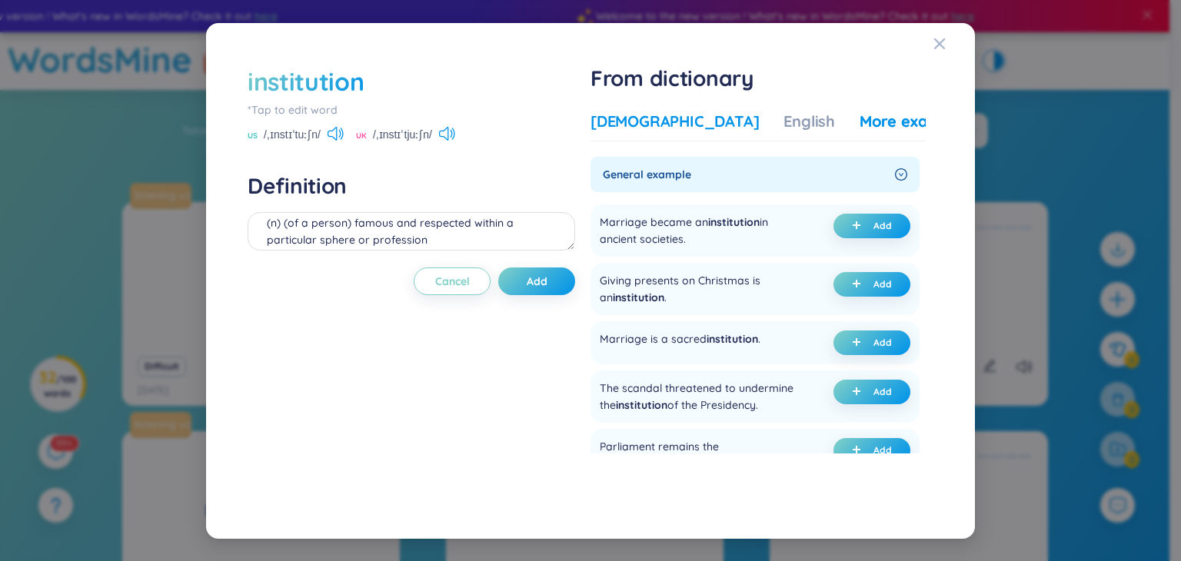
click at [652, 125] on div "[DEMOGRAPHIC_DATA]" at bounding box center [675, 122] width 168 height 22
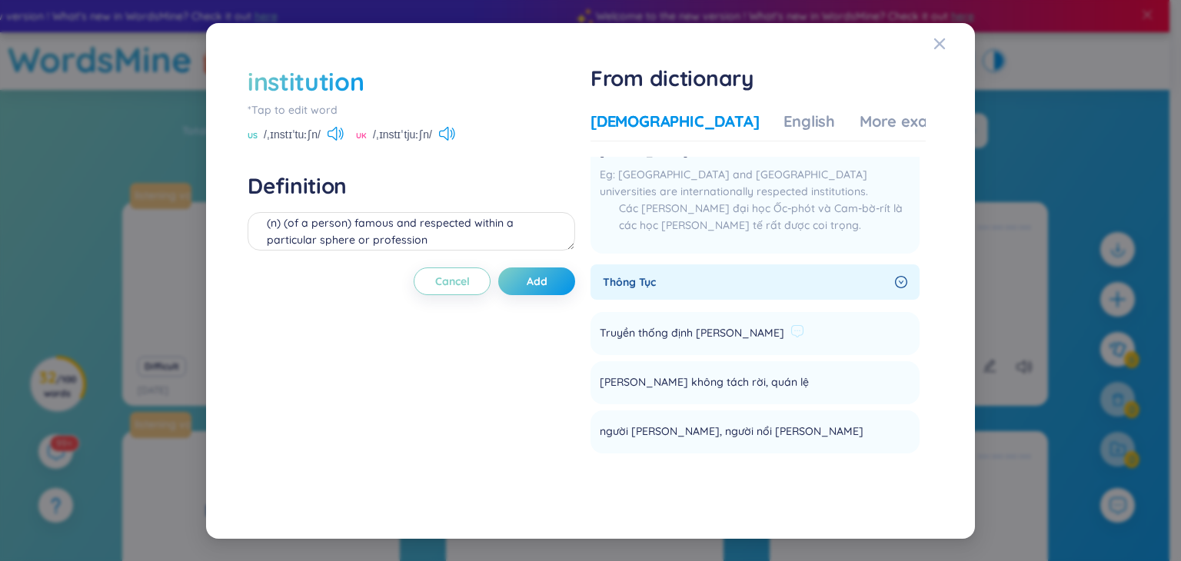
scroll to position [0, 0]
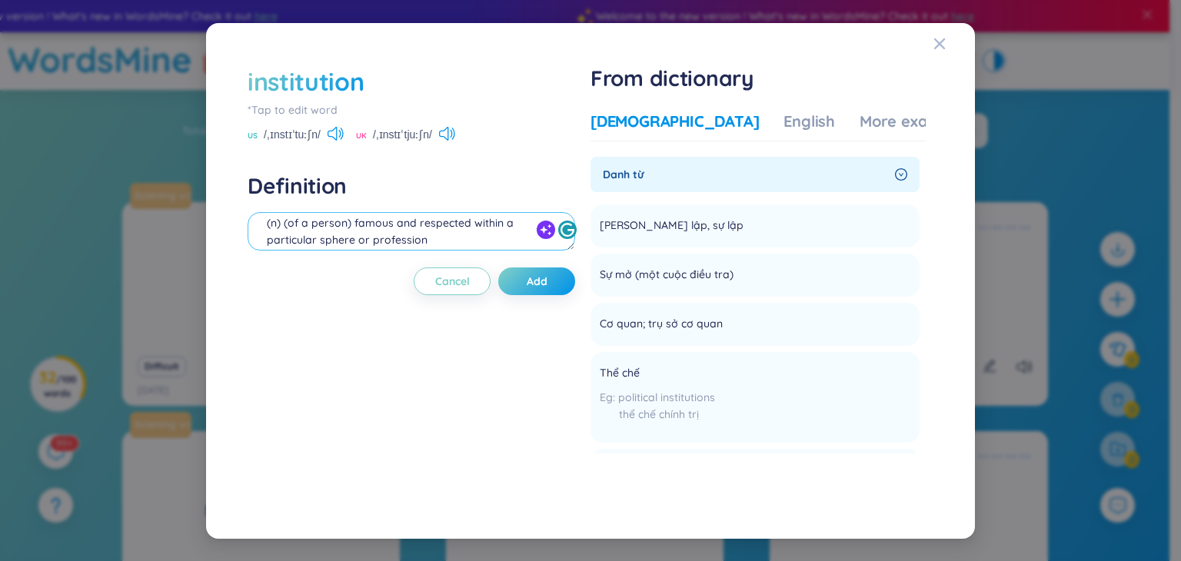
click at [351, 228] on textarea "(n) (of a person) famous and respected within a particular sphere or profession…" at bounding box center [412, 231] width 328 height 38
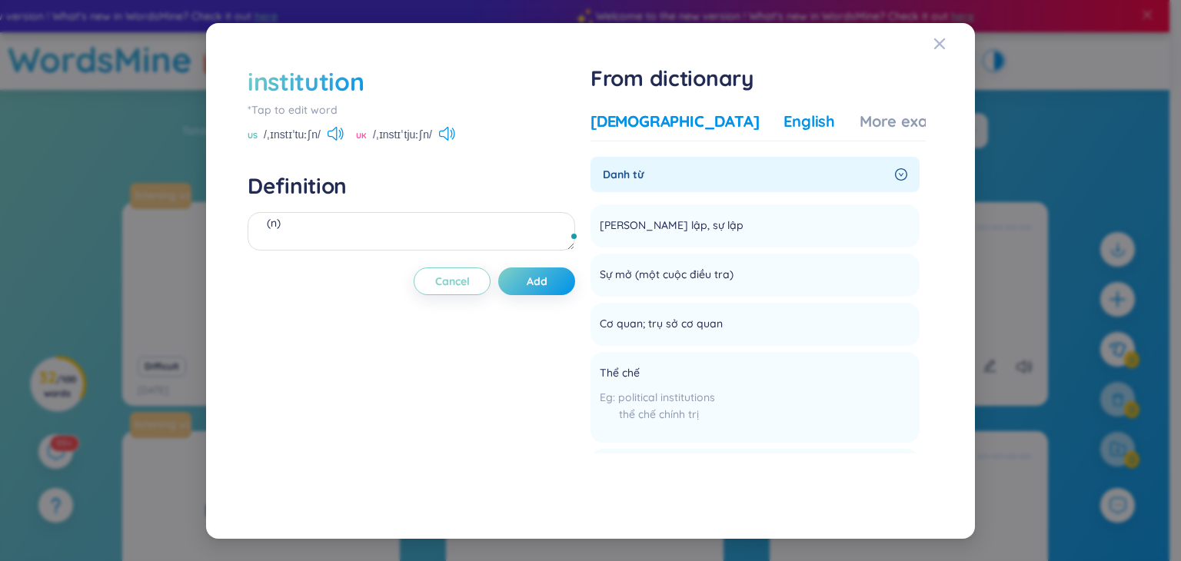
click at [784, 115] on div "English" at bounding box center [810, 122] width 52 height 22
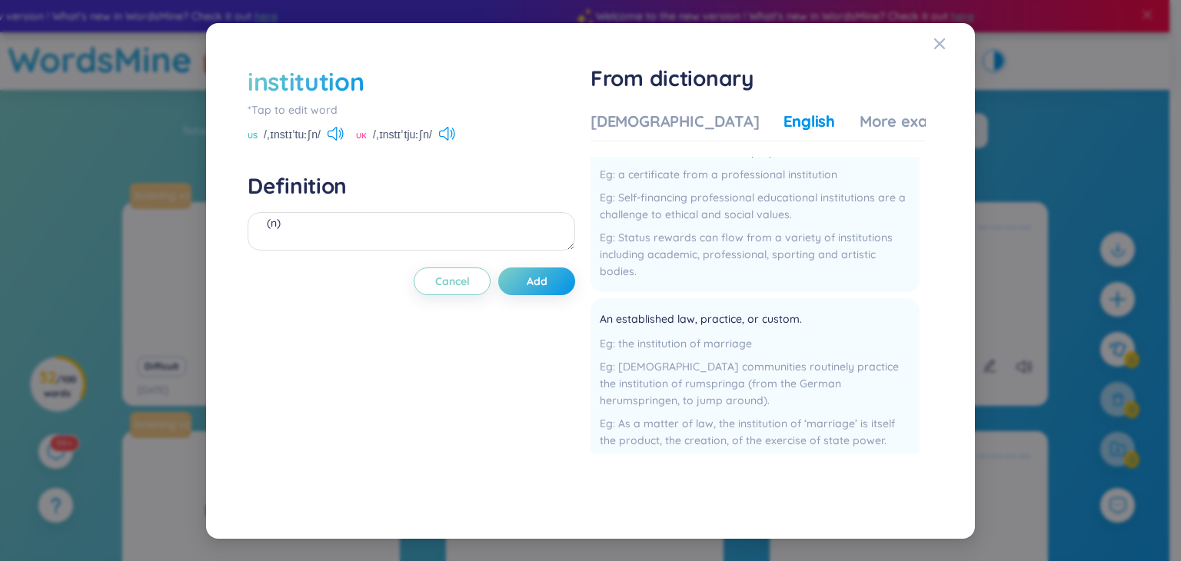
scroll to position [92, 0]
drag, startPoint x: 602, startPoint y: 318, endPoint x: 829, endPoint y: 321, distance: 226.9
click at [829, 321] on li "An established law, practice, or custom. the institution of marriage [DEMOGRAPH…" at bounding box center [755, 379] width 329 height 163
copy div "An established law, practice, or custom."
click at [336, 218] on textarea "(n)" at bounding box center [412, 231] width 328 height 38
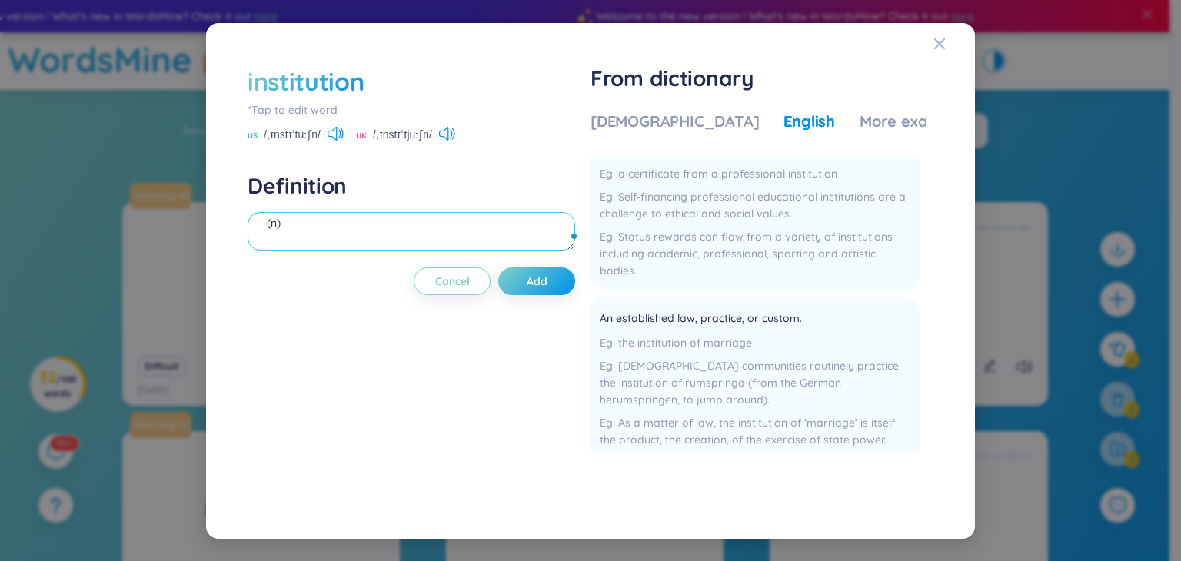
paste textarea "An established law, practice, or custom."
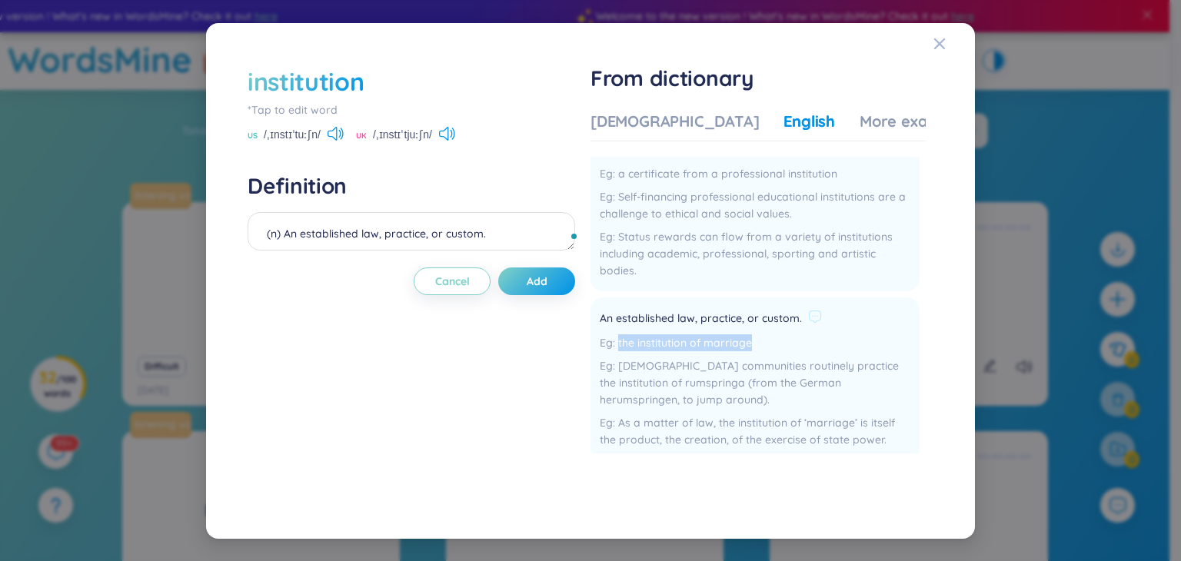
drag, startPoint x: 621, startPoint y: 341, endPoint x: 778, endPoint y: 335, distance: 157.8
click at [778, 335] on div "the institution of marriage" at bounding box center [755, 343] width 311 height 17
click at [768, 314] on div at bounding box center [768, 314] width 0 height 0
click at [708, 339] on div "the institution of marriage" at bounding box center [755, 343] width 311 height 17
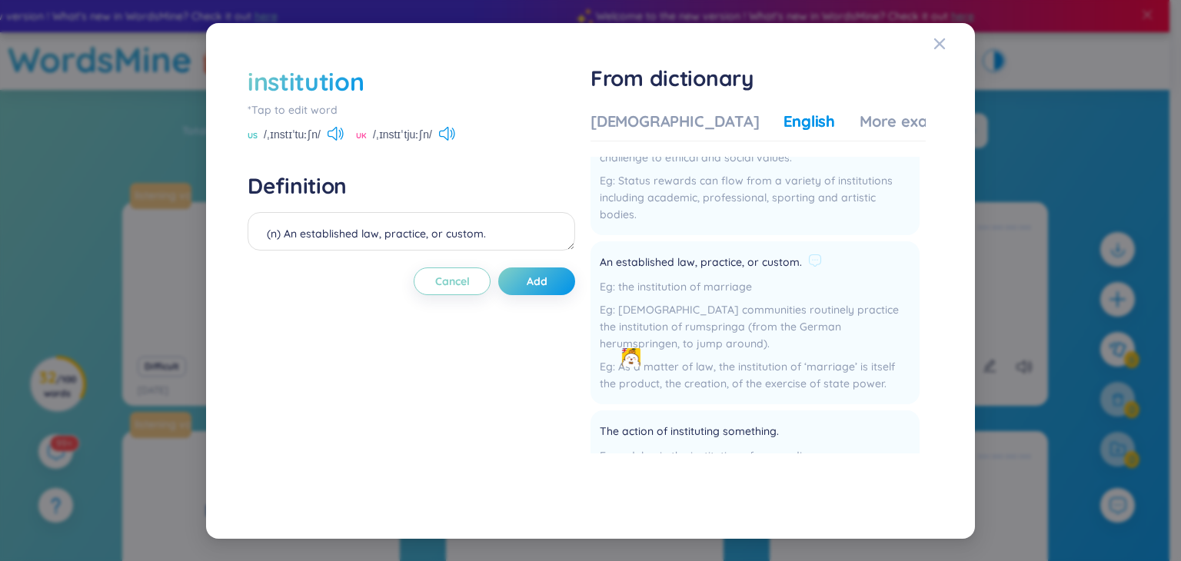
scroll to position [142, 0]
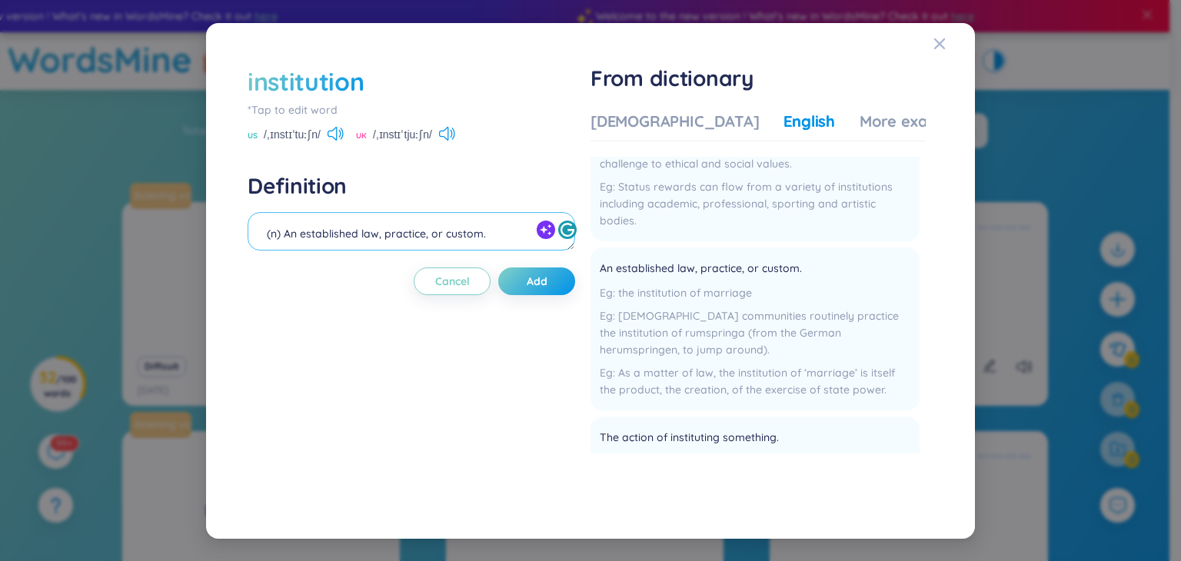
click at [523, 238] on textarea "(n) An established law, practice, or custom." at bounding box center [412, 231] width 328 height 38
click at [522, 232] on textarea "(n) An established law, practice, or custom. học viện" at bounding box center [412, 231] width 328 height 38
click at [484, 225] on textarea "(n) An established law, practice, or custom. thể chế, chế độ) học viện" at bounding box center [412, 231] width 328 height 38
click at [277, 244] on textarea "(n) An established law, practice, or custom. (thể chế, chế độ) học viện" at bounding box center [412, 231] width 328 height 38
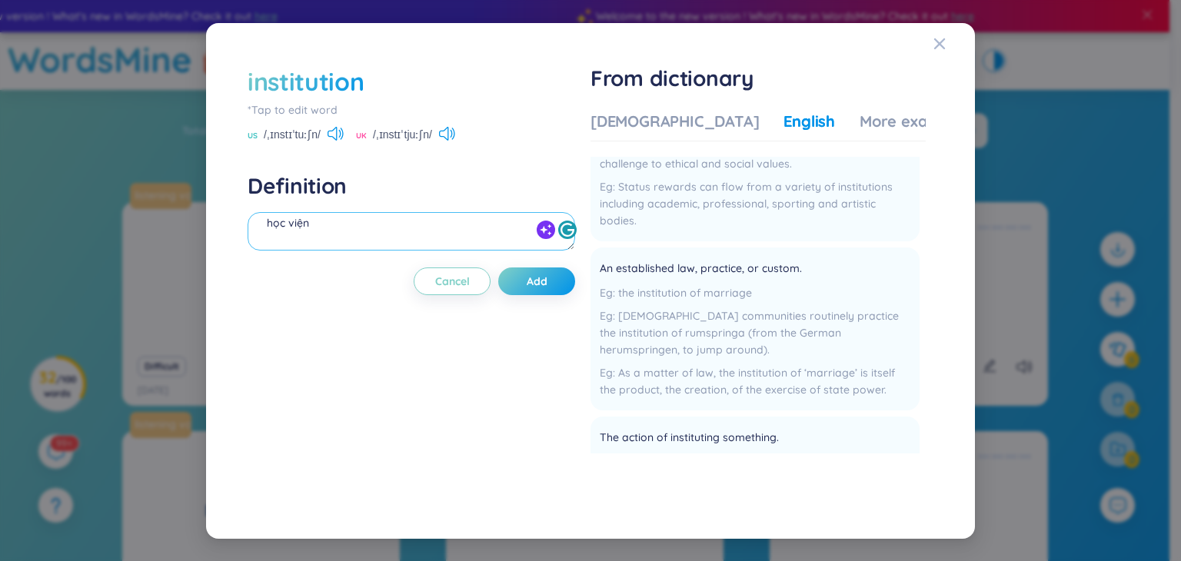
scroll to position [36, 0]
click at [471, 223] on textarea "(n) An established law, practice, or custom. (thể chế, chế độ, [PERSON_NAME] tụ…" at bounding box center [412, 231] width 328 height 38
click at [465, 232] on textarea "(n) An established law, practice, or custom. (thể chế, chế độ, [PERSON_NAME] tụ…" at bounding box center [412, 231] width 328 height 38
click at [861, 119] on div "More examples" at bounding box center [916, 122] width 112 height 22
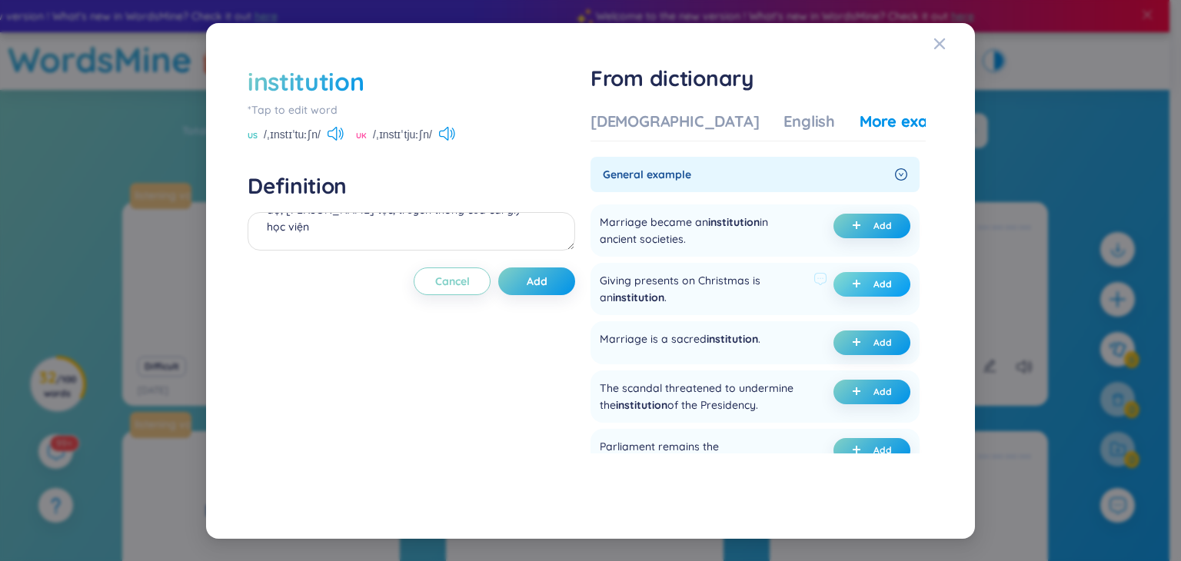
click at [866, 285] on button "Add" at bounding box center [872, 284] width 77 height 25
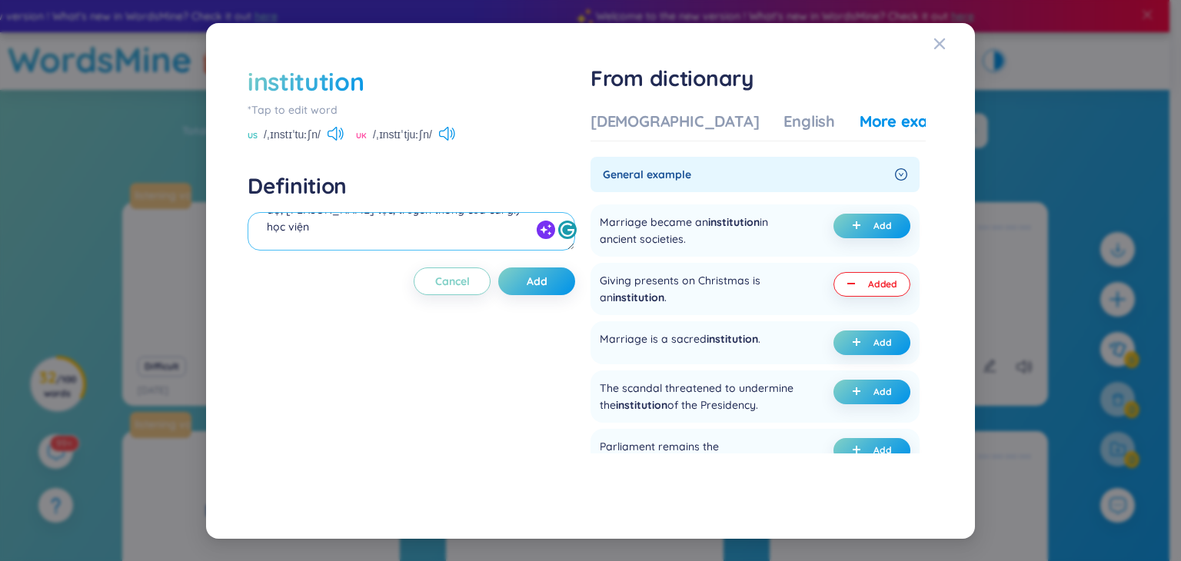
click at [372, 241] on textarea "(n) An established law, practice, or custom. (thể chế, chế độ, [PERSON_NAME] tụ…" at bounding box center [412, 231] width 328 height 38
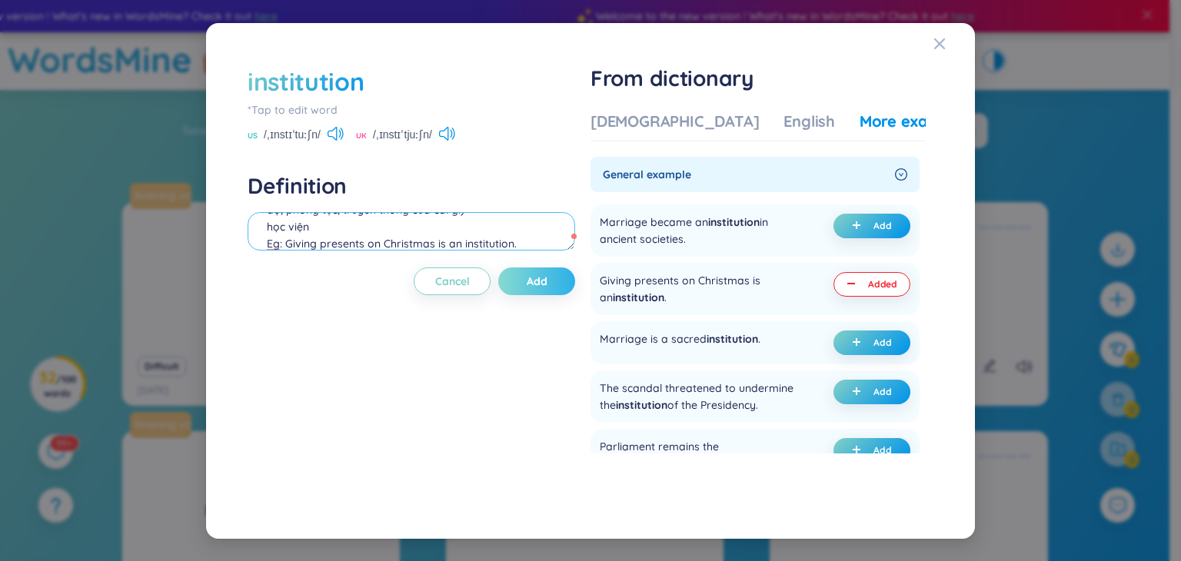
type textarea "(n) An established law, practice, or custom. (thể chế, chế độ, phong tục, truyề…"
click at [566, 282] on button "Add" at bounding box center [536, 282] width 77 height 28
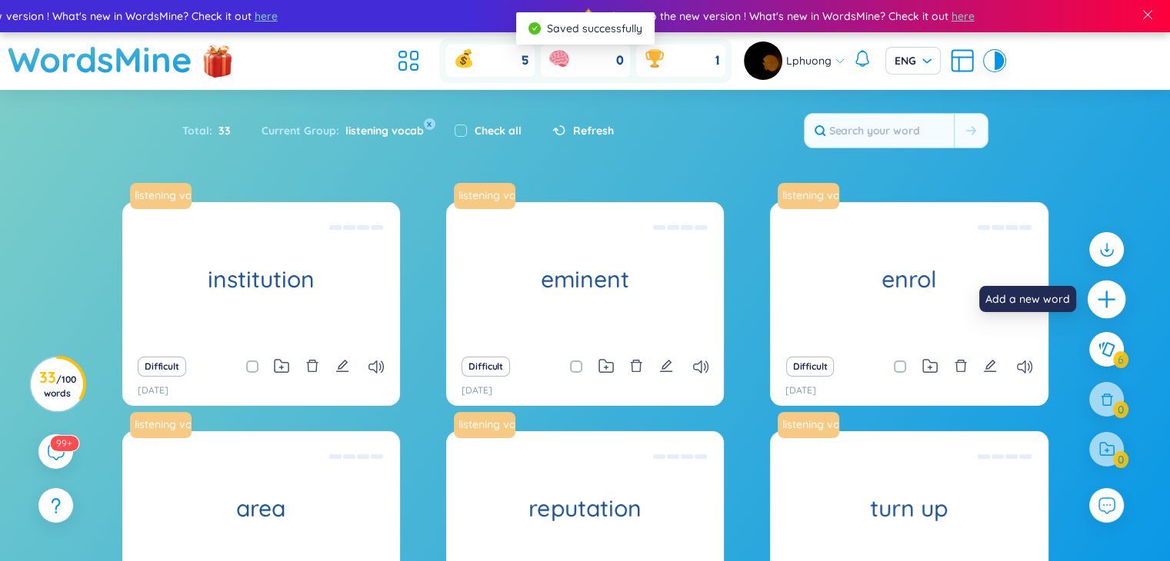
click at [1111, 302] on icon "plus" at bounding box center [1107, 300] width 22 height 22
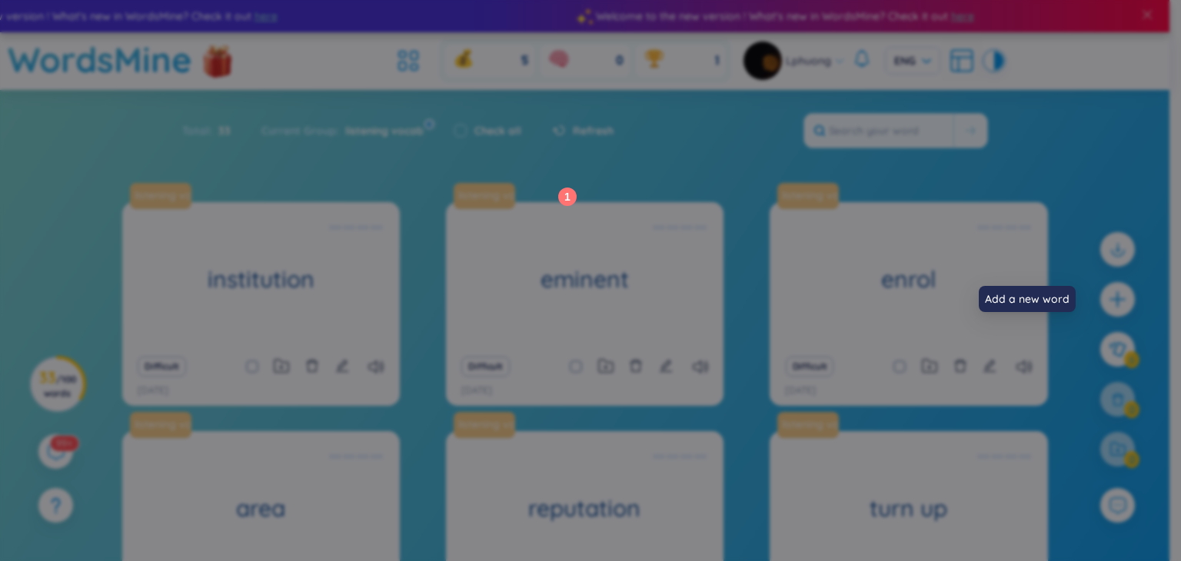
scroll to position [0, 0]
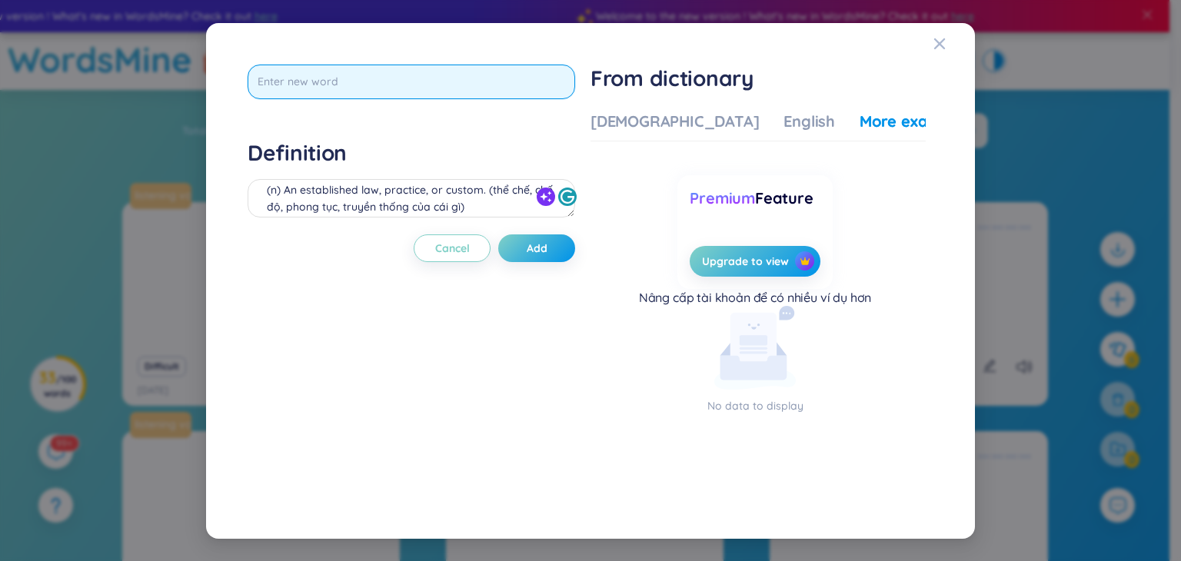
click at [543, 87] on input "text" at bounding box center [412, 82] width 328 height 35
type input "practice"
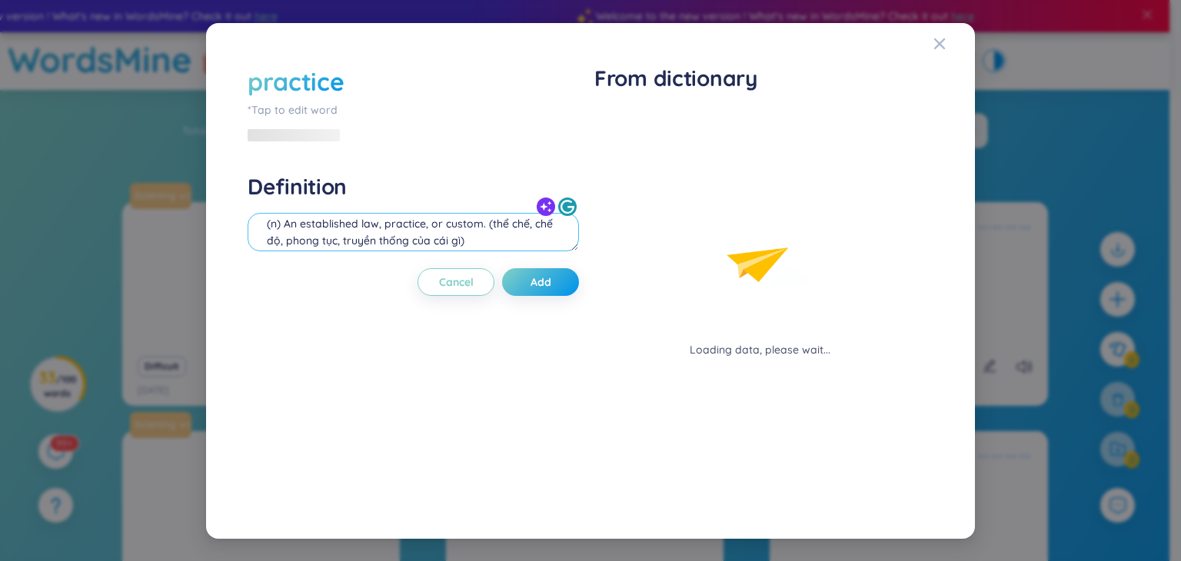
click at [506, 213] on div "(n) An established law, practice, or custom. (thể chế, chế độ, phong tục, truyề…" at bounding box center [414, 234] width 332 height 43
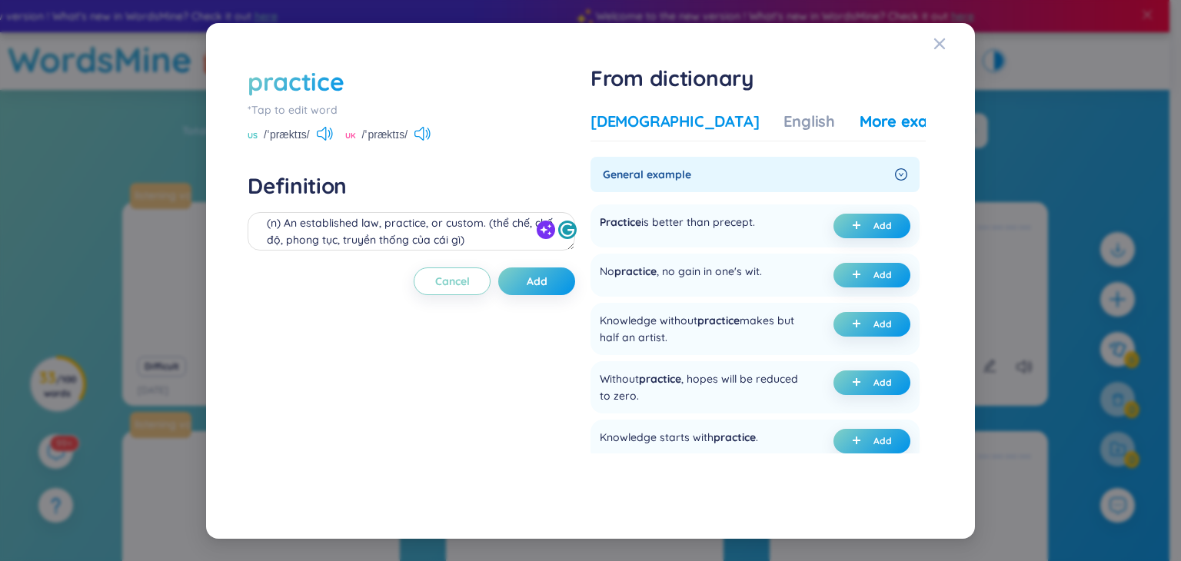
click at [648, 121] on div "[DEMOGRAPHIC_DATA]" at bounding box center [675, 122] width 168 height 22
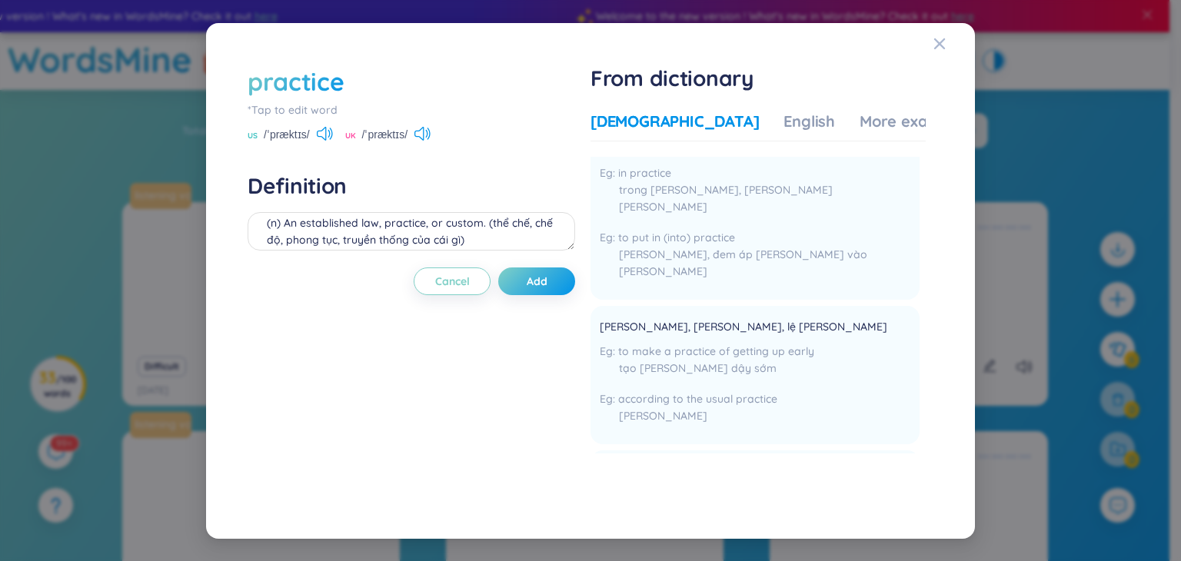
scroll to position [77, 0]
click at [860, 118] on div "More examples" at bounding box center [916, 122] width 112 height 22
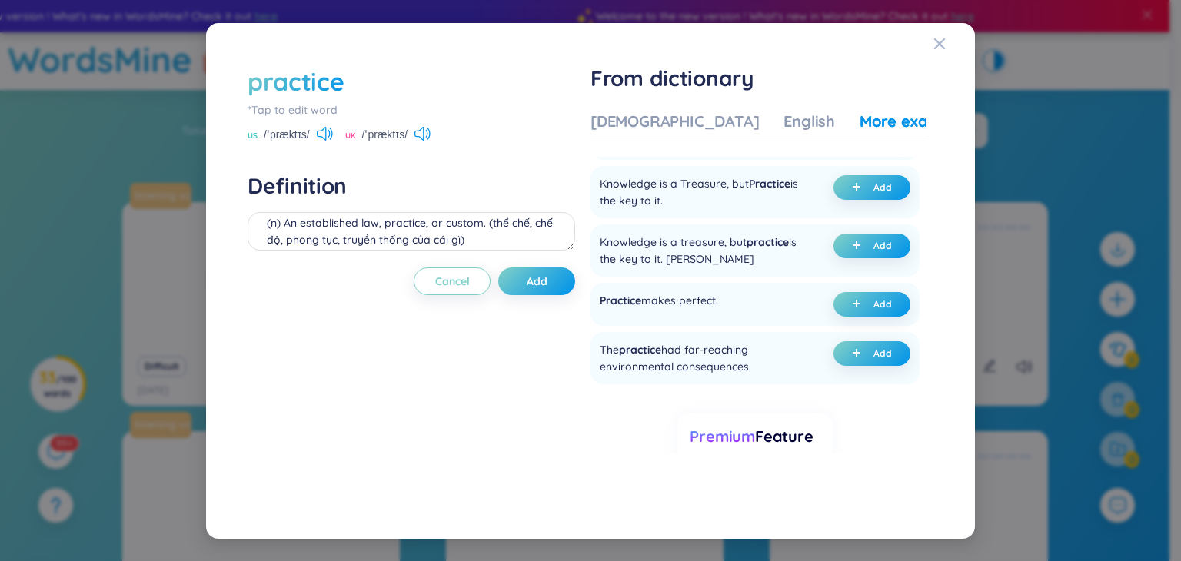
scroll to position [365, 0]
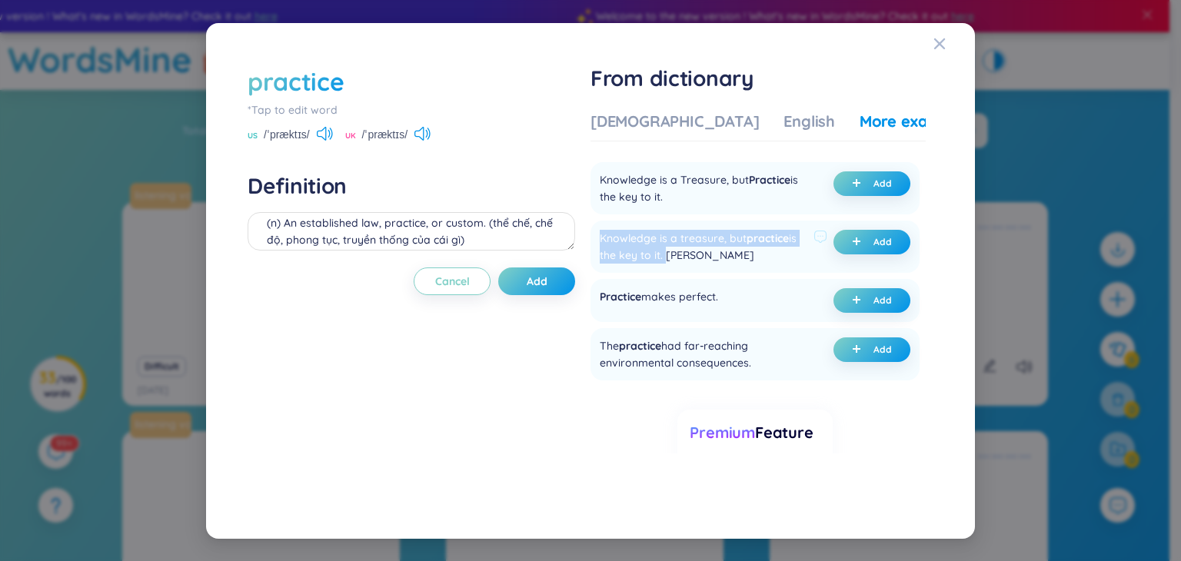
drag, startPoint x: 598, startPoint y: 226, endPoint x: 677, endPoint y: 248, distance: 81.4
click at [677, 248] on div "Knowledge is a treasure, but practice is the key to it. [PERSON_NAME] Add" at bounding box center [755, 247] width 329 height 52
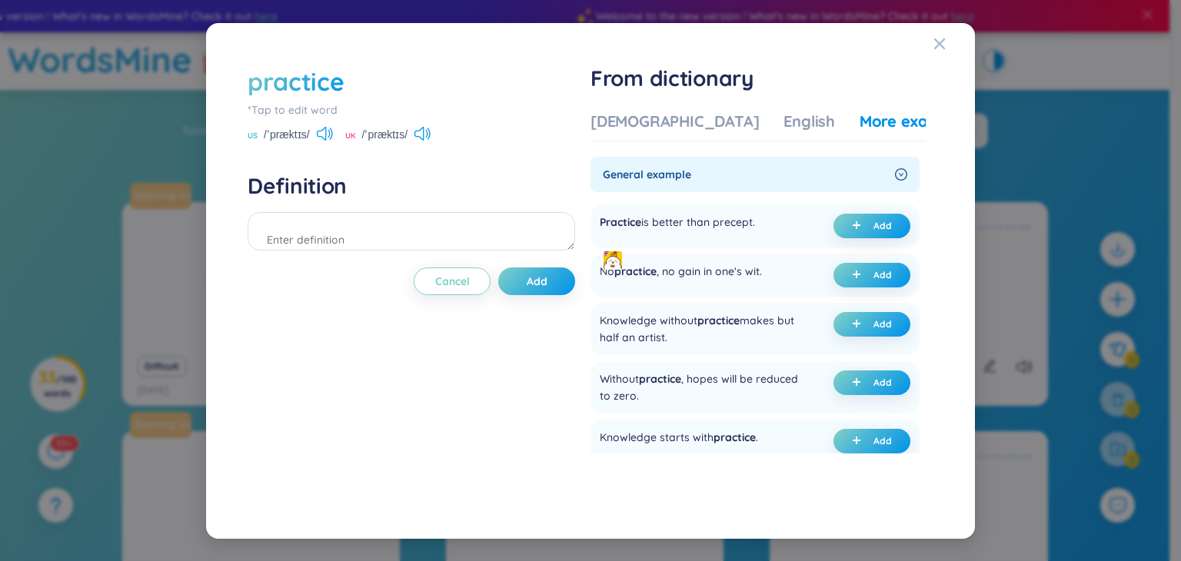
scroll to position [365, 0]
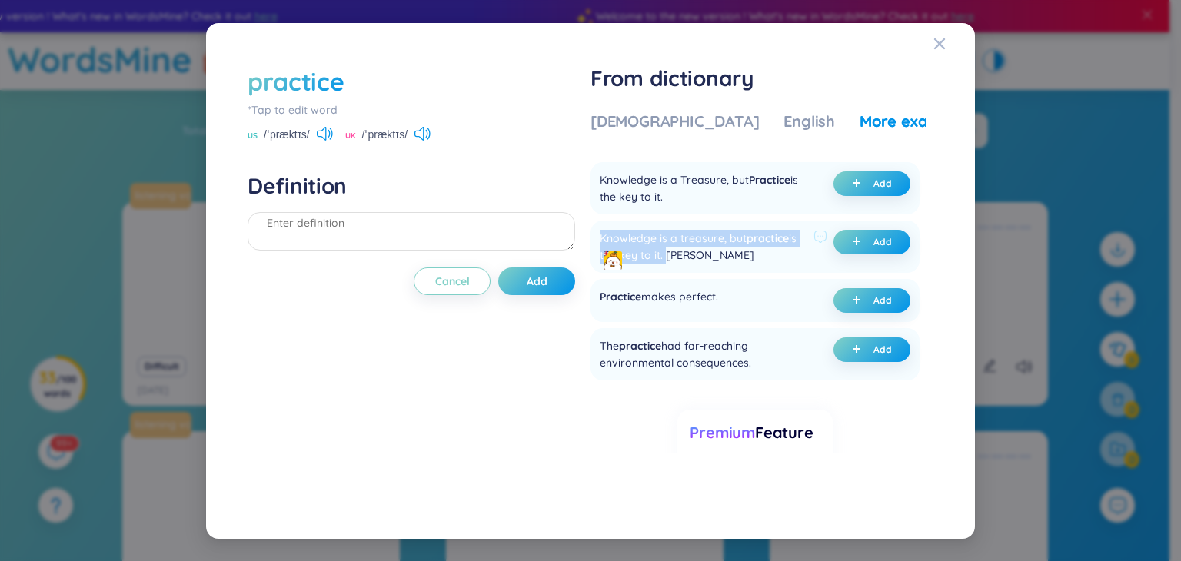
click at [750, 232] on span "practice" at bounding box center [768, 239] width 42 height 14
click at [784, 125] on div "English" at bounding box center [810, 122] width 52 height 22
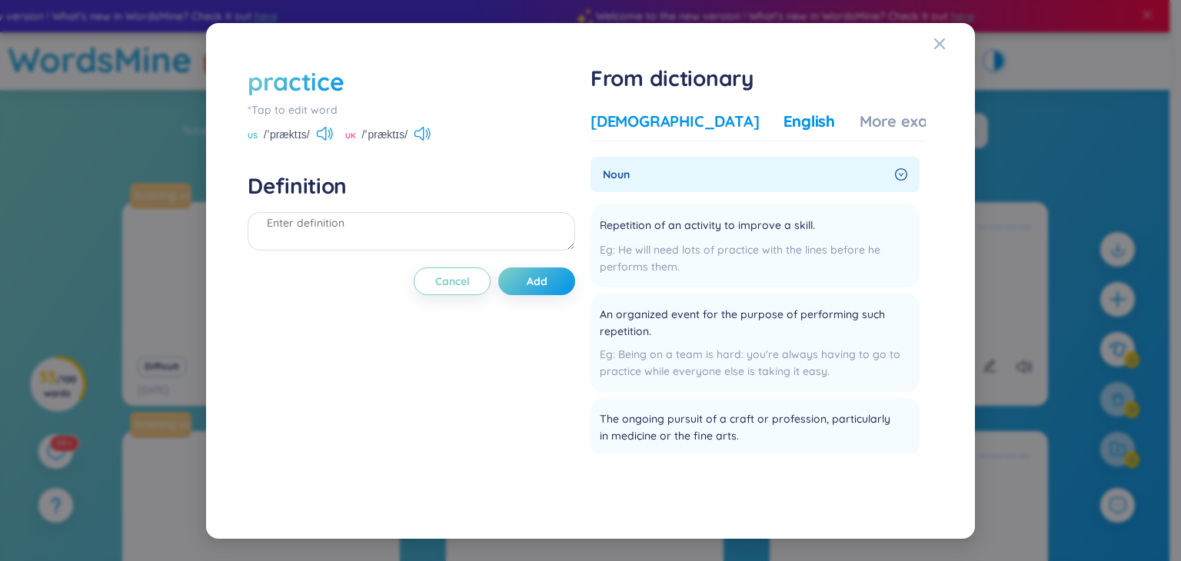
click at [669, 124] on div "[DEMOGRAPHIC_DATA]" at bounding box center [675, 122] width 168 height 22
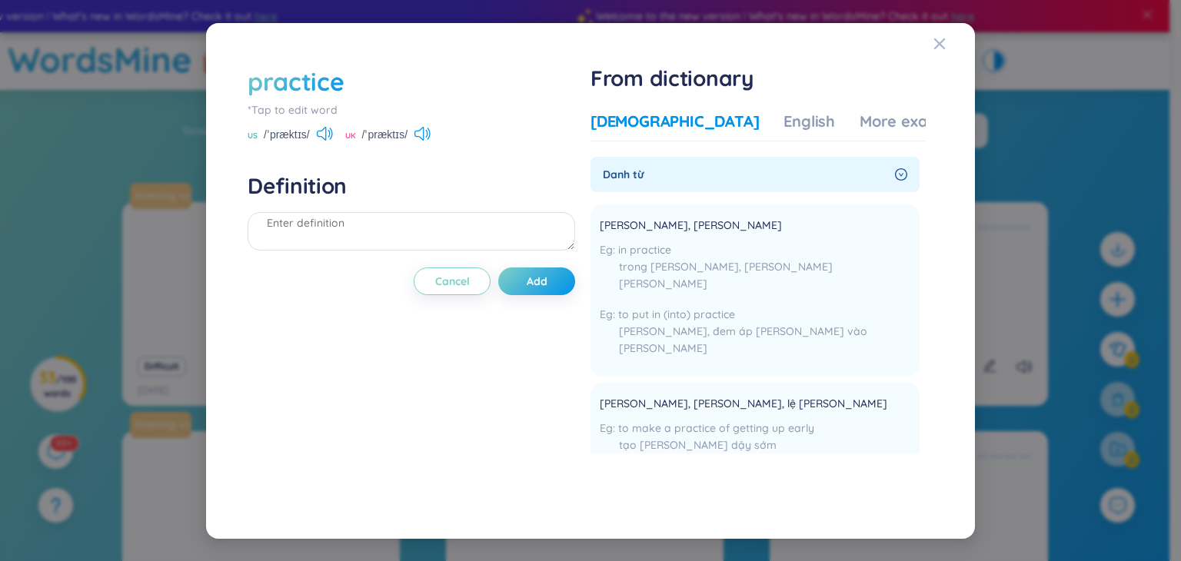
click at [333, 80] on div "practice" at bounding box center [296, 82] width 96 height 34
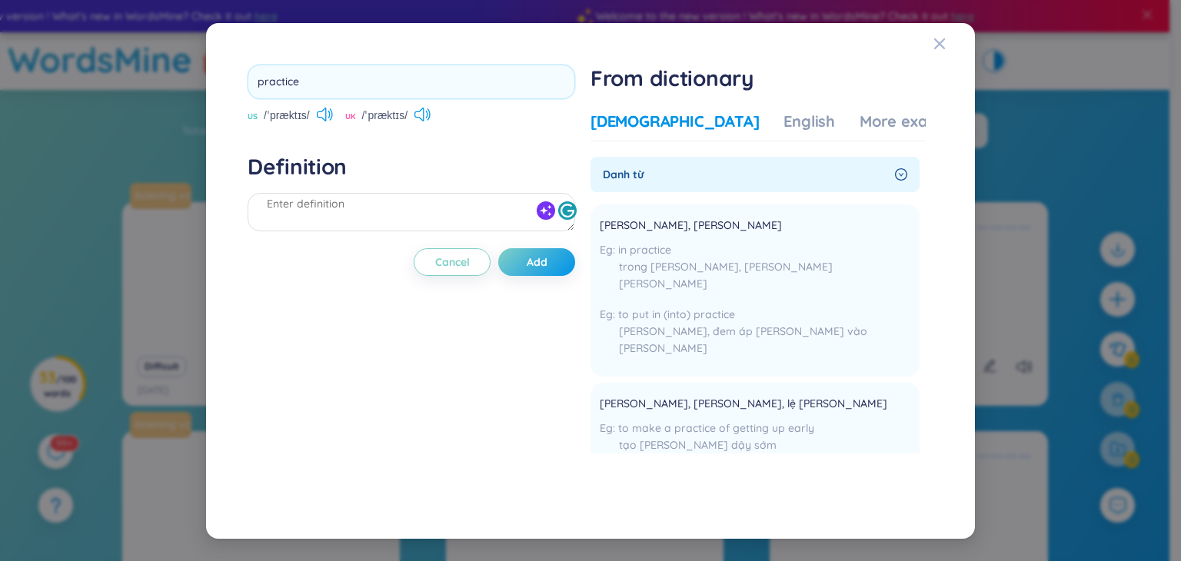
click at [333, 80] on input "practice" at bounding box center [412, 82] width 328 height 35
type input "build up"
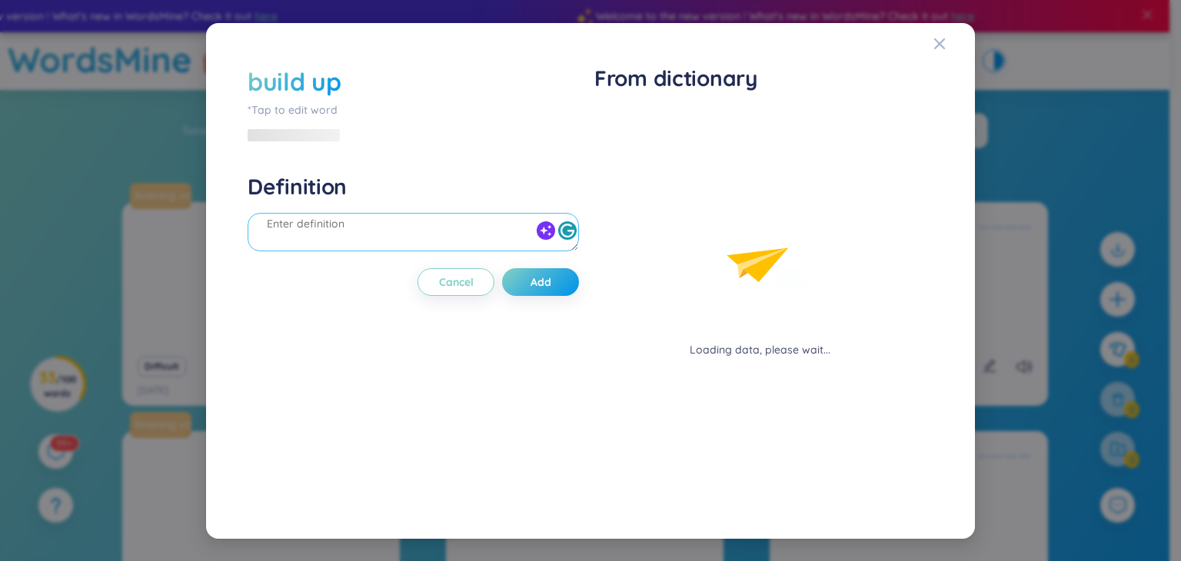
click at [426, 213] on div at bounding box center [414, 234] width 332 height 43
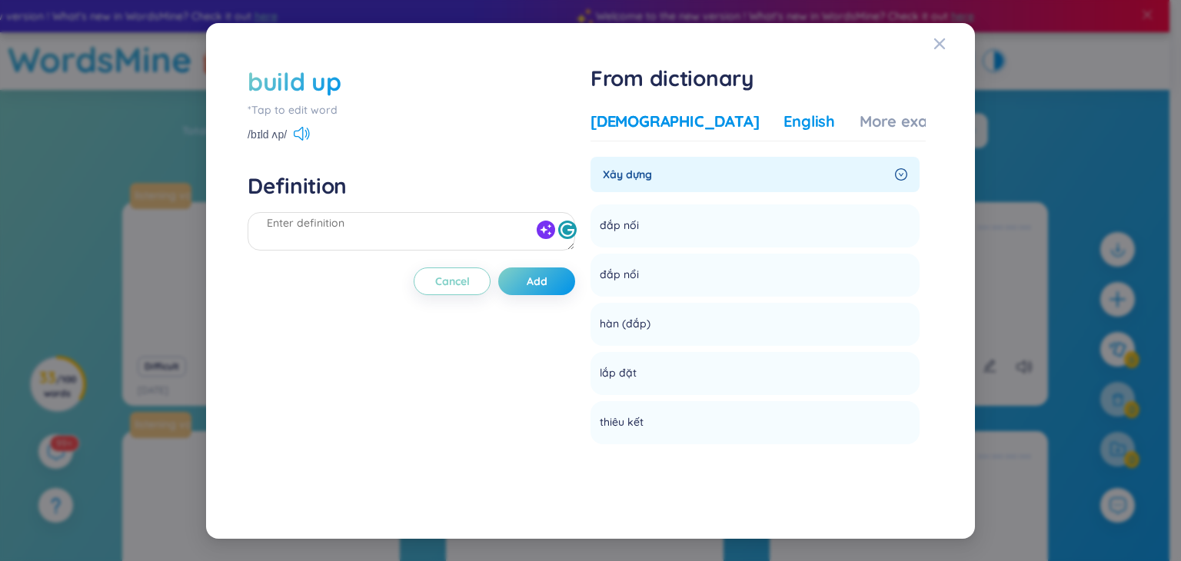
click at [784, 122] on div "English" at bounding box center [810, 122] width 52 height 22
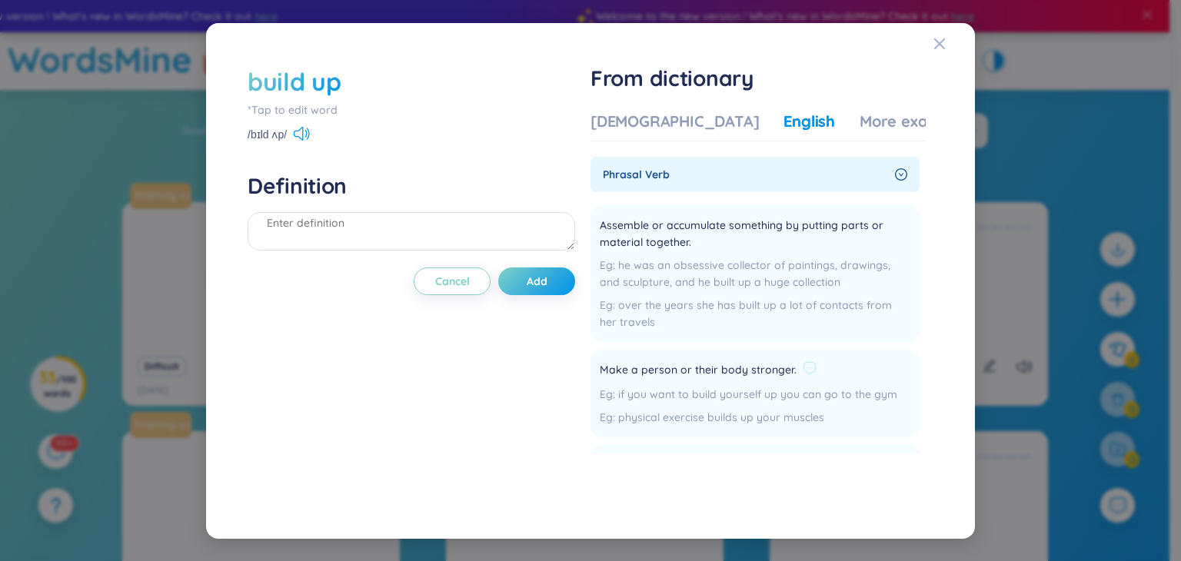
click at [662, 371] on span "Make a person or their body stronger." at bounding box center [698, 371] width 197 height 18
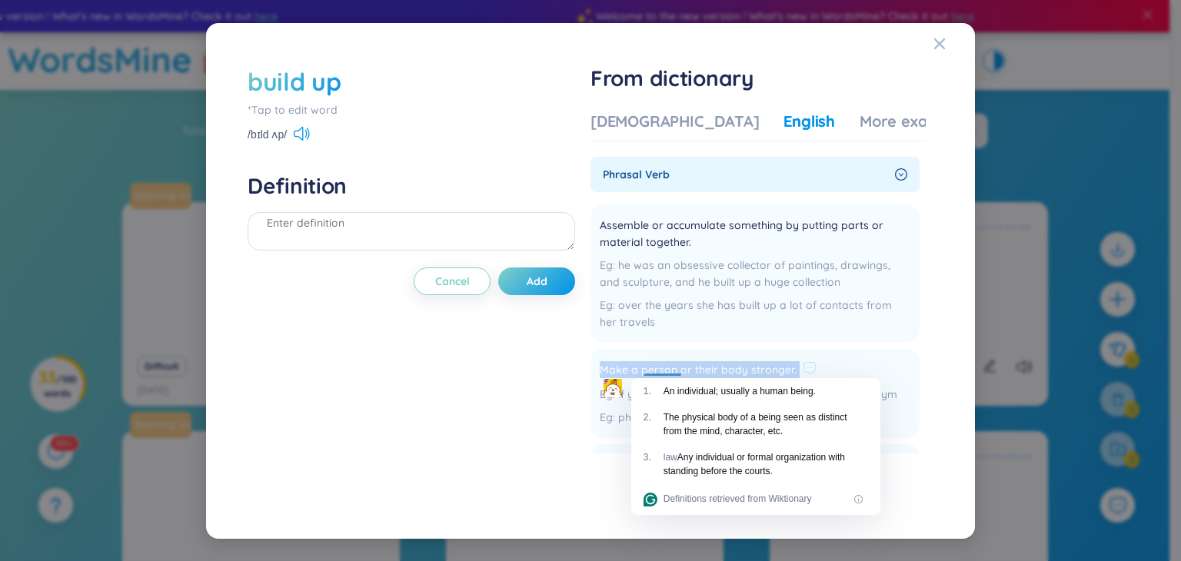
copy div "Make a person or their body stronger."
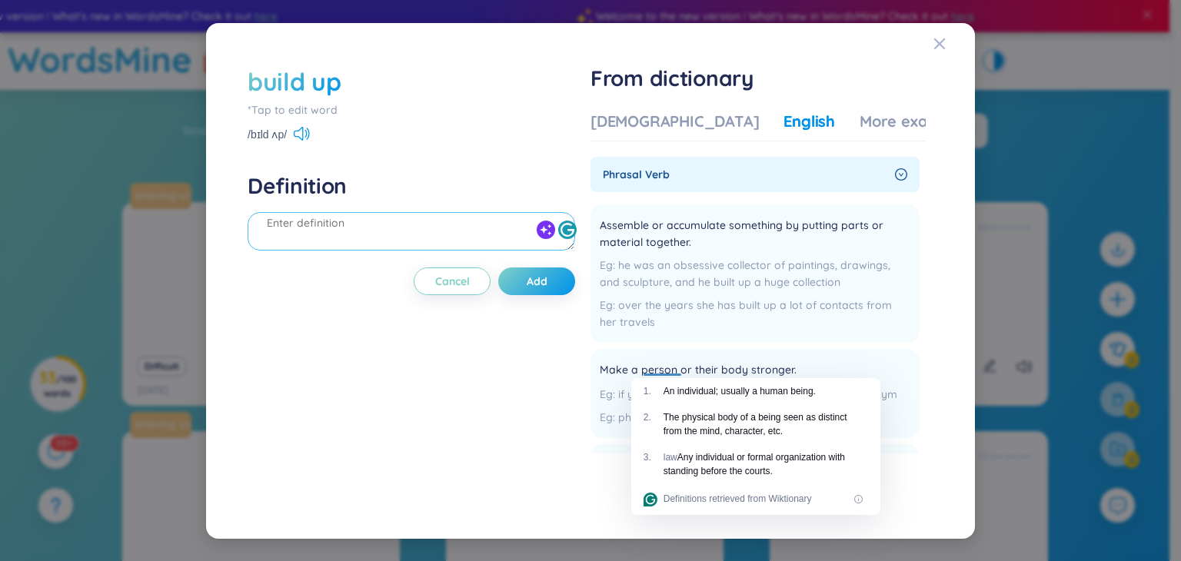
click at [441, 219] on textarea at bounding box center [412, 231] width 328 height 38
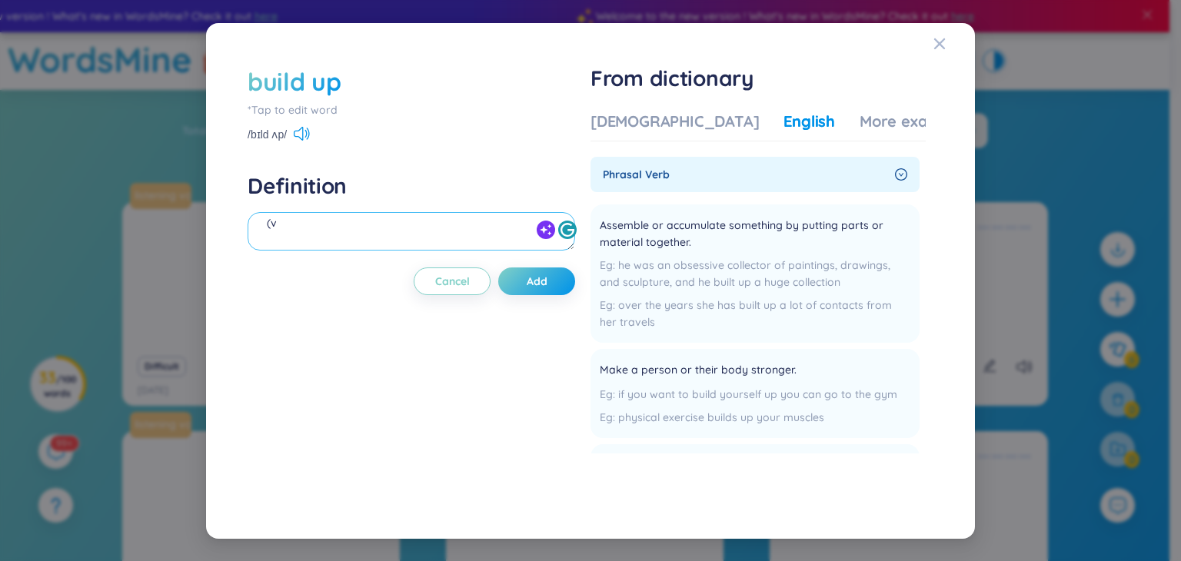
scroll to position [17, 0]
paste textarea "Make a person or their body stronger."
click at [495, 238] on textarea "(v) Make a person or their body stronger." at bounding box center [412, 231] width 328 height 38
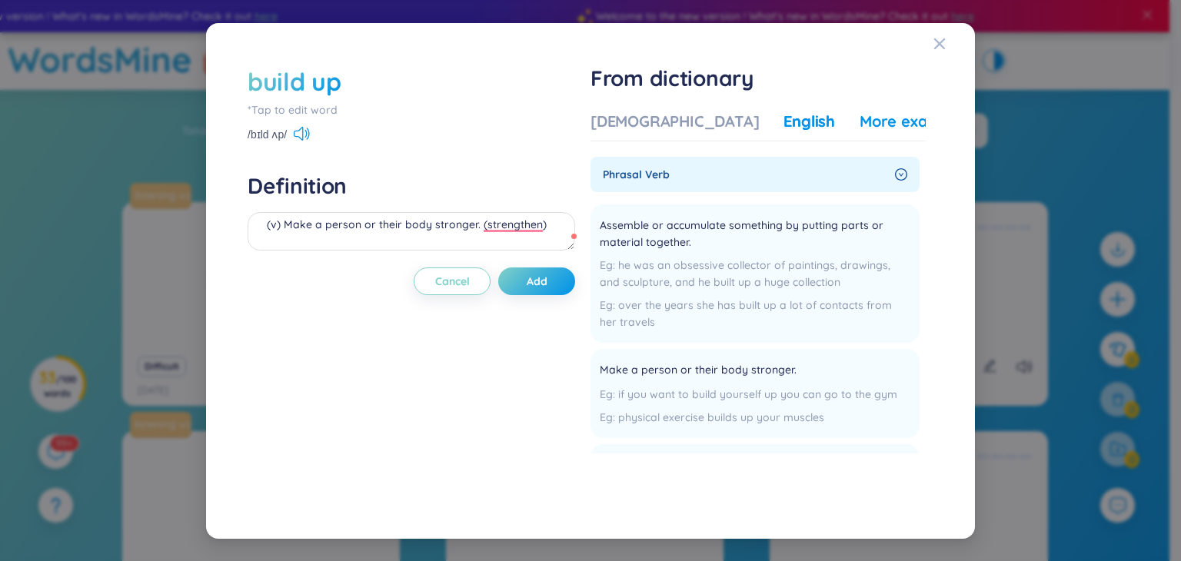
click at [860, 127] on div "More examples" at bounding box center [916, 122] width 112 height 22
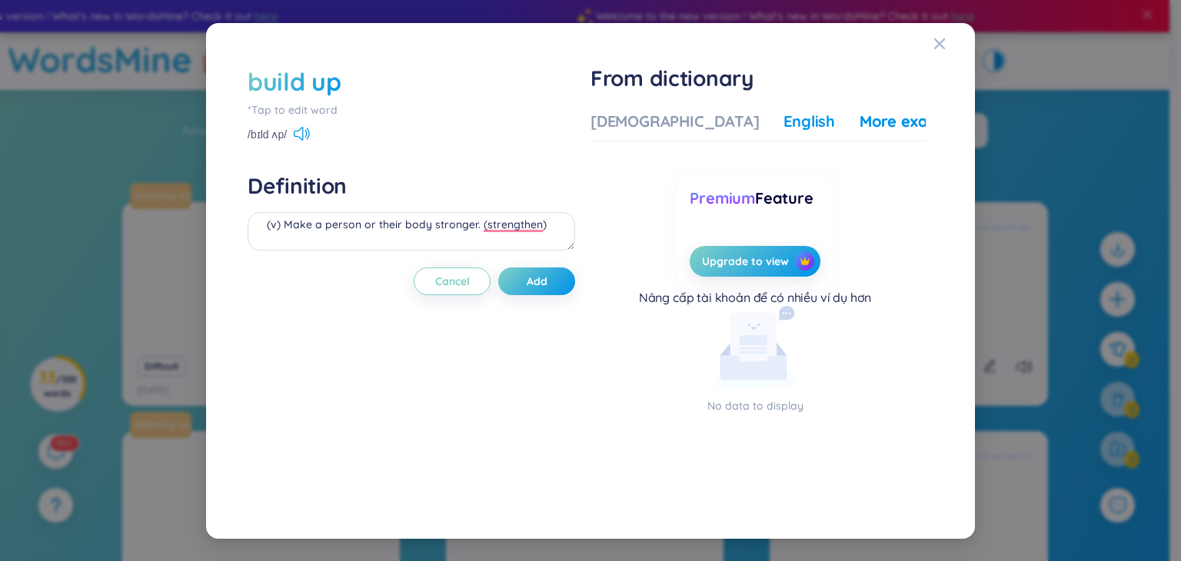
click at [784, 122] on div "English" at bounding box center [810, 122] width 52 height 22
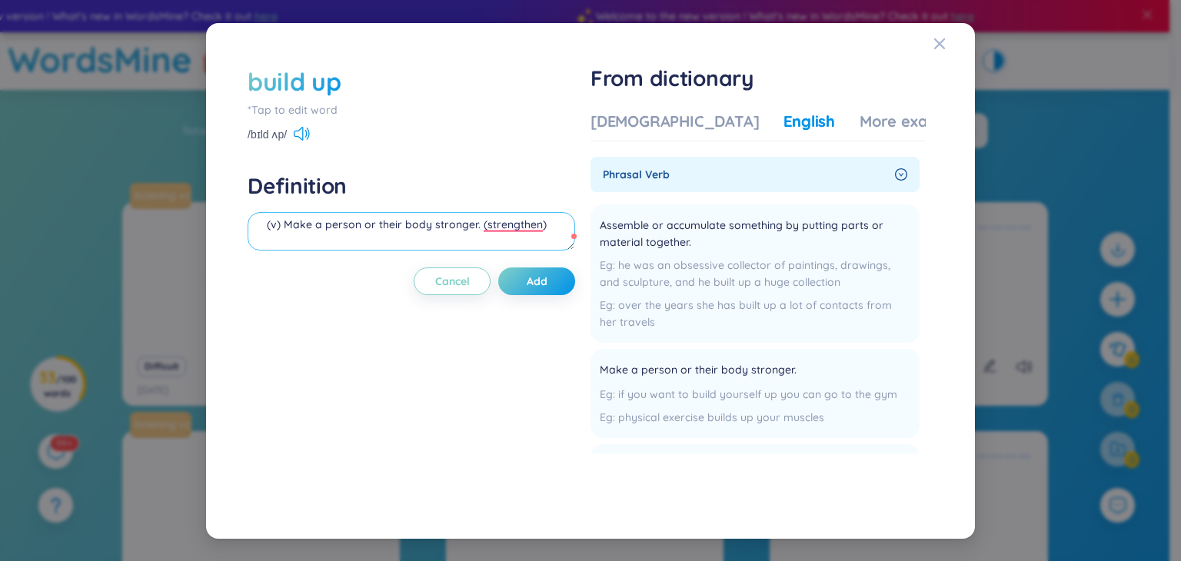
click at [548, 230] on textarea "(v) Make a person or their body stronger. (strengthen)" at bounding box center [412, 231] width 328 height 38
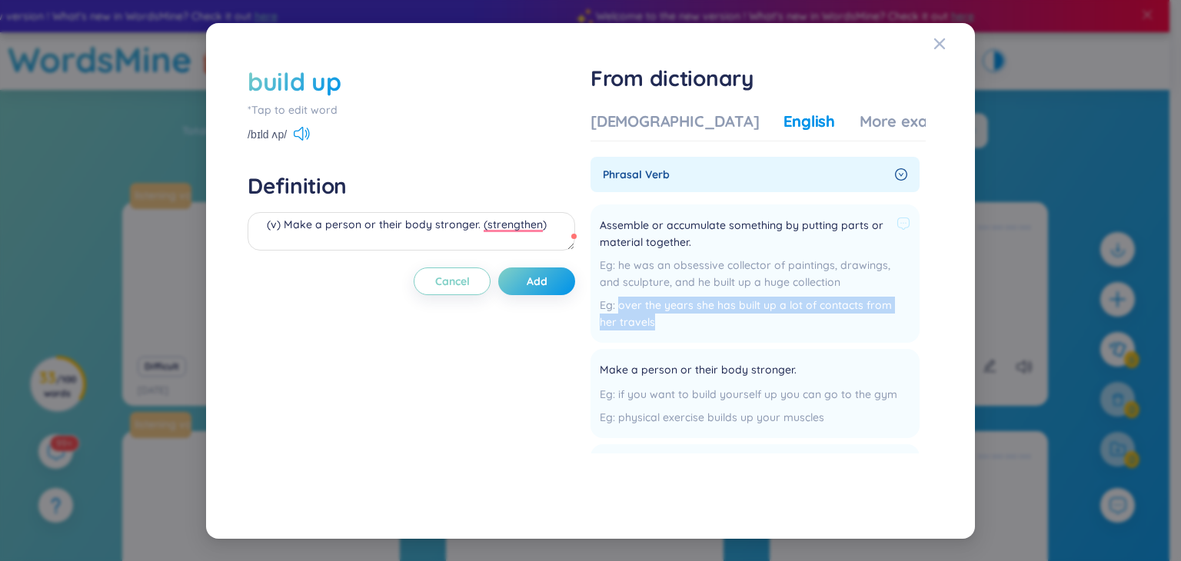
drag, startPoint x: 622, startPoint y: 307, endPoint x: 661, endPoint y: 320, distance: 41.3
click at [661, 320] on div "over the years she has built up a lot of contacts from her travels" at bounding box center [755, 314] width 311 height 34
click at [651, 329] on div at bounding box center [651, 329] width 0 height 0
click at [728, 312] on div "over the years she has built up a lot of contacts from her travels" at bounding box center [755, 314] width 311 height 34
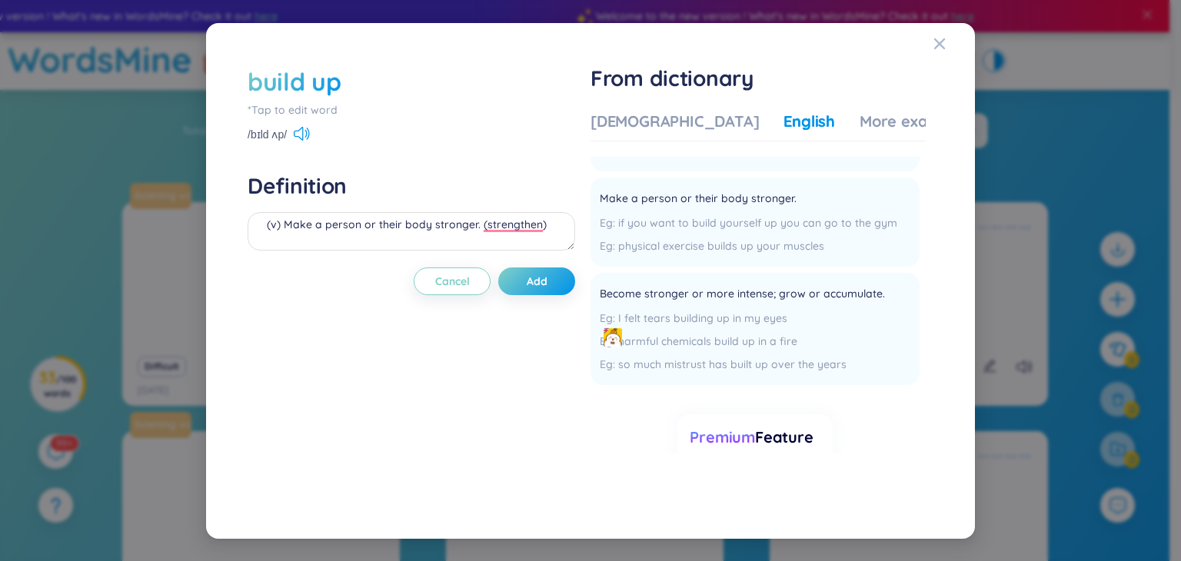
scroll to position [172, 0]
click at [620, 224] on div "if you want to build yourself up you can go to the gym" at bounding box center [749, 222] width 298 height 17
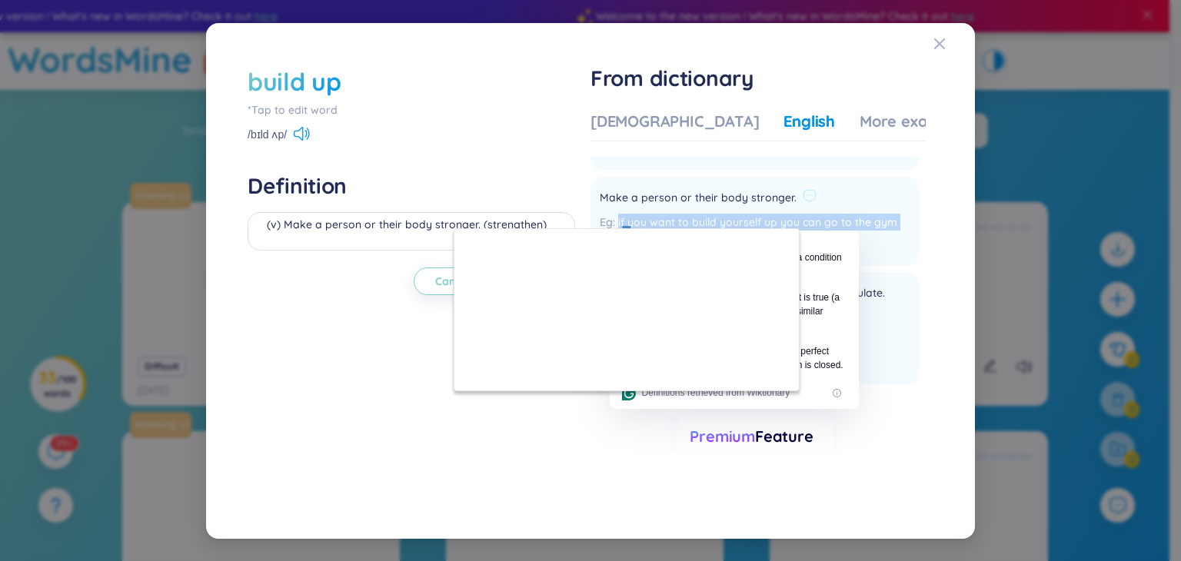
copy div "if you want to build yourself up you can go to the gym"
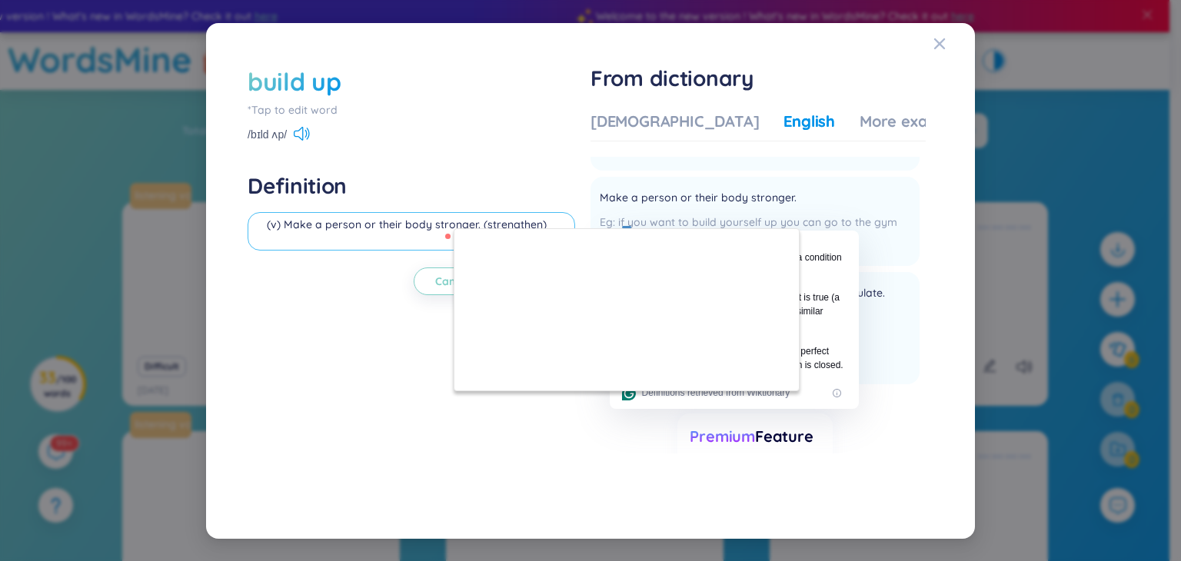
paste textarea "if you want to build yourself up you can go to the gym"
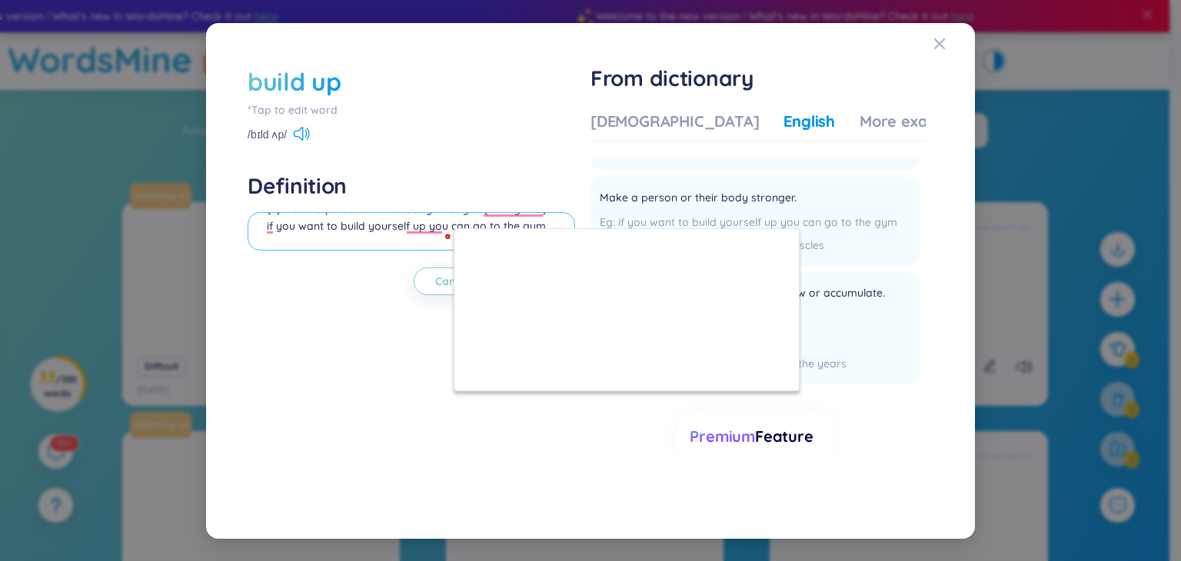
click at [265, 226] on textarea "(v) Make a person or their body stronger. (strengthen) if you want to build you…" at bounding box center [412, 231] width 328 height 38
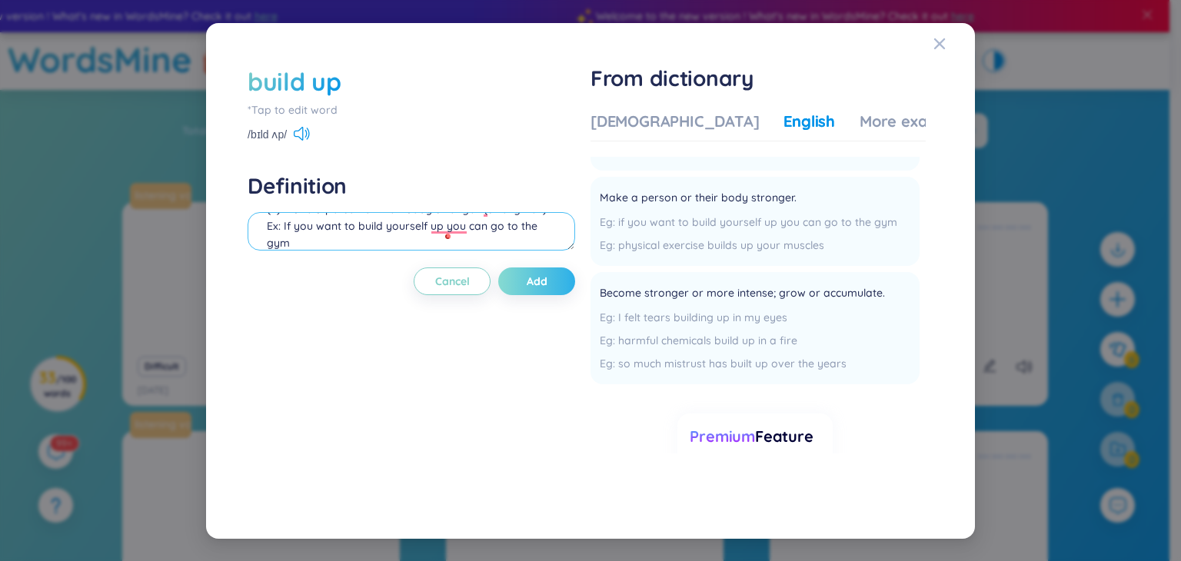
type textarea "(v) Make a person or their body stronger. (strengthen) Ex: If you want to build…"
click at [535, 281] on span "Add" at bounding box center [537, 281] width 21 height 15
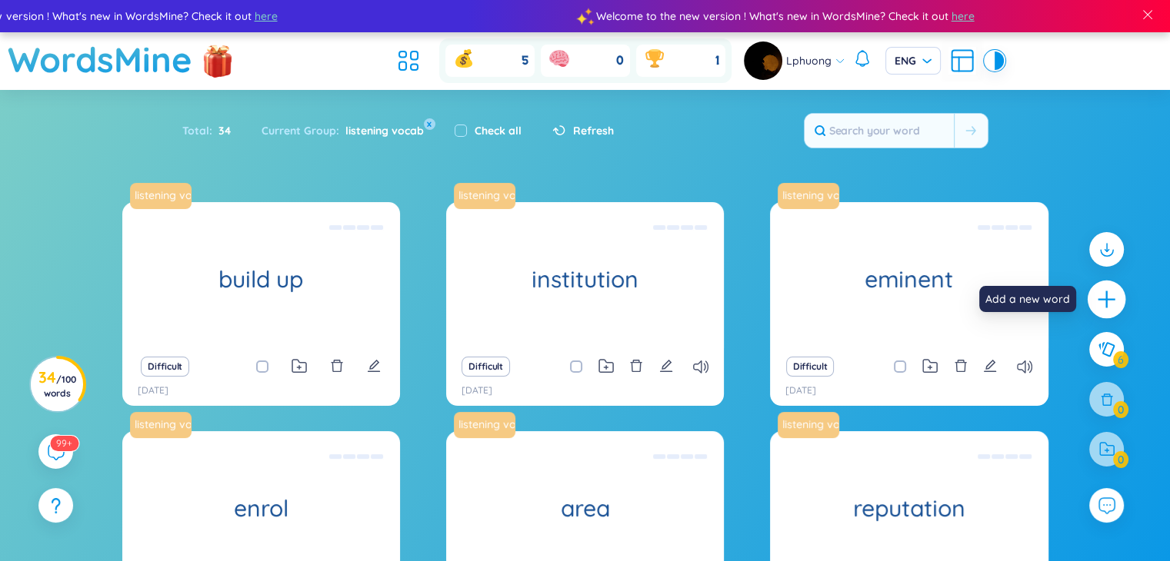
click at [1108, 302] on icon "plus" at bounding box center [1107, 300] width 22 height 22
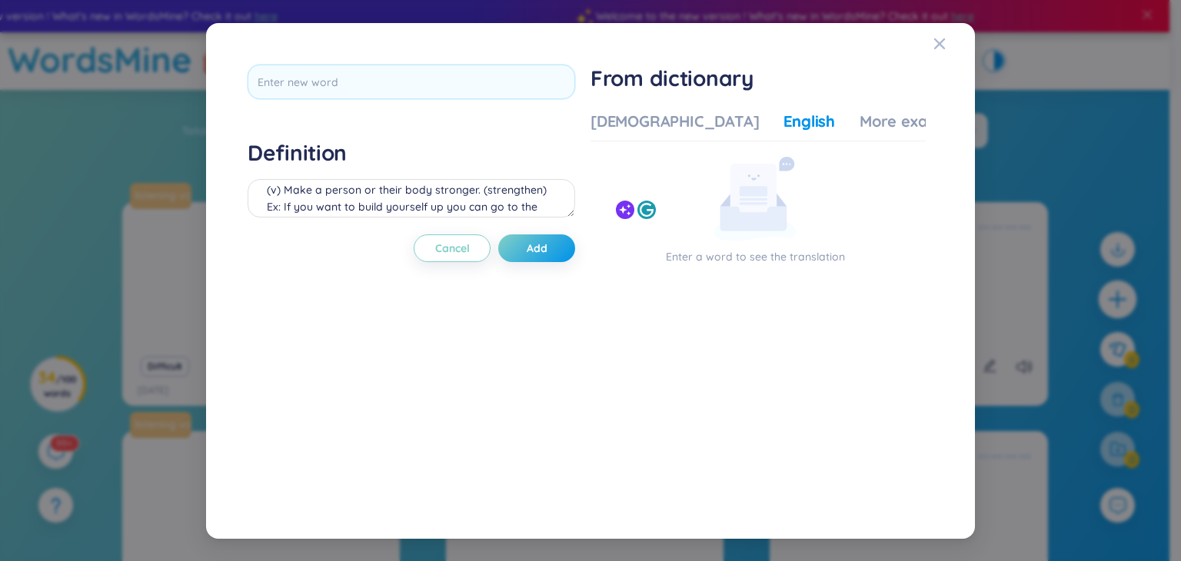
scroll to position [0, 0]
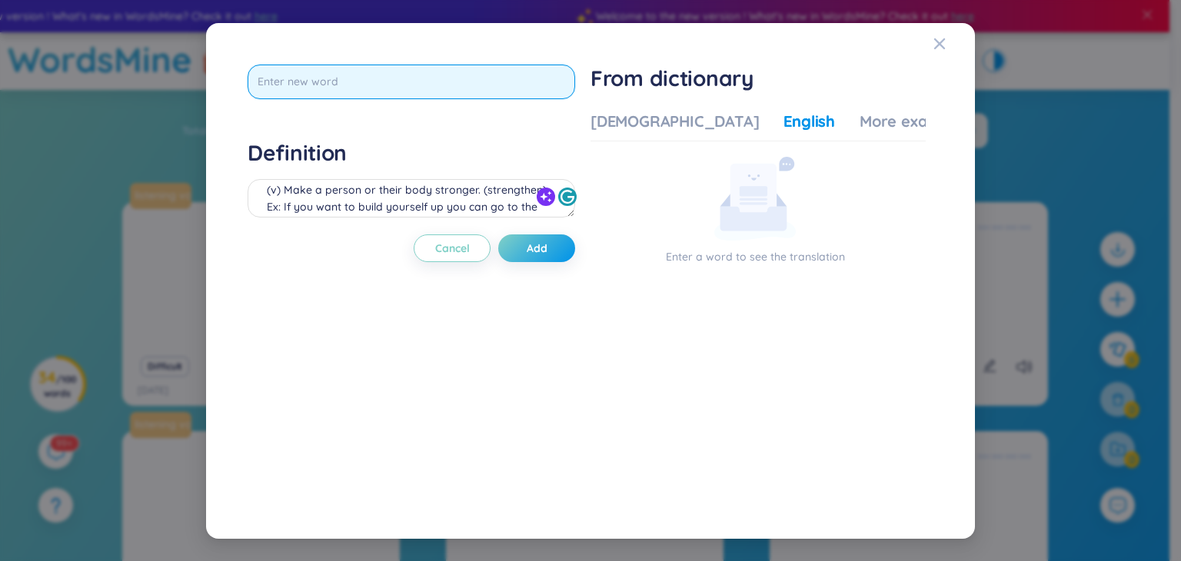
click at [341, 83] on input "text" at bounding box center [412, 82] width 328 height 35
paste input "Postcode"
type input "Postcode"
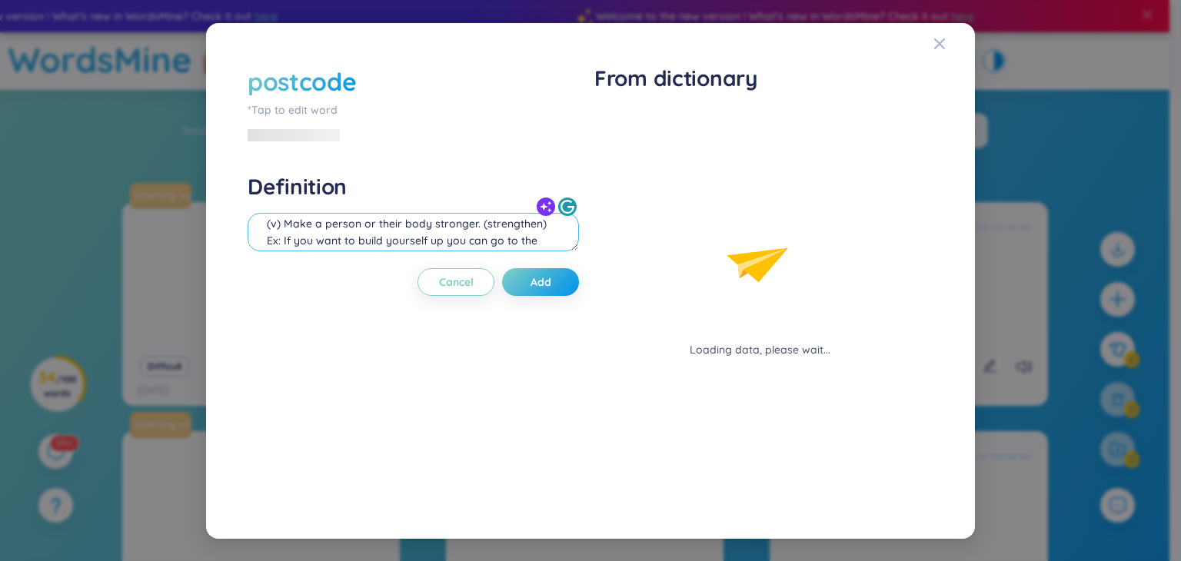
click at [399, 213] on div "(v) Make a person or their body stronger. (strengthen) Ex: If you want to build…" at bounding box center [414, 234] width 332 height 43
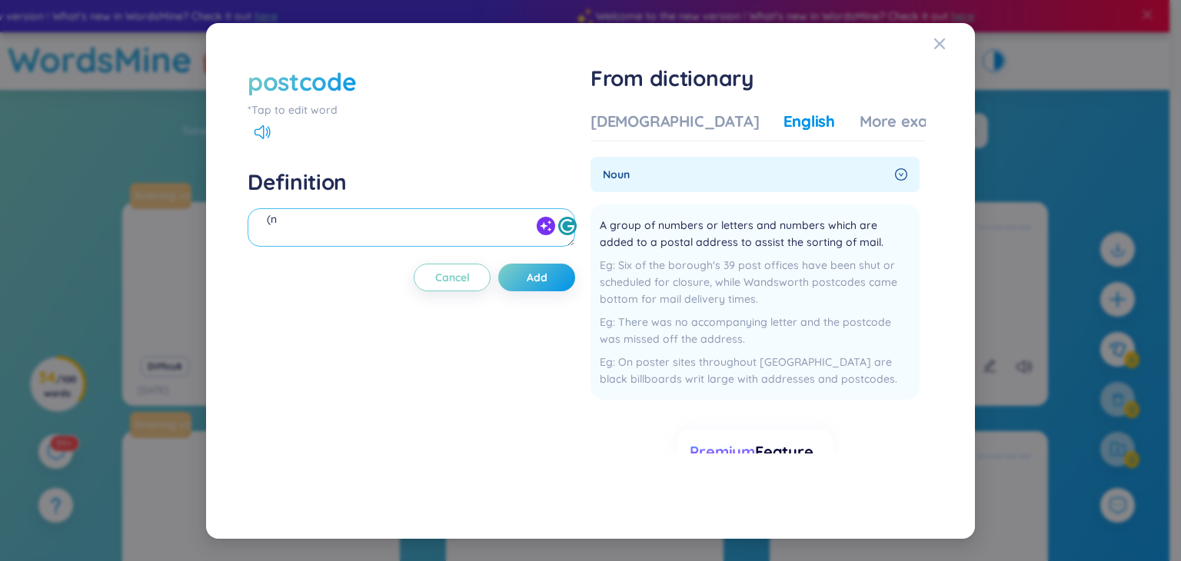
scroll to position [17, 0]
click at [263, 133] on icon at bounding box center [259, 132] width 9 height 14
click at [647, 120] on div "[DEMOGRAPHIC_DATA]" at bounding box center [675, 122] width 168 height 22
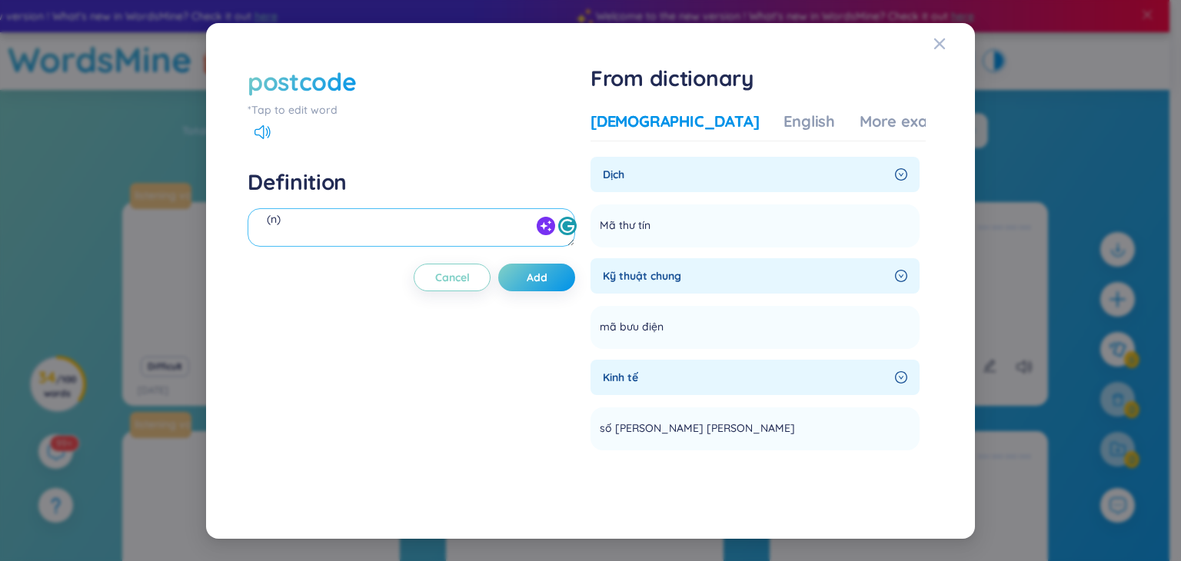
click at [372, 219] on textarea "(n)" at bounding box center [412, 227] width 328 height 38
click at [860, 112] on div "More examples" at bounding box center [916, 122] width 112 height 22
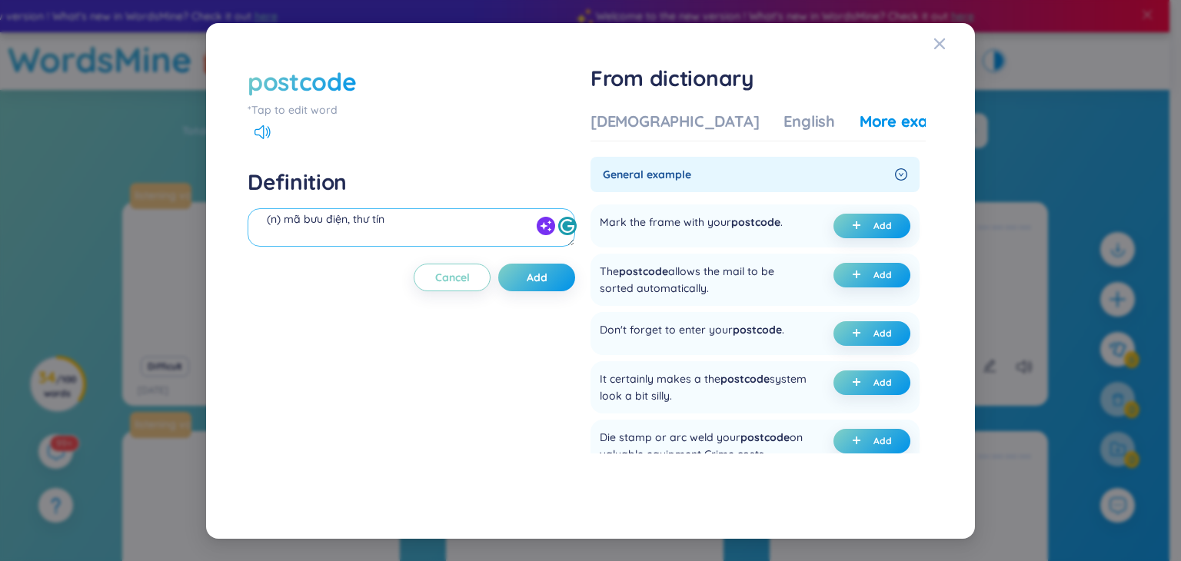
click at [498, 238] on textarea "(n) mã bưu điện, thư tín" at bounding box center [412, 227] width 328 height 38
click at [869, 276] on button "Add" at bounding box center [872, 275] width 77 height 25
click at [400, 230] on textarea "(n) mã bưu điện, thư tín (undefined) Eg: The postcode allows the mail to be sor…" at bounding box center [412, 227] width 328 height 38
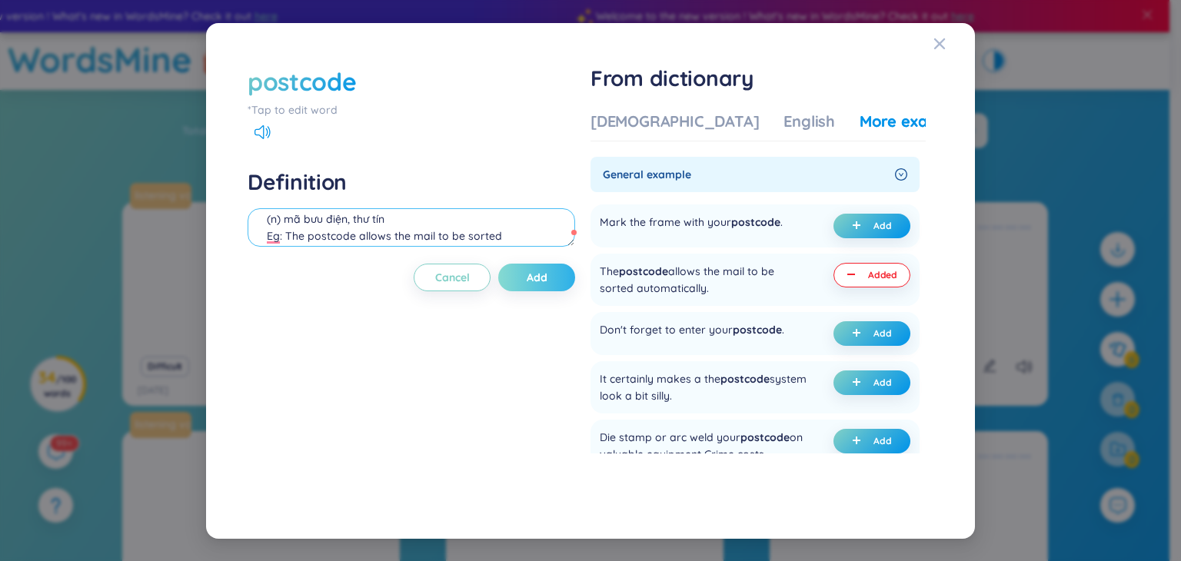
type textarea "(n) mã bưu điện, thư tín Eg: The postcode allows the mail to be sorted automati…"
click at [546, 277] on span "Add" at bounding box center [537, 277] width 21 height 15
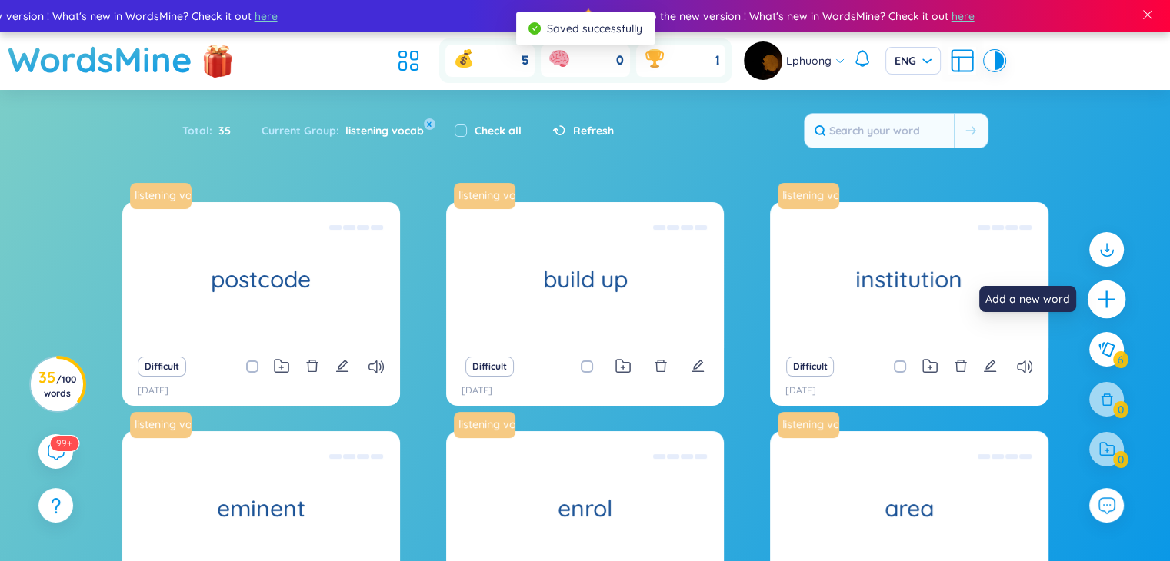
click at [1099, 296] on icon "plus" at bounding box center [1107, 300] width 22 height 22
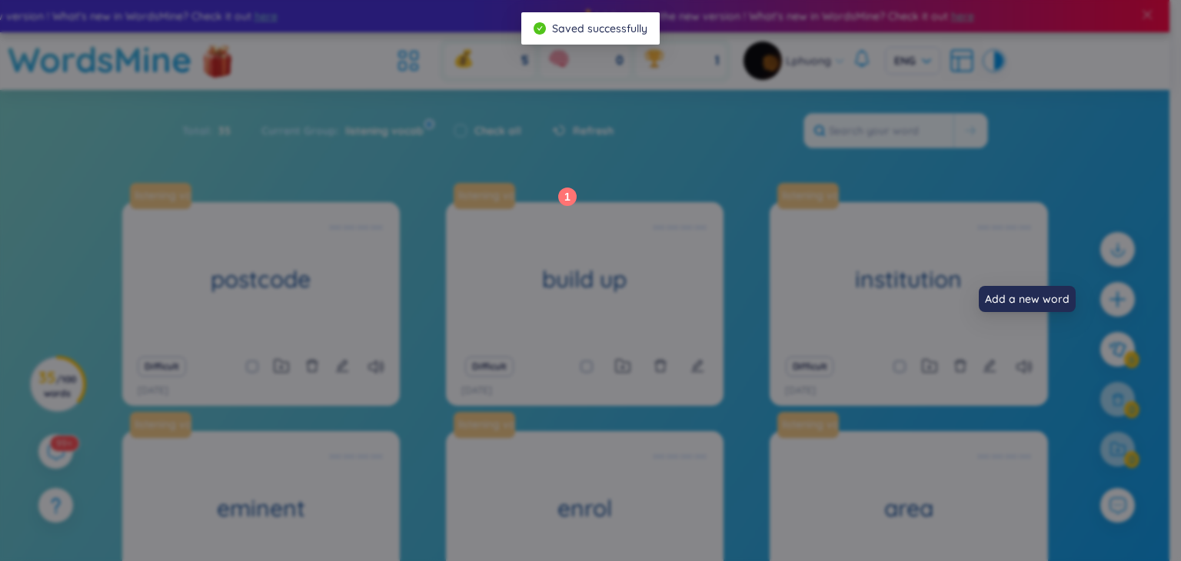
scroll to position [0, 0]
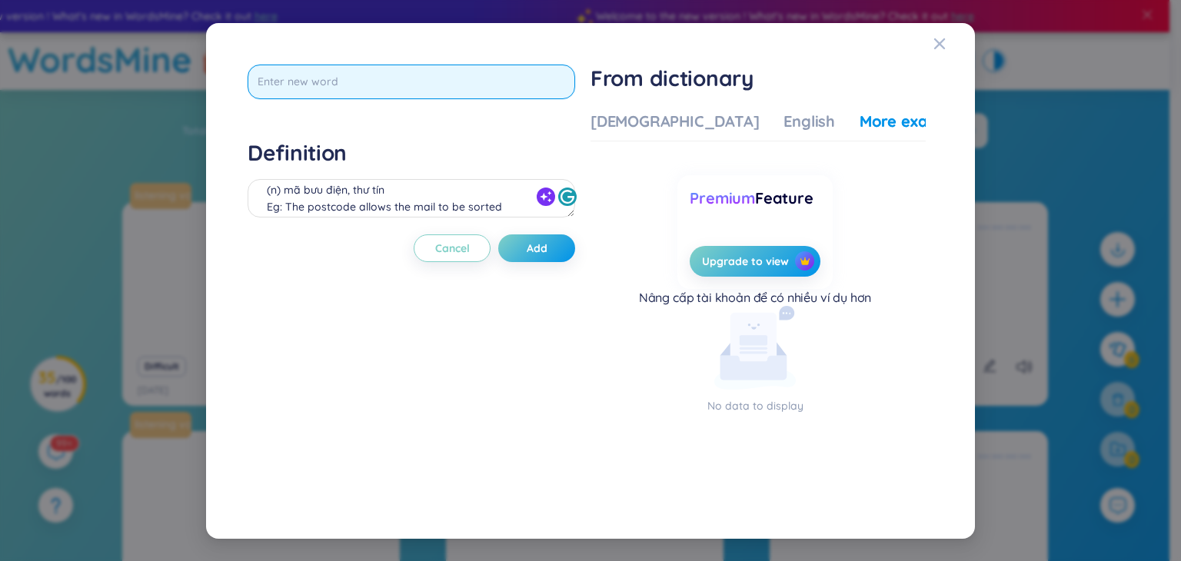
click at [400, 80] on input "text" at bounding box center [412, 82] width 328 height 35
paste input "Cost"
type input "Cost"
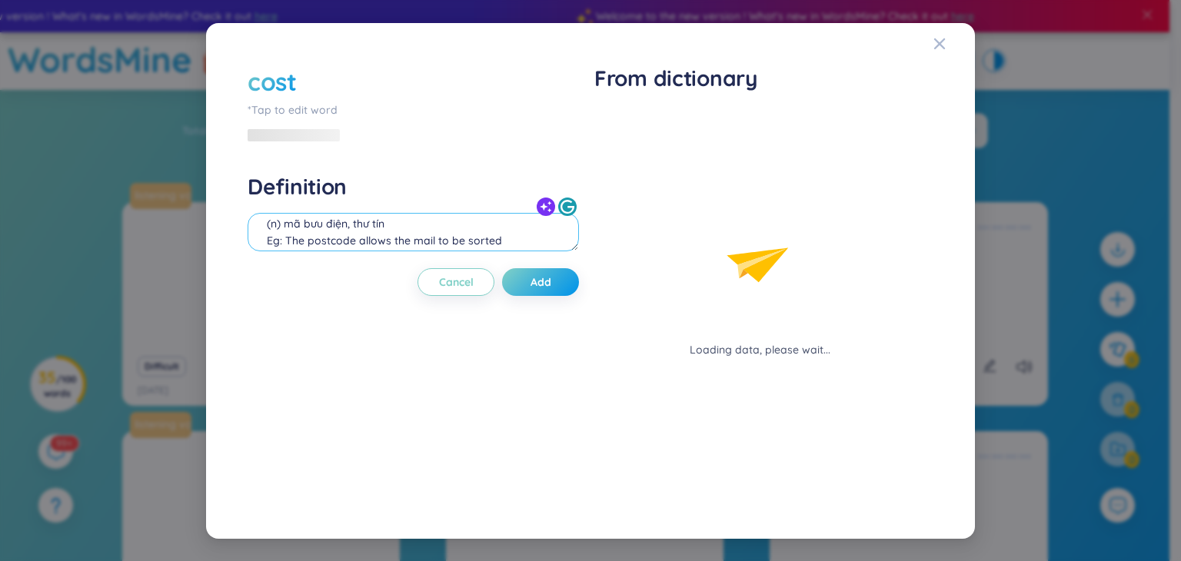
click at [422, 213] on div "(n) mã bưu điện, thư tín Eg: The postcode allows the mail to be sorted automati…" at bounding box center [414, 234] width 332 height 43
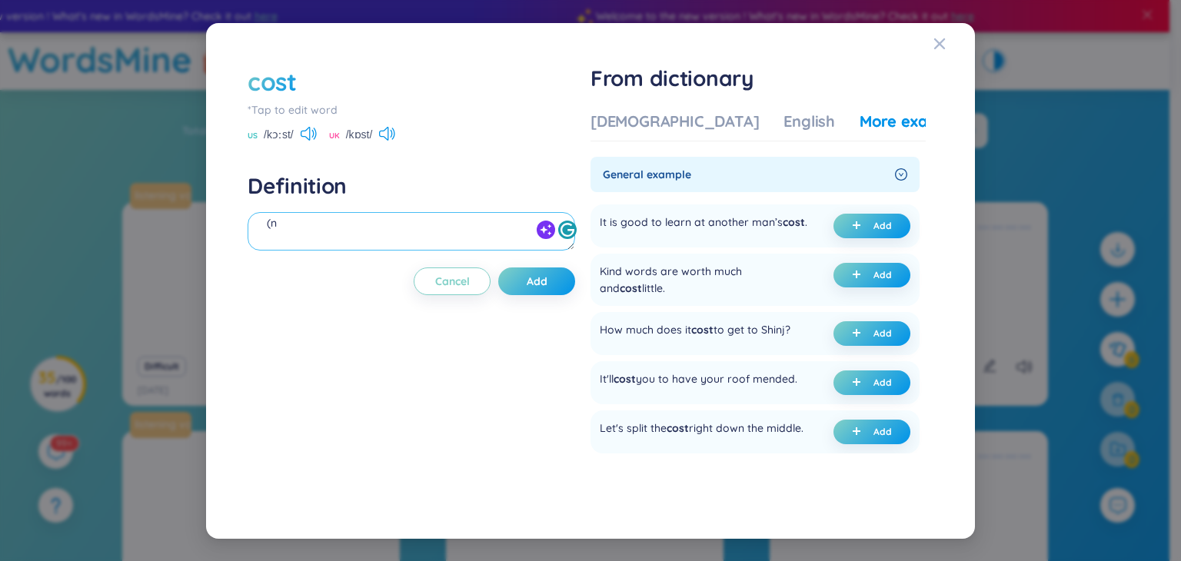
scroll to position [17, 0]
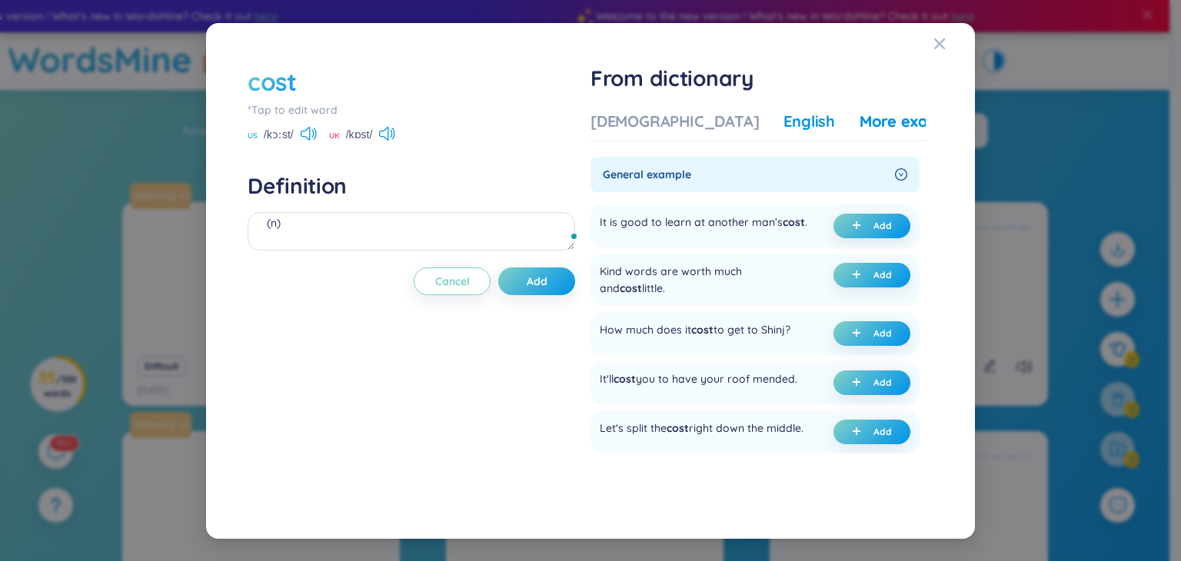
click at [784, 127] on div "English" at bounding box center [810, 122] width 52 height 22
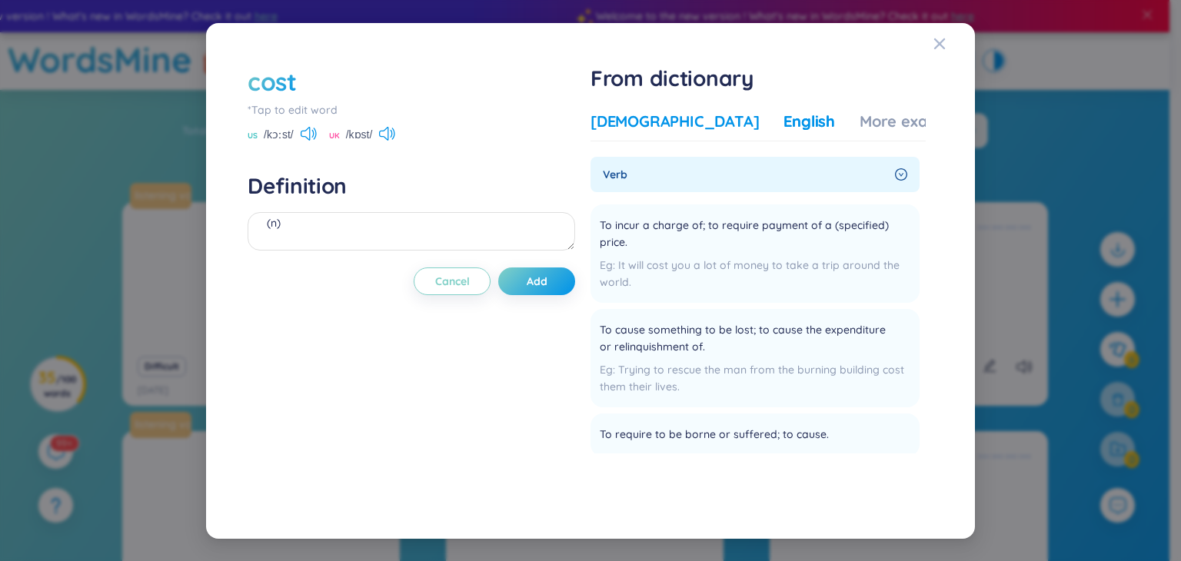
click at [631, 122] on div "[DEMOGRAPHIC_DATA]" at bounding box center [675, 122] width 168 height 22
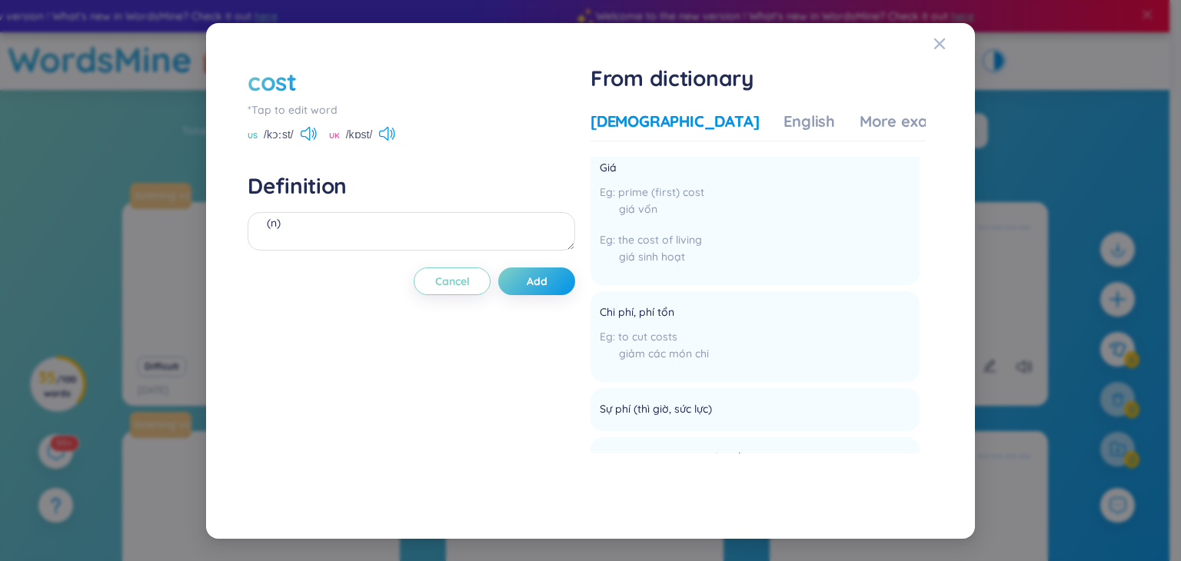
scroll to position [0, 0]
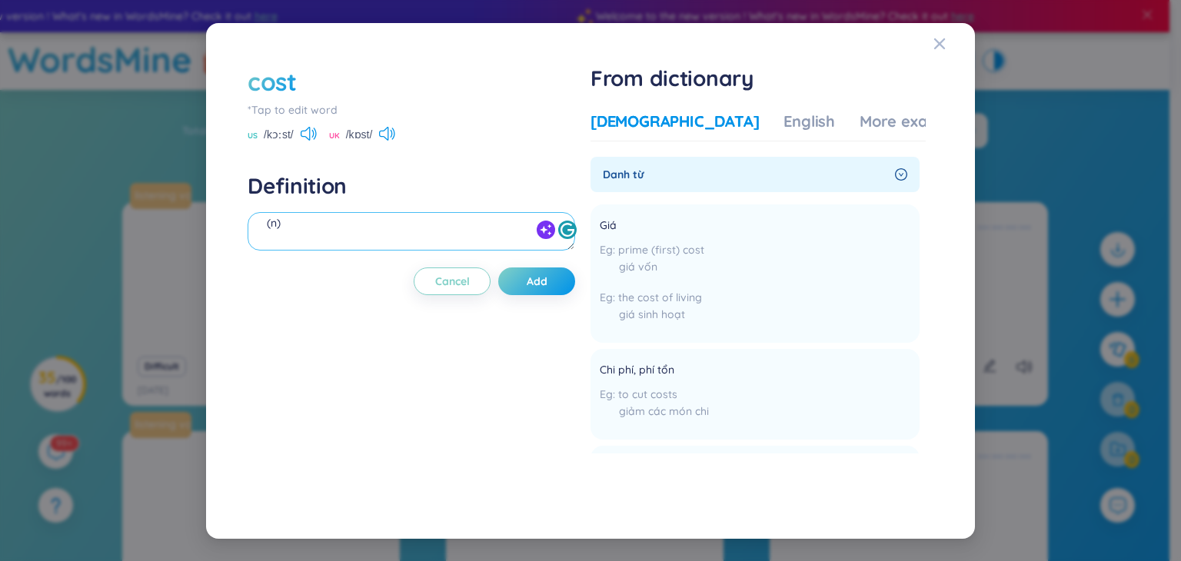
click at [410, 225] on textarea "(n)" at bounding box center [412, 231] width 328 height 38
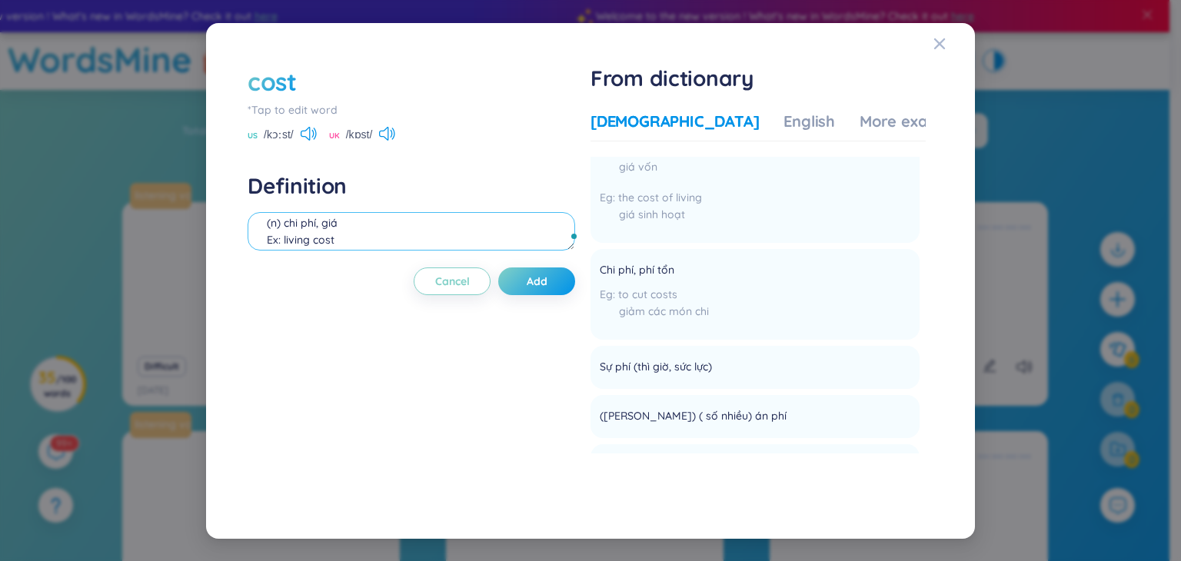
scroll to position [102, 0]
click at [545, 272] on button "Add" at bounding box center [536, 282] width 77 height 28
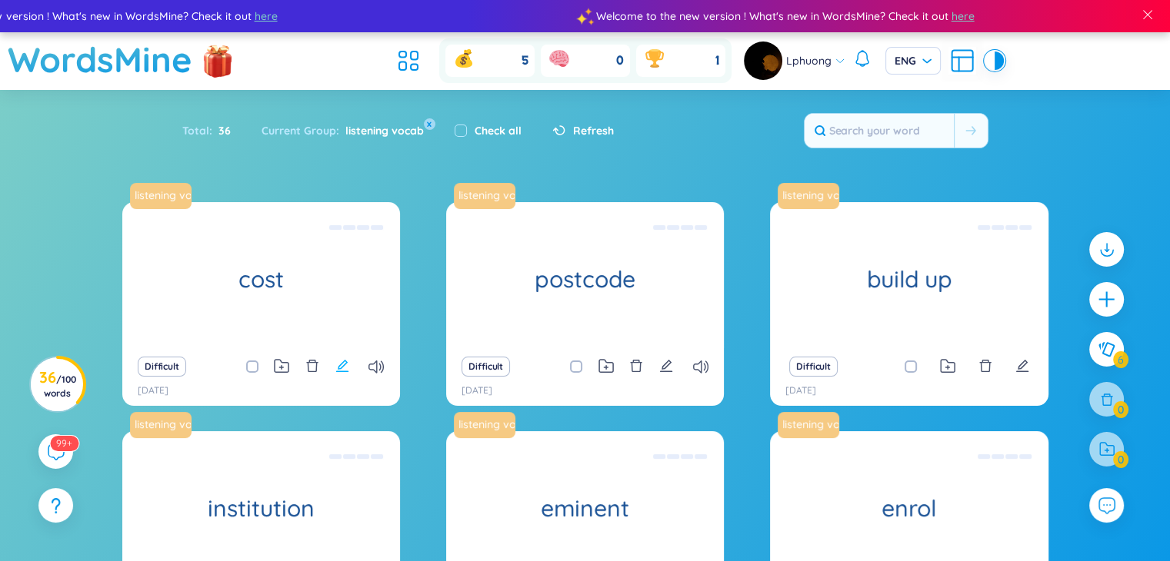
click at [342, 362] on icon "edit" at bounding box center [342, 366] width 14 height 14
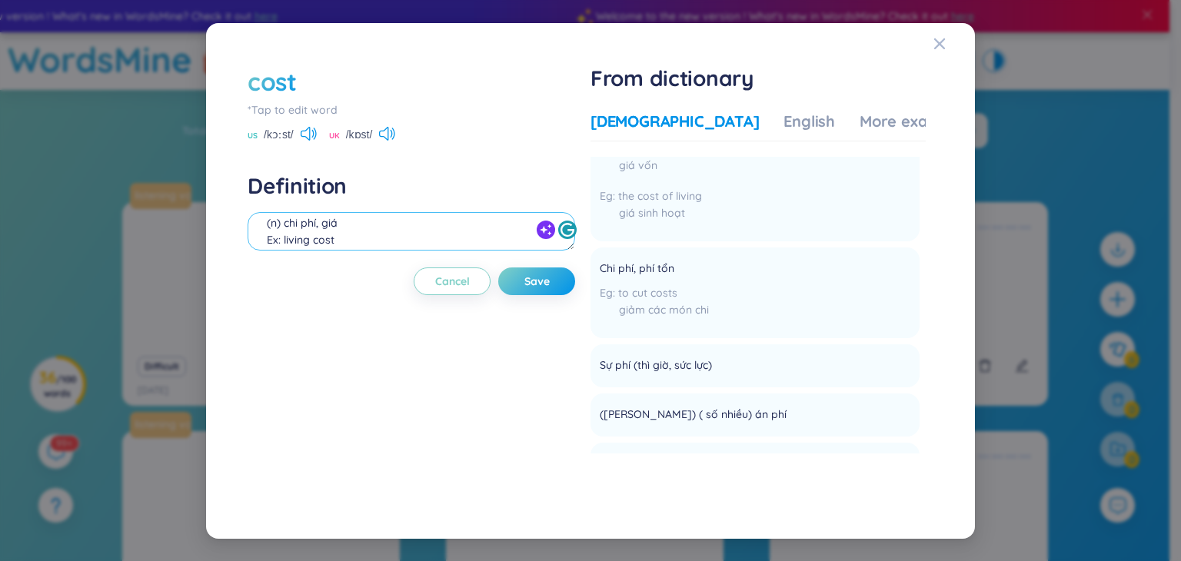
click at [342, 242] on textarea "(n) chi phí, giá Ex: living cost" at bounding box center [412, 231] width 328 height 38
type textarea "(n) chi phí, giá Ex: living costs: phí sinh hoạt"
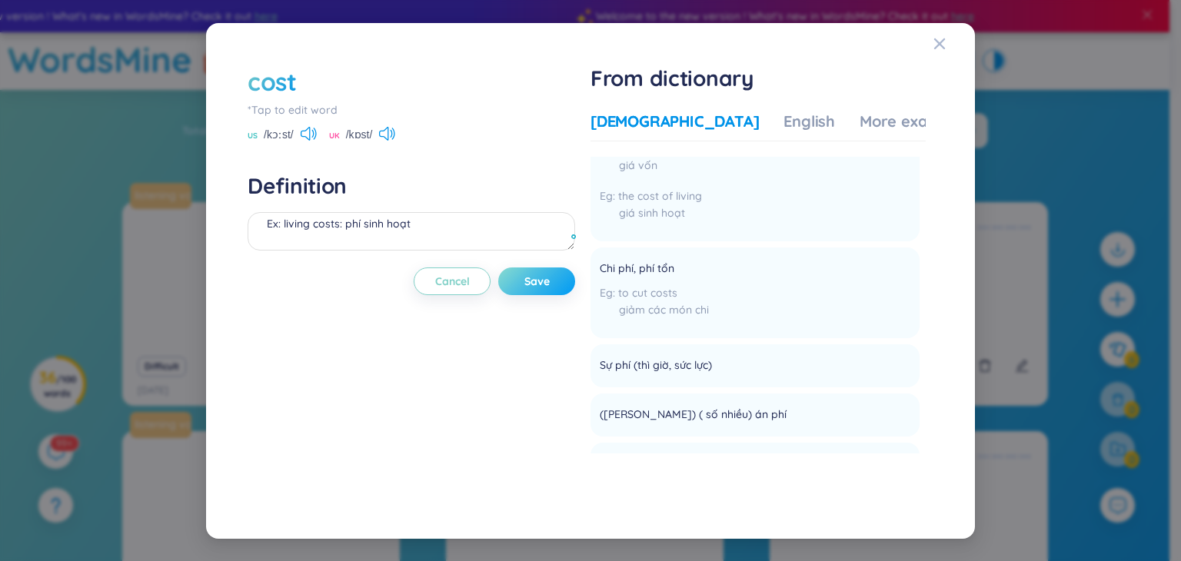
click at [555, 280] on button "Save" at bounding box center [536, 282] width 77 height 28
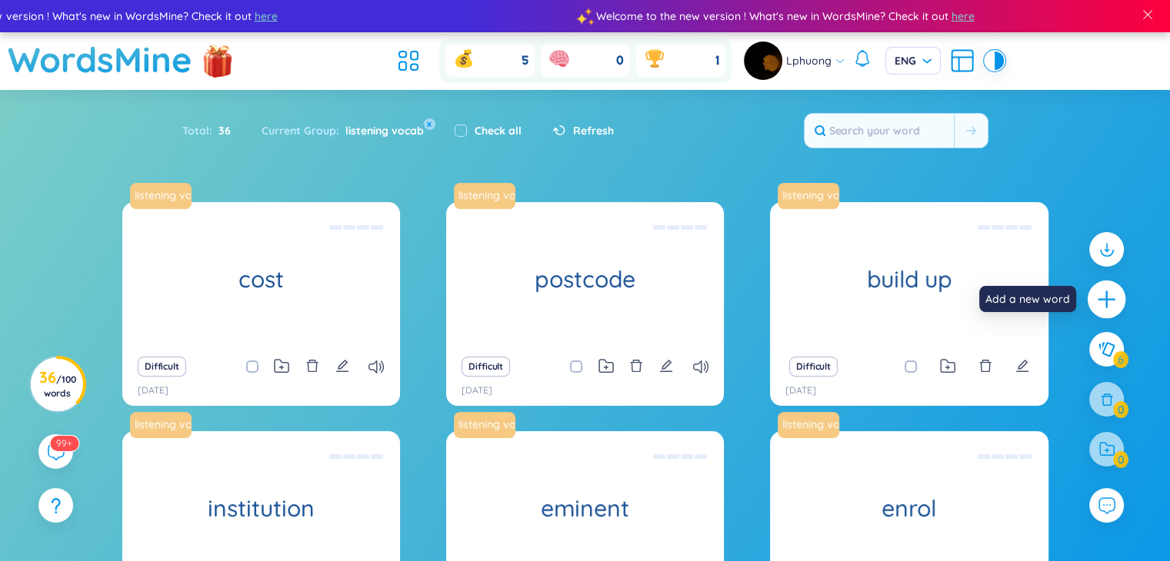
click at [1104, 309] on icon "plus" at bounding box center [1107, 300] width 22 height 22
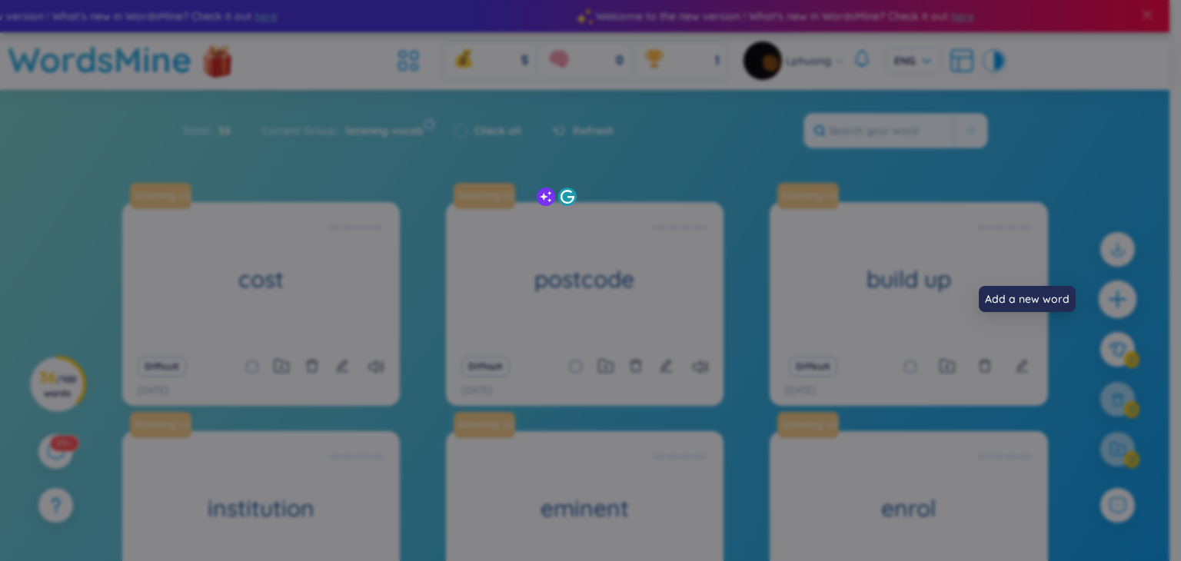
scroll to position [0, 0]
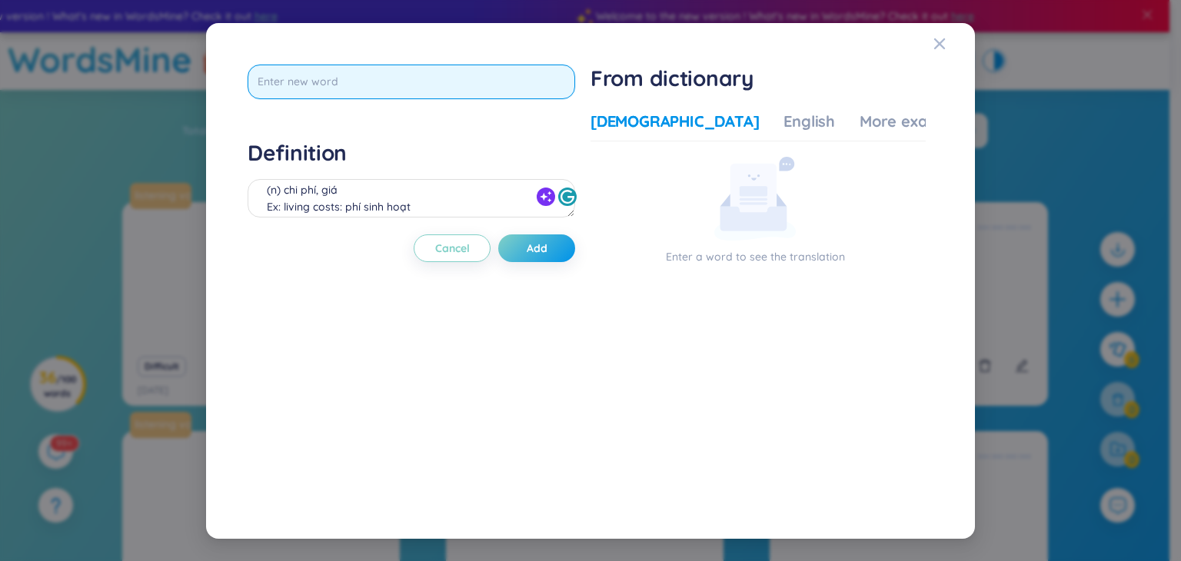
click at [481, 75] on input "text" at bounding box center [412, 82] width 328 height 35
paste input "Complain"
type input "Complain"
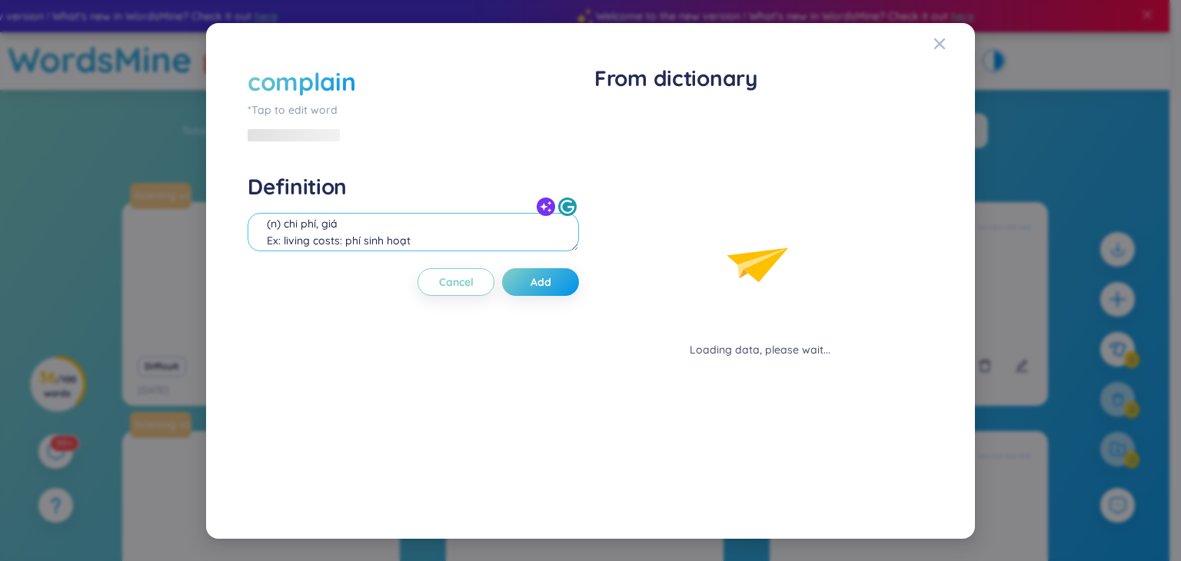
click at [480, 213] on div "(n) chi phí, giá Ex: living costs: phí sinh hoạt" at bounding box center [414, 234] width 332 height 43
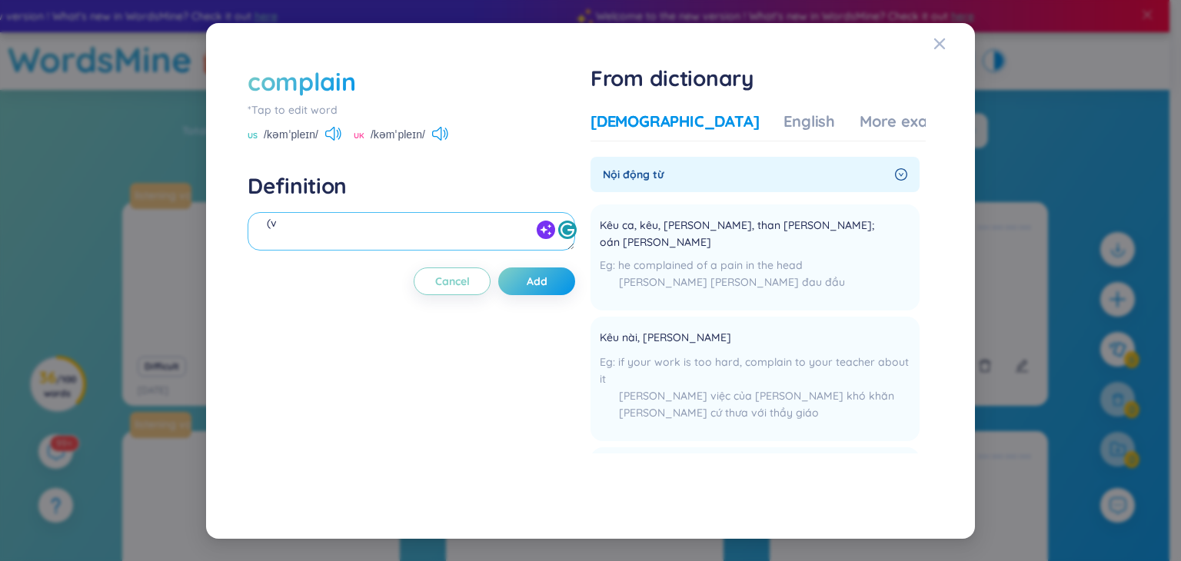
scroll to position [17, 0]
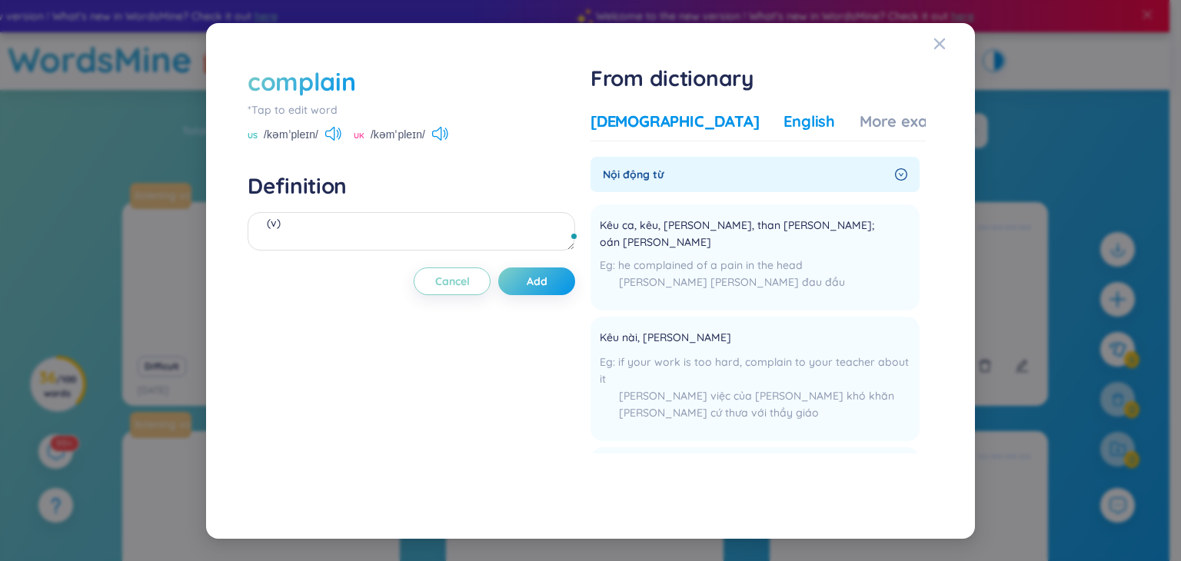
click at [784, 118] on div "English" at bounding box center [810, 122] width 52 height 22
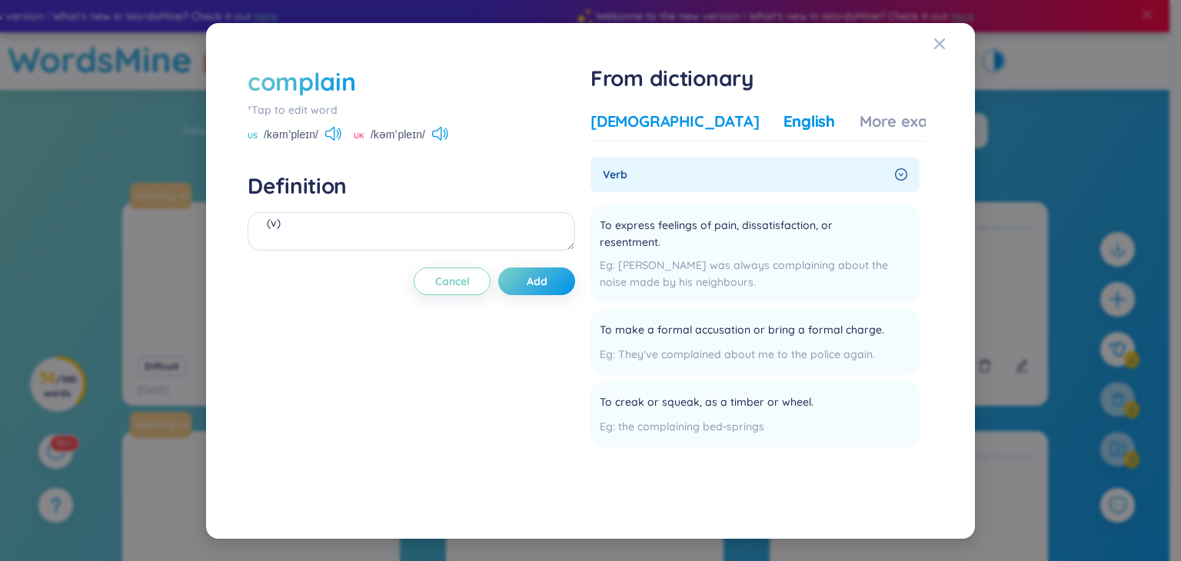
click at [657, 112] on div "[DEMOGRAPHIC_DATA]" at bounding box center [675, 122] width 168 height 22
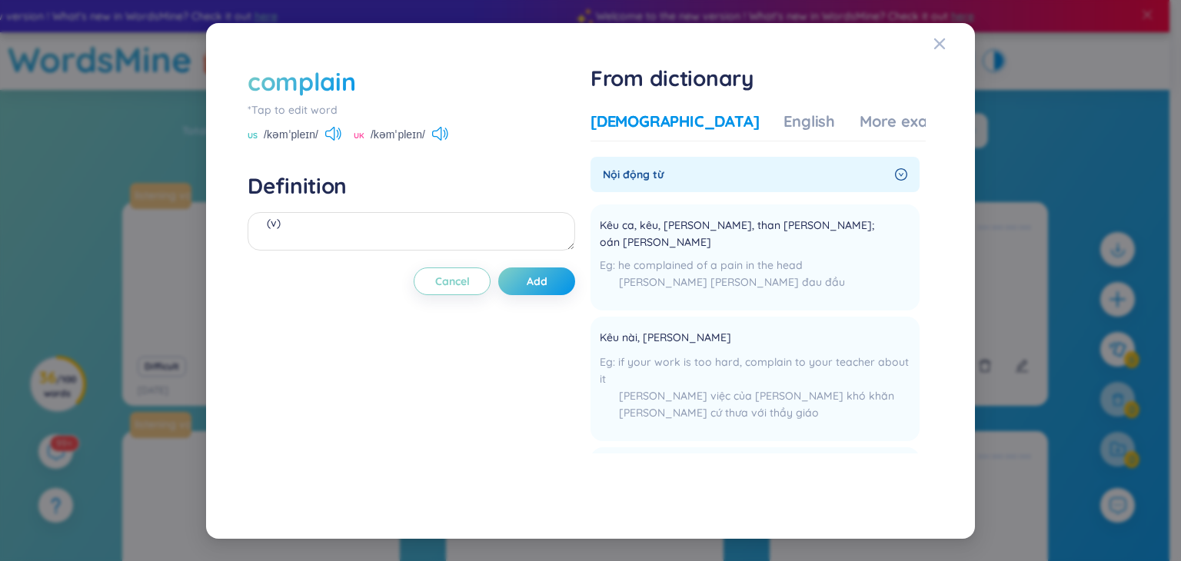
click at [657, 112] on div "[DEMOGRAPHIC_DATA]" at bounding box center [675, 122] width 168 height 22
click at [401, 228] on textarea "(v)" at bounding box center [412, 231] width 328 height 38
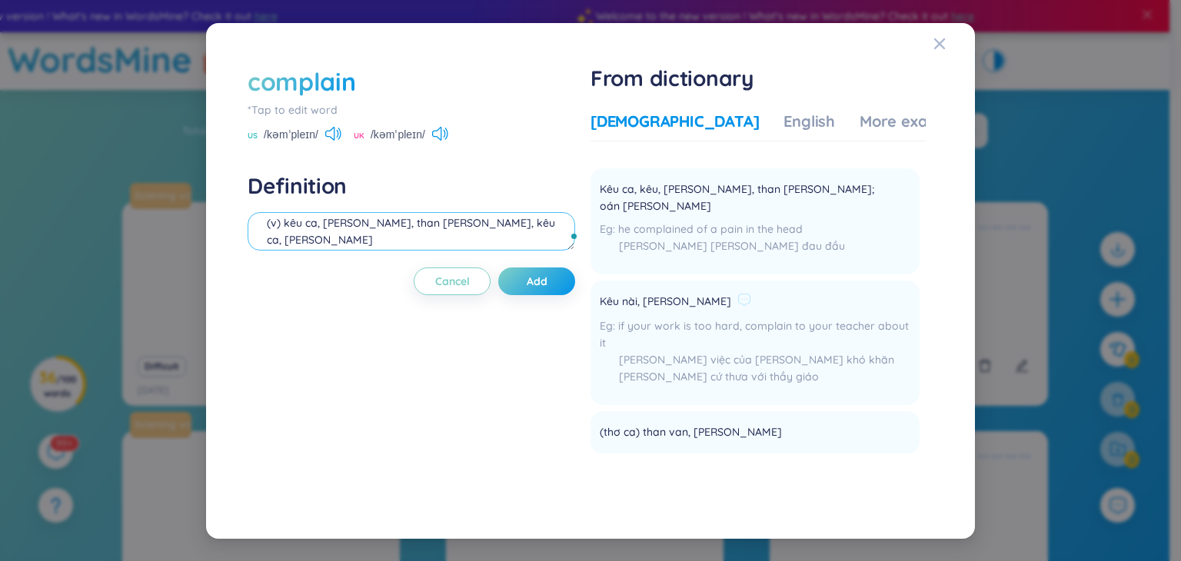
scroll to position [0, 0]
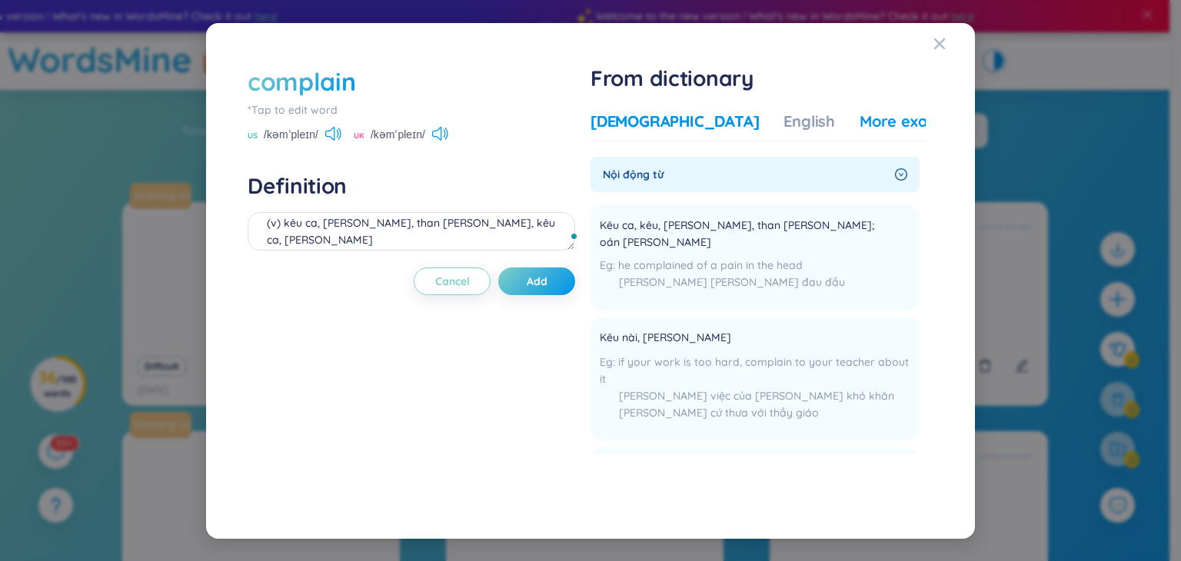
click at [860, 122] on div "More examples" at bounding box center [916, 122] width 112 height 22
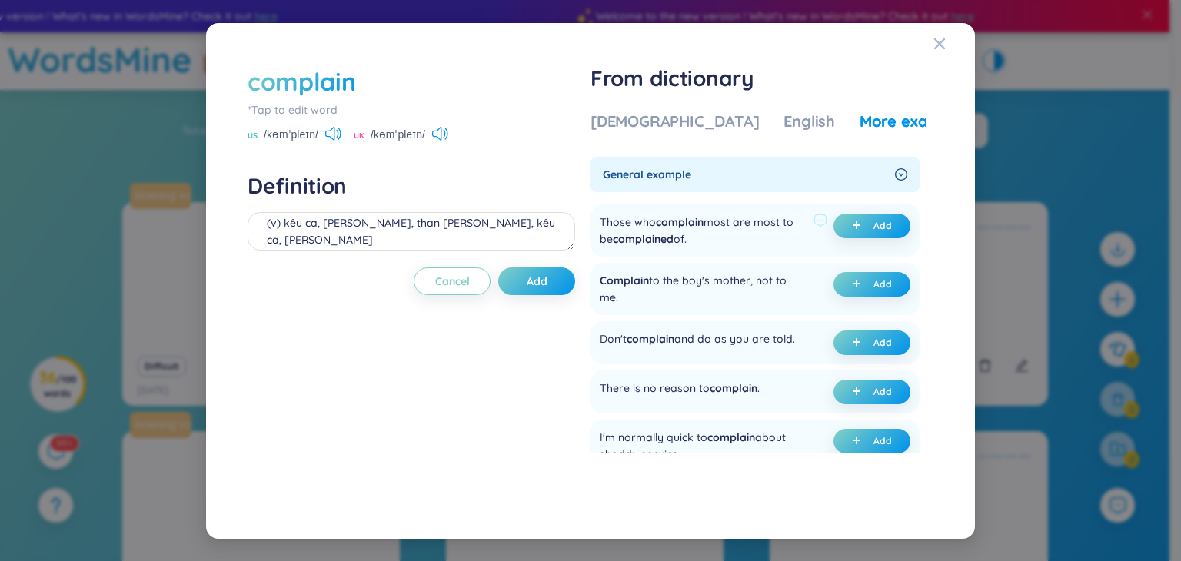
click at [673, 241] on span "complained" at bounding box center [643, 239] width 61 height 14
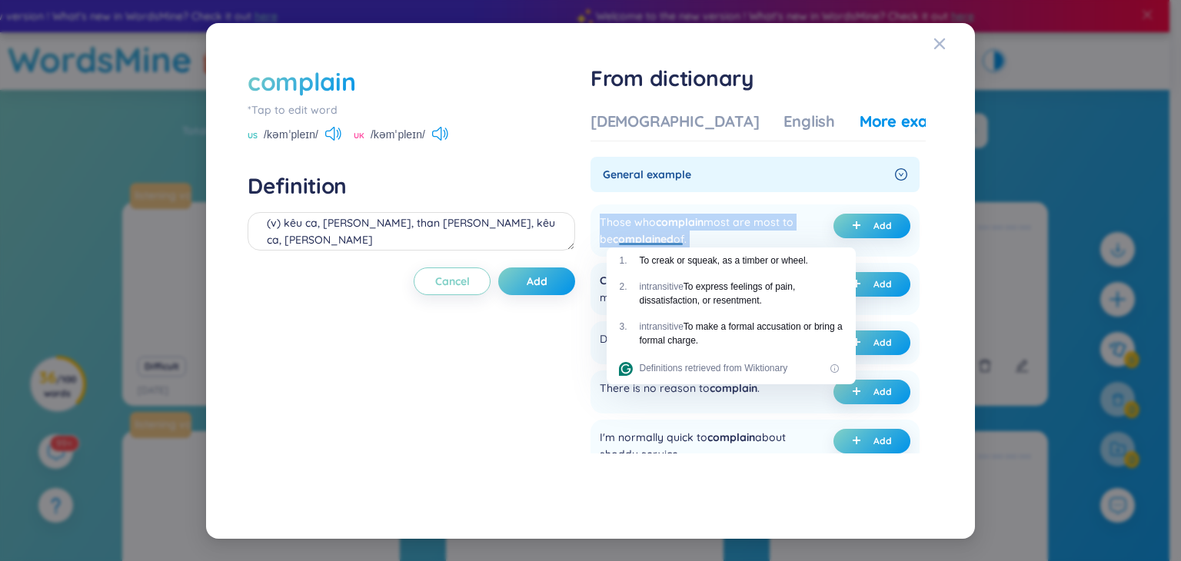
click at [663, 248] on div at bounding box center [663, 248] width 0 height 0
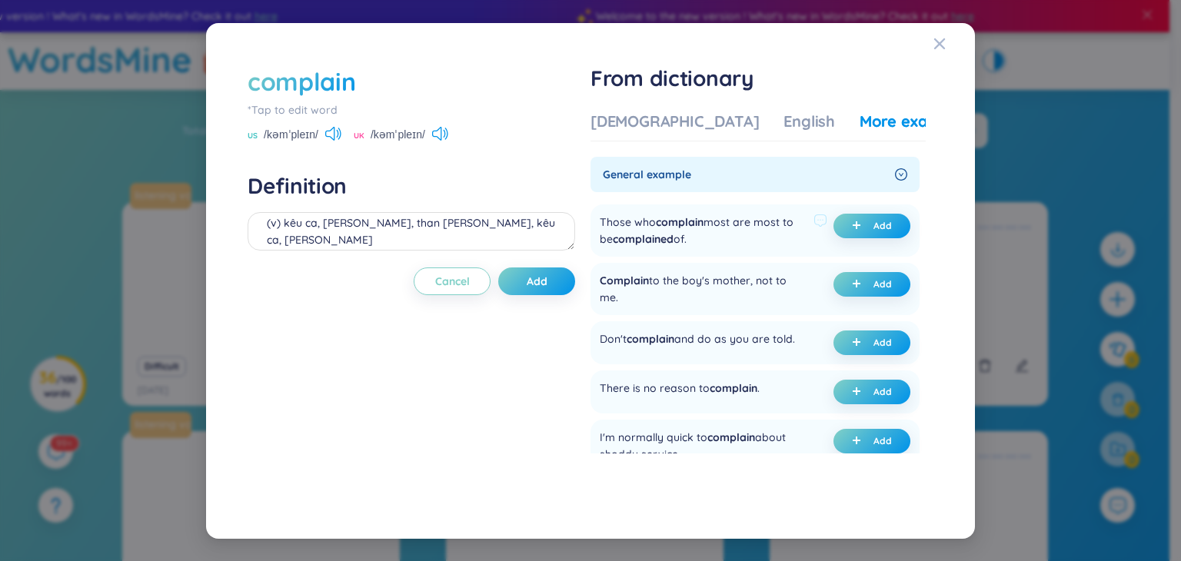
click at [731, 238] on div "Those who complain most are most to be complained of." at bounding box center [704, 231] width 208 height 34
click at [643, 281] on span "Complain" at bounding box center [624, 281] width 49 height 14
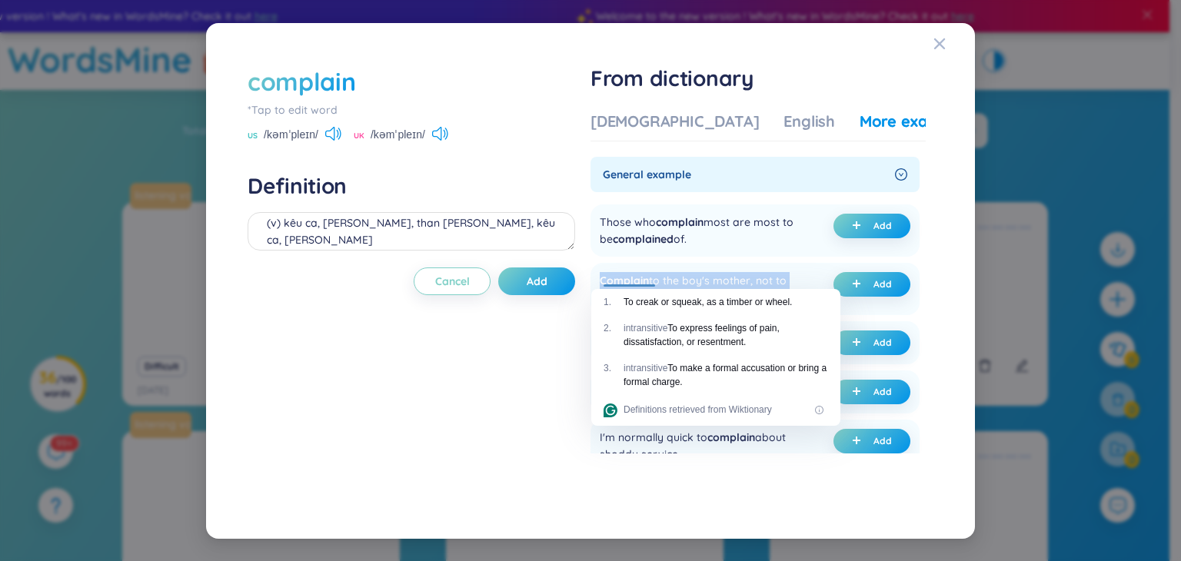
click at [633, 250] on div at bounding box center [633, 250] width 0 height 0
click at [781, 275] on div "Complain to the boy's mother, not to me." at bounding box center [704, 289] width 208 height 34
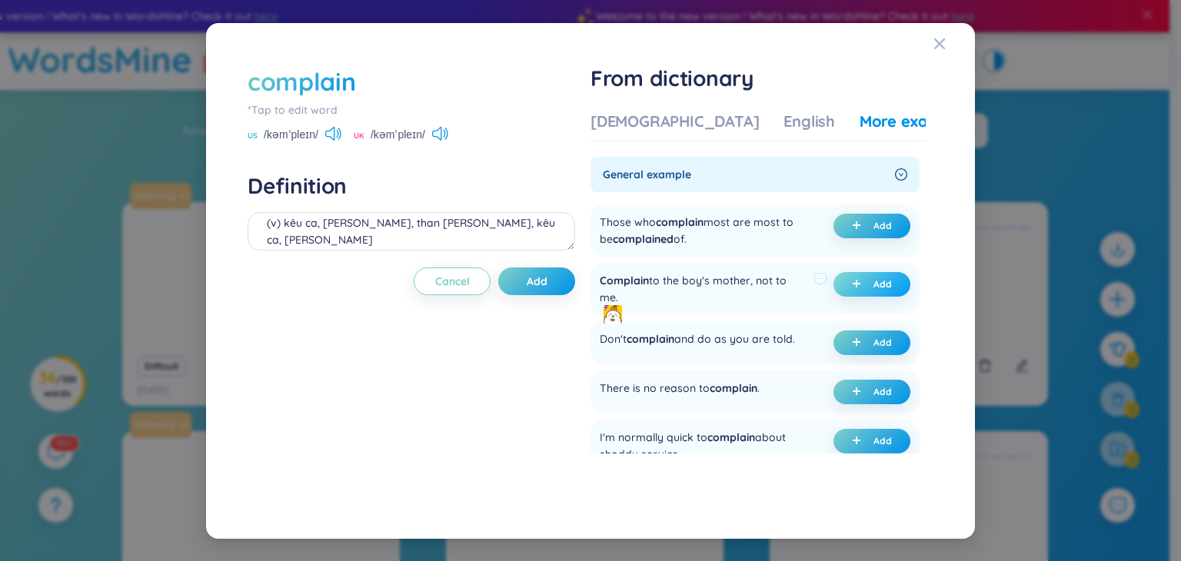
click at [874, 284] on span "Add" at bounding box center [883, 284] width 18 height 12
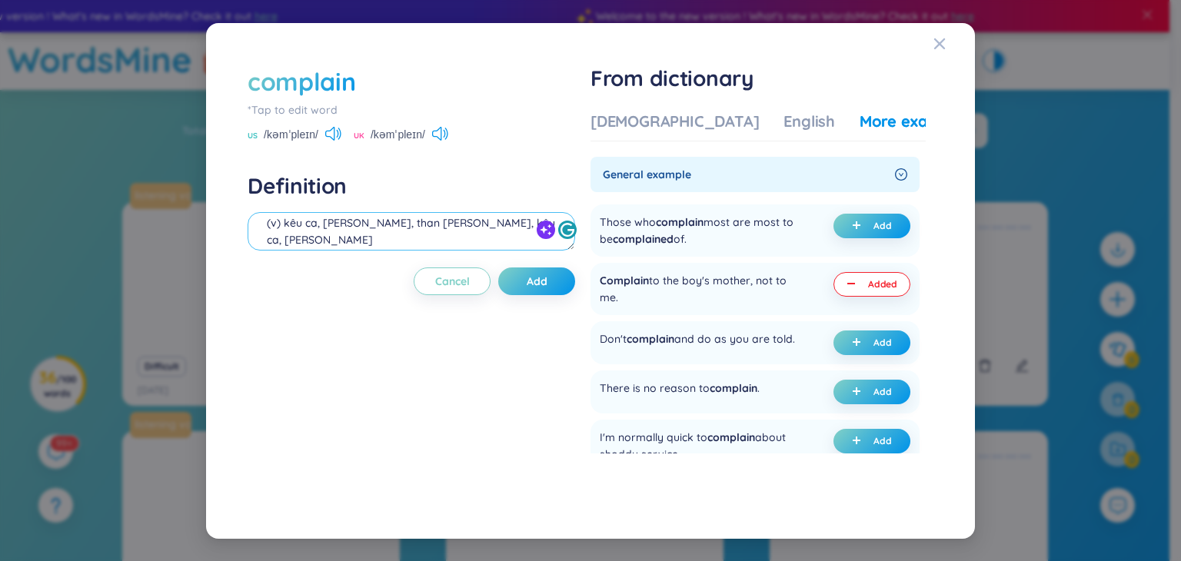
click at [335, 242] on textarea "(v) kêu ca, phàn nàn, than phiền, kêu ca, thưa kiện (undefined) Eg: Complain to…" at bounding box center [412, 231] width 328 height 38
click at [519, 223] on textarea "(v) kêu ca, phàn nàn, than phiền, kêu ca, thưa kiện Eg: Complain to the boy's m…" at bounding box center [412, 231] width 328 height 38
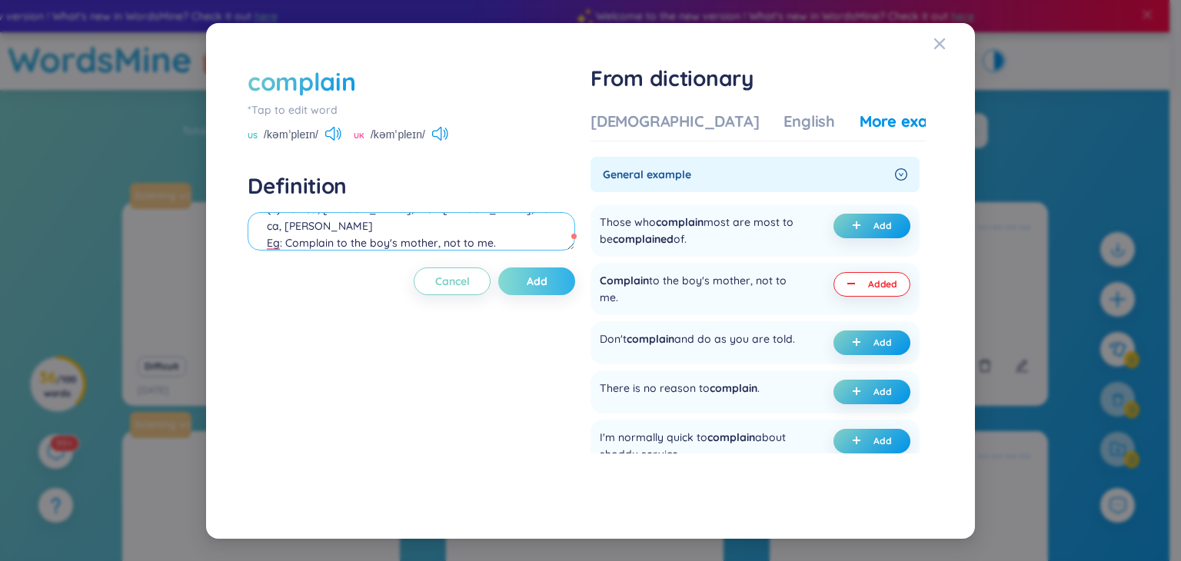
type textarea "(v) kêu ca, phàn nàn, than phiền, kêu ca, thưa kiện Eg: Complain to the boy's m…"
click at [548, 282] on span "Add" at bounding box center [537, 281] width 21 height 15
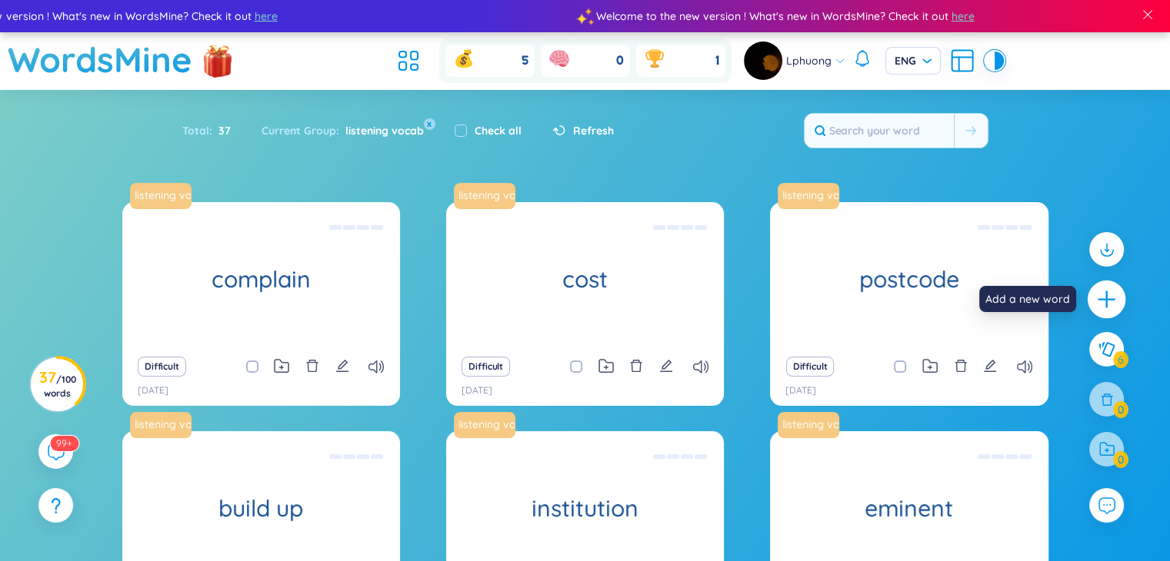
click at [1116, 305] on icon "plus" at bounding box center [1107, 300] width 22 height 22
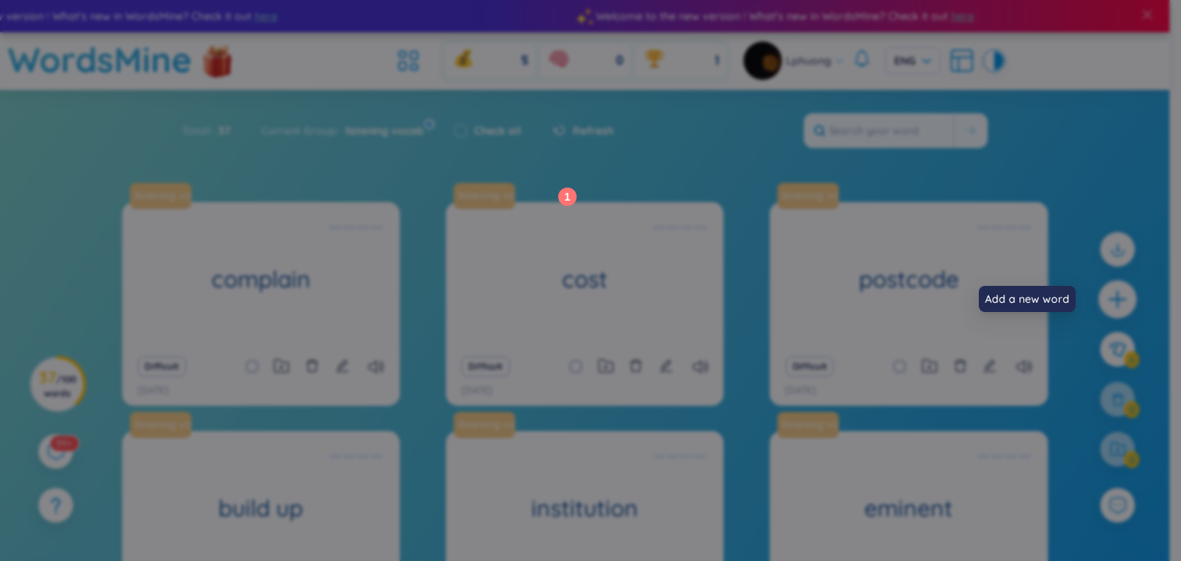
scroll to position [0, 0]
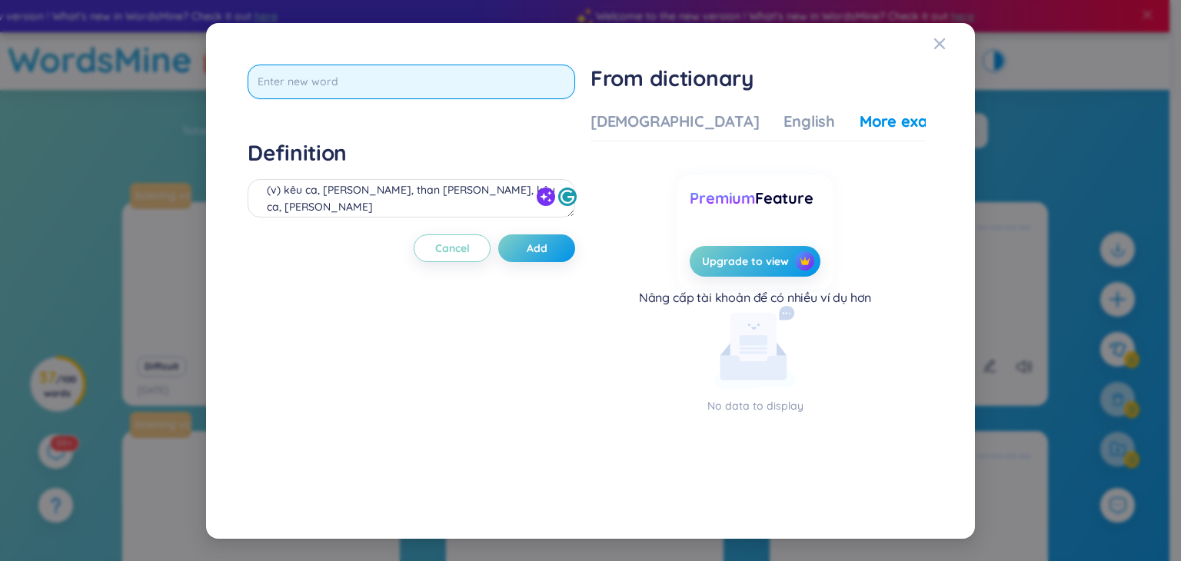
click at [346, 84] on input "text" at bounding box center [412, 82] width 328 height 35
type input "complaint"
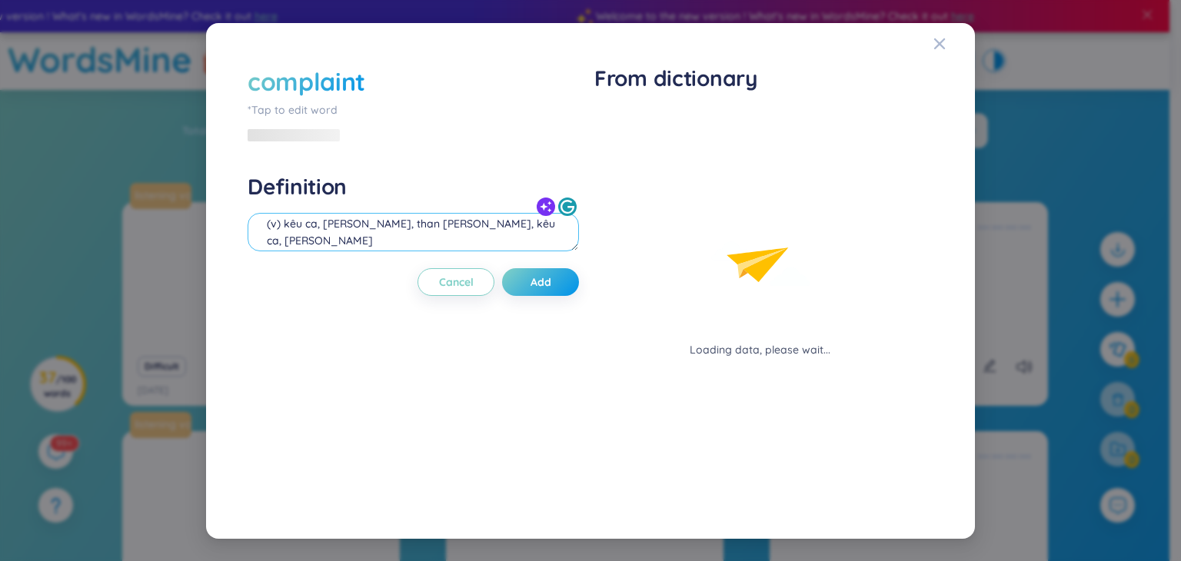
click at [399, 213] on div "(v) kêu ca, phàn nàn, than phiền, kêu ca, thưa kiện Eg: Complain to the boy's m…" at bounding box center [414, 234] width 332 height 43
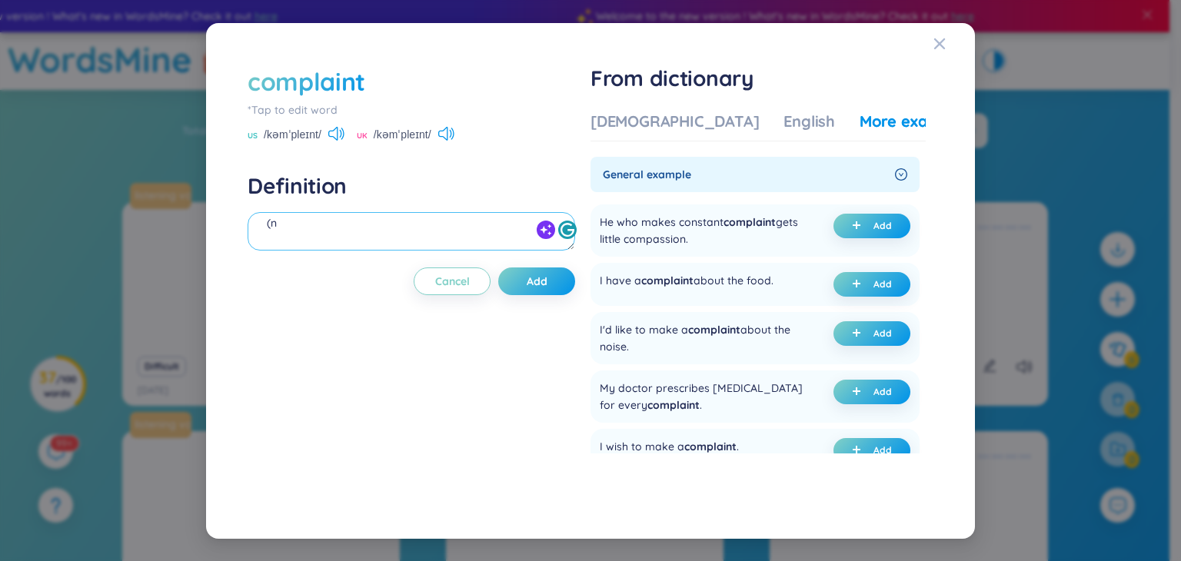
scroll to position [17, 0]
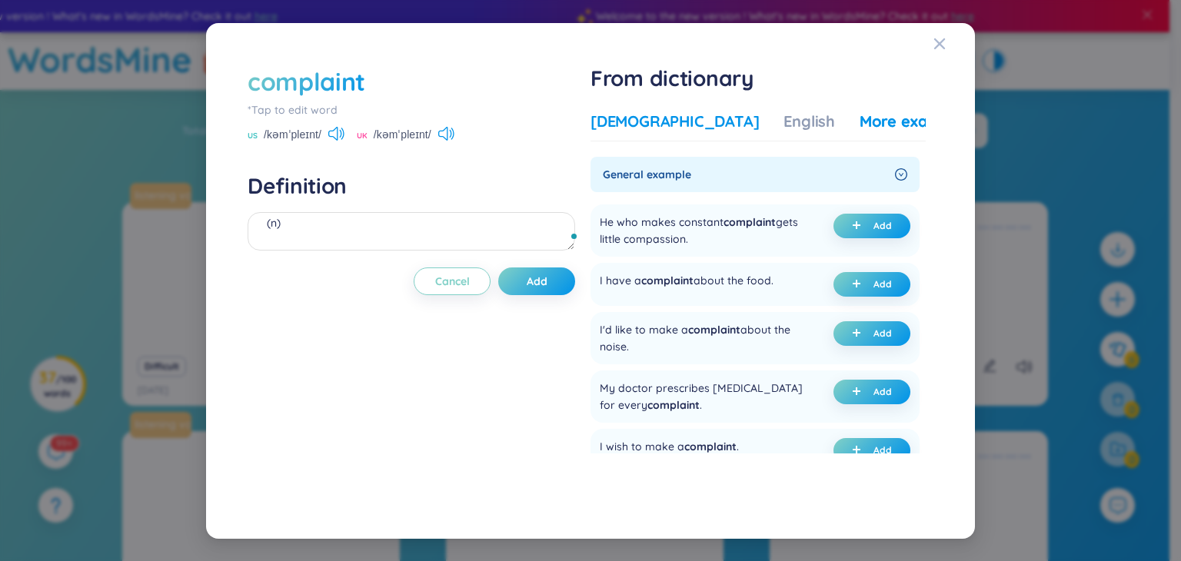
click at [655, 124] on div "[DEMOGRAPHIC_DATA]" at bounding box center [675, 122] width 168 height 22
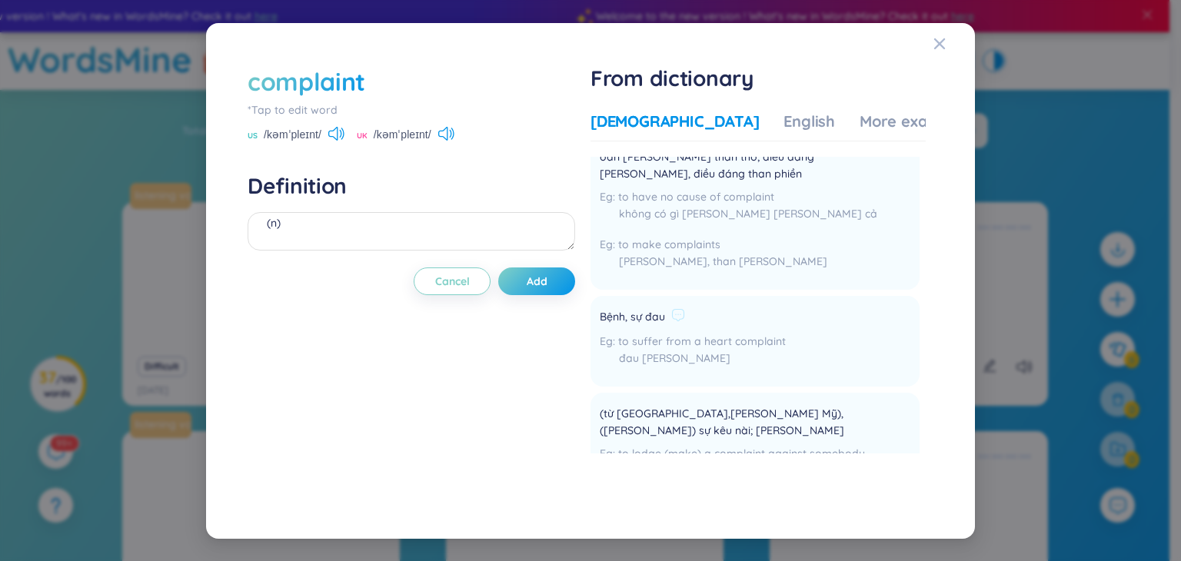
scroll to position [0, 0]
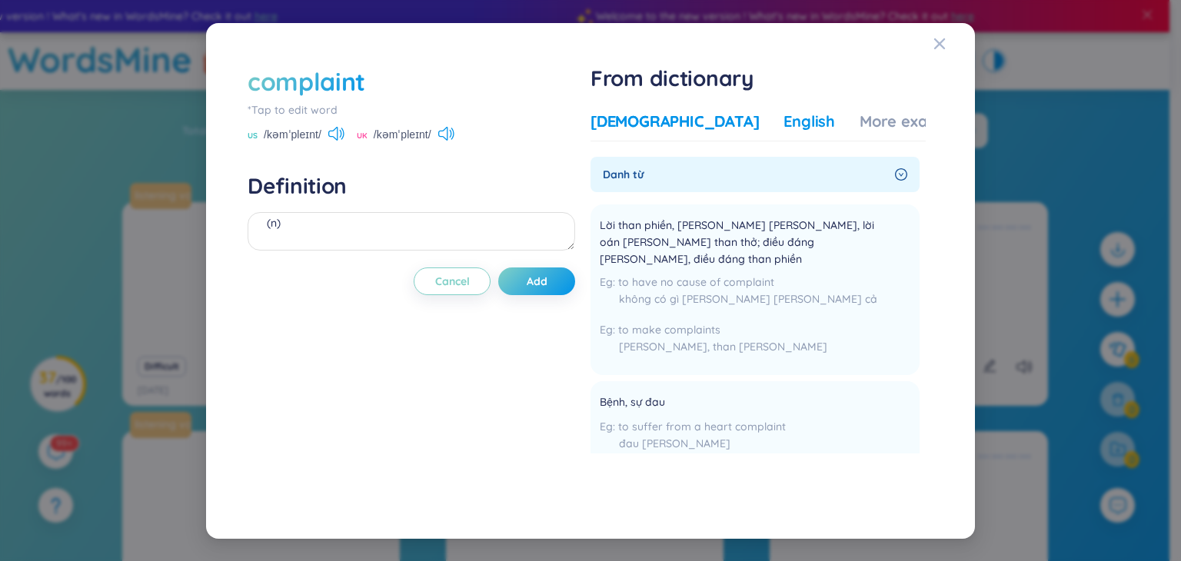
click at [784, 121] on div "English" at bounding box center [810, 122] width 52 height 22
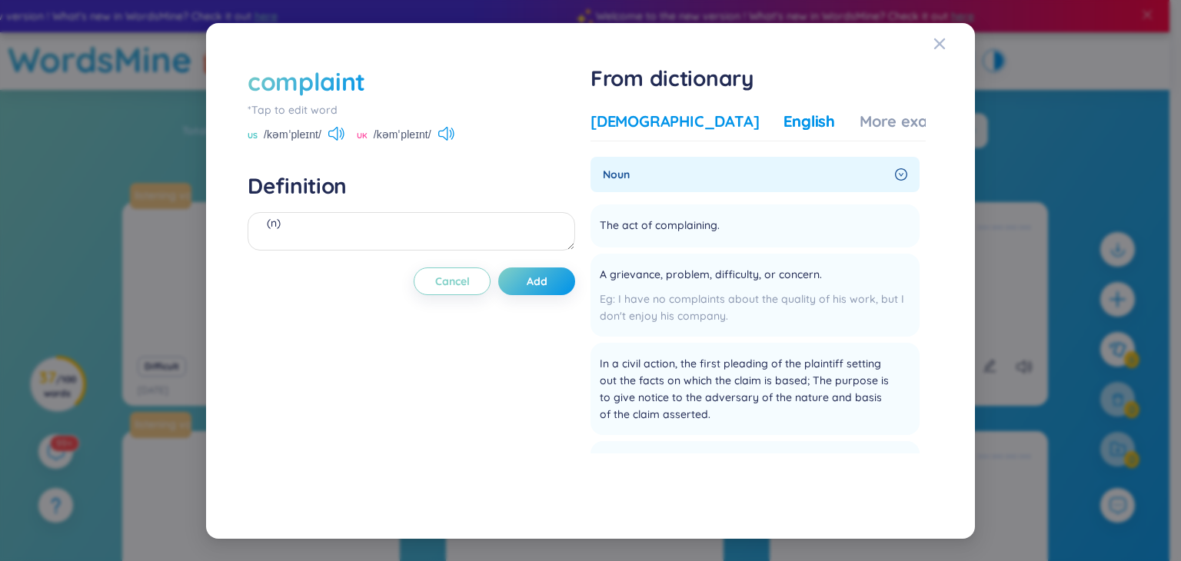
click at [658, 119] on div "[DEMOGRAPHIC_DATA]" at bounding box center [675, 122] width 168 height 22
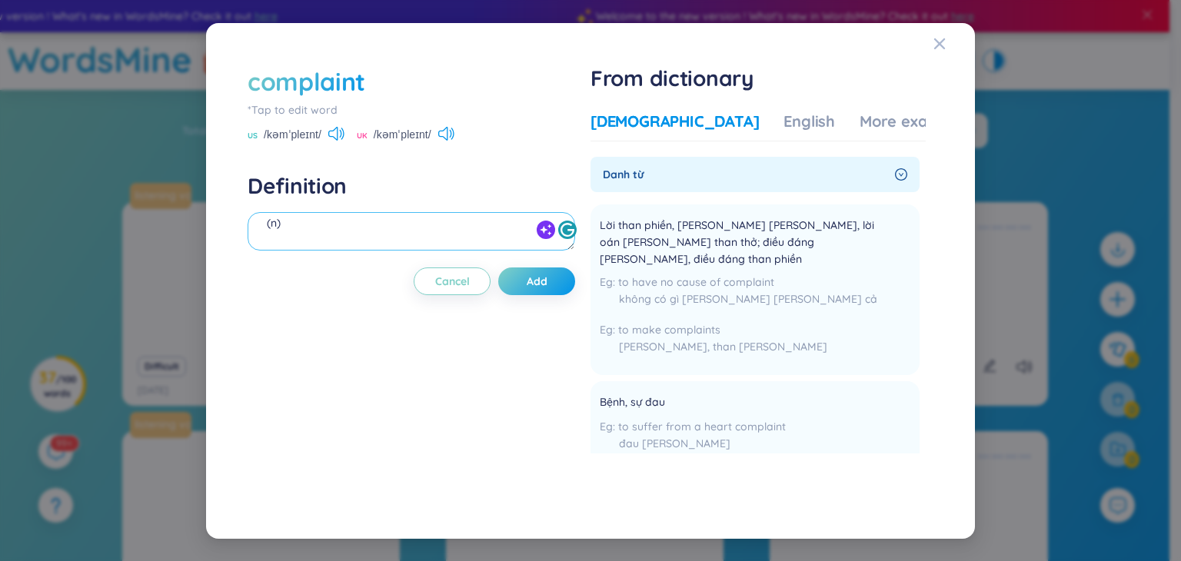
click at [382, 232] on textarea "(n)" at bounding box center [412, 231] width 328 height 38
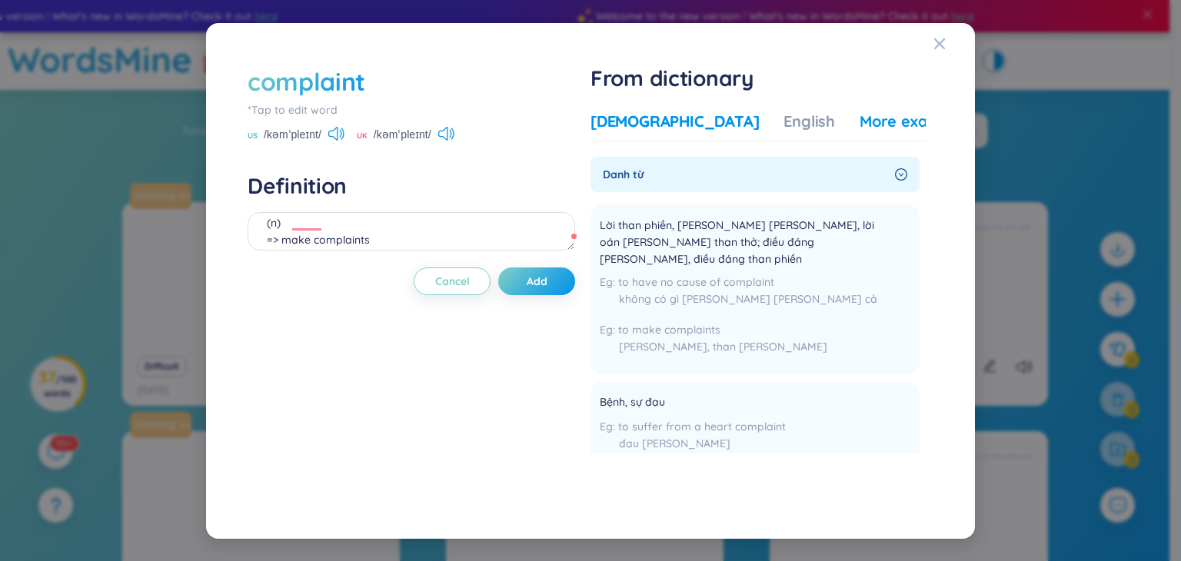
click at [860, 126] on div "More examples" at bounding box center [916, 122] width 112 height 22
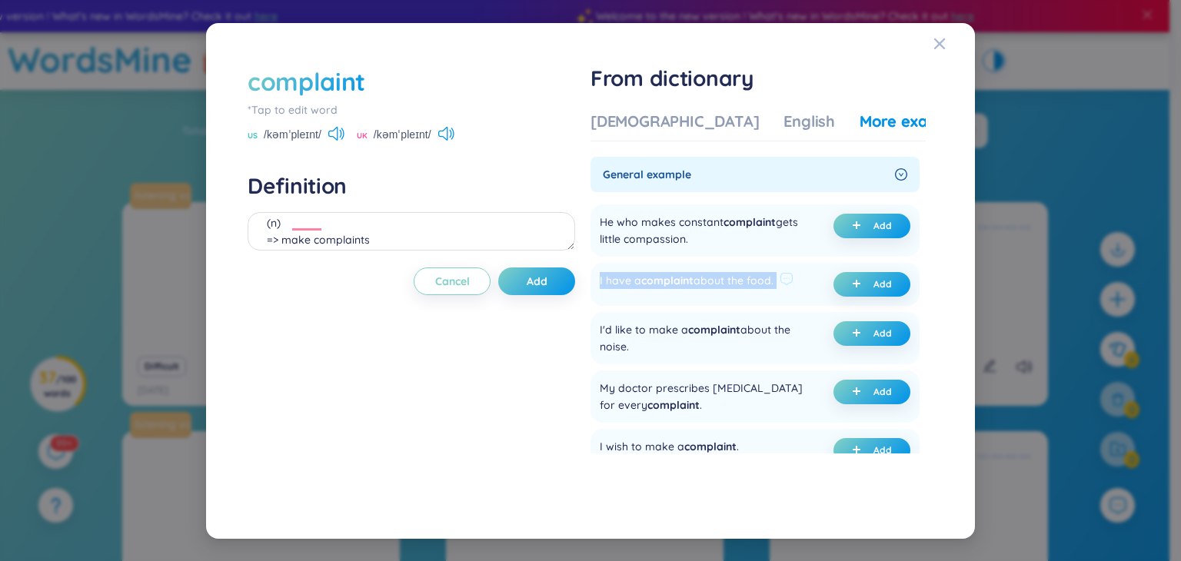
drag, startPoint x: 604, startPoint y: 282, endPoint x: 794, endPoint y: 288, distance: 190.1
click at [794, 288] on div "I have a complaint about the food." at bounding box center [697, 284] width 194 height 25
click at [784, 297] on div at bounding box center [784, 297] width 0 height 0
drag, startPoint x: 635, startPoint y: 350, endPoint x: 603, endPoint y: 335, distance: 35.1
click at [603, 335] on div "I'd like to make a complaint about the noise." at bounding box center [704, 339] width 208 height 34
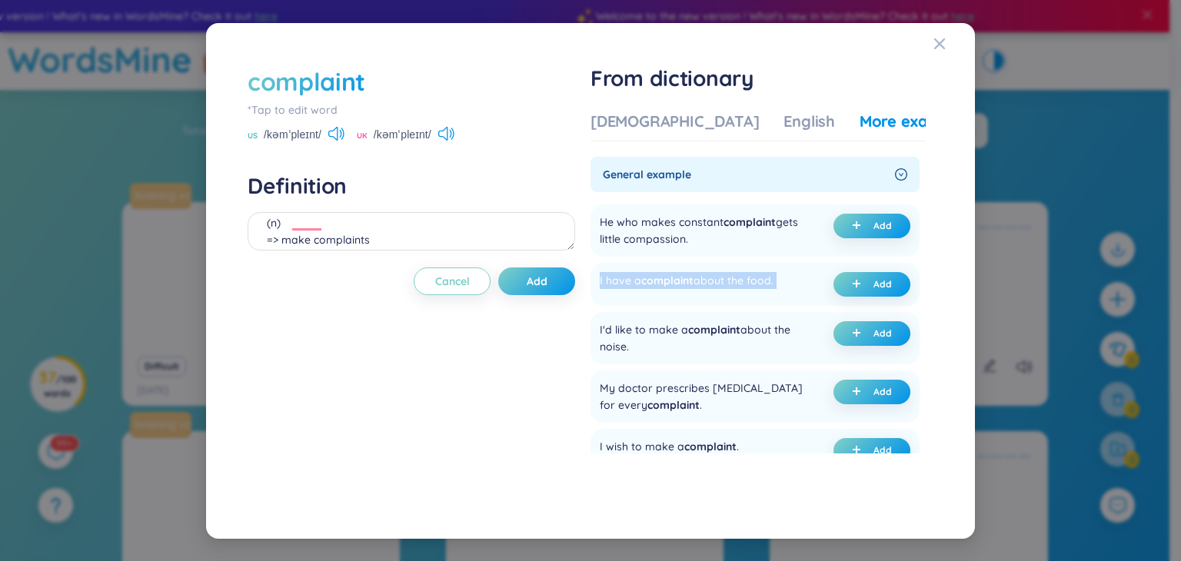
click at [593, 301] on div at bounding box center [593, 301] width 0 height 0
click at [621, 336] on div "I'd like to make a complaint about the noise." at bounding box center [704, 339] width 208 height 34
drag, startPoint x: 652, startPoint y: 349, endPoint x: 597, endPoint y: 327, distance: 59.7
click at [597, 327] on div "I'd like to make a complaint about the noise. Add" at bounding box center [755, 338] width 329 height 52
click at [880, 341] on button "Add" at bounding box center [872, 334] width 77 height 25
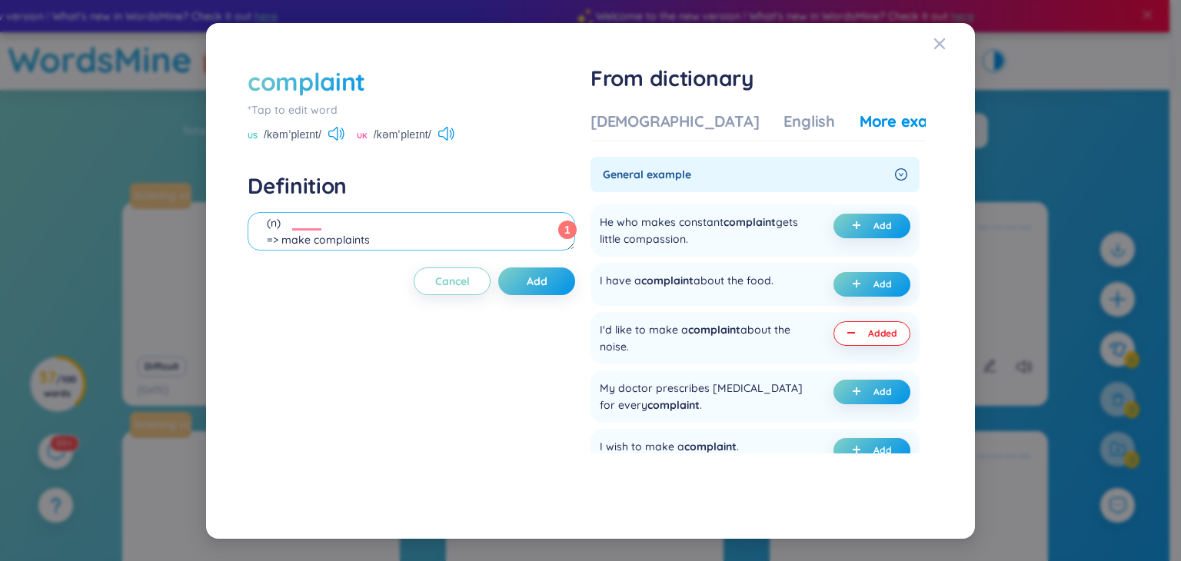
click at [436, 241] on textarea "(n) => make complaints (undefined) Eg: I'd like to make a complaint about the n…" at bounding box center [412, 231] width 328 height 38
click at [359, 231] on textarea "(n) => make complaints (undefined) Eg: I'd like to make a complaint about the n…" at bounding box center [412, 231] width 328 height 38
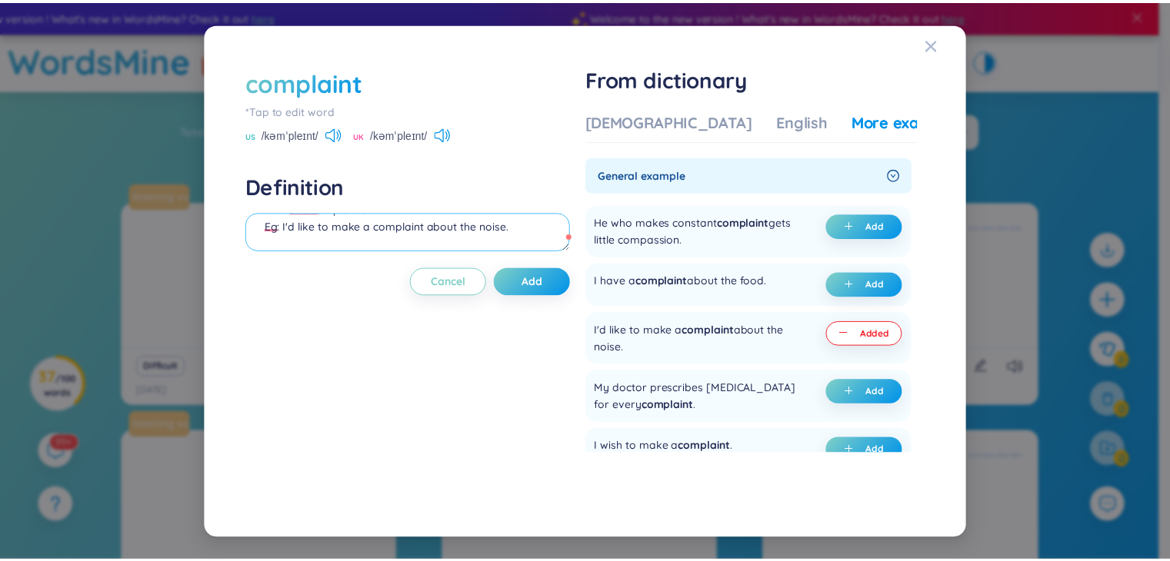
scroll to position [31, 0]
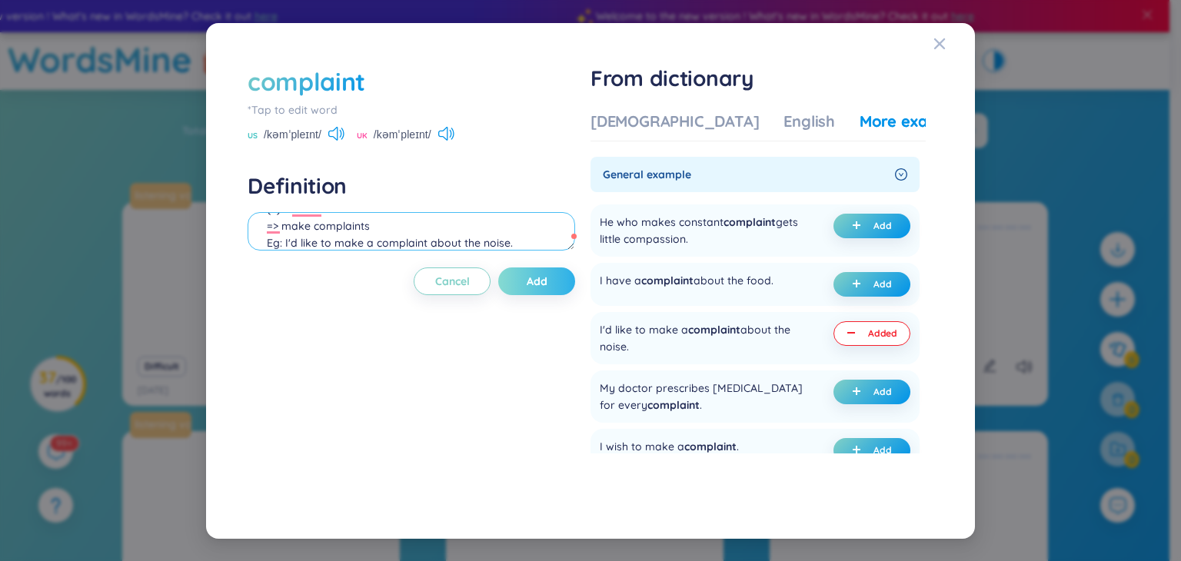
type textarea "(n) => make complaints Eg: I'd like to make a complaint about the noise."
click at [531, 278] on span "Add" at bounding box center [537, 281] width 21 height 15
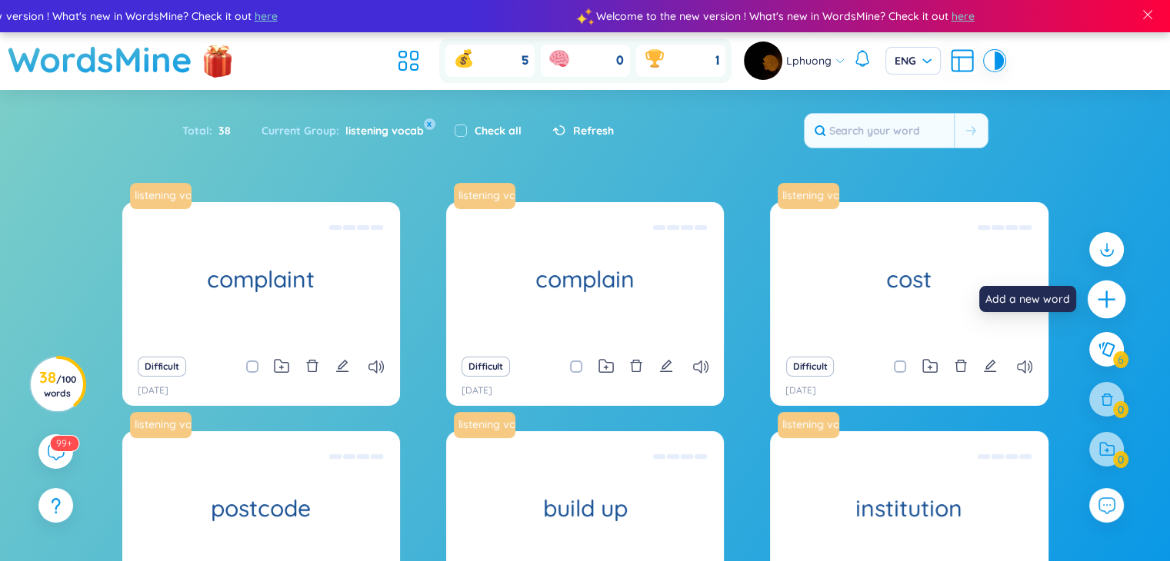
click at [1114, 305] on icon "plus" at bounding box center [1107, 300] width 22 height 22
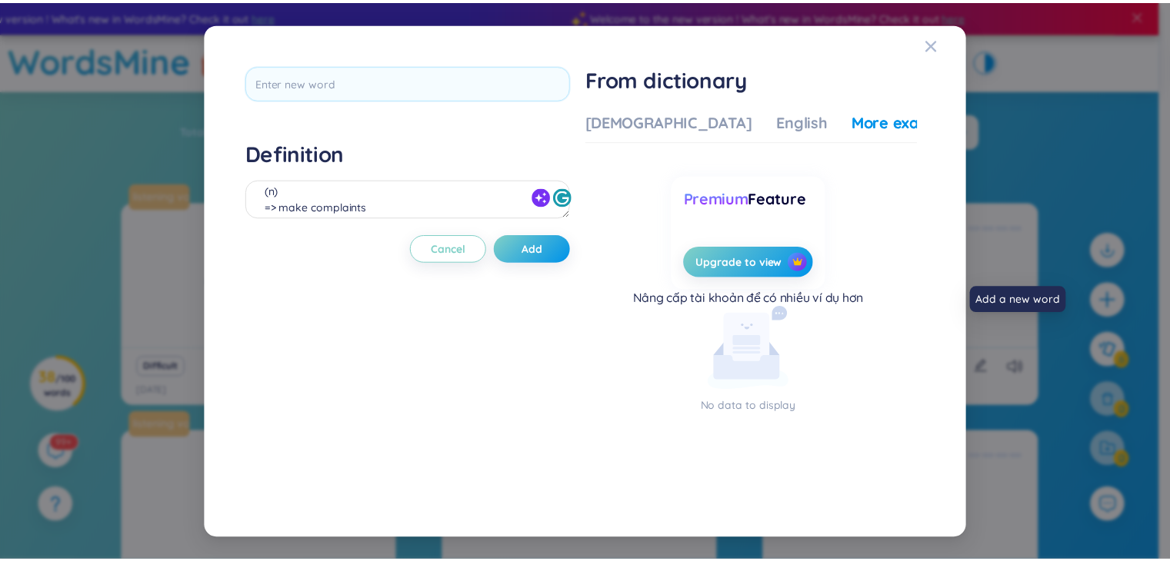
scroll to position [0, 0]
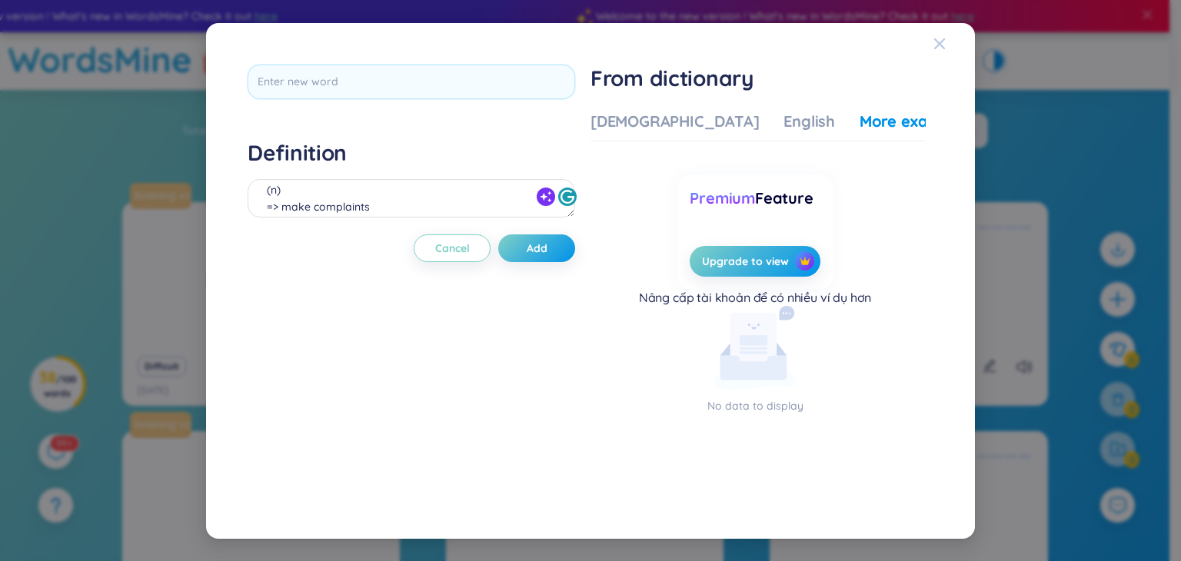
click at [945, 46] on icon "Close" at bounding box center [940, 44] width 12 height 12
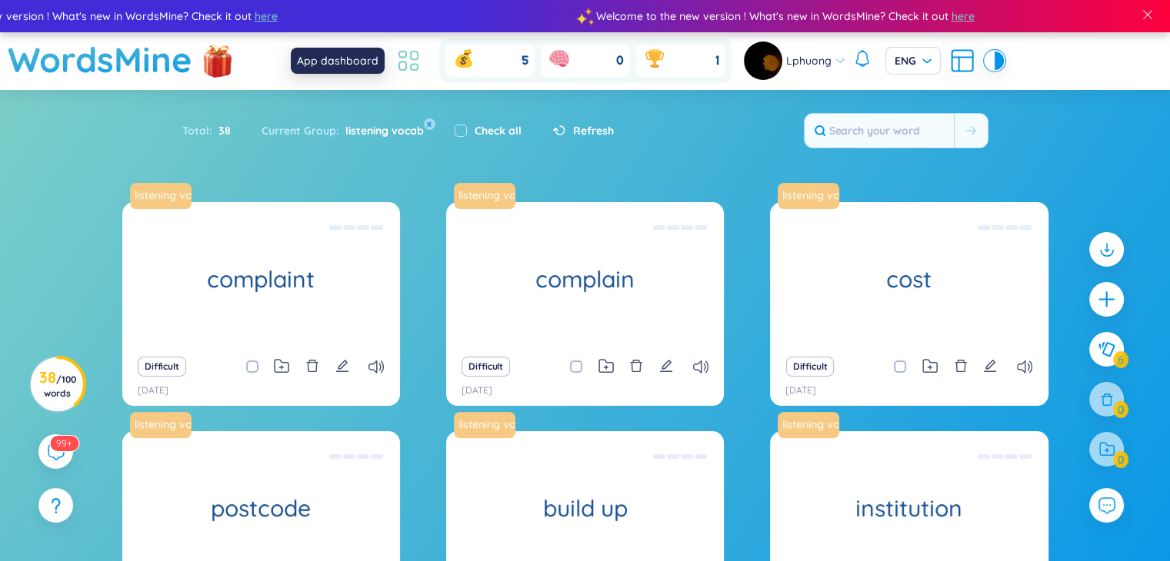
click at [404, 65] on icon at bounding box center [409, 61] width 28 height 28
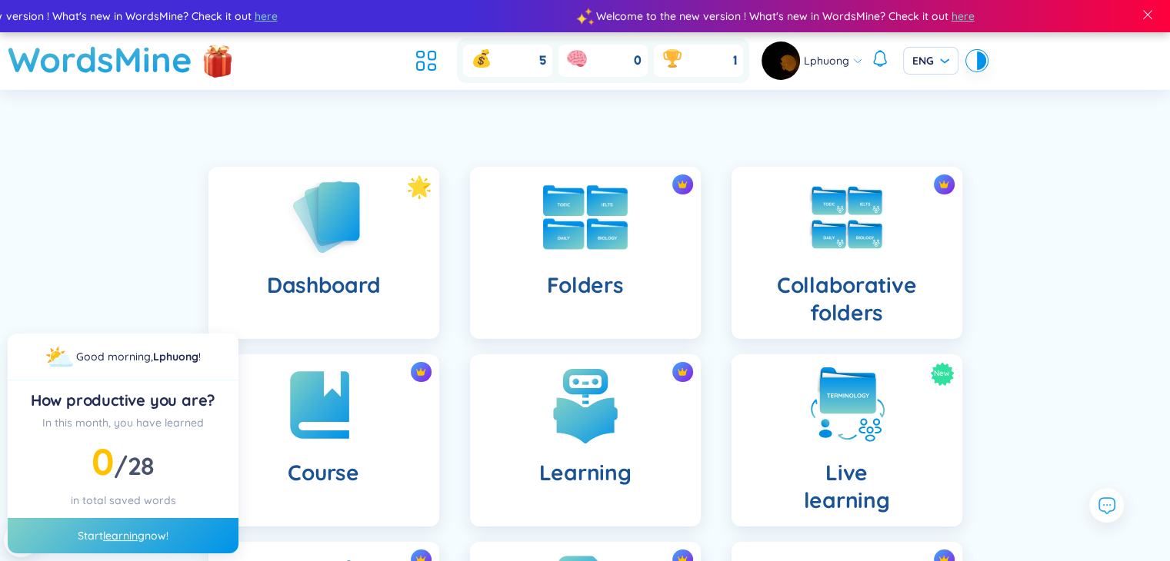
click at [579, 269] on div "Folders" at bounding box center [585, 253] width 231 height 172
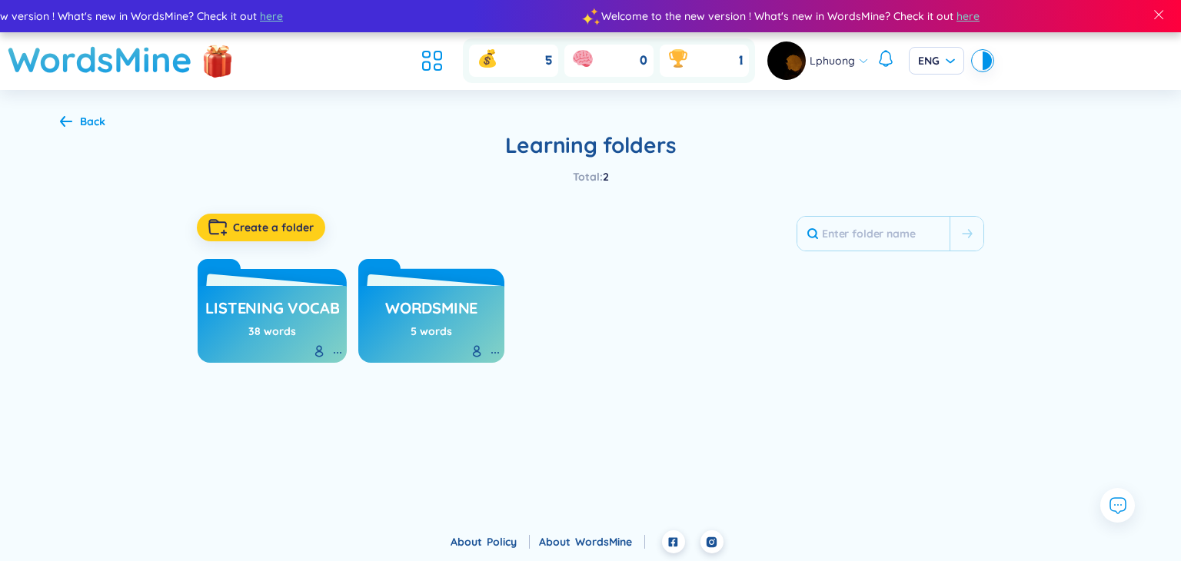
click at [295, 229] on span "Create a folder" at bounding box center [273, 227] width 81 height 15
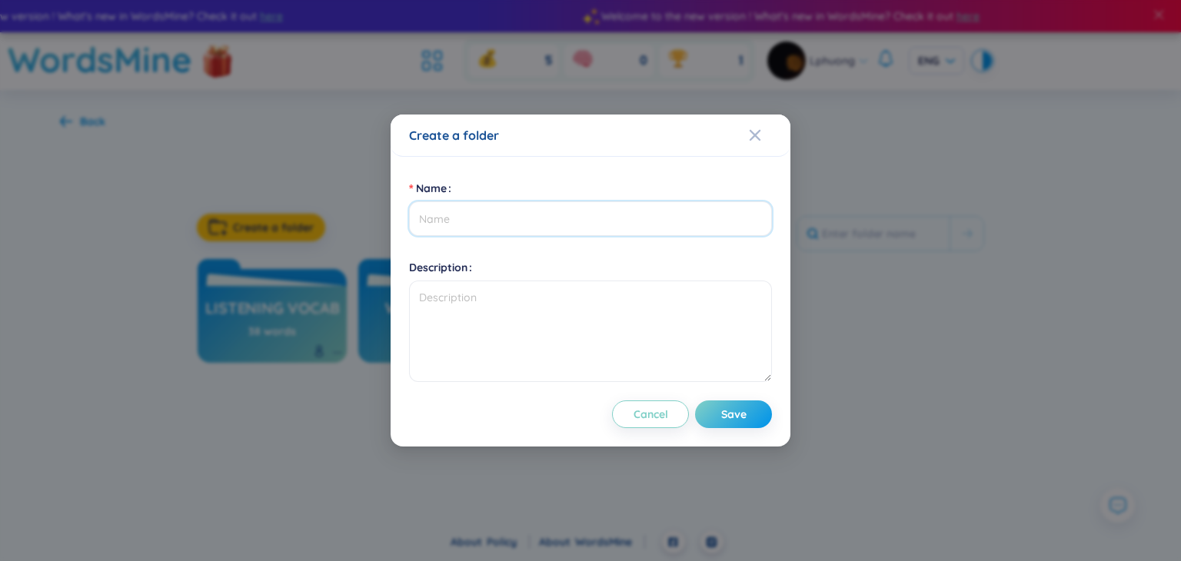
click at [548, 215] on input "Name" at bounding box center [590, 219] width 363 height 35
type input "Reading vocab"
click at [735, 412] on span "Save" at bounding box center [733, 414] width 25 height 15
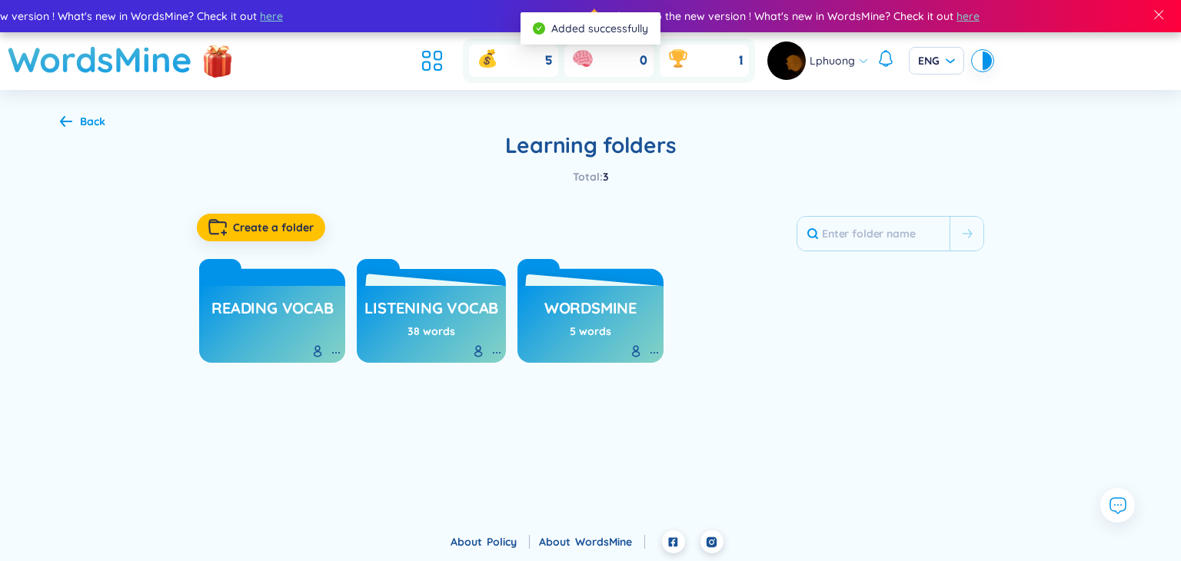
click at [314, 313] on h3 "Reading vocab" at bounding box center [273, 312] width 122 height 29
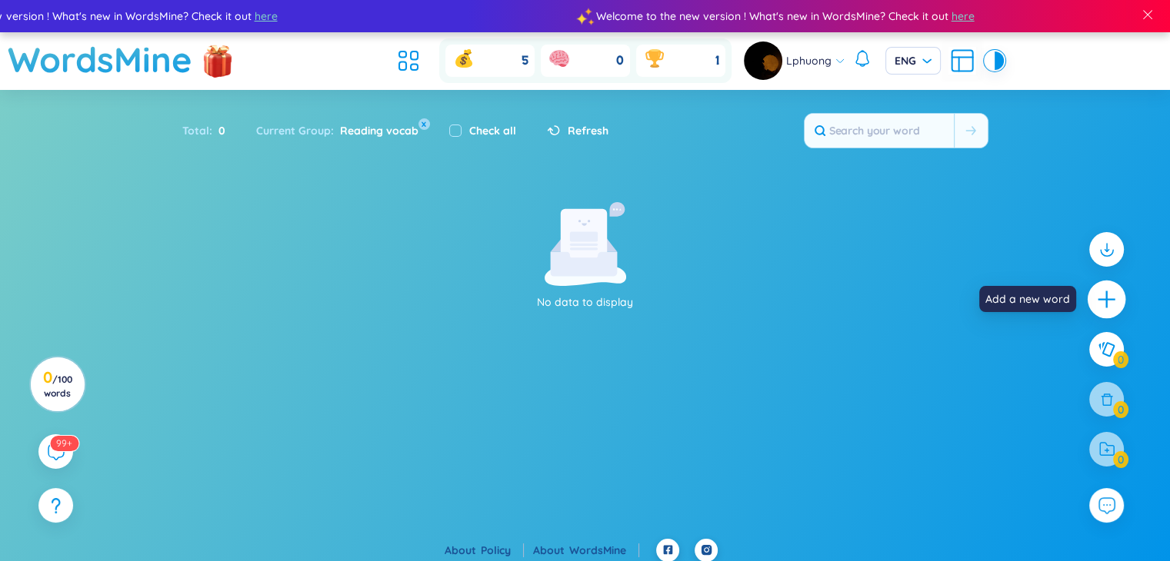
click at [1107, 296] on icon "plus" at bounding box center [1106, 299] width 2 height 17
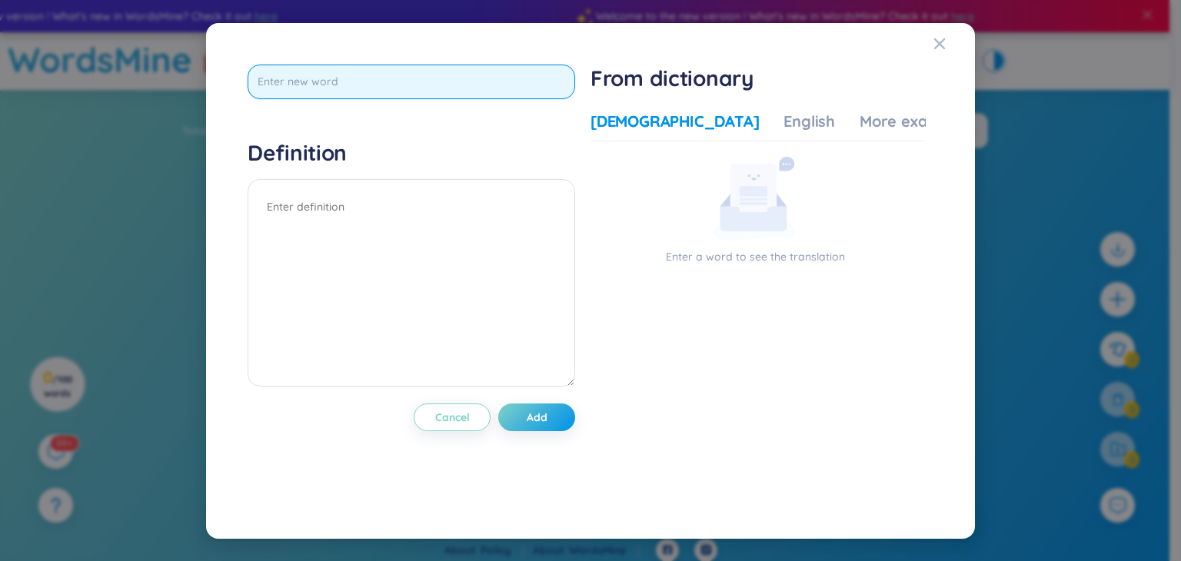
click at [445, 81] on input "text" at bounding box center [412, 82] width 328 height 35
paste input "Immerse"
type input "Immerse"
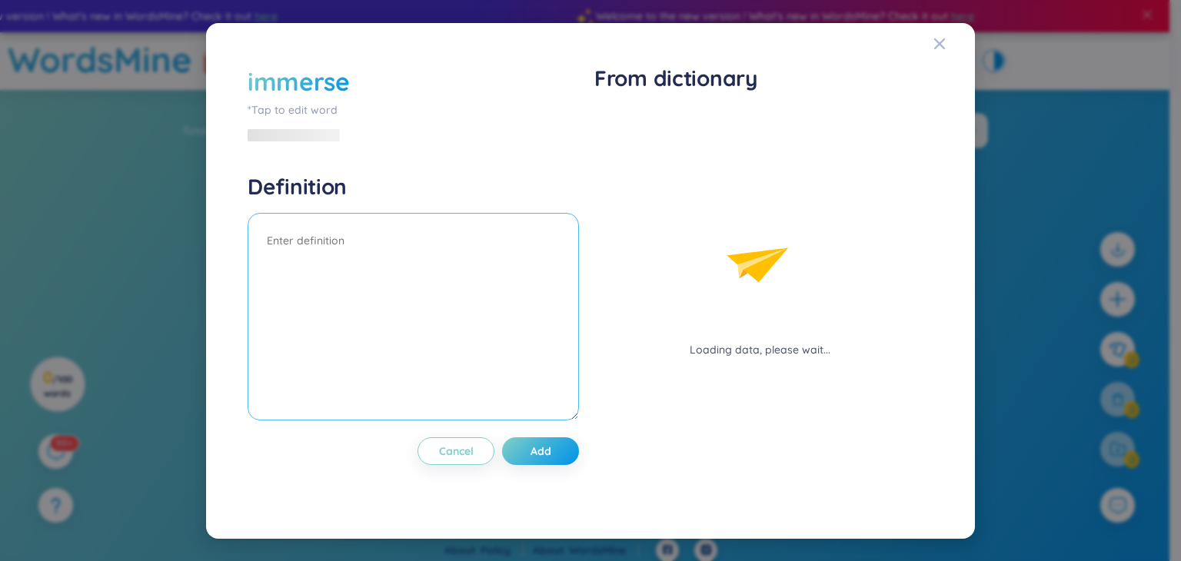
click at [431, 208] on div "Definition" at bounding box center [414, 299] width 332 height 252
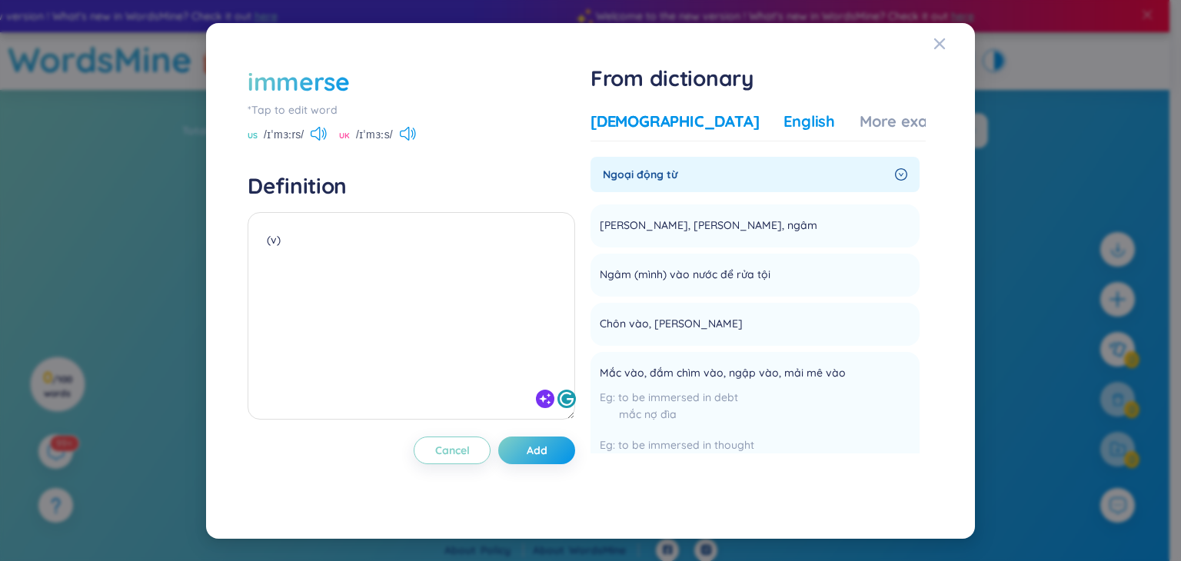
click at [784, 126] on div "English" at bounding box center [810, 122] width 52 height 22
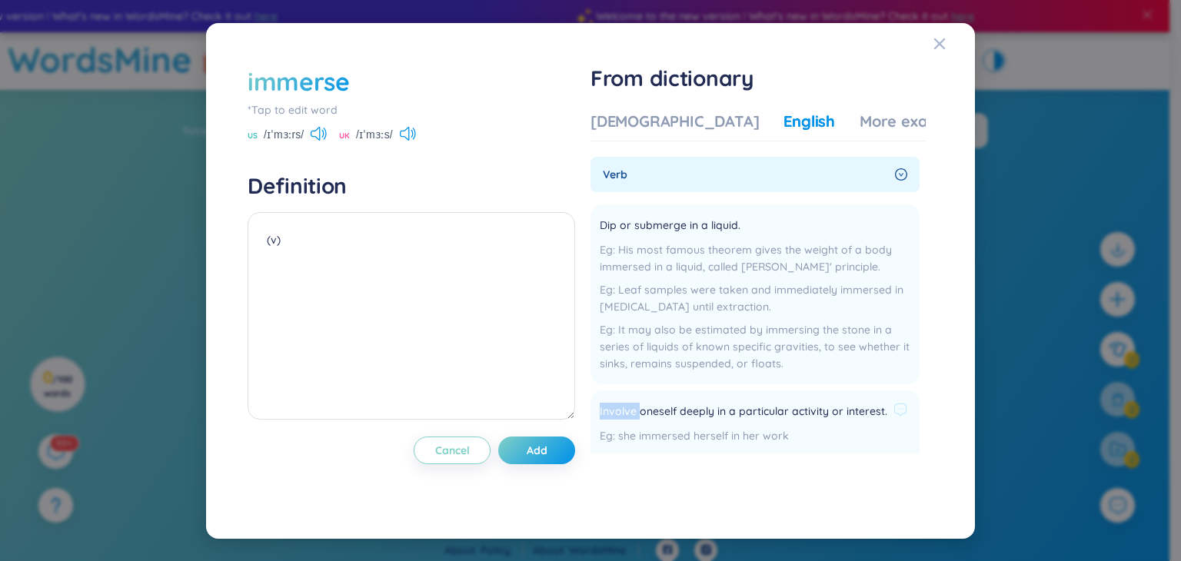
drag, startPoint x: 604, startPoint y: 412, endPoint x: 641, endPoint y: 414, distance: 37.7
click at [641, 414] on span "Involve oneself deeply in a particular activity or interest." at bounding box center [744, 412] width 288 height 18
click at [631, 418] on div at bounding box center [631, 418] width 0 height 0
click at [456, 375] on textarea "(v)" at bounding box center [412, 316] width 328 height 208
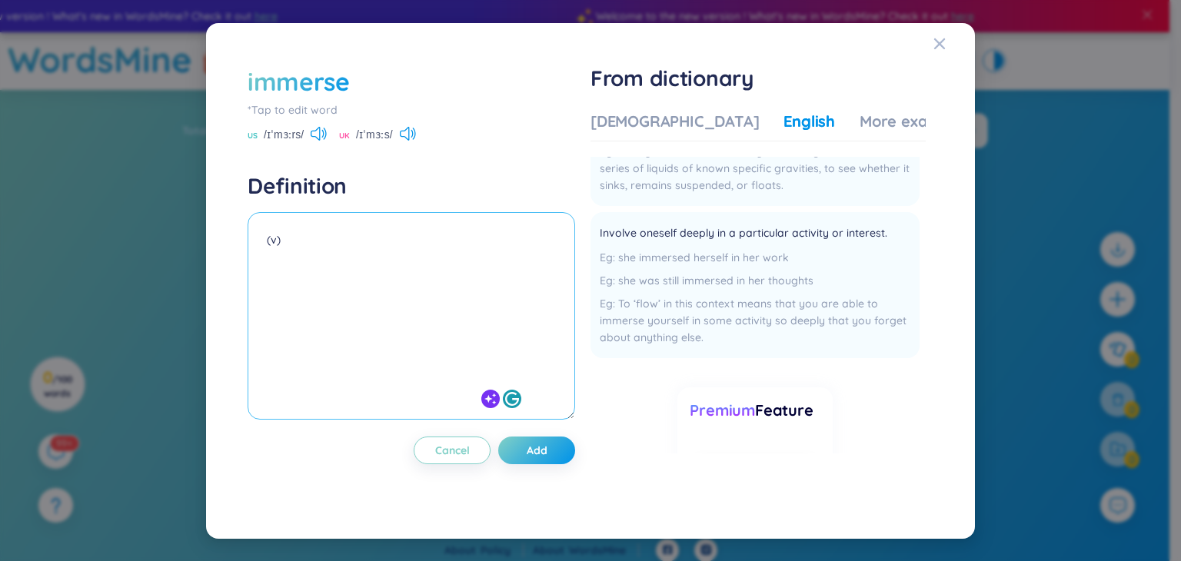
scroll to position [178, 0]
click at [860, 128] on div "More examples" at bounding box center [916, 122] width 112 height 22
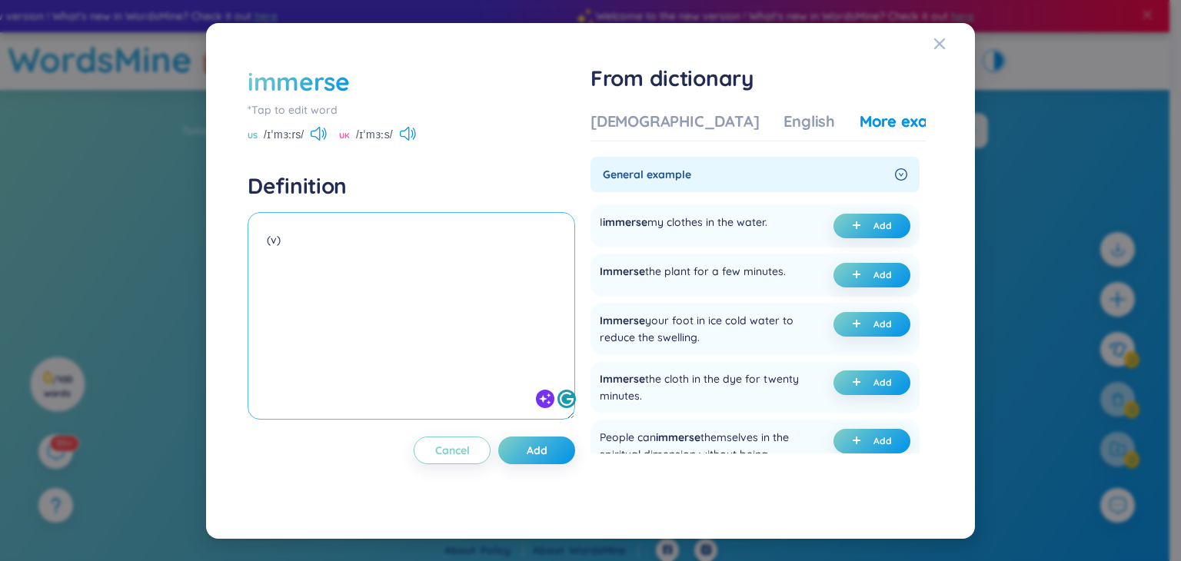
click at [351, 242] on textarea "(v)" at bounding box center [412, 316] width 328 height 208
paste textarea "Immersed (adj) in ___"
click at [264, 254] on textarea "(v) Immersed (adj) in ___" at bounding box center [412, 316] width 328 height 208
click at [477, 262] on textarea "(v) => Immersed (adj) in ___" at bounding box center [412, 316] width 328 height 208
drag, startPoint x: 402, startPoint y: 260, endPoint x: 262, endPoint y: 253, distance: 140.9
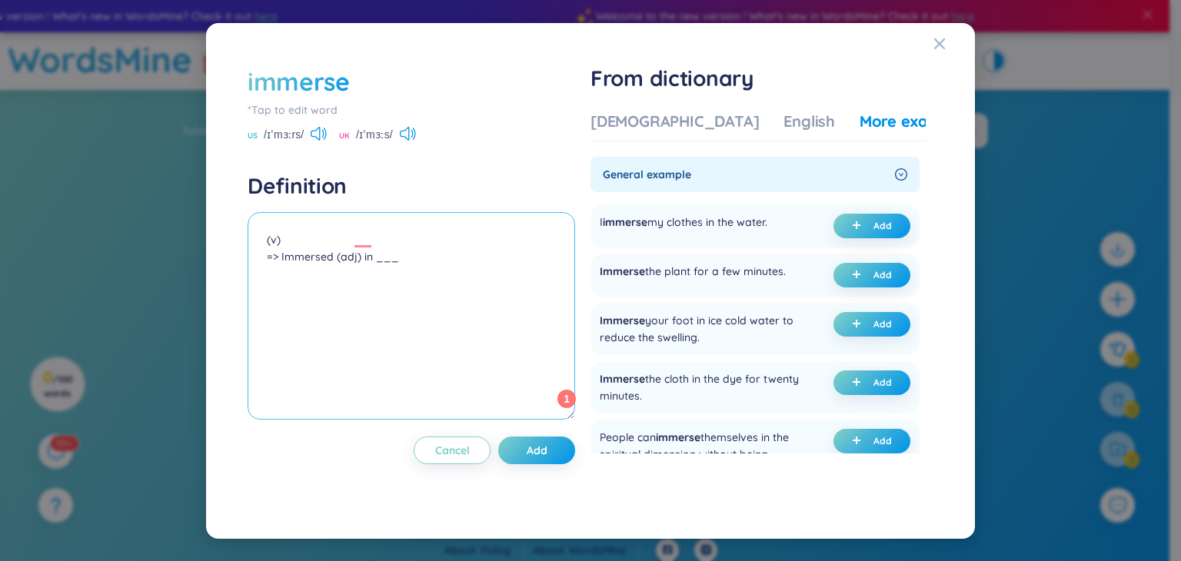
click at [262, 253] on textarea "(v) => Immersed (adj) in ___" at bounding box center [412, 316] width 328 height 208
paste textarea "Ex: I often IMMERSE myself IN playing games. (HOBBY) I love IMMERSING myself IN…"
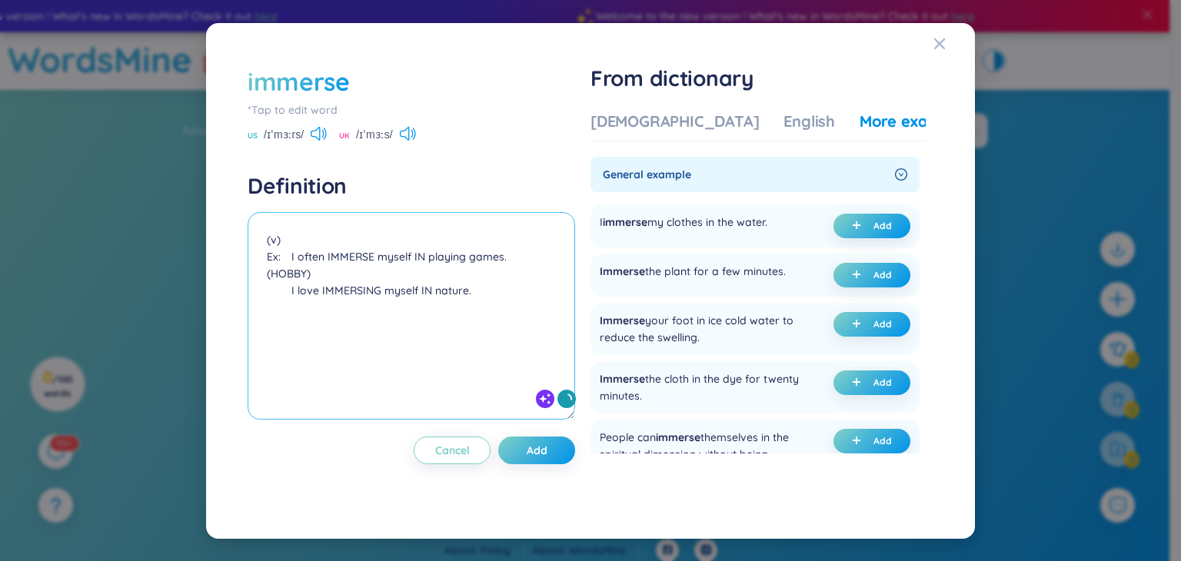
drag, startPoint x: 318, startPoint y: 275, endPoint x: 246, endPoint y: 278, distance: 71.6
click at [246, 278] on div "immerse *Tap to edit word US /ɪˈmɜːrs/ UK /ɪˈmɜːs/ Definition (v) Ex: I often I…" at bounding box center [590, 281] width 701 height 448
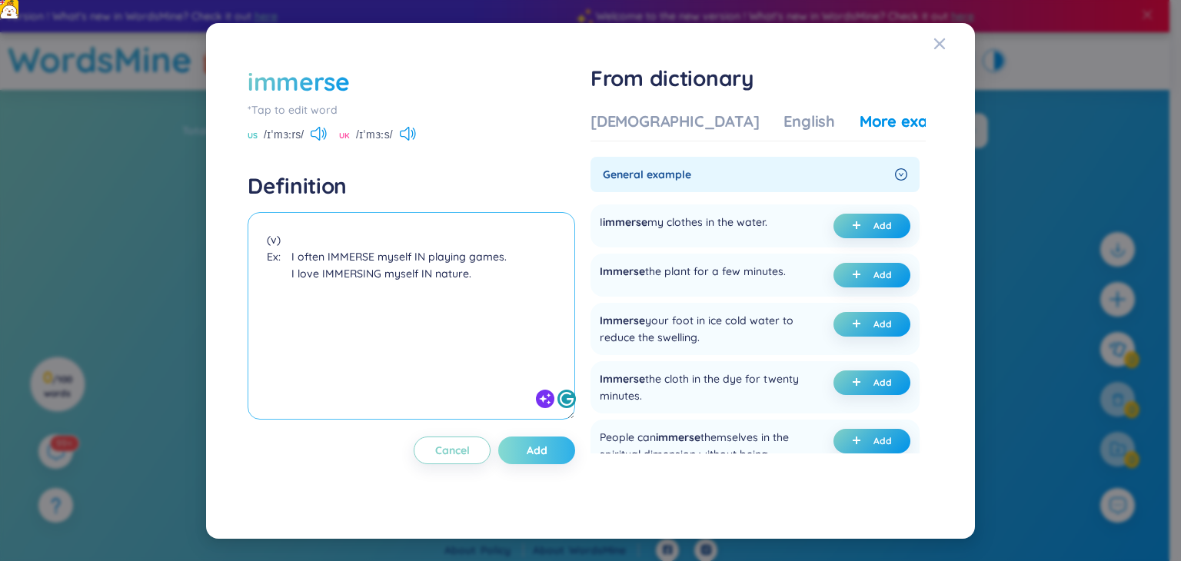
type textarea "(v) Ex: I often IMMERSE myself IN playing games. I love IMMERSING myself IN nat…"
click at [548, 455] on span "Add" at bounding box center [537, 450] width 21 height 15
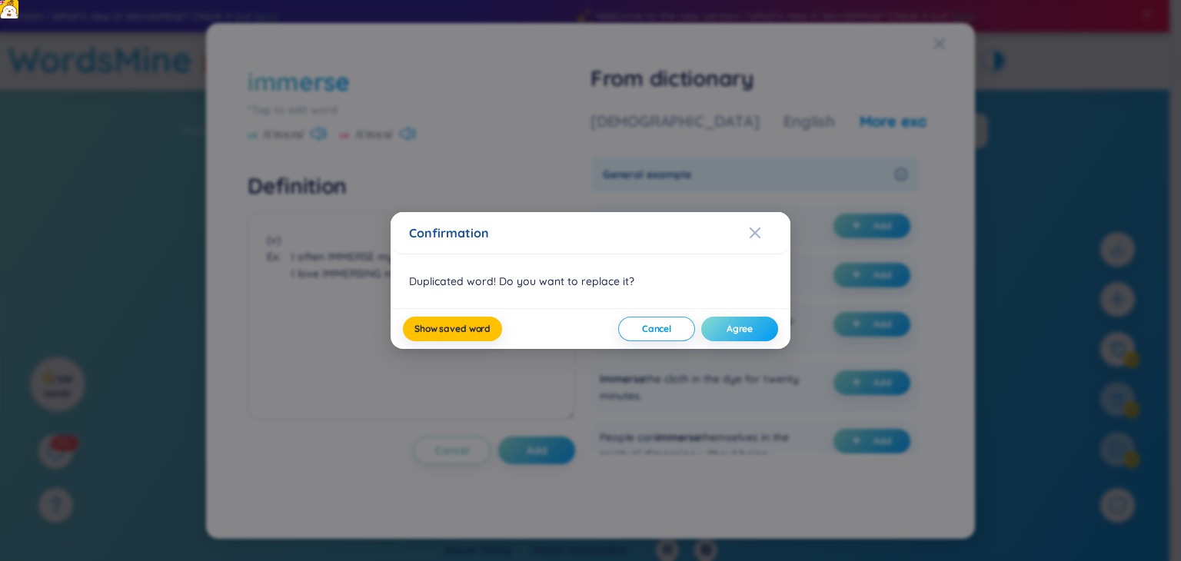
click at [741, 327] on span "Agree" at bounding box center [740, 329] width 26 height 12
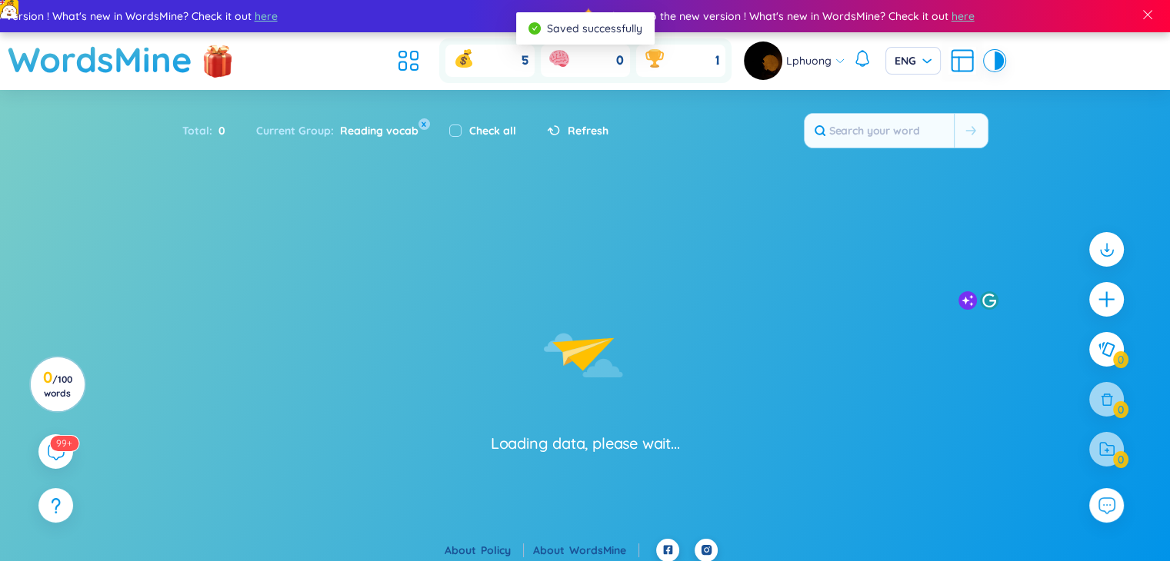
type input "immerse"
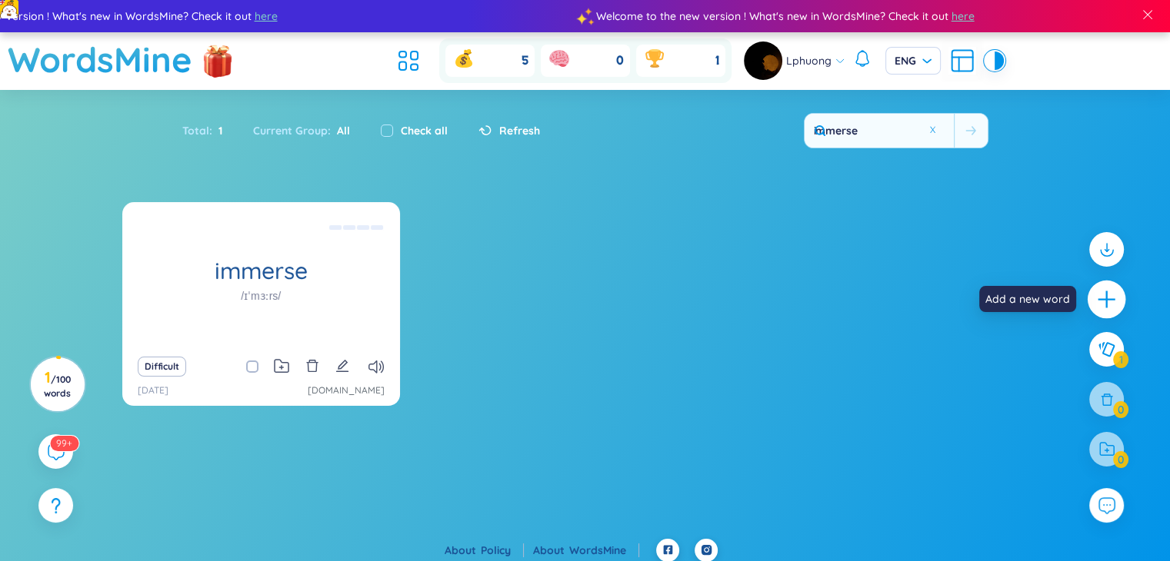
click at [1096, 308] on icon "plus" at bounding box center [1107, 300] width 22 height 22
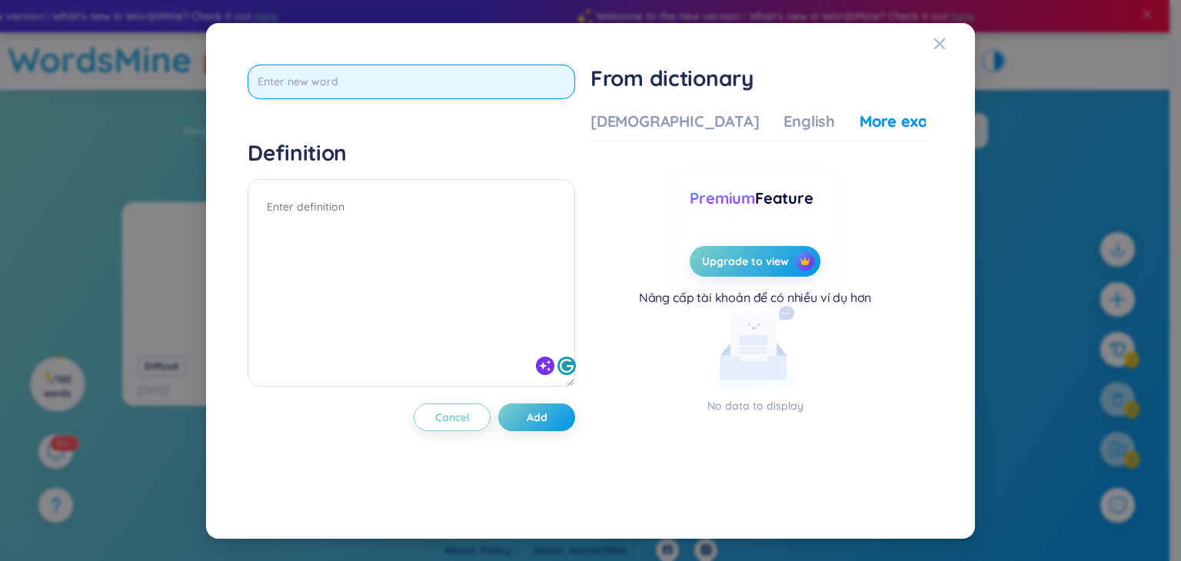
click at [348, 75] on input "text" at bounding box center [412, 82] width 328 height 35
click at [308, 84] on input "text" at bounding box center [412, 82] width 328 height 35
paste input "Immersed"
type input "Immersed"
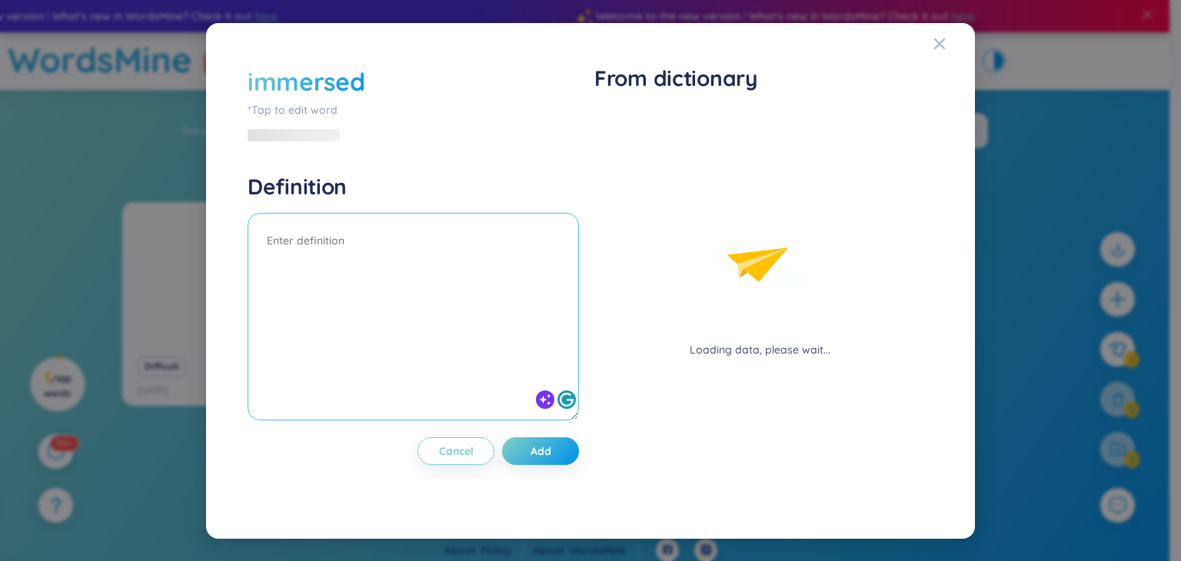
click at [372, 205] on div "Definition" at bounding box center [414, 299] width 332 height 252
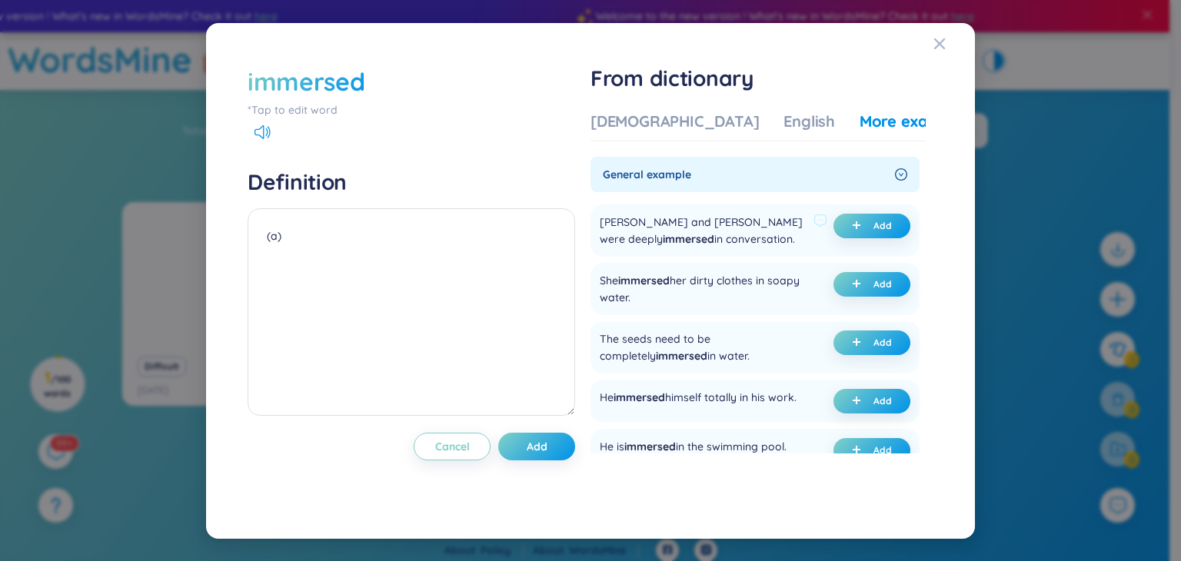
click at [690, 242] on div "Clare and Phil were deeply immersed in conversation." at bounding box center [704, 231] width 208 height 34
click at [405, 246] on textarea "(a)" at bounding box center [412, 312] width 328 height 208
paste textarea "Ex: She is so IMMERSED IN love, so she doesn’t listen to anyone."
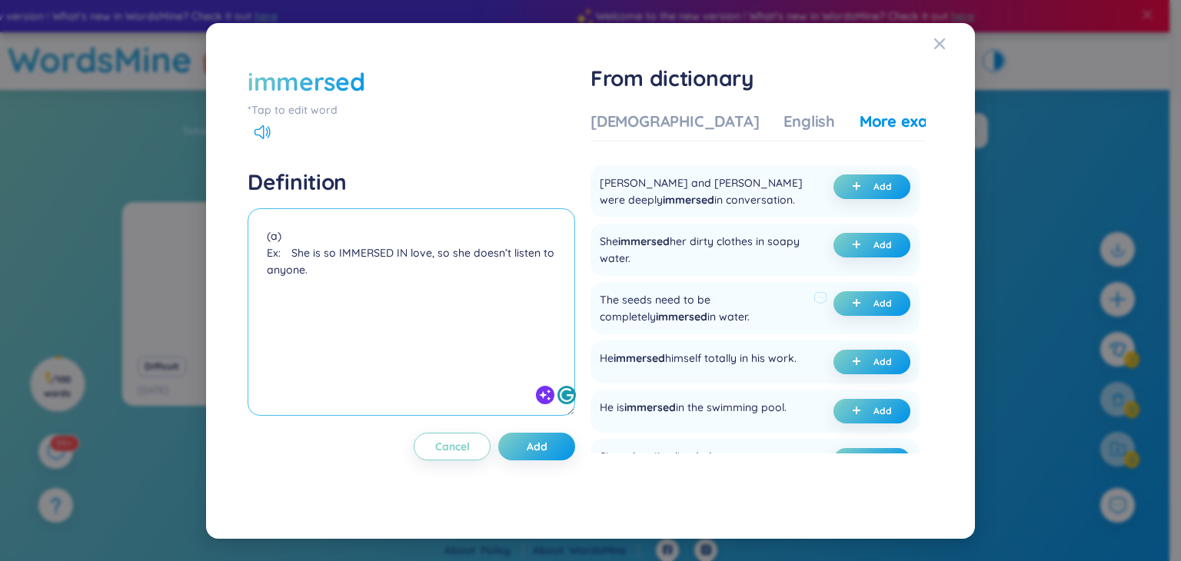
scroll to position [40, 0]
click at [877, 246] on span "Add" at bounding box center [883, 244] width 18 height 12
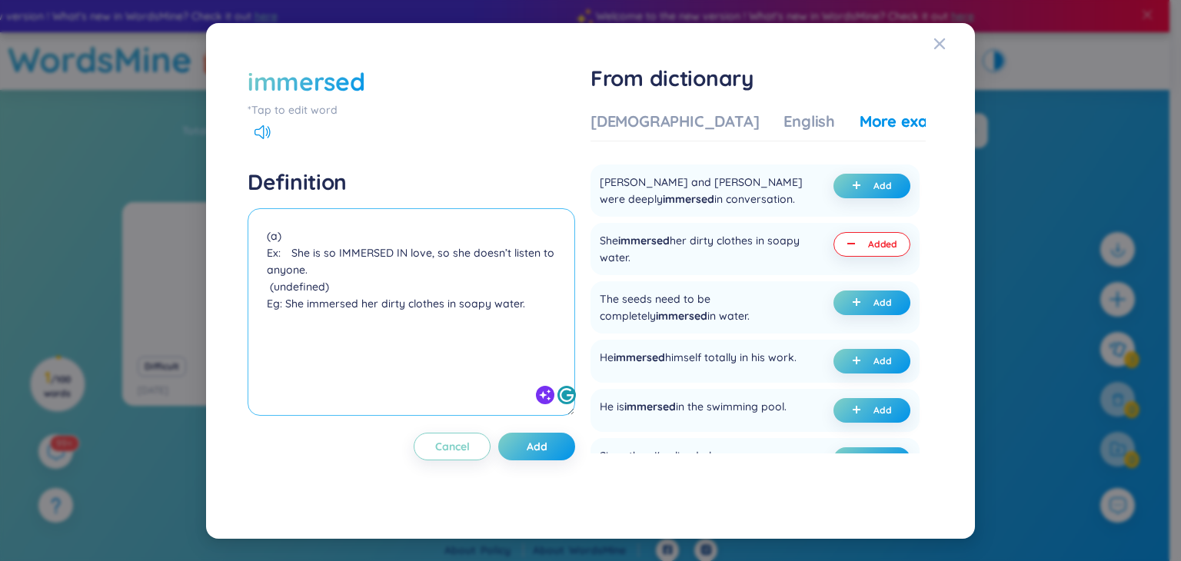
drag, startPoint x: 338, startPoint y: 284, endPoint x: 255, endPoint y: 284, distance: 82.3
click at [255, 284] on textarea "(a) Ex: She is so IMMERSED IN love, so she doesn’t listen to anyone. (undefined…" at bounding box center [412, 312] width 328 height 208
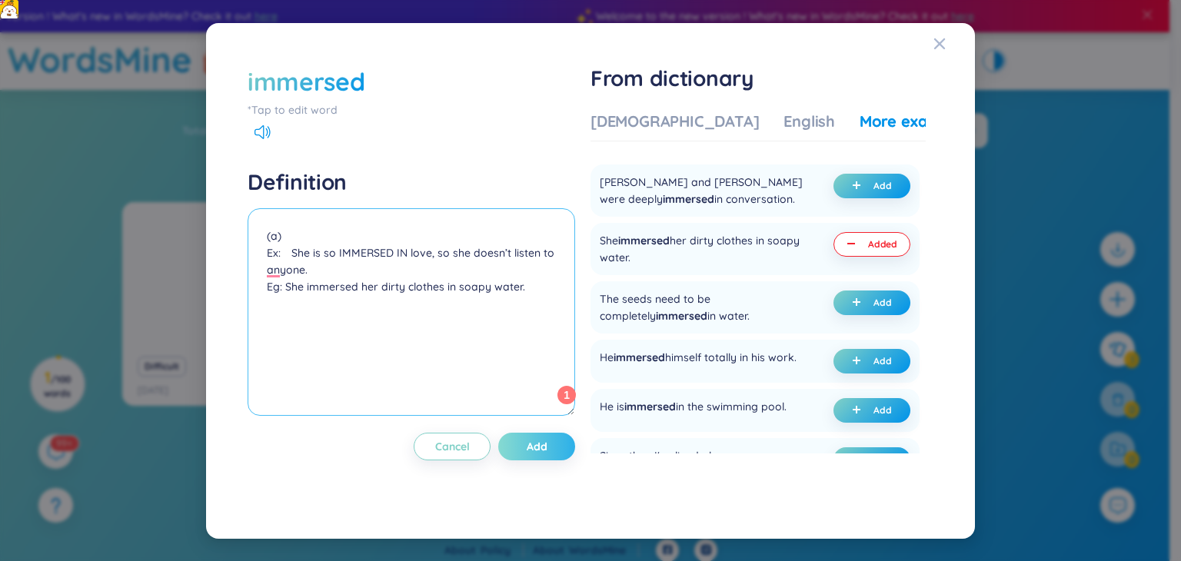
type textarea "(a) Ex: She is so IMMERSED IN love, so she doesn’t listen to anyone. Eg: She im…"
click at [545, 444] on span "Add" at bounding box center [537, 446] width 21 height 15
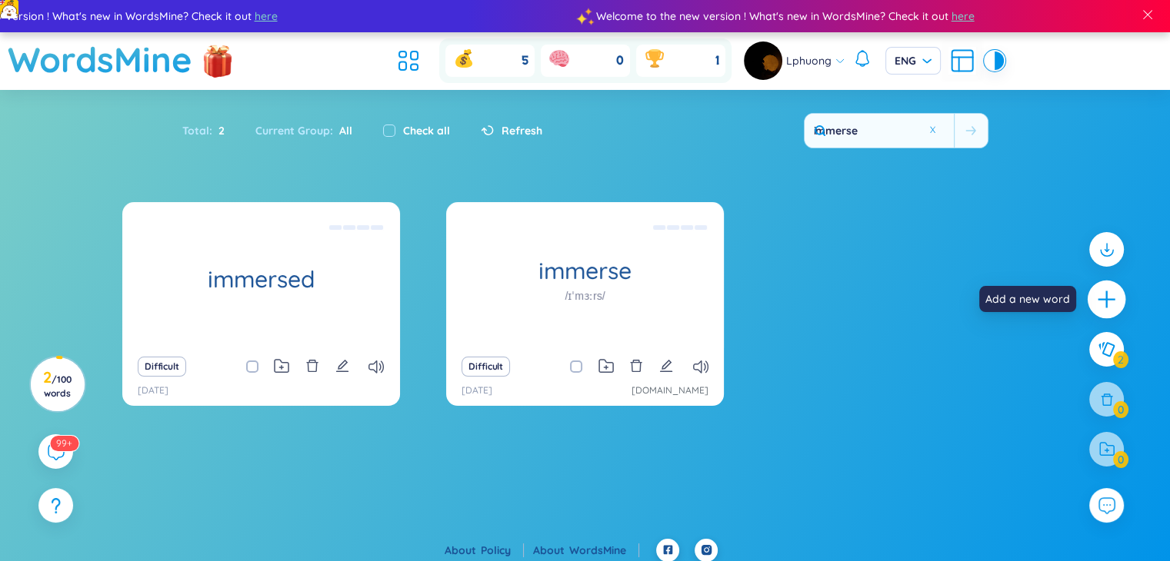
click at [1109, 299] on icon "plus" at bounding box center [1106, 299] width 17 height 2
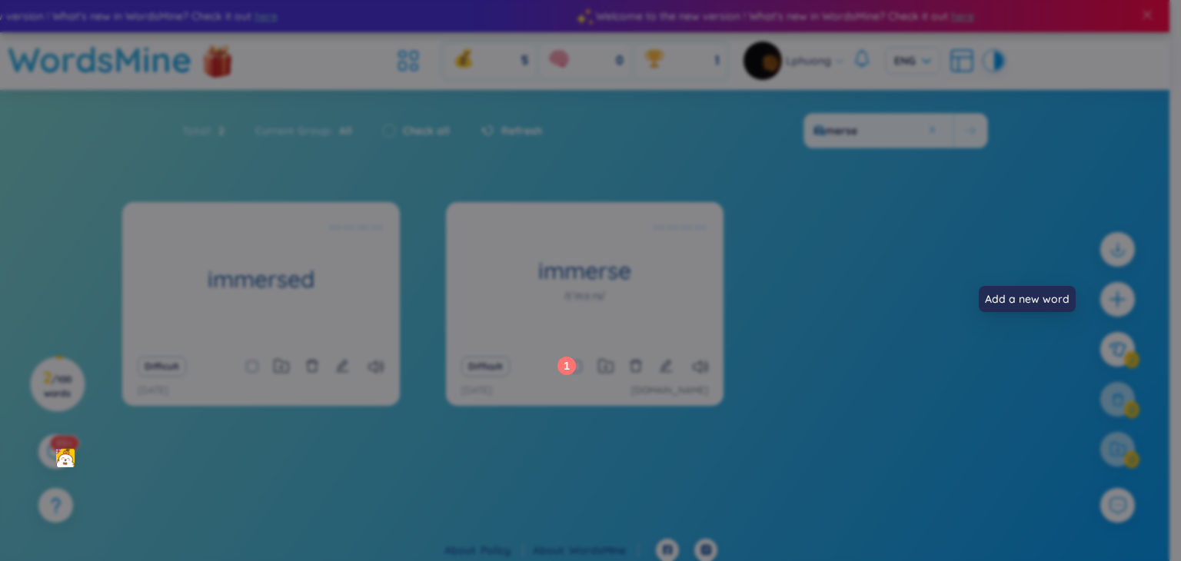
scroll to position [0, 0]
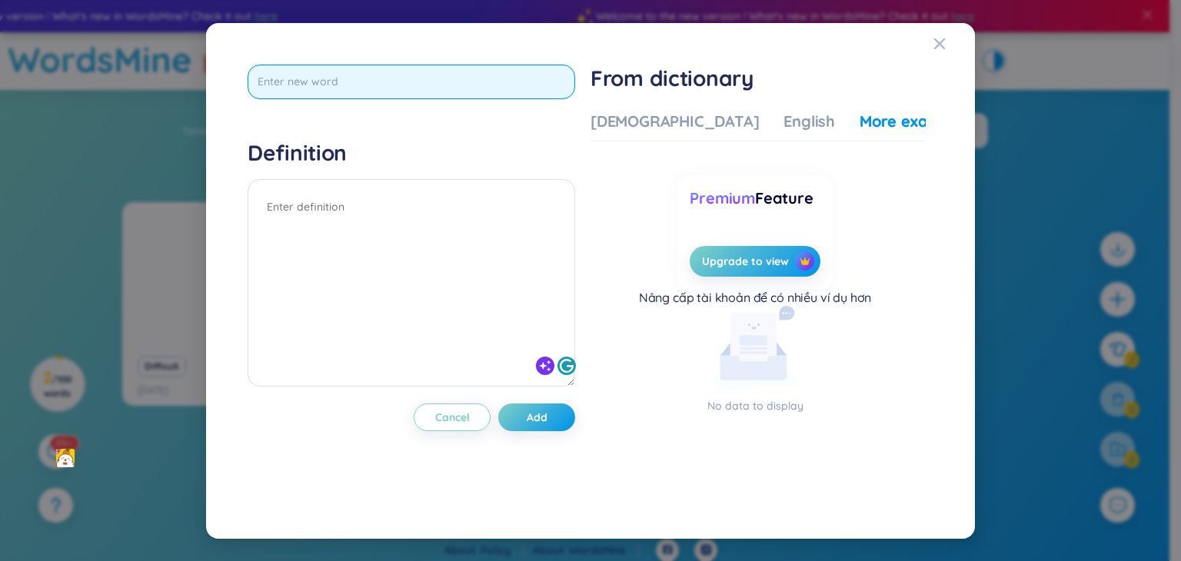
click at [314, 87] on input "text" at bounding box center [412, 82] width 328 height 35
paste input "Perceive"
type input "Perceive"
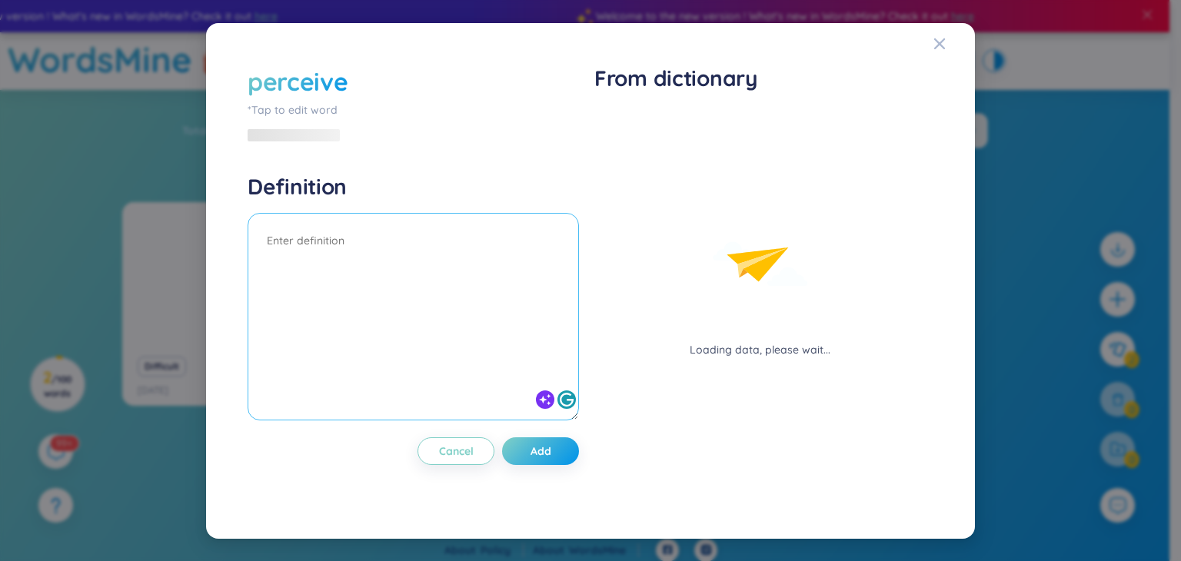
click at [395, 213] on textarea at bounding box center [414, 317] width 332 height 208
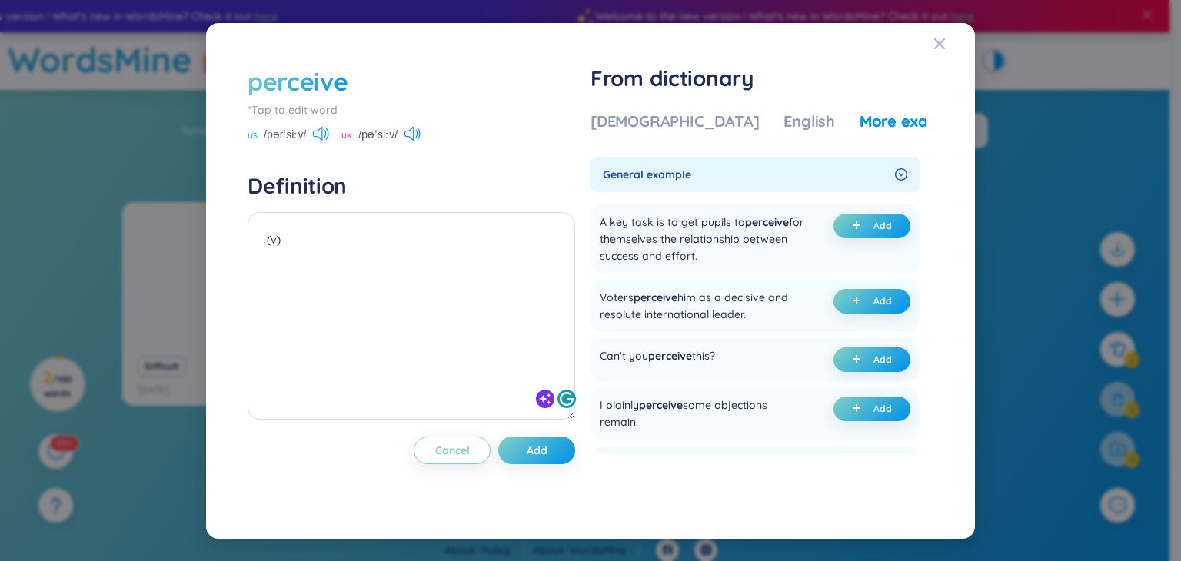
click at [318, 132] on icon at bounding box center [321, 134] width 16 height 14
click at [368, 241] on textarea "(v)" at bounding box center [412, 316] width 328 height 208
click at [784, 124] on div "English" at bounding box center [810, 122] width 52 height 22
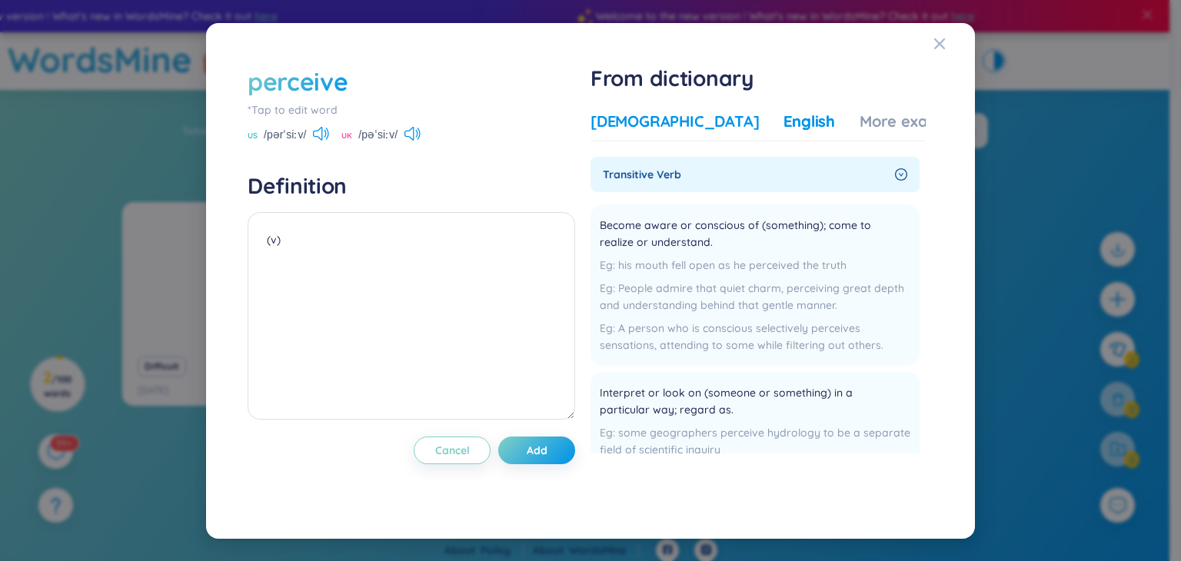
click at [666, 124] on div "[DEMOGRAPHIC_DATA]" at bounding box center [675, 122] width 168 height 22
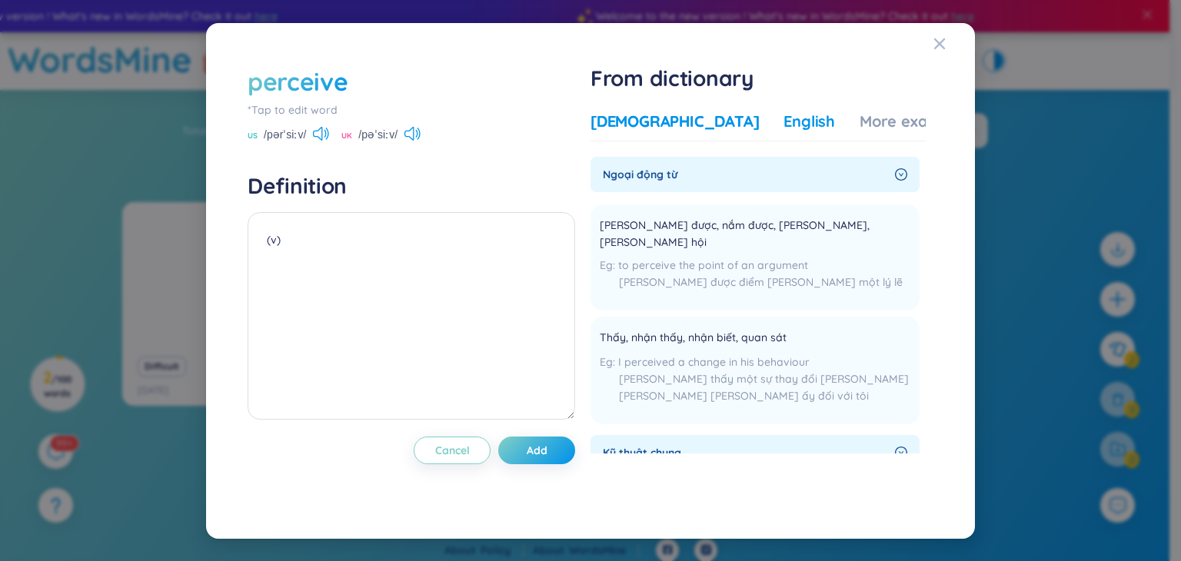
click at [784, 118] on div "English" at bounding box center [810, 122] width 52 height 22
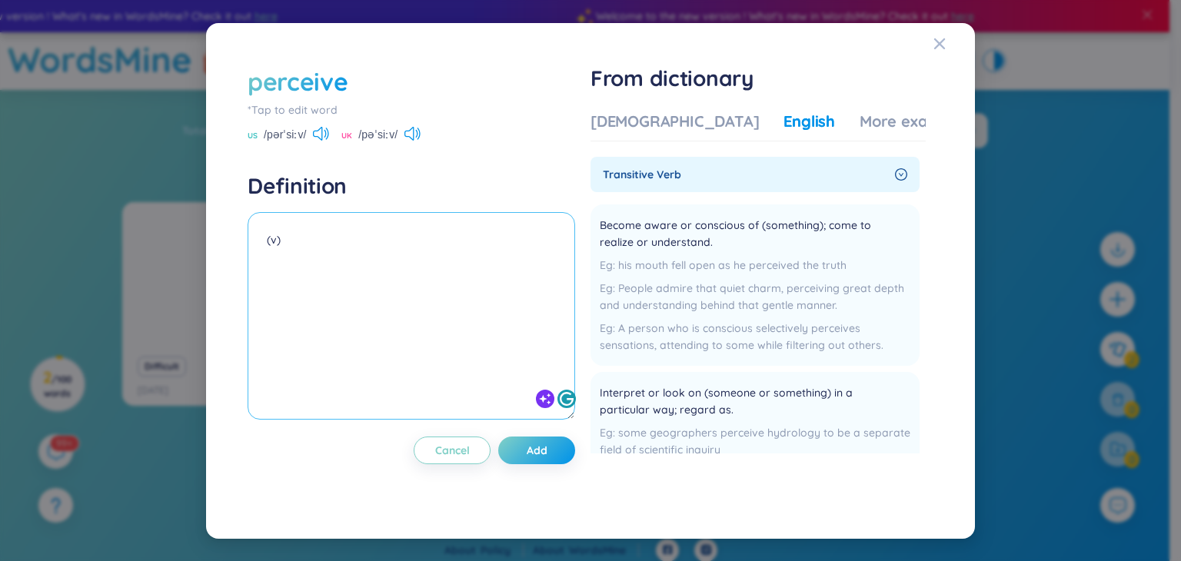
click at [437, 248] on textarea "(v)" at bounding box center [412, 316] width 328 height 208
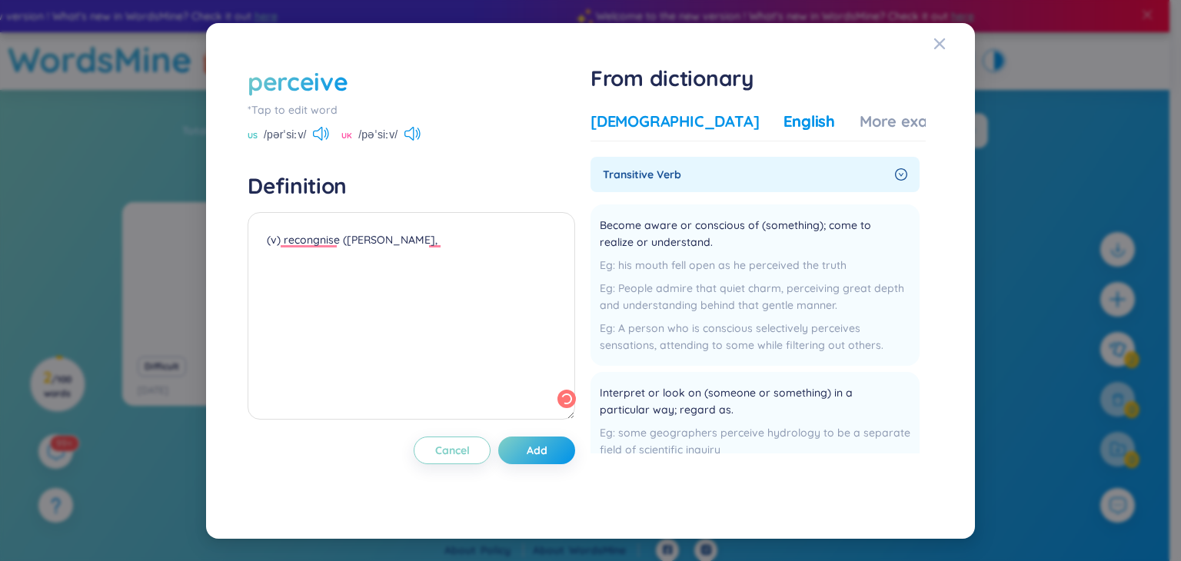
click at [611, 115] on div "[DEMOGRAPHIC_DATA]" at bounding box center [675, 122] width 168 height 22
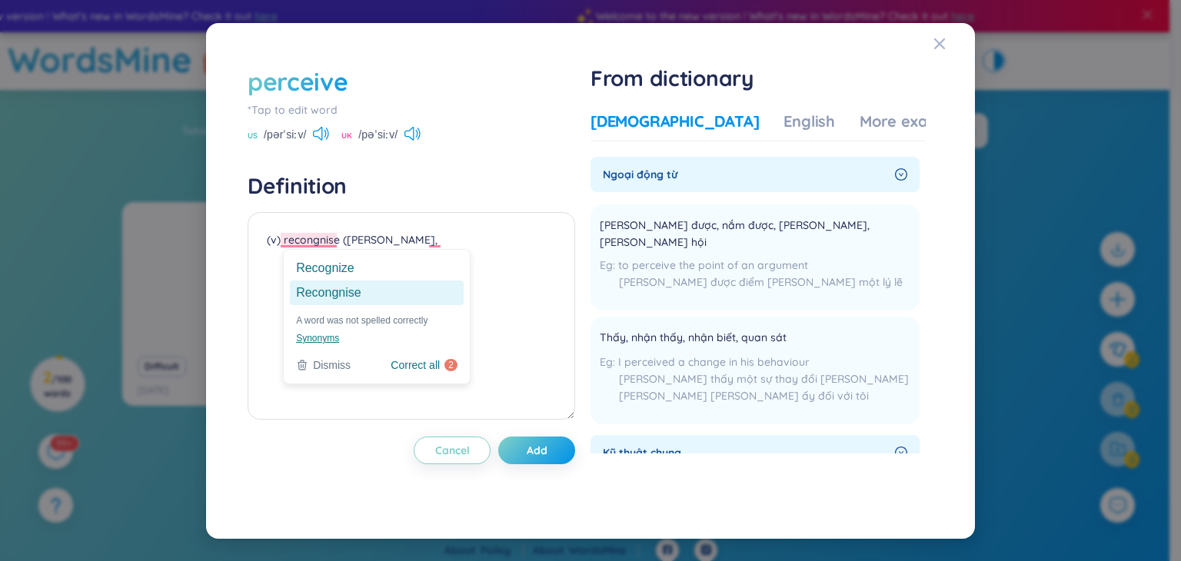
click at [320, 293] on ga "Recongnise" at bounding box center [377, 293] width 174 height 25
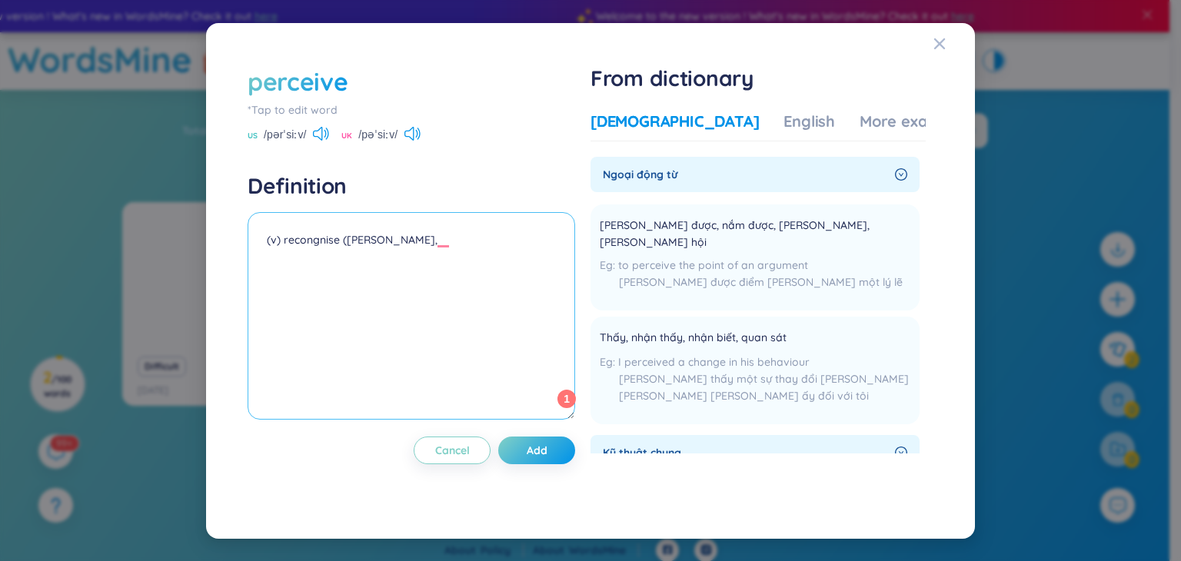
click at [316, 243] on textarea "(v) recongnise (nhận ra," at bounding box center [412, 316] width 328 height 208
click at [417, 242] on textarea "(v) Recognise (nhận ra," at bounding box center [412, 316] width 328 height 208
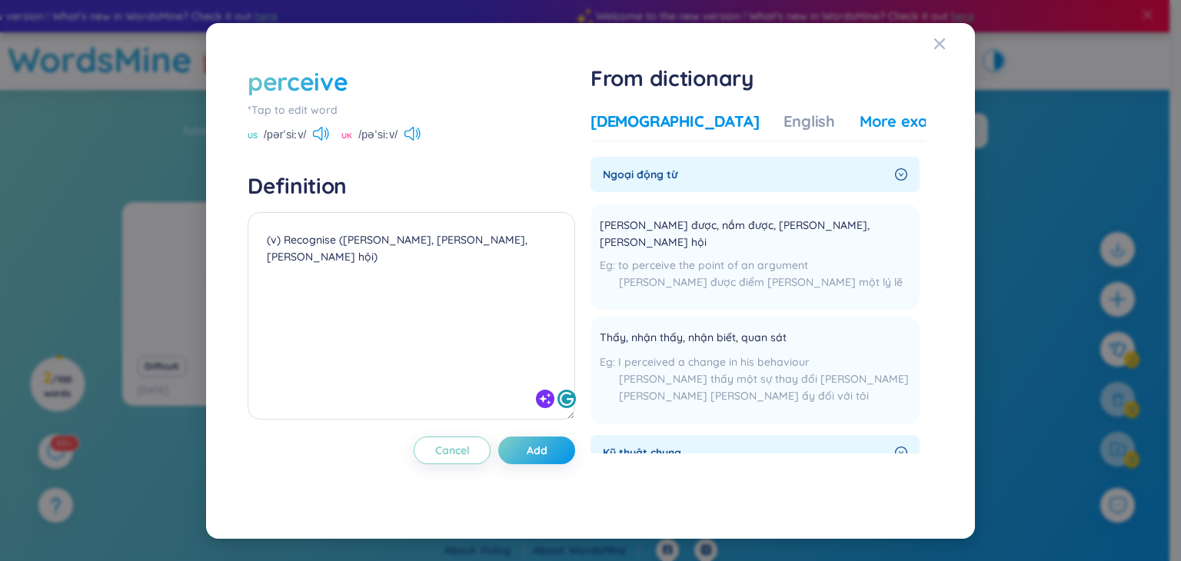
click at [860, 120] on div "More examples" at bounding box center [916, 122] width 112 height 22
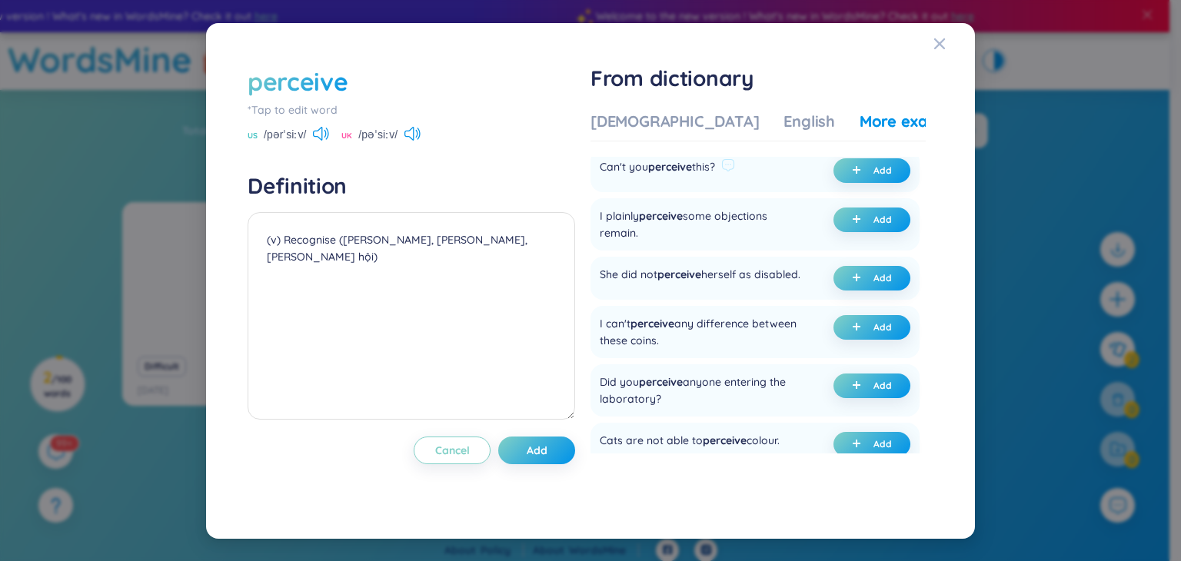
scroll to position [190, 0]
drag, startPoint x: 650, startPoint y: 295, endPoint x: 603, endPoint y: 275, distance: 51.0
click at [603, 275] on div "She did not perceive herself as disabled." at bounding box center [700, 277] width 201 height 25
click at [593, 245] on div at bounding box center [593, 245] width 0 height 0
click at [646, 275] on div "She did not perceive herself as disabled." at bounding box center [700, 277] width 201 height 25
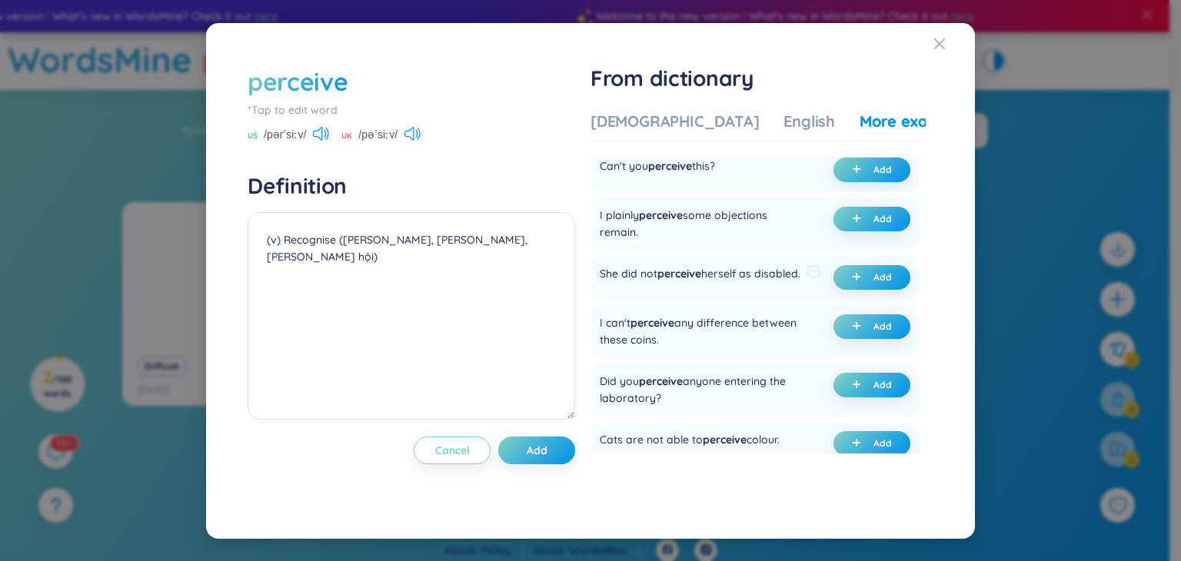
drag, startPoint x: 653, startPoint y: 292, endPoint x: 611, endPoint y: 277, distance: 45.0
click at [611, 277] on div "She did not perceive herself as disabled." at bounding box center [700, 277] width 201 height 25
drag, startPoint x: 721, startPoint y: 355, endPoint x: 585, endPoint y: 336, distance: 137.4
click at [585, 336] on div "perceive *Tap to edit word US /pərˈsiːv/ UK /pəˈsiːv/ Definition (v) Recognise …" at bounding box center [590, 281] width 701 height 448
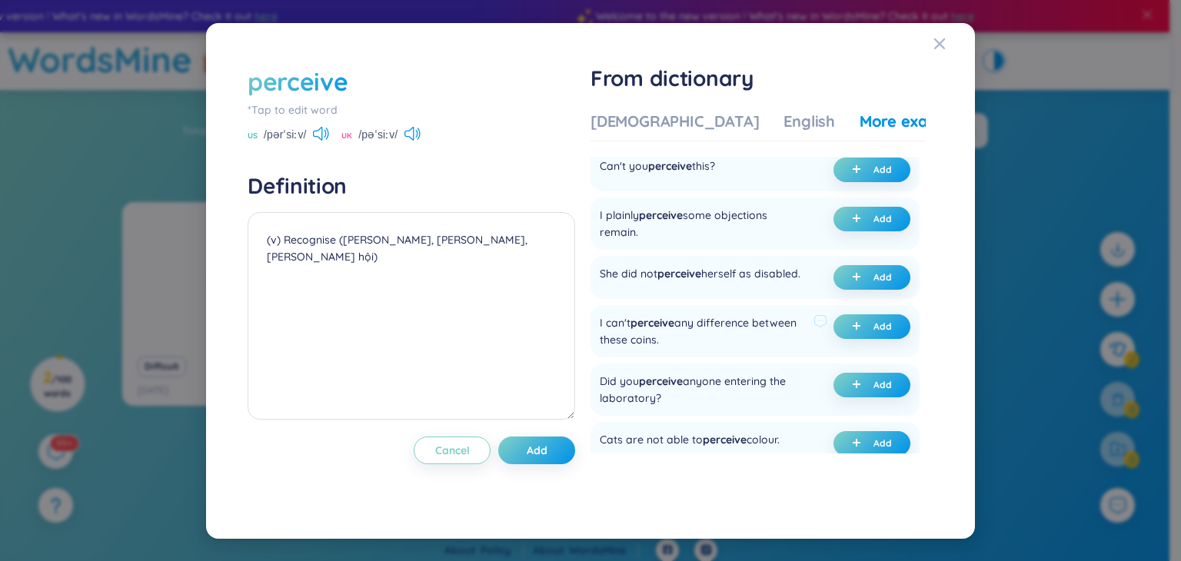
click at [640, 342] on div "I can't perceive any difference between these coins." at bounding box center [704, 332] width 208 height 34
drag, startPoint x: 717, startPoint y: 361, endPoint x: 599, endPoint y: 331, distance: 121.4
click at [599, 331] on div "I can't perceive any difference between these coins. Add" at bounding box center [755, 331] width 329 height 52
click at [589, 303] on div at bounding box center [589, 303] width 0 height 0
click at [685, 348] on div "I can't perceive any difference between these coins." at bounding box center [704, 332] width 208 height 34
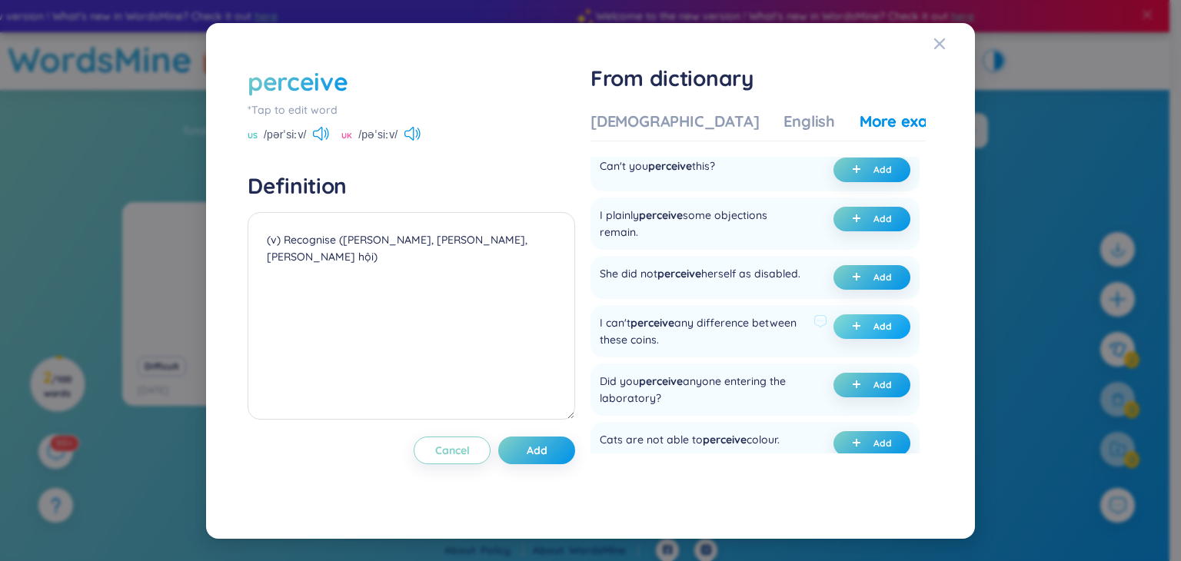
click at [859, 332] on span "plus" at bounding box center [859, 327] width 15 height 11
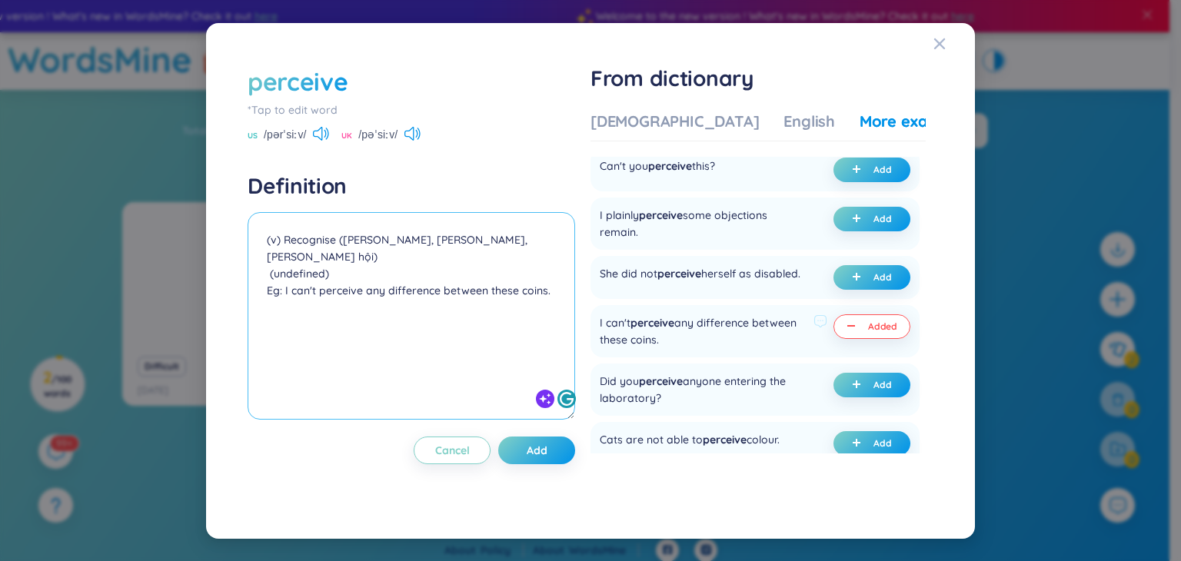
drag, startPoint x: 335, startPoint y: 259, endPoint x: 257, endPoint y: 258, distance: 77.7
click at [257, 258] on textarea "(v) Recognise (nhận ra, nhận thức, lĩnh hội) (undefined) Eg: I can't perceive a…" at bounding box center [412, 316] width 328 height 208
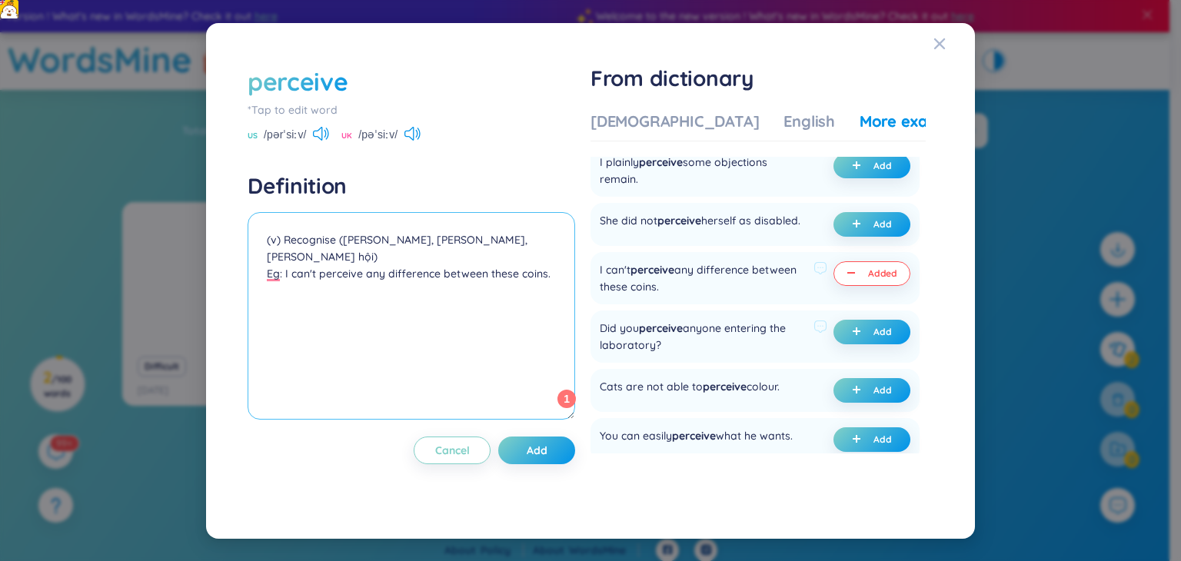
scroll to position [245, 0]
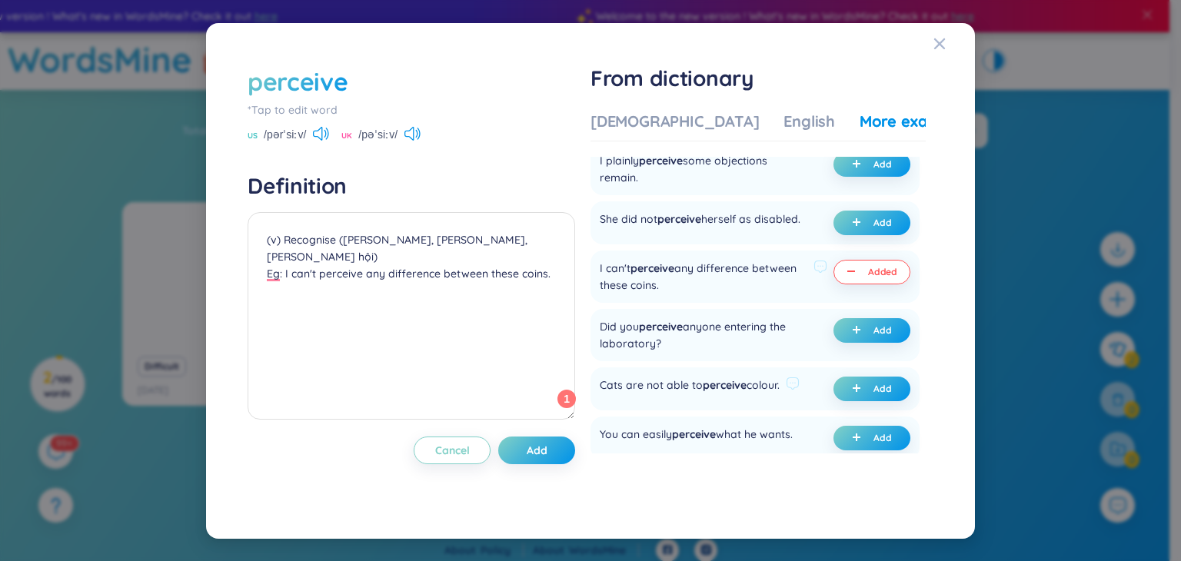
click at [777, 397] on div "Cats are not able to perceive colour." at bounding box center [690, 389] width 180 height 25
click at [767, 364] on div at bounding box center [767, 364] width 0 height 0
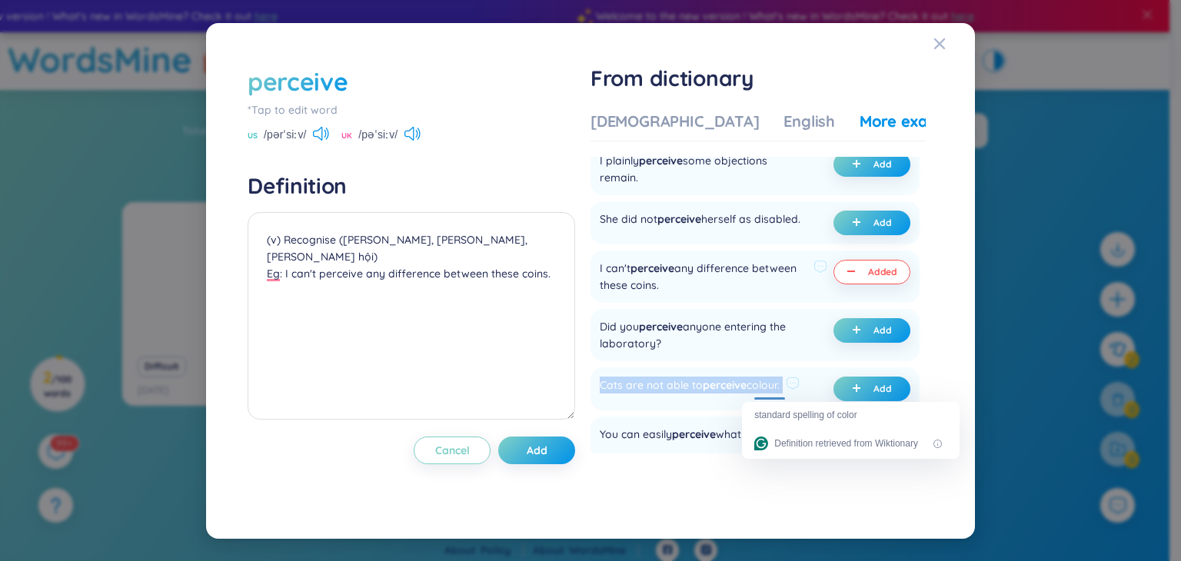
click at [699, 401] on div "Cats are not able to perceive colour." at bounding box center [690, 389] width 180 height 25
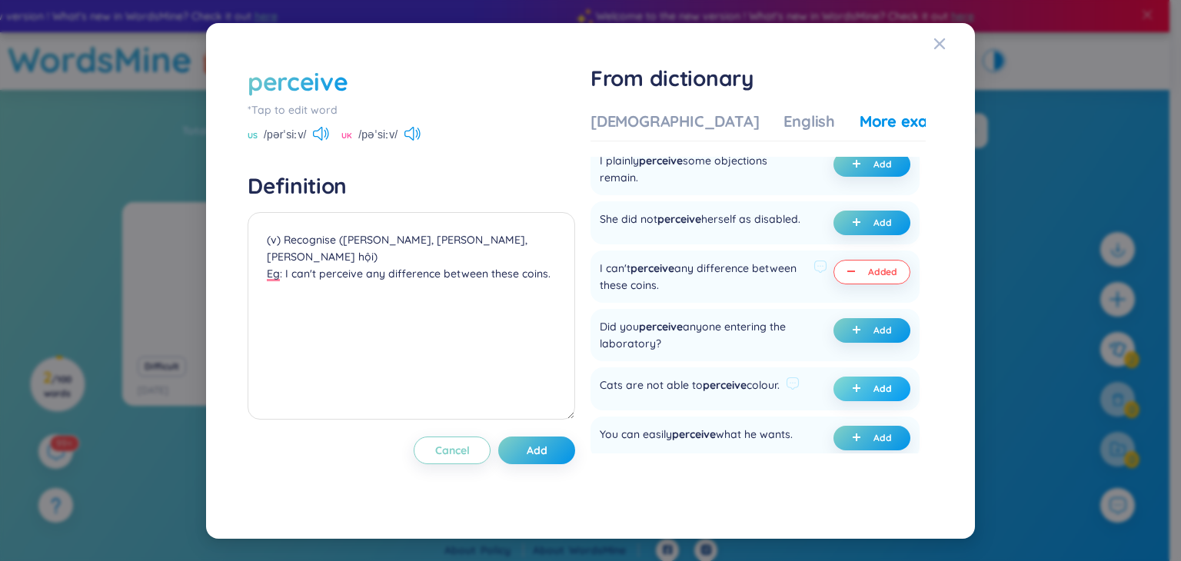
click at [855, 395] on span "plus" at bounding box center [859, 389] width 15 height 11
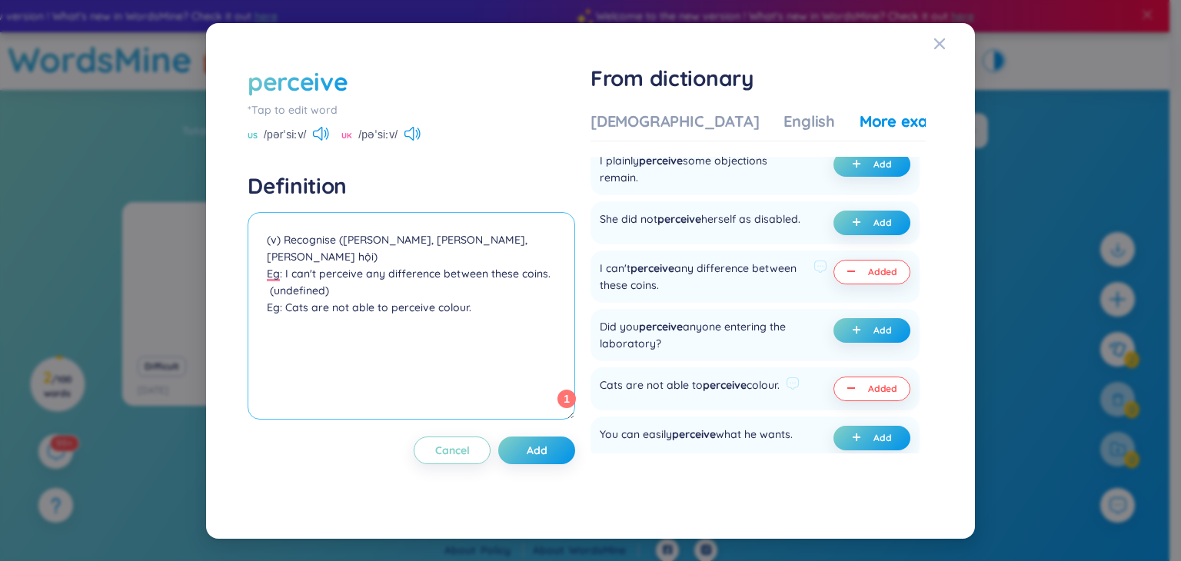
drag, startPoint x: 363, startPoint y: 269, endPoint x: 237, endPoint y: 271, distance: 126.1
click at [237, 271] on div "perceive *Tap to edit word US /pərˈsiːv/ UK /pəˈsiːv/ Definition (v) Recognise …" at bounding box center [591, 281] width 732 height 479
type textarea "(v) Recognise (nhận ra, nhận thức, lĩnh hội) Eg: I can't perceive any differenc…"
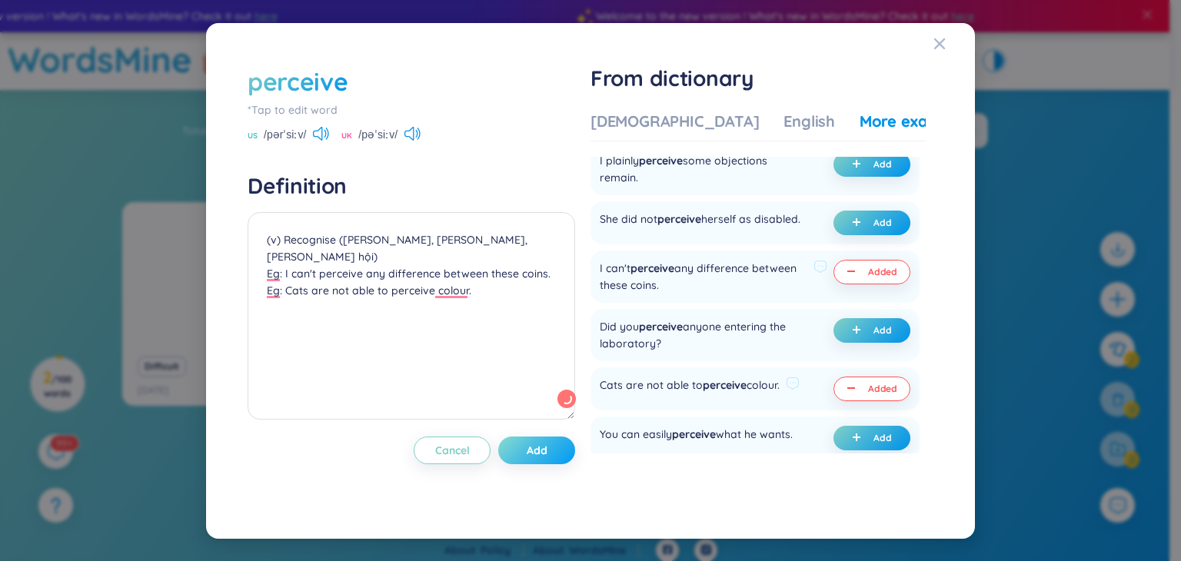
click at [571, 453] on button "Add" at bounding box center [536, 451] width 77 height 28
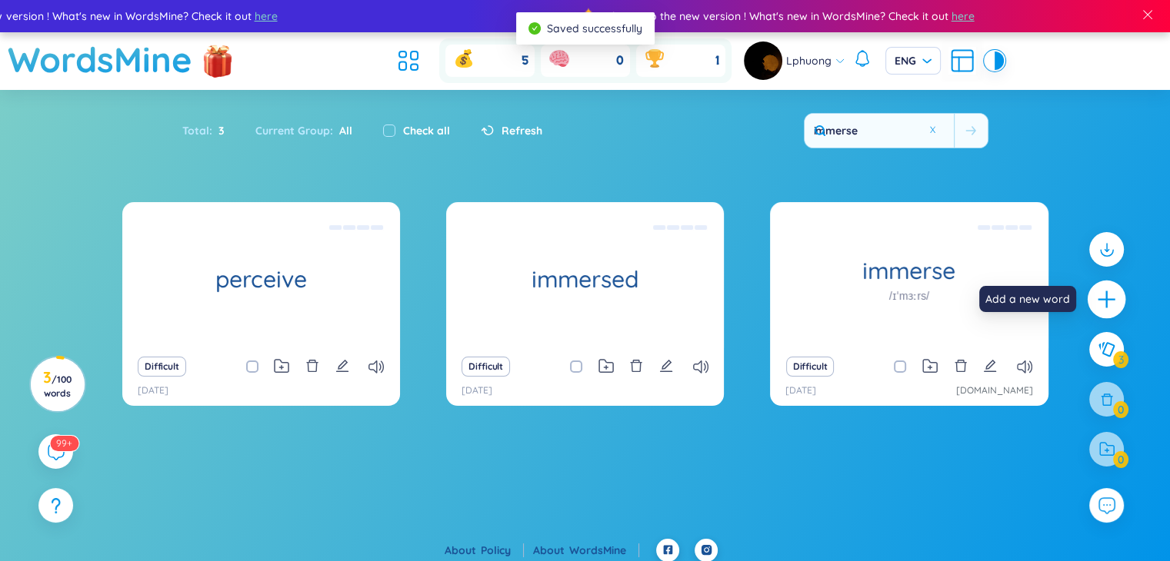
click at [1114, 309] on icon "plus" at bounding box center [1107, 300] width 22 height 22
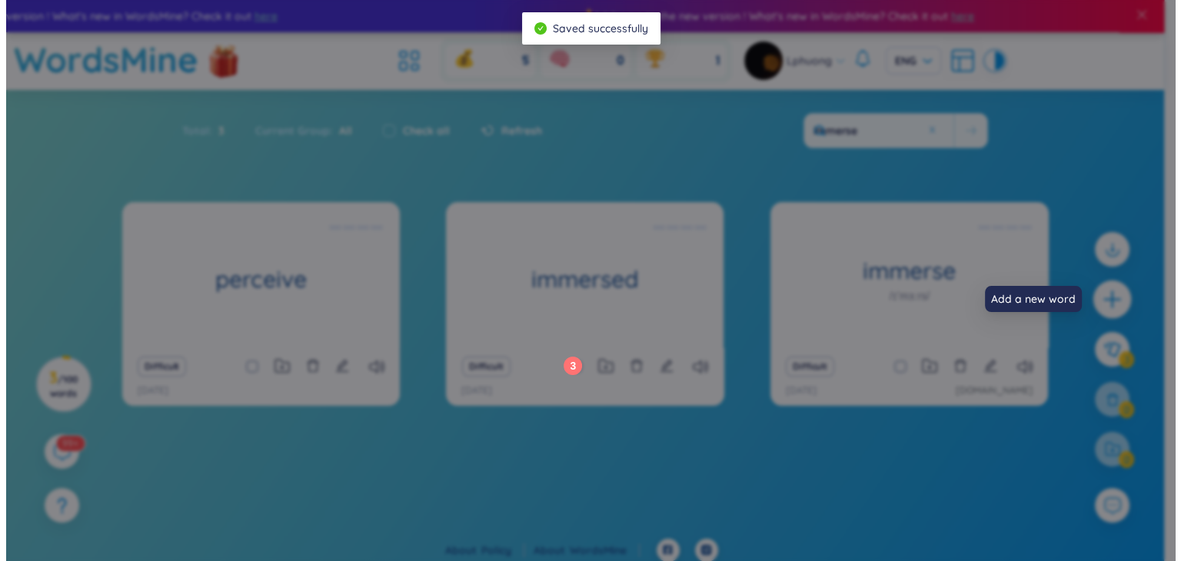
scroll to position [0, 0]
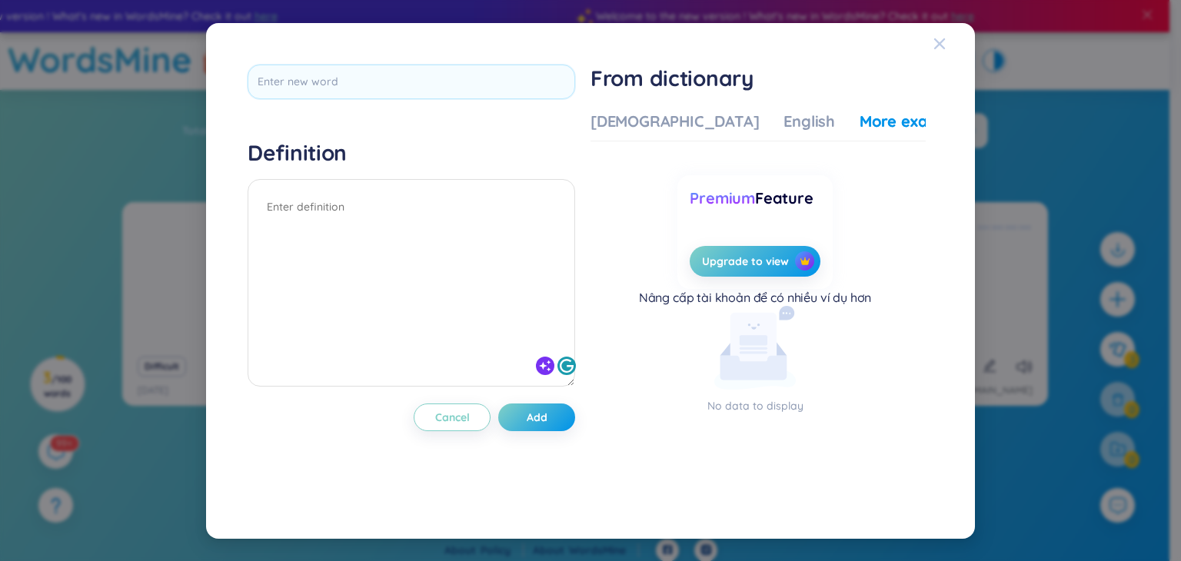
click at [945, 45] on icon "Close" at bounding box center [940, 44] width 12 height 12
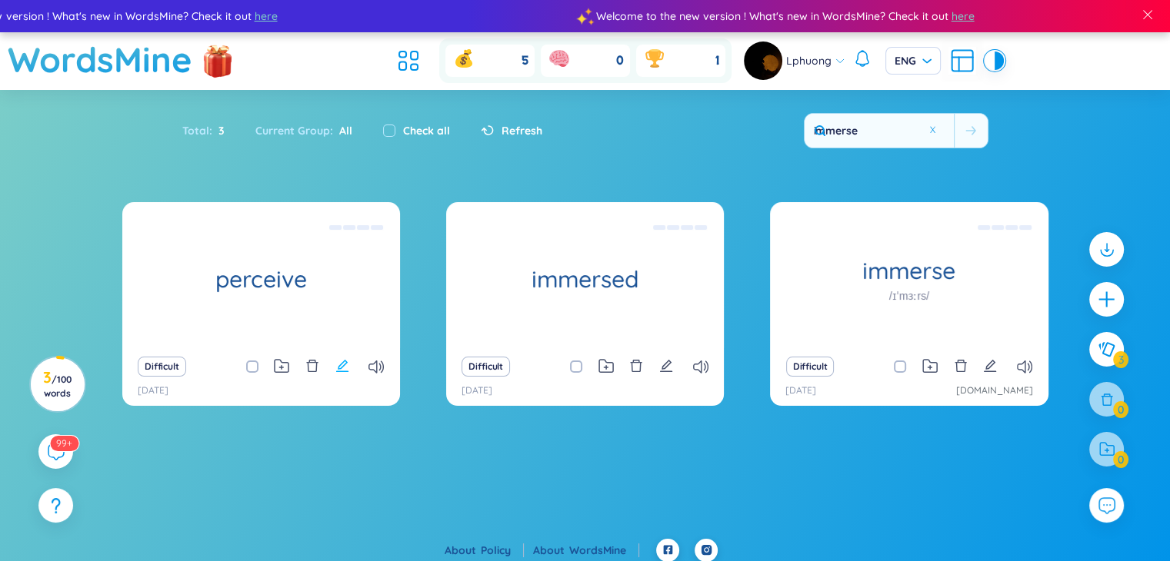
click at [335, 370] on icon "edit" at bounding box center [342, 366] width 14 height 14
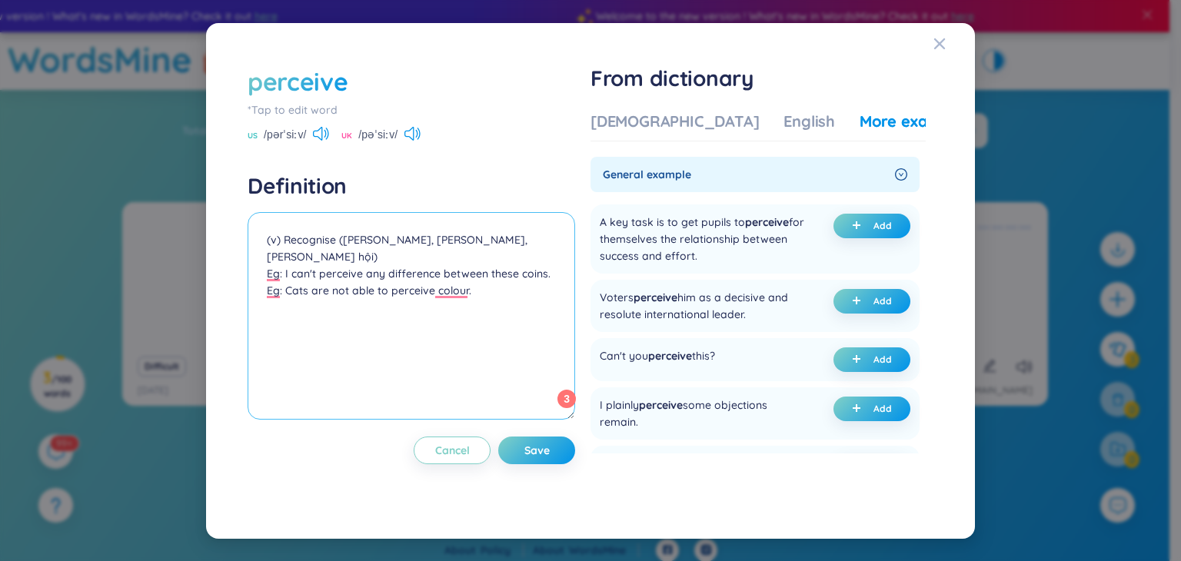
click at [523, 275] on textarea "(v) Recognise (nhận ra, nhận thức, lĩnh hội) Eg: I can't perceive any differenc…" at bounding box center [412, 316] width 328 height 208
paste textarea "I can perceive that your mother doesn’t like me. I perceive myself as a person …"
click at [264, 288] on textarea "(v) Recognise (nhận ra, nhận thức, lĩnh hội) Eg: I can't perceive any differenc…" at bounding box center [412, 316] width 328 height 208
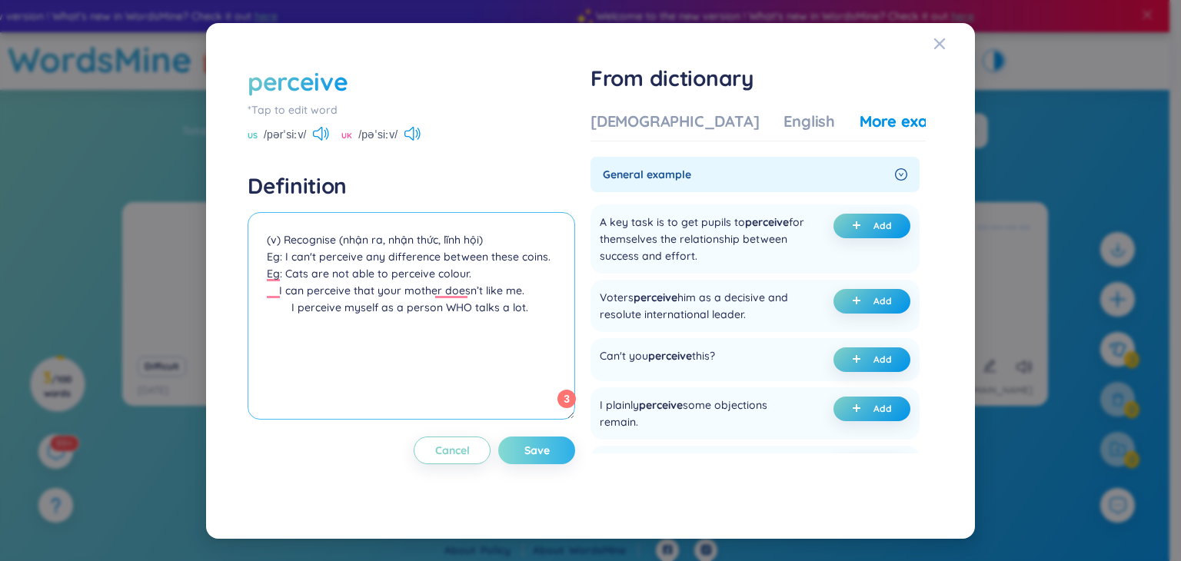
type textarea "(v) Recognise (nhận ra, nhận thức, lĩnh hội) Eg: I can't perceive any differenc…"
click at [544, 453] on span "Save" at bounding box center [537, 450] width 25 height 15
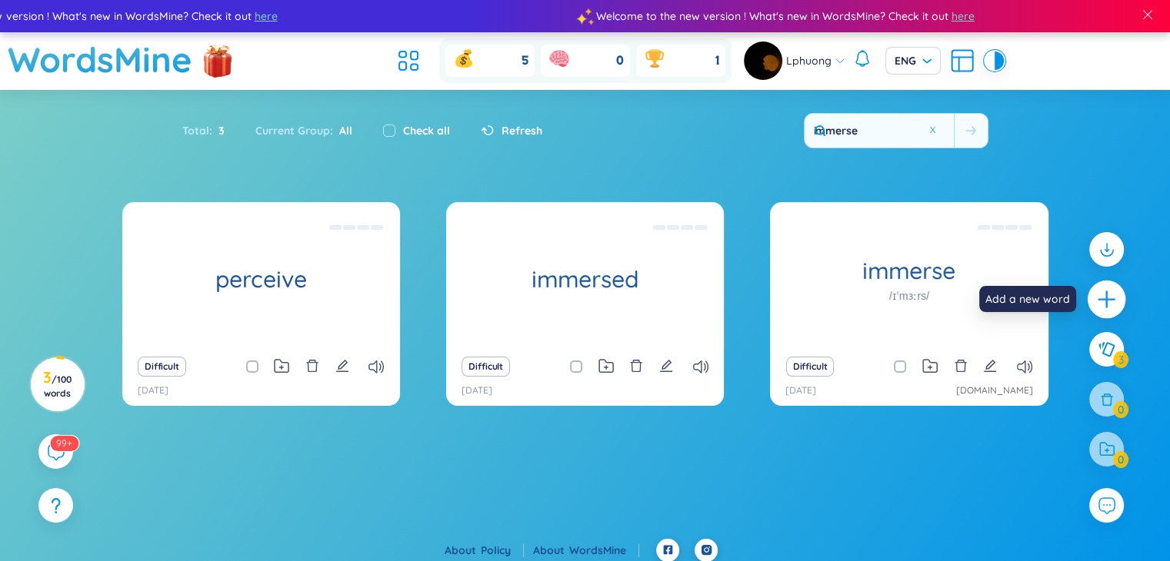
click at [1099, 305] on icon "plus" at bounding box center [1107, 300] width 22 height 22
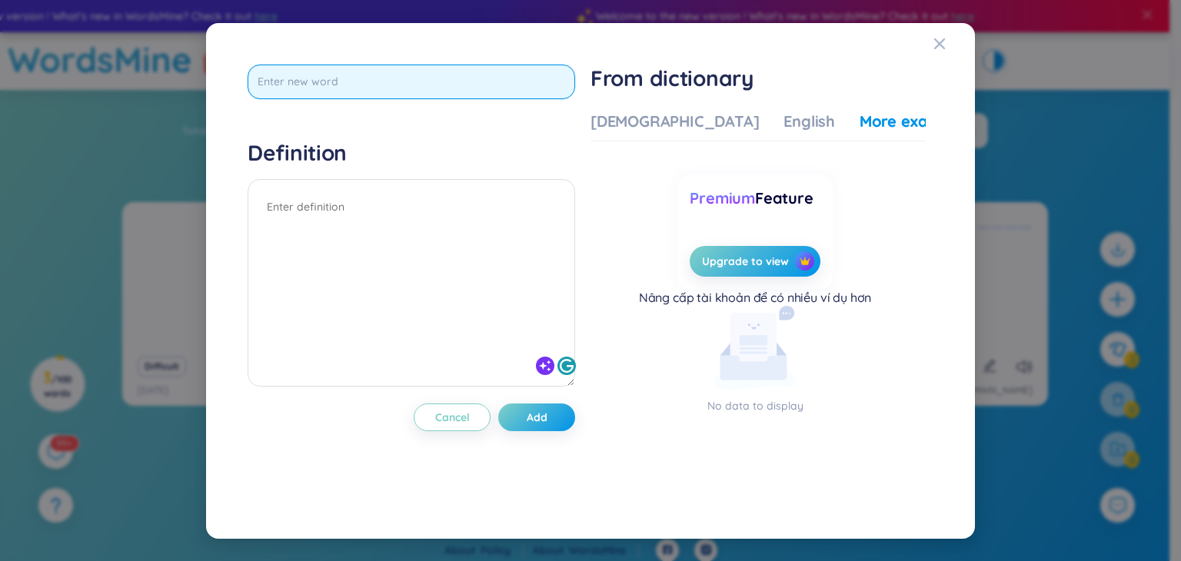
click at [330, 75] on input "text" at bounding box center [412, 82] width 328 height 35
paste input "Introvert"
type input "Introvert"
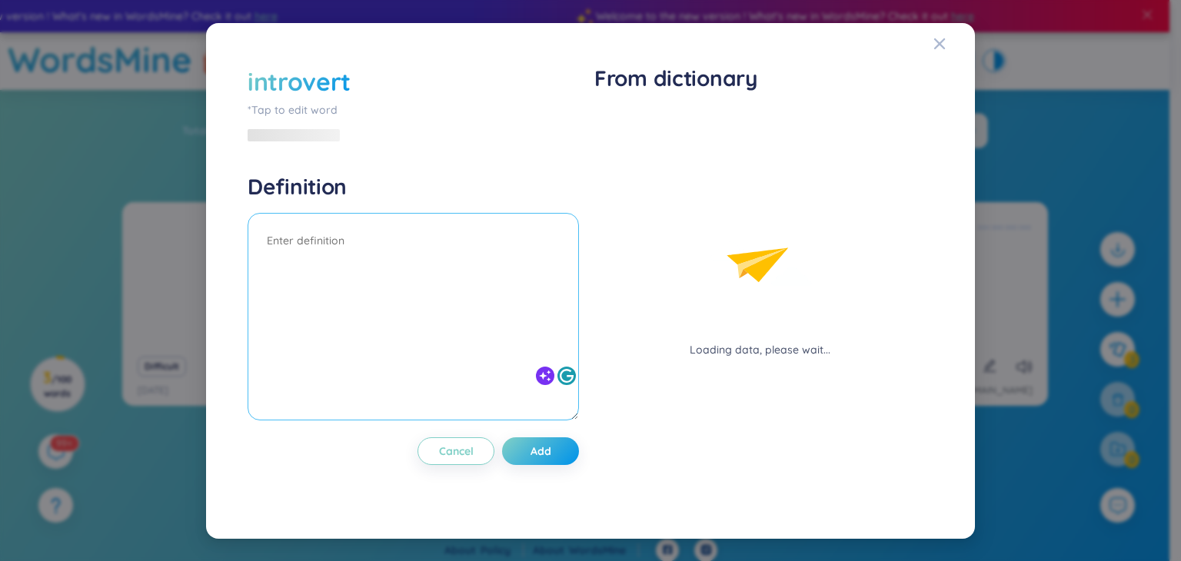
click at [394, 216] on textarea at bounding box center [414, 317] width 332 height 208
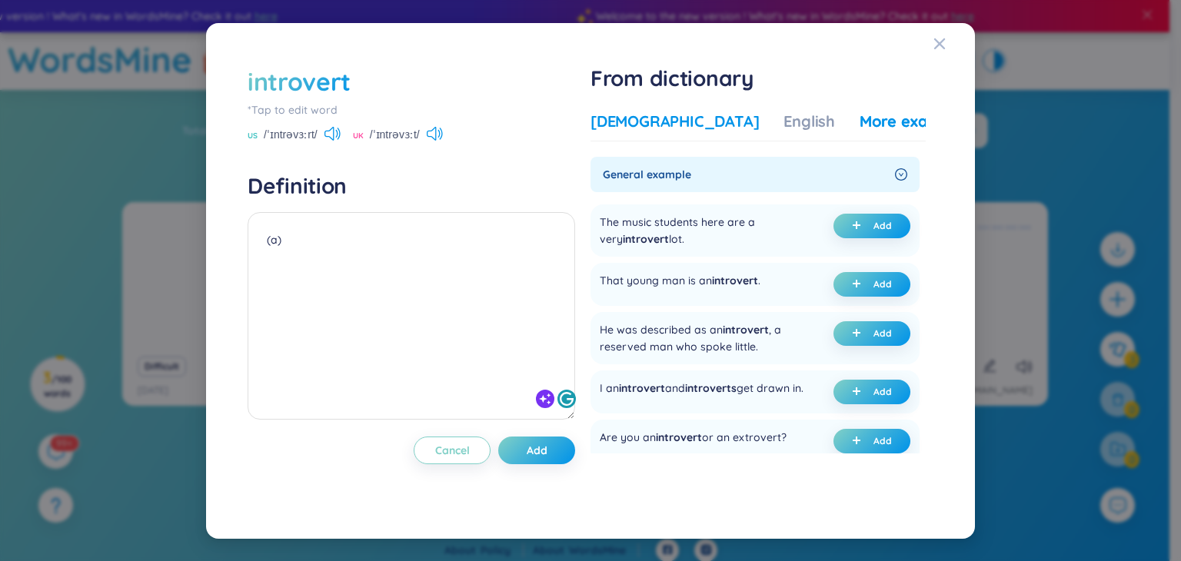
click at [655, 122] on div "[DEMOGRAPHIC_DATA]" at bounding box center [675, 122] width 168 height 22
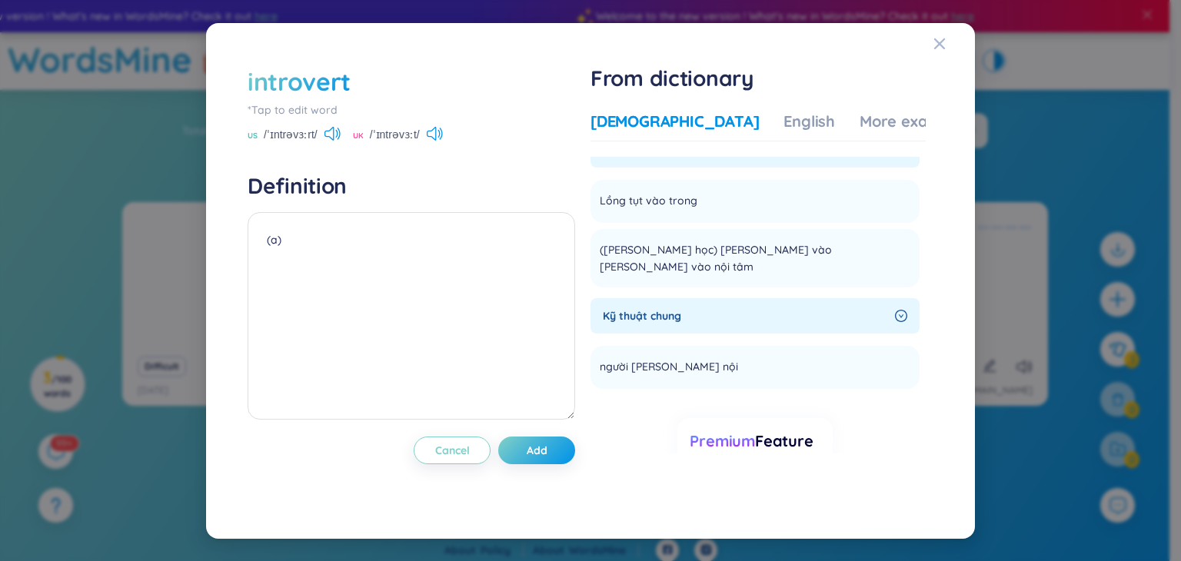
scroll to position [240, 0]
click at [275, 242] on textarea "(a)" at bounding box center [412, 316] width 328 height 208
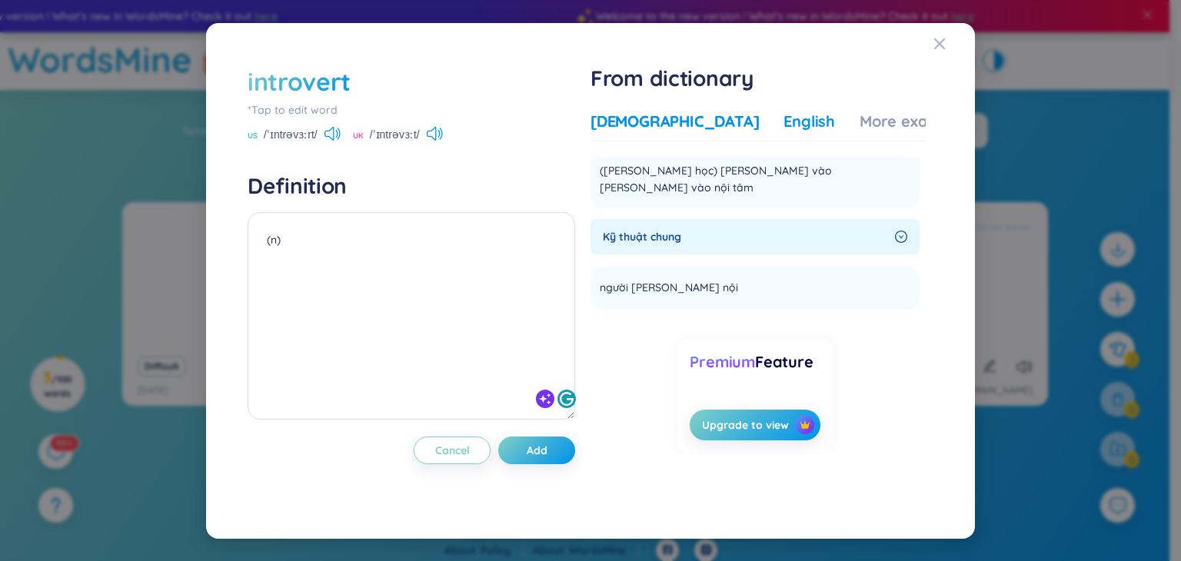
click at [784, 124] on div "English" at bounding box center [810, 122] width 52 height 22
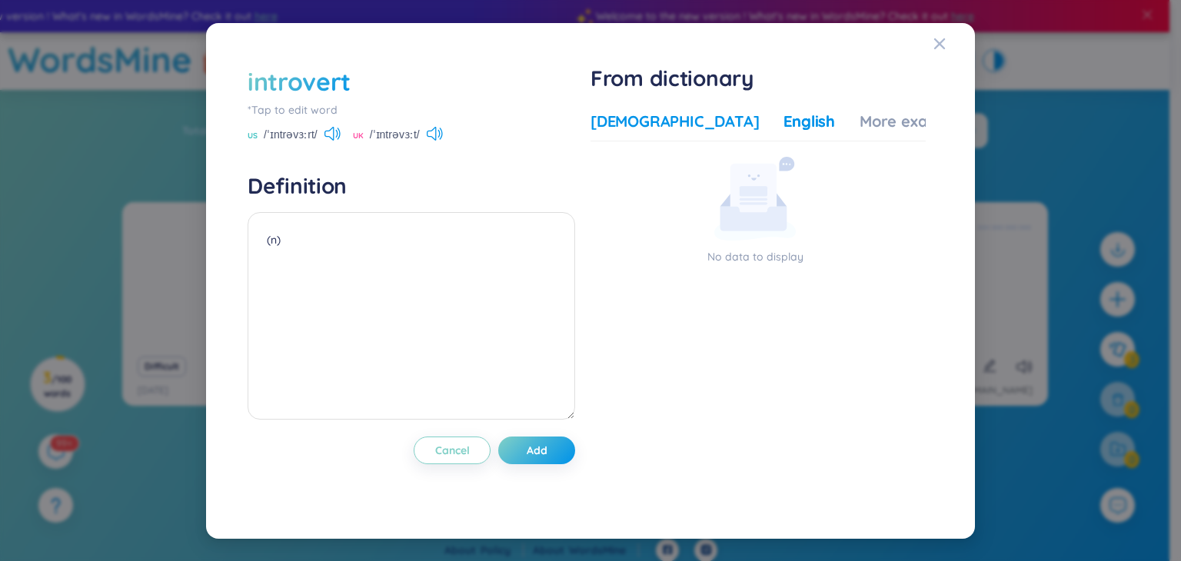
click at [645, 121] on div "[DEMOGRAPHIC_DATA]" at bounding box center [675, 122] width 168 height 22
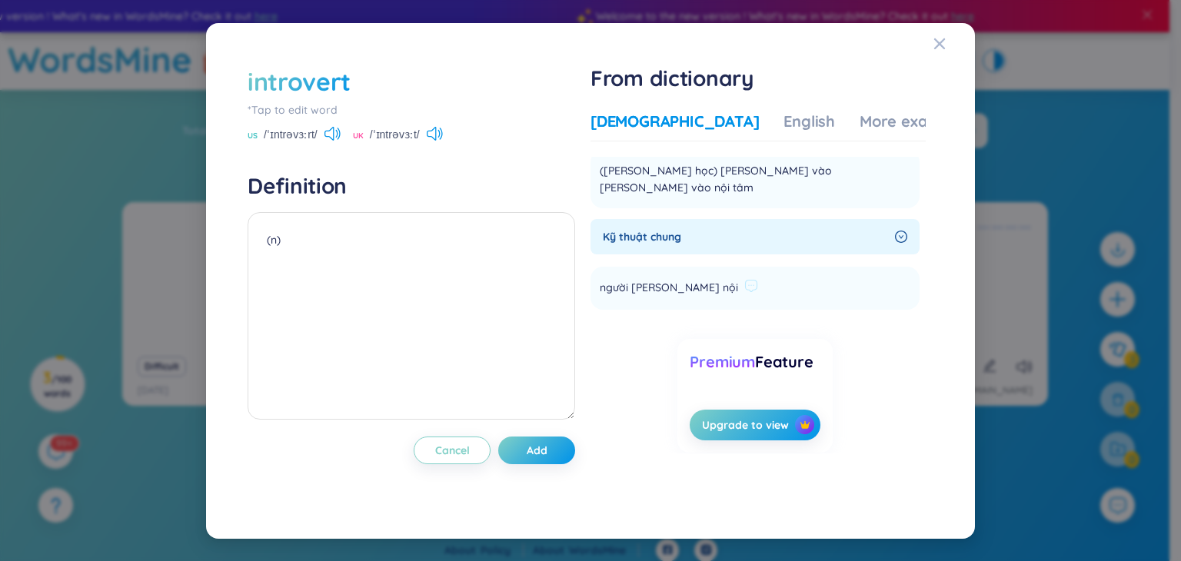
click at [649, 279] on span "người hướng nội" at bounding box center [669, 288] width 138 height 18
copy li "người hướng nội Add"
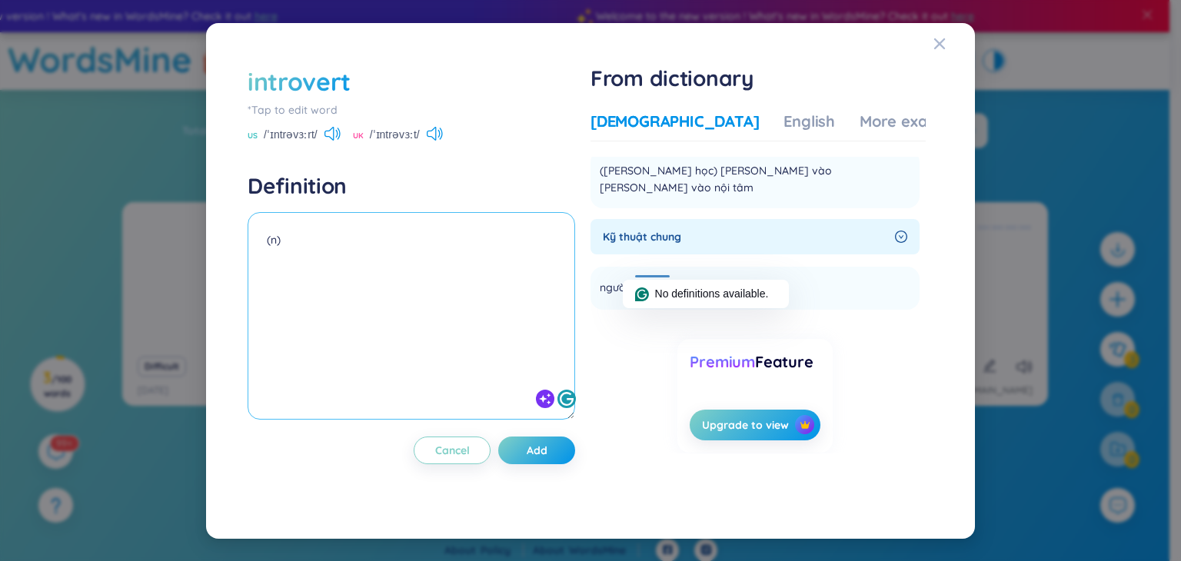
click at [457, 244] on textarea "(n)" at bounding box center [412, 316] width 328 height 208
paste textarea "người hướng nội"
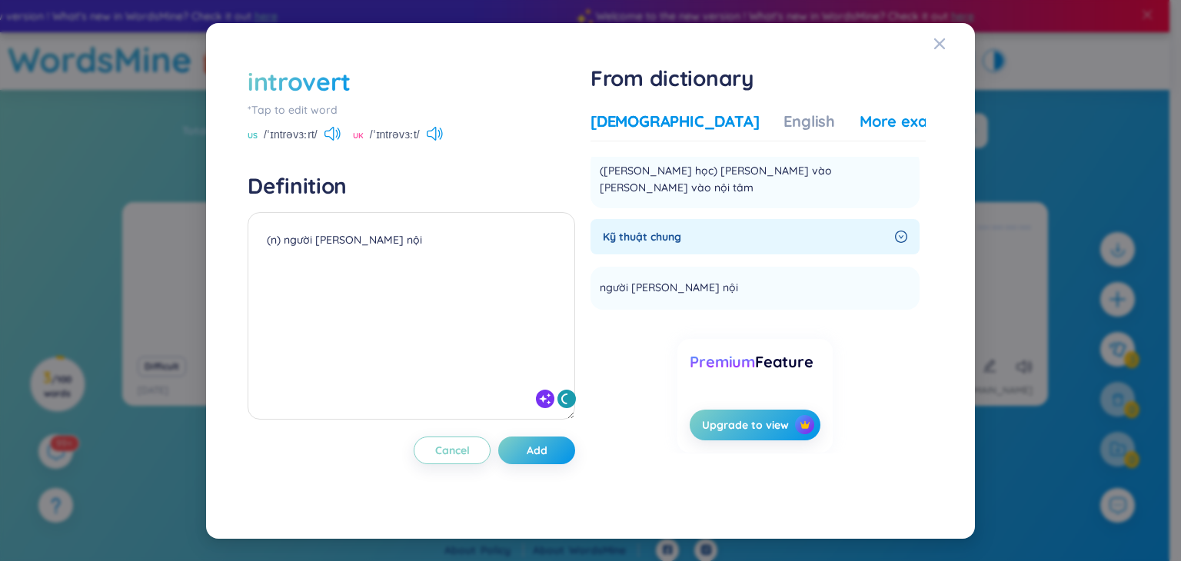
click at [860, 124] on div "More examples" at bounding box center [916, 122] width 112 height 22
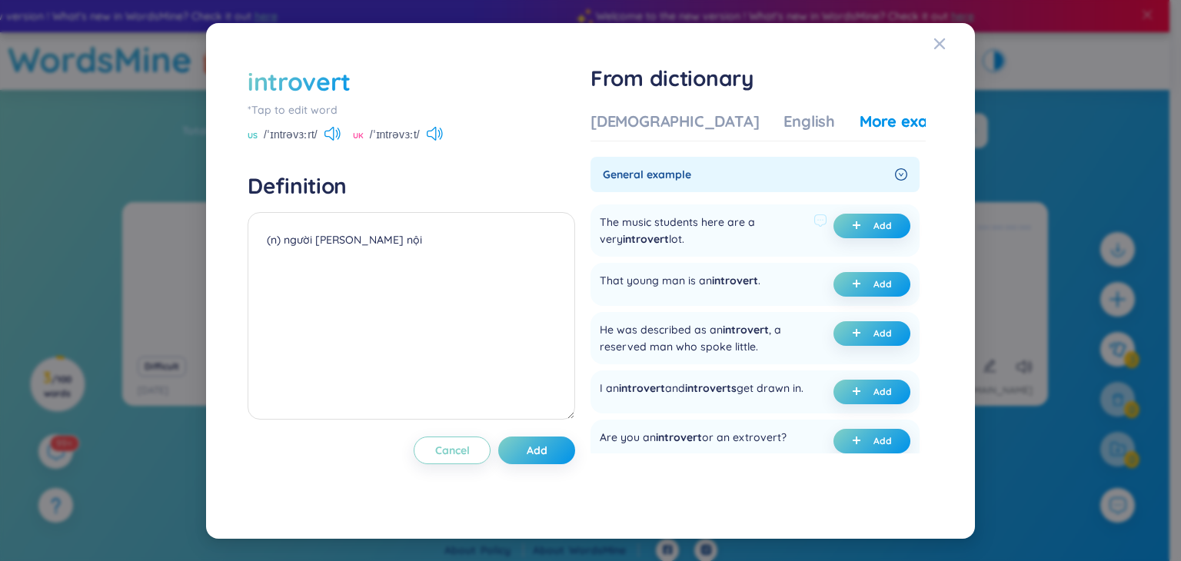
drag, startPoint x: 668, startPoint y: 241, endPoint x: 595, endPoint y: 222, distance: 75.4
click at [595, 222] on div "The music students here are a very introvert lot. Add" at bounding box center [755, 231] width 329 height 52
click at [585, 193] on div at bounding box center [585, 193] width 0 height 0
click at [711, 216] on div "The music students here are a very introvert lot." at bounding box center [704, 231] width 208 height 34
click at [332, 135] on icon at bounding box center [333, 134] width 16 height 14
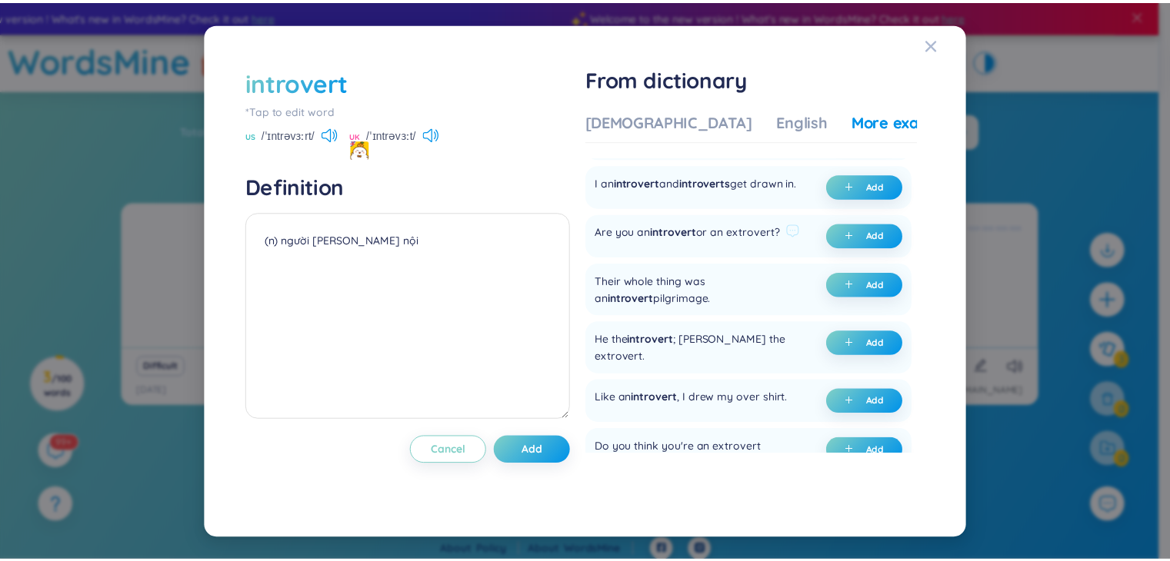
scroll to position [0, 0]
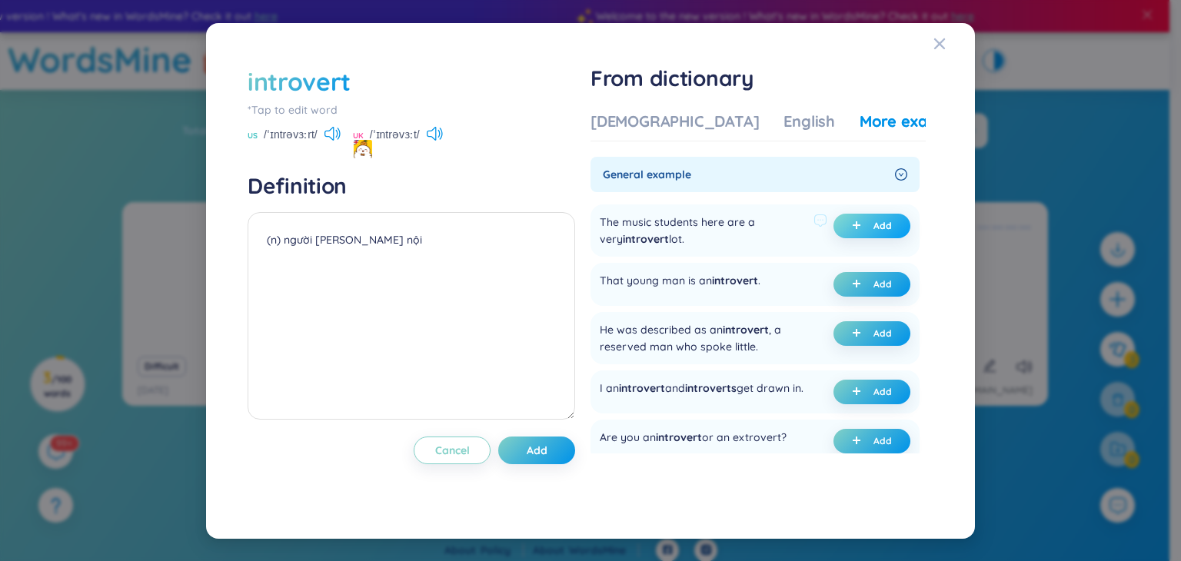
click at [853, 225] on icon "plus" at bounding box center [857, 225] width 8 height 1
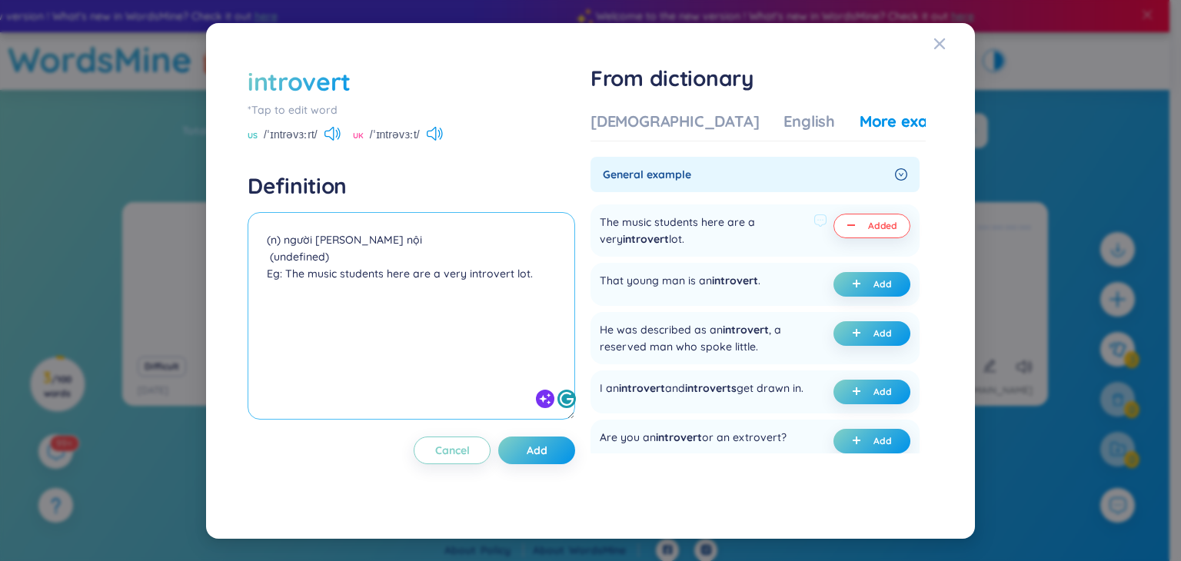
drag, startPoint x: 335, startPoint y: 259, endPoint x: 263, endPoint y: 258, distance: 71.5
click at [263, 258] on textarea "(n) người hướng nội (undefined) Eg: The music students here are a very introver…" at bounding box center [412, 316] width 328 height 208
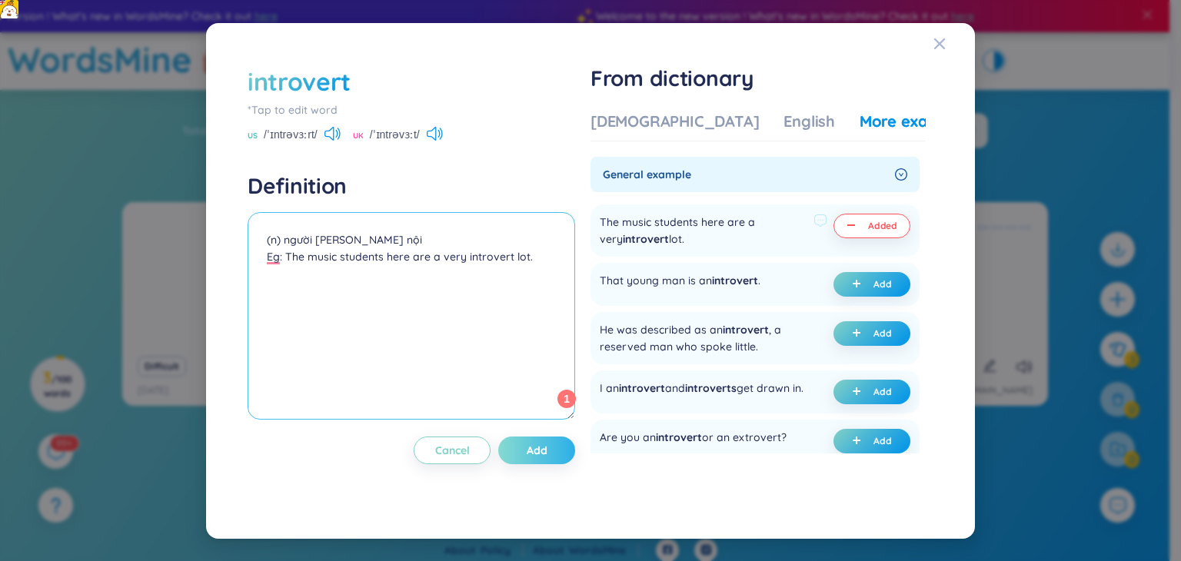
type textarea "(n) người hướng nội Eg: The music students here are a very introvert lot."
click at [559, 441] on button "Add" at bounding box center [536, 451] width 77 height 28
